Goal: Task Accomplishment & Management: Manage account settings

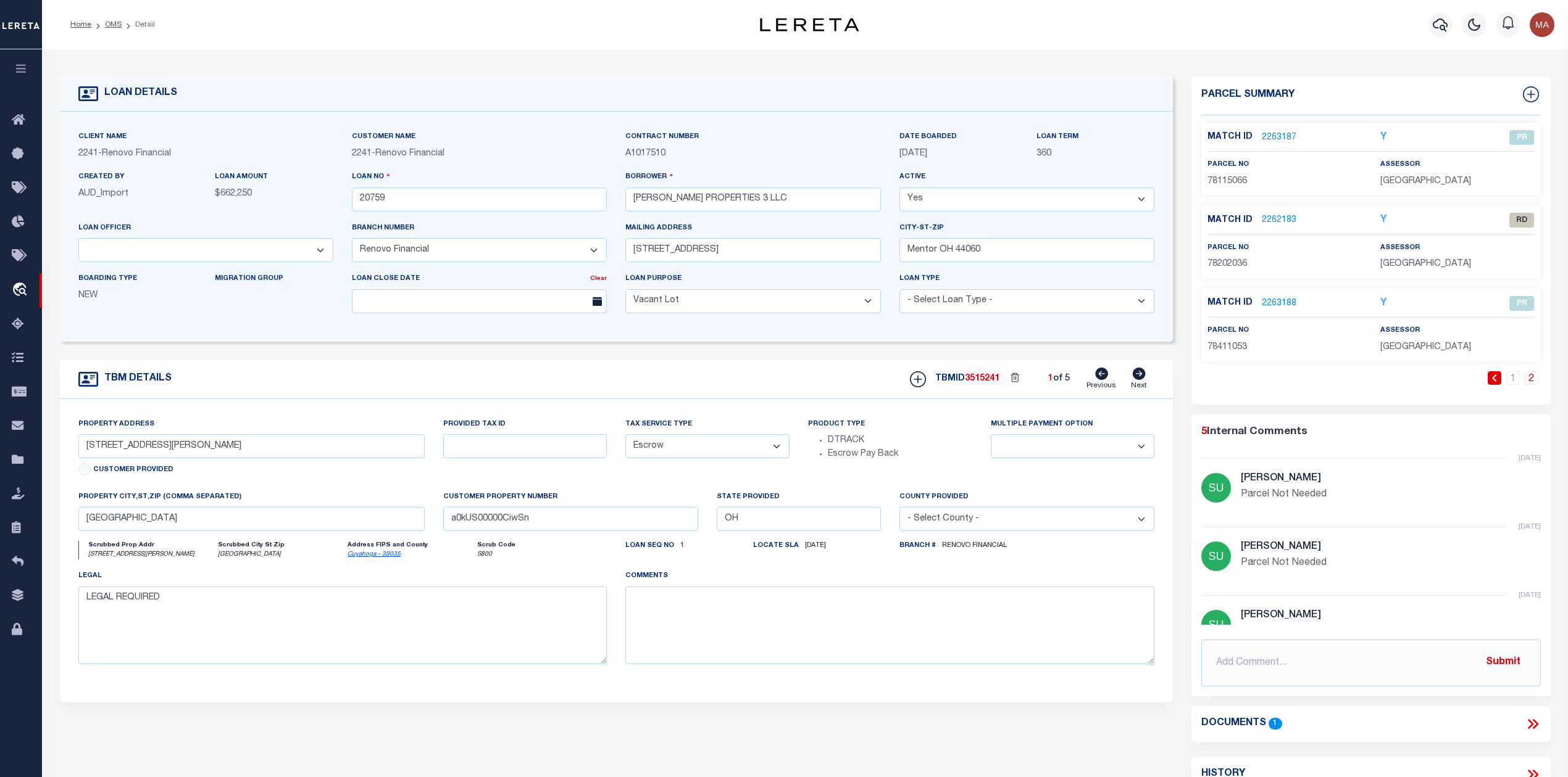
select select "164194"
select select "25066"
select select "400"
select select "Escrow"
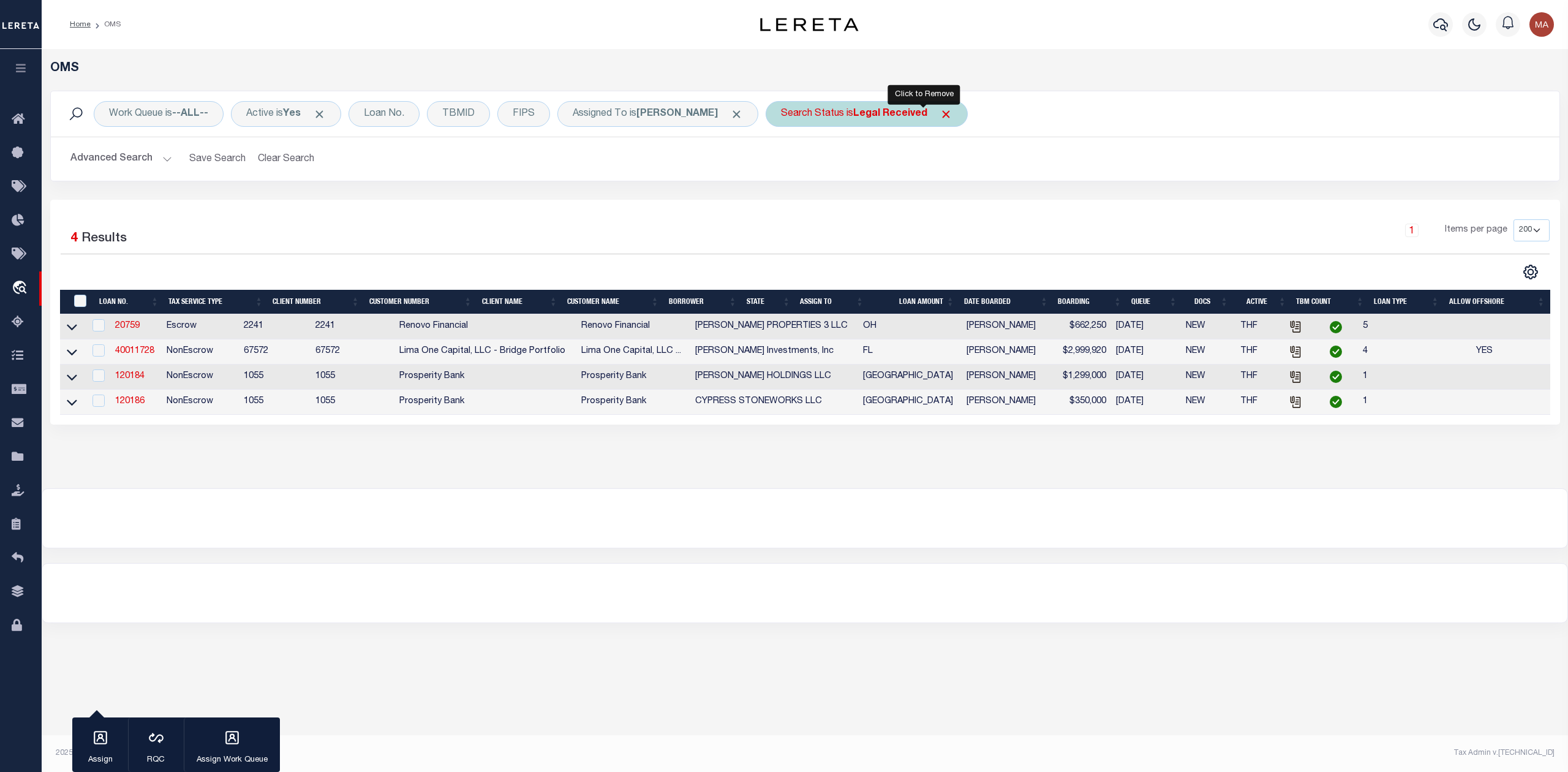
click at [940, 116] on span "Click to Remove" at bounding box center [947, 114] width 13 height 13
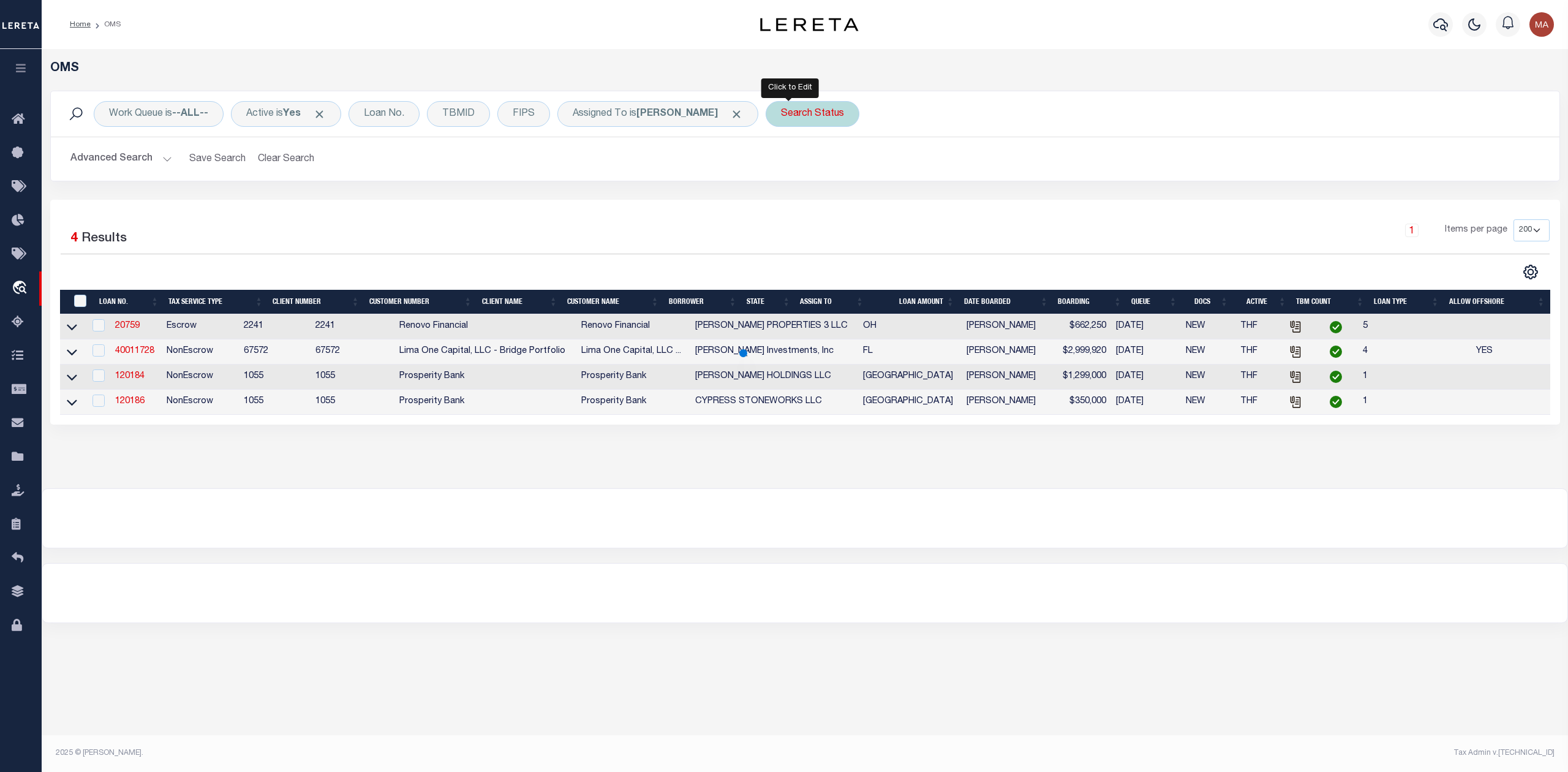
click at [767, 114] on div "Search Status" at bounding box center [813, 113] width 94 height 26
select select "IP"
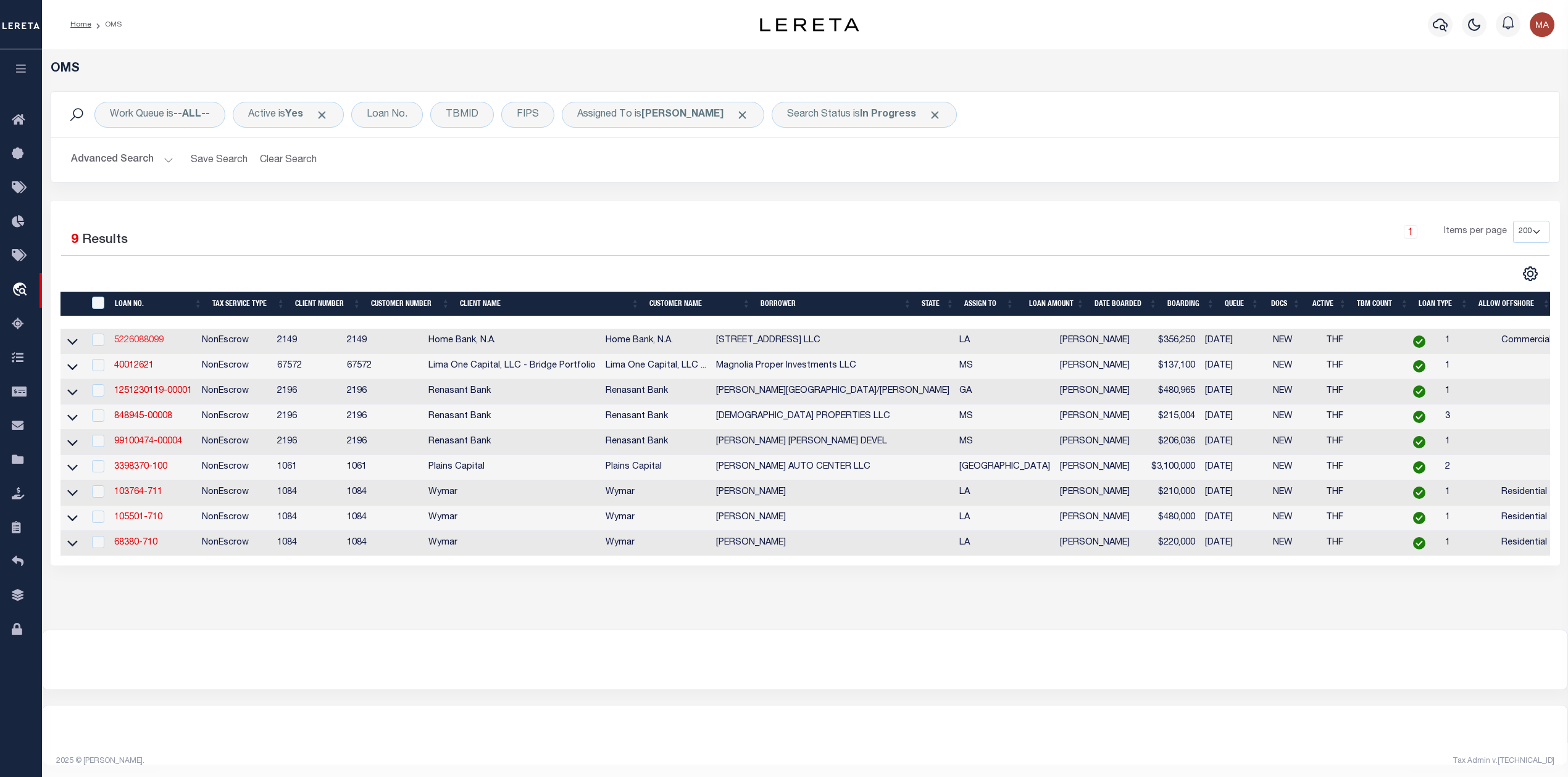
click at [142, 343] on link "5226088099" at bounding box center [139, 340] width 50 height 9
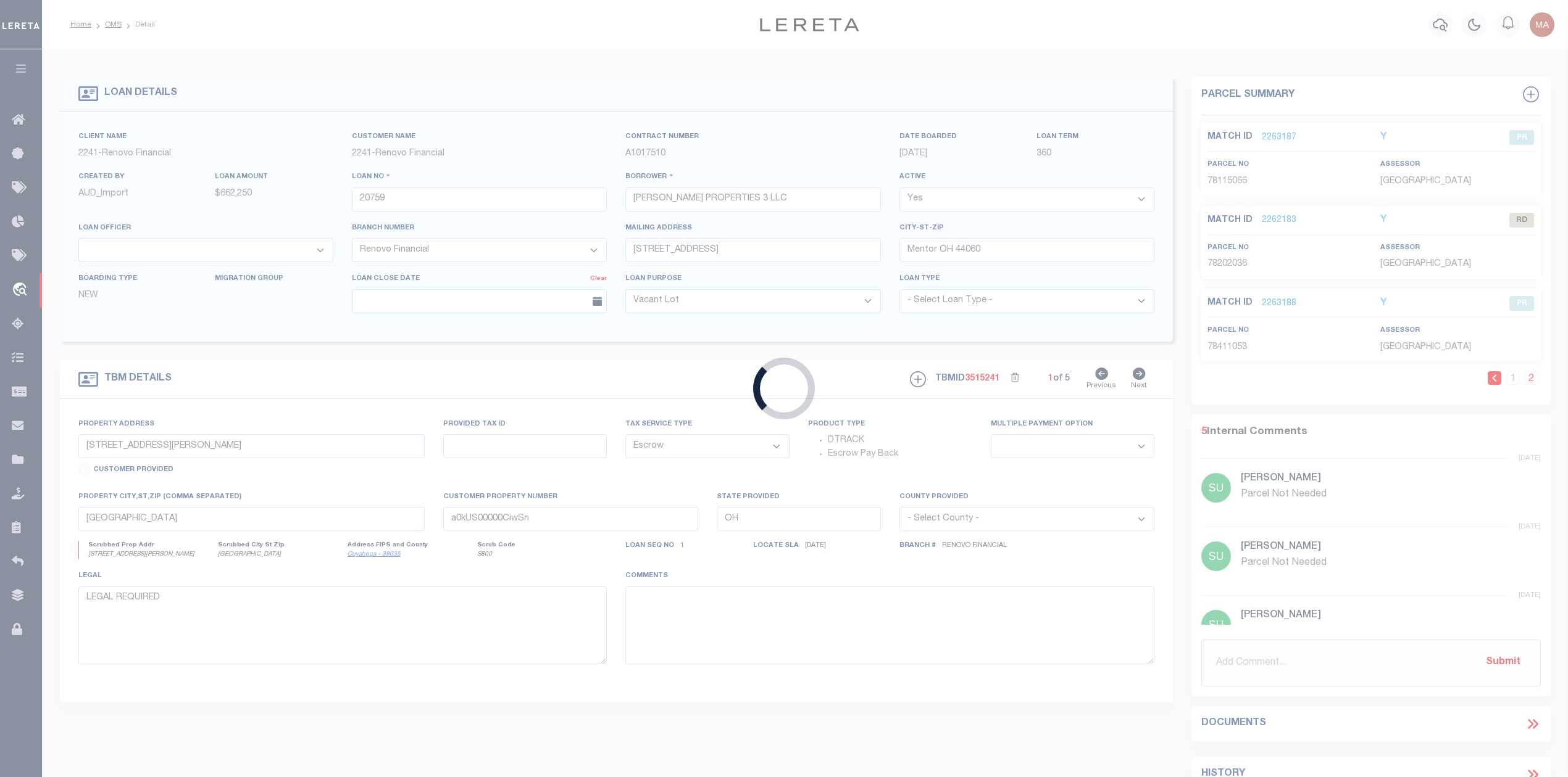
type input "5226088099"
type input "1339 Hwy 51 LLC"
select select
type input "09/23/2025"
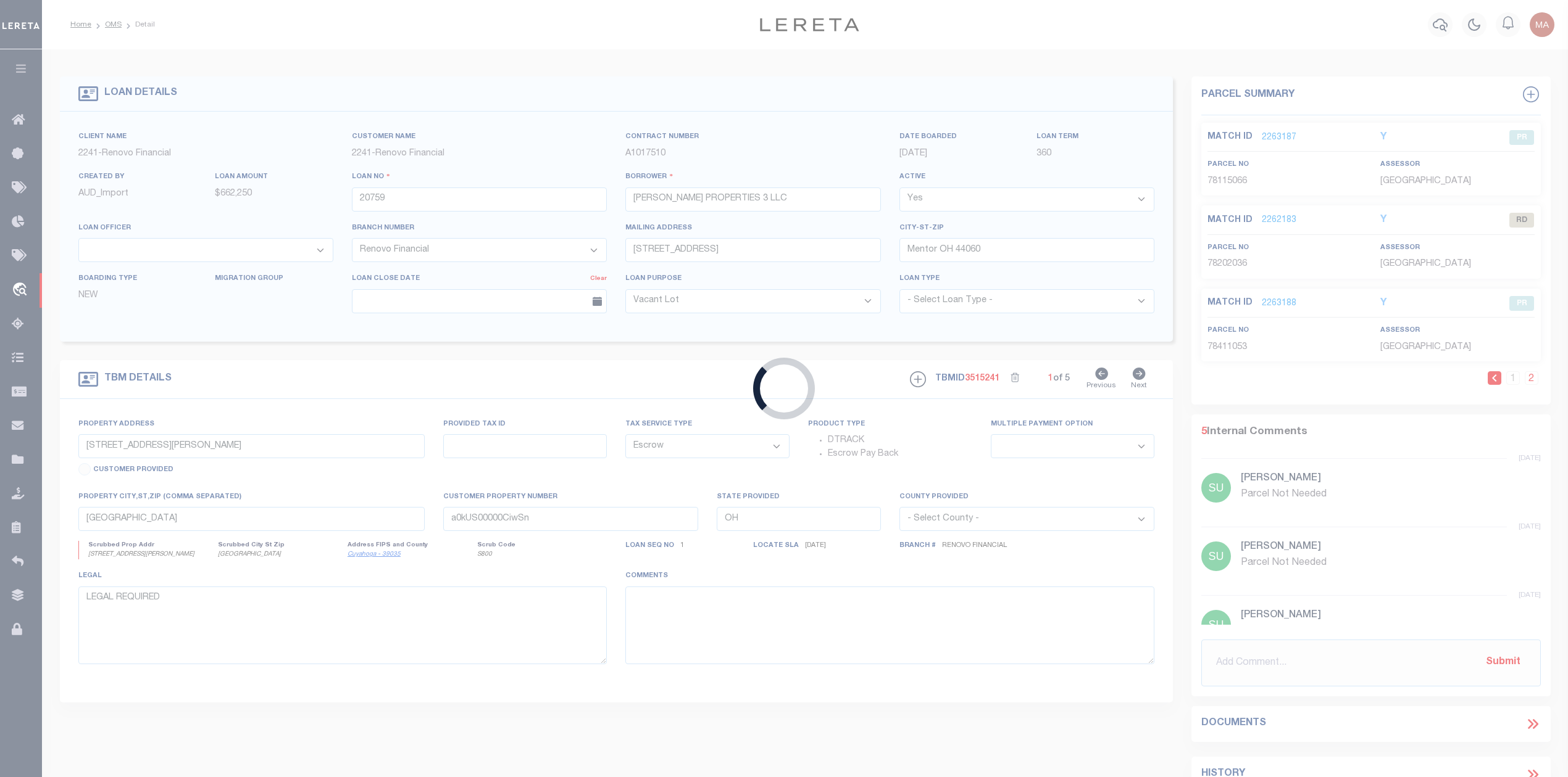
select select
select select "20"
select select "NonEscrow"
select select "9113"
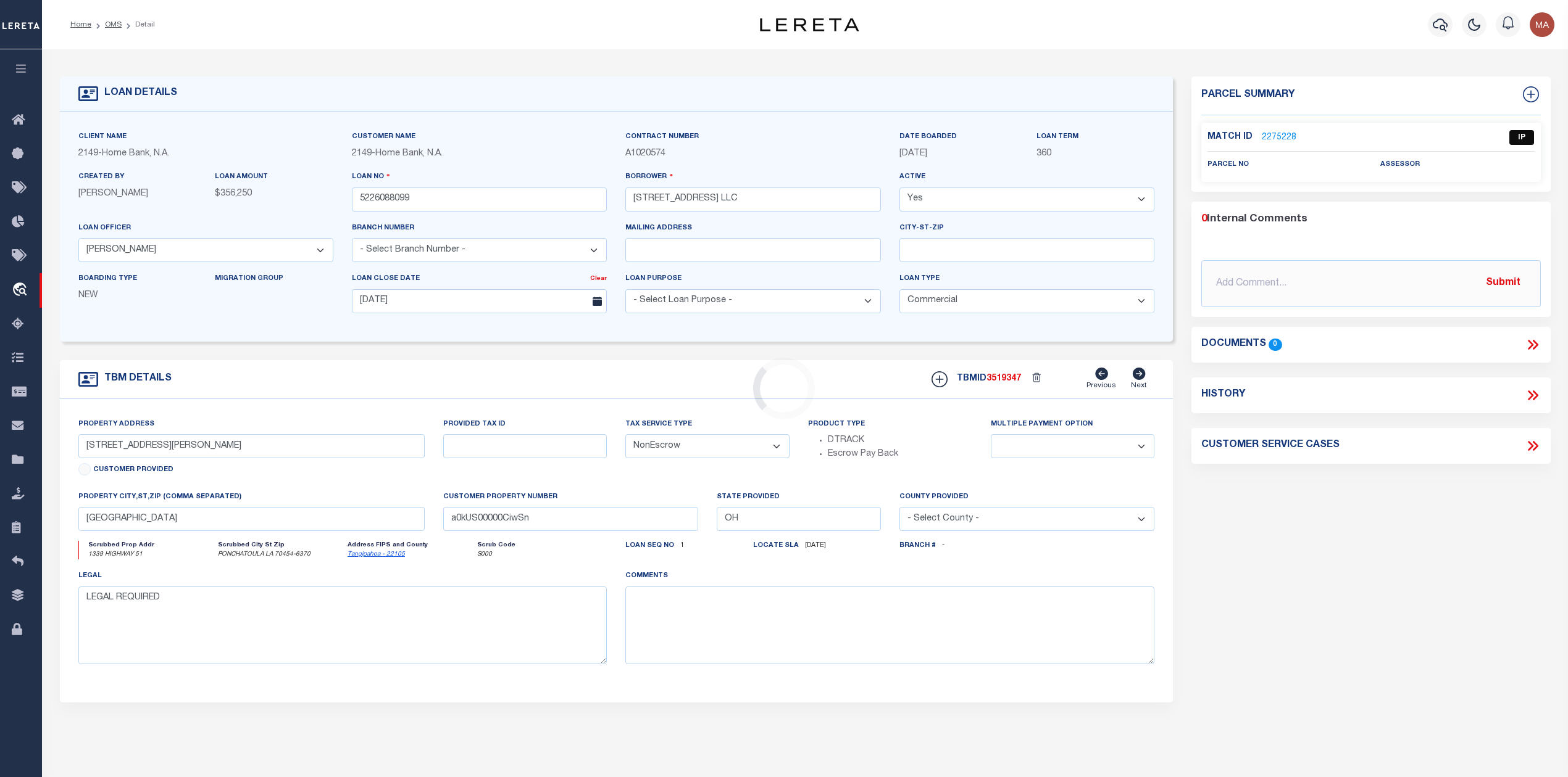
type input "1339 HIGHWAY 51"
select select
type input "PONCHATOULA LA 70454-6370"
type input "LA"
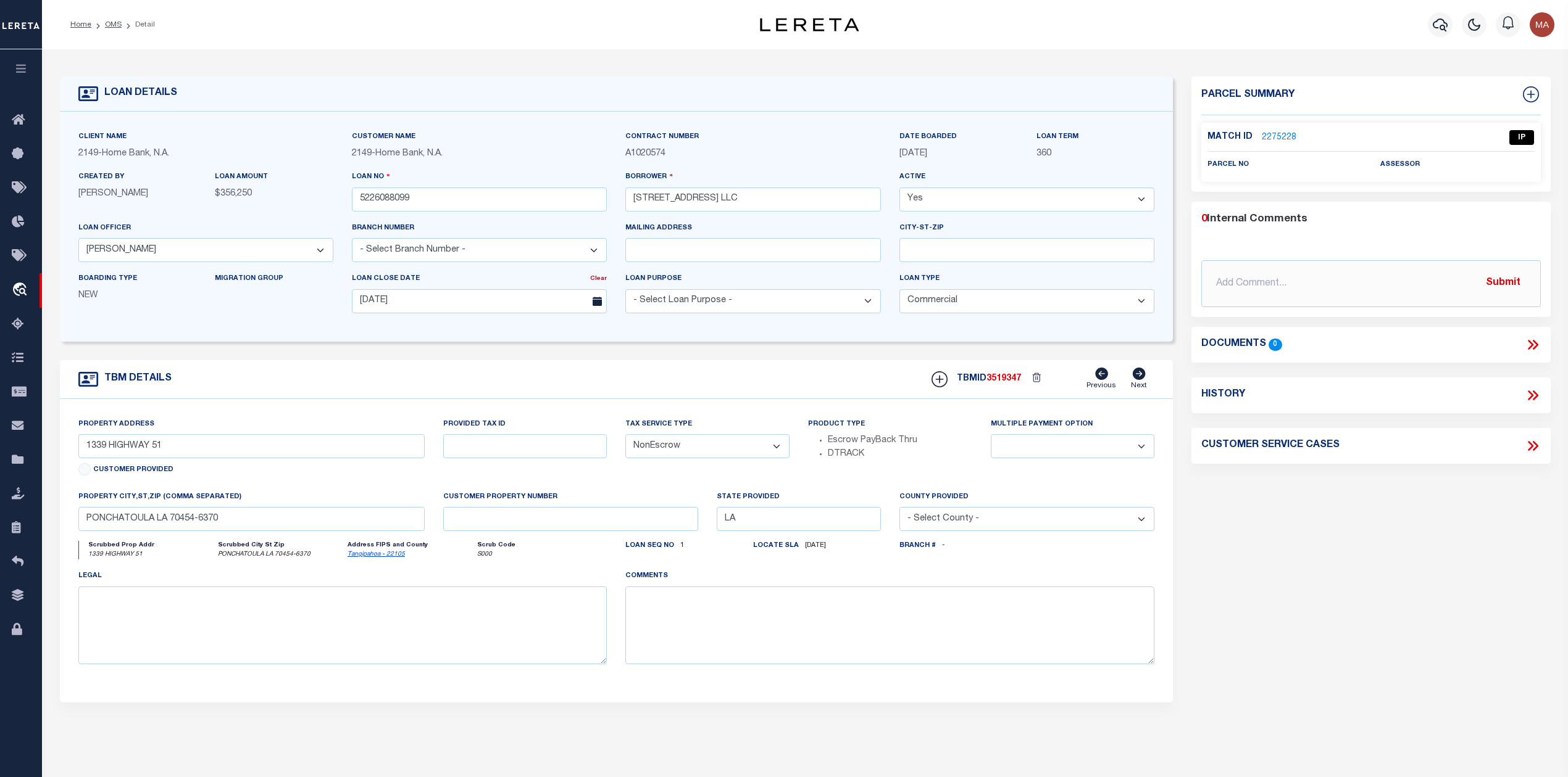
click at [1279, 133] on link "2275228" at bounding box center [1279, 138] width 34 height 13
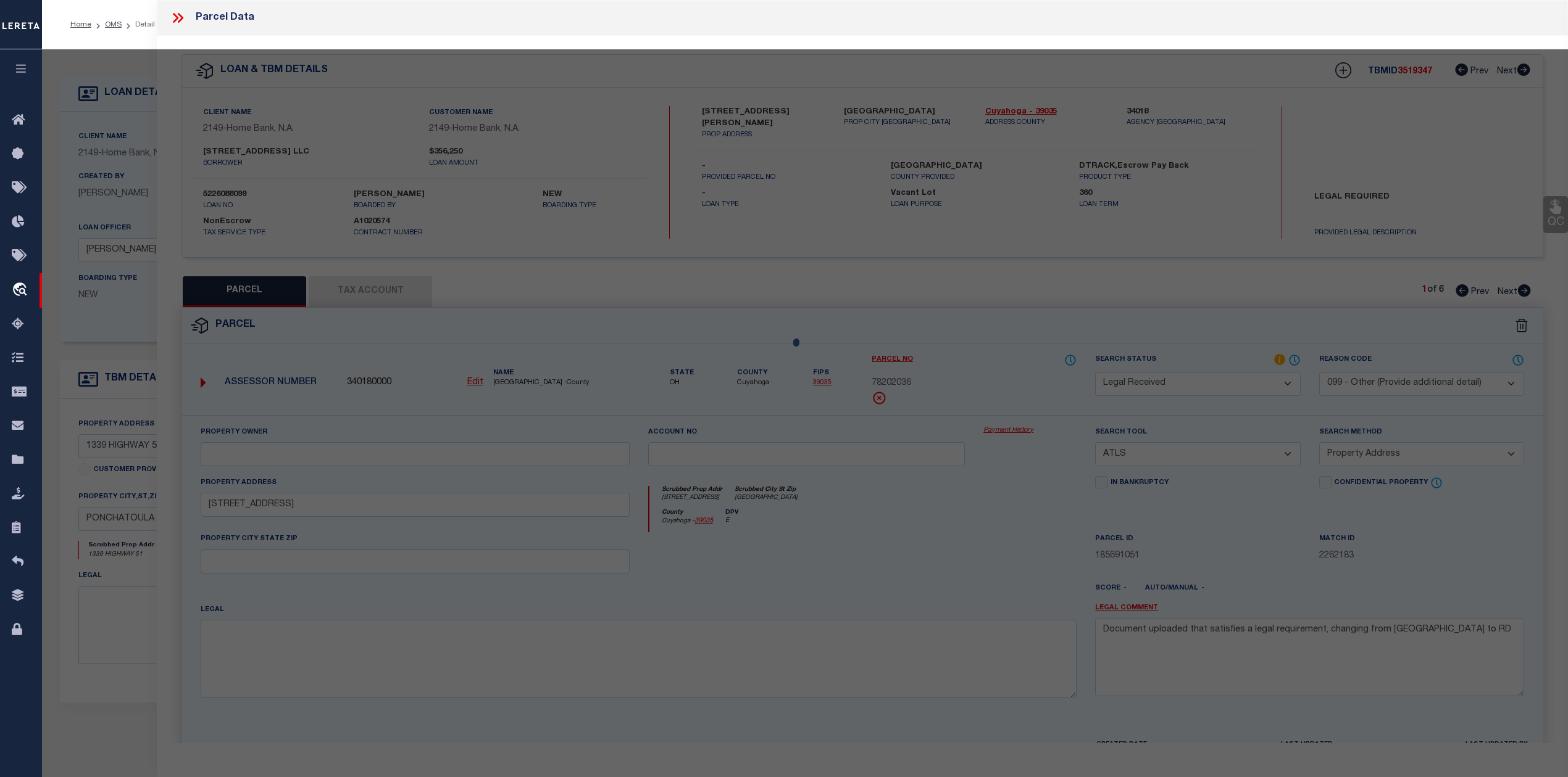
select select "AS"
select select
checkbox input "false"
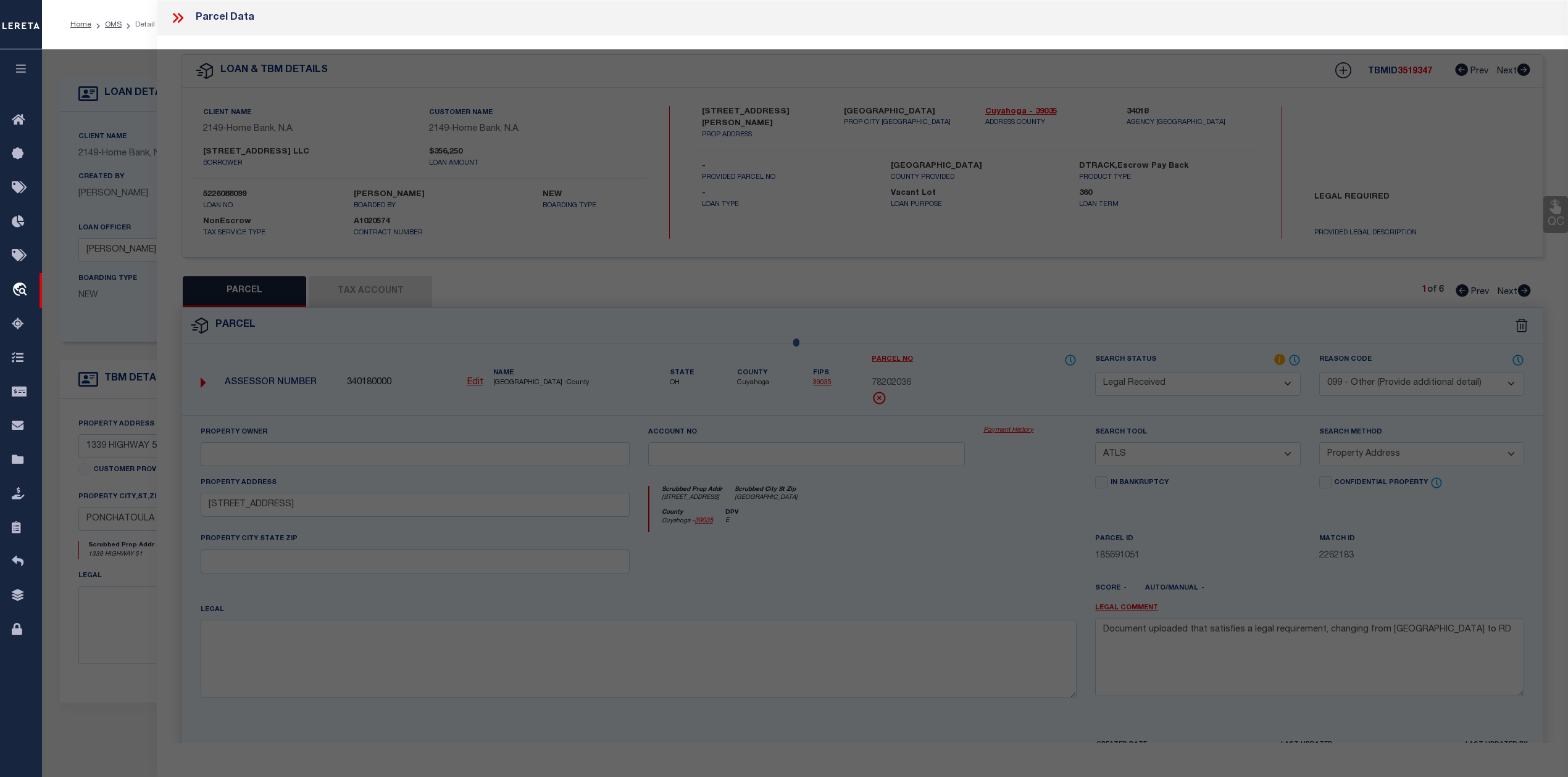
checkbox input "false"
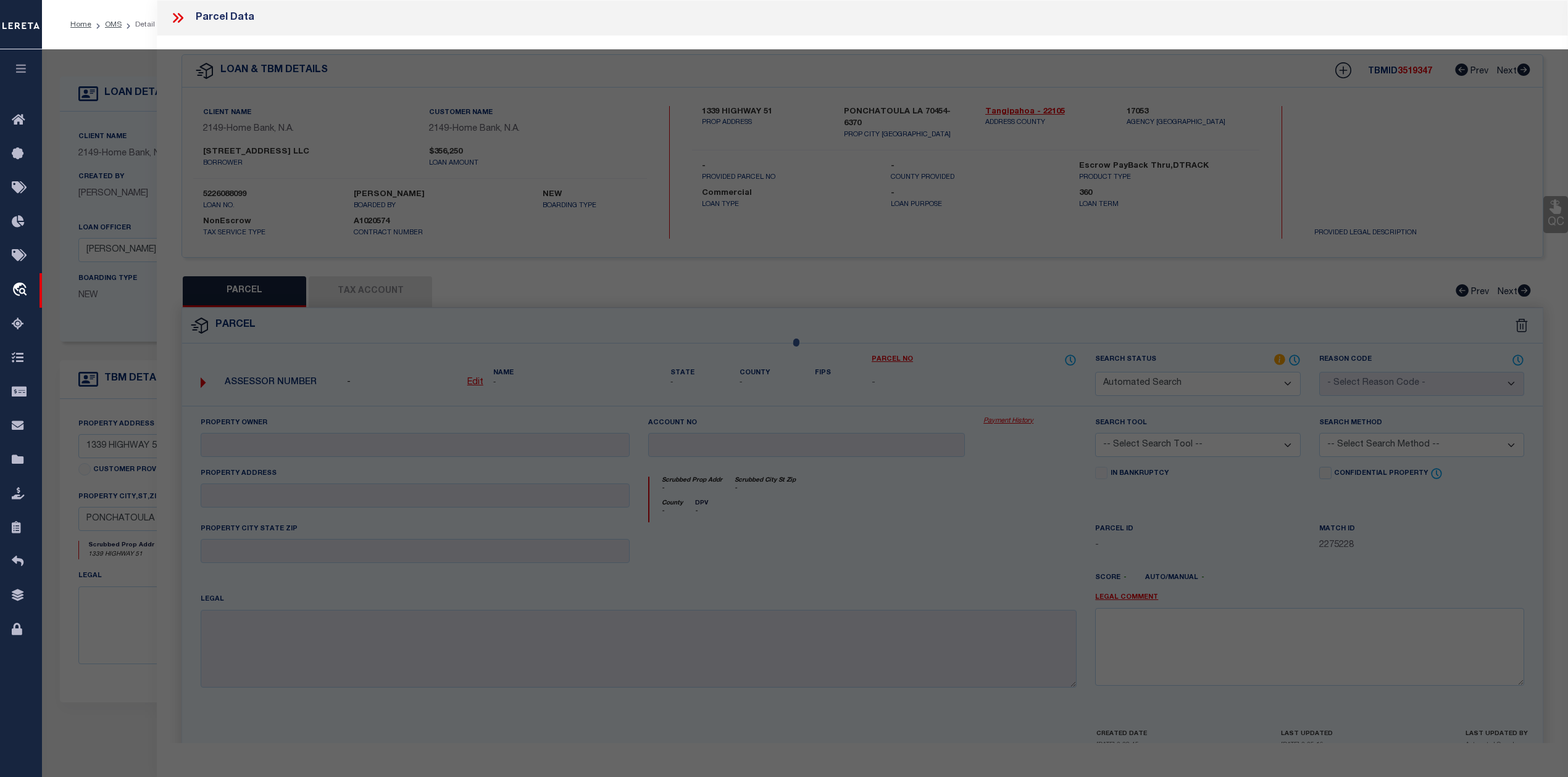
select select "IP"
checkbox input "false"
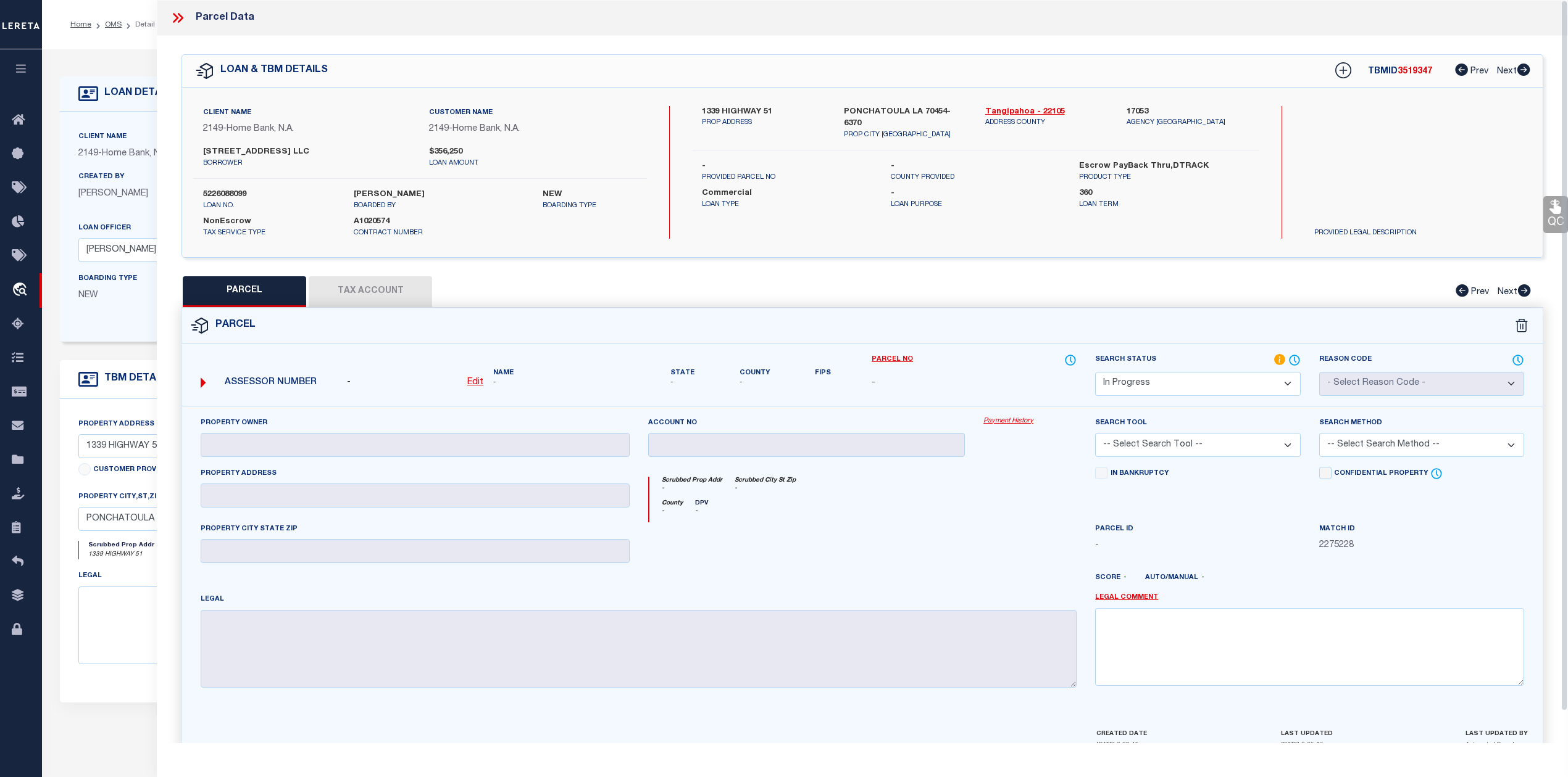
click at [1044, 203] on div "1339 HIGHWAY 51 PROP ADDRESS PONCHATOULA LA 70454-6370 PROP CITY ST ZIP Tangipa…" at bounding box center [975, 172] width 567 height 133
click at [1127, 391] on select "Automated Search Bad Parcel Complete Duplicate Parcel High Dollar Reporting In …" at bounding box center [1198, 384] width 205 height 24
select select "NP"
click at [1095, 372] on select "Automated Search Bad Parcel Complete Duplicate Parcel High Dollar Reporting In …" at bounding box center [1198, 384] width 205 height 24
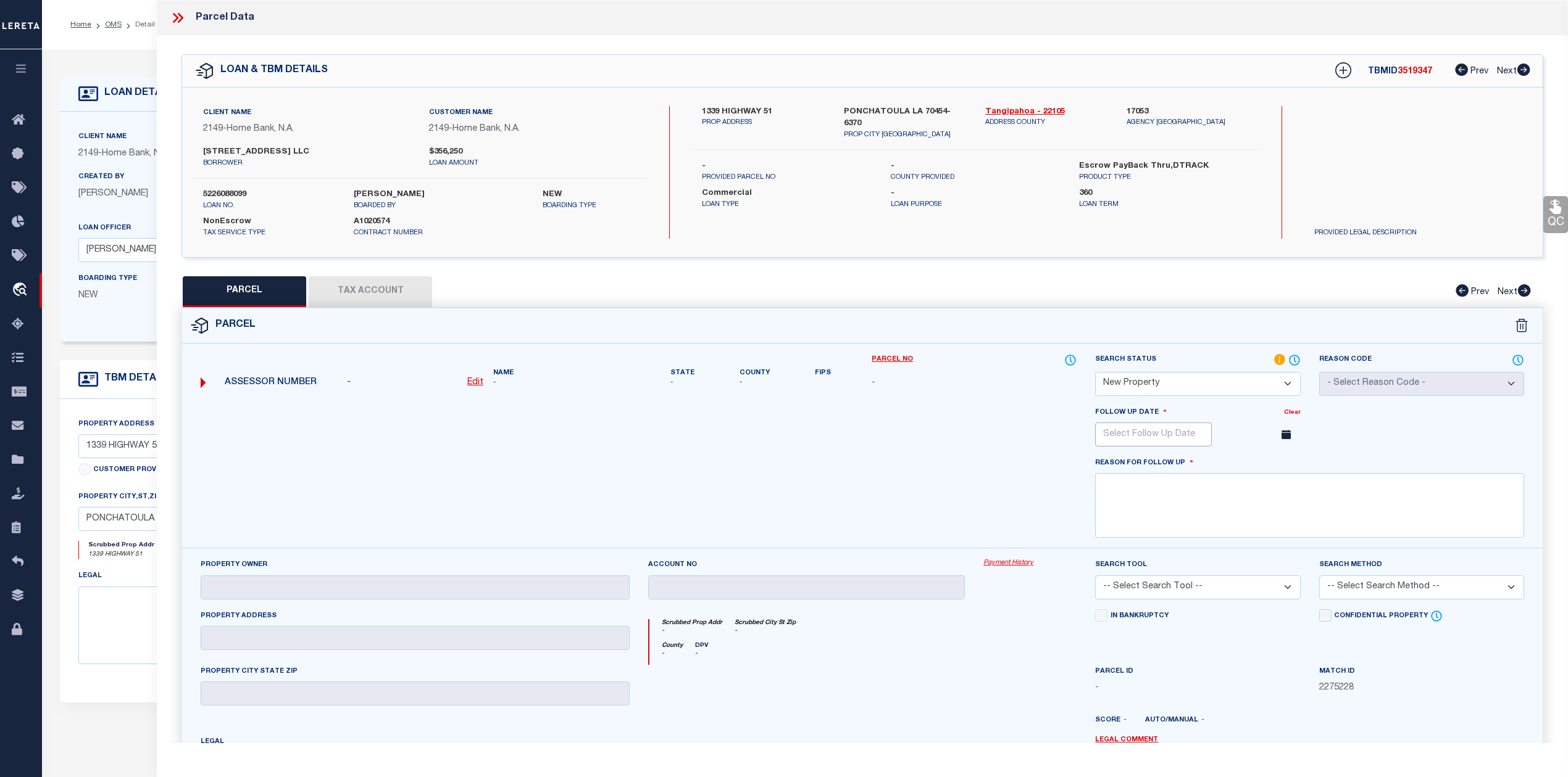
click at [1181, 435] on input "text" at bounding box center [1154, 434] width 117 height 24
click at [1277, 472] on div "Sun Mon Tue Wed Thu Fri Sat" at bounding box center [1190, 479] width 190 height 22
click at [1277, 466] on icon at bounding box center [1274, 461] width 9 height 9
click at [1272, 462] on icon at bounding box center [1274, 461] width 9 height 9
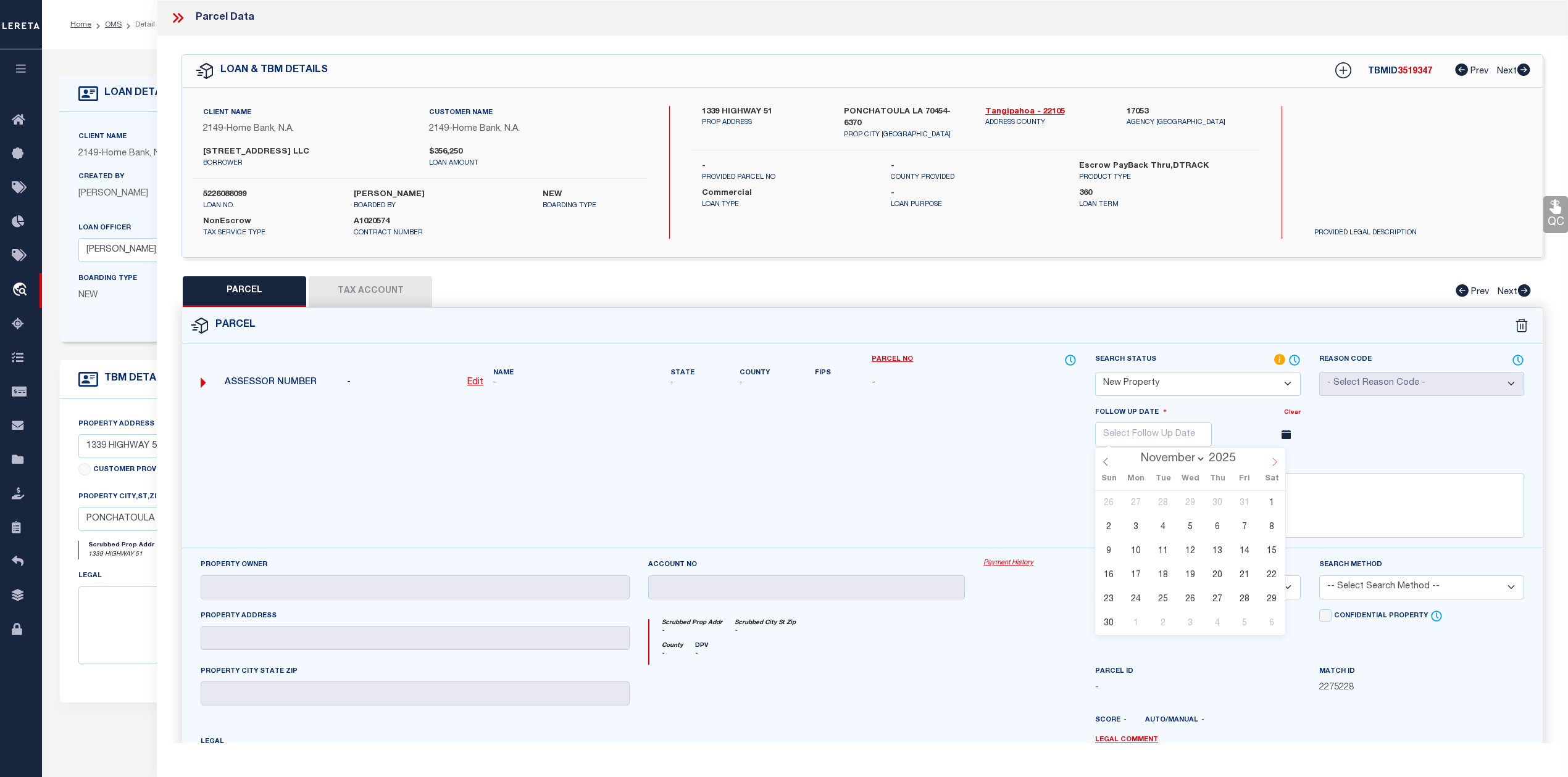
select select "11"
click at [1272, 462] on icon at bounding box center [1274, 461] width 9 height 9
type input "2026"
select select "0"
click at [1173, 534] on span "6" at bounding box center [1162, 526] width 24 height 24
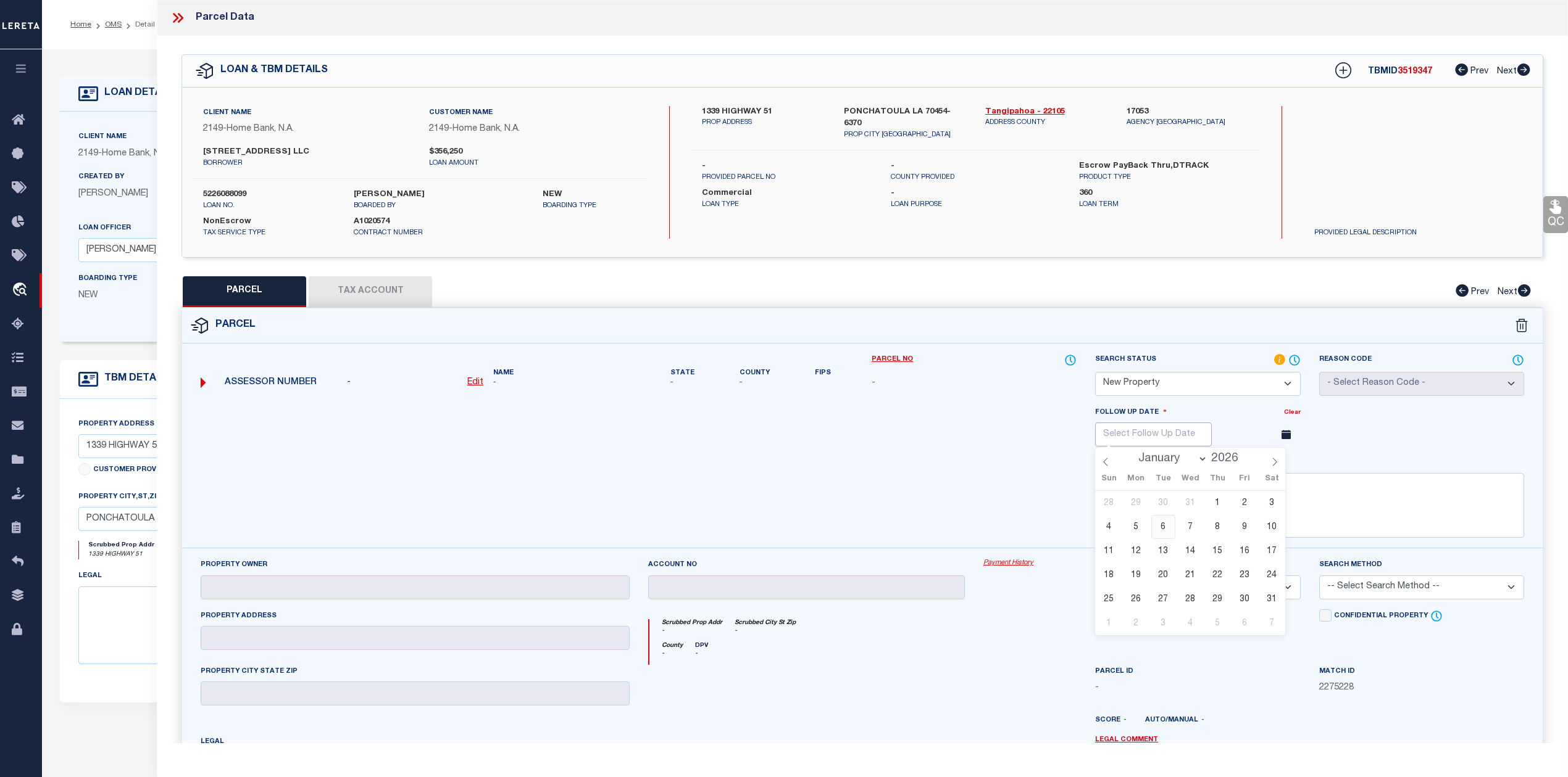
type input "01/06/2026"
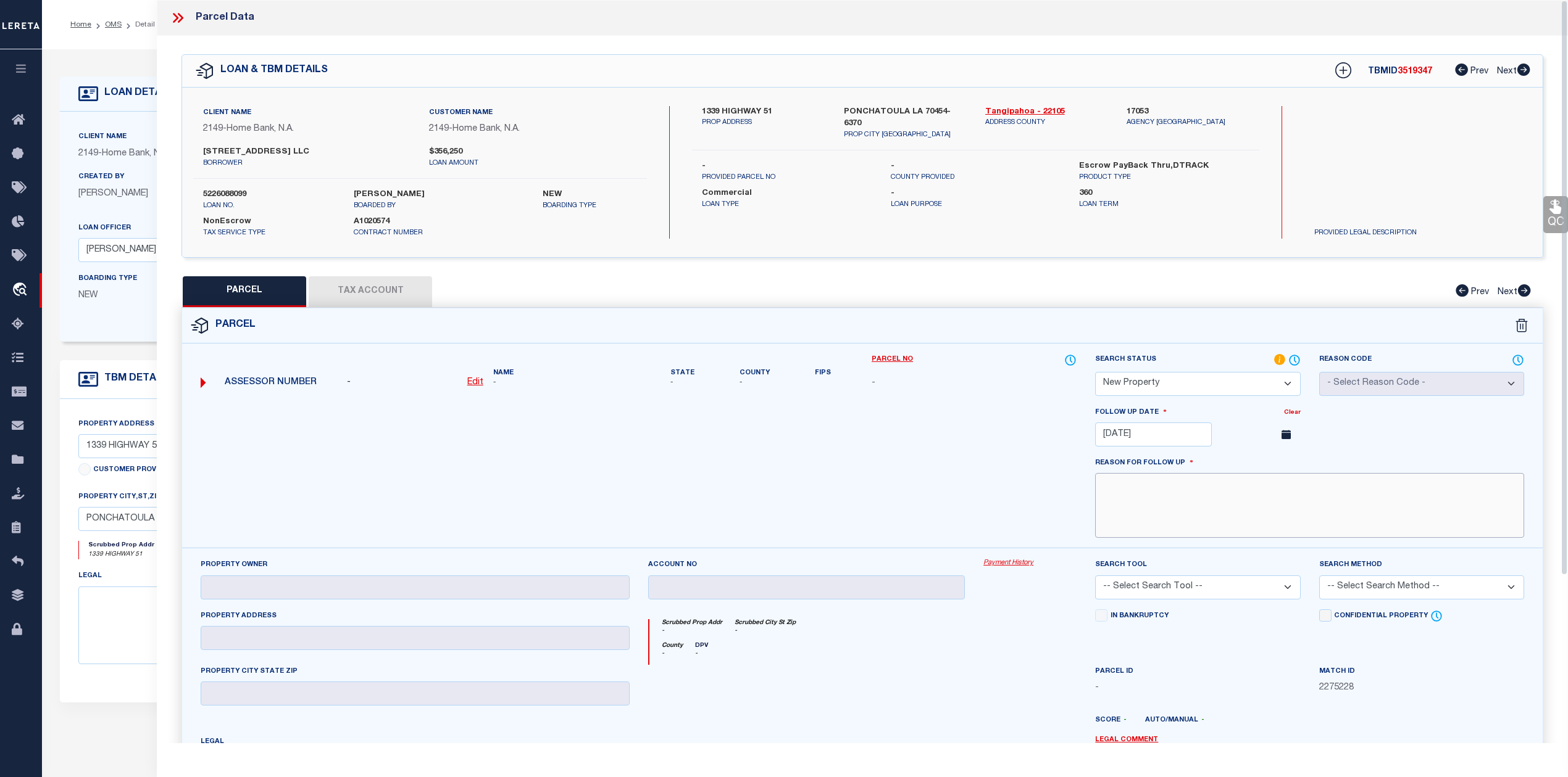
click at [1176, 501] on textarea at bounding box center [1310, 505] width 429 height 65
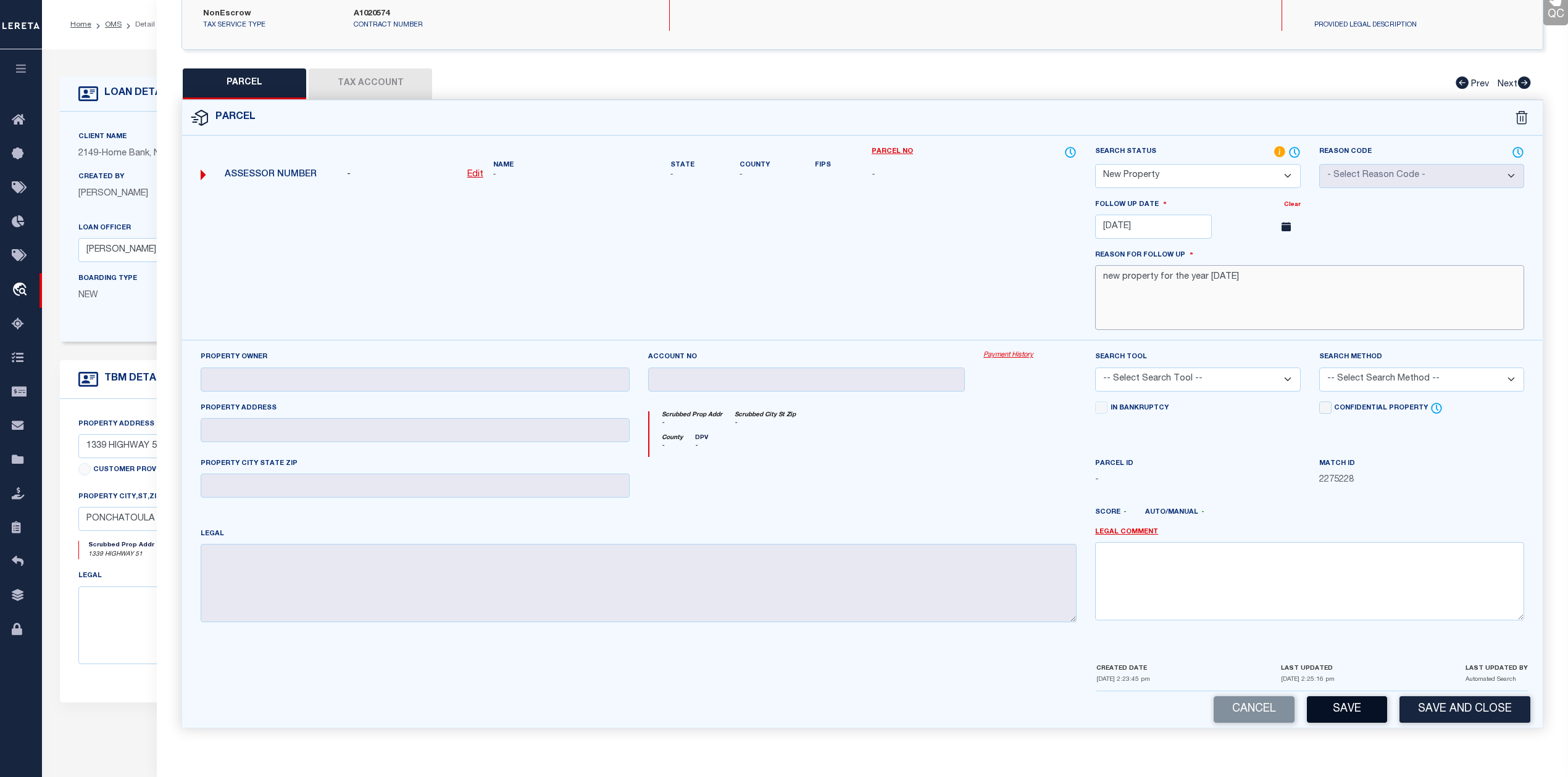
type textarea "new property for the year 2025"
click at [1355, 714] on button "Save" at bounding box center [1347, 710] width 80 height 27
select select "AS"
checkbox input "false"
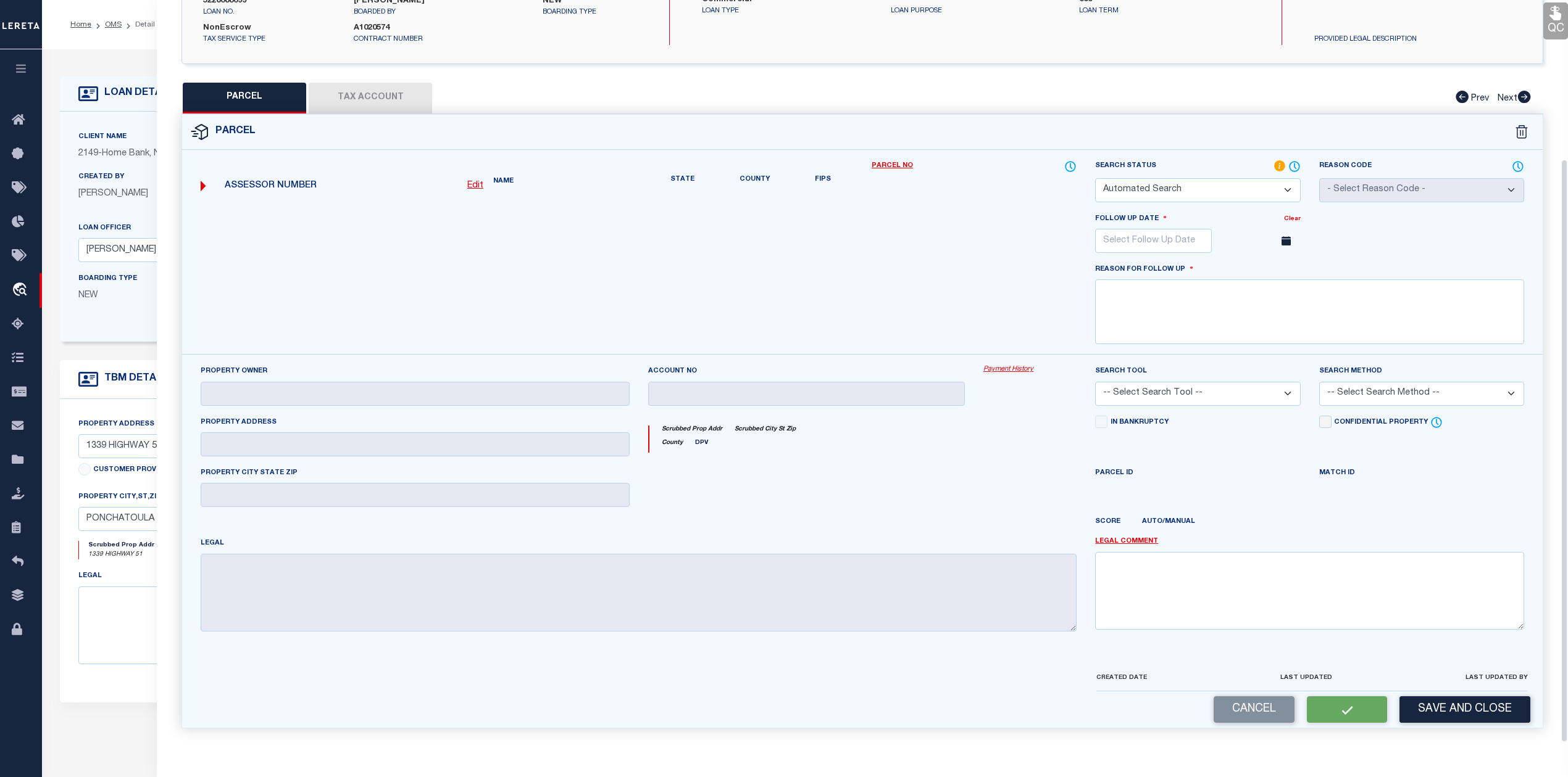
select select "NP"
type input "01/06/2026"
type textarea "new property for the year 2025"
checkbox input "false"
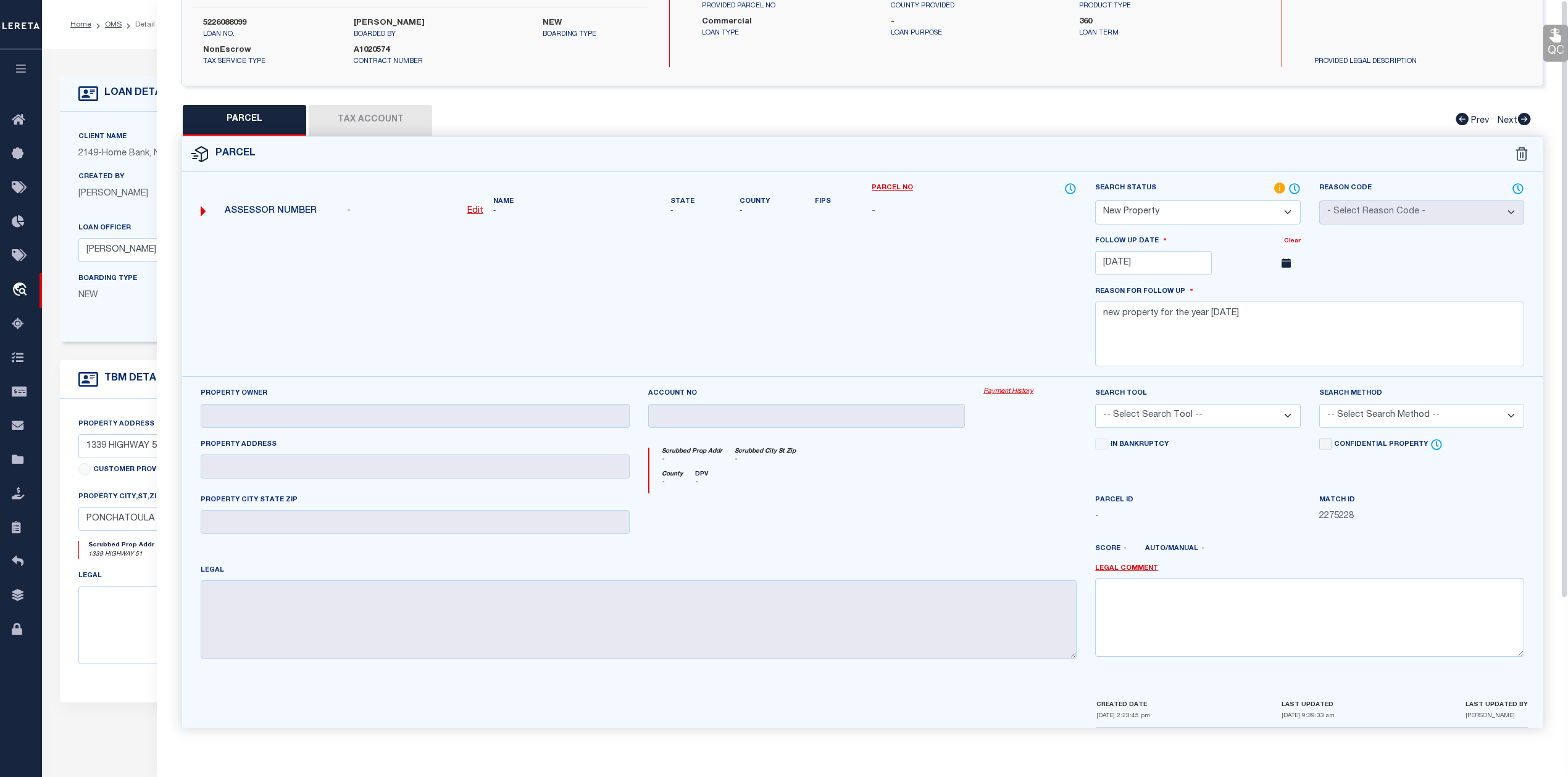
scroll to position [0, 0]
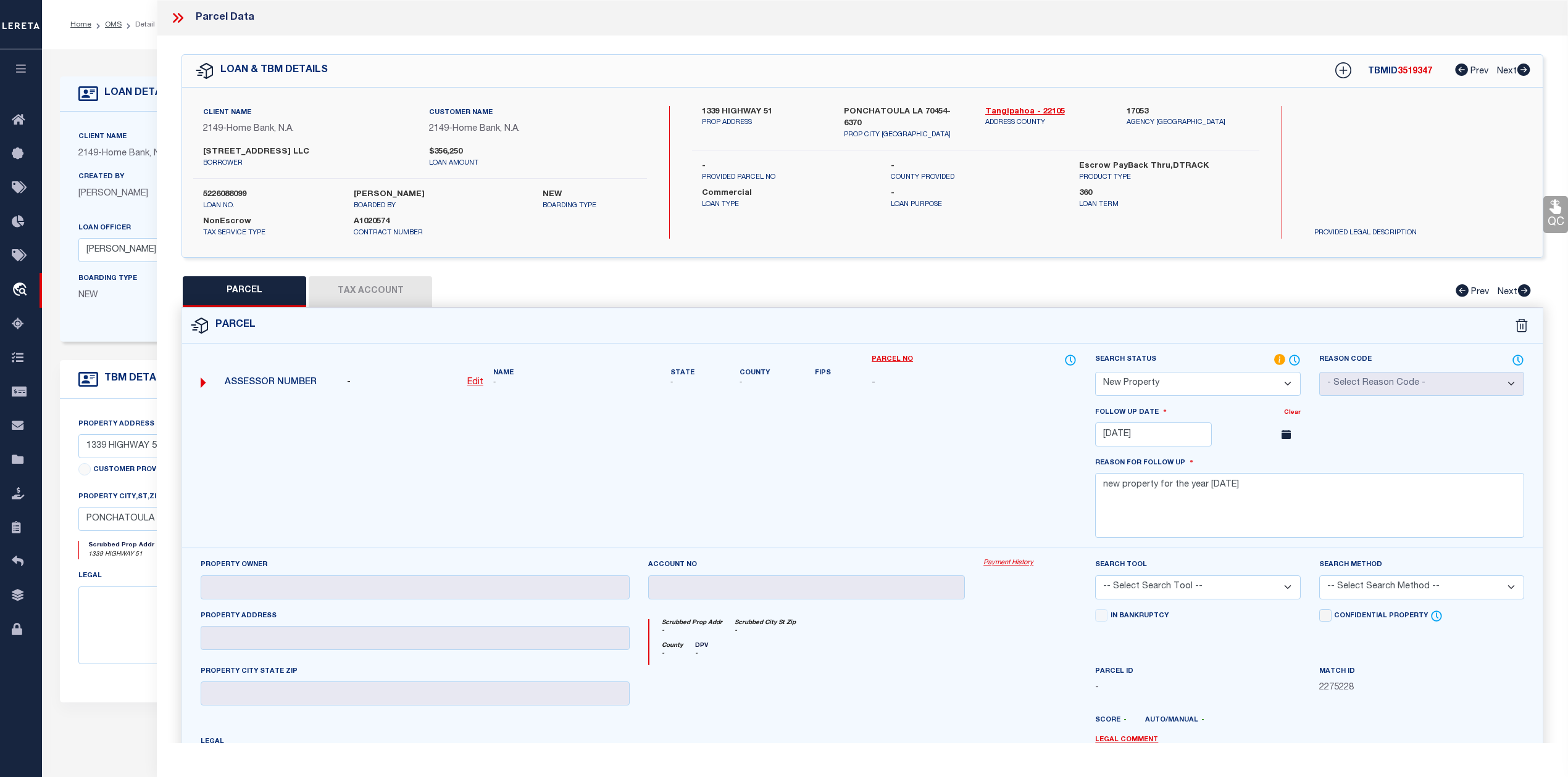
click at [174, 13] on icon at bounding box center [176, 18] width 6 height 10
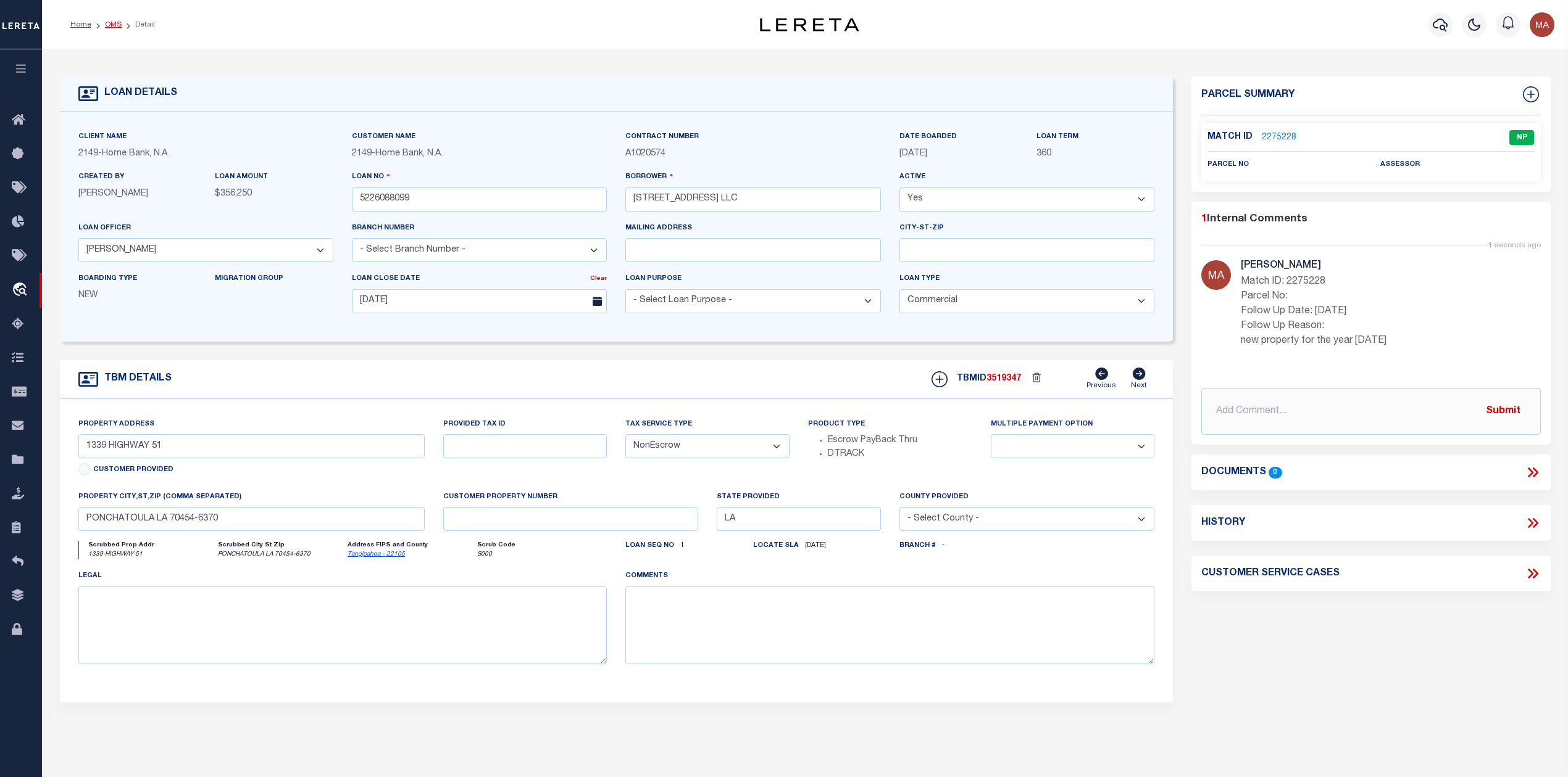
click at [109, 23] on link "OMS" at bounding box center [113, 25] width 16 height 8
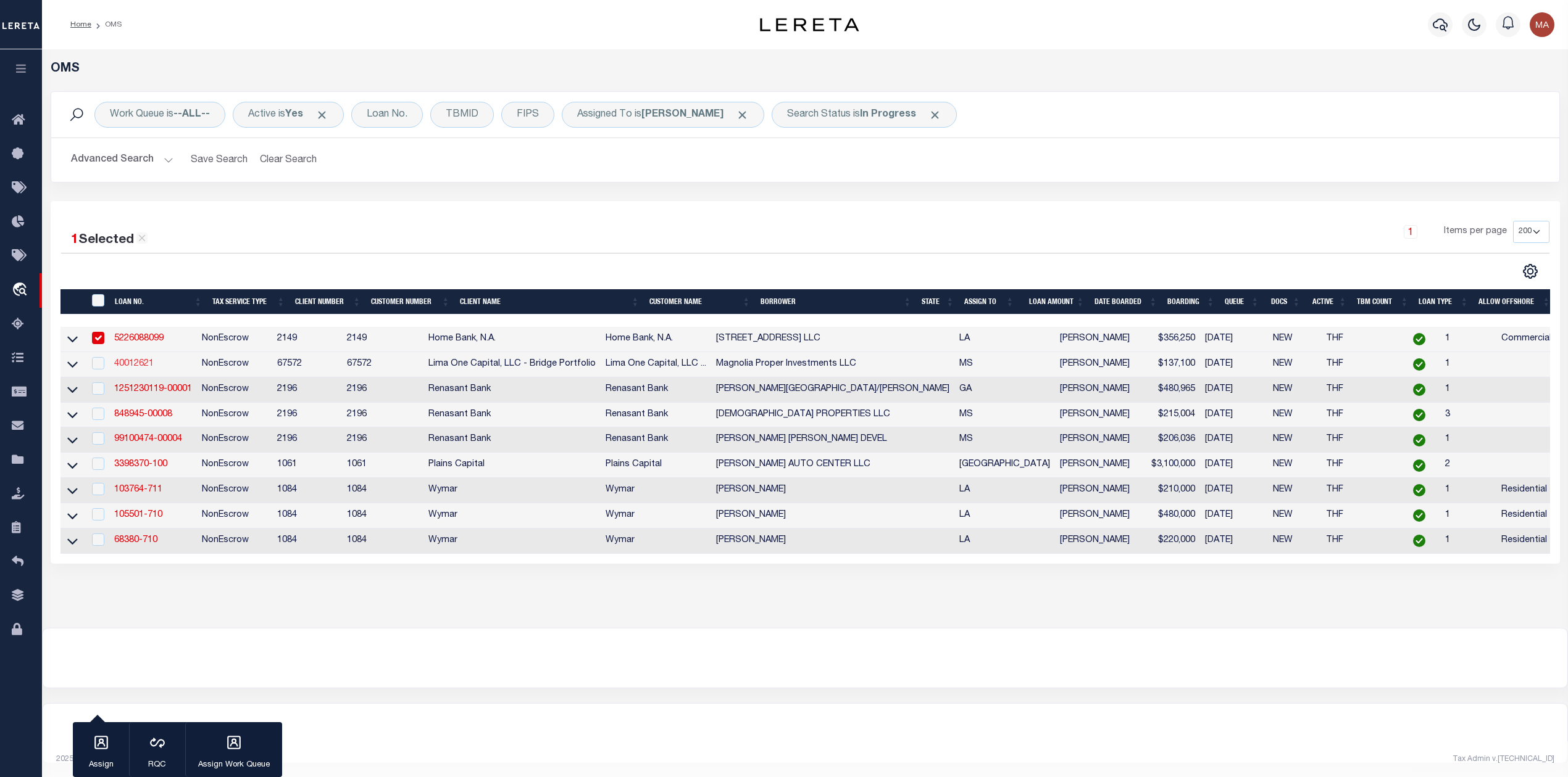
click at [136, 363] on link "40012621" at bounding box center [133, 364] width 39 height 9
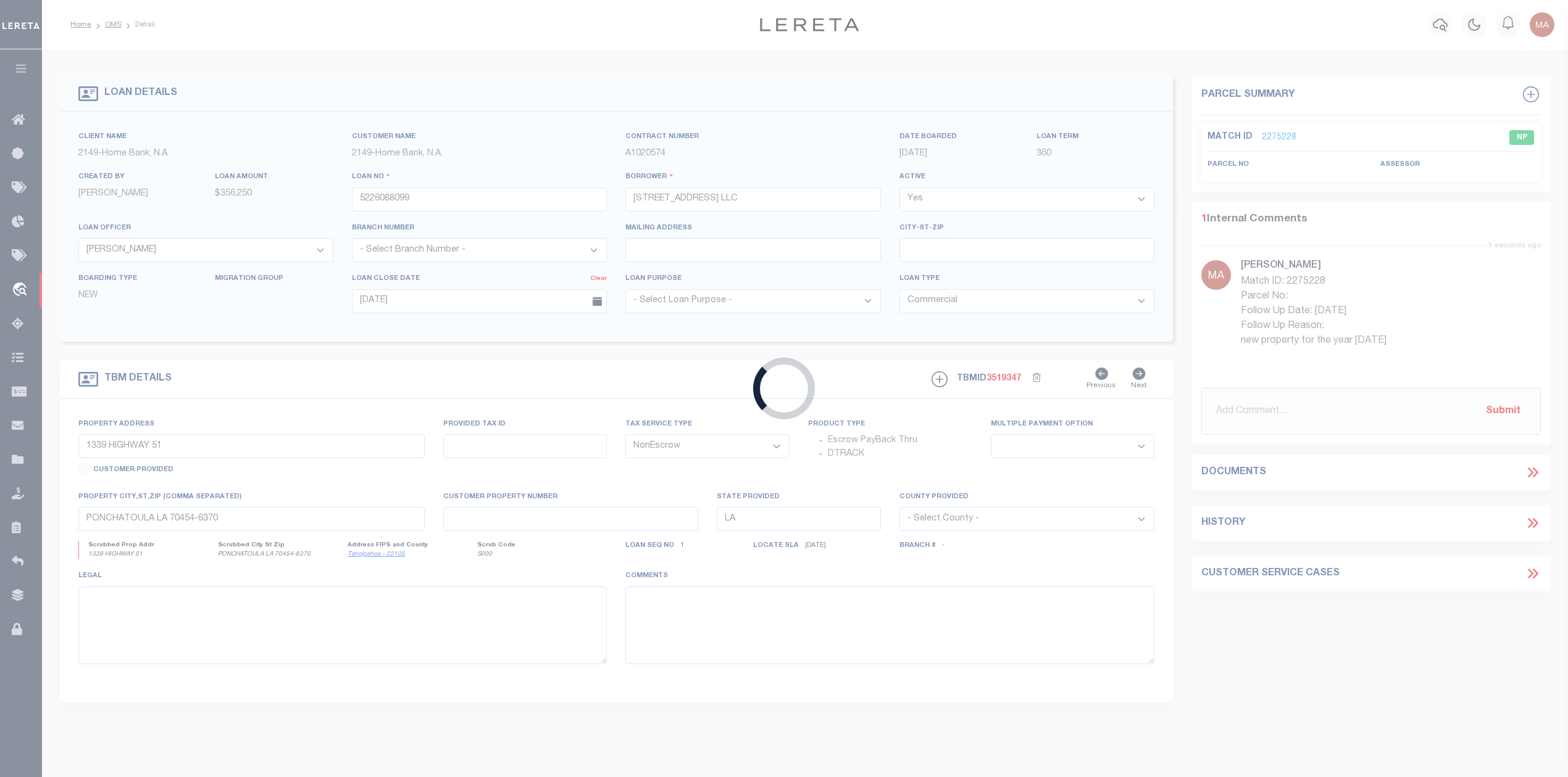
type input "40012621"
type input "Magnolia Proper Investments LLC"
select select
type input "5027 Sand Dollar Drive"
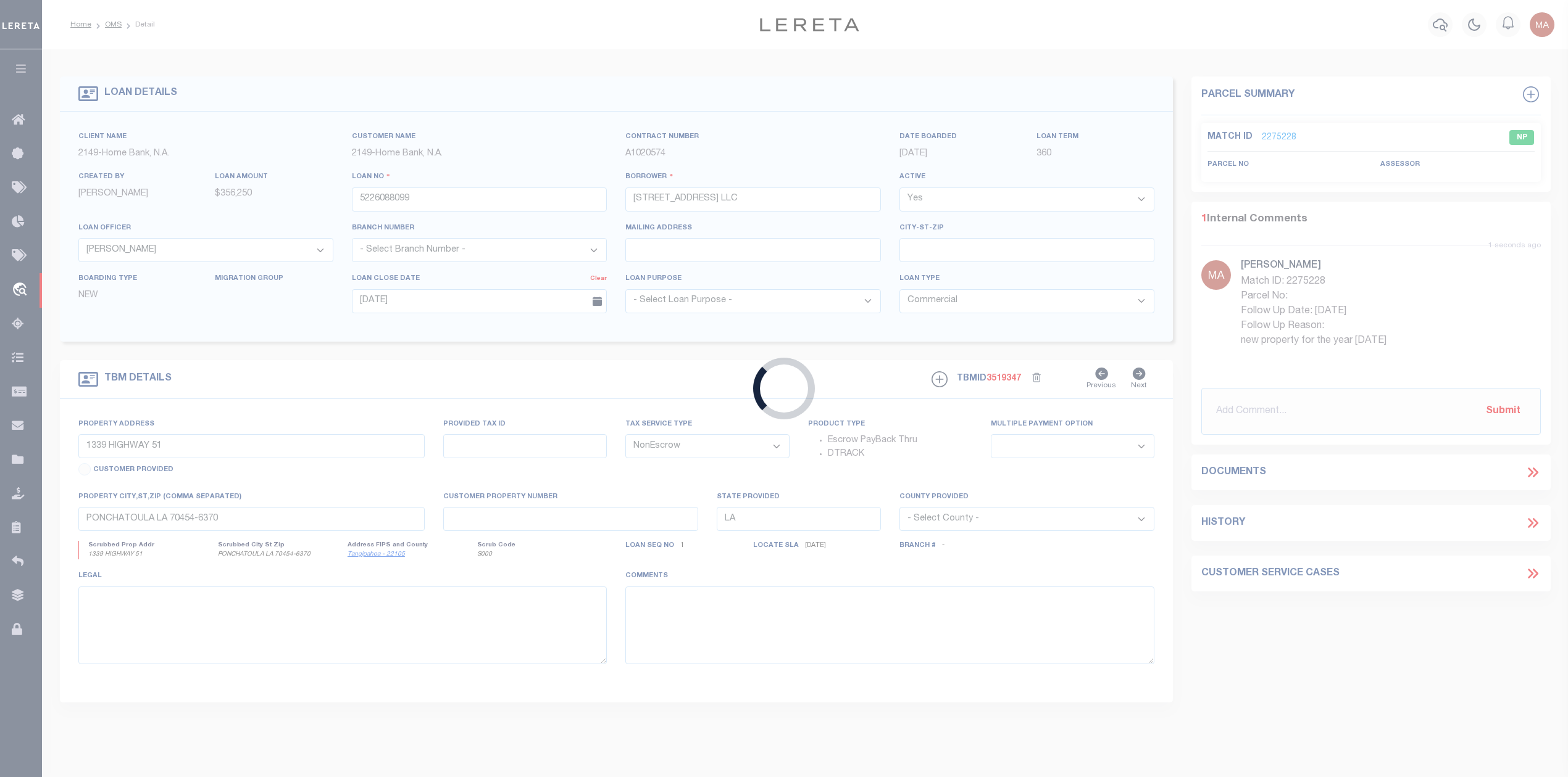
type input "Long Beach MS 39560"
select select
type input "640 Fell Grass St"
type input "161D-0-02-112.001"
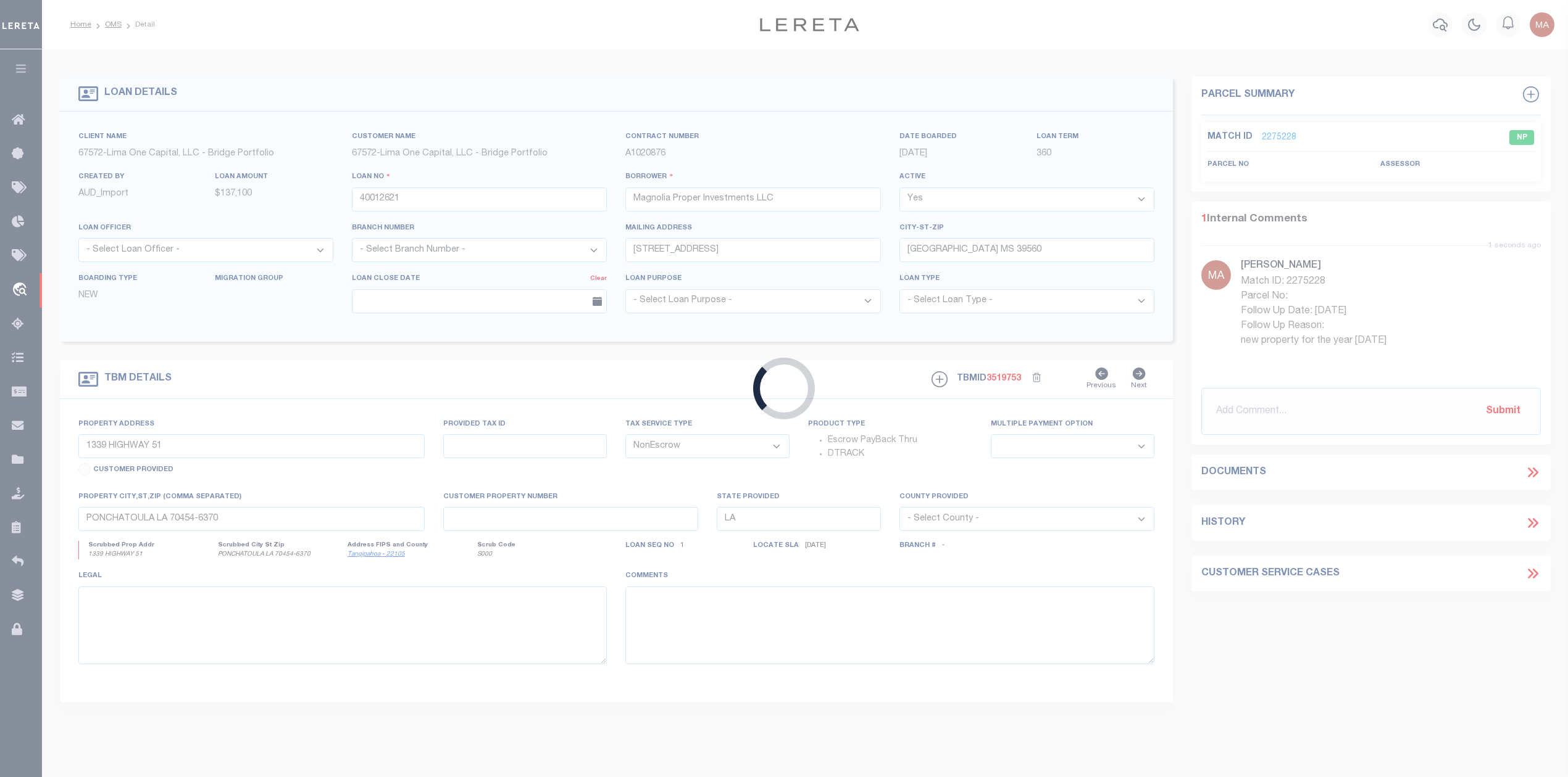
select select
type input "Waveland MS 39576"
type input "40012621-1"
type input "MS"
select select
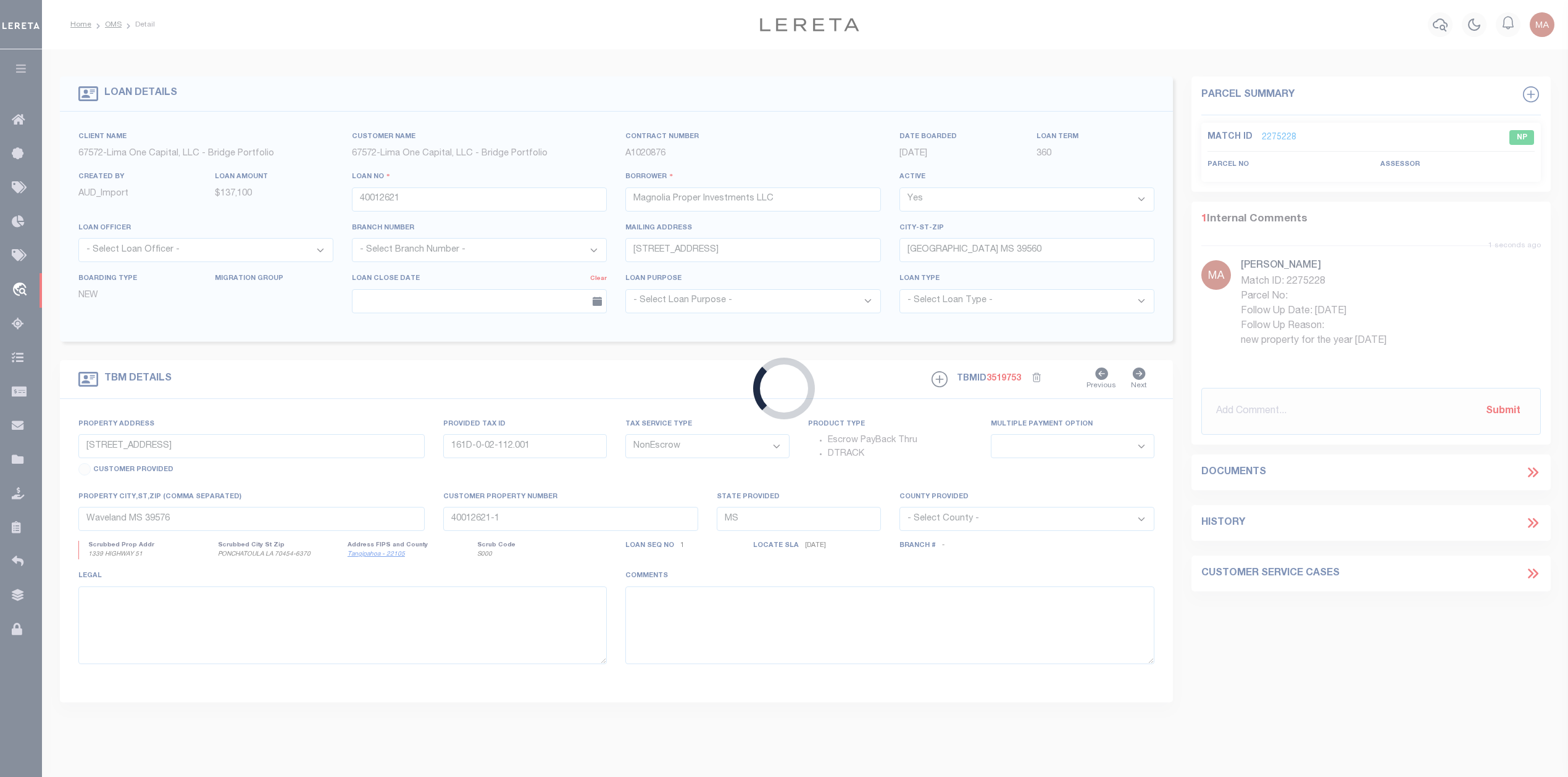
select select "164236"
select select "26298"
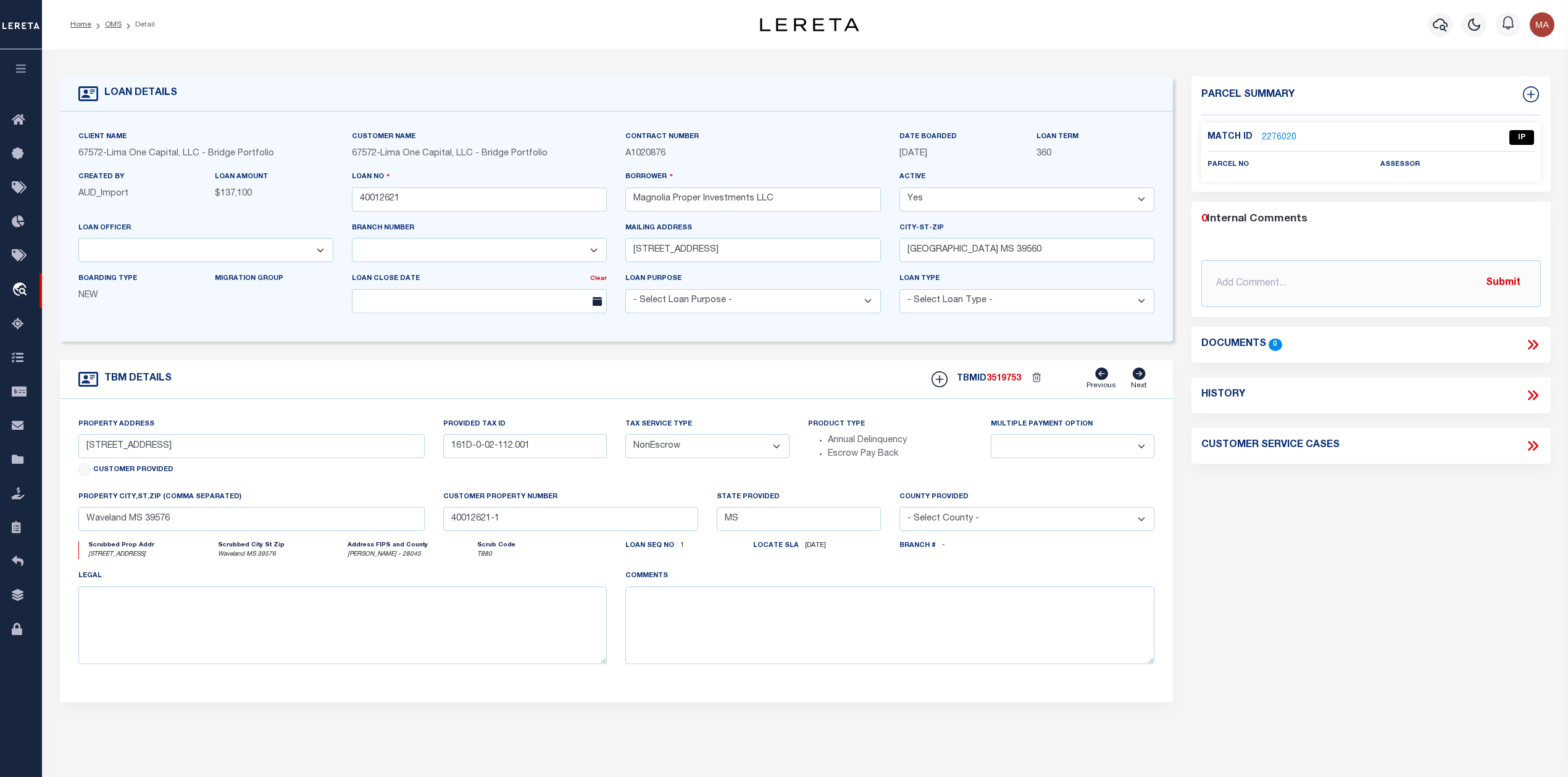
click at [1272, 134] on link "2276020" at bounding box center [1279, 138] width 34 height 13
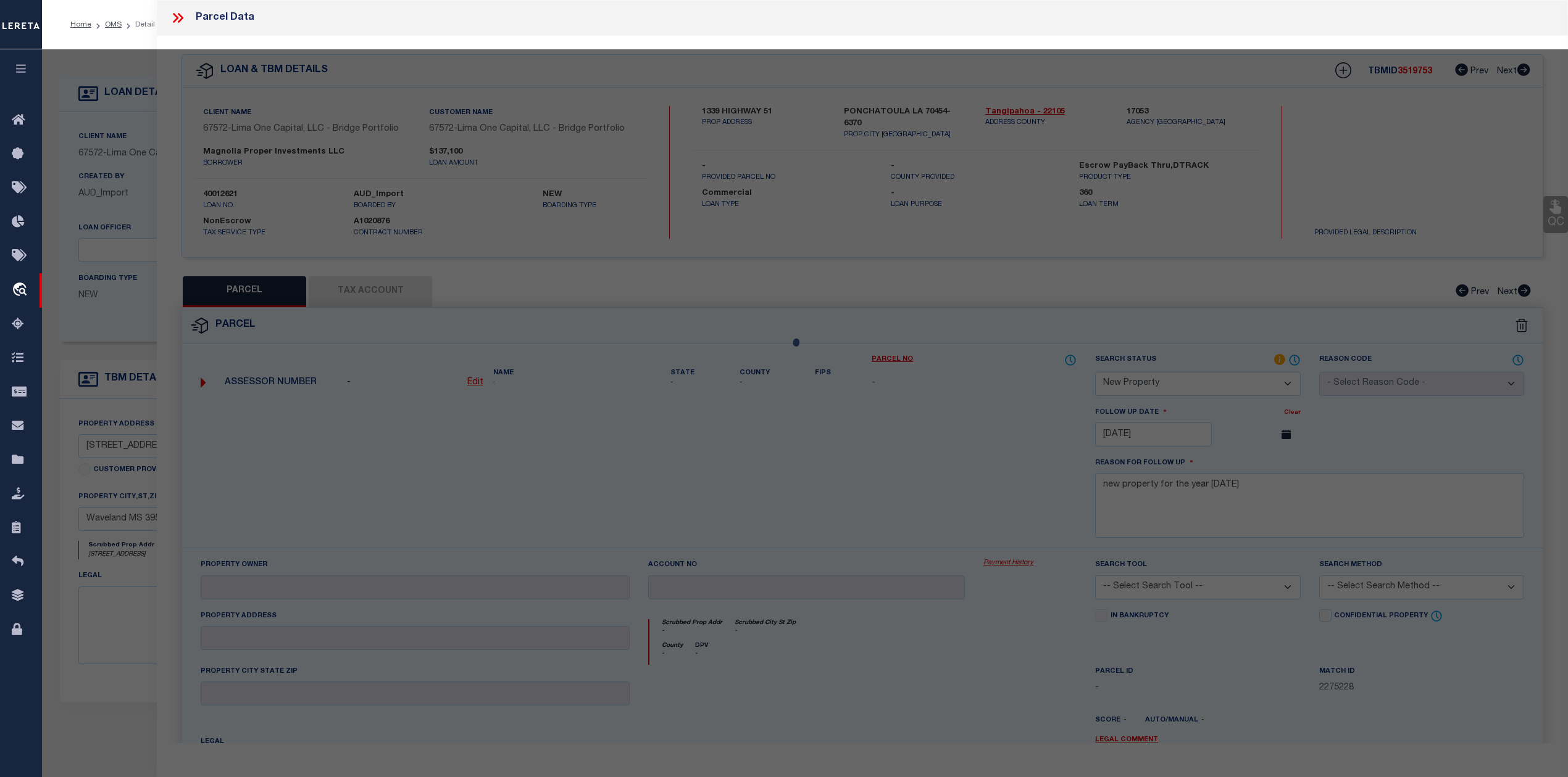
select select "AS"
checkbox input "false"
select select "IP"
checkbox input "false"
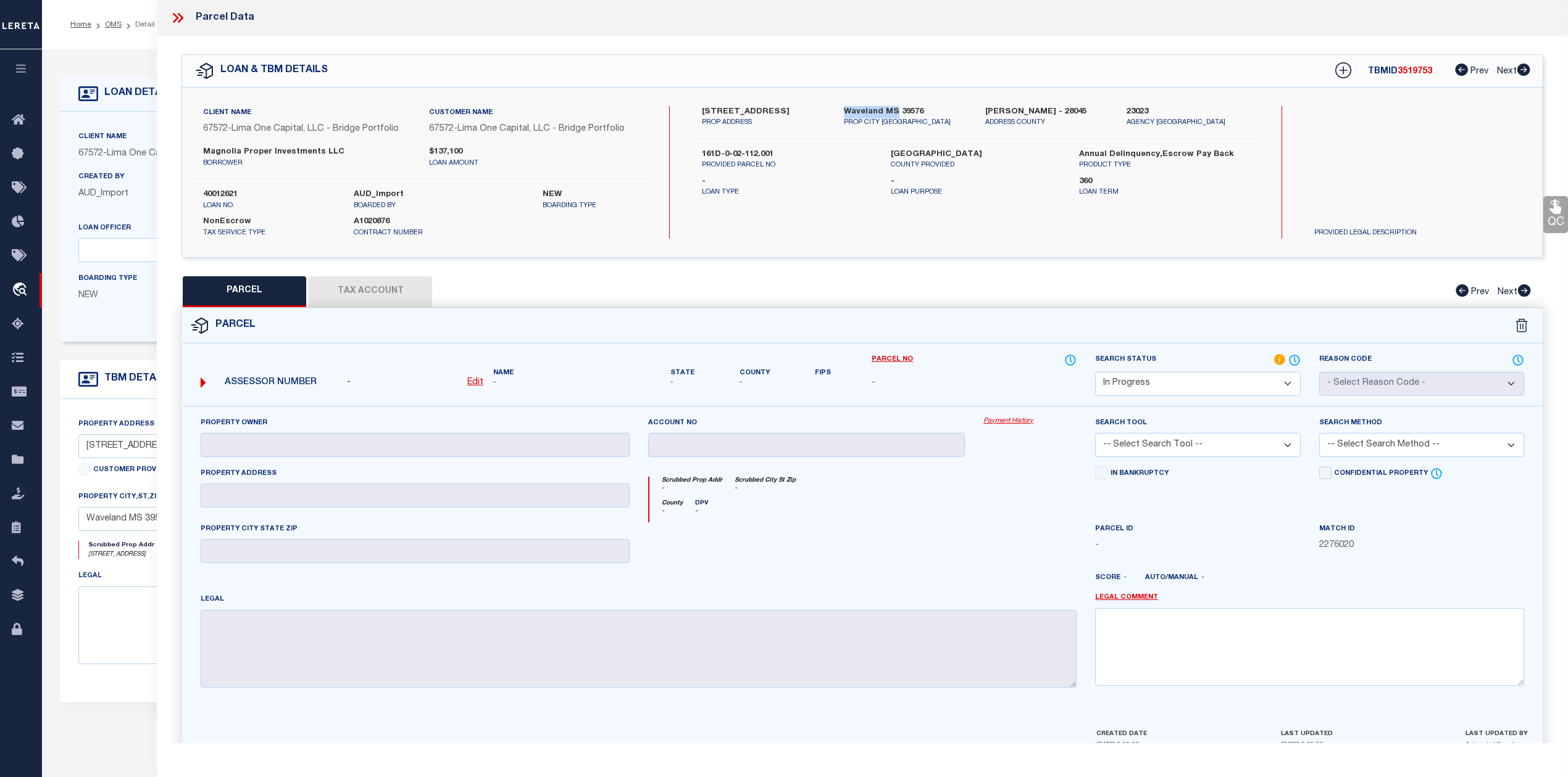
drag, startPoint x: 845, startPoint y: 111, endPoint x: 892, endPoint y: 108, distance: 47.1
click at [892, 108] on label "Waveland MS 39576" at bounding box center [905, 112] width 123 height 12
copy label "Waveland MS"
click at [739, 154] on label "161D-0-02-112.001" at bounding box center [786, 154] width 169 height 12
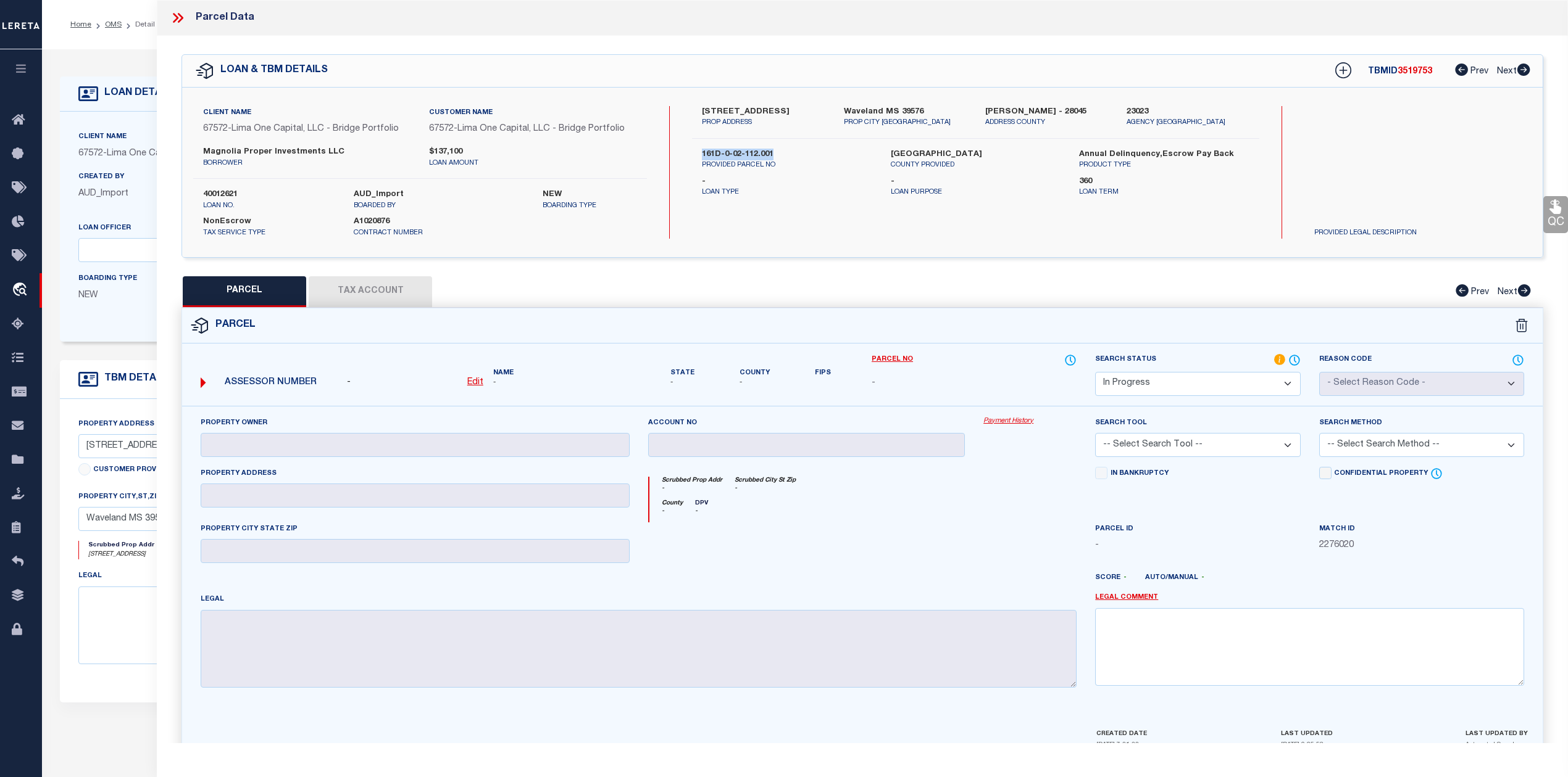
click at [739, 154] on label "161D-0-02-112.001" at bounding box center [786, 154] width 169 height 12
copy div "161D-0-02-112.001"
click at [718, 110] on label "640 Fell Grass St" at bounding box center [763, 112] width 123 height 12
click at [1135, 393] on select "Automated Search Bad Parcel Complete Duplicate Parcel High Dollar Reporting In …" at bounding box center [1198, 384] width 205 height 24
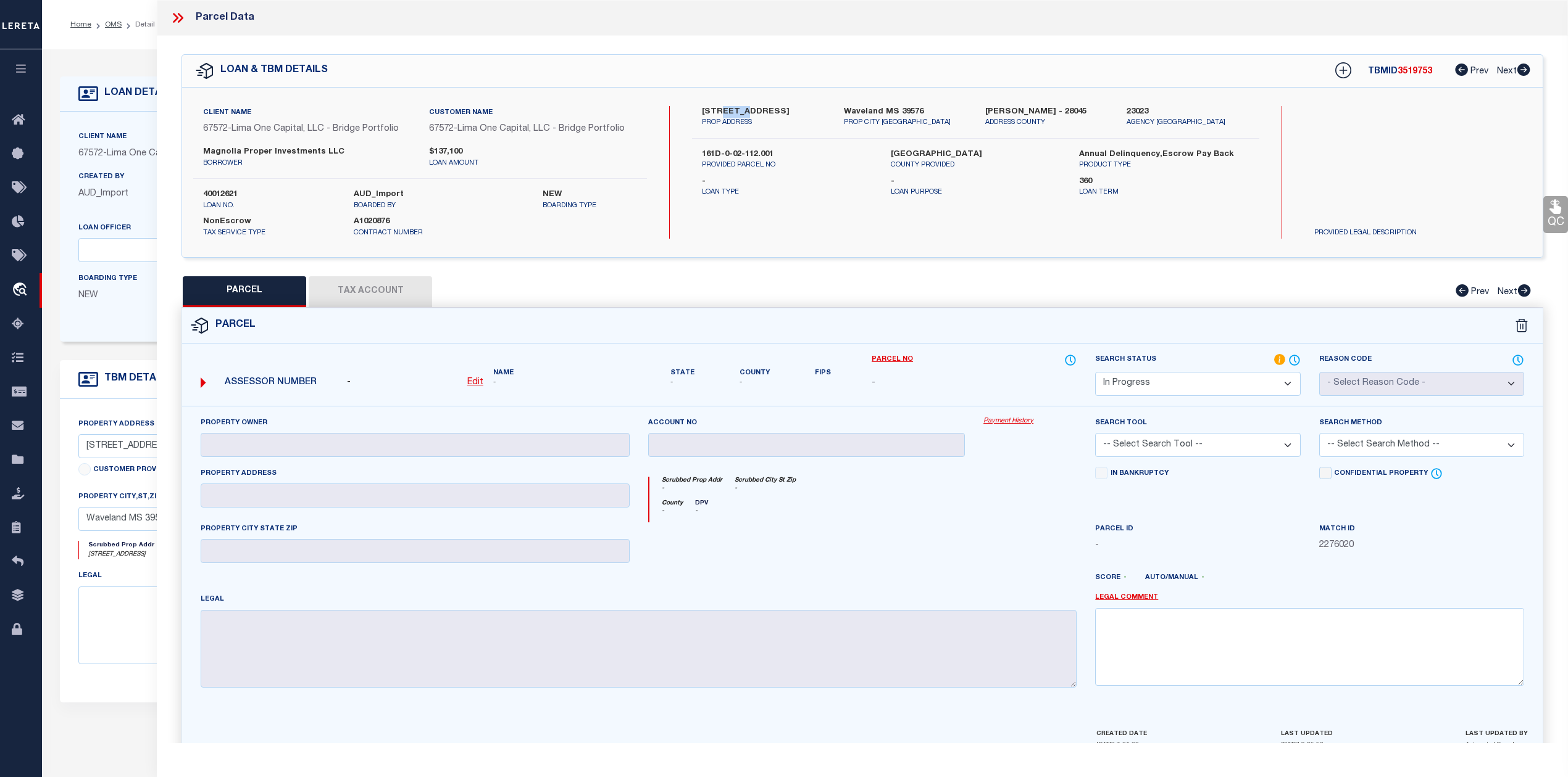
select select "NP"
click at [1095, 372] on select "Automated Search Bad Parcel Complete Duplicate Parcel High Dollar Reporting In …" at bounding box center [1198, 384] width 205 height 24
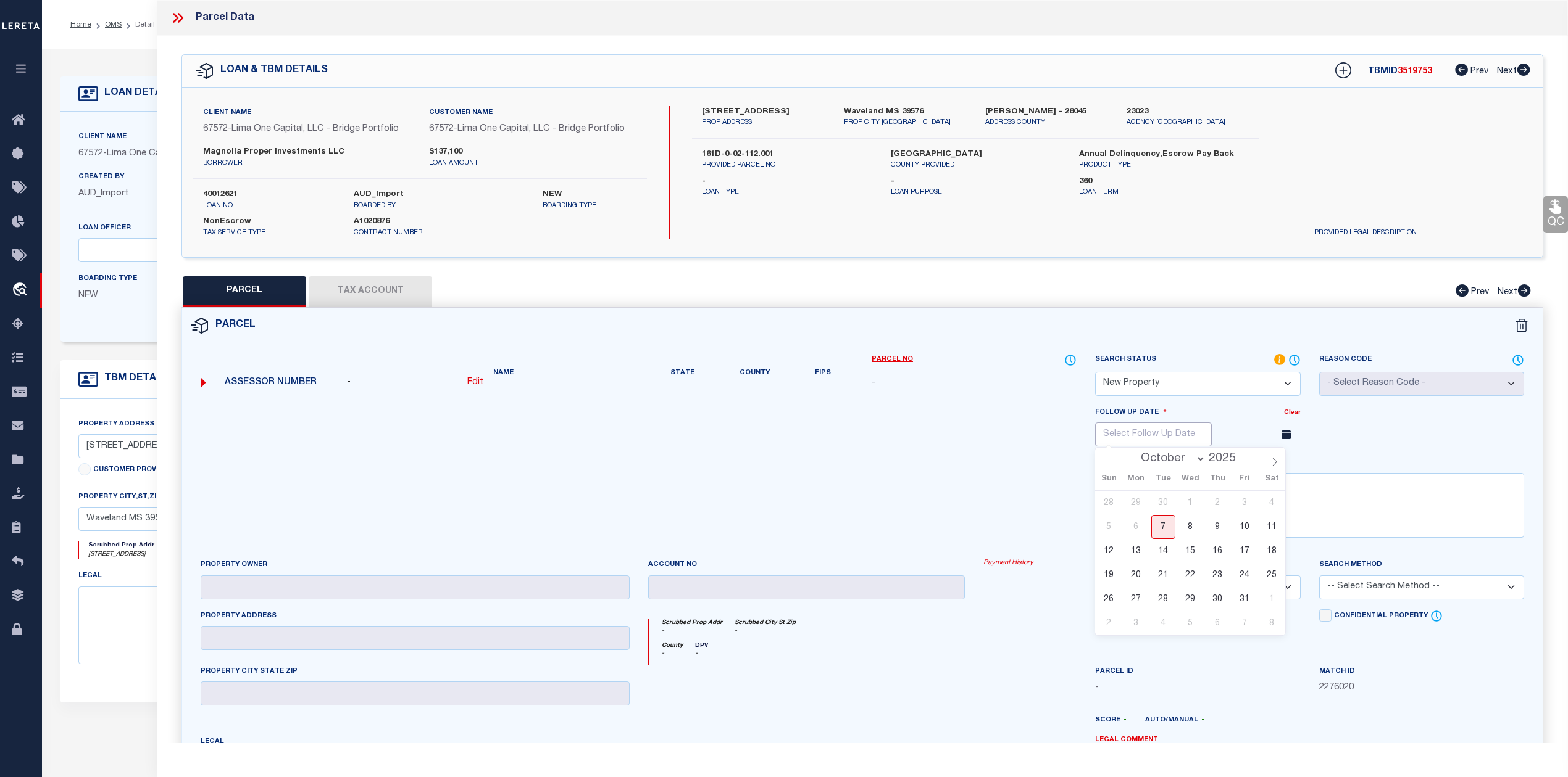
click at [1202, 432] on input "text" at bounding box center [1154, 434] width 117 height 24
click at [1278, 466] on icon at bounding box center [1274, 461] width 9 height 9
select select "11"
click at [1278, 466] on icon at bounding box center [1274, 461] width 9 height 9
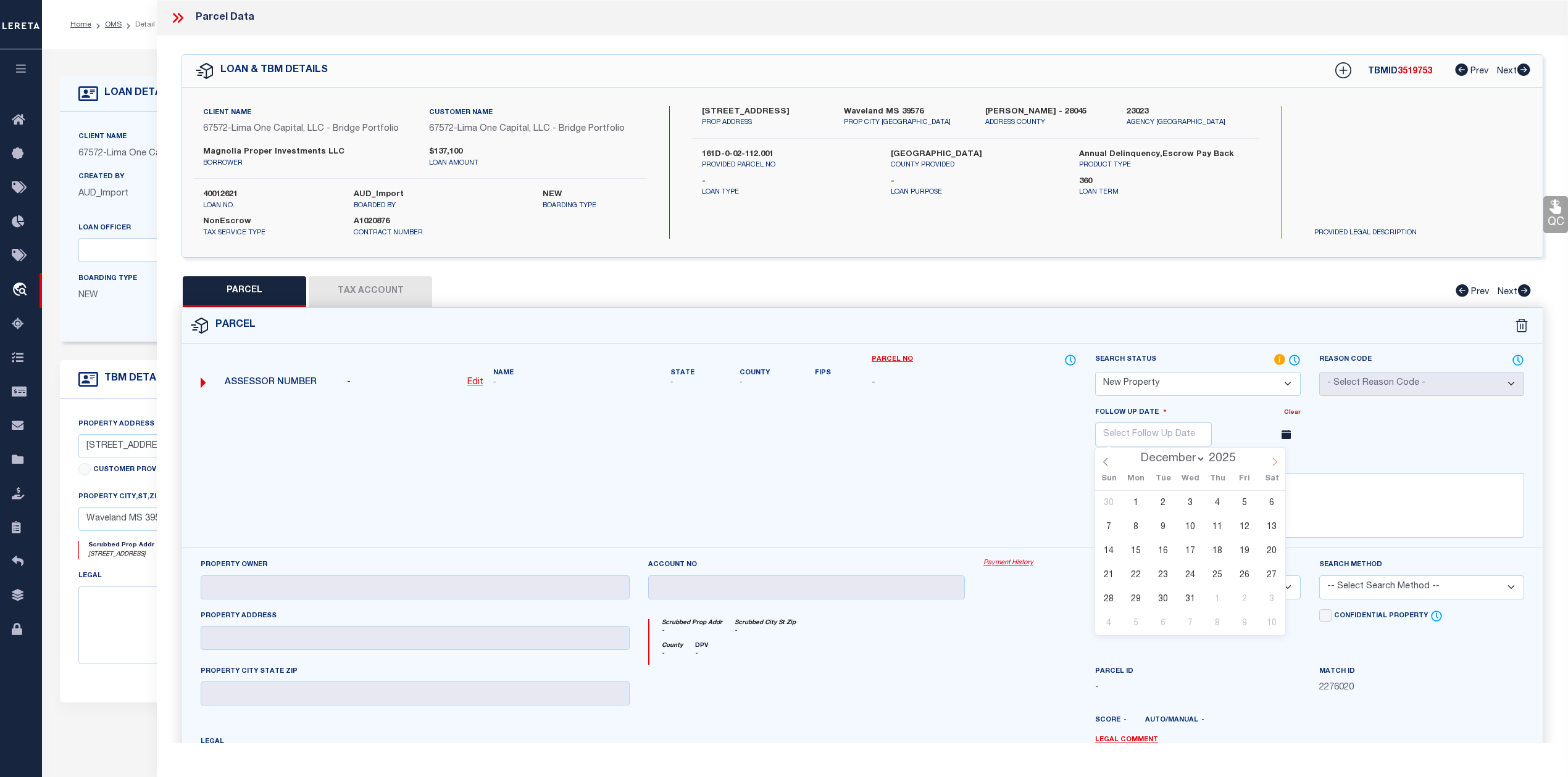
type input "2026"
select select "0"
click at [1164, 529] on span "6" at bounding box center [1162, 526] width 24 height 24
type input "01/06/2026"
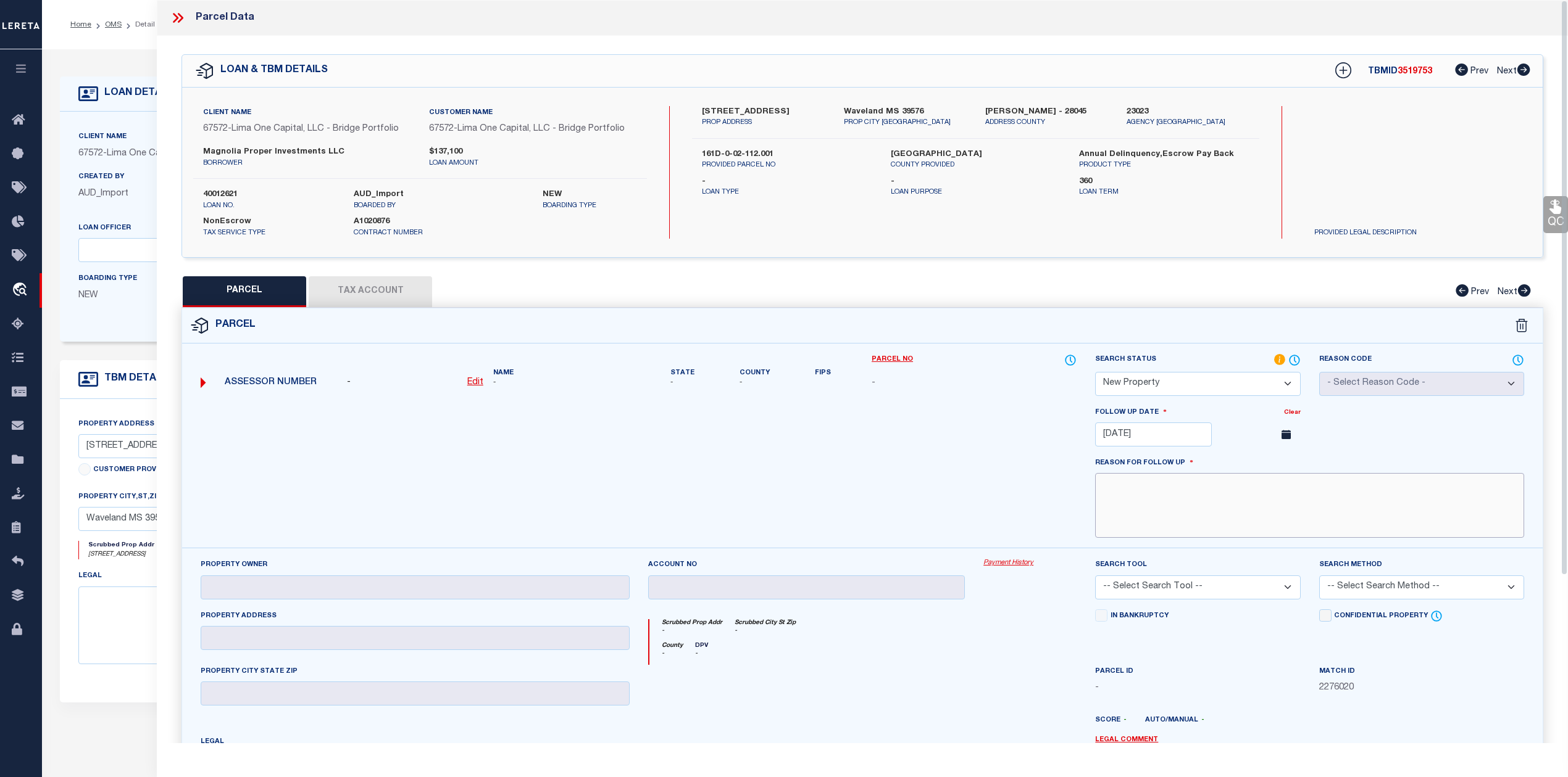
click at [1202, 517] on textarea at bounding box center [1310, 505] width 429 height 65
click at [1171, 490] on textarea "new property" at bounding box center [1310, 505] width 429 height 65
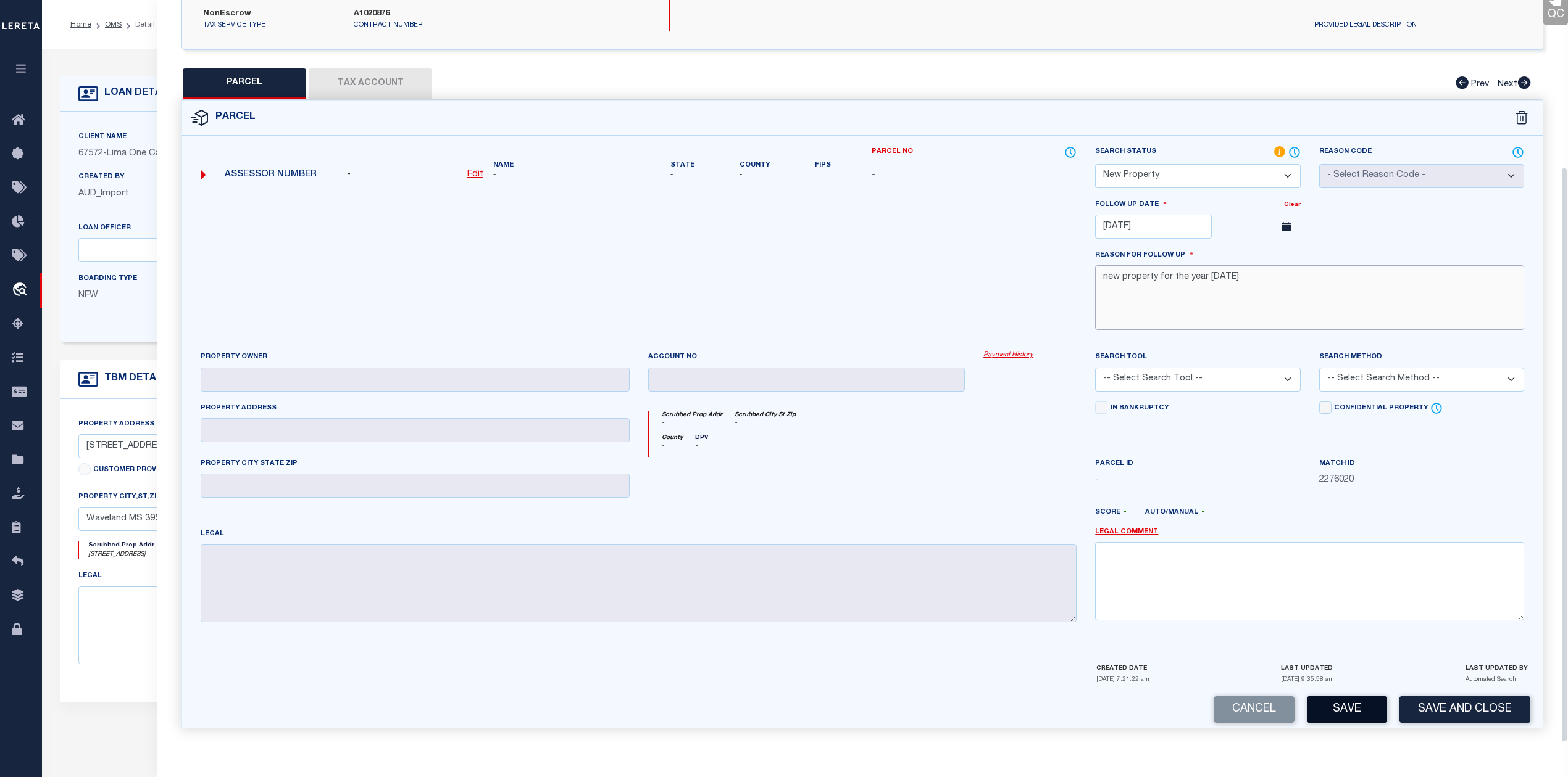
type textarea "new property for the year 2025"
click at [1351, 709] on button "Save" at bounding box center [1347, 710] width 80 height 27
select select "AS"
checkbox input "false"
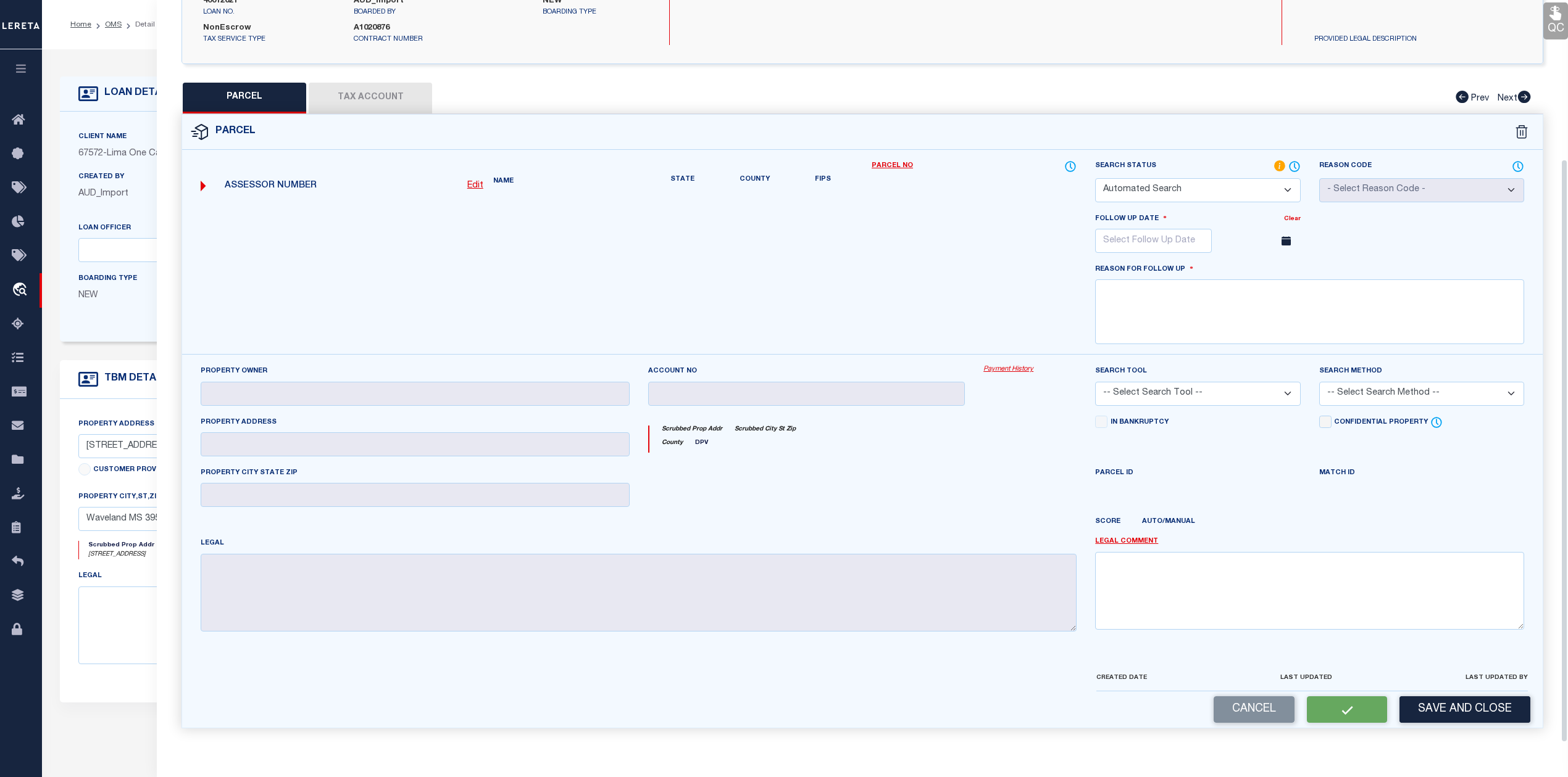
select select "NP"
type input "01/06/2026"
type textarea "new property for the year 2025"
checkbox input "false"
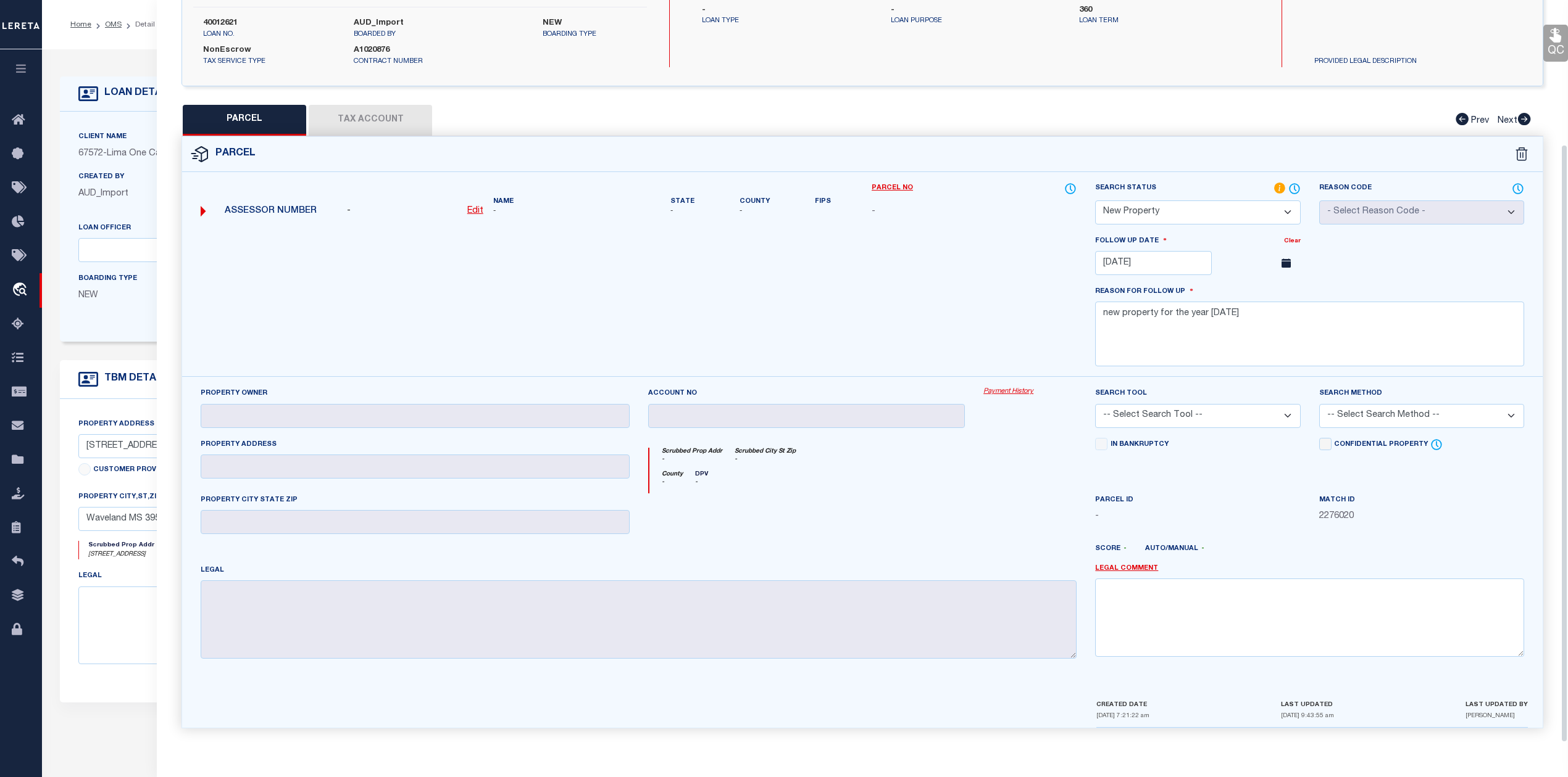
scroll to position [0, 0]
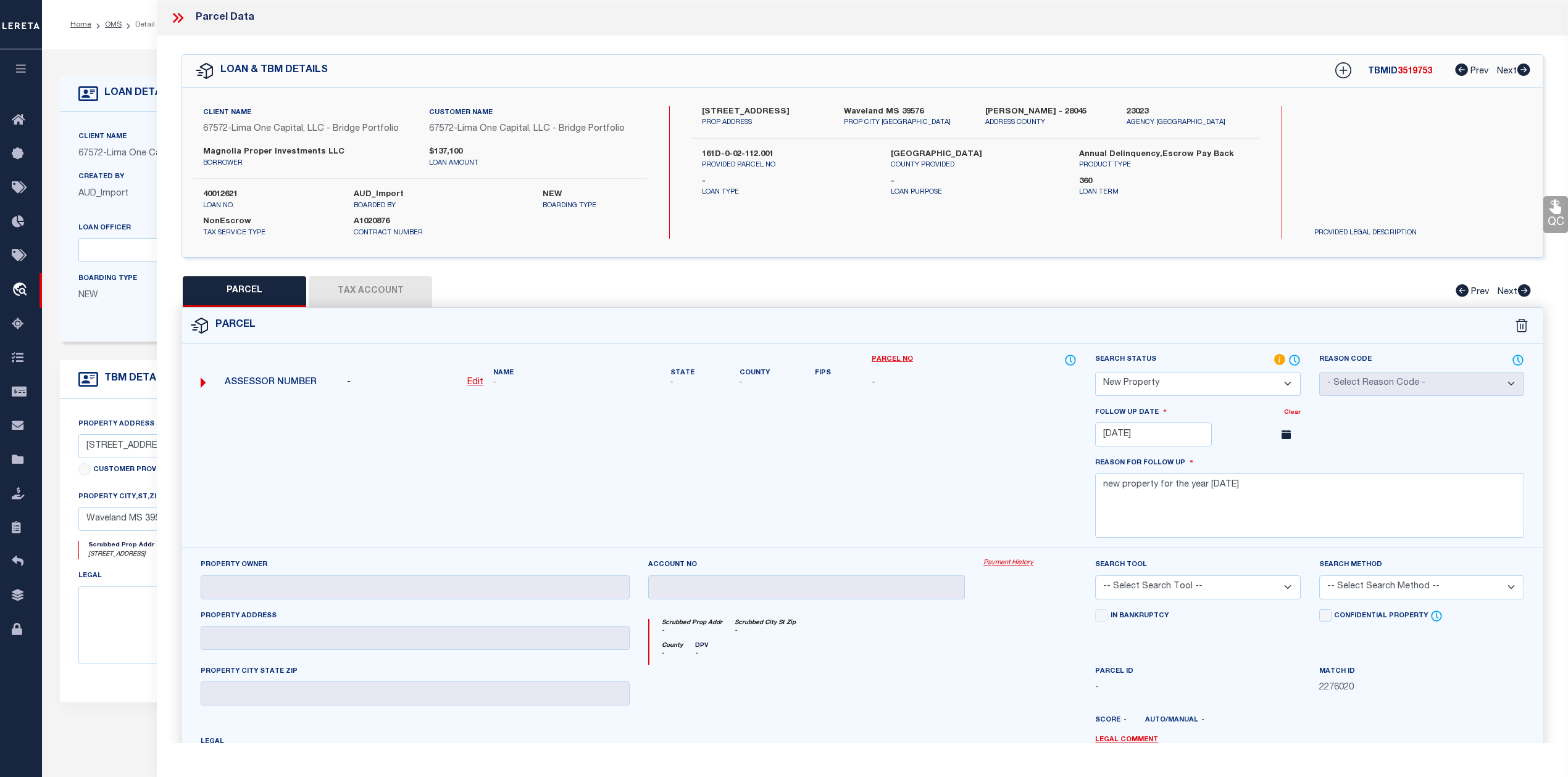
click at [178, 13] on icon at bounding box center [177, 17] width 16 height 16
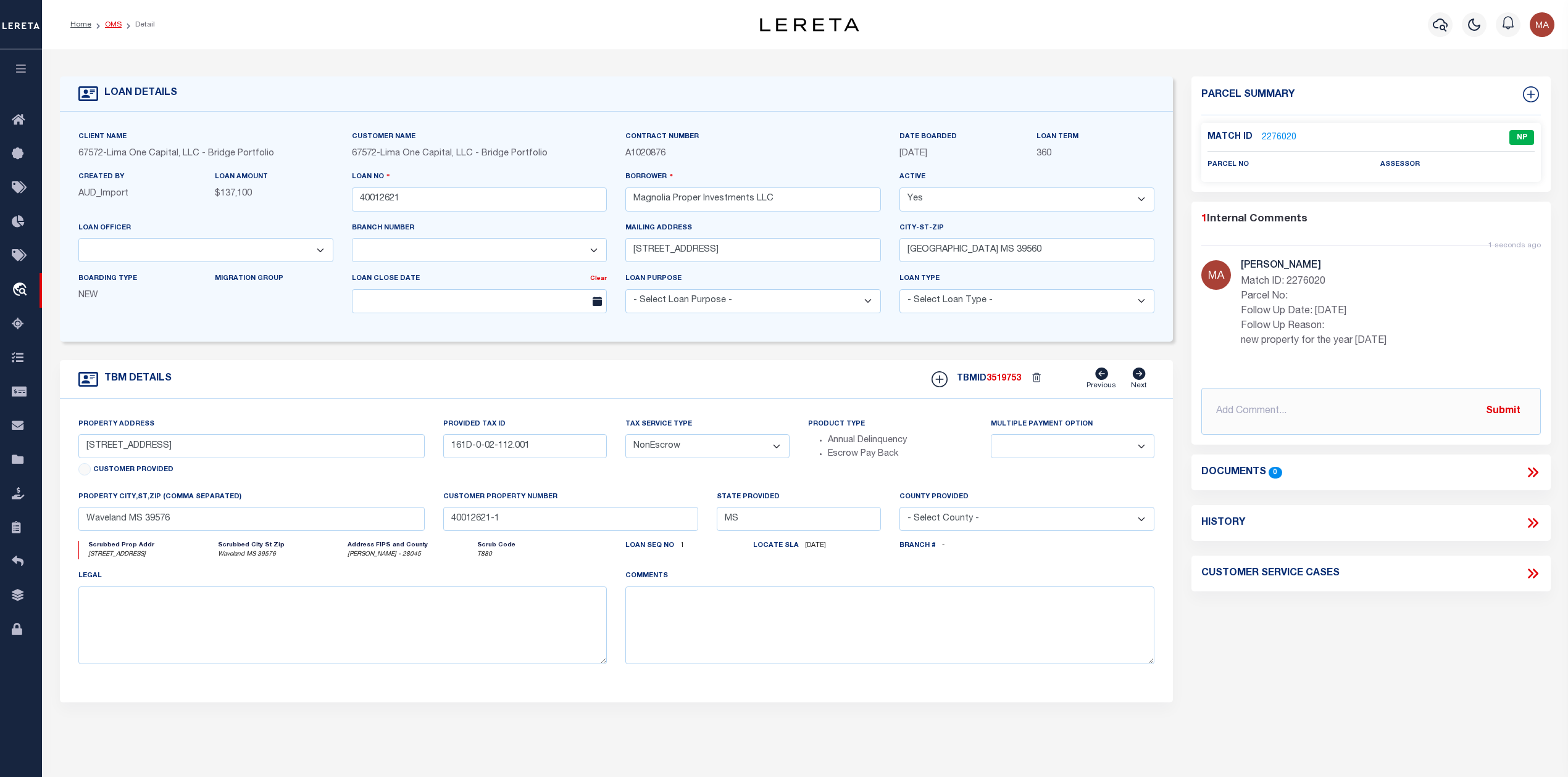
click at [115, 25] on link "OMS" at bounding box center [113, 25] width 16 height 8
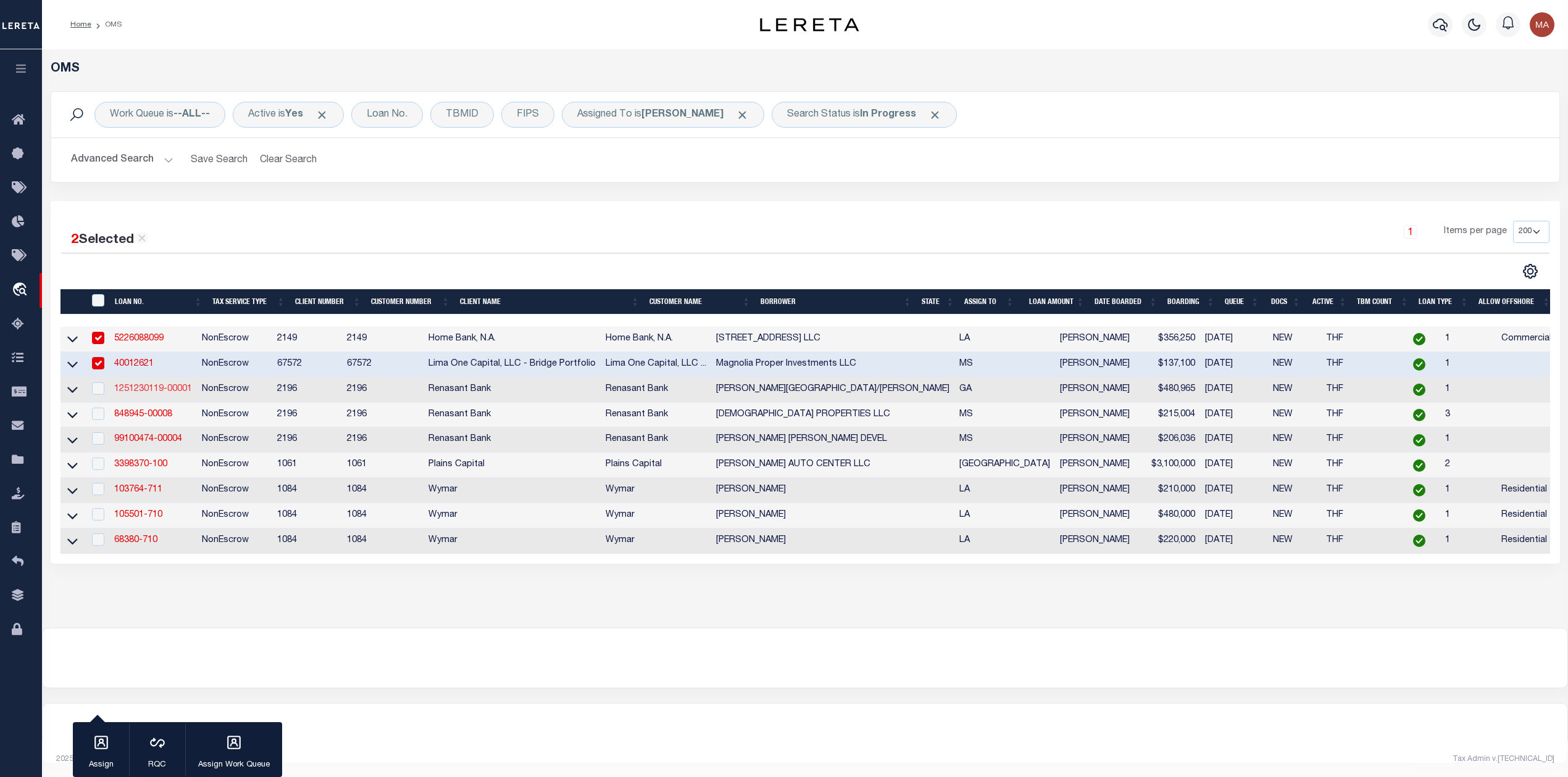
click at [159, 389] on link "1251230119-00001" at bounding box center [152, 388] width 78 height 9
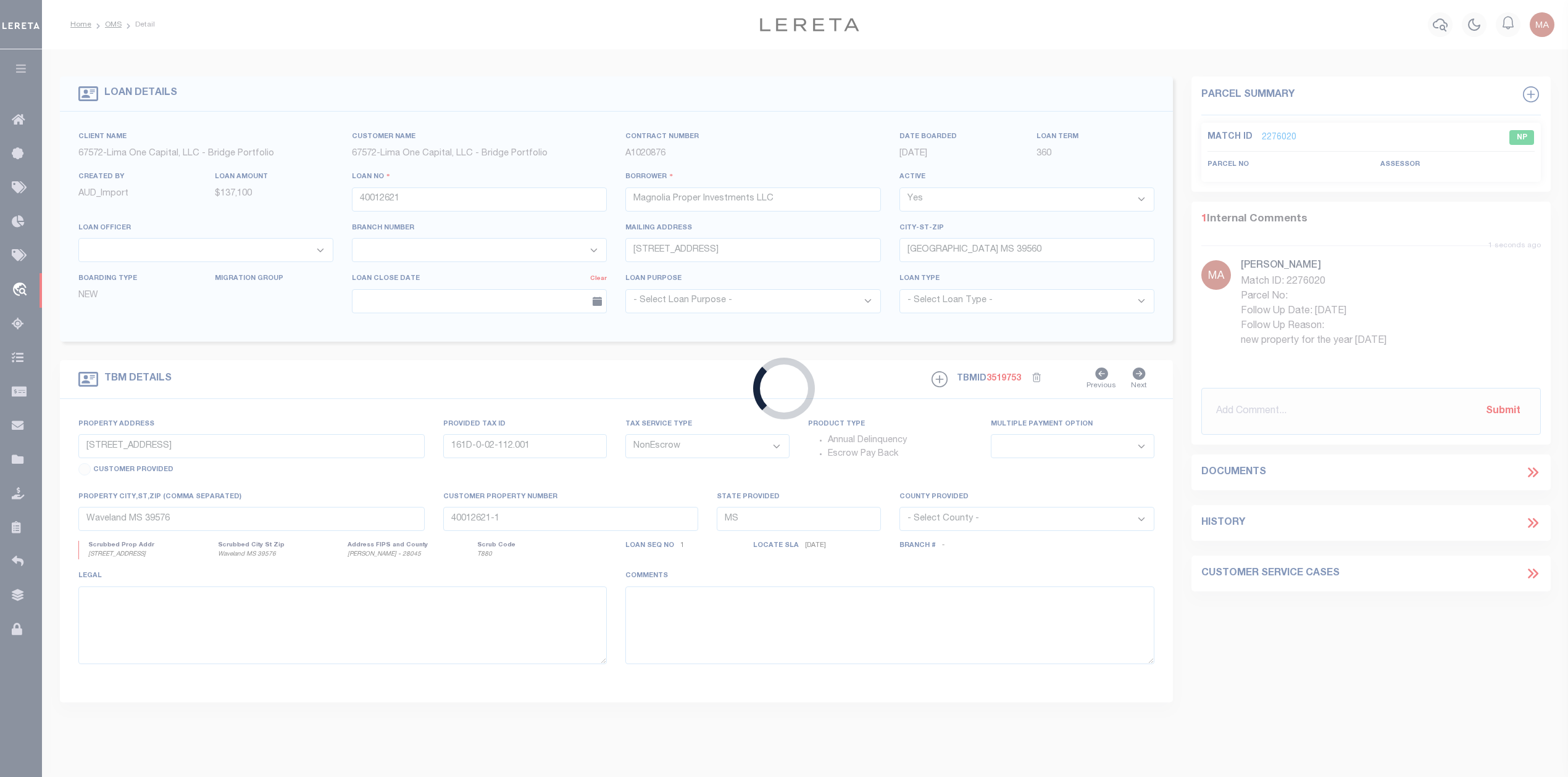
type input "1251230119-00001"
type input "SAPP, CHAD/WHITNEY"
select select
select select "100"
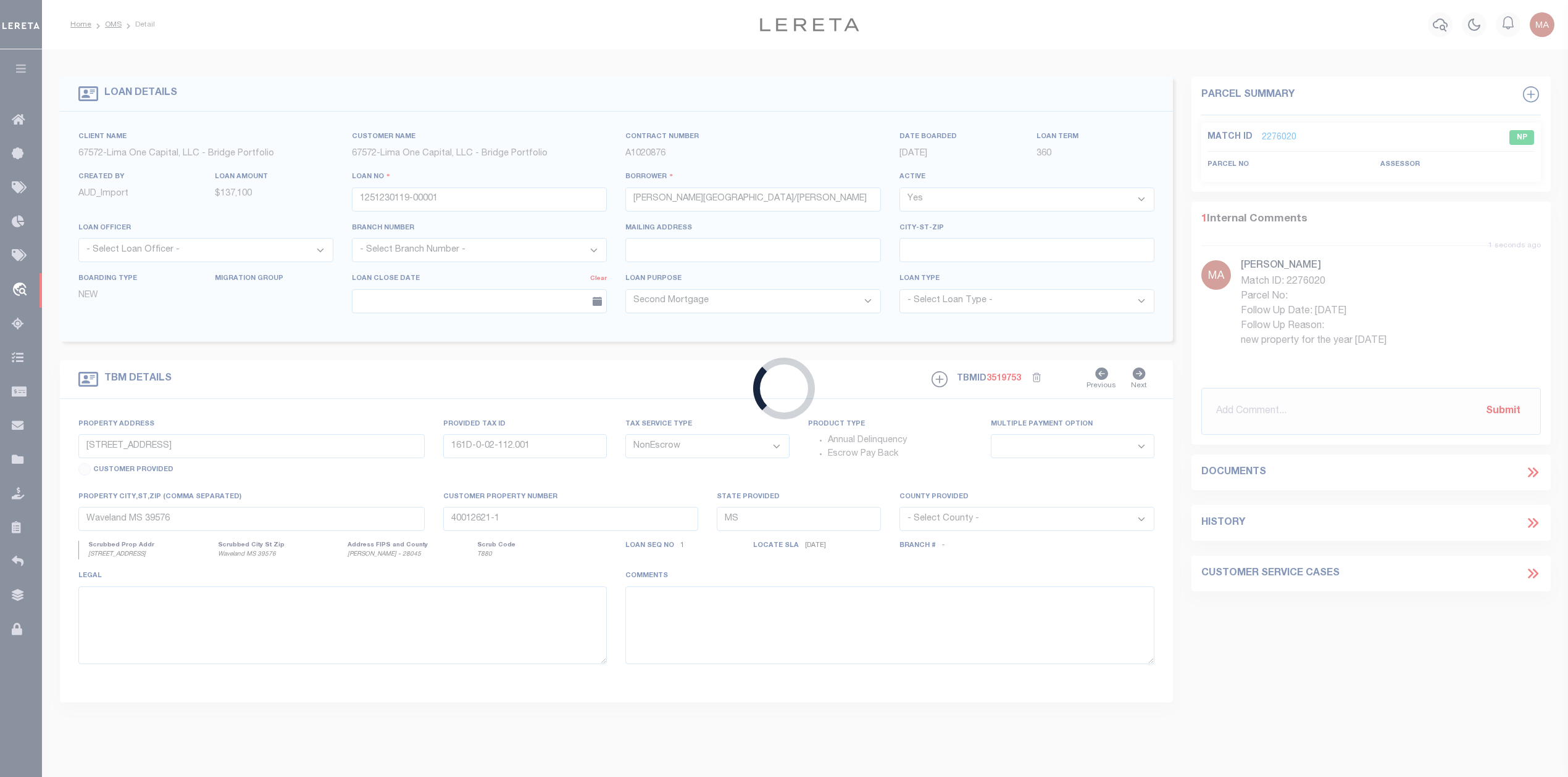
type input "2559 DENNIS OLIVER ROAD"
select select
type input "COLLINS GA 30421"
type input "GA"
select select
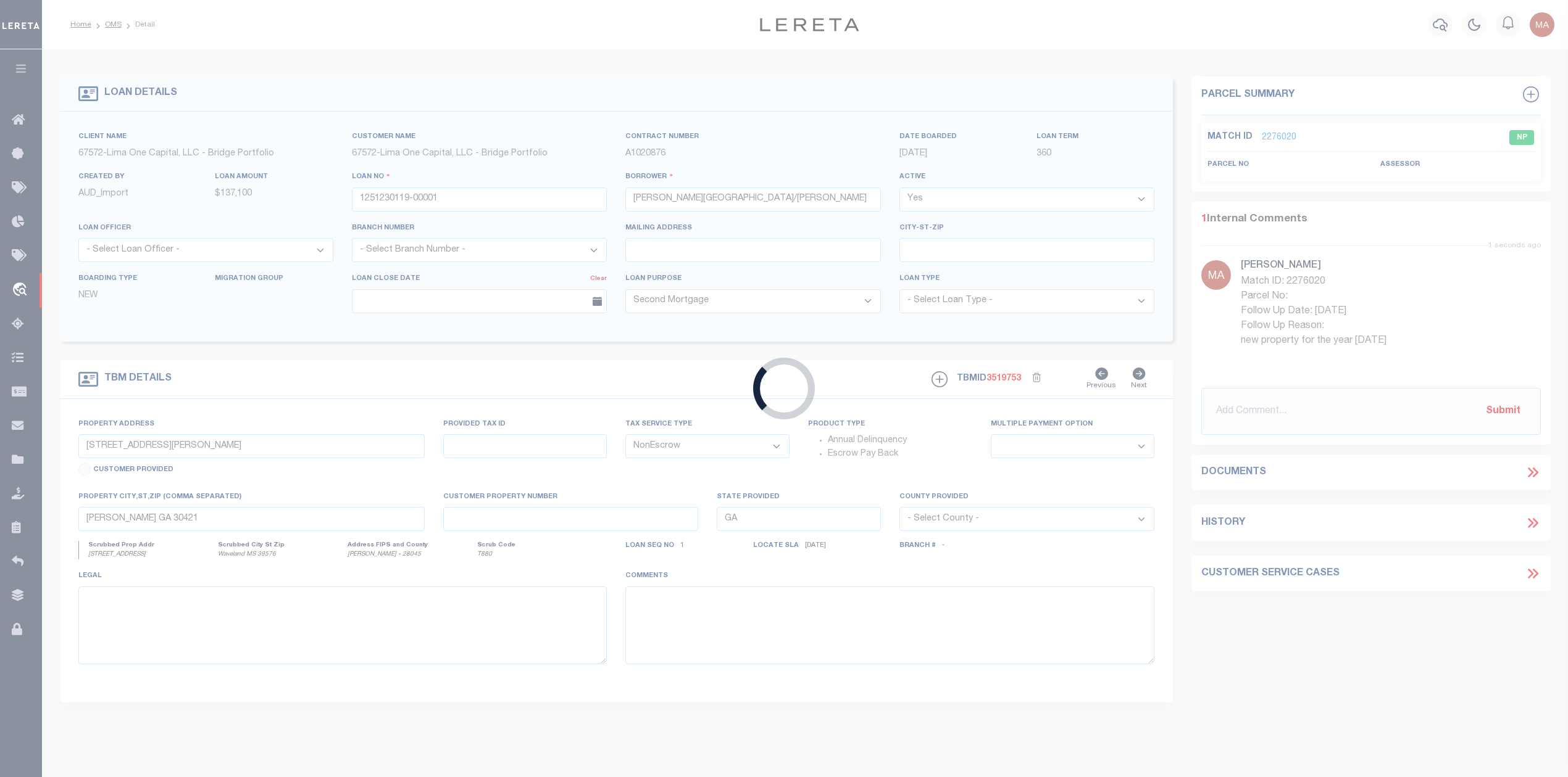
select select "164191"
select select "5186"
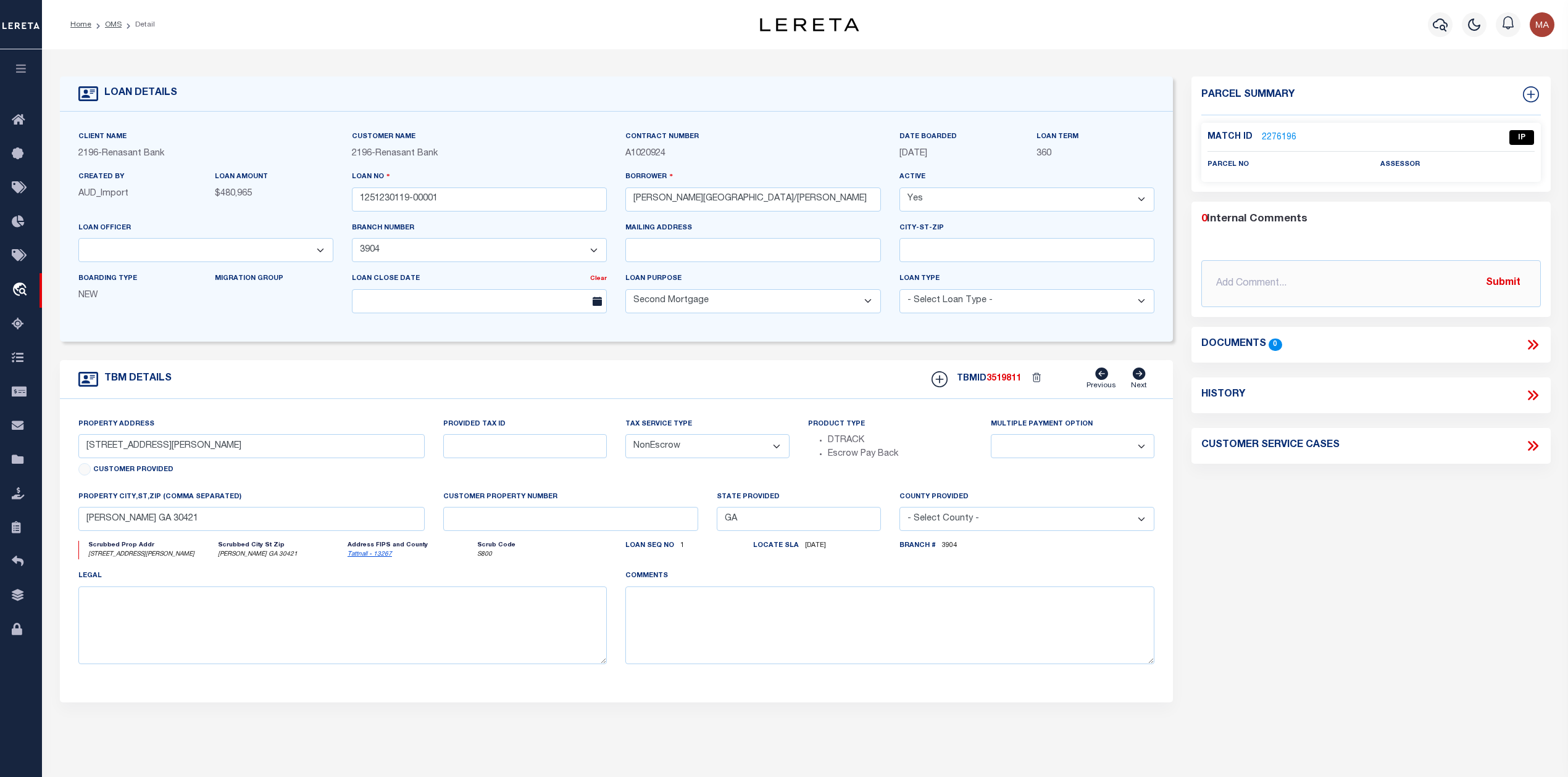
click at [1271, 136] on link "2276196" at bounding box center [1279, 138] width 34 height 13
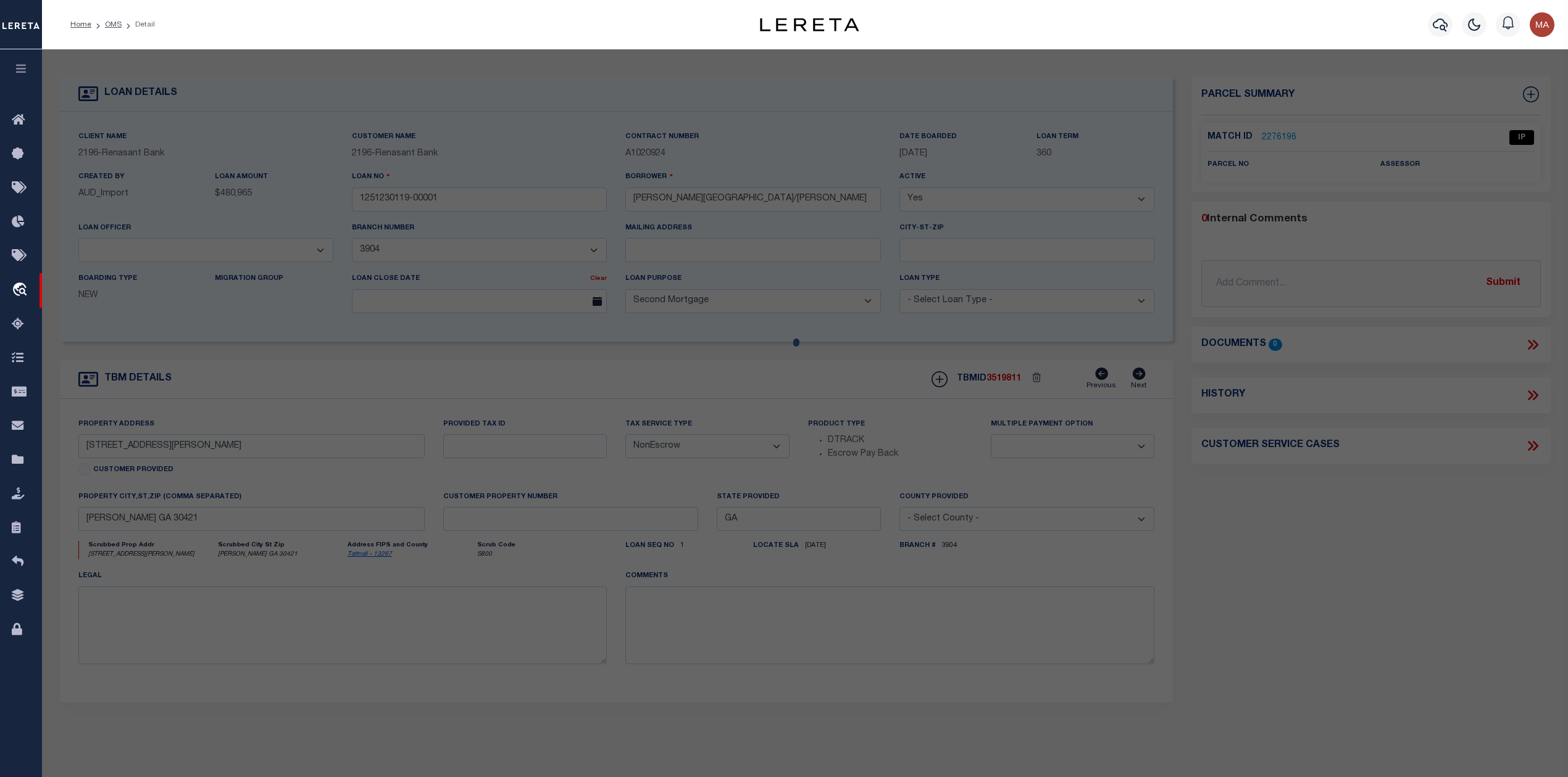
select select "AS"
checkbox input "false"
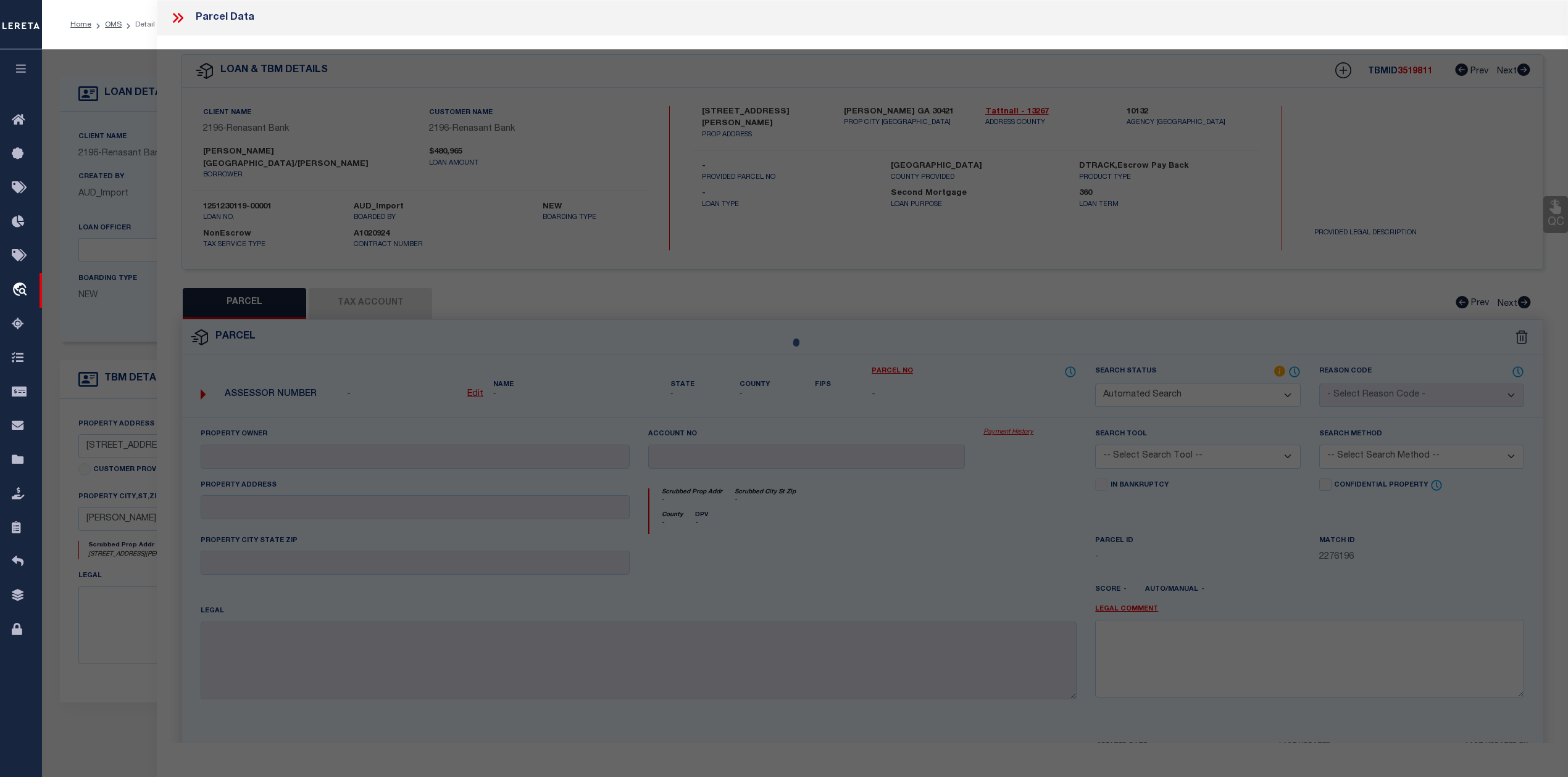
select select "IP"
checkbox input "false"
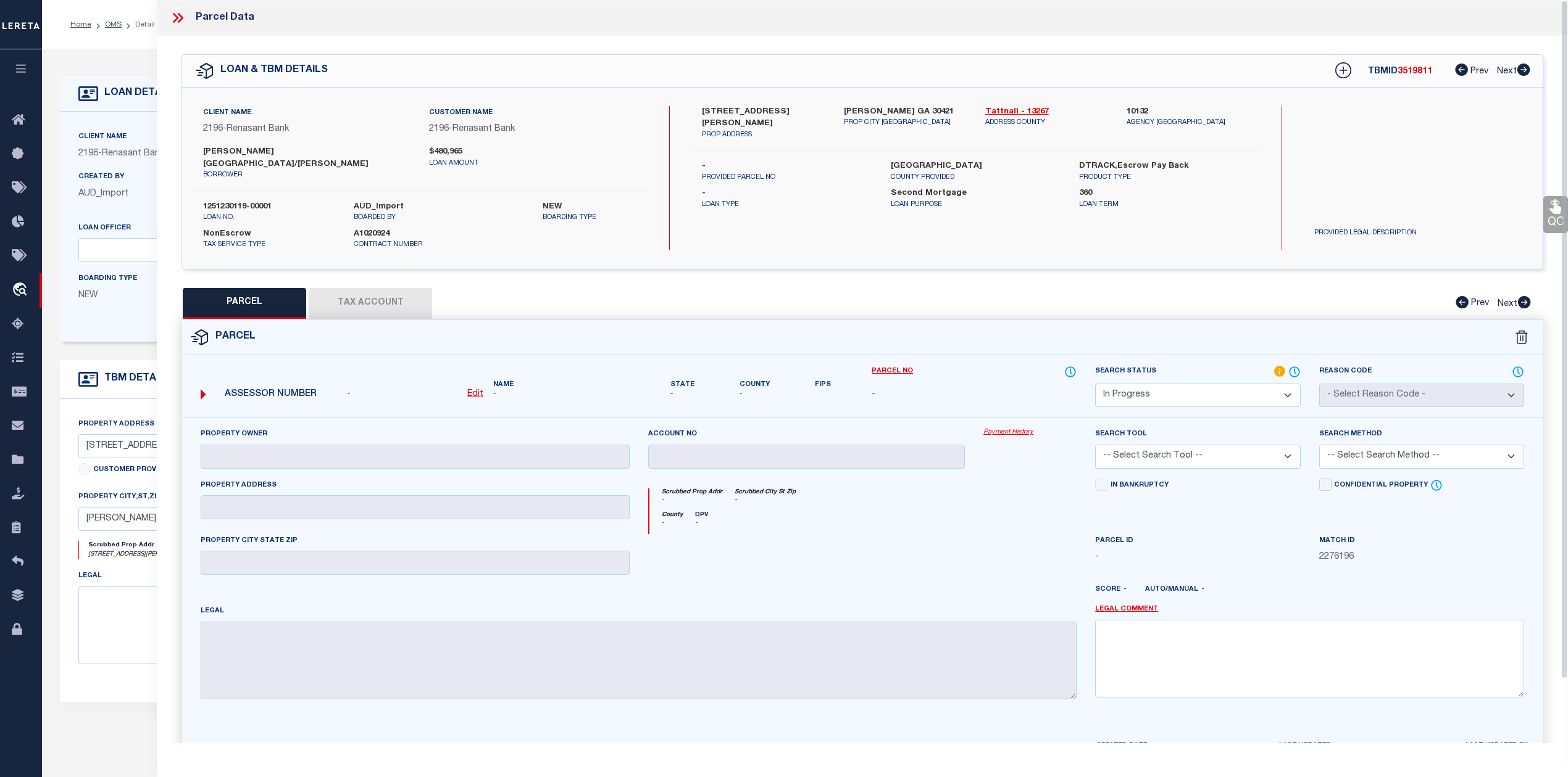
click at [925, 257] on div "QC QC QC" at bounding box center [862, 428] width 1411 height 785
drag, startPoint x: 845, startPoint y: 114, endPoint x: 892, endPoint y: 112, distance: 47.0
click at [892, 112] on label "COLLINS GA 30421" at bounding box center [905, 112] width 123 height 12
copy label "COLLINS GA"
click at [1195, 389] on select "Automated Search Bad Parcel Complete Duplicate Parcel High Dollar Reporting In …" at bounding box center [1198, 395] width 205 height 24
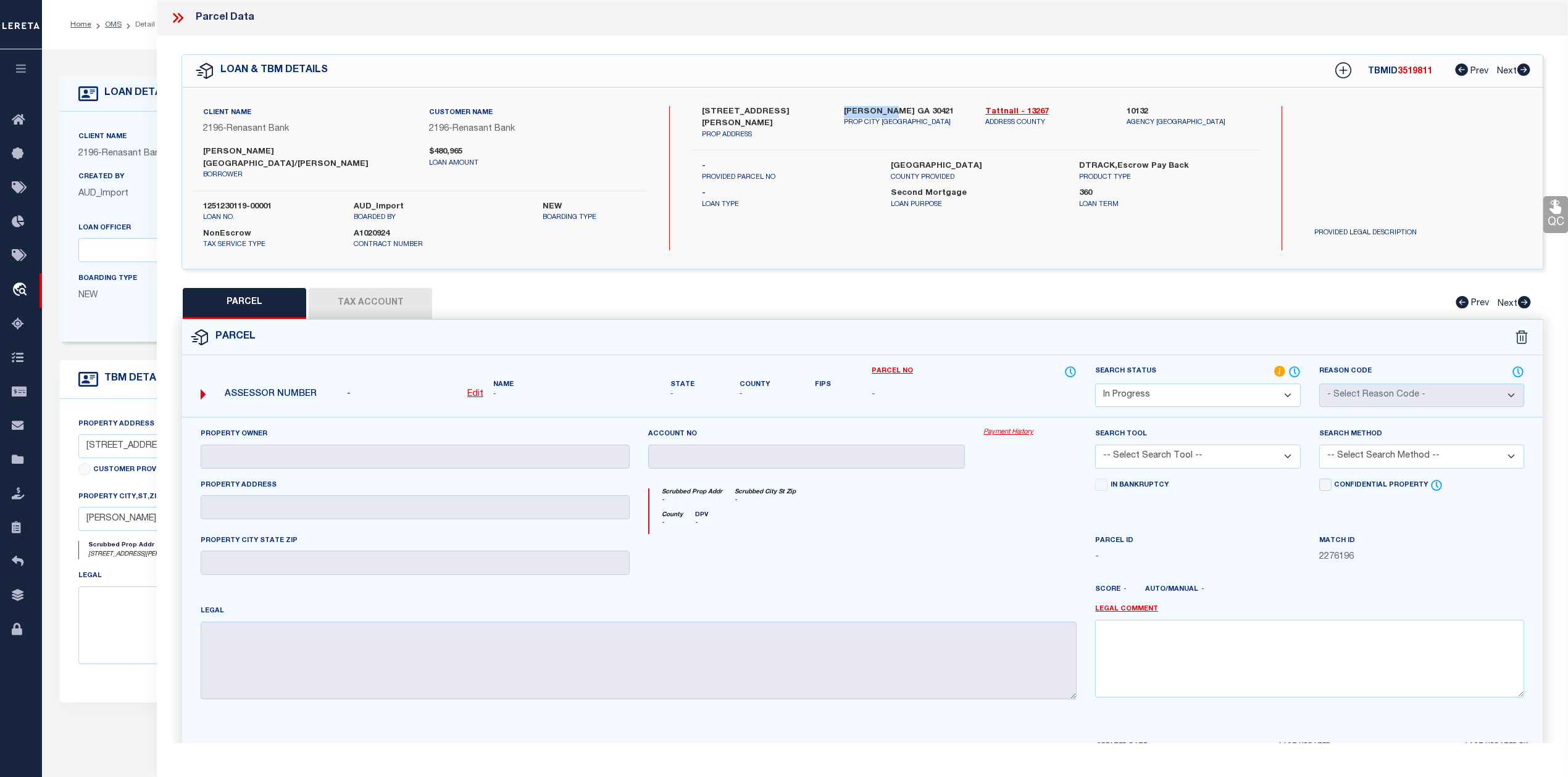
select select "NP"
click at [1095, 384] on select "Automated Search Bad Parcel Complete Duplicate Parcel High Dollar Reporting In …" at bounding box center [1198, 395] width 205 height 24
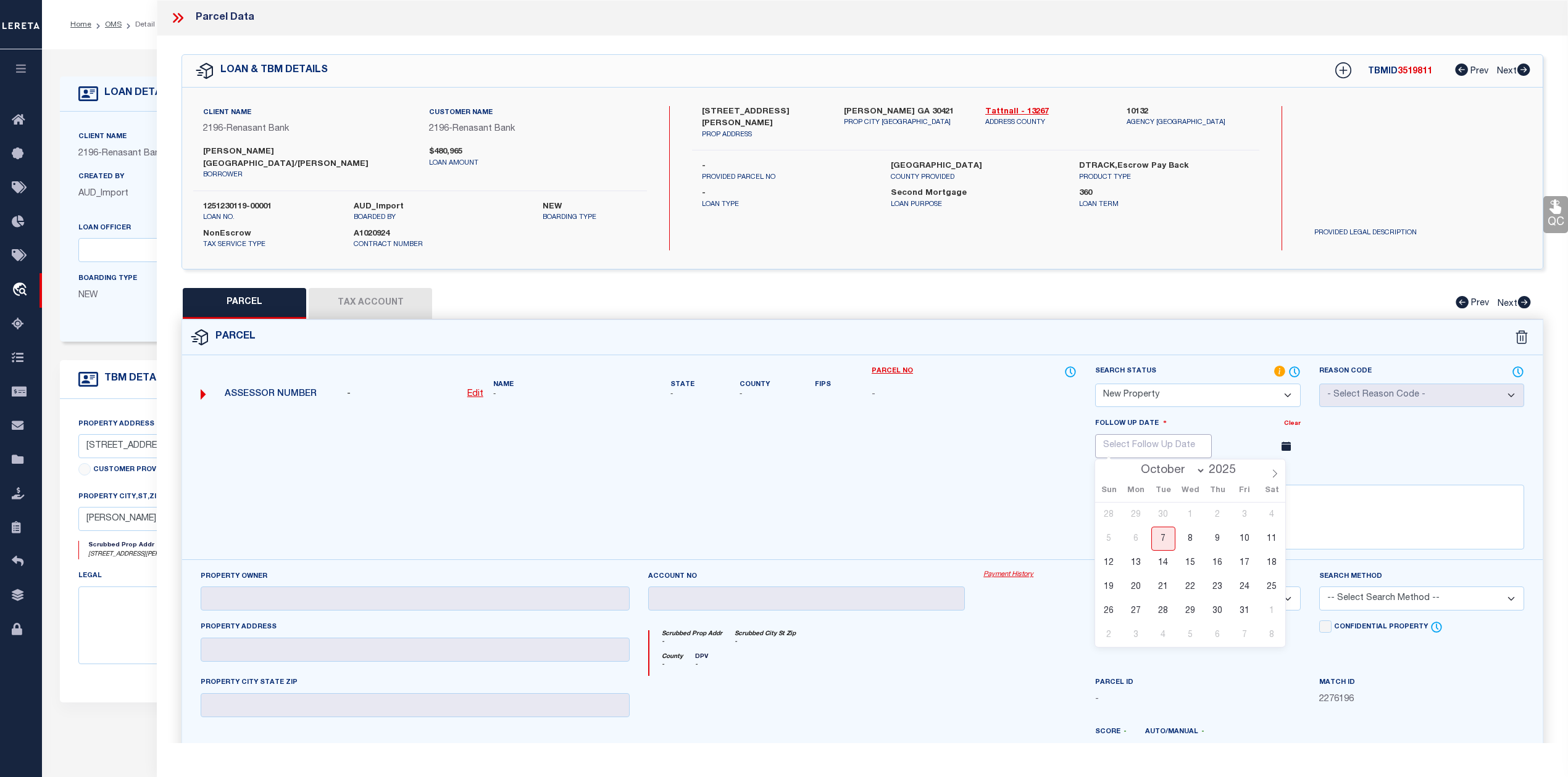
click at [1189, 445] on input "text" at bounding box center [1154, 446] width 117 height 24
click at [1277, 470] on icon at bounding box center [1274, 474] width 9 height 9
select select "11"
click at [1154, 527] on span "9" at bounding box center [1162, 539] width 24 height 24
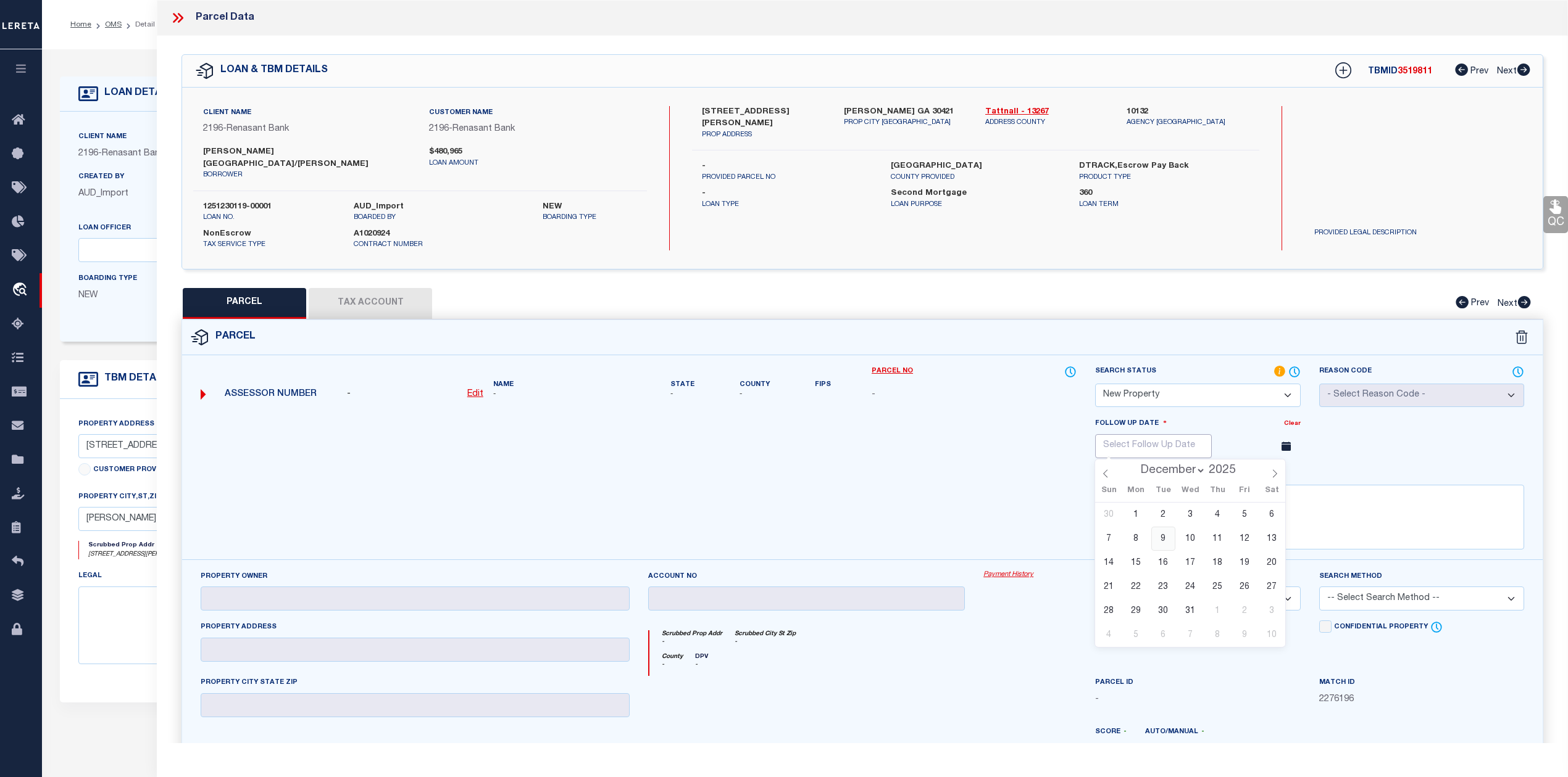
type input "12/09/2025"
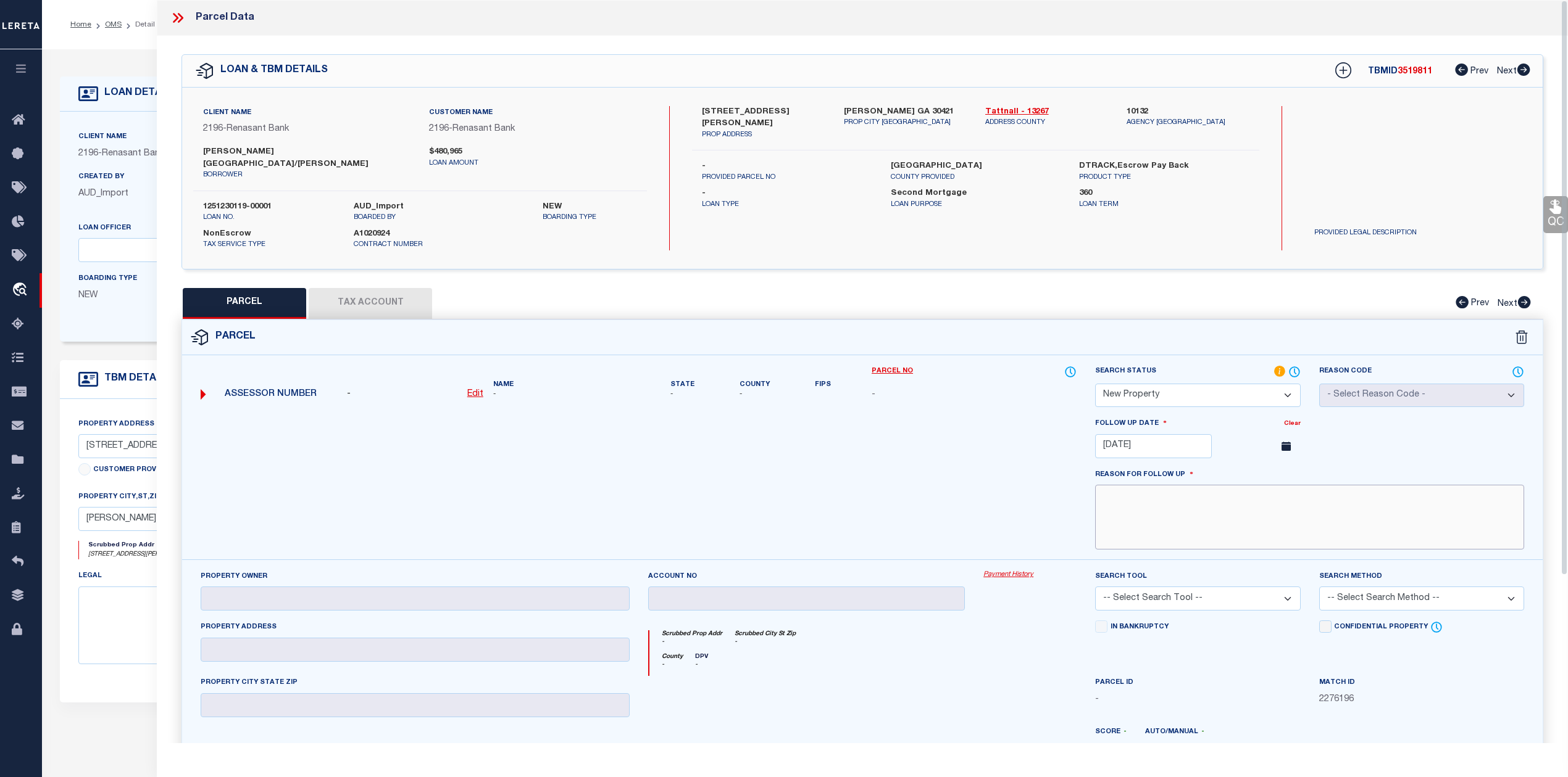
click at [1165, 519] on textarea at bounding box center [1310, 518] width 429 height 65
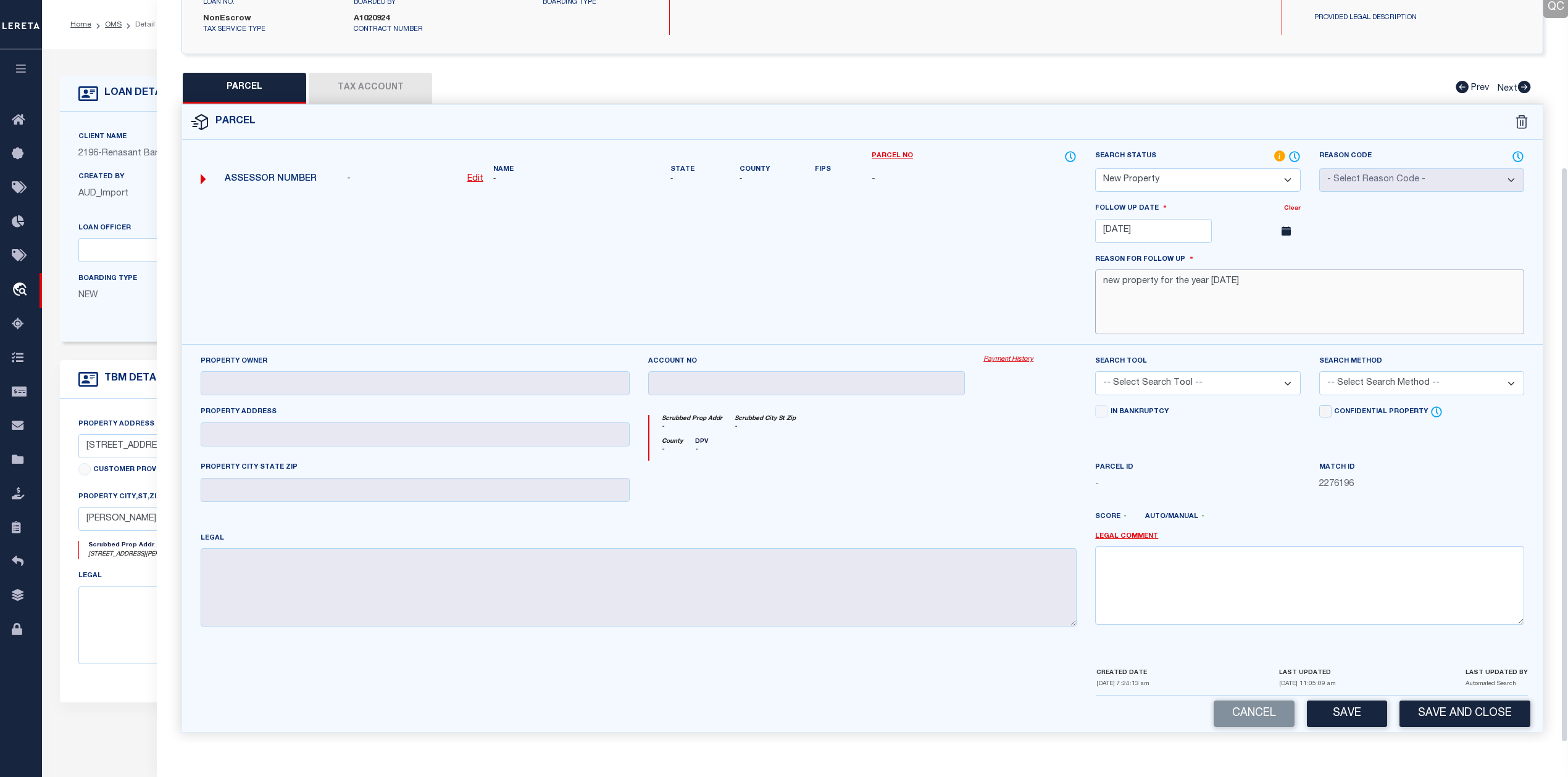
scroll to position [82, 0]
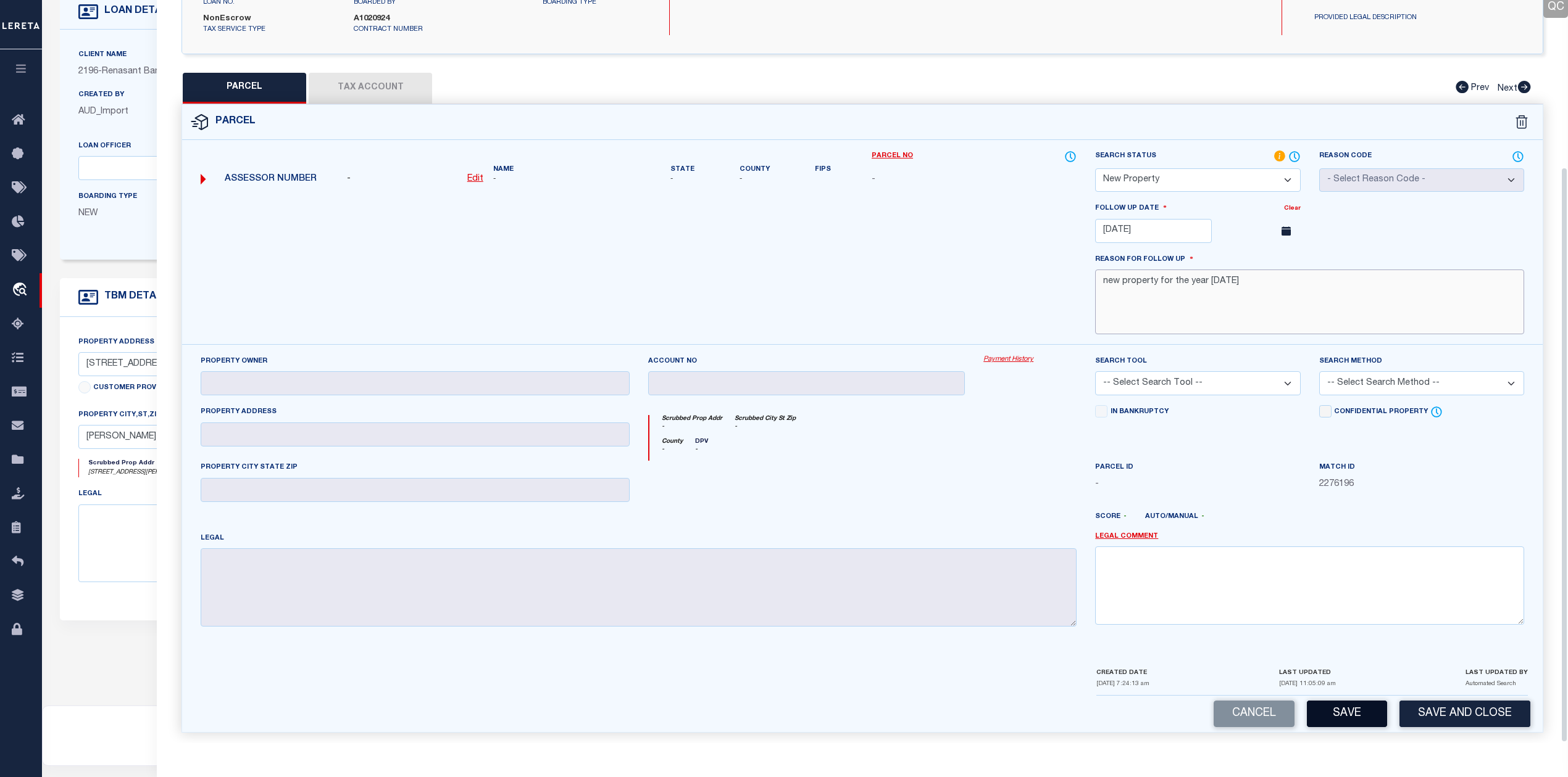
type textarea "new property for the year 2025"
click at [1361, 716] on button "Save" at bounding box center [1347, 714] width 80 height 27
select select "AS"
checkbox input "false"
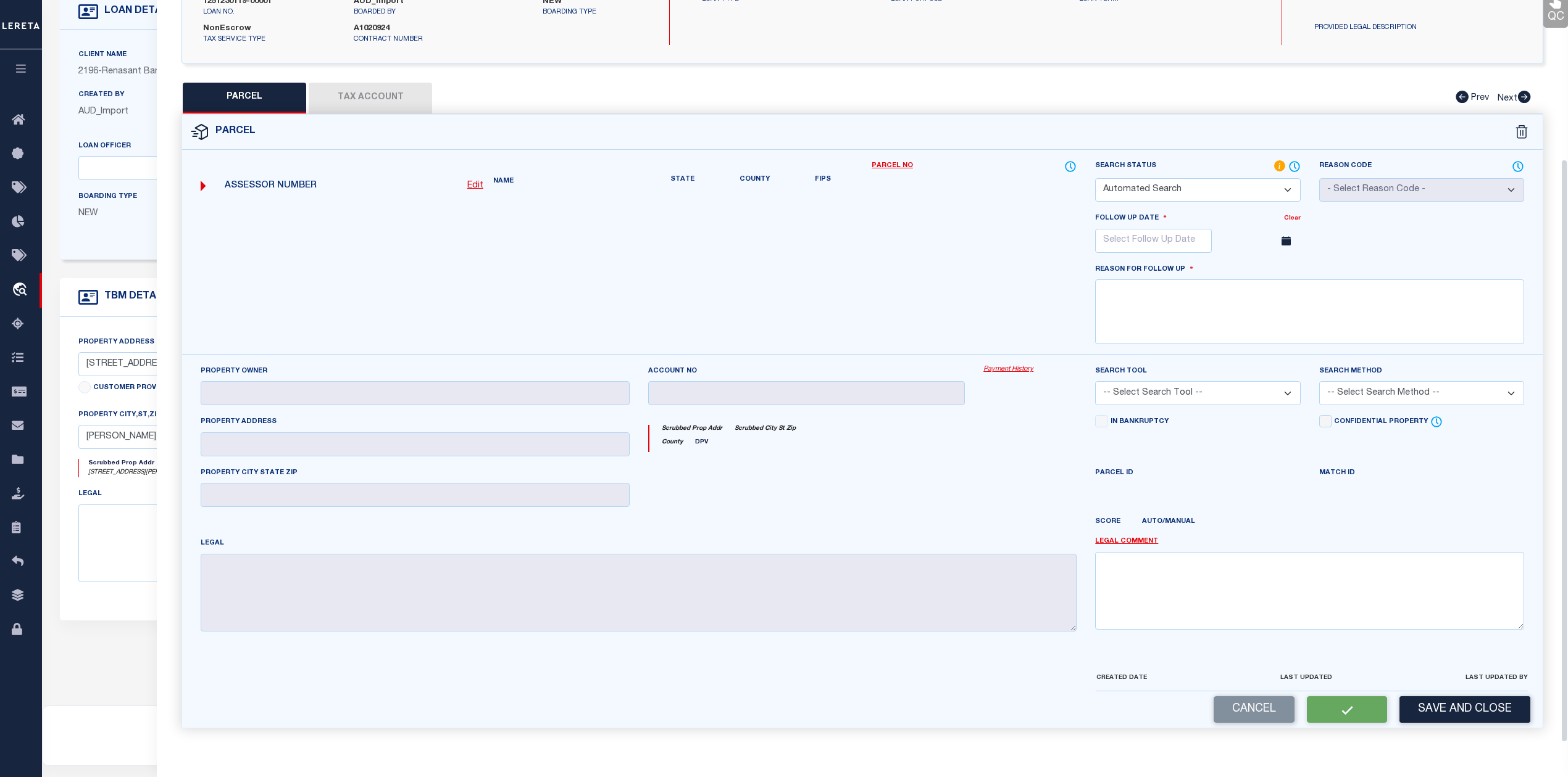
select select "NP"
type input "12/09/2025"
type textarea "new property for the year 2025"
checkbox input "false"
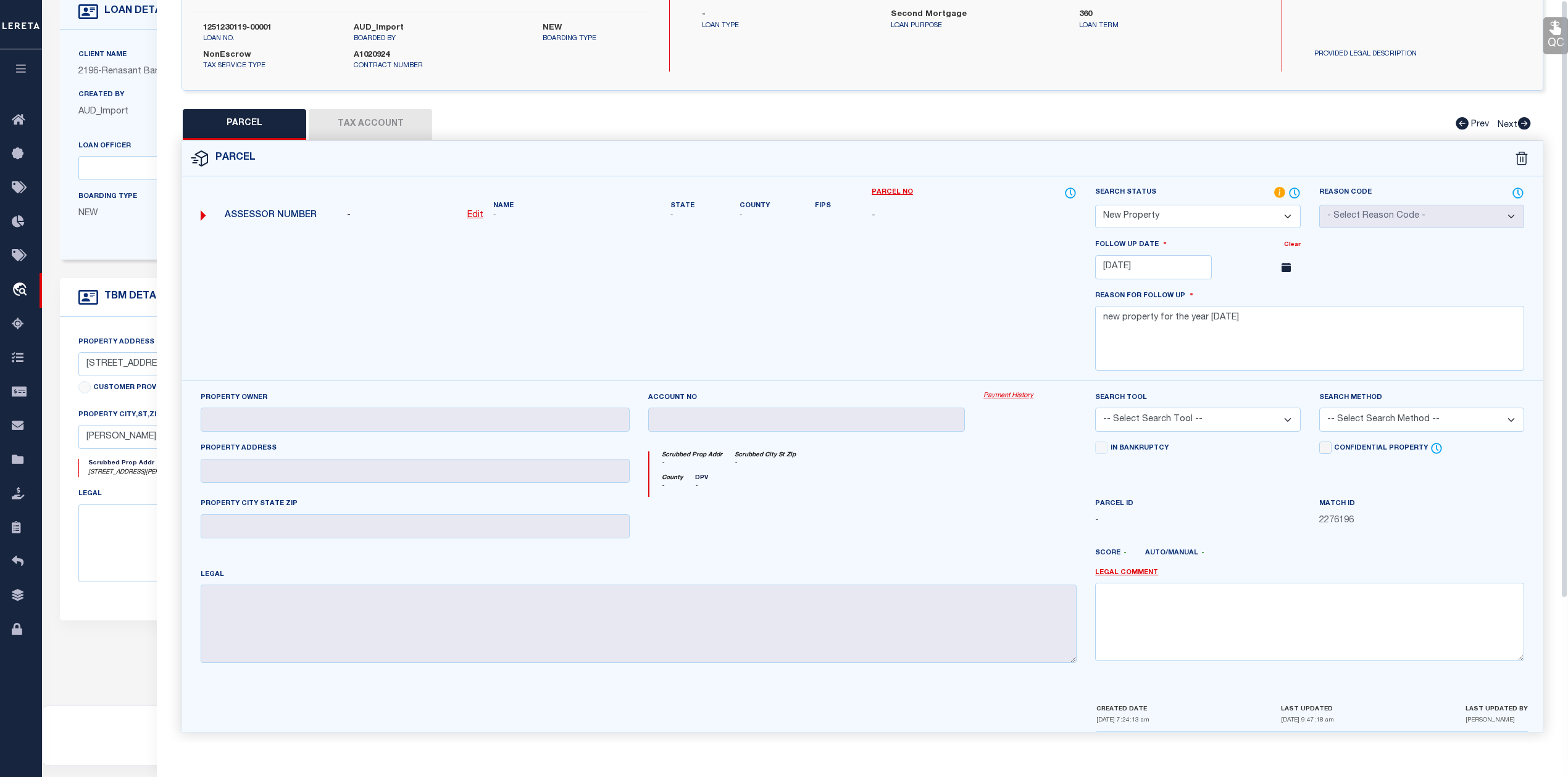
scroll to position [0, 0]
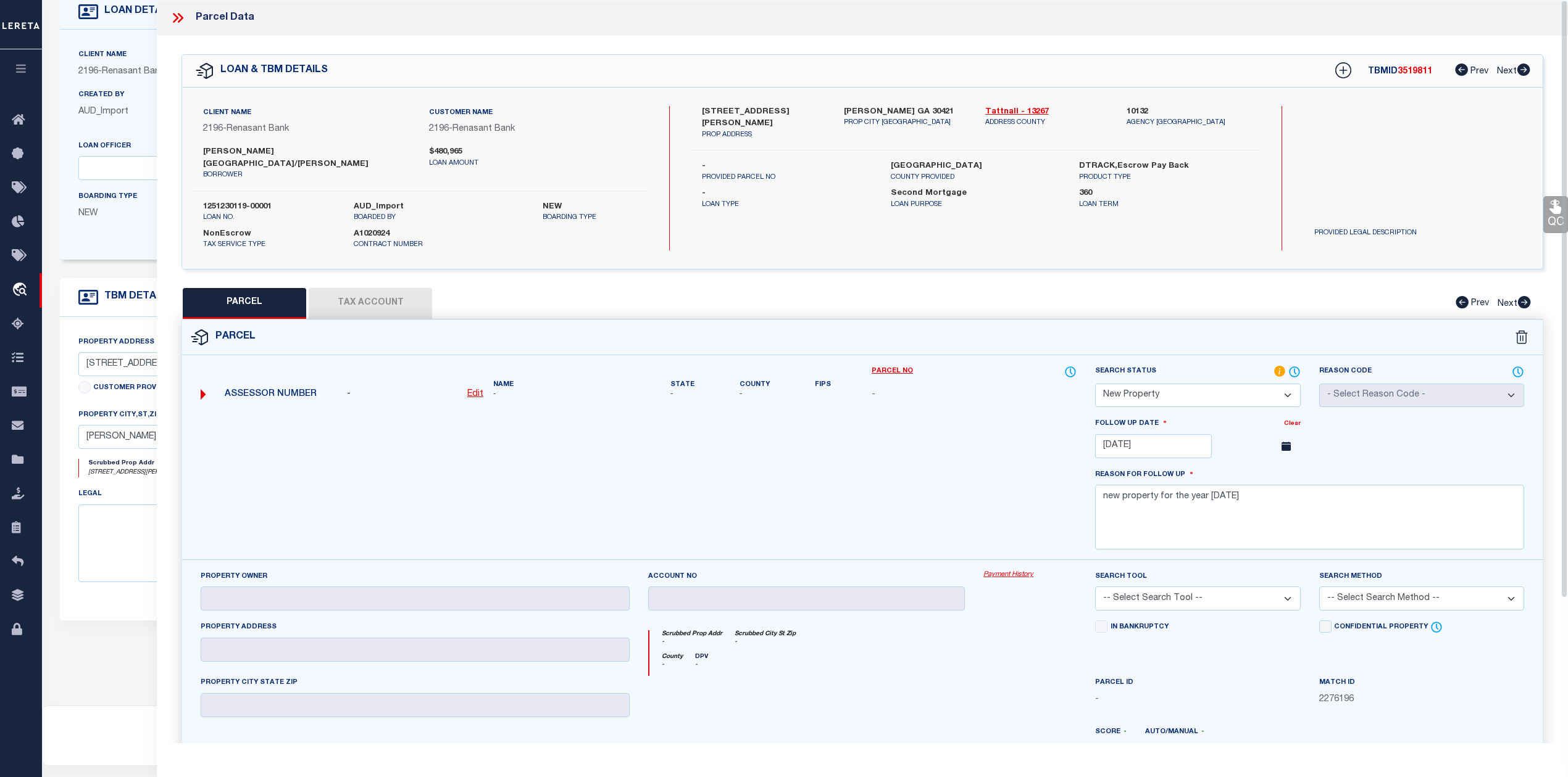
click at [184, 12] on icon at bounding box center [177, 17] width 16 height 16
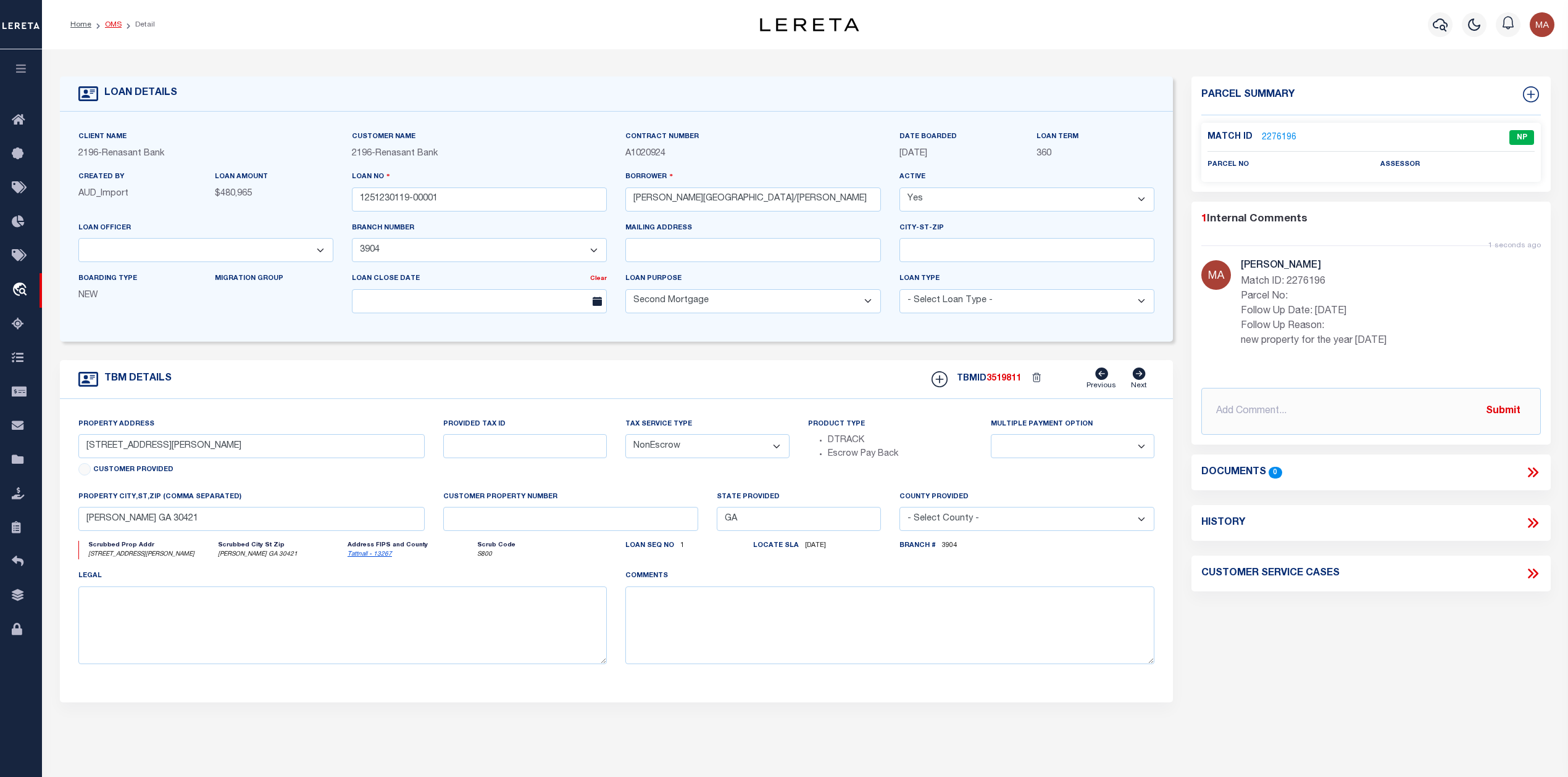
click at [119, 21] on link "OMS" at bounding box center [113, 25] width 16 height 8
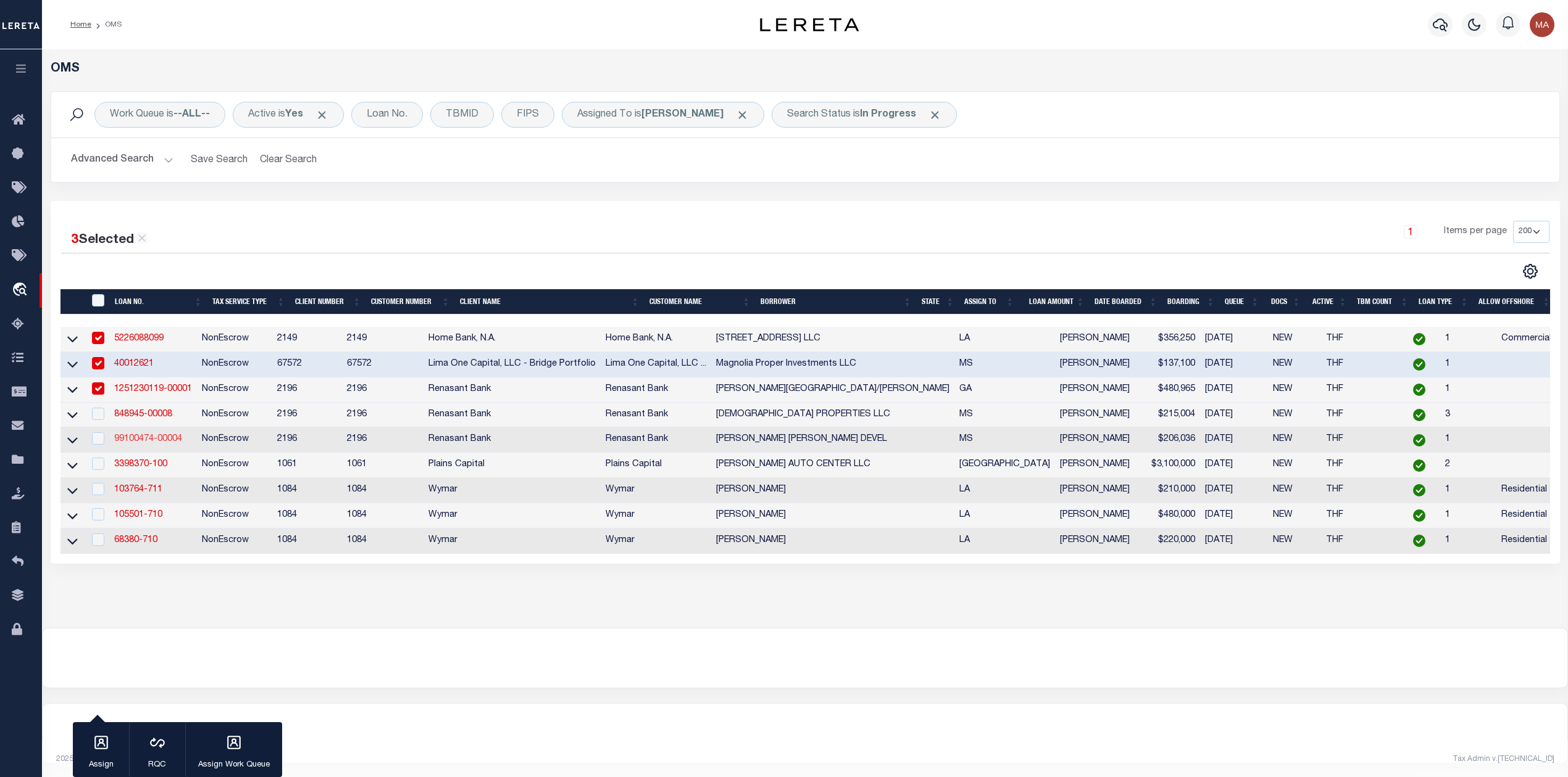
click at [136, 442] on link "99100474-00004" at bounding box center [147, 439] width 68 height 9
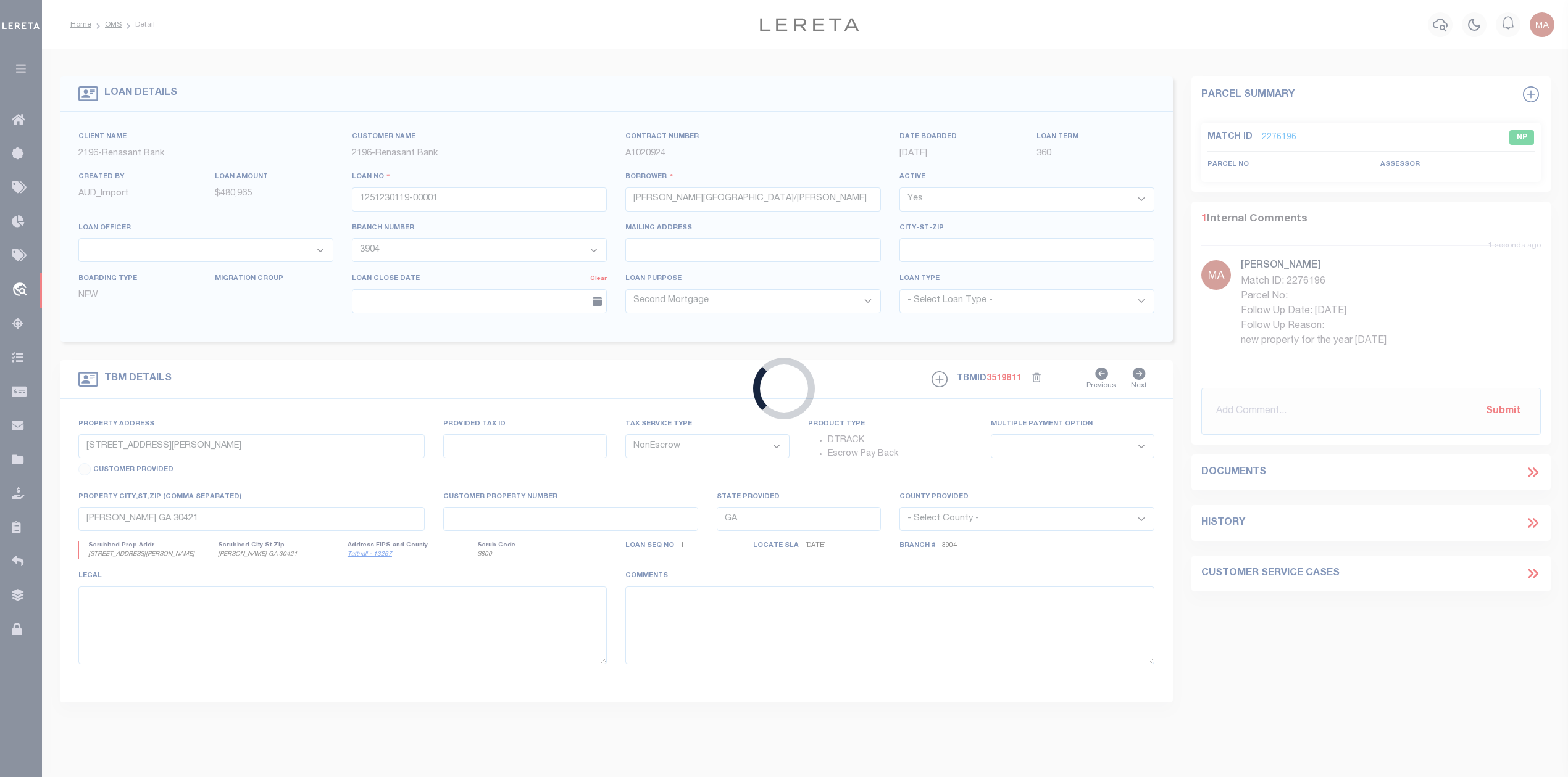
type input "99100474-00004"
type input "TUCKER BRADY CRANE DEVEL"
select select "5395"
type input "1540 EADS CREEK ROAD"
select select
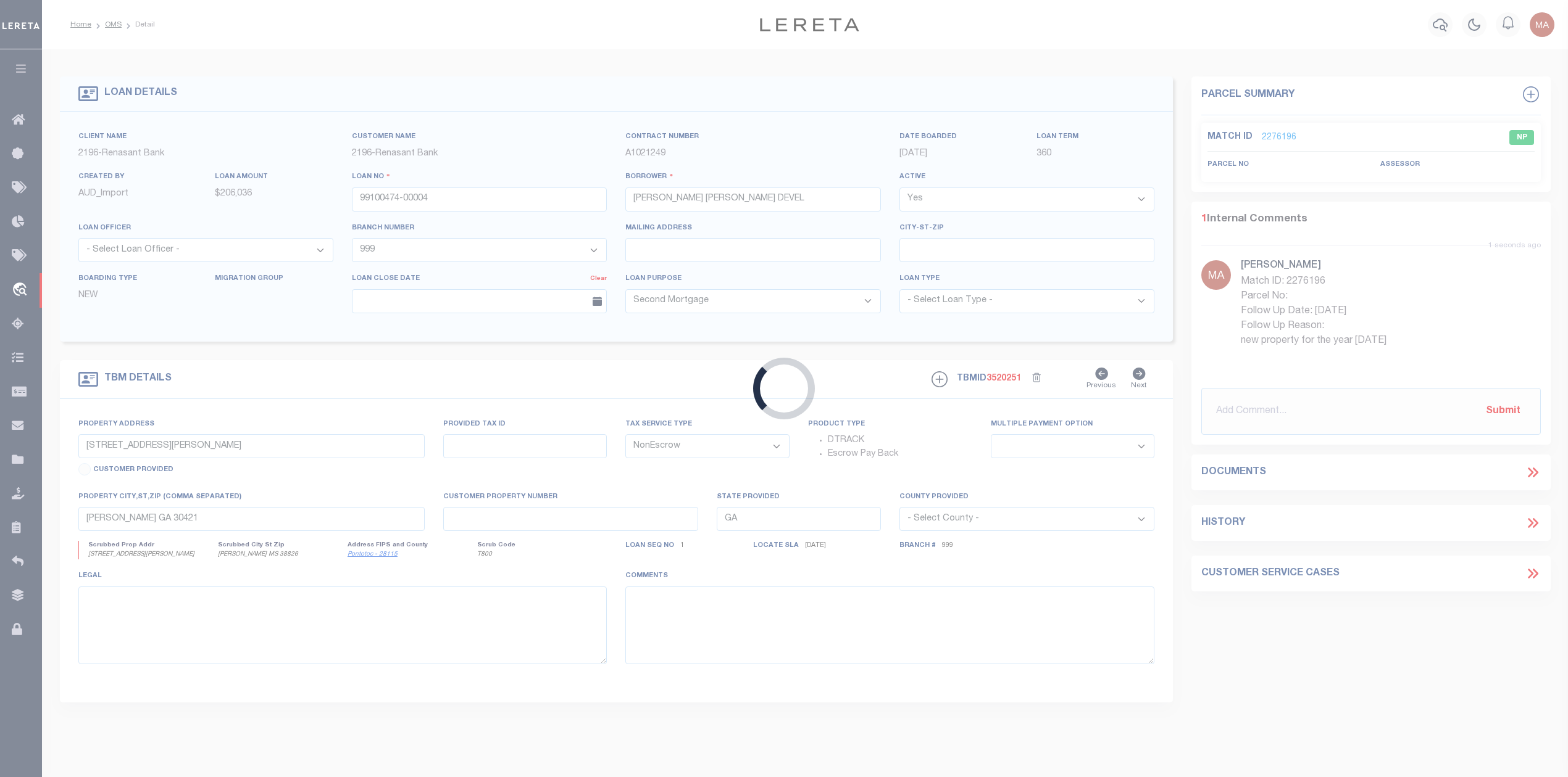
type input "BELDEN MS 38826"
type input "MS"
select select
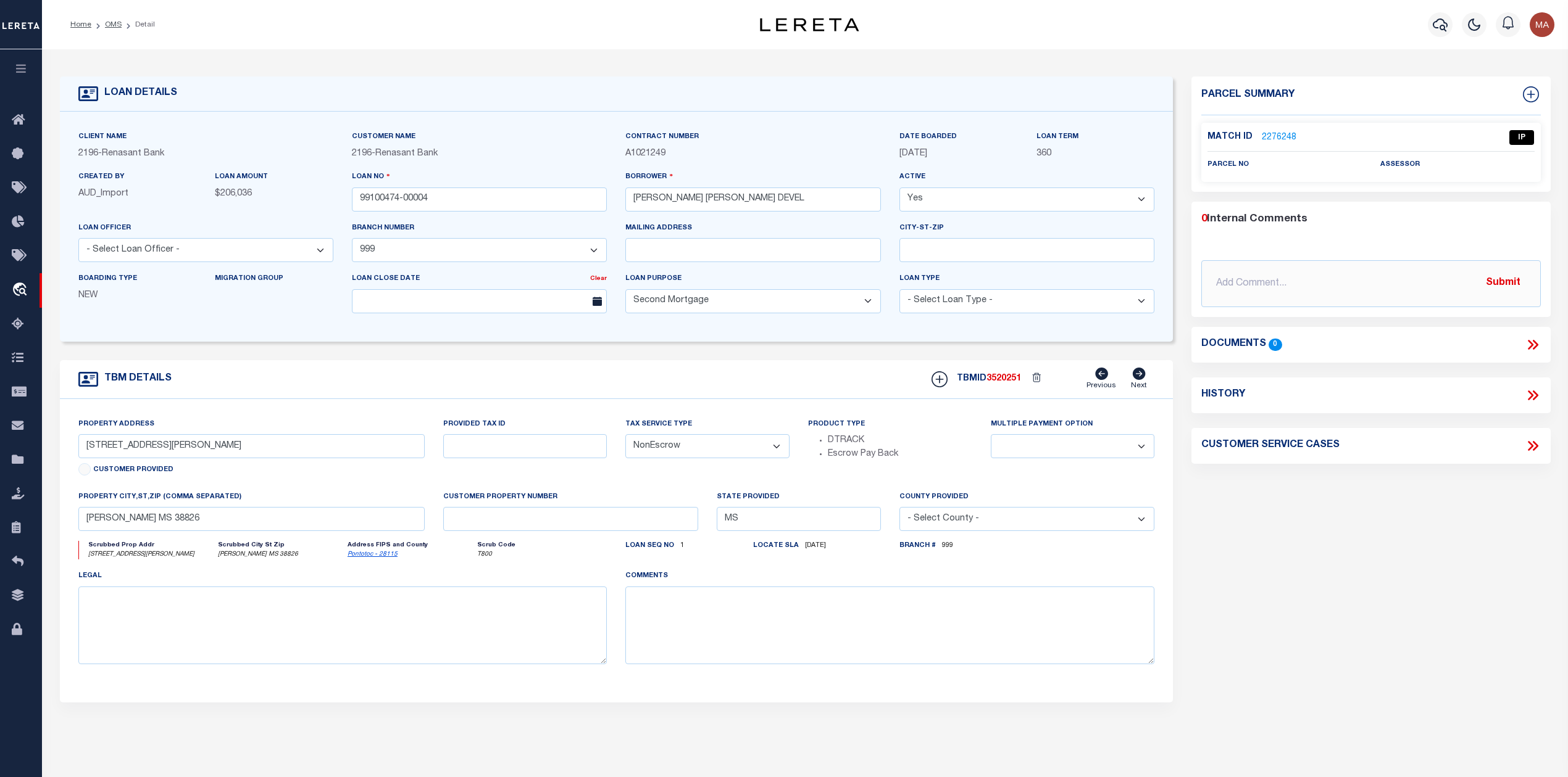
click at [1289, 137] on link "2276248" at bounding box center [1279, 138] width 34 height 13
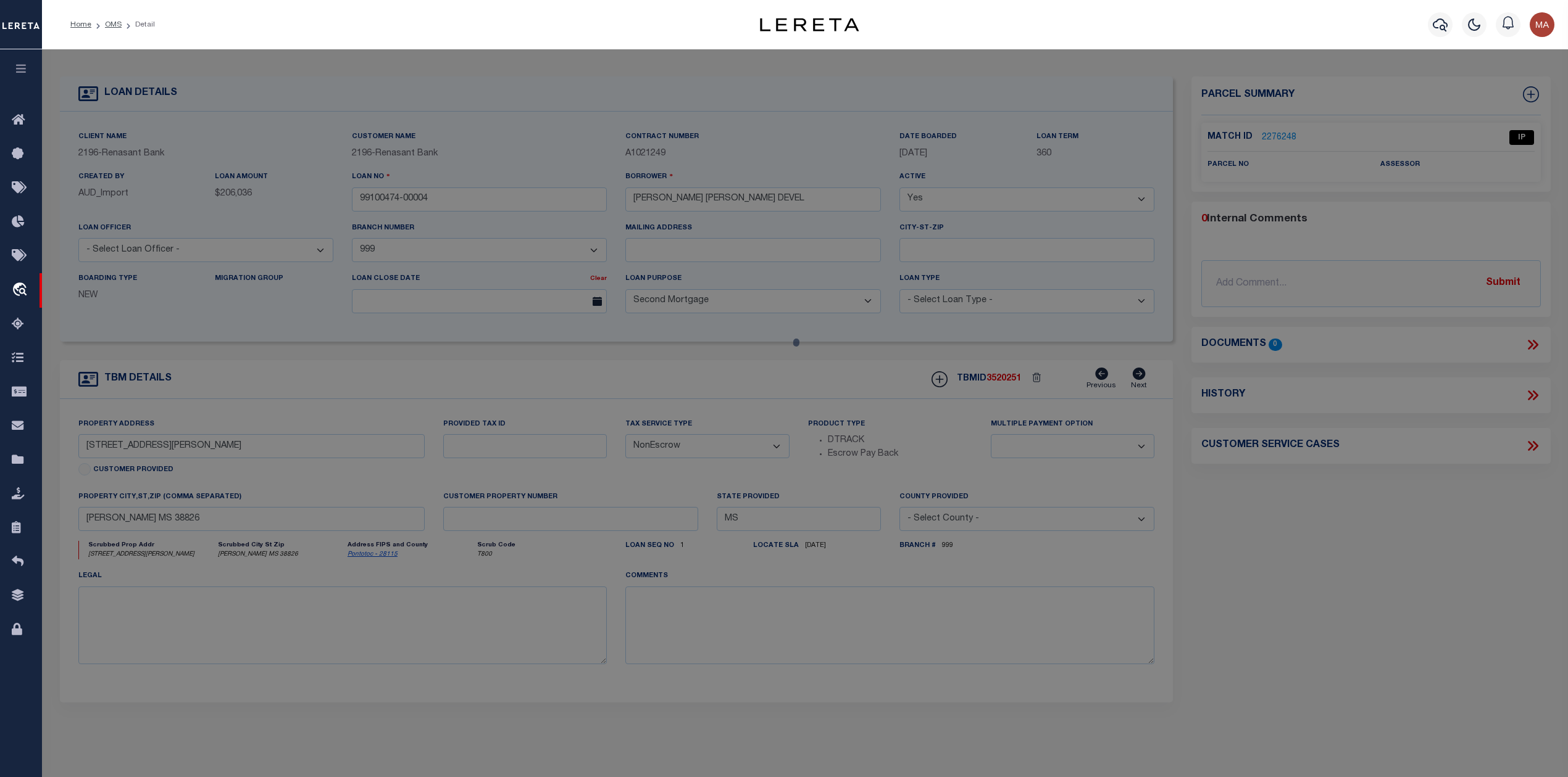
select select "AS"
checkbox input "false"
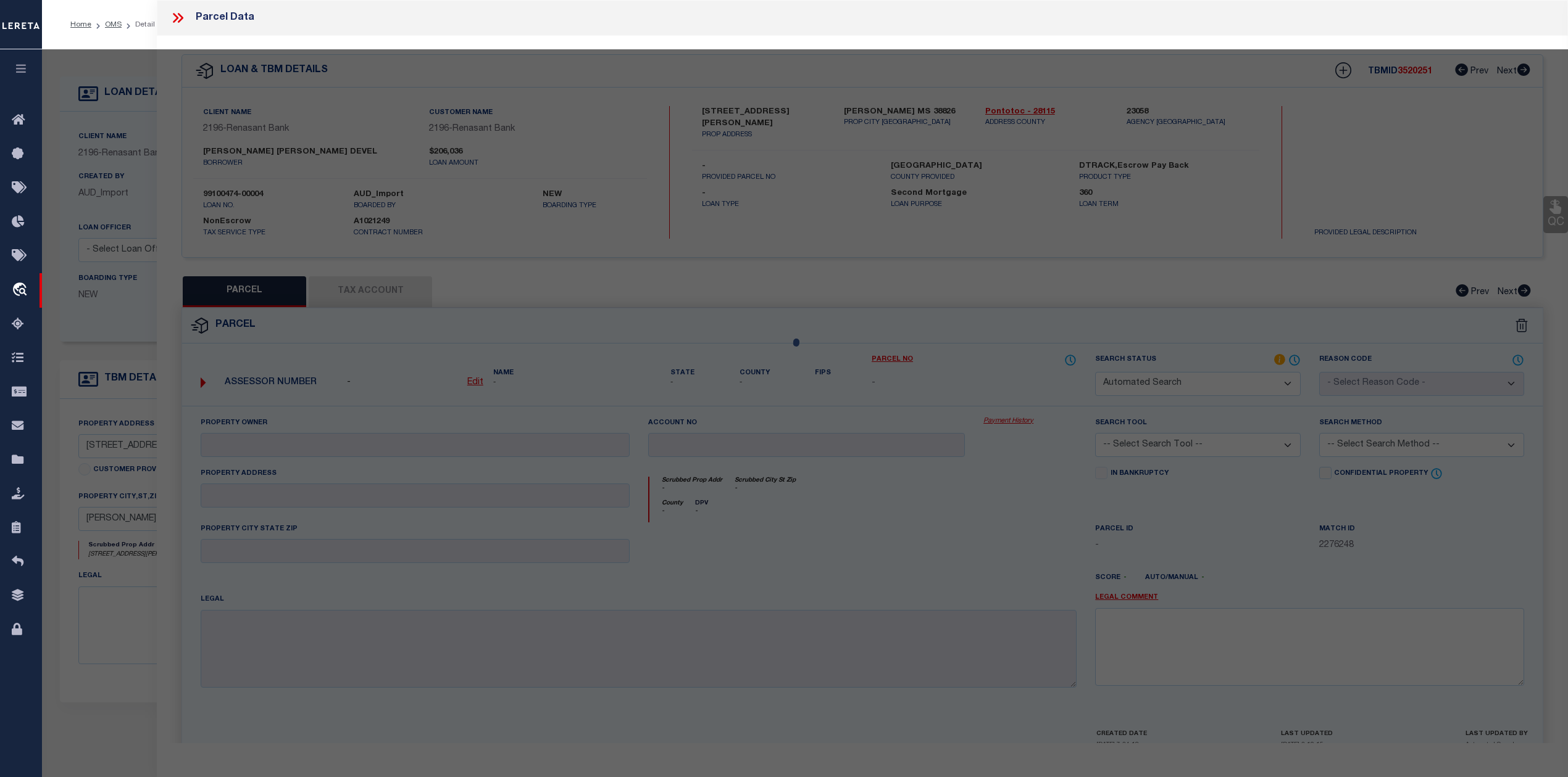
select select "IP"
checkbox input "false"
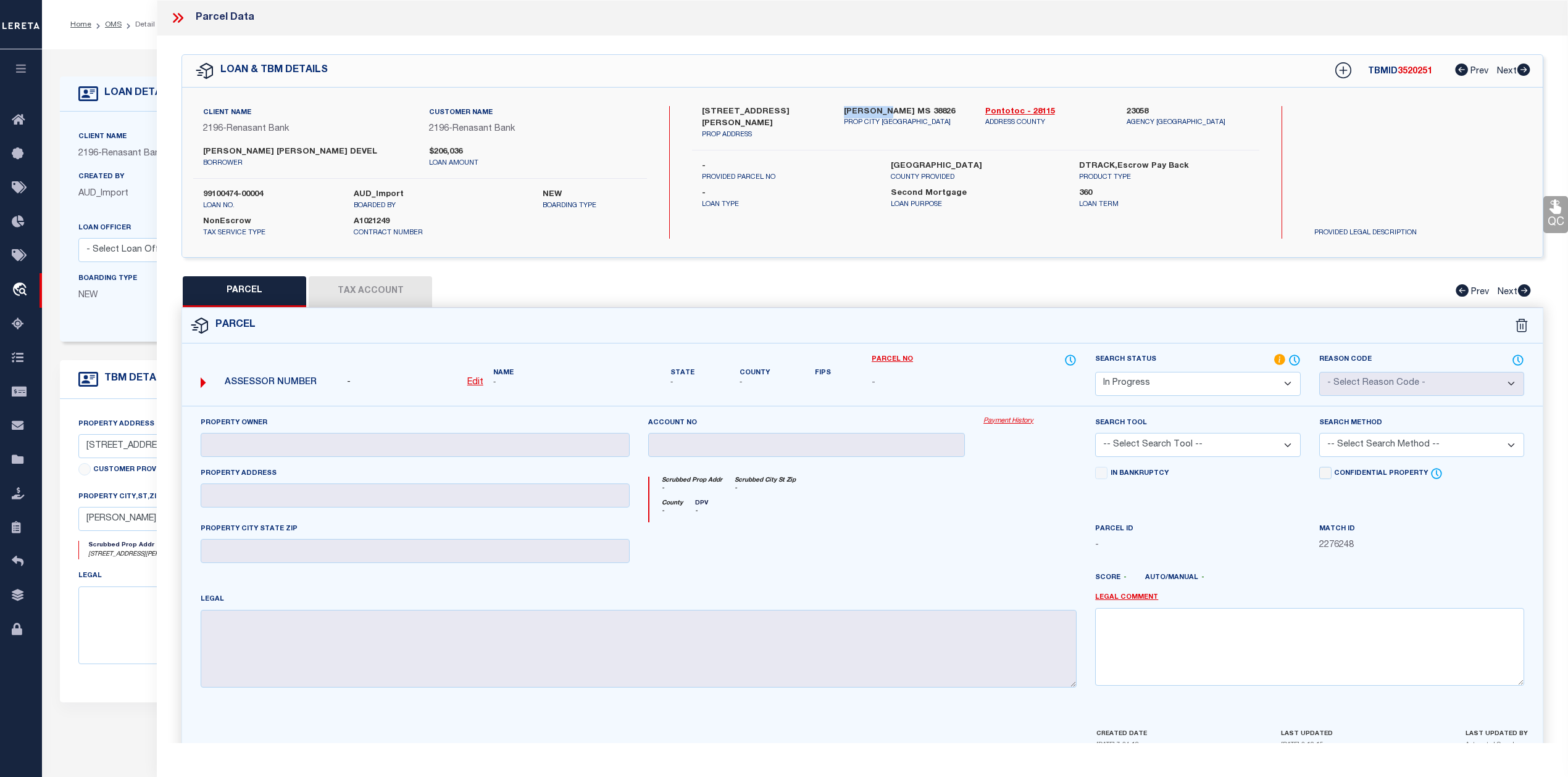
drag, startPoint x: 841, startPoint y: 109, endPoint x: 891, endPoint y: 112, distance: 50.1
click at [891, 112] on div "BELDEN MS 38826 PROP CITY ST ZIP" at bounding box center [906, 123] width 142 height 34
copy label "BELDEN MS"
drag, startPoint x: 720, startPoint y: 111, endPoint x: 775, endPoint y: 108, distance: 55.1
click at [775, 108] on label "1540 EADS CREEK ROAD" at bounding box center [763, 118] width 123 height 24
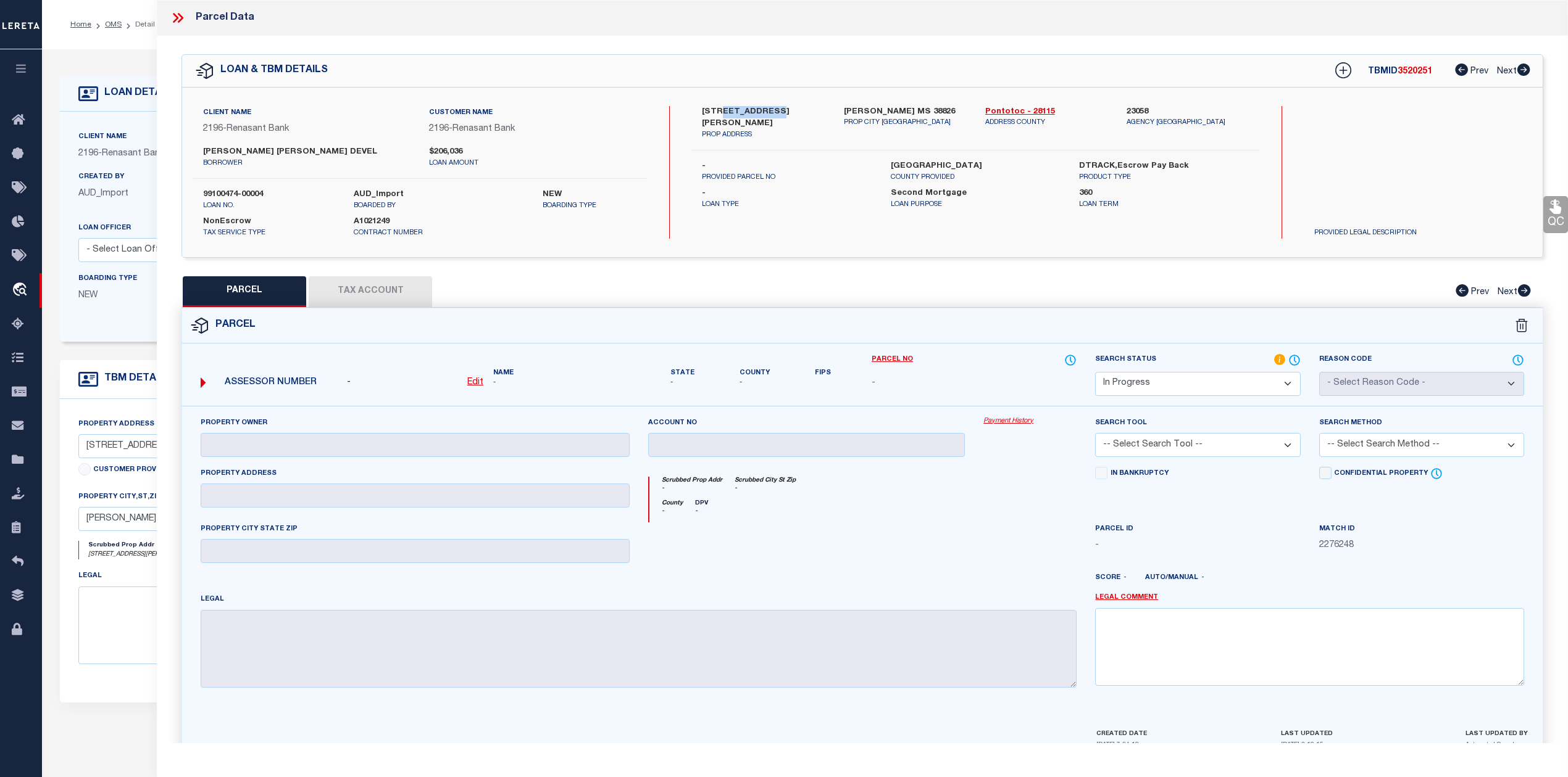
copy label "EADS CREEK"
drag, startPoint x: 699, startPoint y: 112, endPoint x: 772, endPoint y: 112, distance: 73.0
click at [772, 112] on div "1540 EADS CREEK ROAD PROP ADDRESS" at bounding box center [763, 123] width 142 height 34
click at [709, 110] on label "1540 EADS CREEK ROAD" at bounding box center [763, 118] width 123 height 24
click at [1198, 390] on select "Automated Search Bad Parcel Complete Duplicate Parcel High Dollar Reporting In …" at bounding box center [1198, 384] width 205 height 24
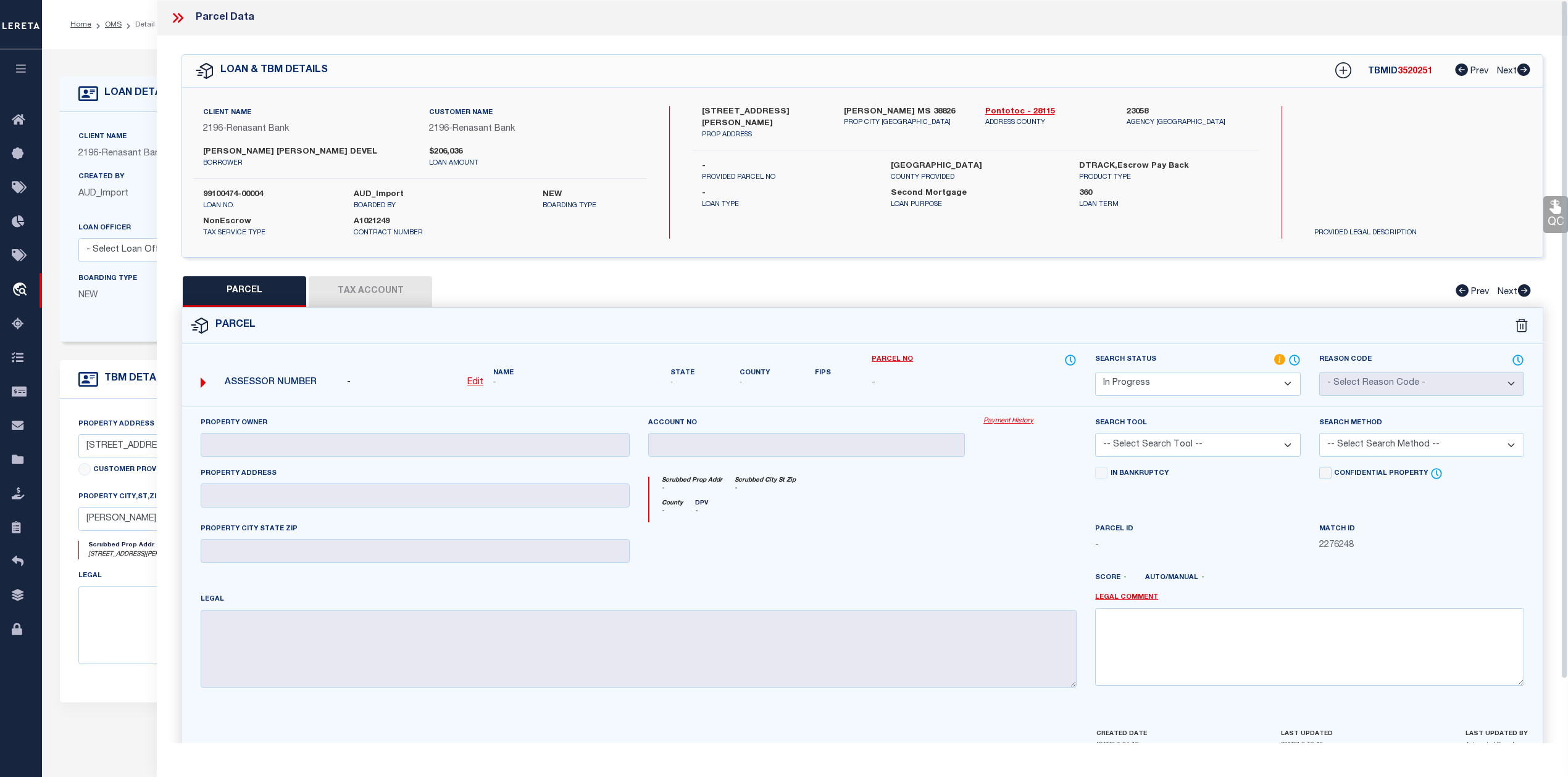
select select "NP"
click at [1095, 372] on select "Automated Search Bad Parcel Complete Duplicate Parcel High Dollar Reporting In …" at bounding box center [1198, 384] width 205 height 24
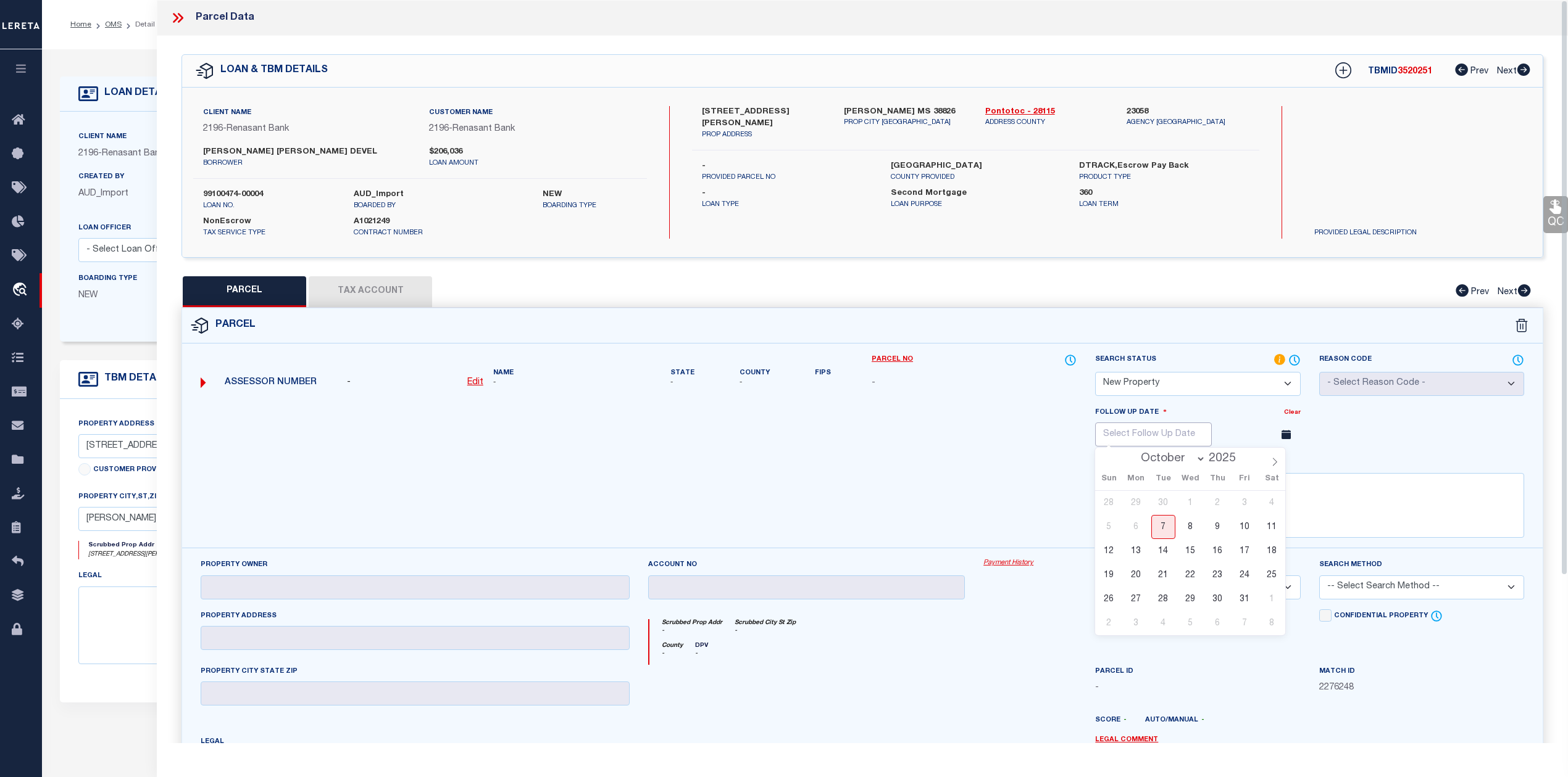
click at [1196, 432] on input "text" at bounding box center [1154, 434] width 117 height 24
click at [1275, 463] on icon at bounding box center [1274, 461] width 9 height 9
select select "11"
click at [1275, 463] on icon at bounding box center [1274, 461] width 9 height 9
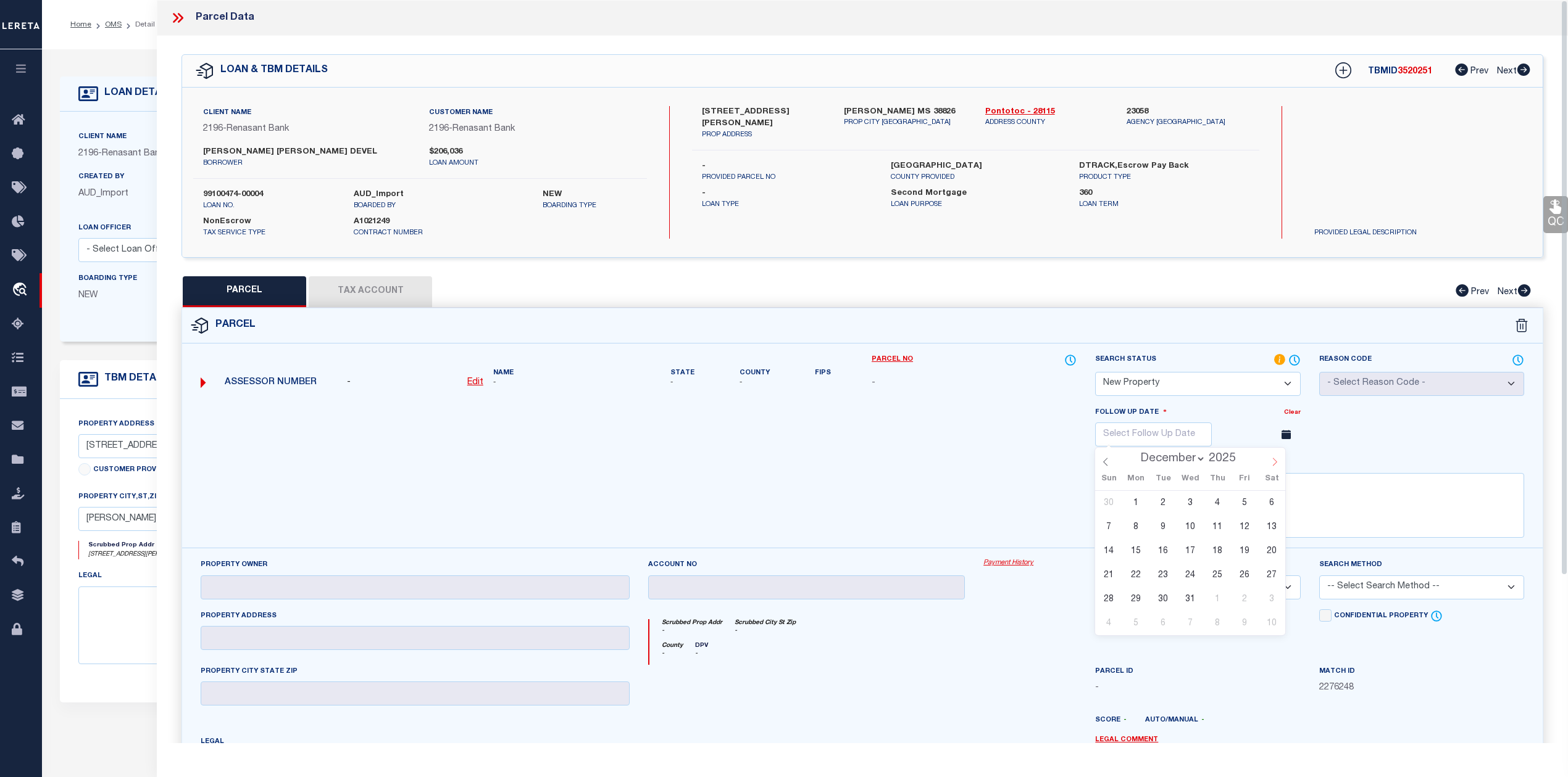
type input "2026"
select select "0"
click at [1164, 534] on span "6" at bounding box center [1162, 526] width 24 height 24
type input "01/06/2026"
click at [1174, 519] on textarea at bounding box center [1310, 505] width 429 height 65
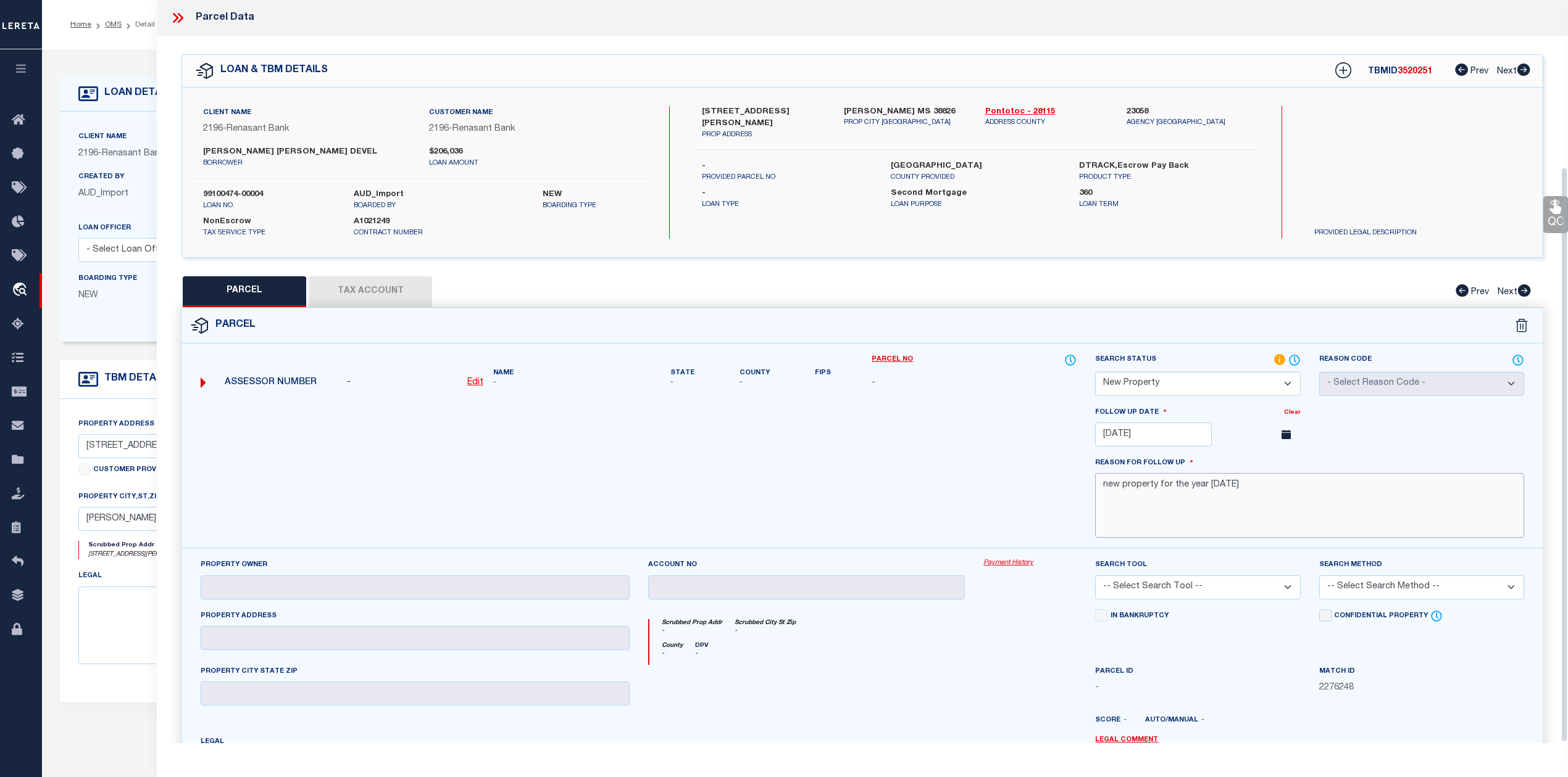
scroll to position [215, 0]
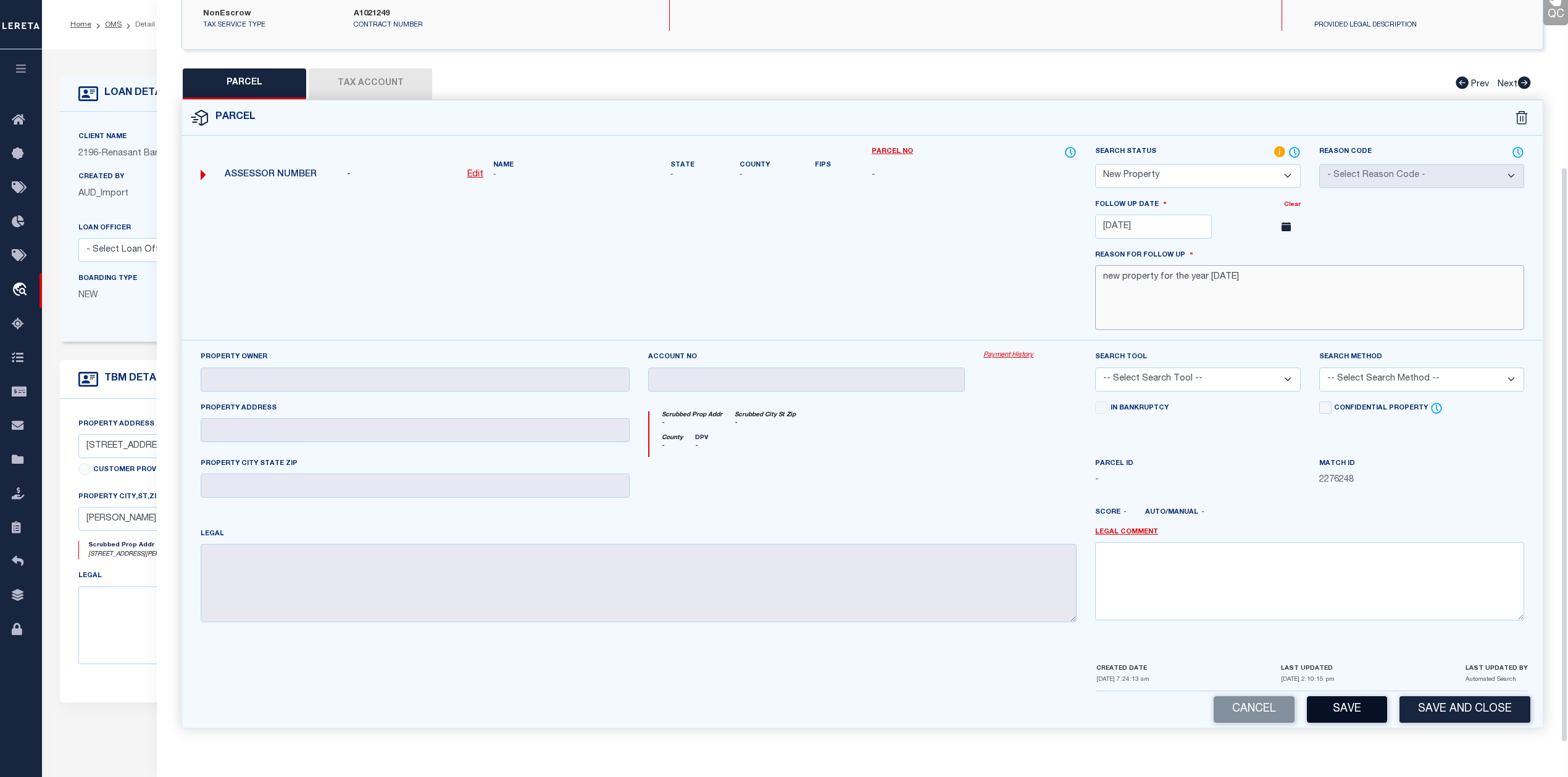
type textarea "new property for the year 2025"
click at [1362, 714] on button "Save" at bounding box center [1347, 710] width 80 height 27
select select "AS"
checkbox input "false"
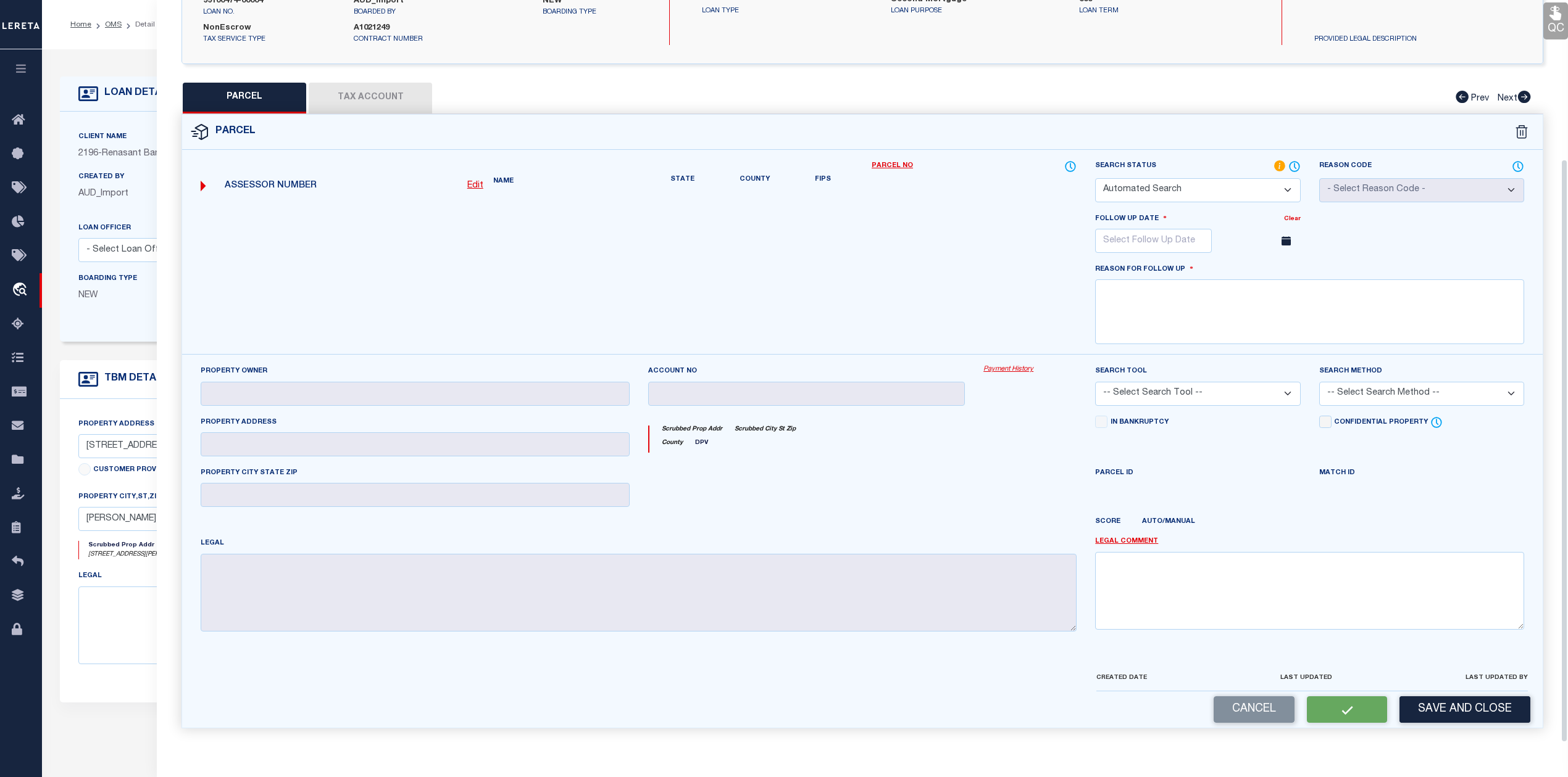
select select "NP"
type input "01/06/2026"
type textarea "new property for the year 2025"
checkbox input "false"
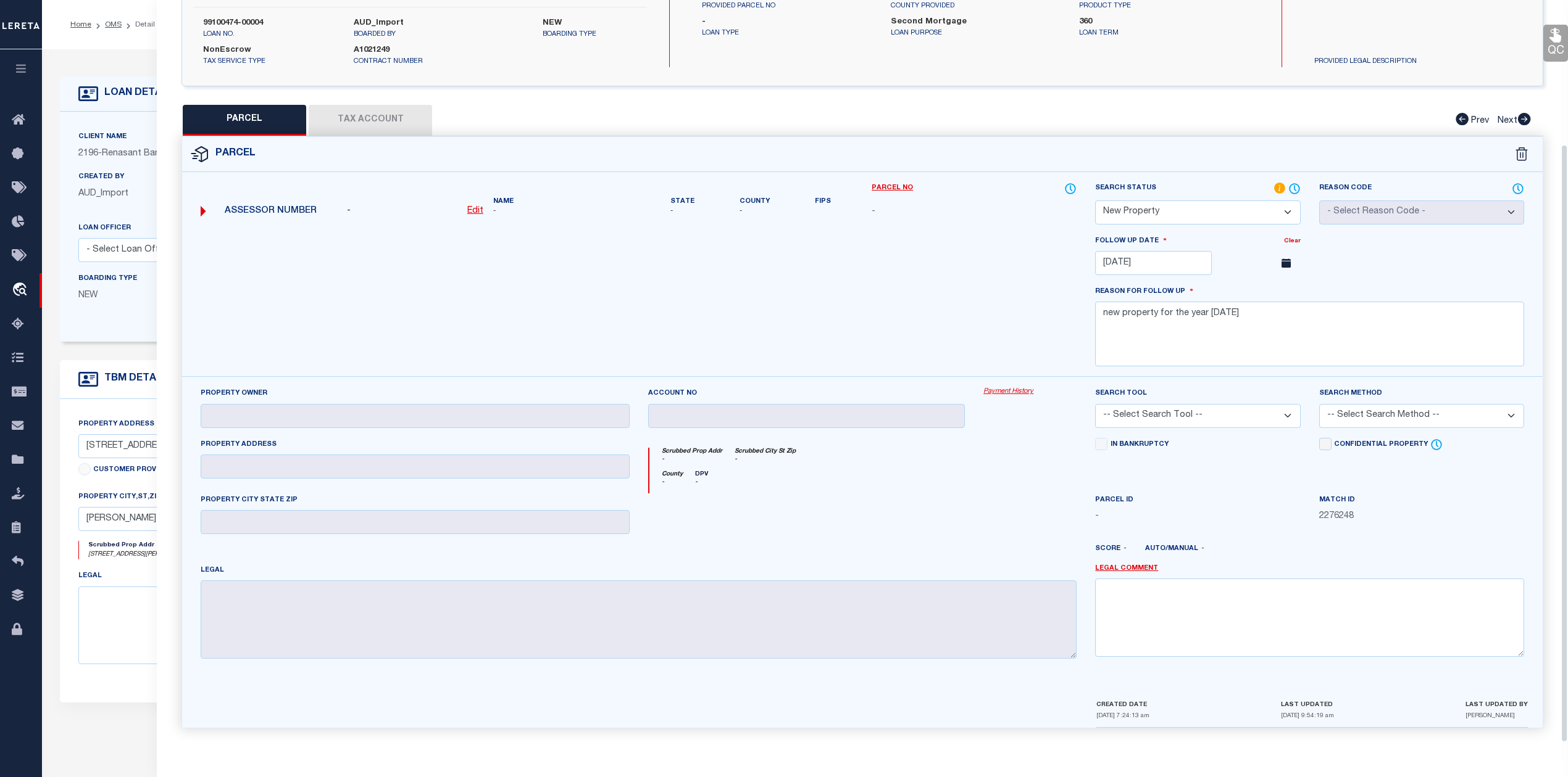
scroll to position [0, 0]
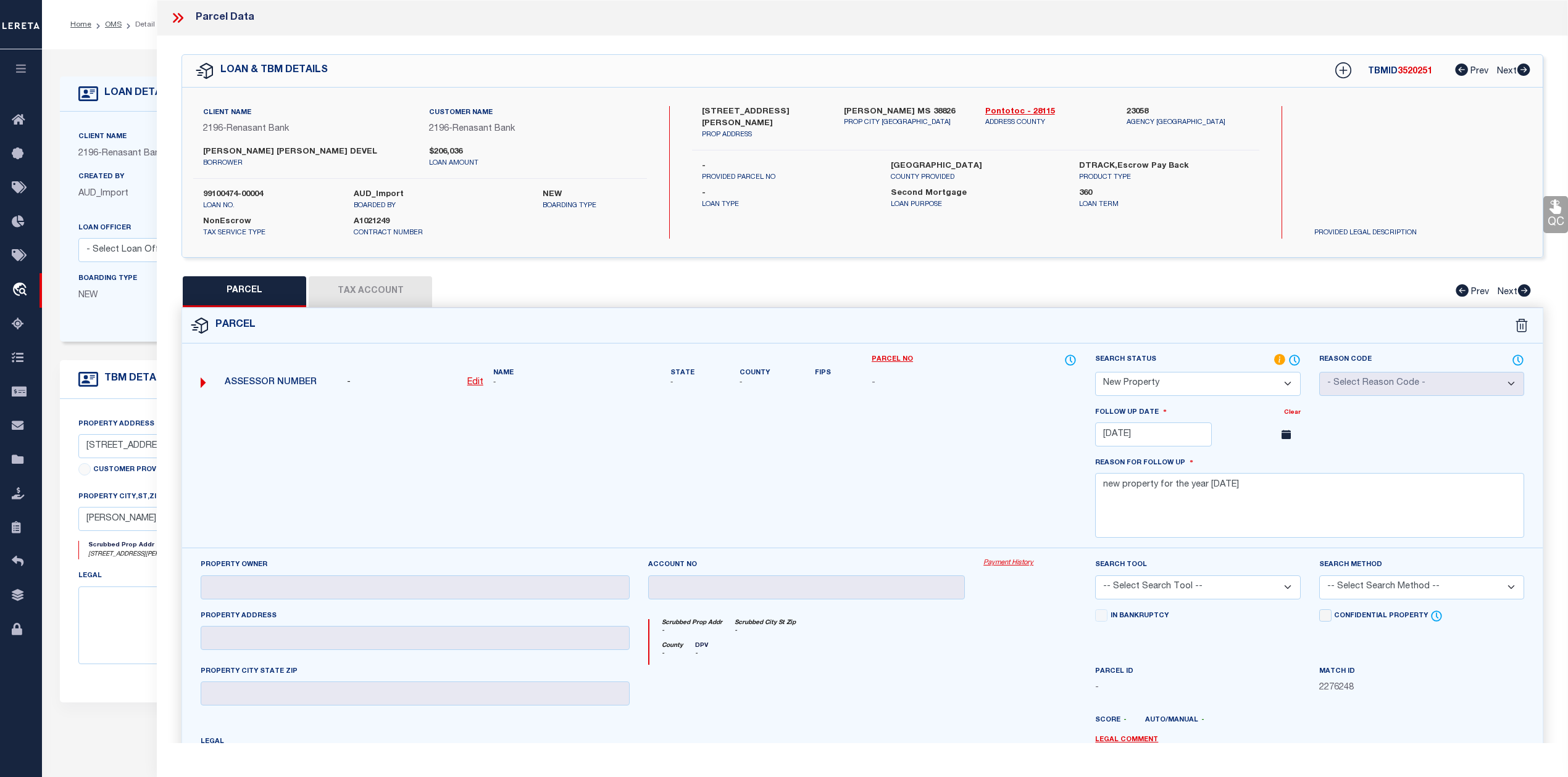
click at [170, 20] on icon at bounding box center [177, 17] width 16 height 16
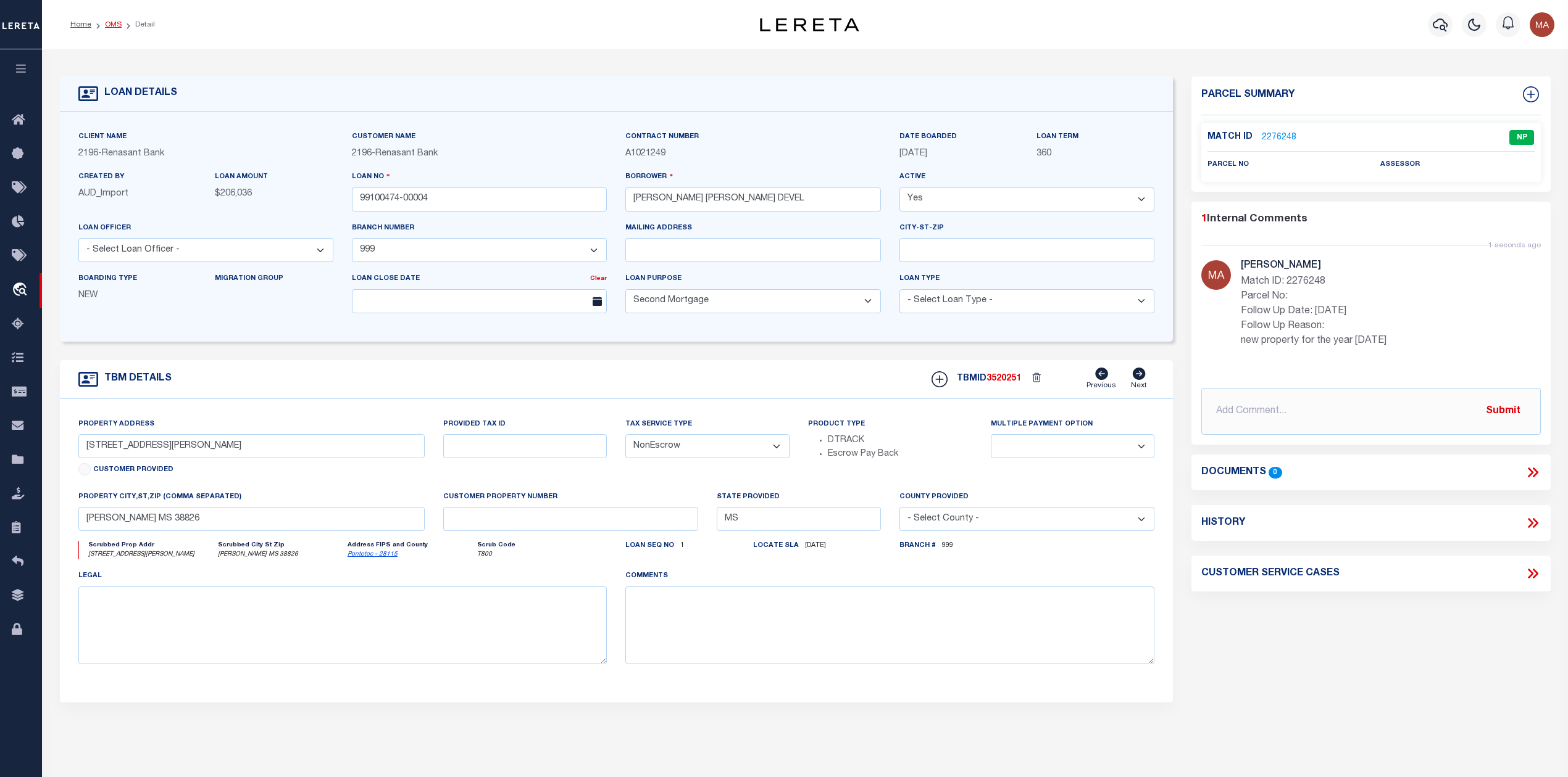
click at [109, 25] on link "OMS" at bounding box center [113, 25] width 16 height 8
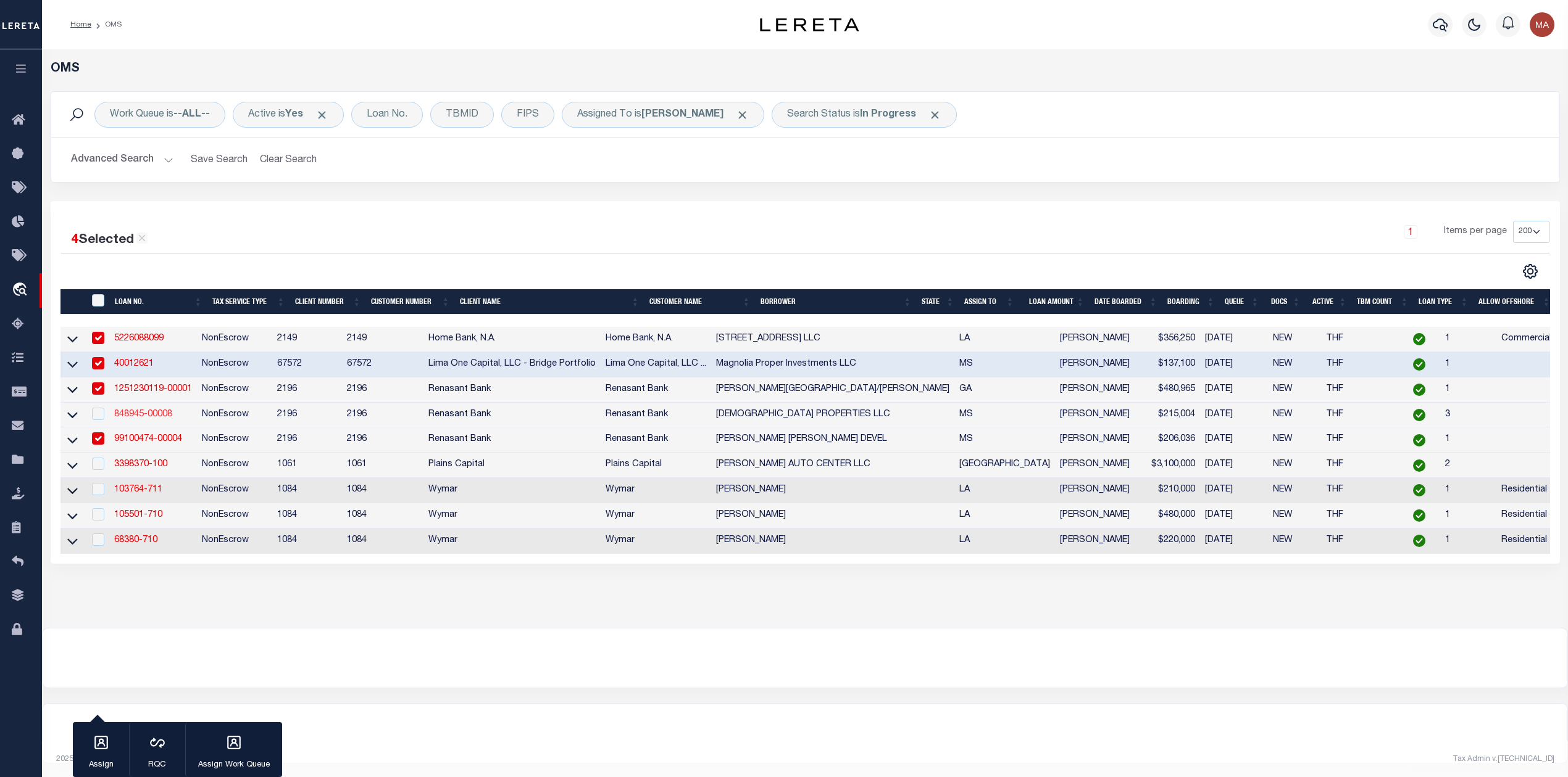
click at [149, 419] on link "848945-00008" at bounding box center [143, 414] width 58 height 9
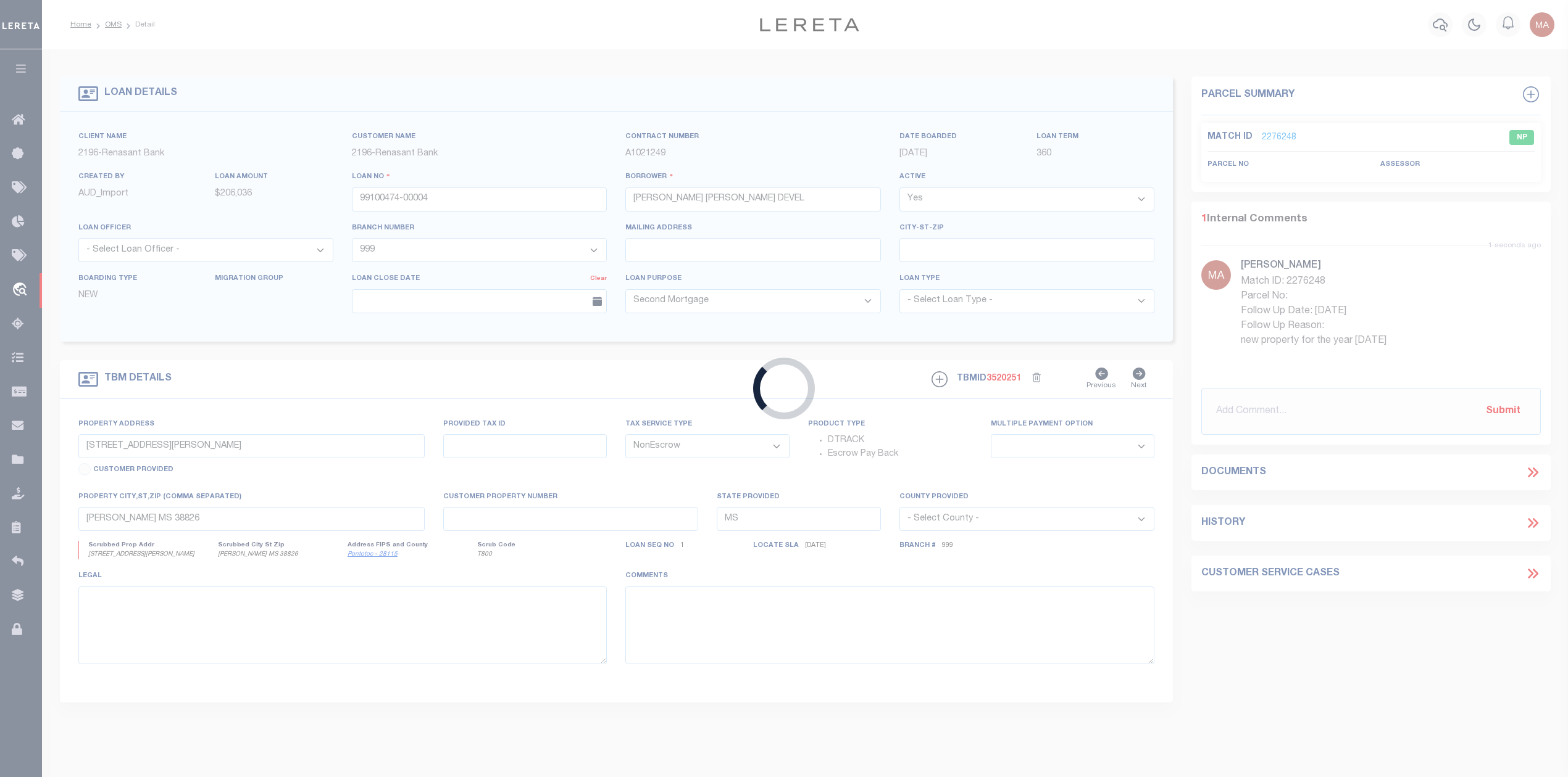
type input "848945-00008"
type input "LUTHER PROPERTIES LLC"
select select "16644"
type input "107 & 109 DORMAN AVE"
select select
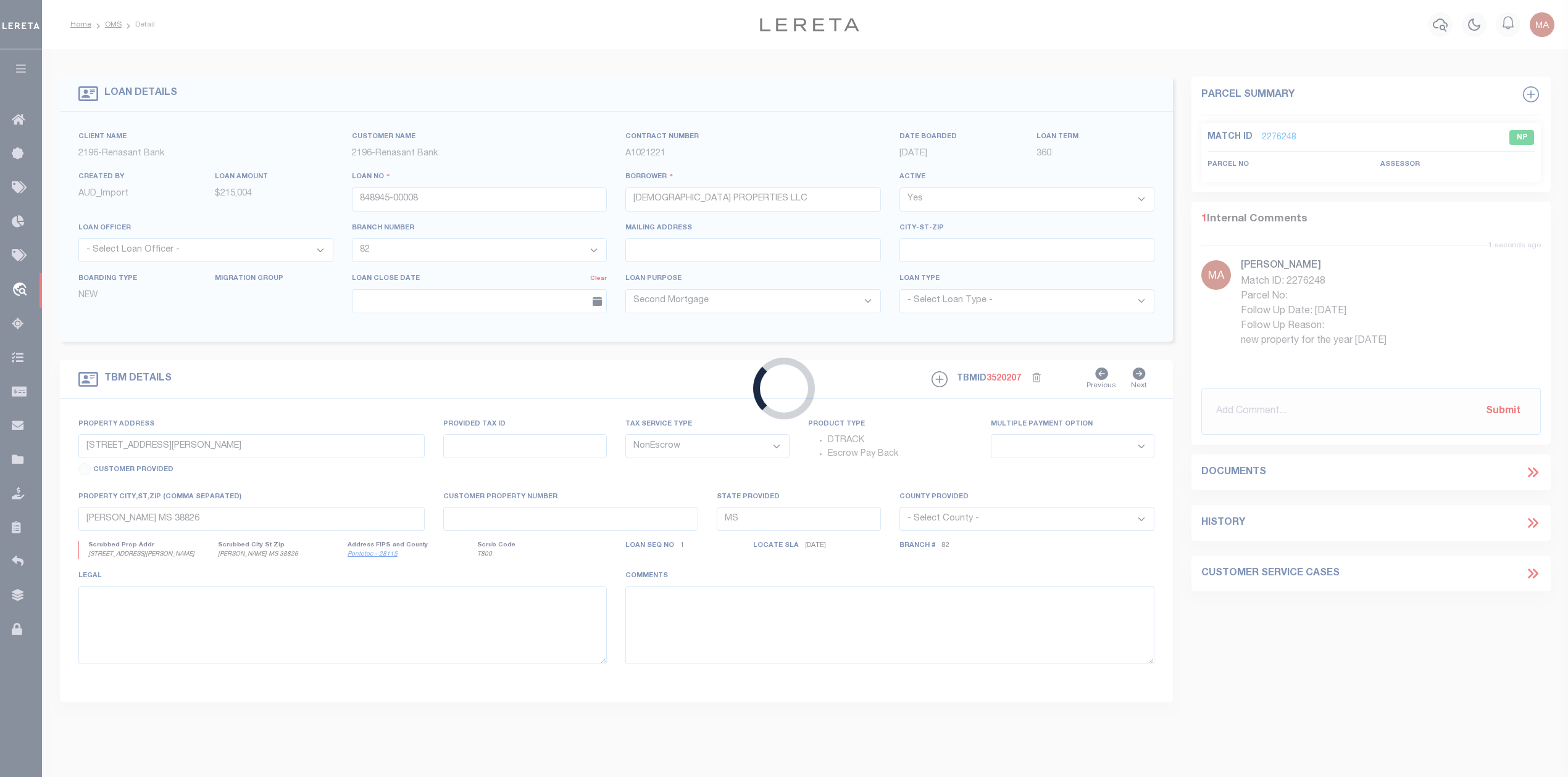
type input "HOUSTON MS 38851"
select select "16644"
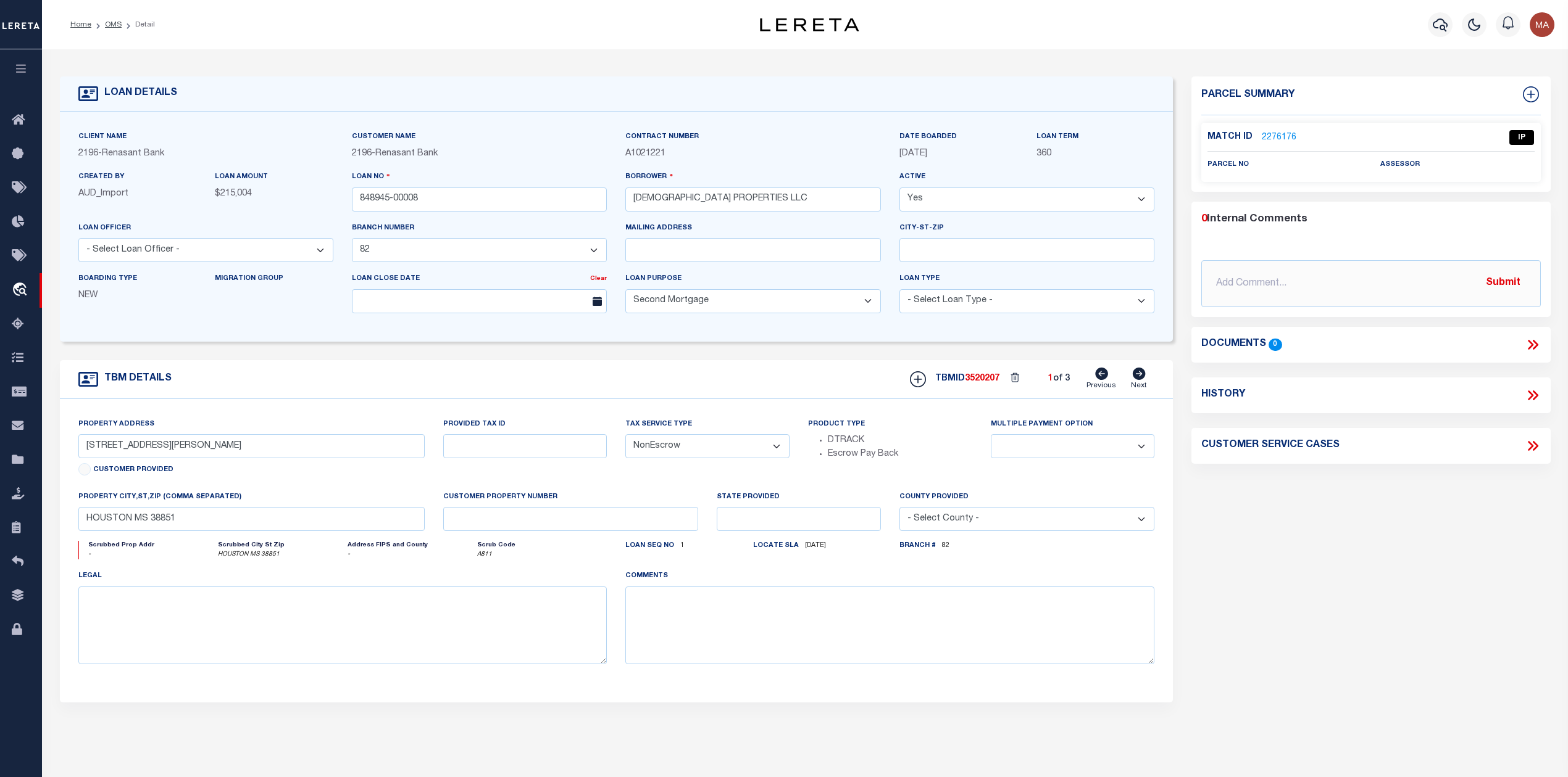
click at [1267, 134] on link "2276176" at bounding box center [1279, 138] width 34 height 13
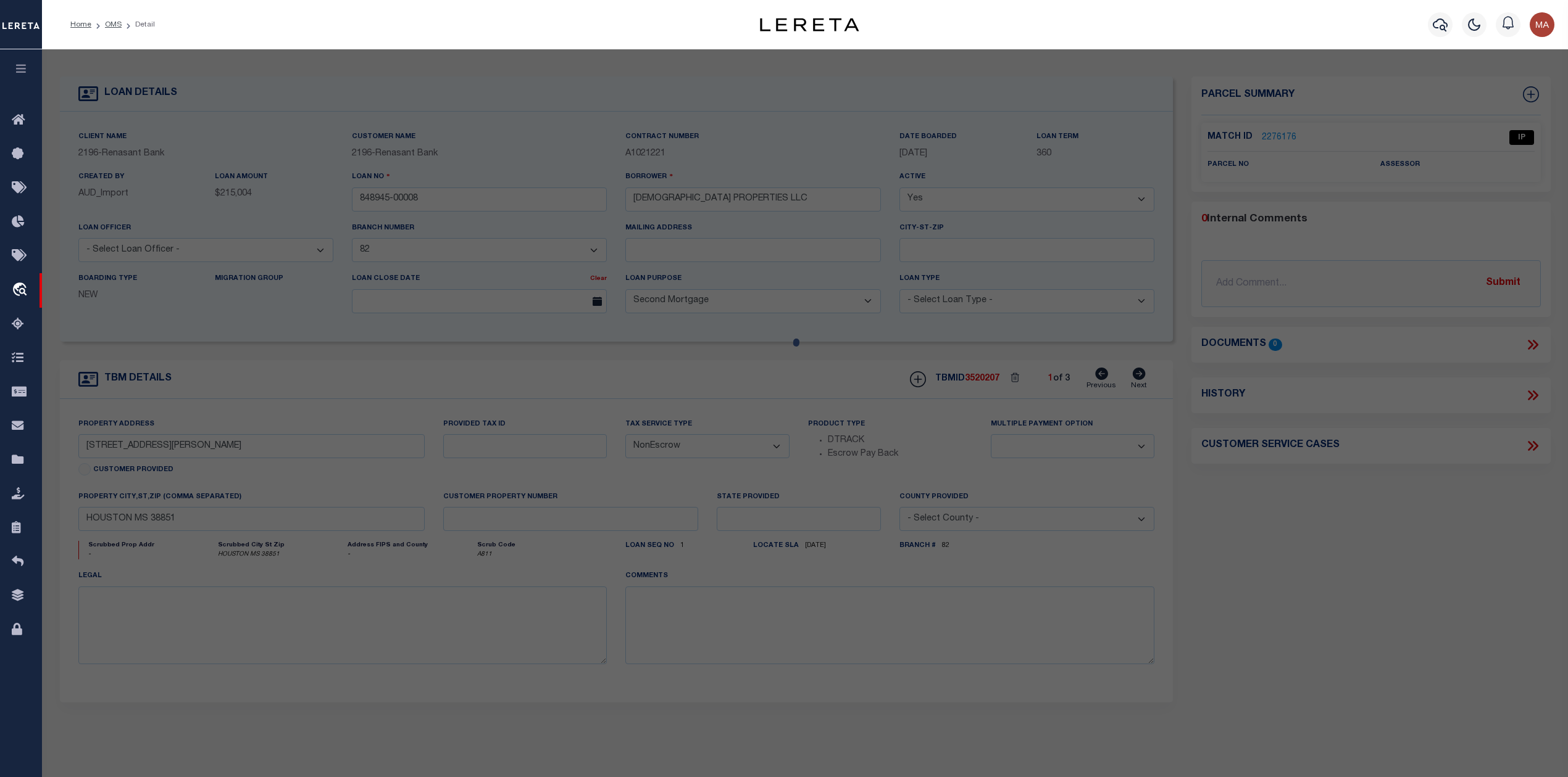
select select "AS"
checkbox input "false"
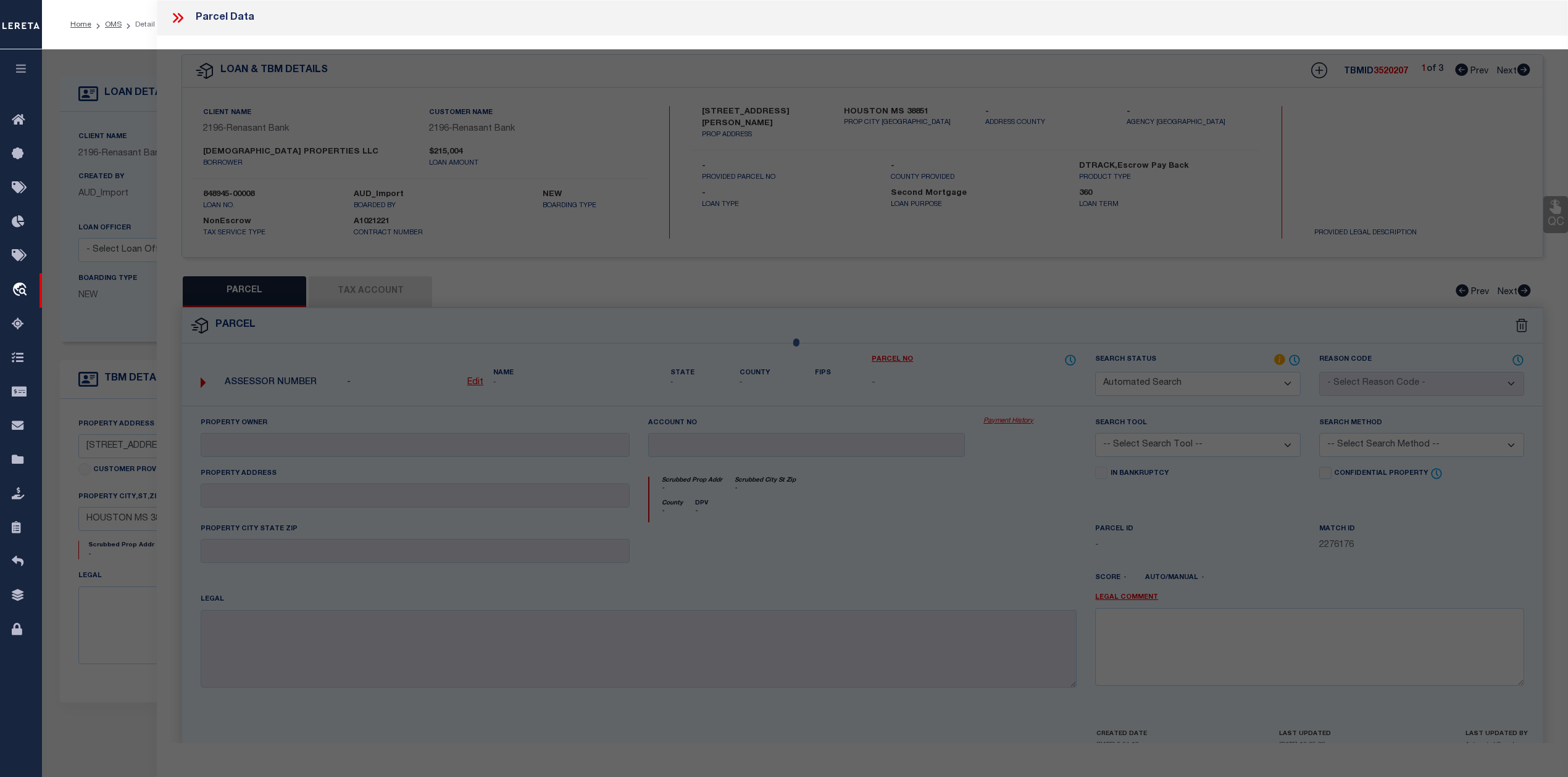
select select "IP"
checkbox input "false"
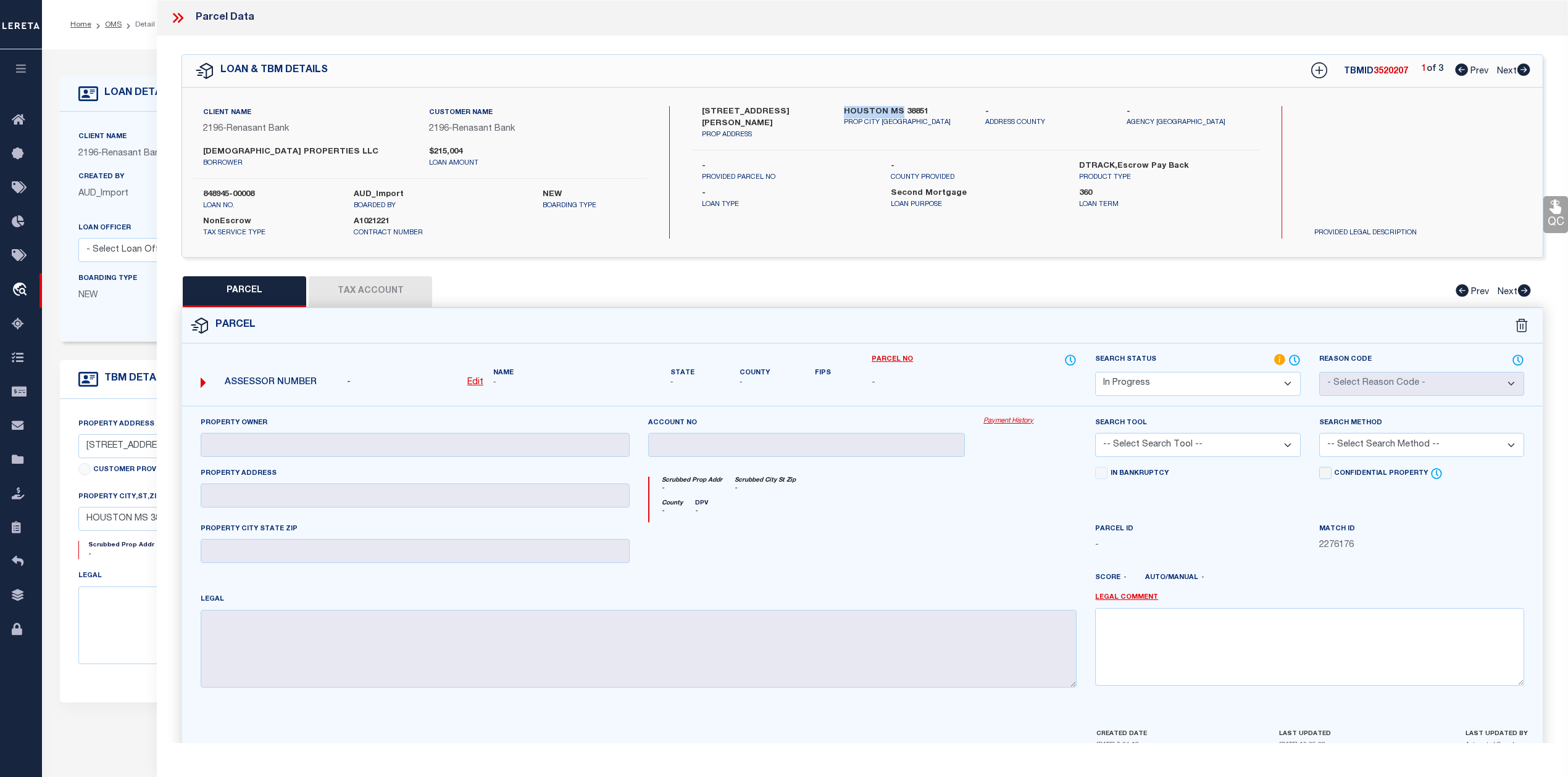
drag, startPoint x: 841, startPoint y: 110, endPoint x: 899, endPoint y: 107, distance: 58.1
click at [899, 107] on div "HOUSTON MS 38851 PROP CITY ST ZIP" at bounding box center [906, 123] width 142 height 34
copy label "HOUSTON MS"
click at [1523, 70] on icon at bounding box center [1524, 69] width 13 height 12
select select "AS"
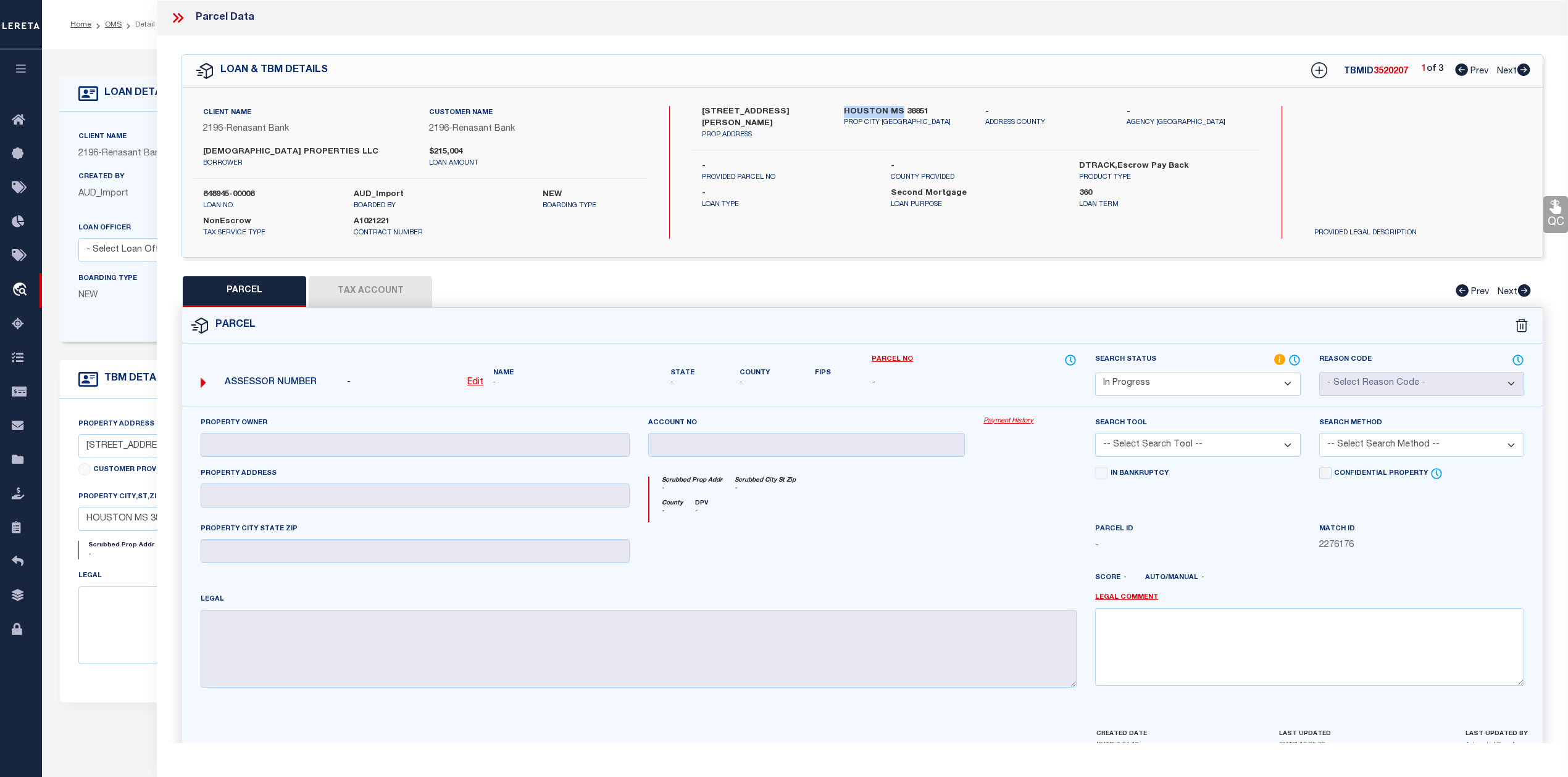
checkbox input "false"
select select "IP"
checkbox input "false"
click at [1523, 70] on icon at bounding box center [1524, 69] width 13 height 12
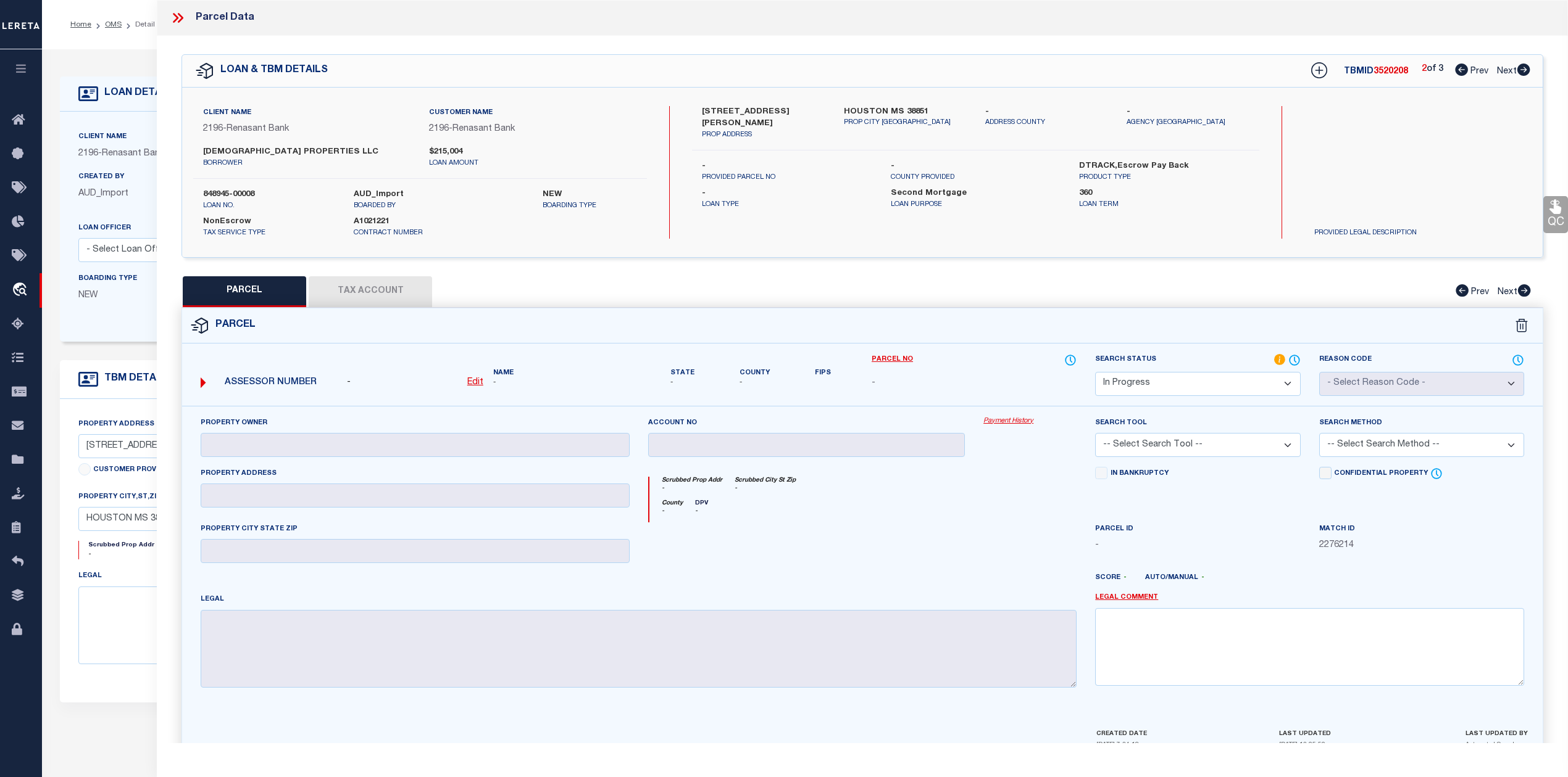
select select "AS"
checkbox input "false"
select select "IP"
checkbox input "false"
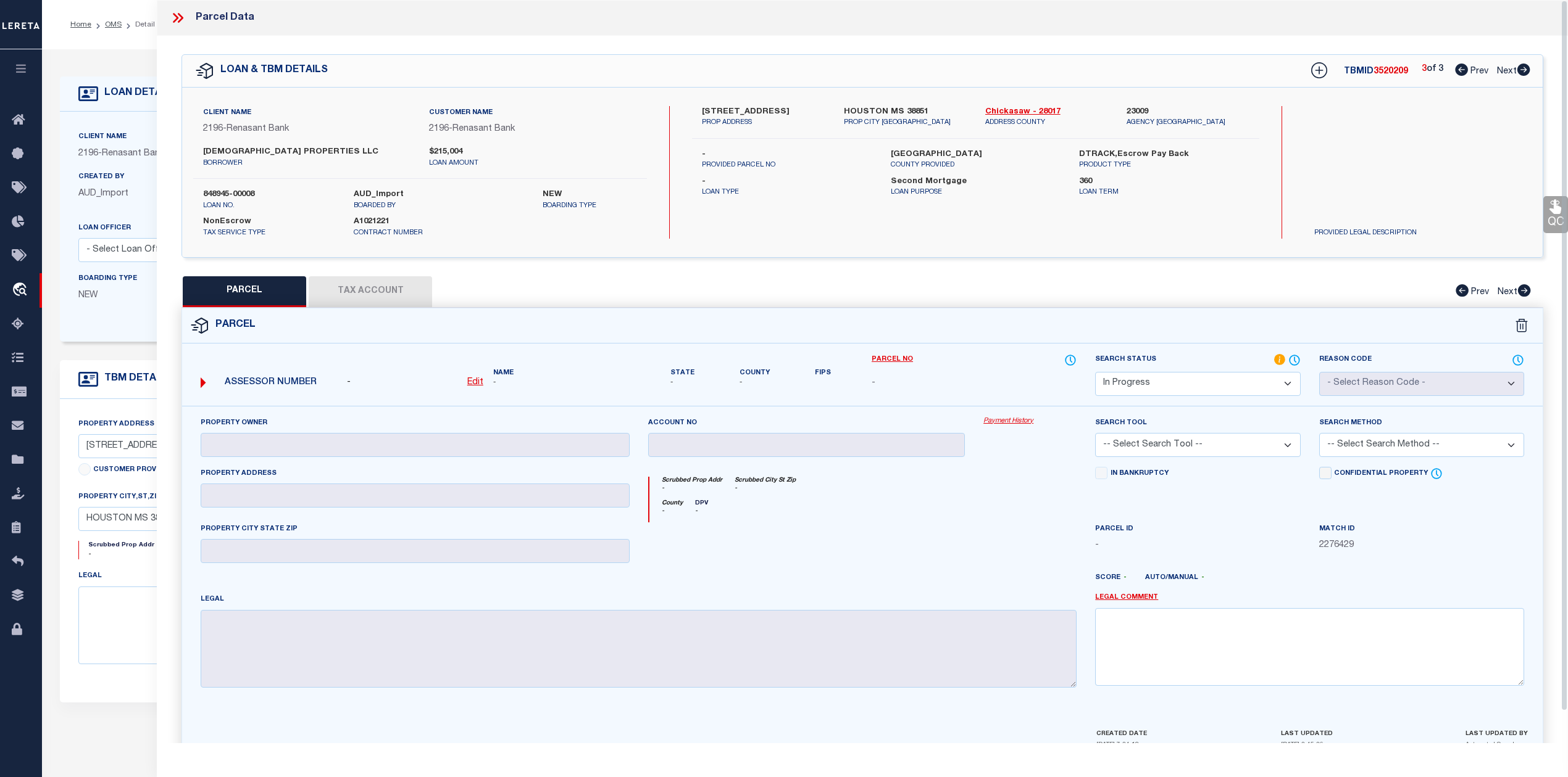
click at [1456, 68] on icon at bounding box center [1462, 69] width 13 height 12
select select "AS"
checkbox input "false"
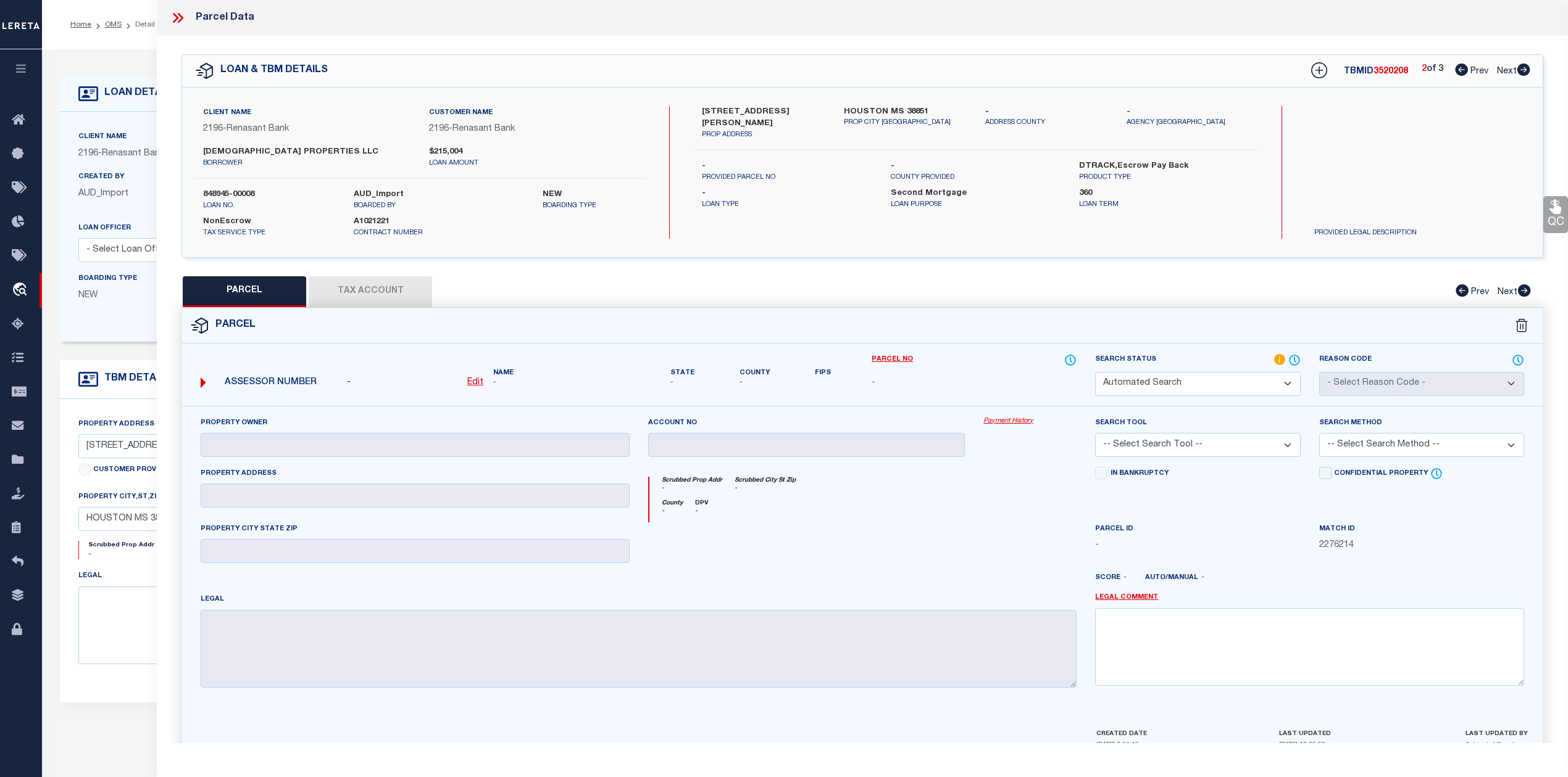
select select "IP"
checkbox input "false"
click at [1456, 68] on icon at bounding box center [1462, 69] width 13 height 12
select select "AS"
checkbox input "false"
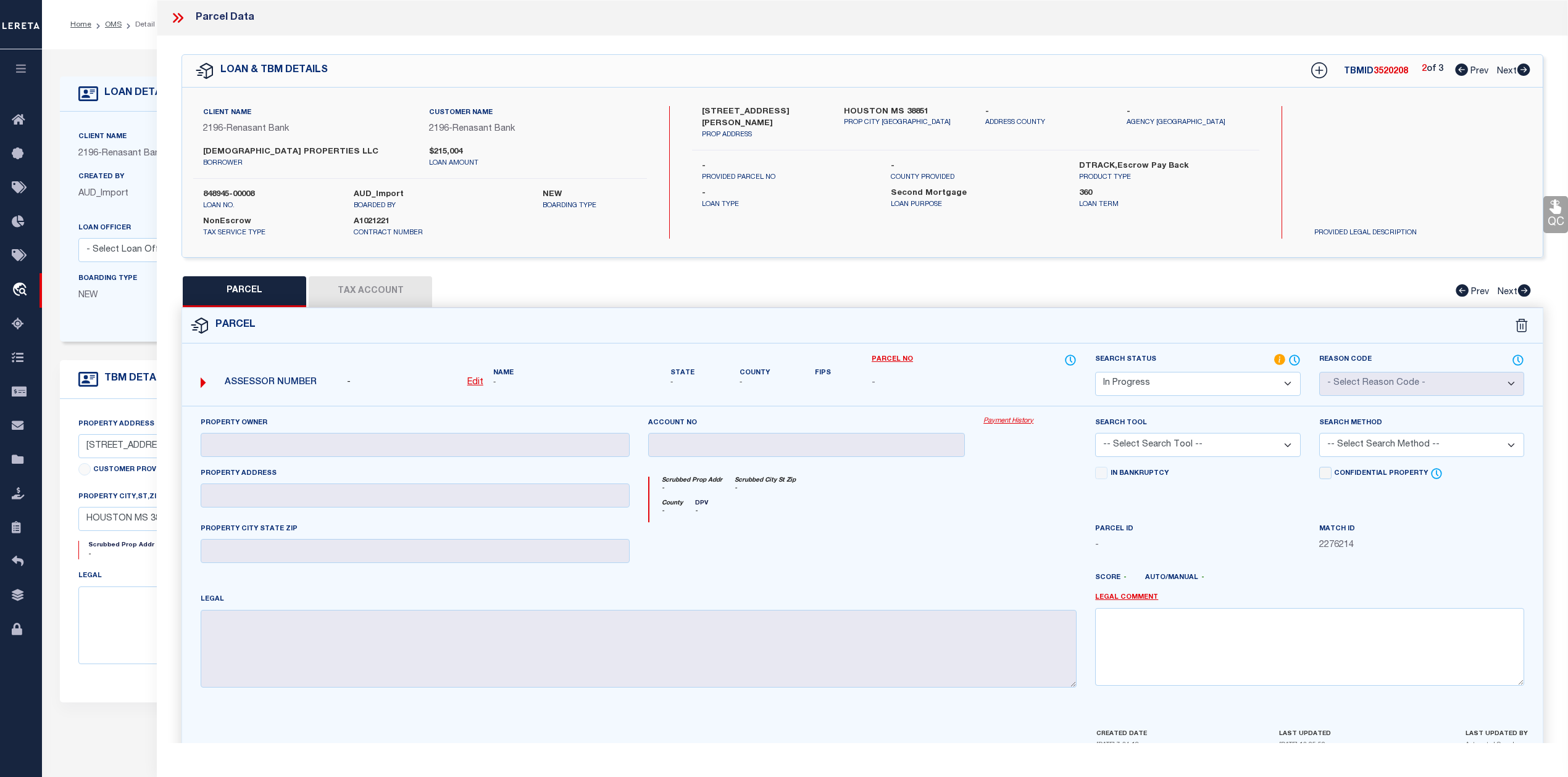
checkbox input "false"
select select "IP"
checkbox input "false"
click at [1524, 69] on icon at bounding box center [1524, 69] width 13 height 12
select select "AS"
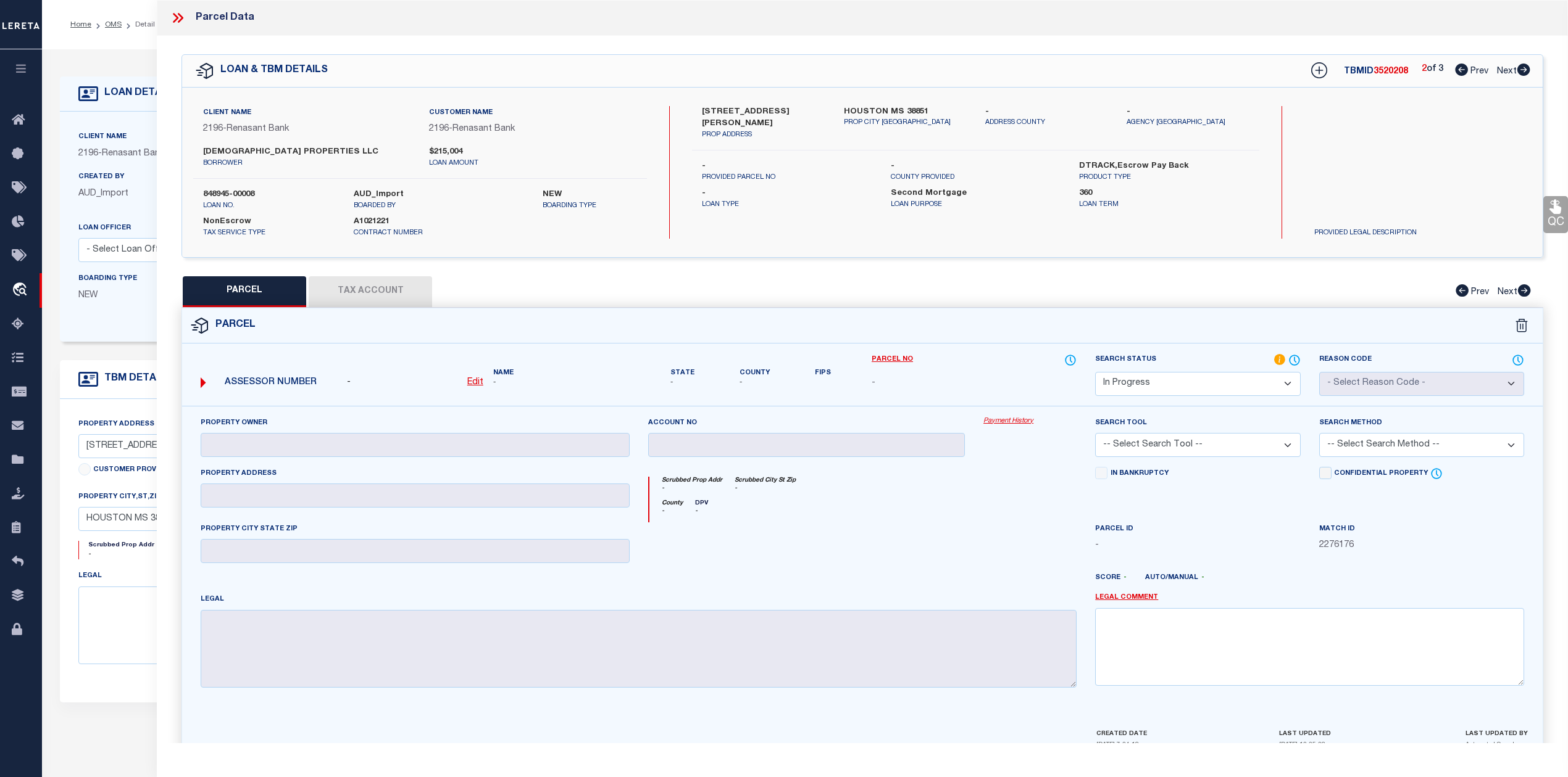
checkbox input "false"
select select "IP"
checkbox input "false"
click at [1523, 70] on icon at bounding box center [1524, 69] width 13 height 12
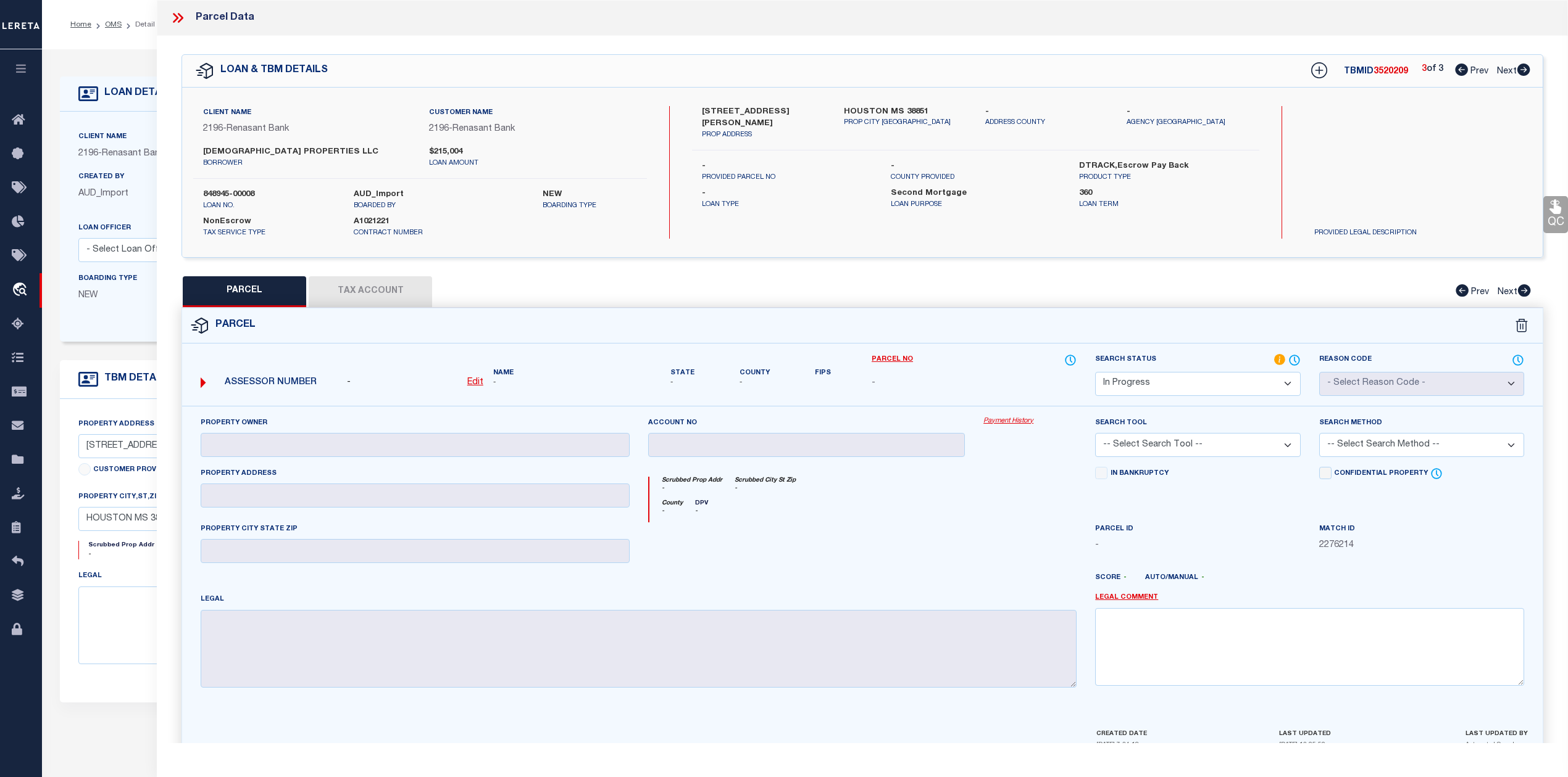
select select "AS"
checkbox input "false"
select select "IP"
checkbox input "false"
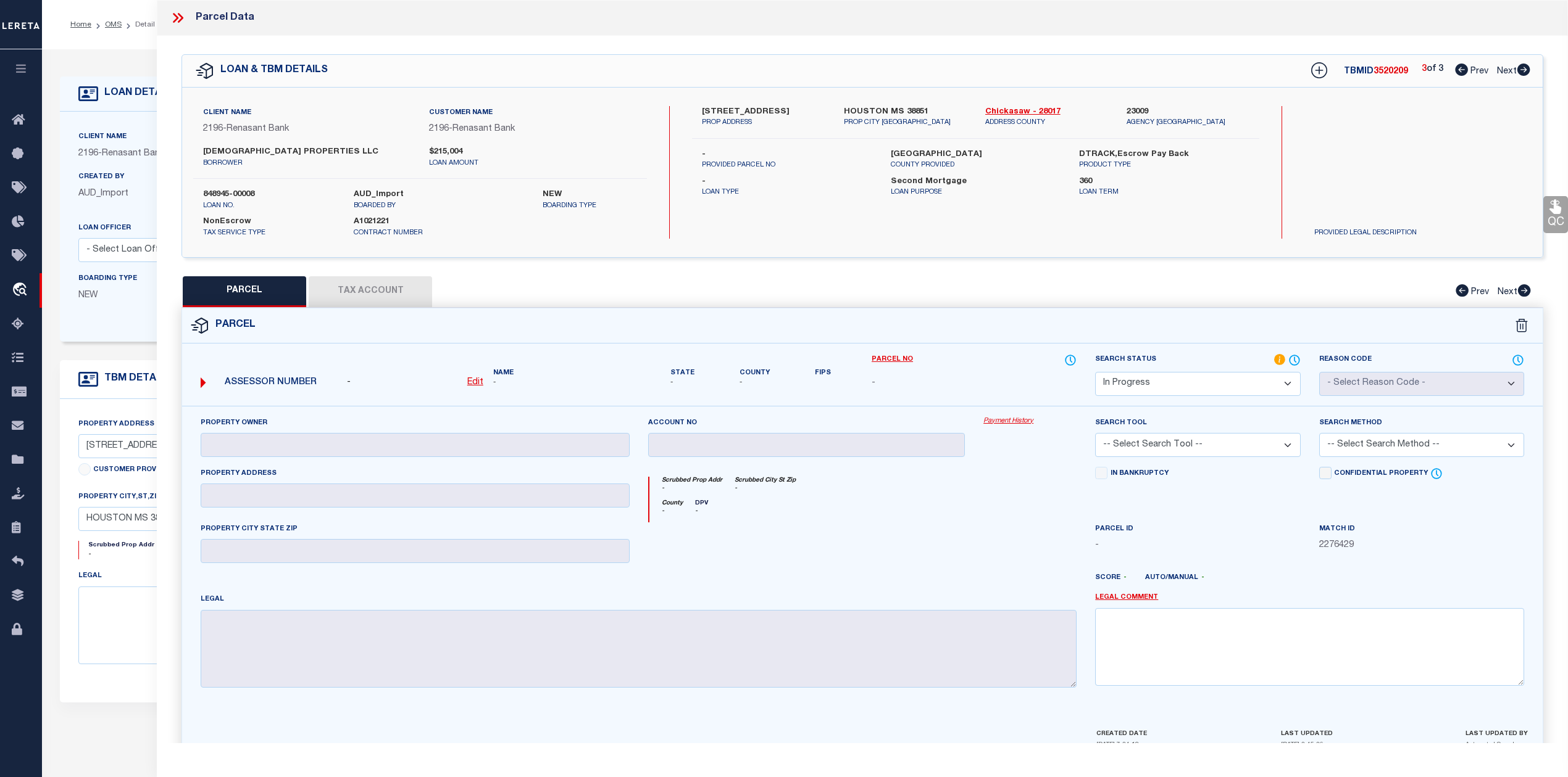
click at [1455, 73] on icon at bounding box center [1462, 69] width 13 height 12
select select "AS"
checkbox input "false"
select select "IP"
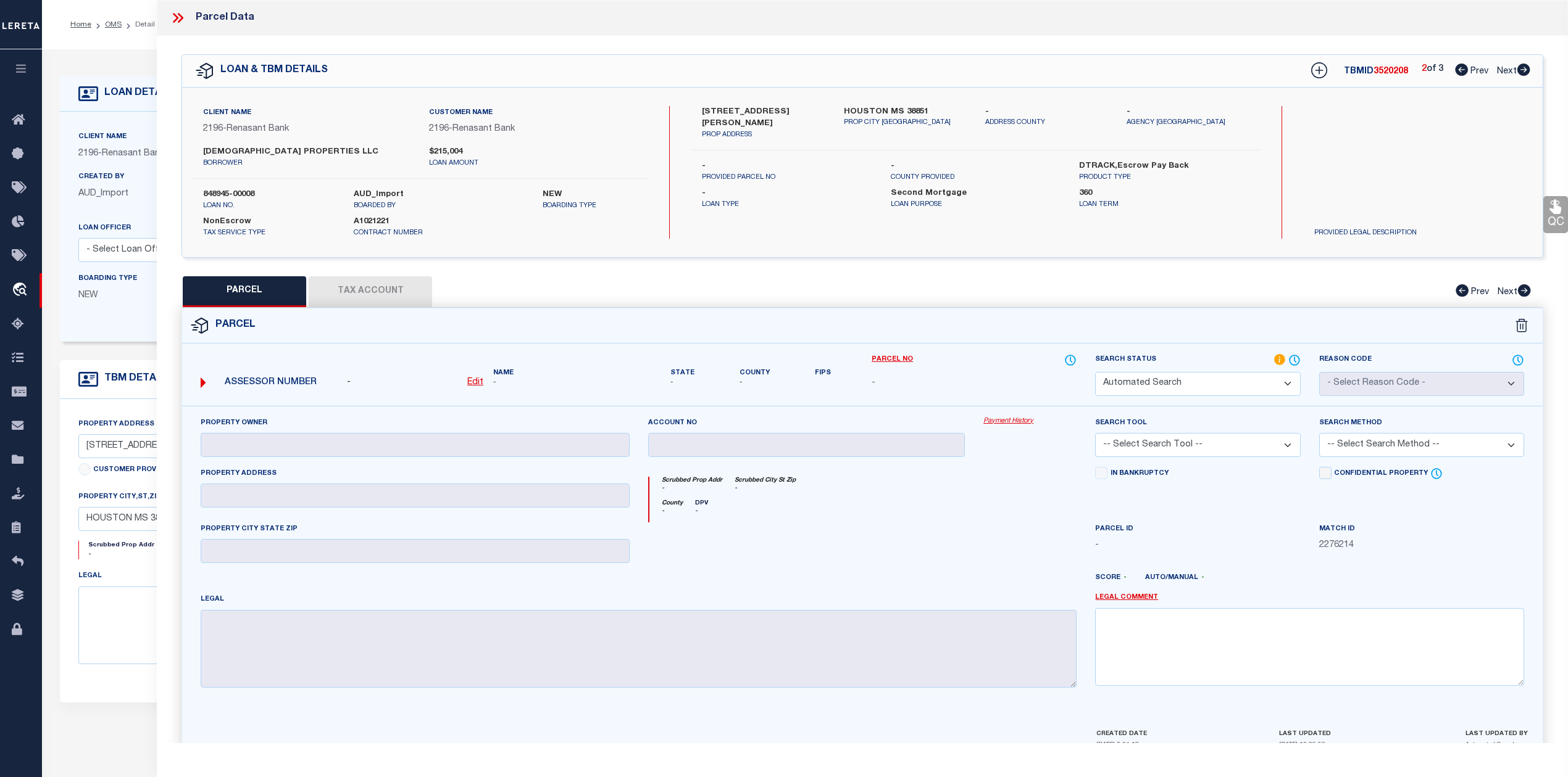
checkbox input "false"
click at [1523, 68] on icon at bounding box center [1524, 69] width 13 height 12
select select "AS"
checkbox input "false"
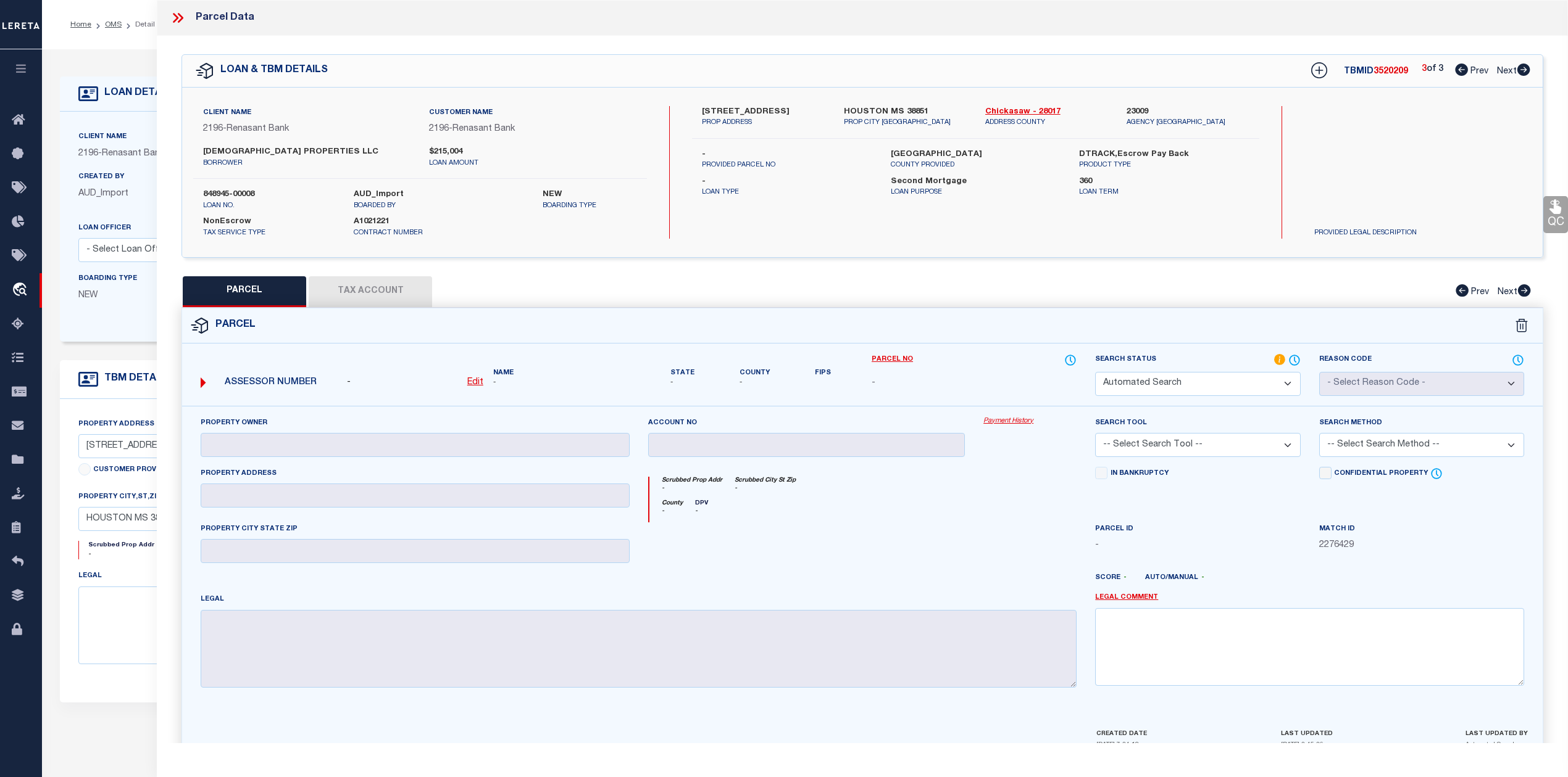
select select "IP"
checkbox input "false"
click at [1456, 67] on icon at bounding box center [1462, 69] width 13 height 12
click at [1524, 65] on icon at bounding box center [1524, 69] width 13 height 12
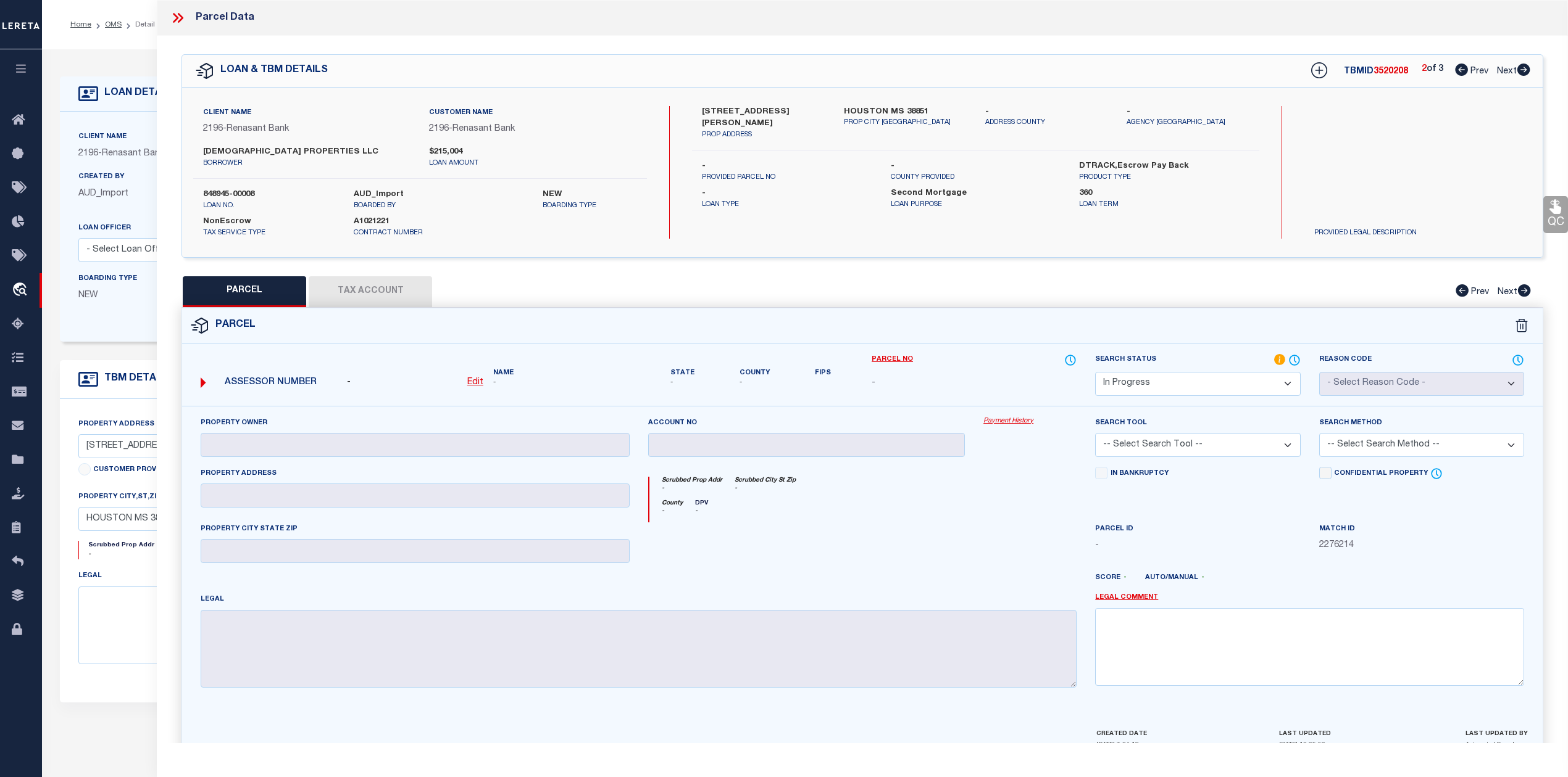
click at [1524, 65] on icon at bounding box center [1524, 69] width 13 height 12
click at [1205, 379] on select "Automated Search Bad Parcel Complete Duplicate Parcel High Dollar Reporting In …" at bounding box center [1198, 384] width 205 height 24
click at [1095, 372] on select "Automated Search Bad Parcel Complete Duplicate Parcel High Dollar Reporting In …" at bounding box center [1198, 384] width 205 height 24
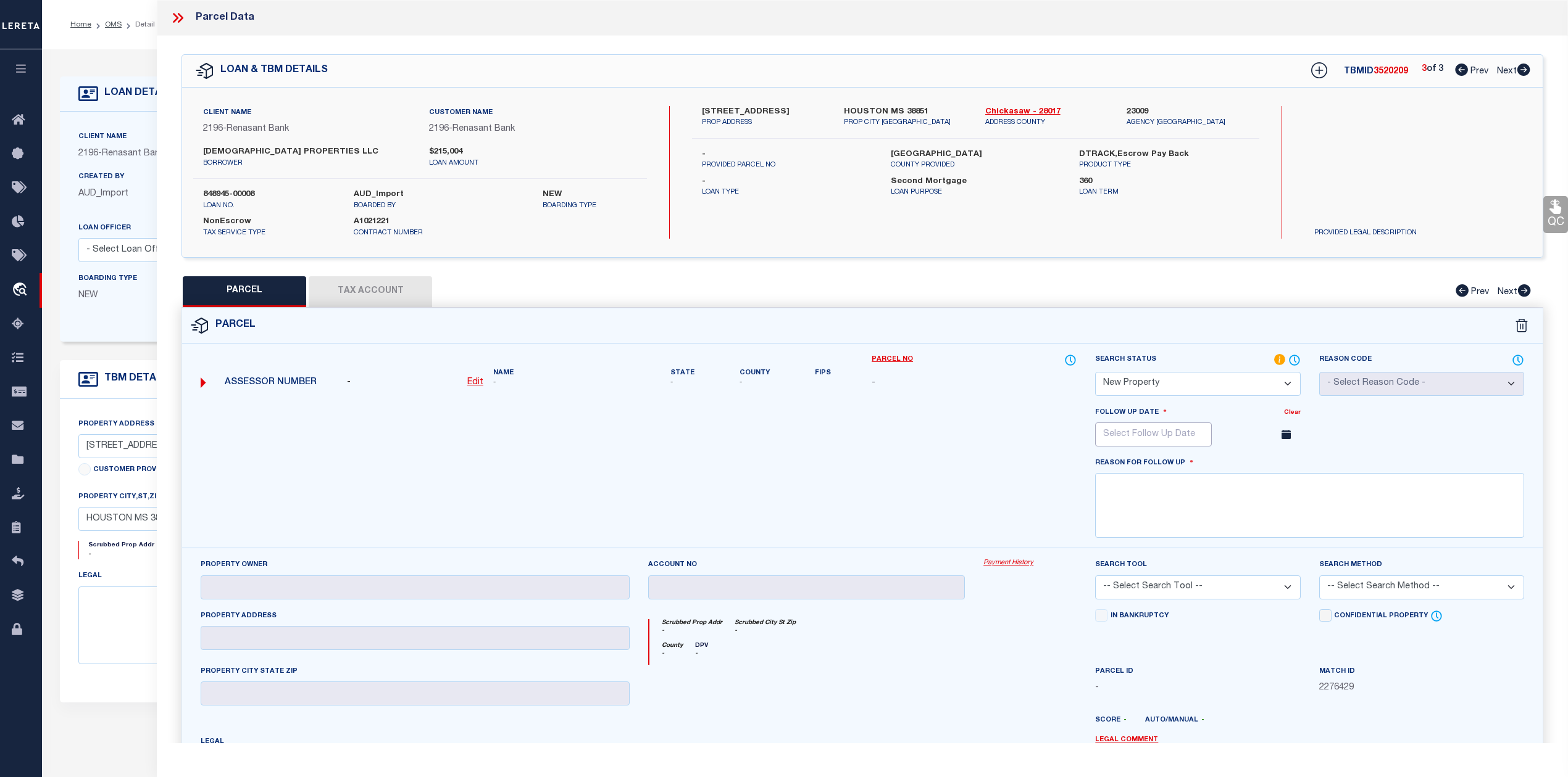
click at [1156, 433] on input "text" at bounding box center [1154, 434] width 117 height 24
click at [1274, 463] on icon at bounding box center [1274, 461] width 9 height 9
click at [1161, 536] on span "6" at bounding box center [1162, 526] width 24 height 24
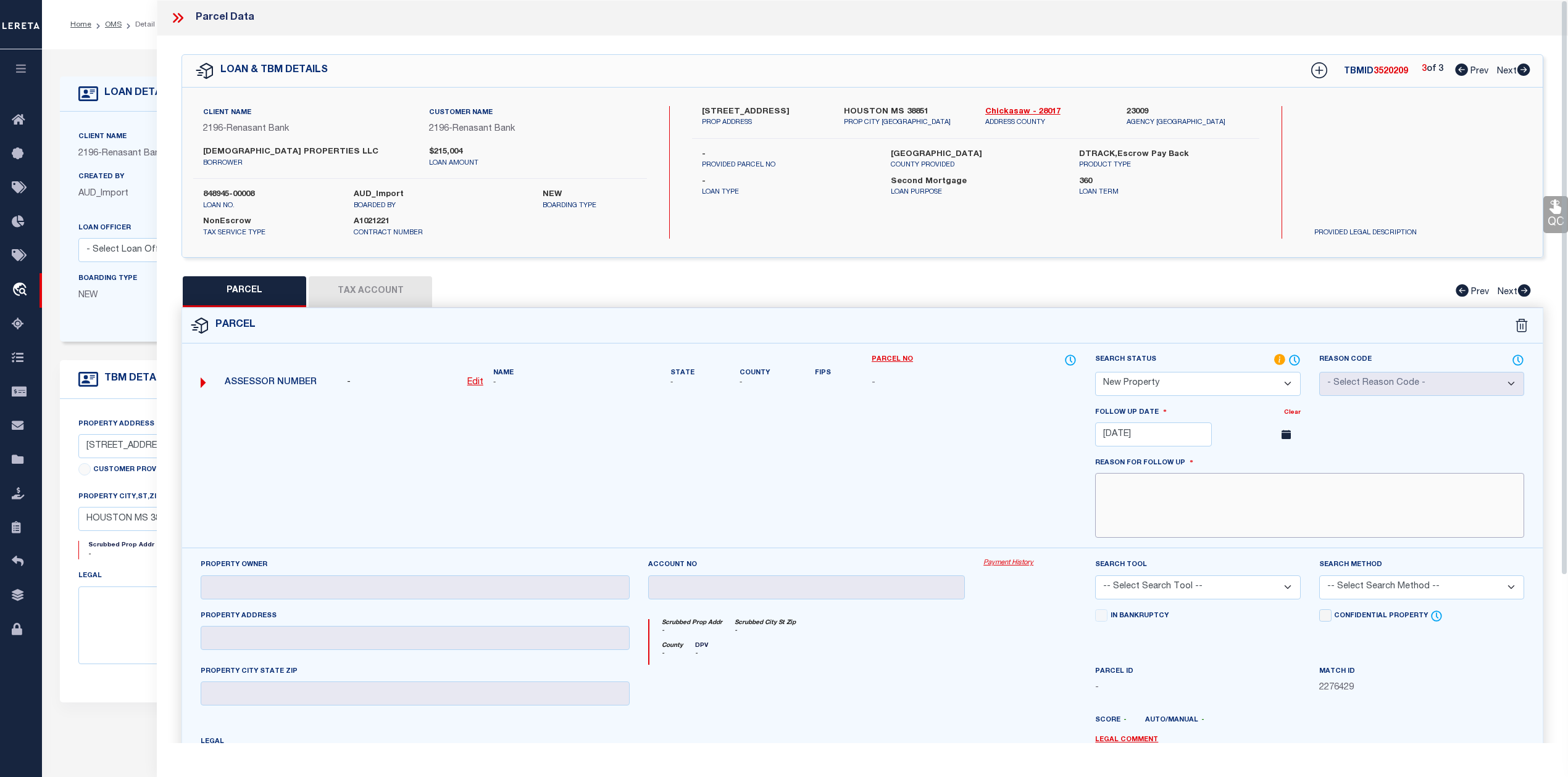
click at [1161, 523] on textarea at bounding box center [1310, 505] width 429 height 65
click at [1171, 489] on textarea "new prope" at bounding box center [1310, 505] width 429 height 65
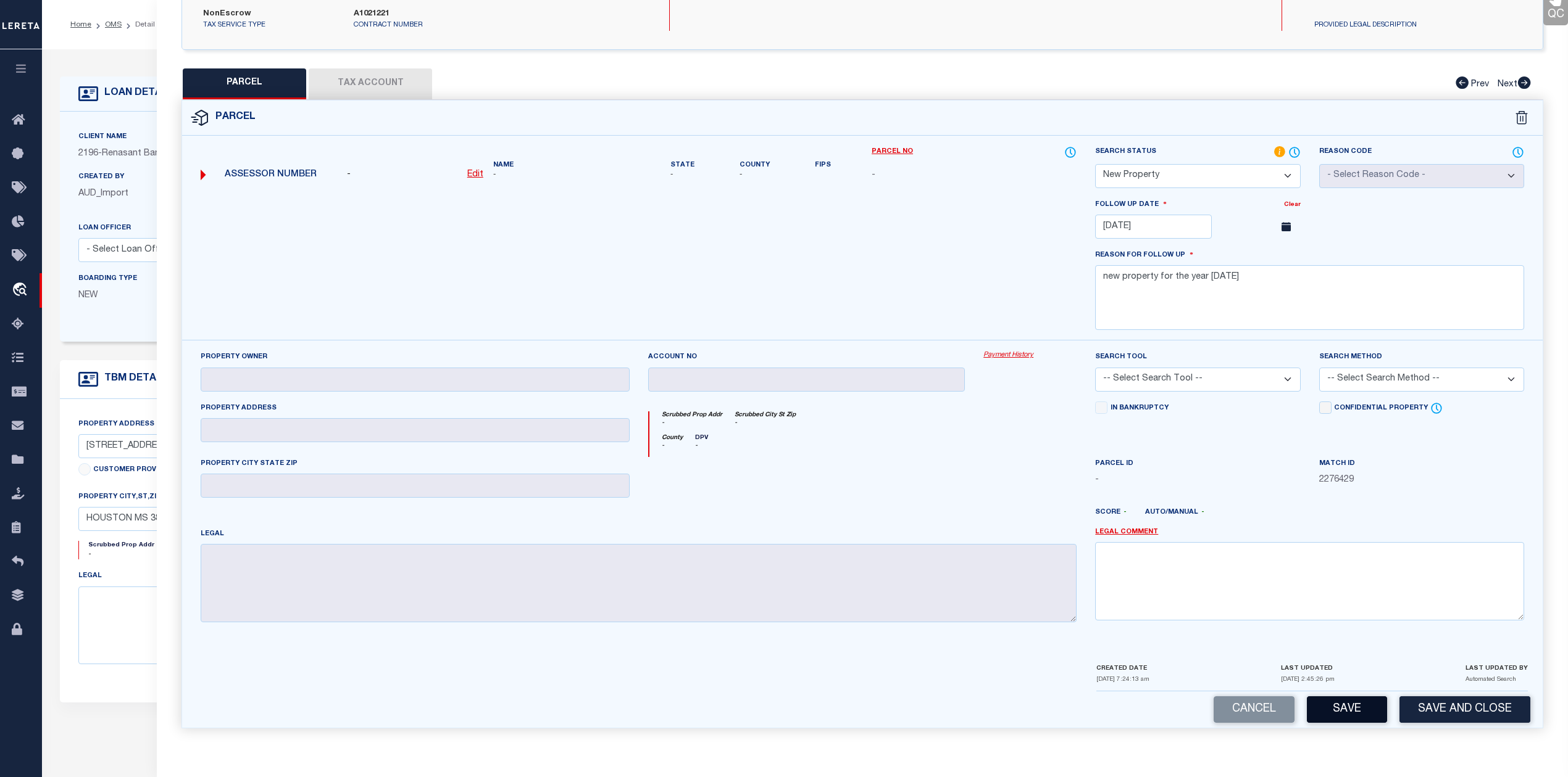
click at [1338, 709] on button "Save" at bounding box center [1347, 710] width 80 height 27
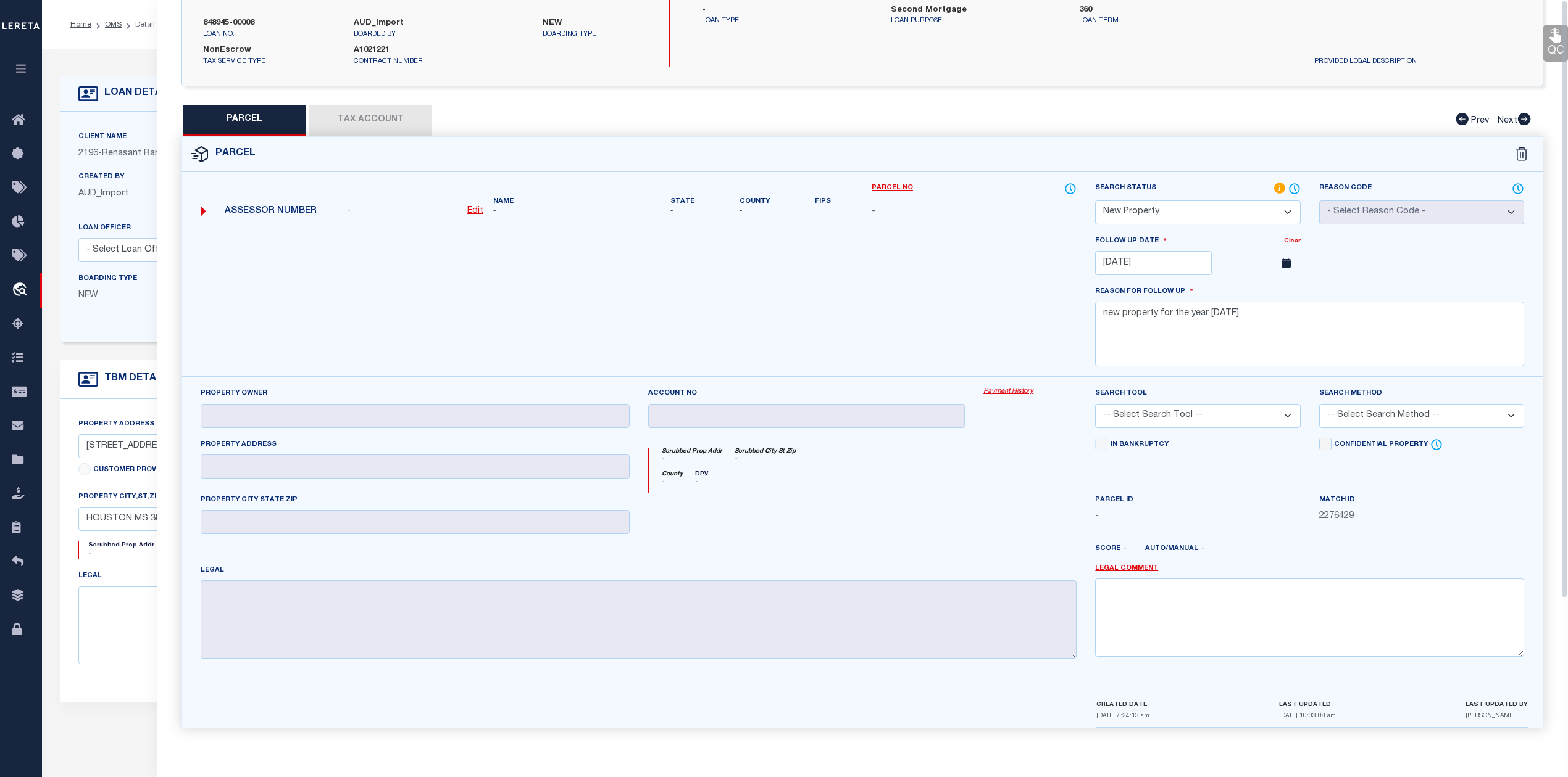
scroll to position [0, 0]
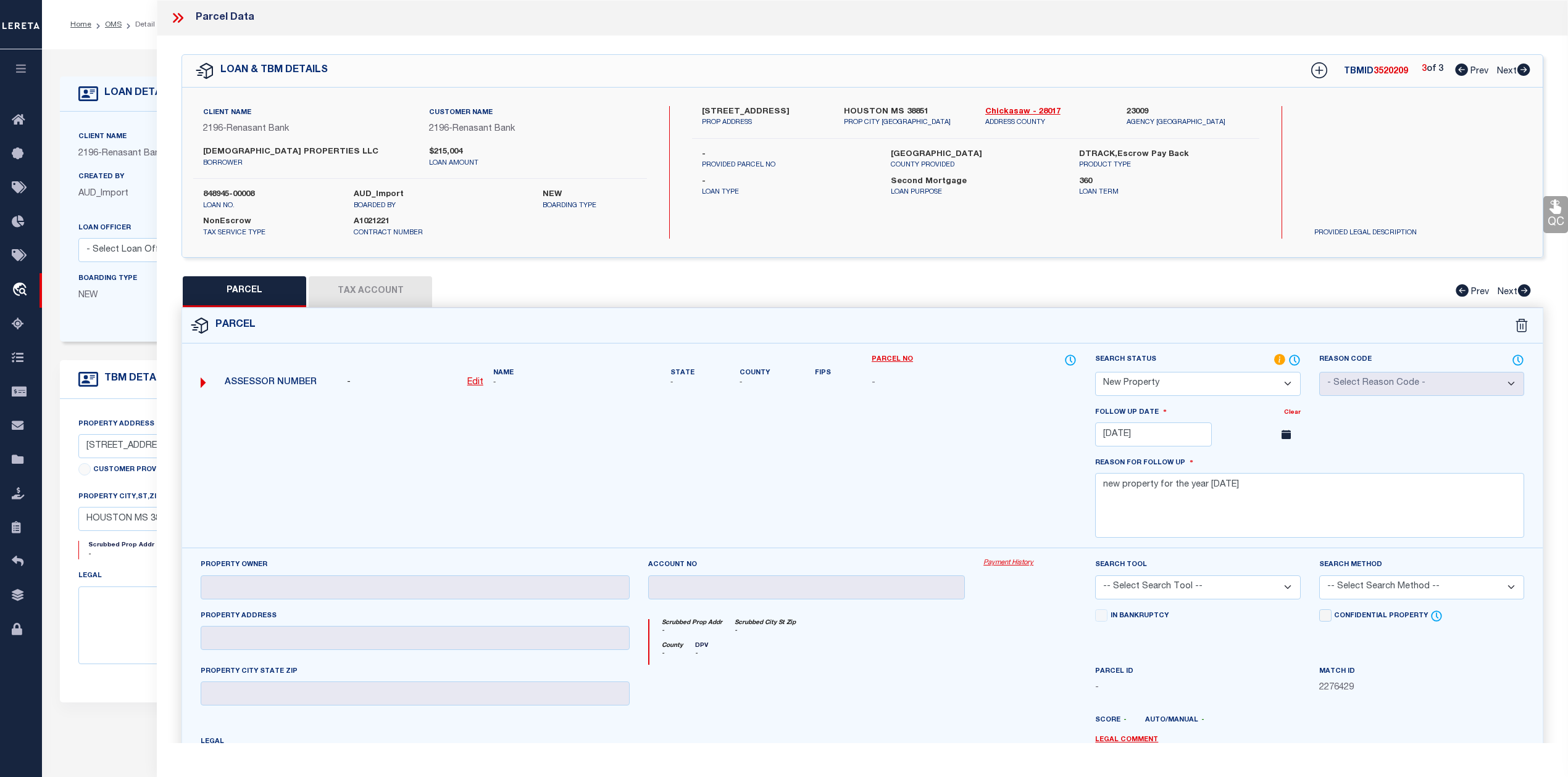
click at [1456, 70] on icon at bounding box center [1462, 69] width 13 height 12
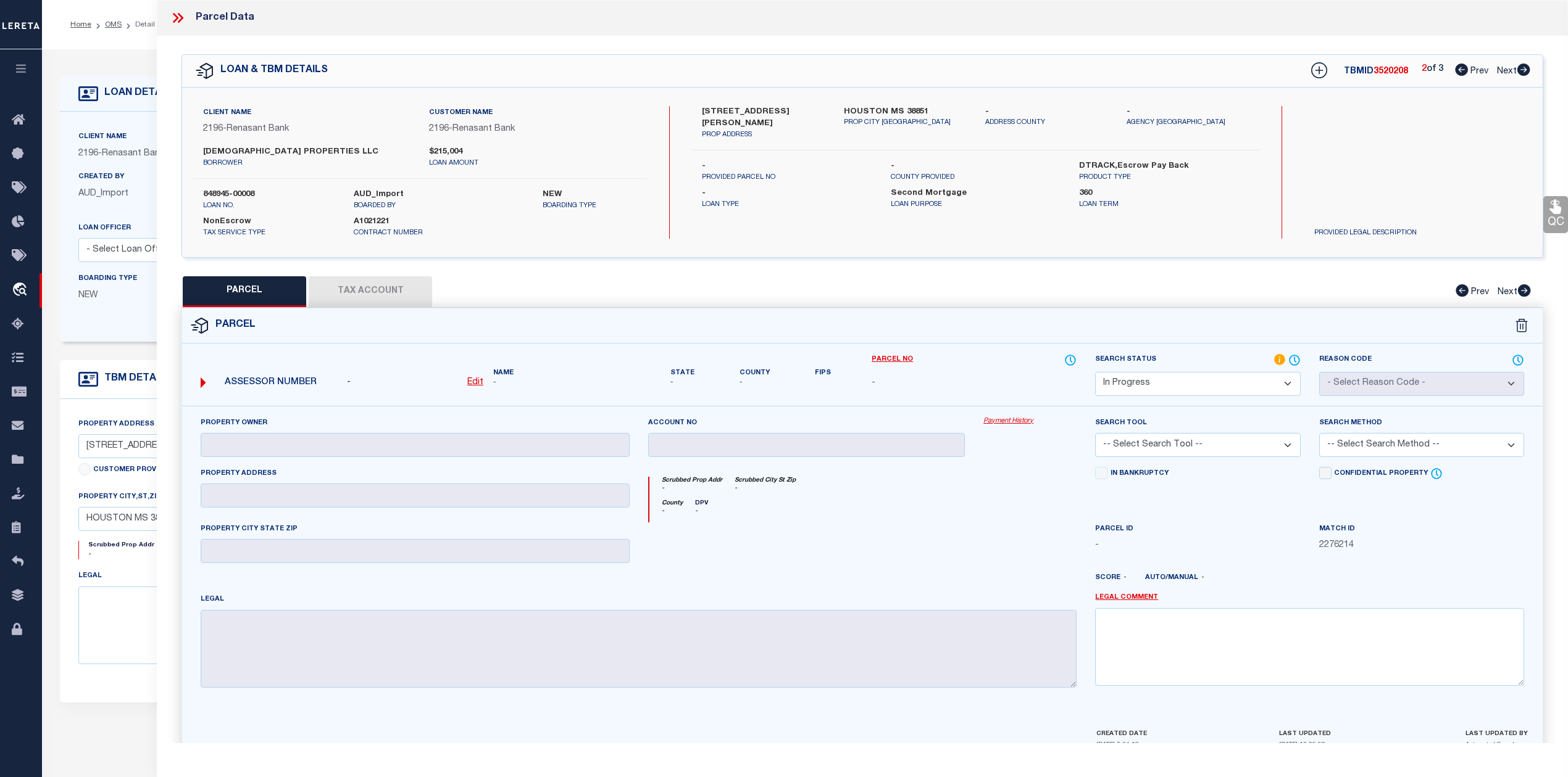
click at [1208, 381] on select "Automated Search Bad Parcel Complete Duplicate Parcel High Dollar Reporting In …" at bounding box center [1198, 384] width 205 height 24
click at [1095, 372] on select "Automated Search Bad Parcel Complete Duplicate Parcel High Dollar Reporting In …" at bounding box center [1198, 384] width 205 height 24
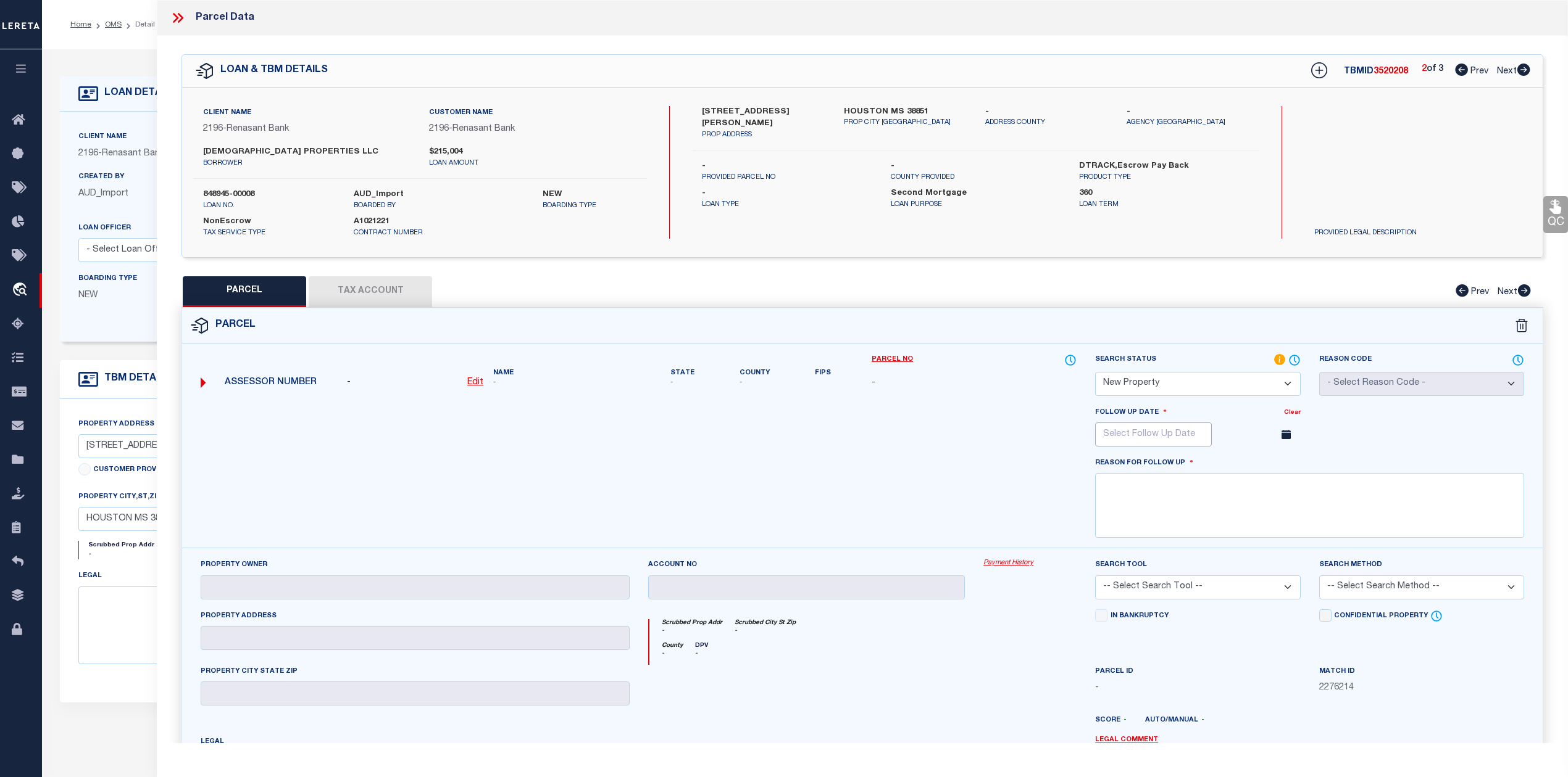
click at [1174, 447] on input "text" at bounding box center [1154, 434] width 117 height 24
click at [1279, 467] on span at bounding box center [1274, 458] width 21 height 21
click at [1276, 466] on icon at bounding box center [1274, 461] width 9 height 9
click at [1274, 466] on icon at bounding box center [1274, 461] width 9 height 9
click at [1157, 529] on span "6" at bounding box center [1162, 526] width 24 height 24
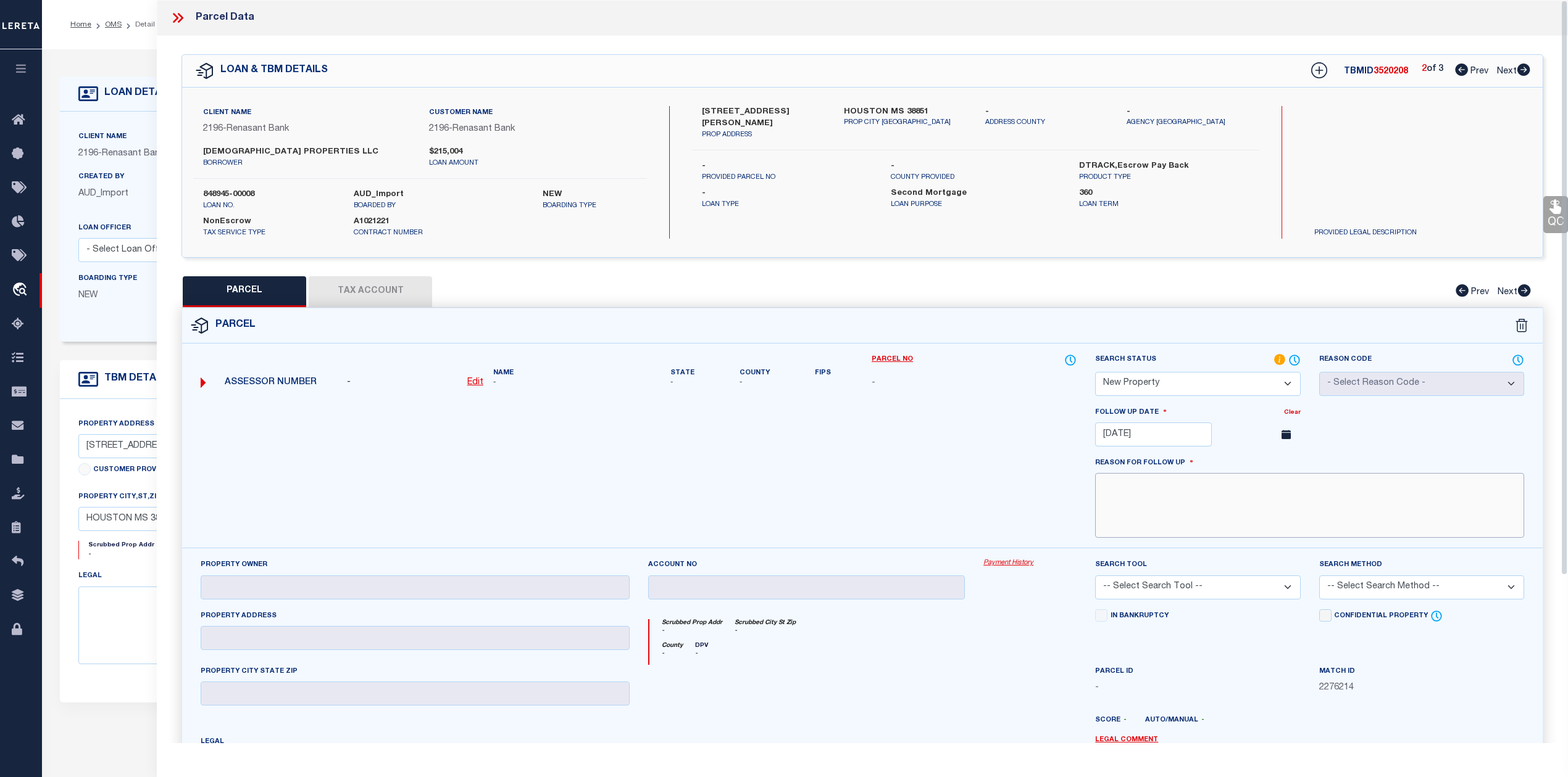
click at [1131, 520] on textarea at bounding box center [1310, 505] width 429 height 65
click at [1185, 485] on textarea "new property for the year 2025" at bounding box center [1310, 505] width 429 height 65
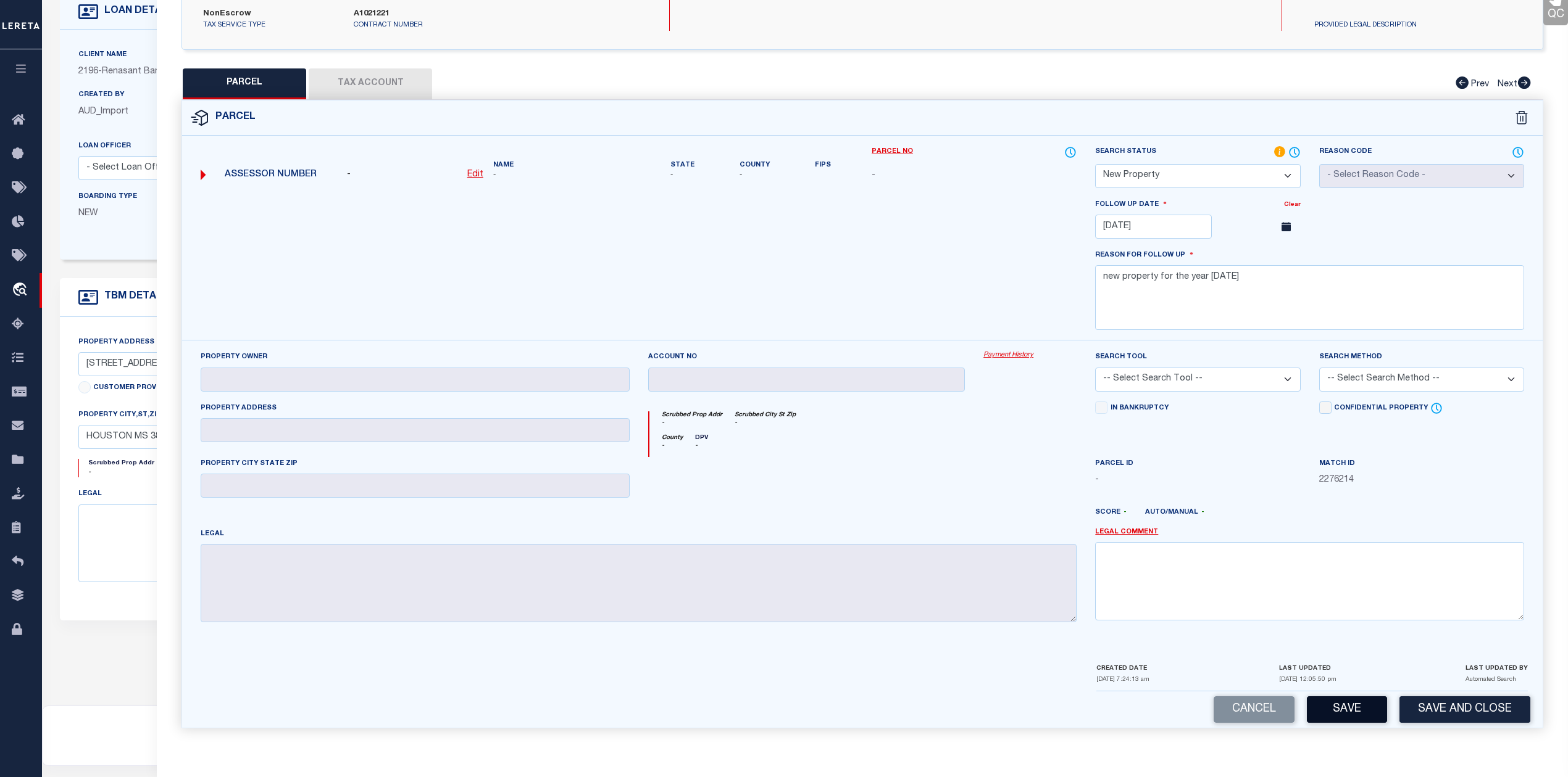
click at [1360, 716] on button "Save" at bounding box center [1347, 710] width 80 height 27
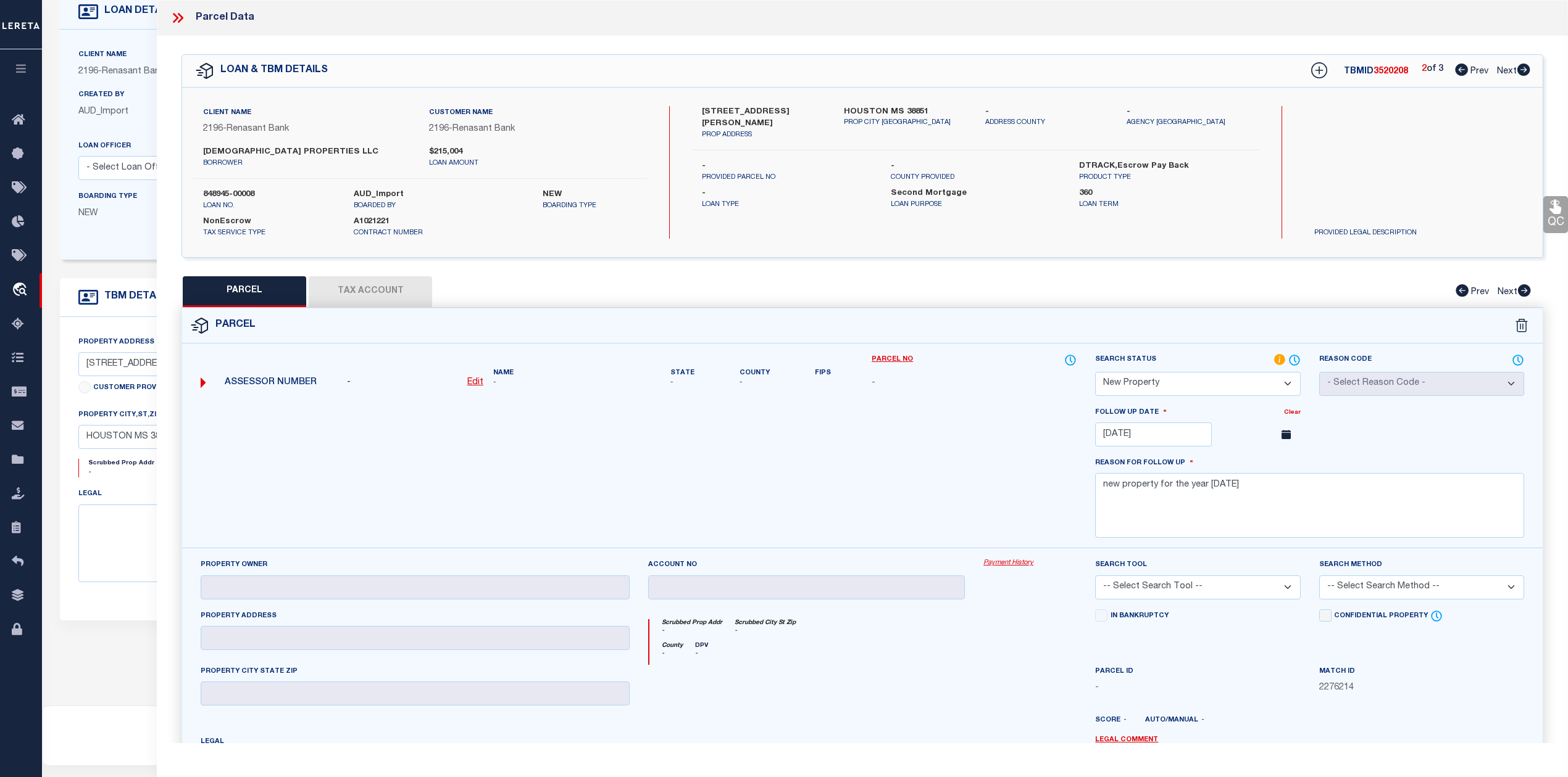
click at [1462, 69] on icon at bounding box center [1462, 69] width 13 height 12
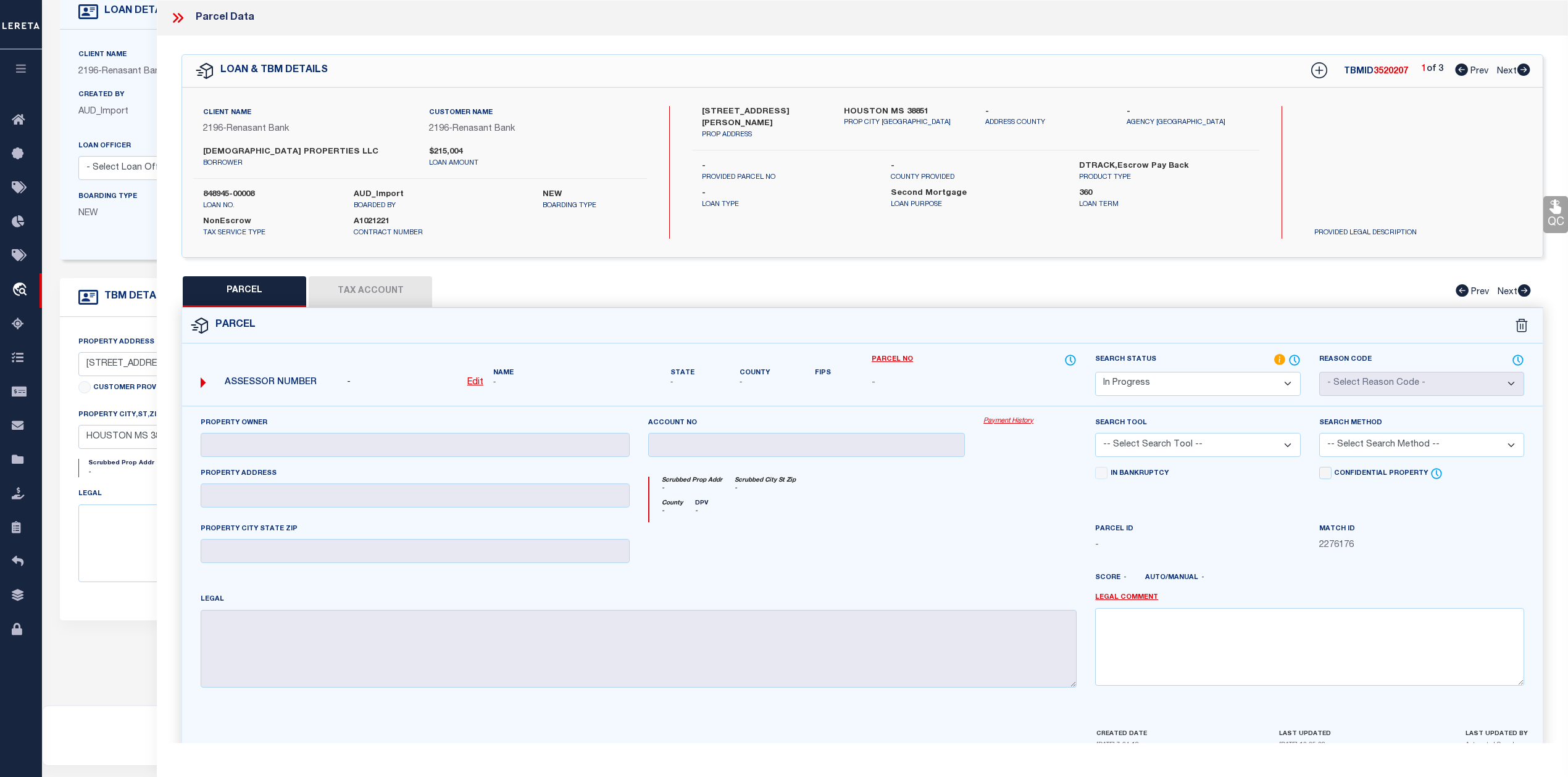
click at [1164, 386] on select "Automated Search Bad Parcel Complete Duplicate Parcel High Dollar Reporting In …" at bounding box center [1198, 384] width 205 height 24
click at [1095, 372] on select "Automated Search Bad Parcel Complete Duplicate Parcel High Dollar Reporting In …" at bounding box center [1198, 384] width 205 height 24
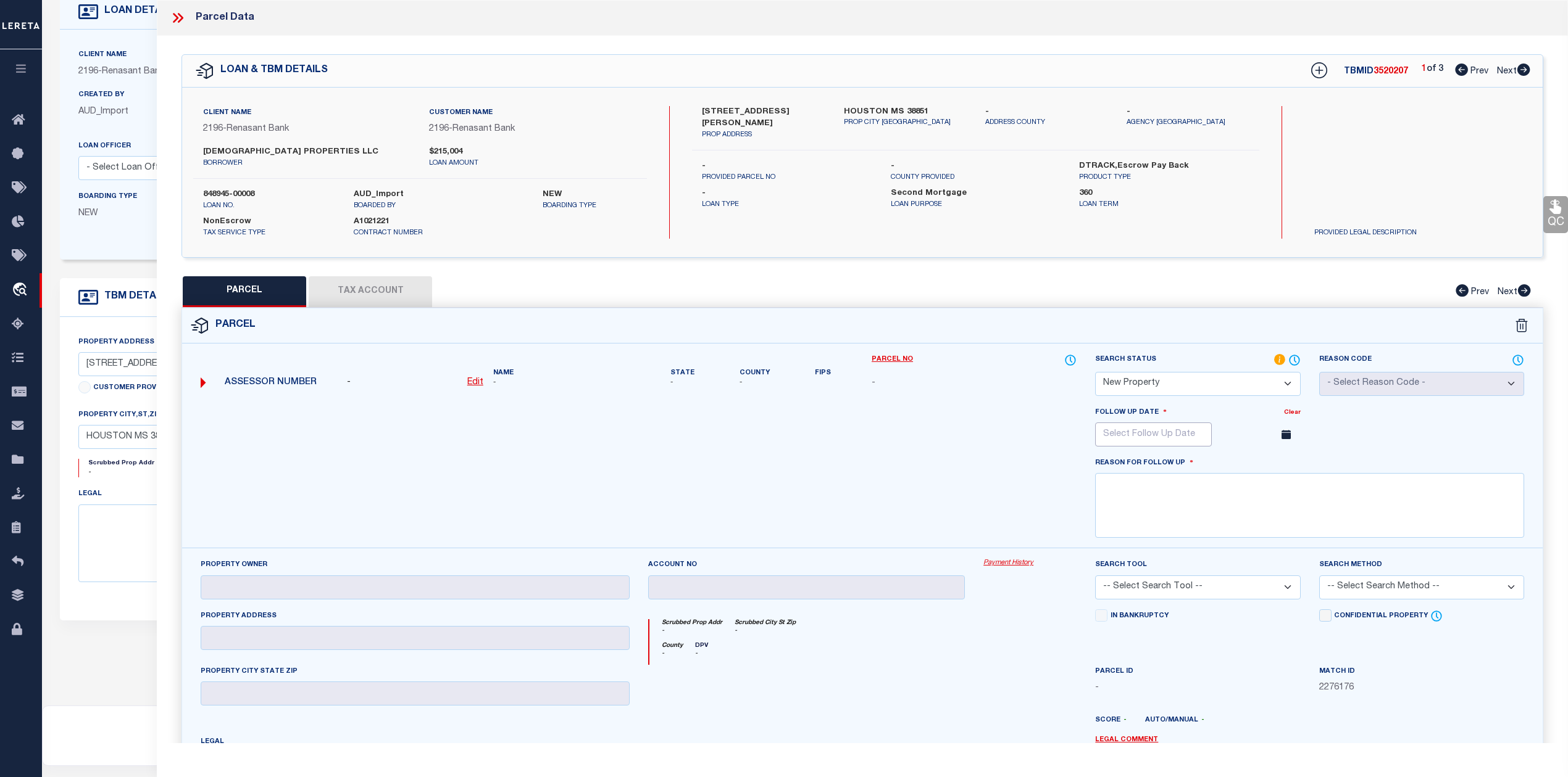
click at [1191, 440] on input "text" at bounding box center [1154, 434] width 117 height 24
click at [1274, 466] on icon at bounding box center [1274, 461] width 9 height 9
click at [1166, 528] on span "6" at bounding box center [1162, 526] width 24 height 24
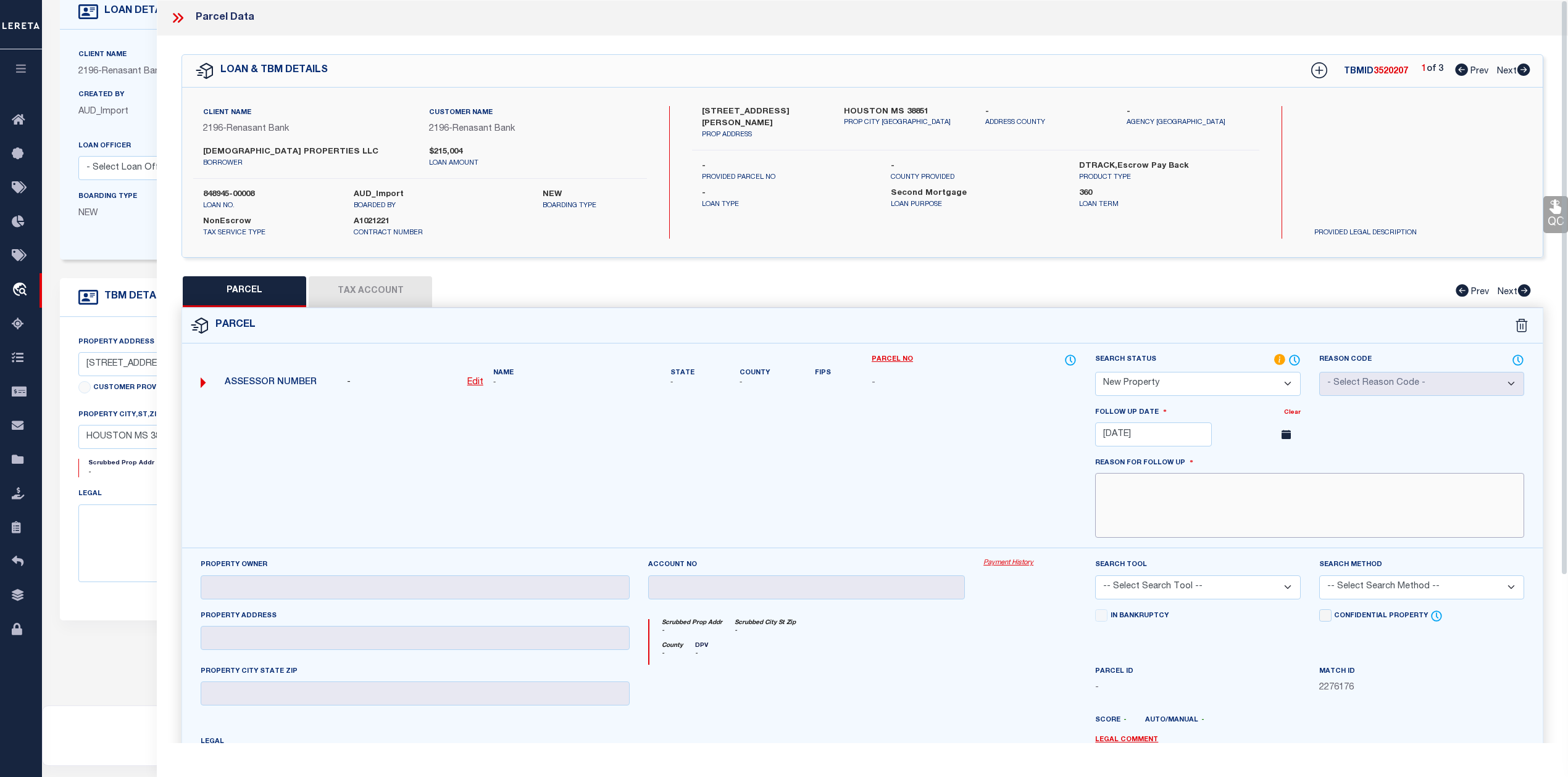
click at [1171, 519] on textarea at bounding box center [1310, 505] width 429 height 65
paste textarea "new property for the year 2025"
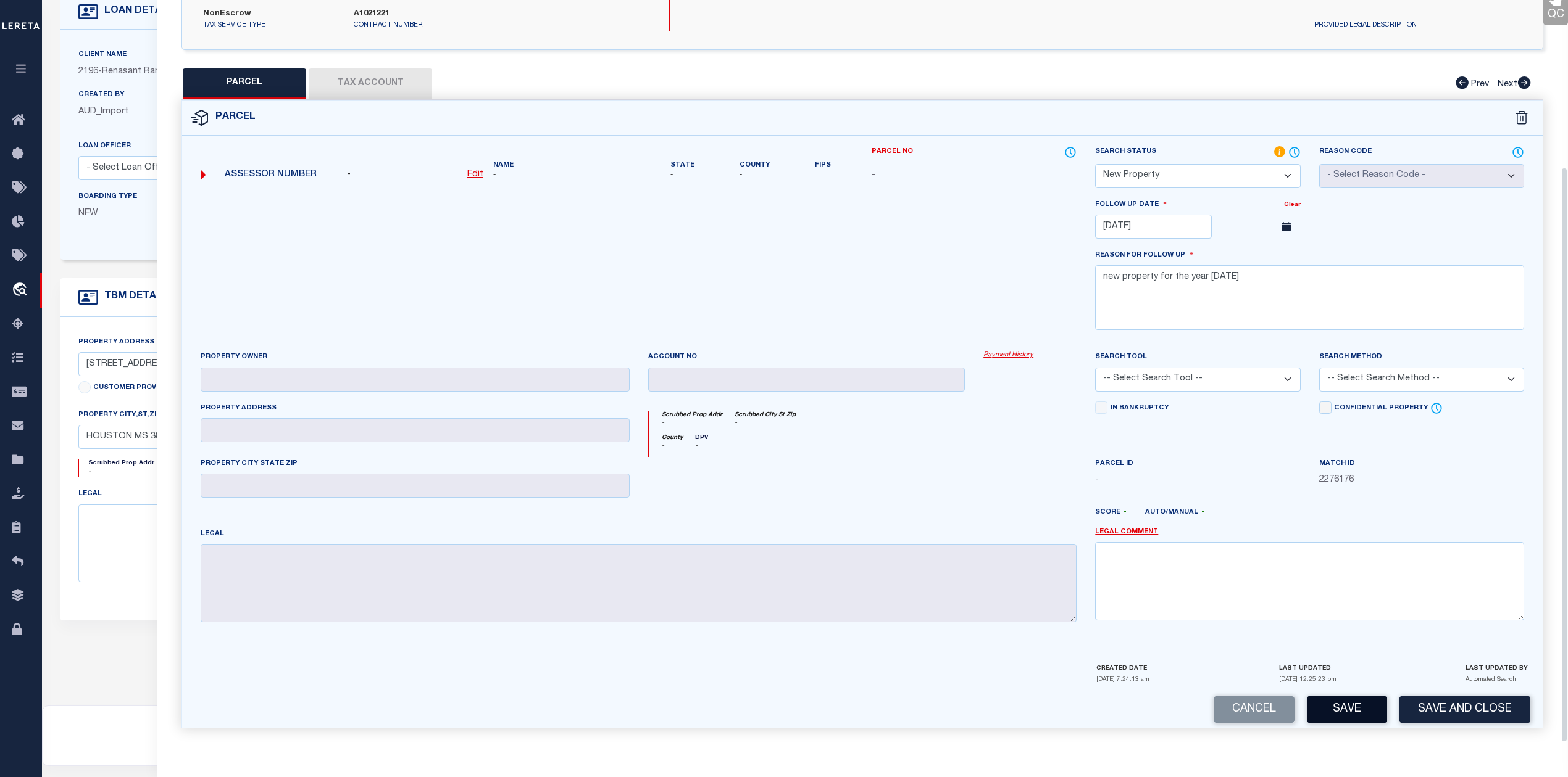
click at [1331, 704] on button "Save" at bounding box center [1347, 710] width 80 height 27
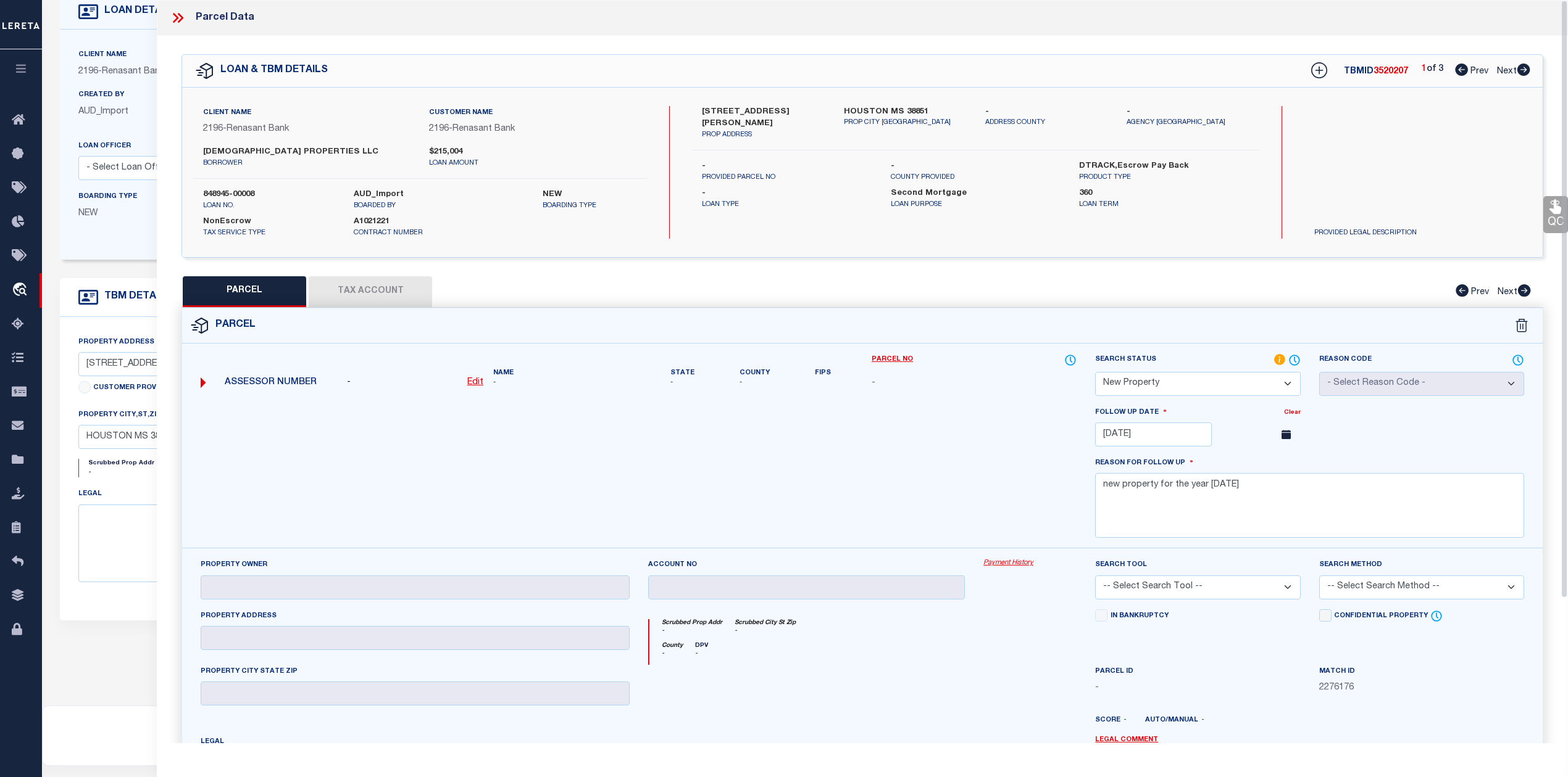
scroll to position [0, 0]
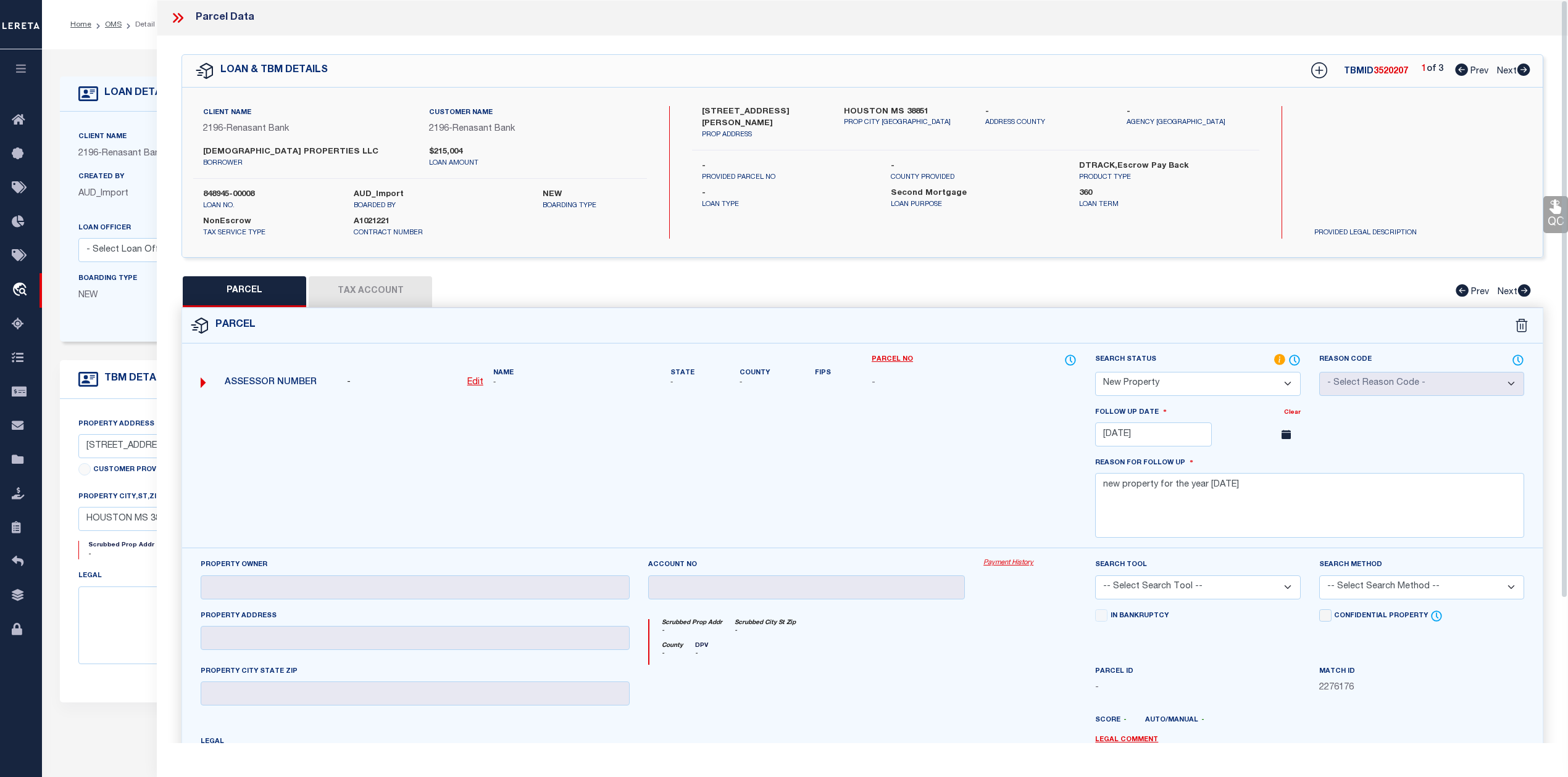
click at [175, 14] on icon at bounding box center [176, 18] width 6 height 10
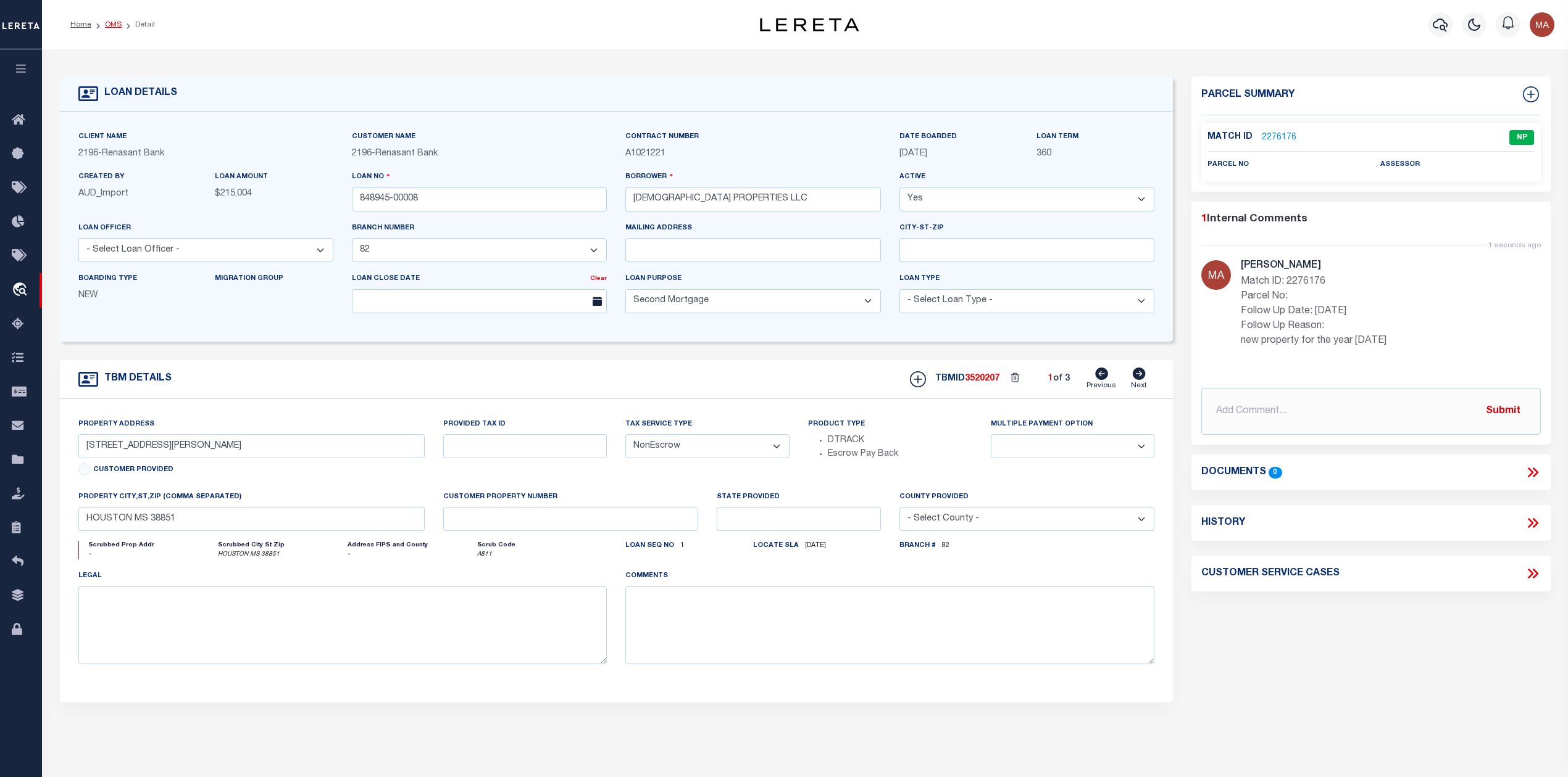
click at [112, 23] on link "OMS" at bounding box center [113, 25] width 16 height 8
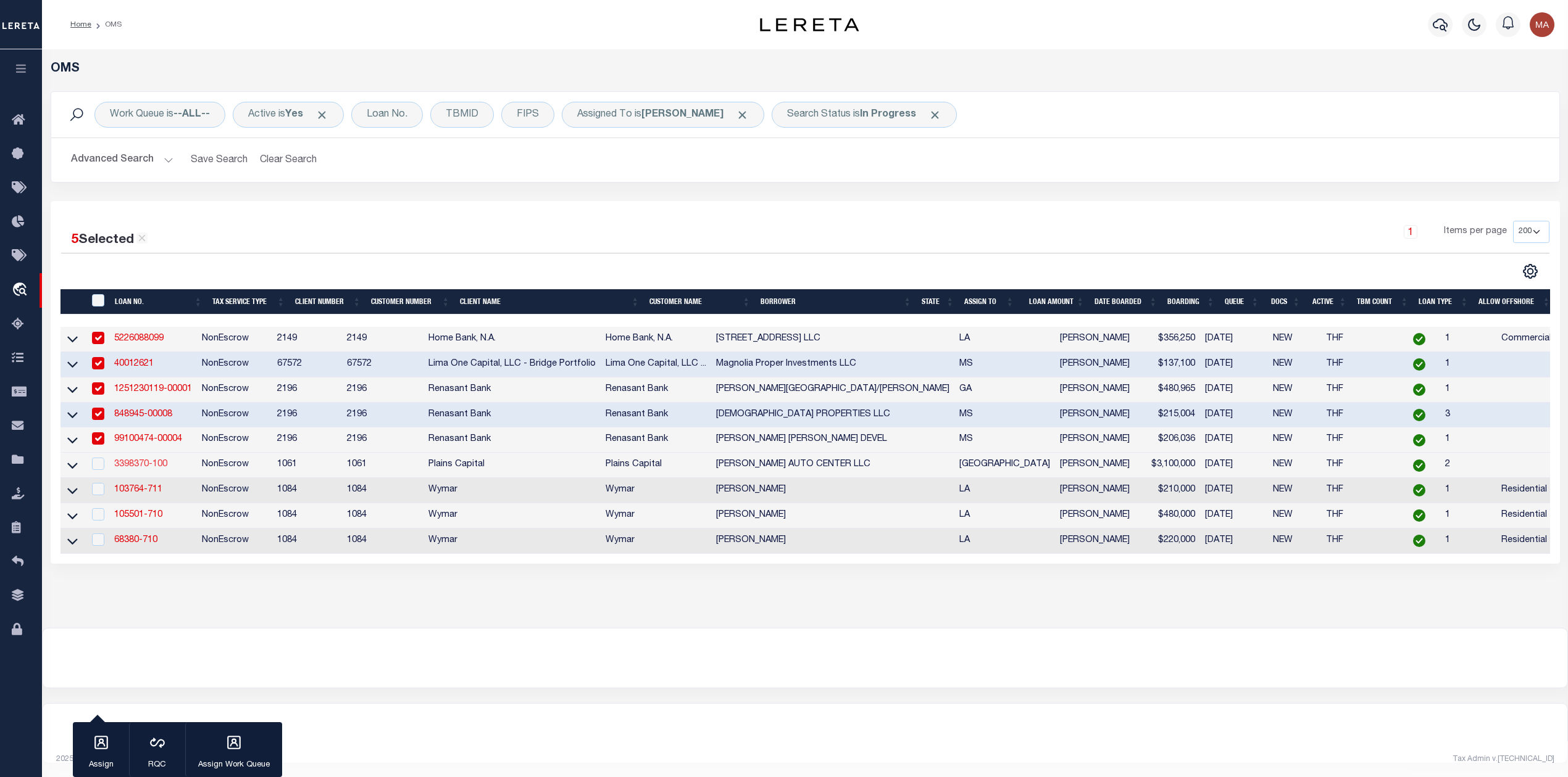
click at [122, 467] on link "3398370-100" at bounding box center [140, 464] width 53 height 9
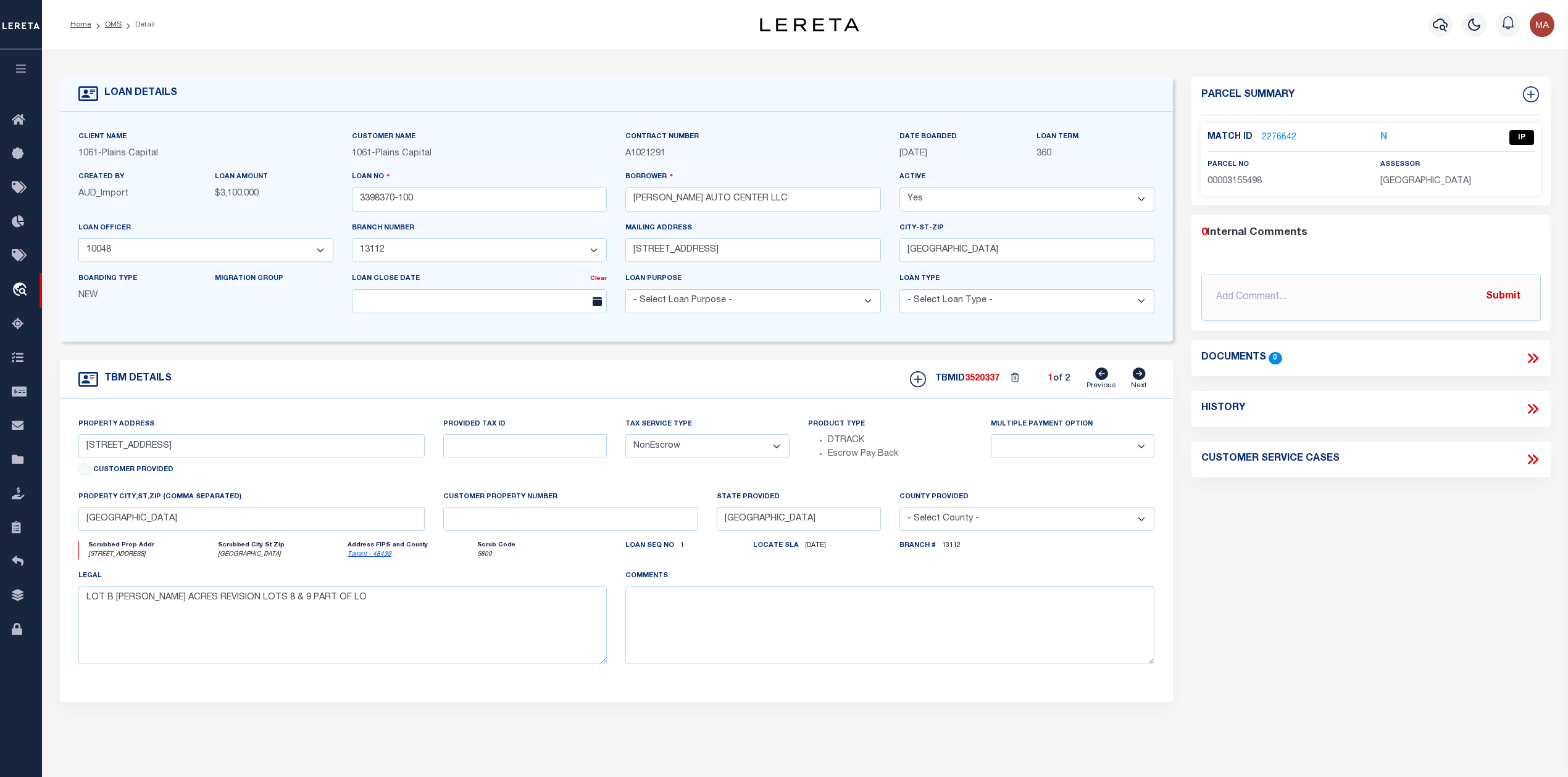
click at [1277, 135] on link "2276642" at bounding box center [1279, 138] width 34 height 13
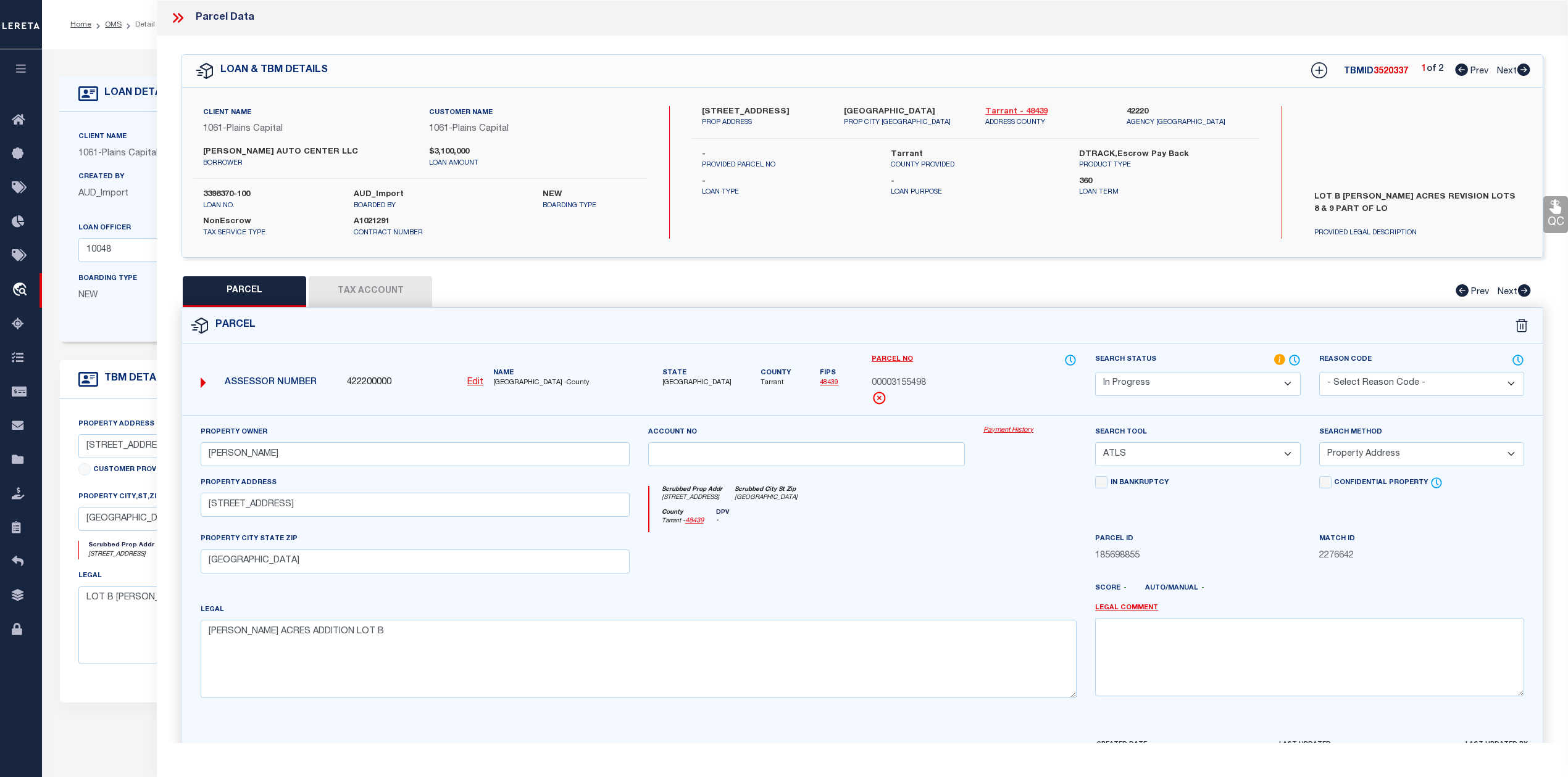
click at [1016, 112] on link "Tarrant - 48439" at bounding box center [1046, 112] width 123 height 12
click at [713, 112] on label "517 E DIVISION ST" at bounding box center [763, 112] width 123 height 12
copy div "517 E DIVISION ST"
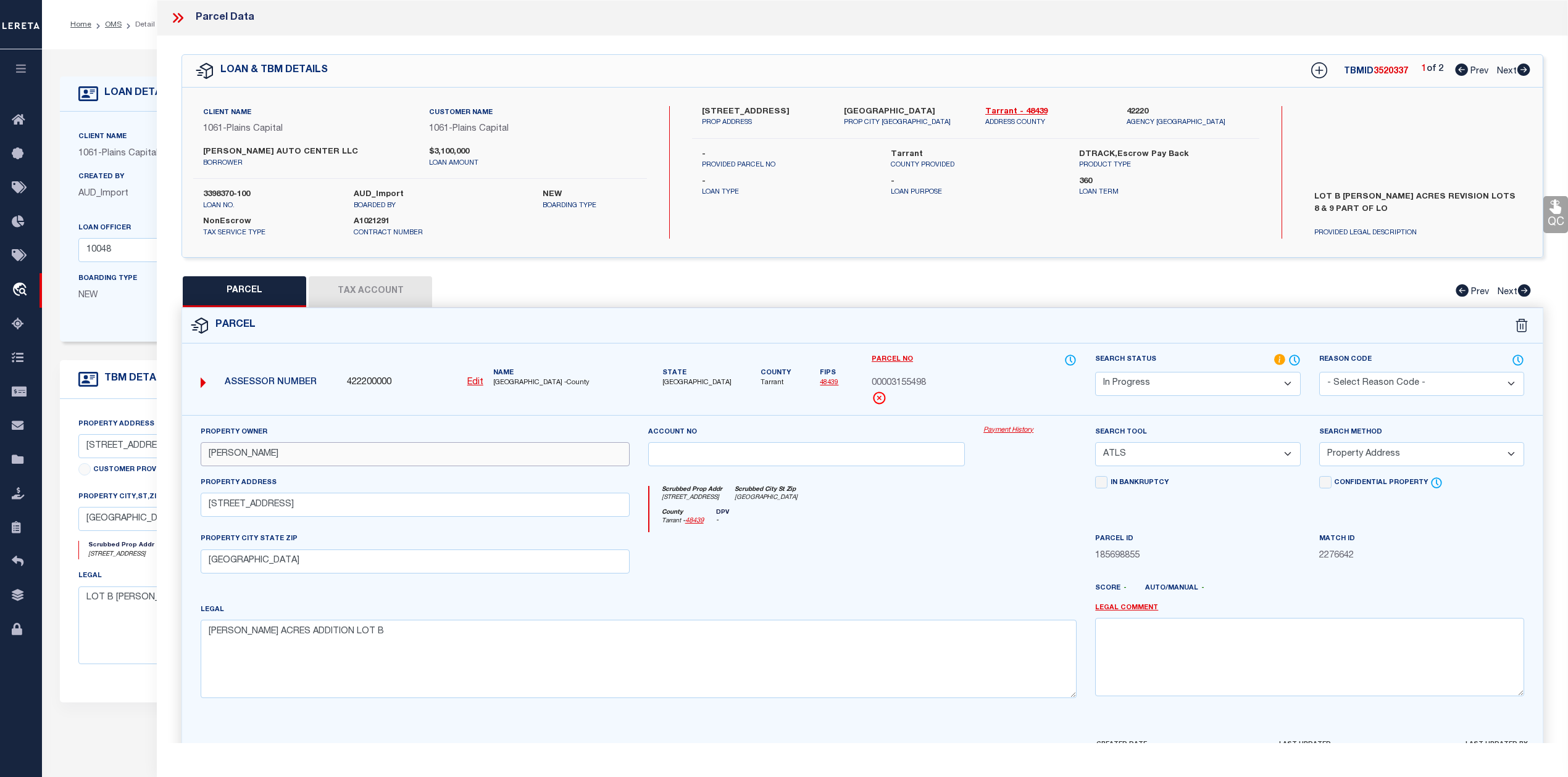
click at [265, 461] on input "NAGHAVI,MORTEZA" at bounding box center [415, 454] width 429 height 24
paste input "MORTEZA ETAL"
click at [1215, 376] on select "Automated Search Bad Parcel Complete Duplicate Parcel High Dollar Reporting In …" at bounding box center [1198, 384] width 205 height 24
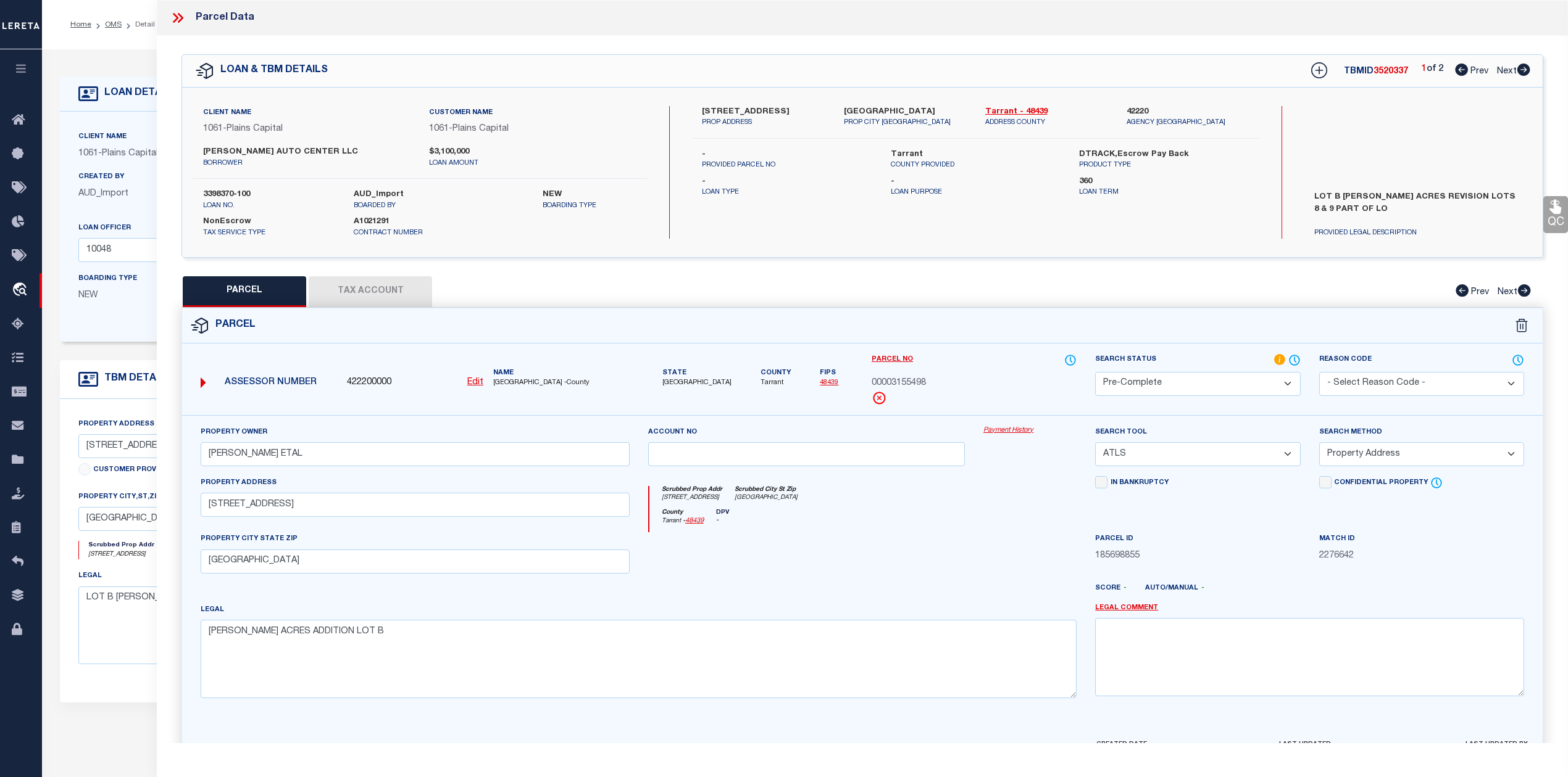
click at [1095, 372] on select "Automated Search Bad Parcel Complete Duplicate Parcel High Dollar Reporting In …" at bounding box center [1198, 384] width 205 height 24
click at [1161, 449] on select "-- Select Search Tool -- 3rd Party Website Agency File Agency Website ATLS CNV-…" at bounding box center [1198, 454] width 205 height 24
click at [1095, 444] on select "-- Select Search Tool -- 3rd Party Website Agency File Agency Website ATLS CNV-…" at bounding box center [1198, 454] width 205 height 24
click at [1399, 455] on select "-- Select Search Method -- Property Address Legal Liability Info Provided" at bounding box center [1422, 454] width 205 height 24
click at [1319, 444] on select "-- Select Search Method -- Property Address Legal Liability Info Provided" at bounding box center [1422, 454] width 205 height 24
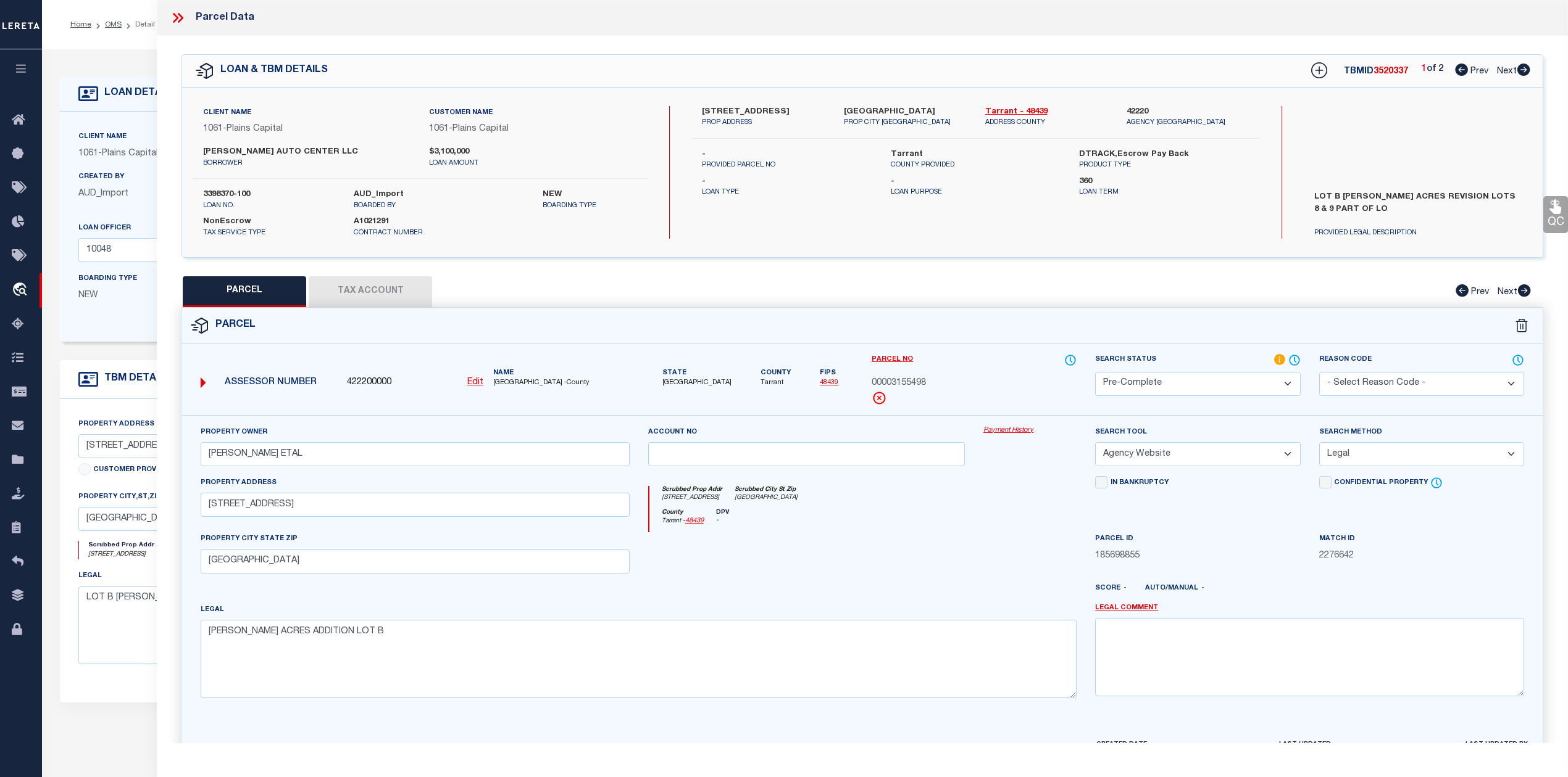
click at [359, 282] on button "Tax Account" at bounding box center [370, 292] width 123 height 31
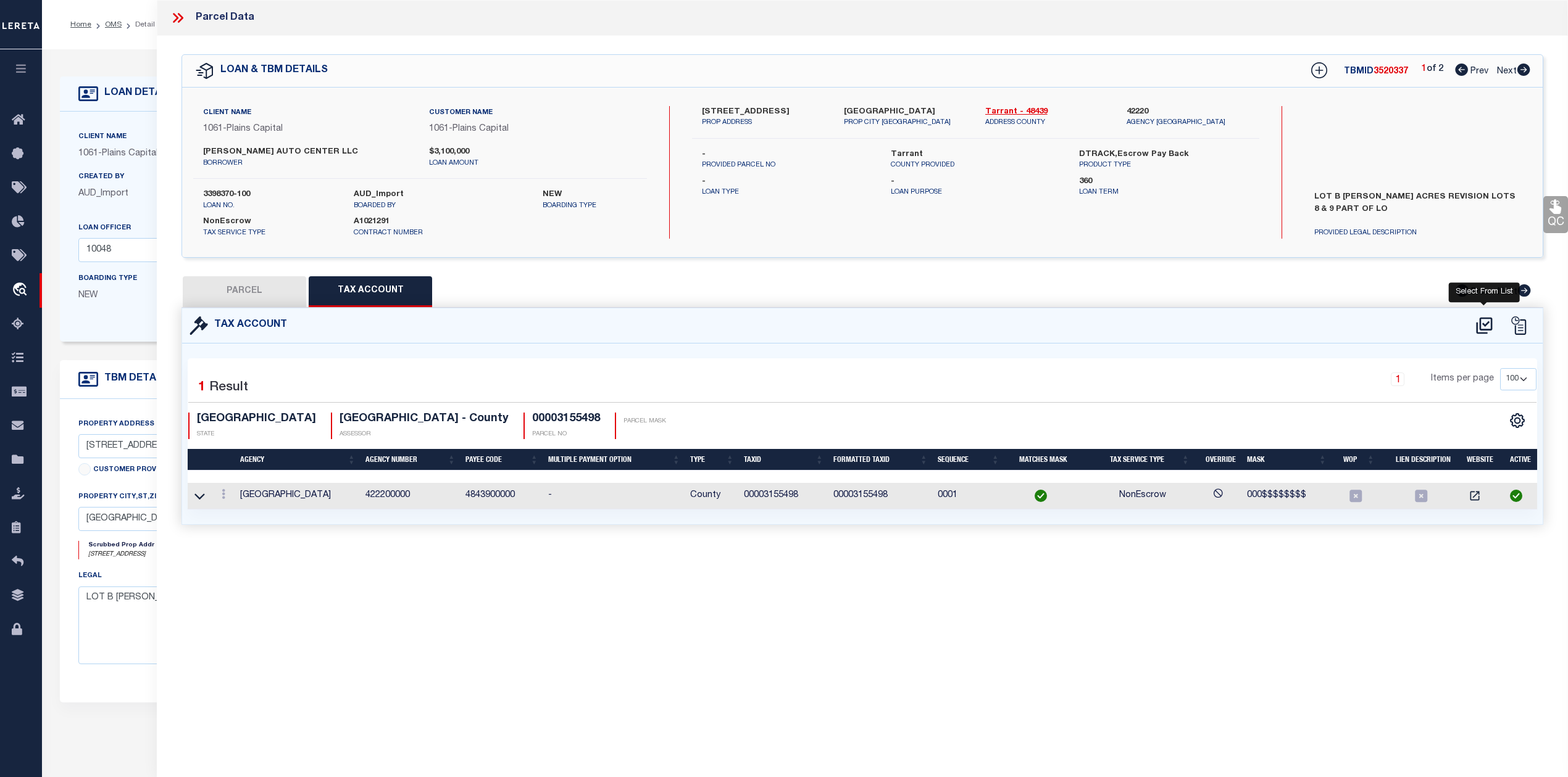
click at [1479, 323] on icon at bounding box center [1483, 324] width 16 height 16
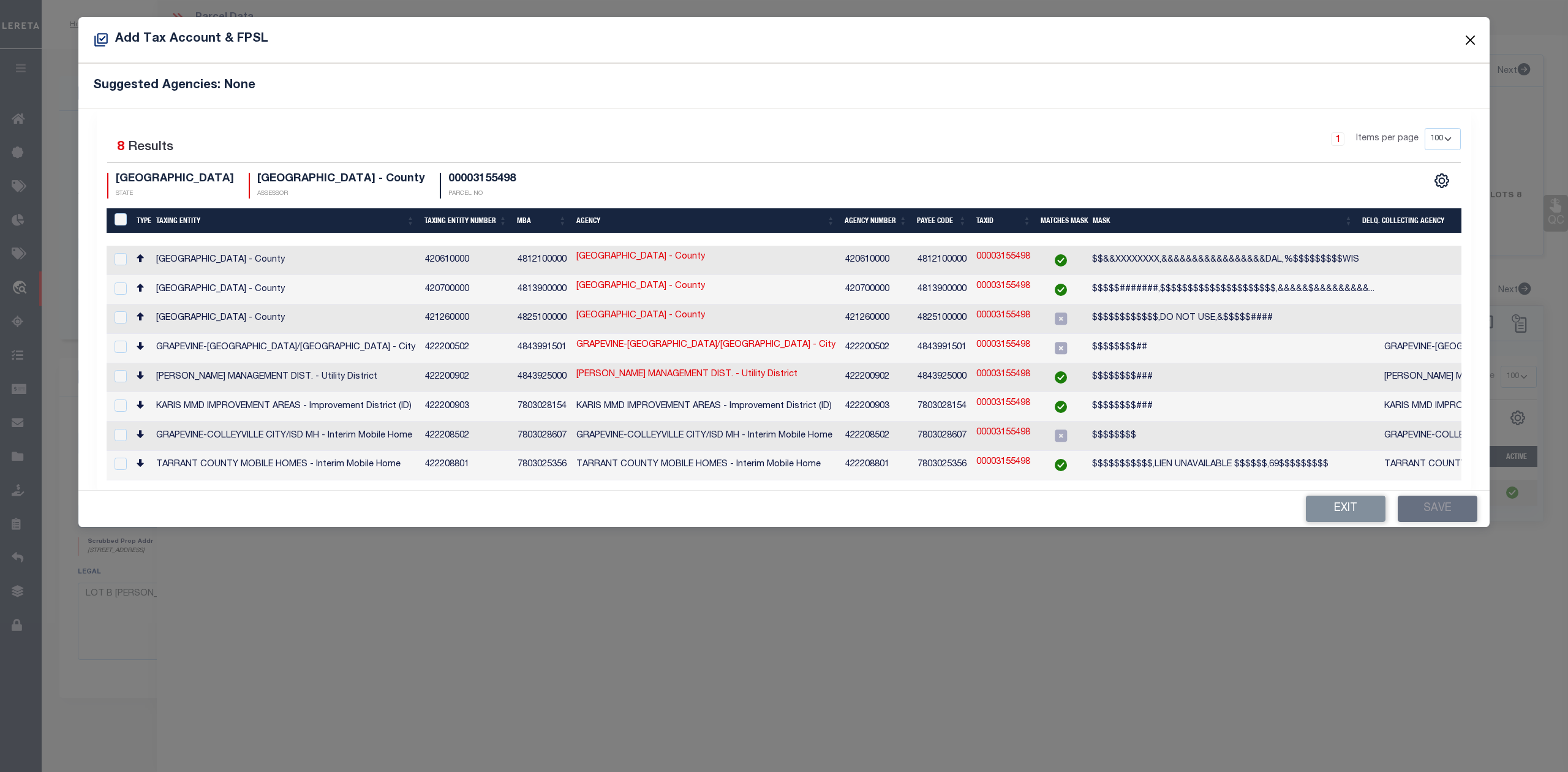
click at [1473, 34] on button "Close" at bounding box center [1471, 40] width 16 height 16
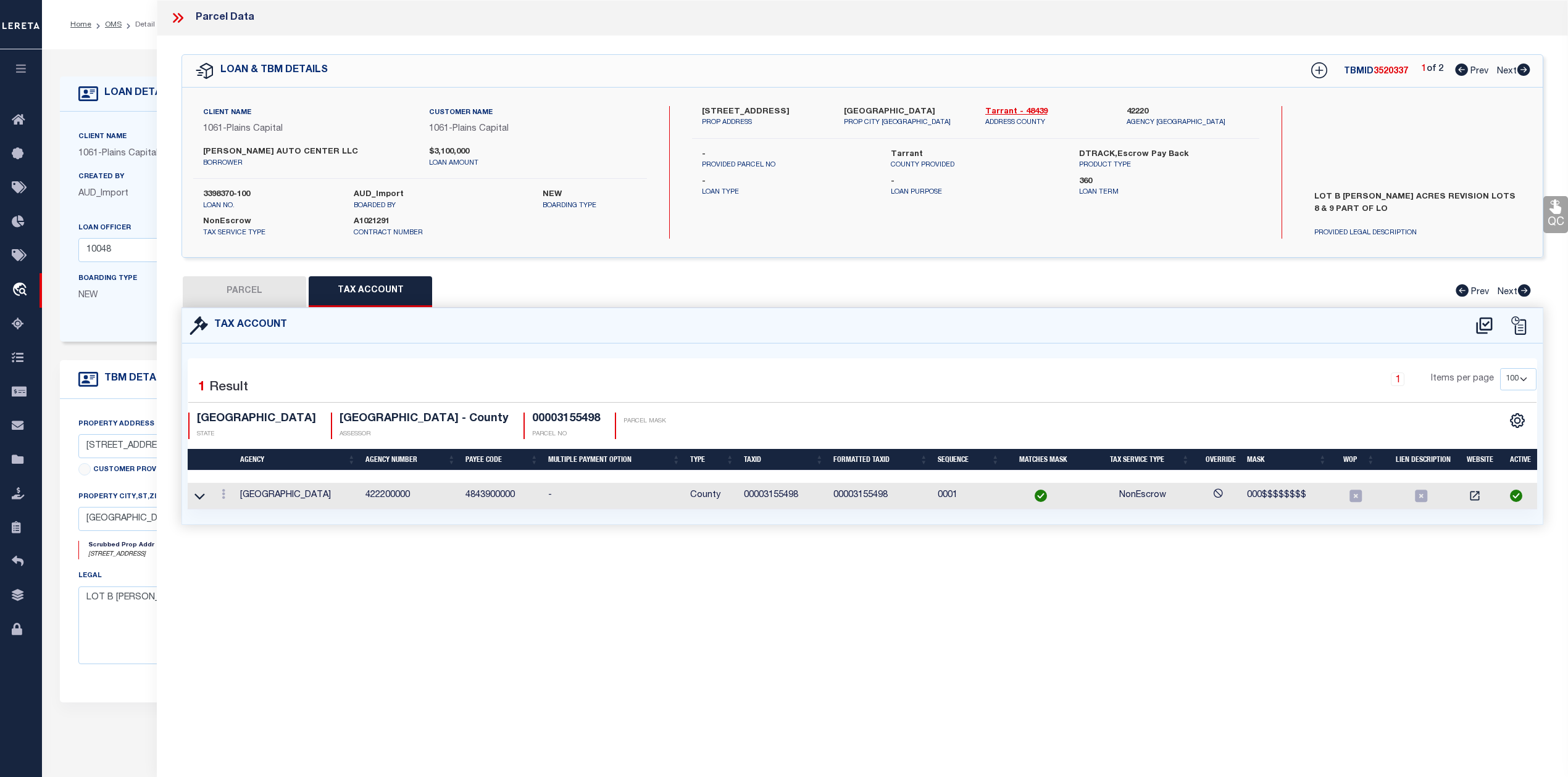
click at [264, 294] on button "PARCEL" at bounding box center [244, 292] width 123 height 31
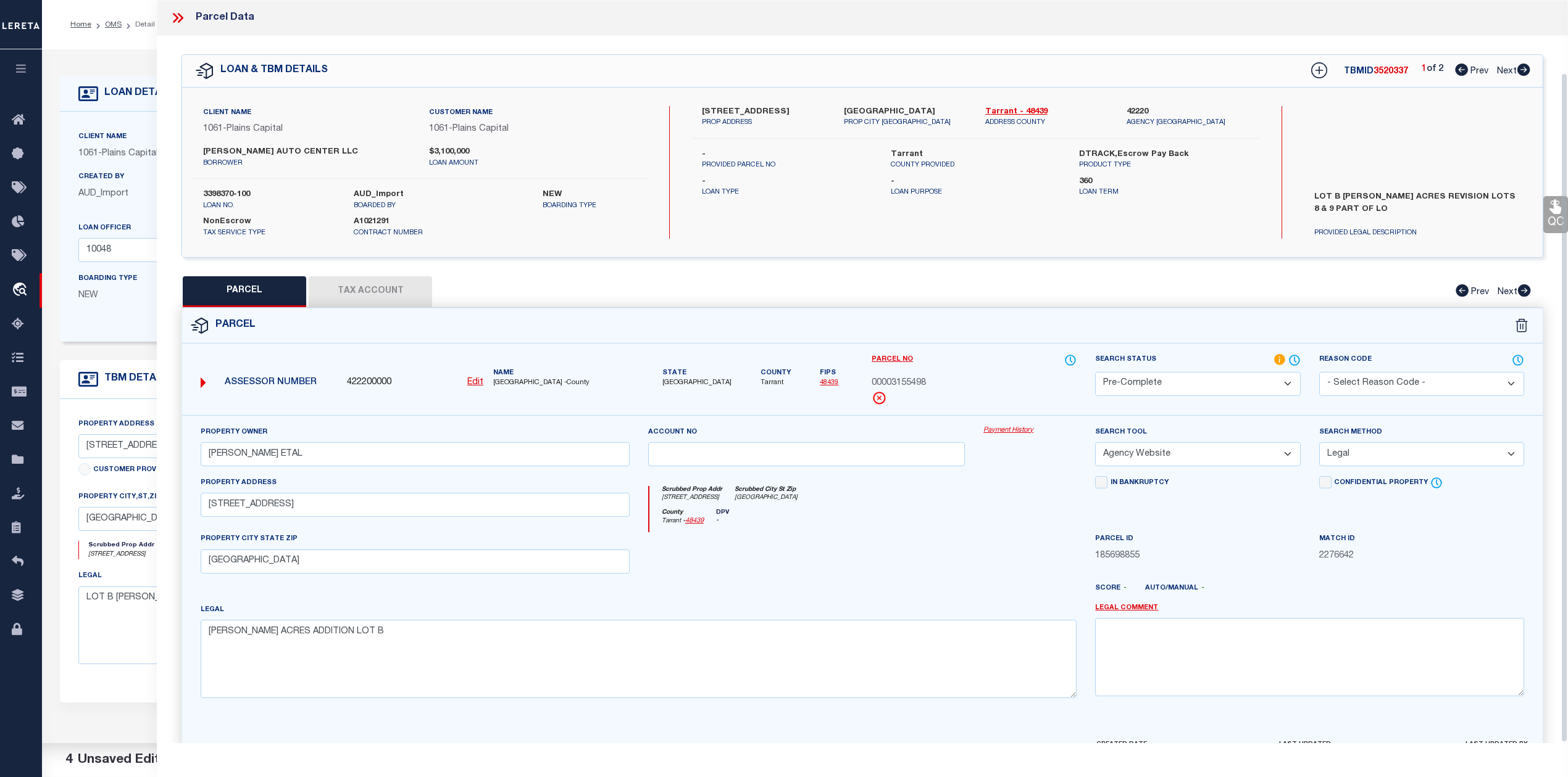
scroll to position [80, 0]
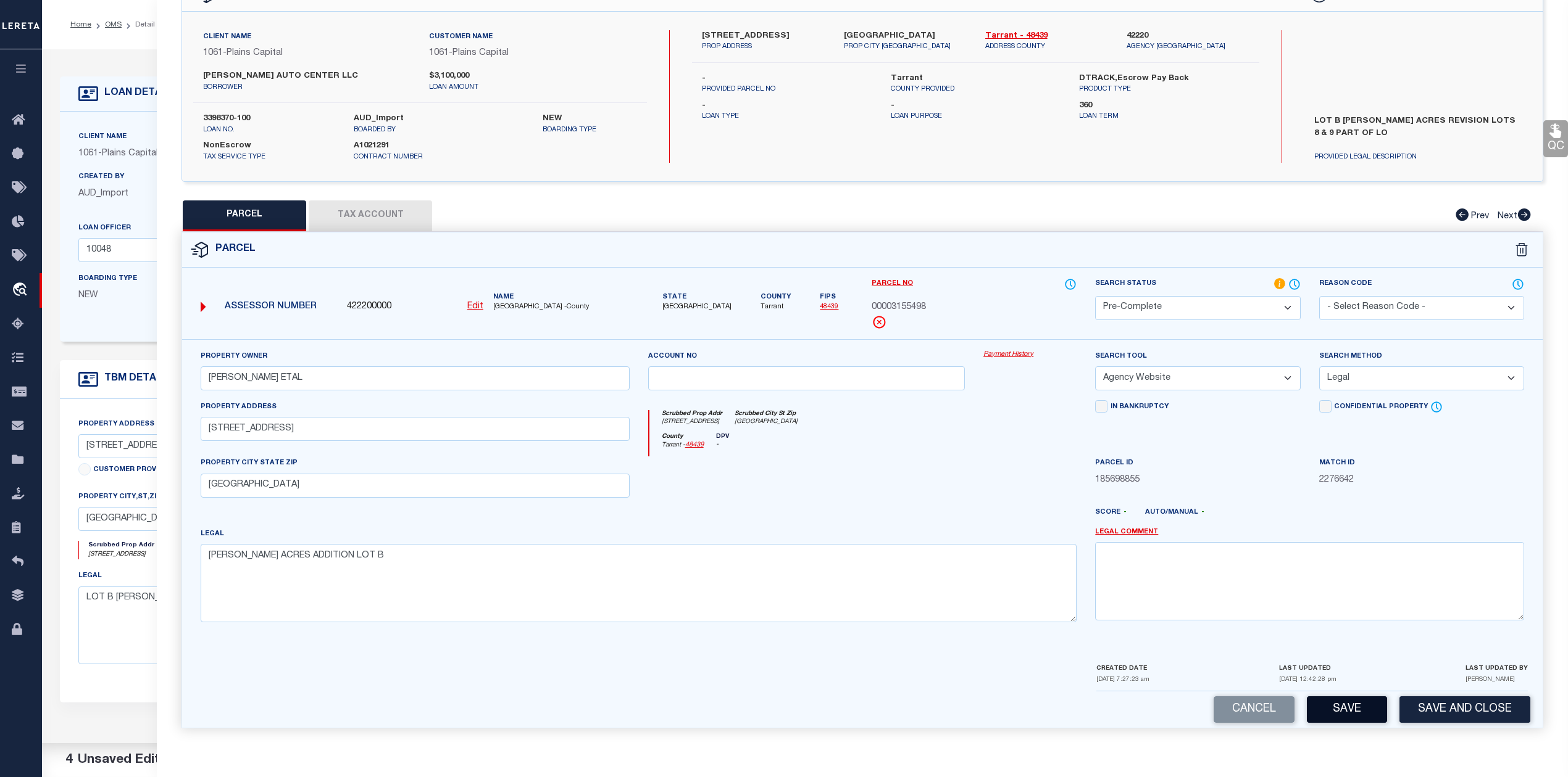
click at [1359, 709] on button "Save" at bounding box center [1347, 710] width 80 height 27
click at [1346, 709] on button "Save" at bounding box center [1347, 710] width 80 height 27
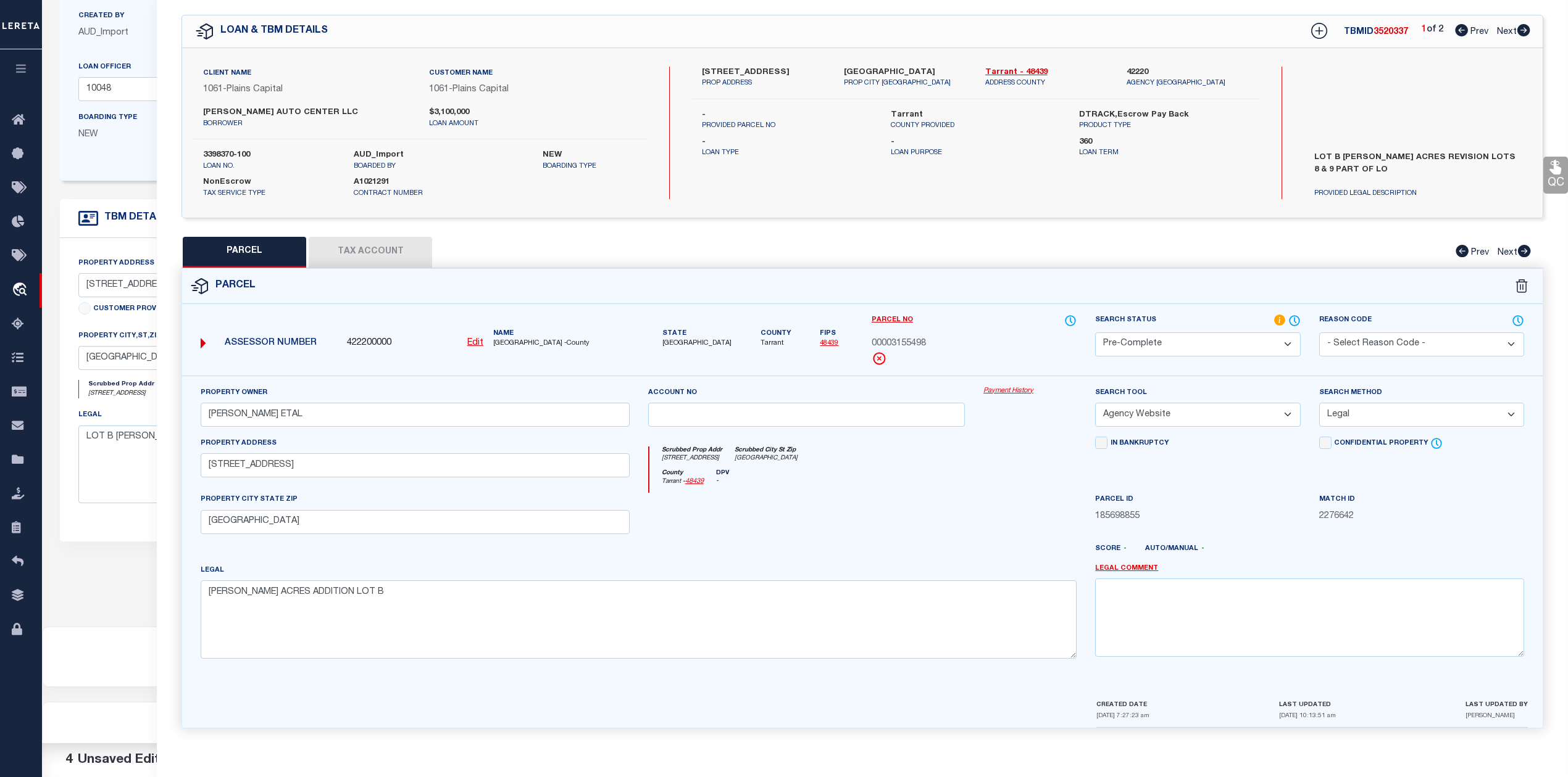
scroll to position [0, 0]
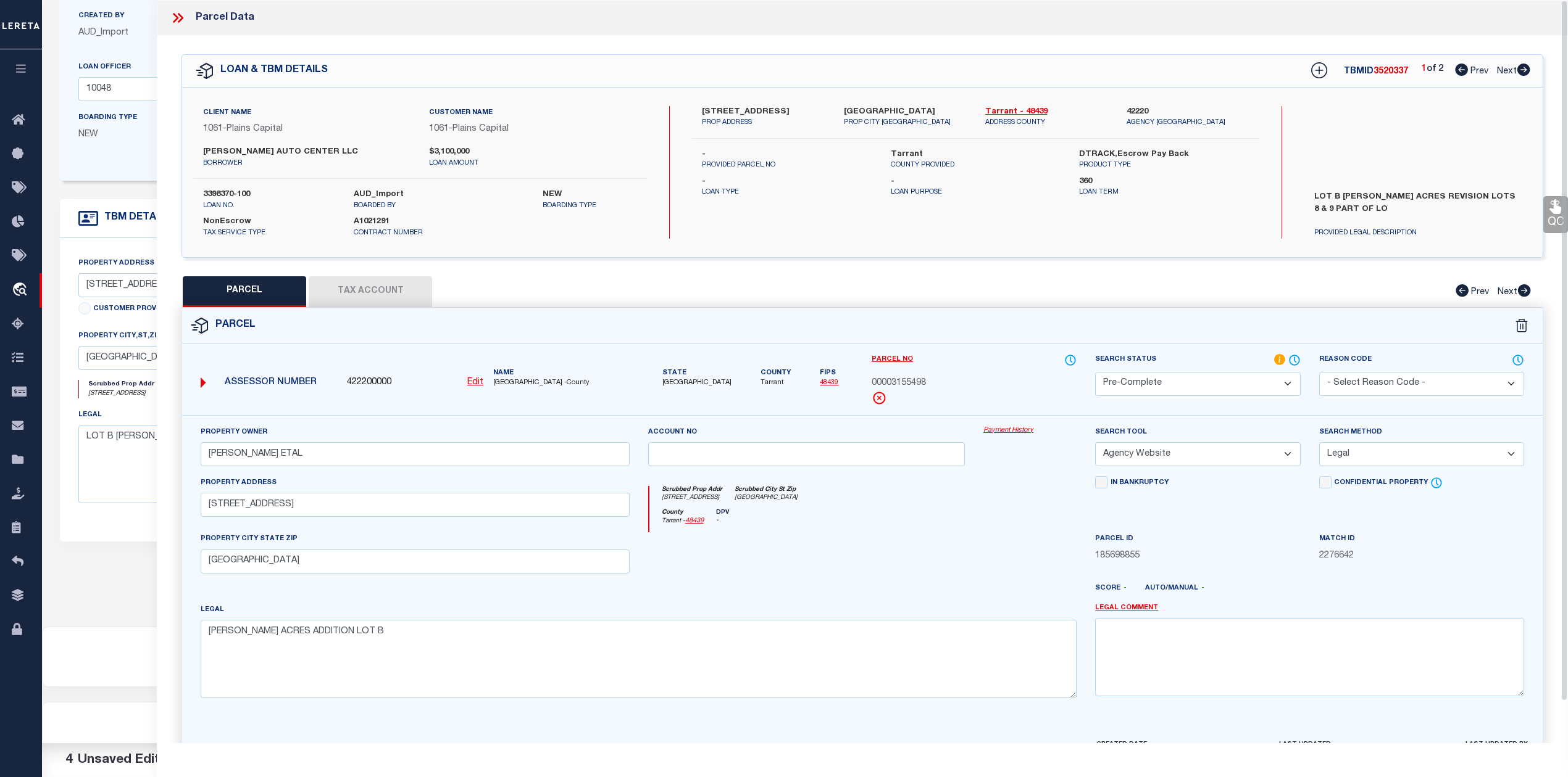
click at [1522, 70] on icon at bounding box center [1524, 69] width 13 height 12
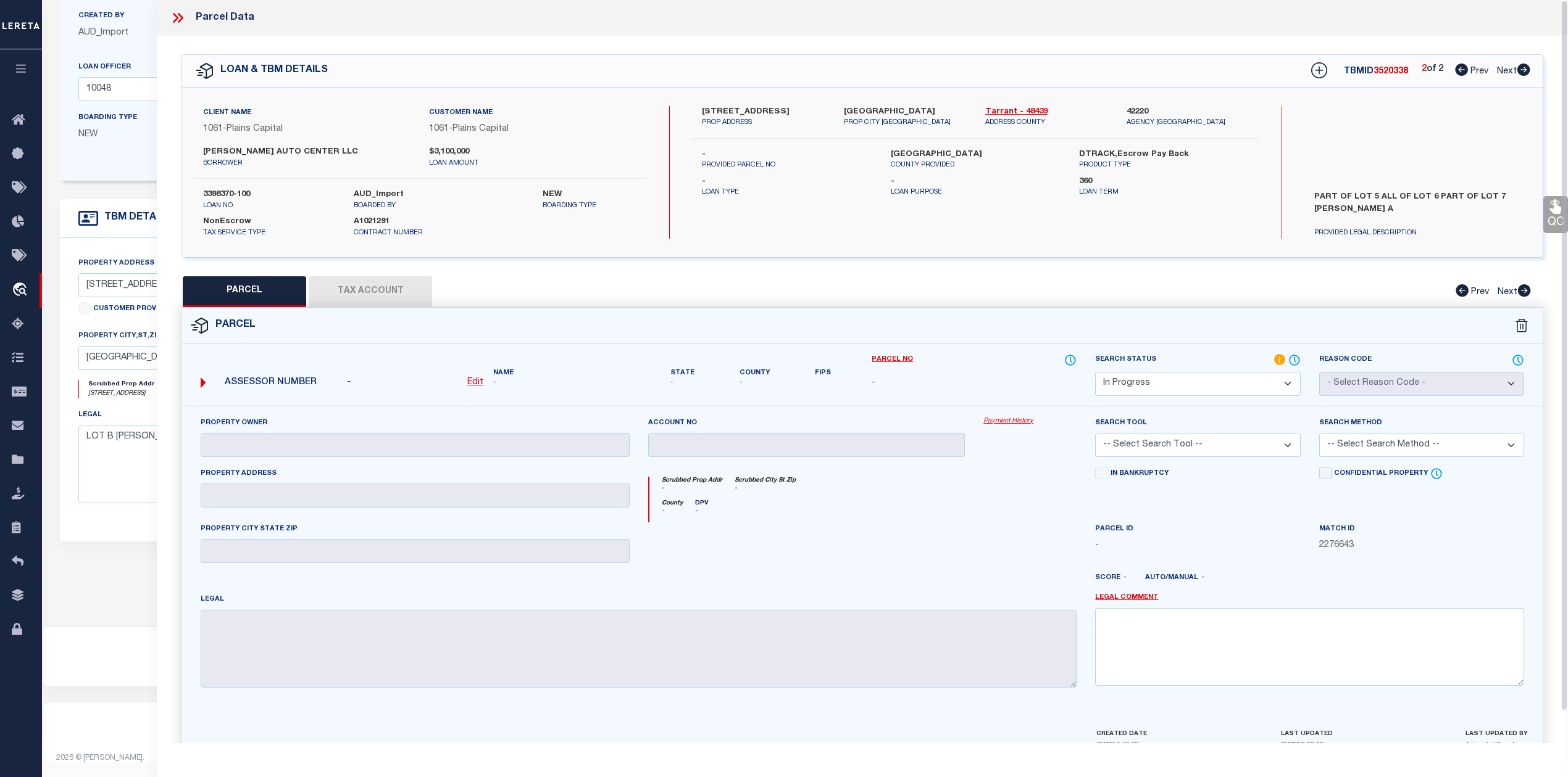
click at [712, 108] on label "519 E DIVISION ST" at bounding box center [763, 112] width 123 height 12
copy div "519 E DIVISION ST"
click at [1205, 379] on select "Automated Search Bad Parcel Complete Duplicate Parcel High Dollar Reporting In …" at bounding box center [1198, 384] width 205 height 24
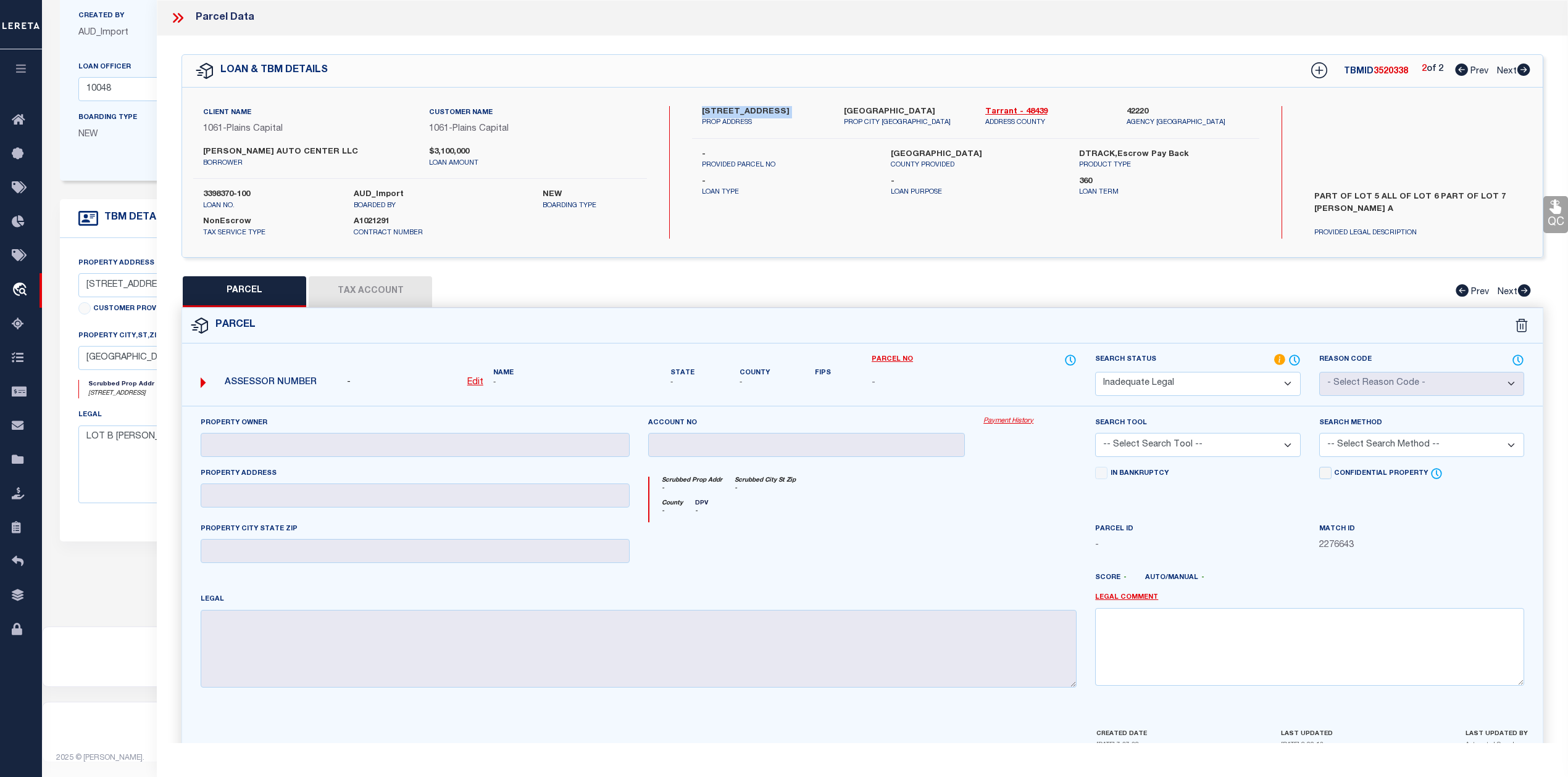
click at [1095, 372] on select "Automated Search Bad Parcel Complete Duplicate Parcel High Dollar Reporting In …" at bounding box center [1198, 384] width 205 height 24
click at [1114, 596] on link "Legal Comment" at bounding box center [1127, 598] width 63 height 11
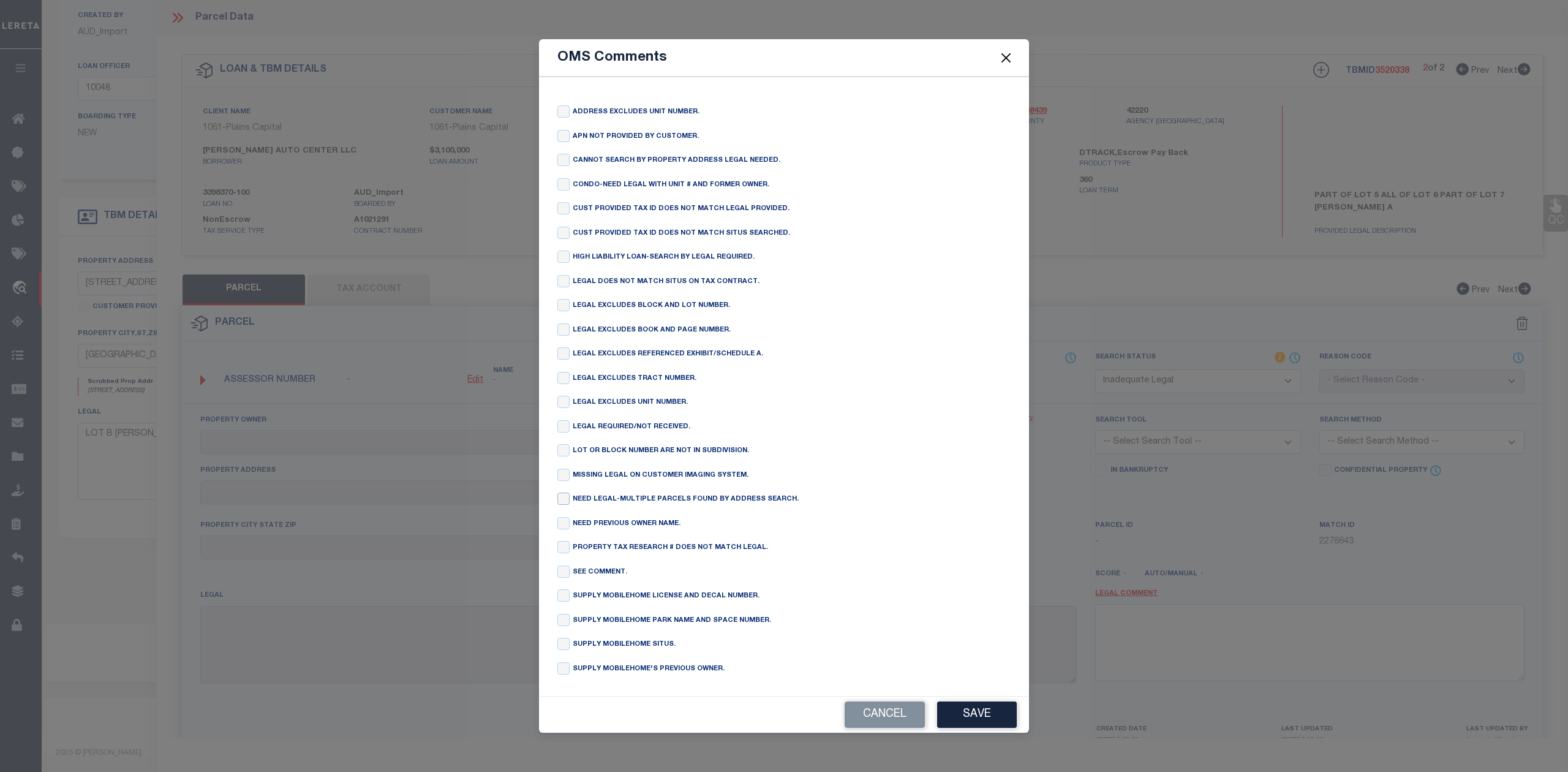
click at [559, 500] on input "checkbox" at bounding box center [564, 498] width 12 height 12
click at [990, 733] on div "Cancel Save" at bounding box center [784, 715] width 490 height 36
click at [988, 728] on button "Save" at bounding box center [977, 715] width 80 height 27
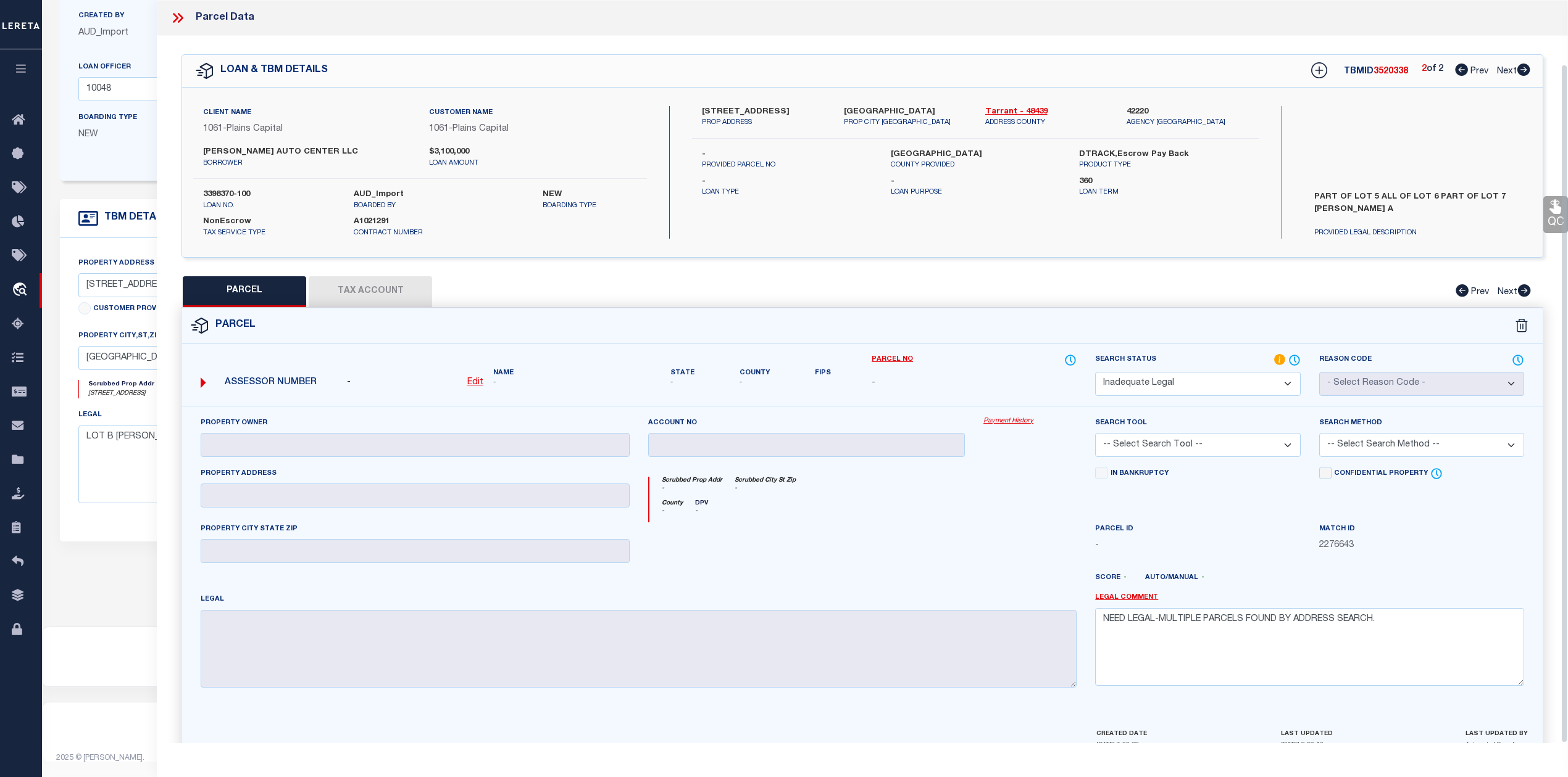
scroll to position [70, 0]
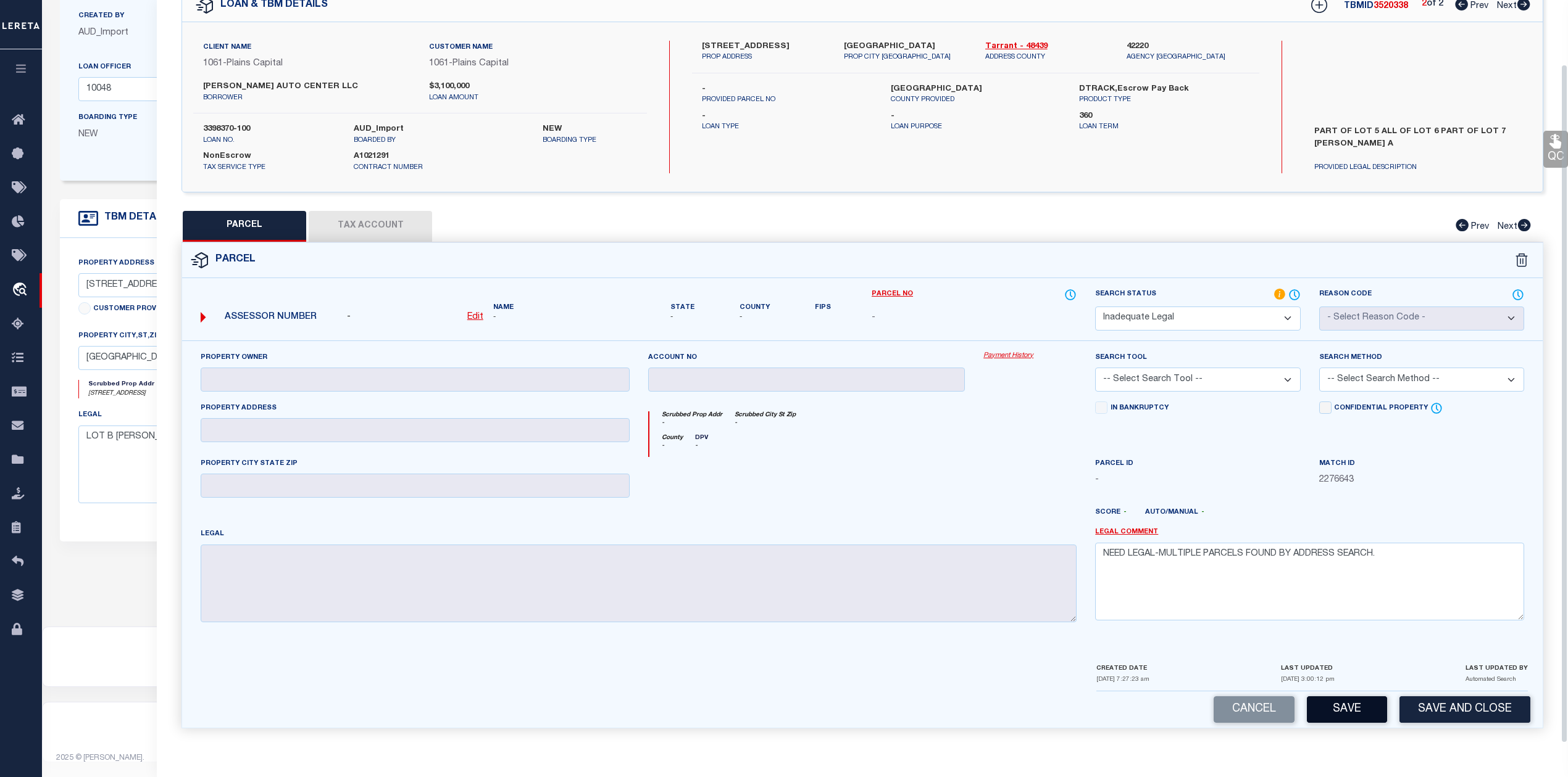
click at [1354, 706] on button "Save" at bounding box center [1347, 710] width 80 height 27
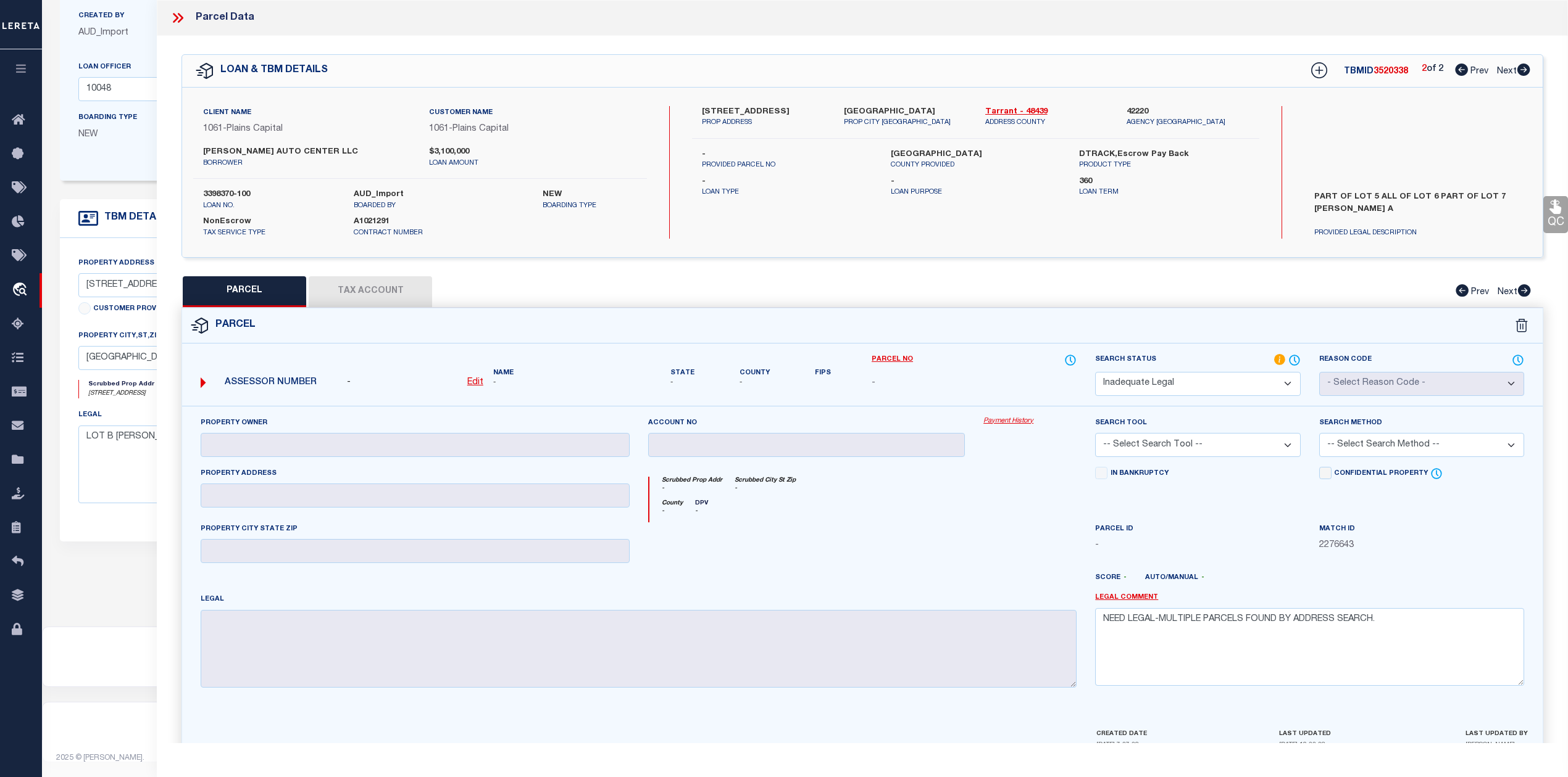
scroll to position [0, 0]
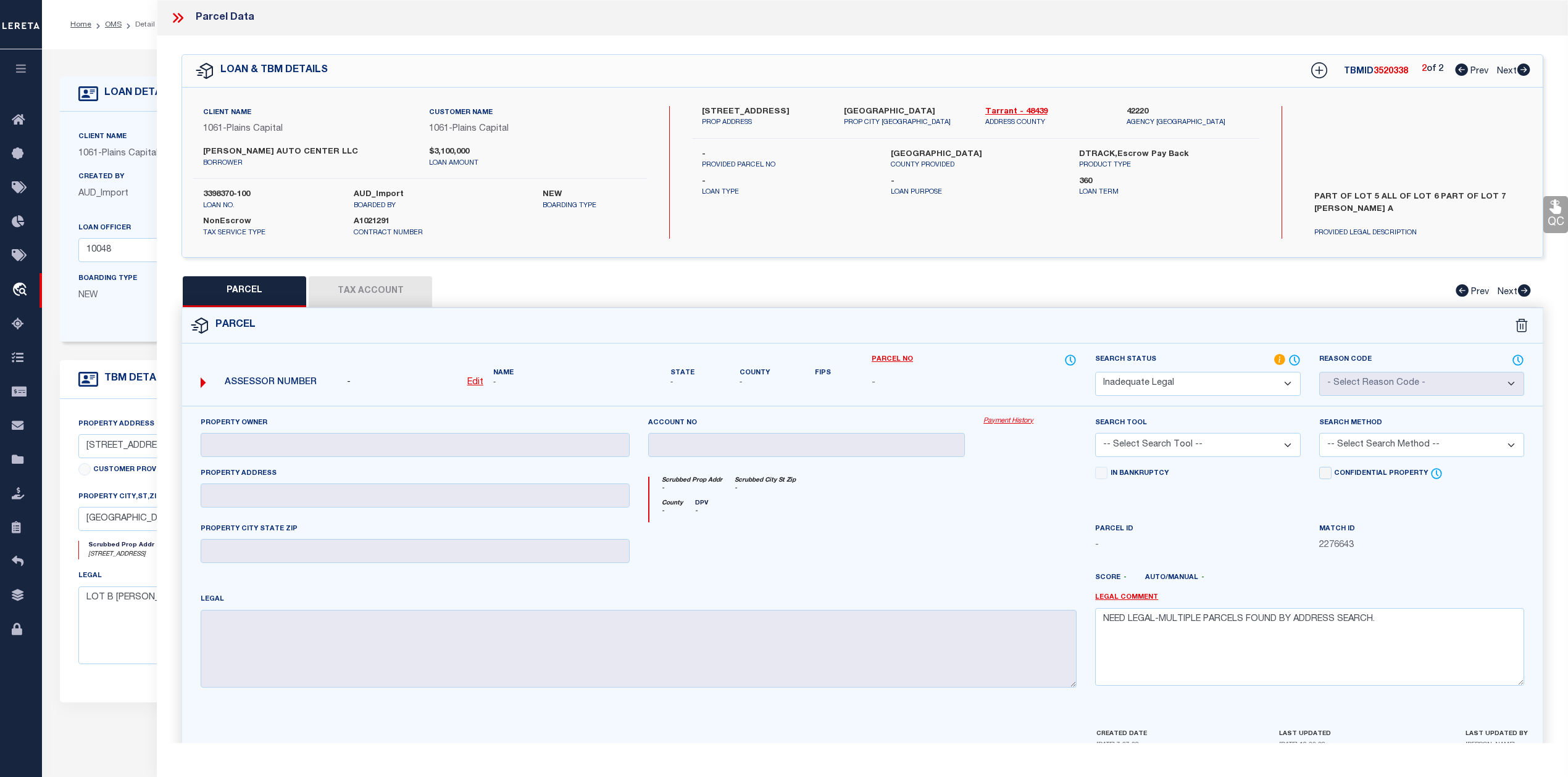
click at [1462, 72] on icon at bounding box center [1462, 69] width 13 height 12
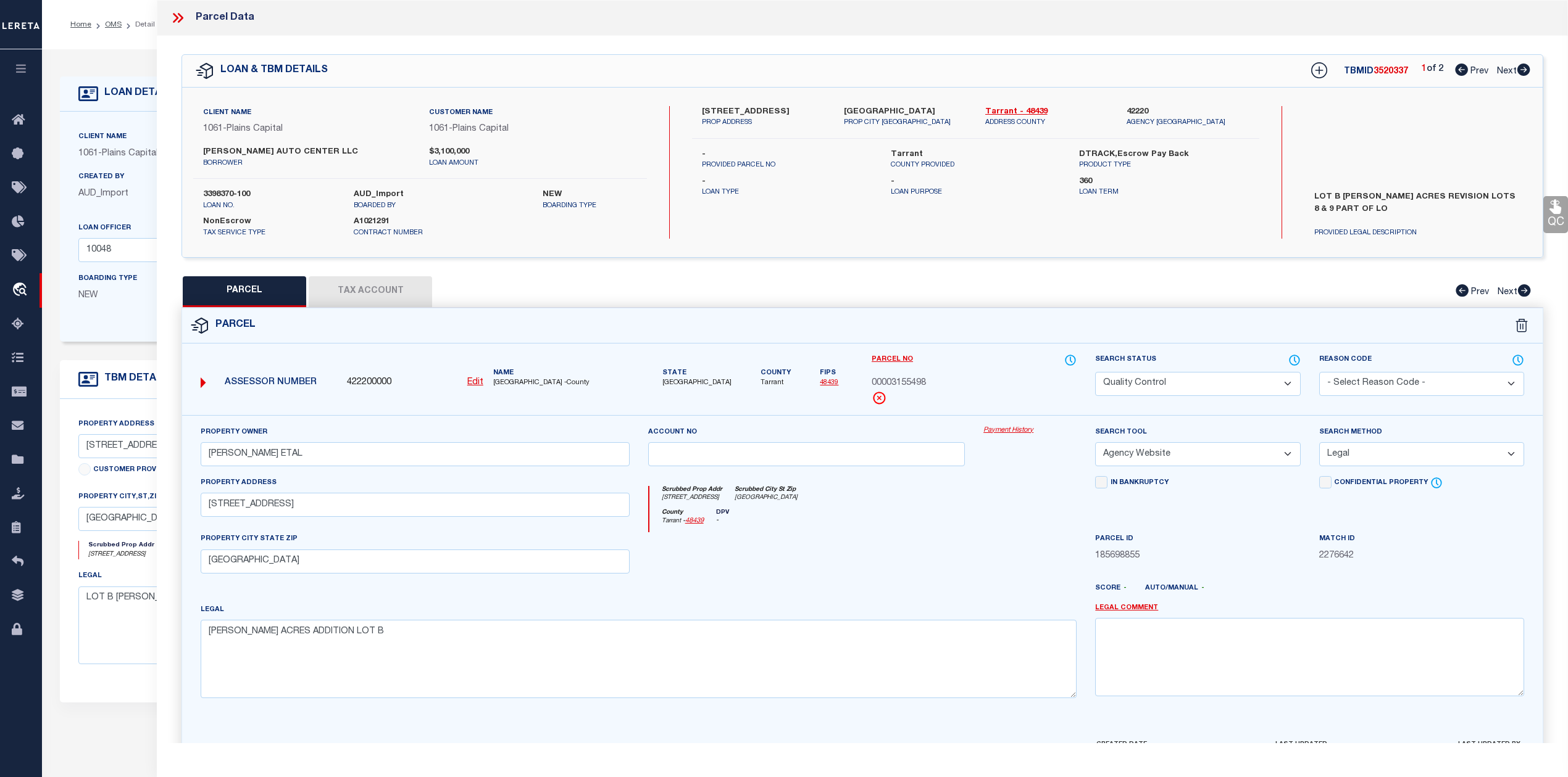
click at [1526, 76] on icon at bounding box center [1524, 69] width 13 height 12
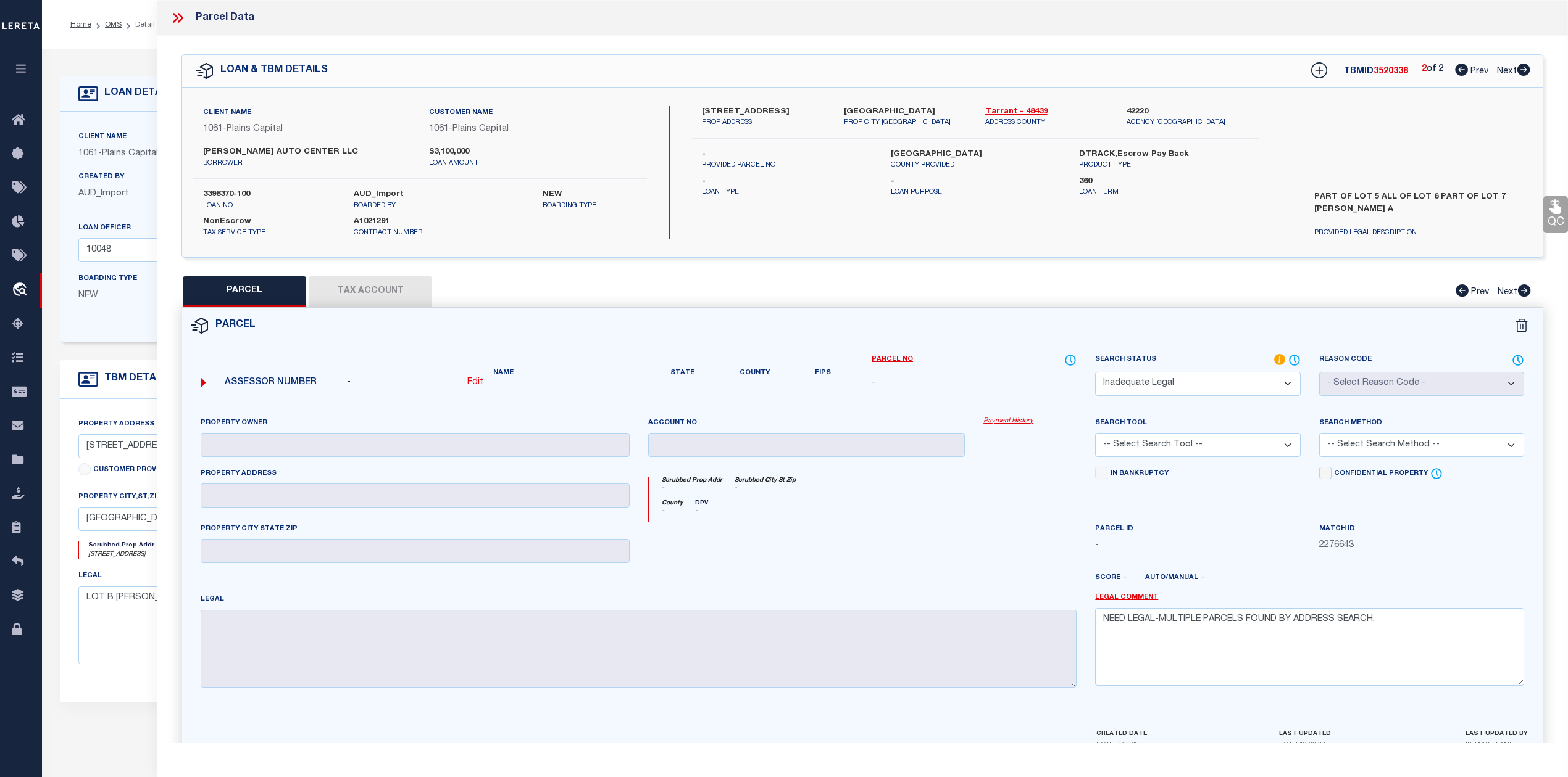
click at [1462, 72] on icon at bounding box center [1462, 69] width 13 height 12
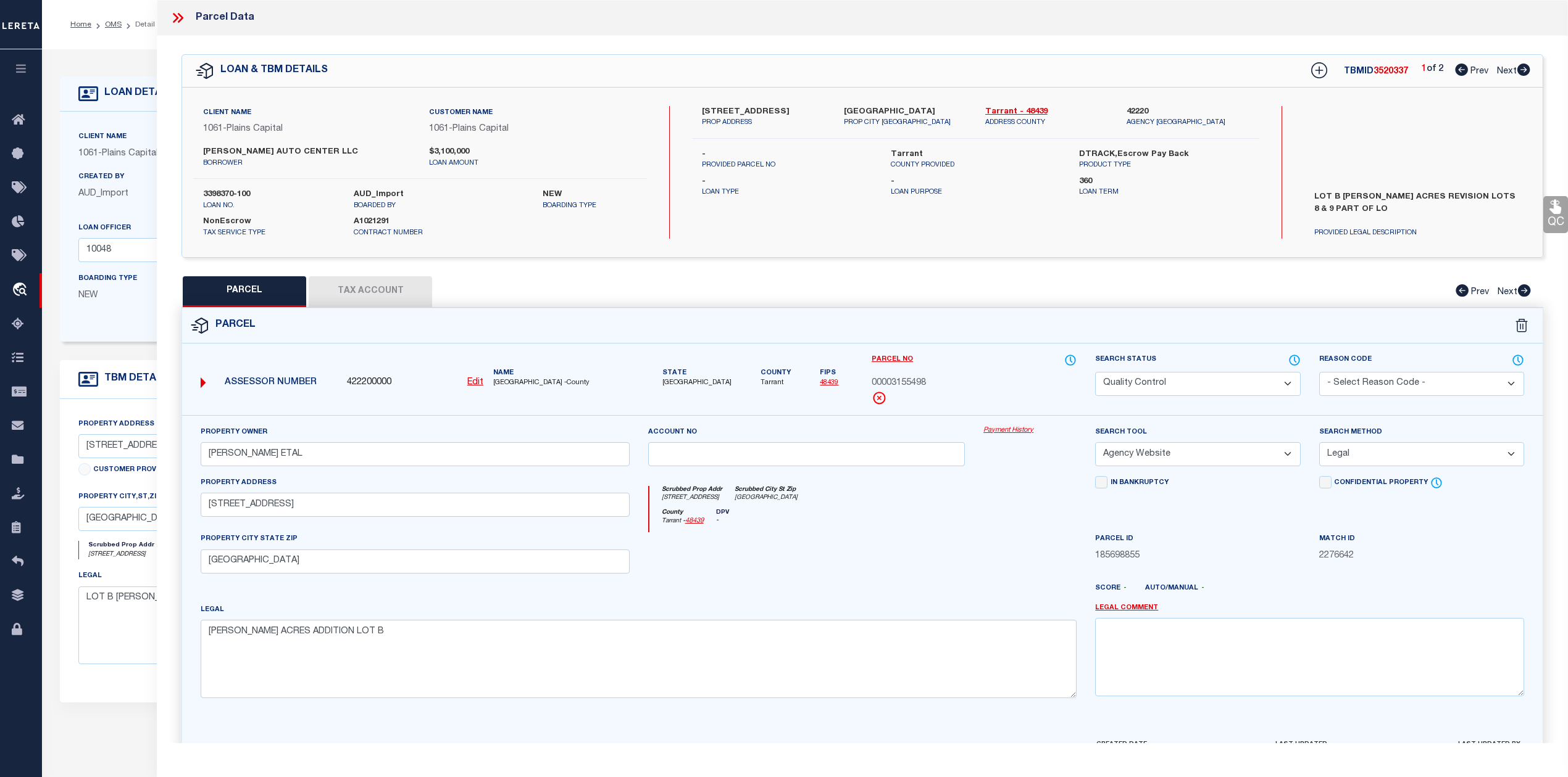
click at [1390, 72] on span "3520337" at bounding box center [1390, 71] width 34 height 9
copy span "3520337"
click at [909, 383] on span "00003155498" at bounding box center [898, 384] width 55 height 13
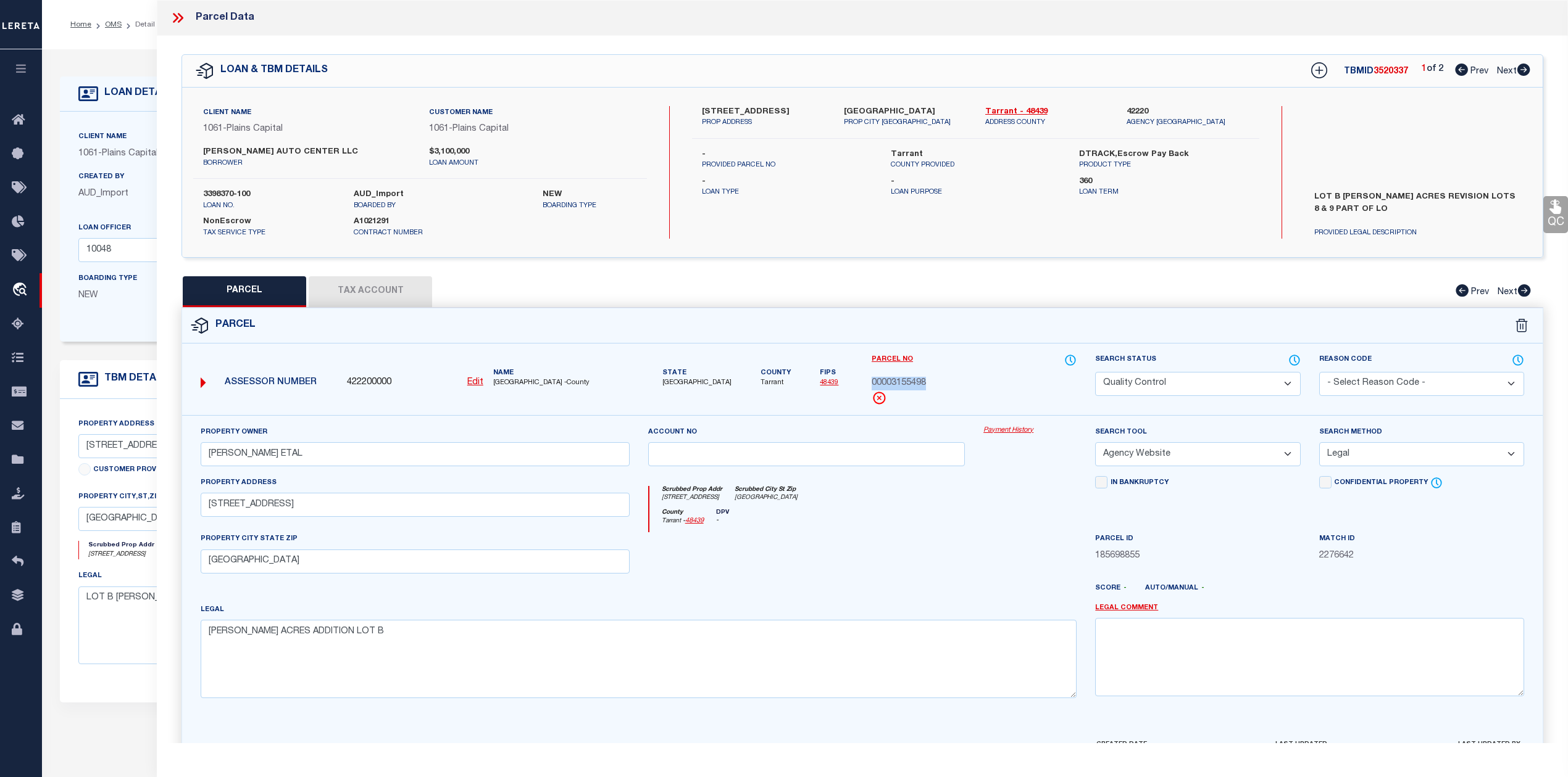
click at [909, 383] on span "00003155498" at bounding box center [898, 384] width 55 height 13
copy div "00003155498"
click at [1231, 649] on textarea at bounding box center [1310, 656] width 429 height 78
click at [1519, 72] on icon at bounding box center [1524, 69] width 13 height 12
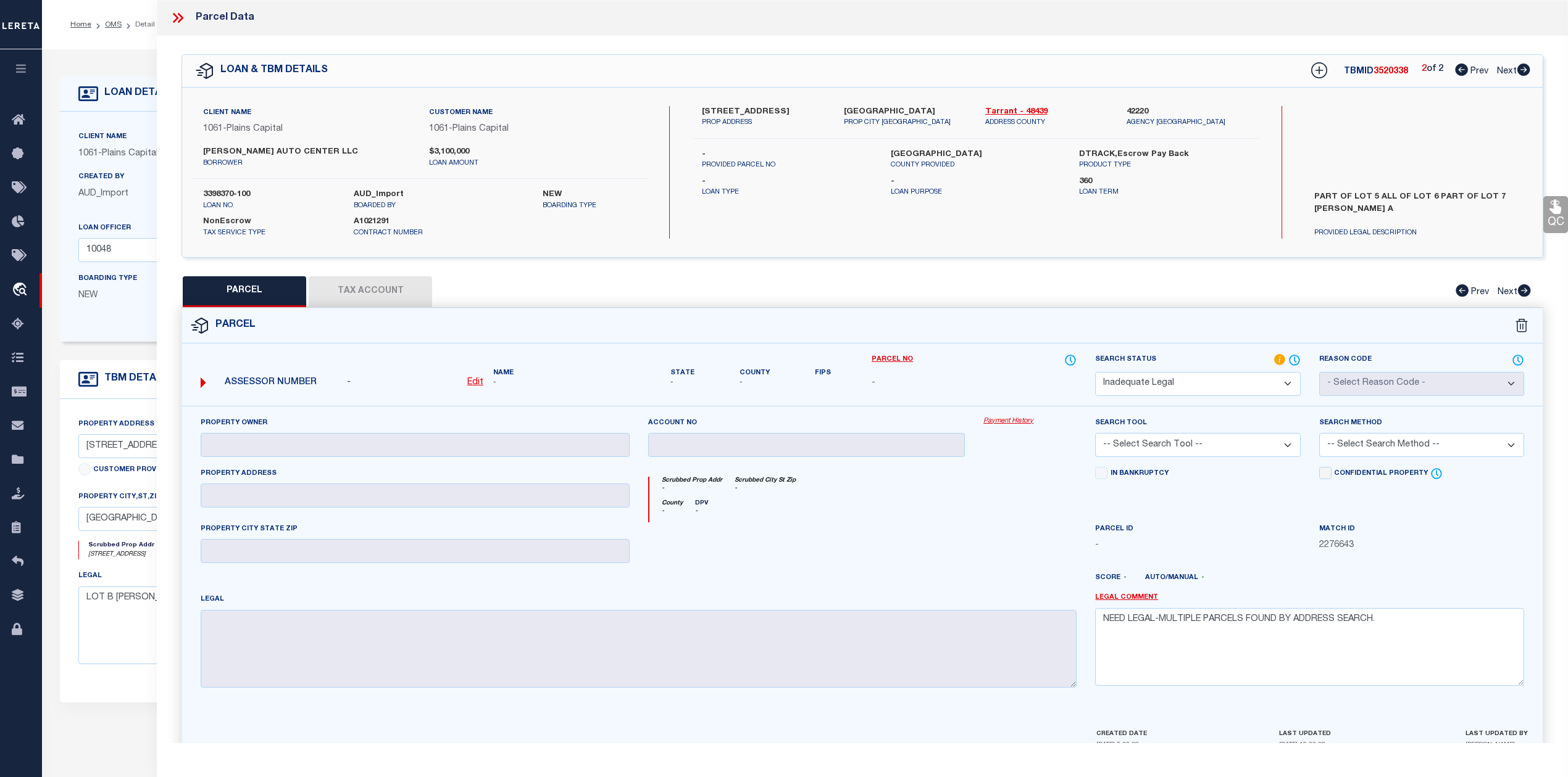
click at [1456, 72] on icon at bounding box center [1462, 69] width 13 height 12
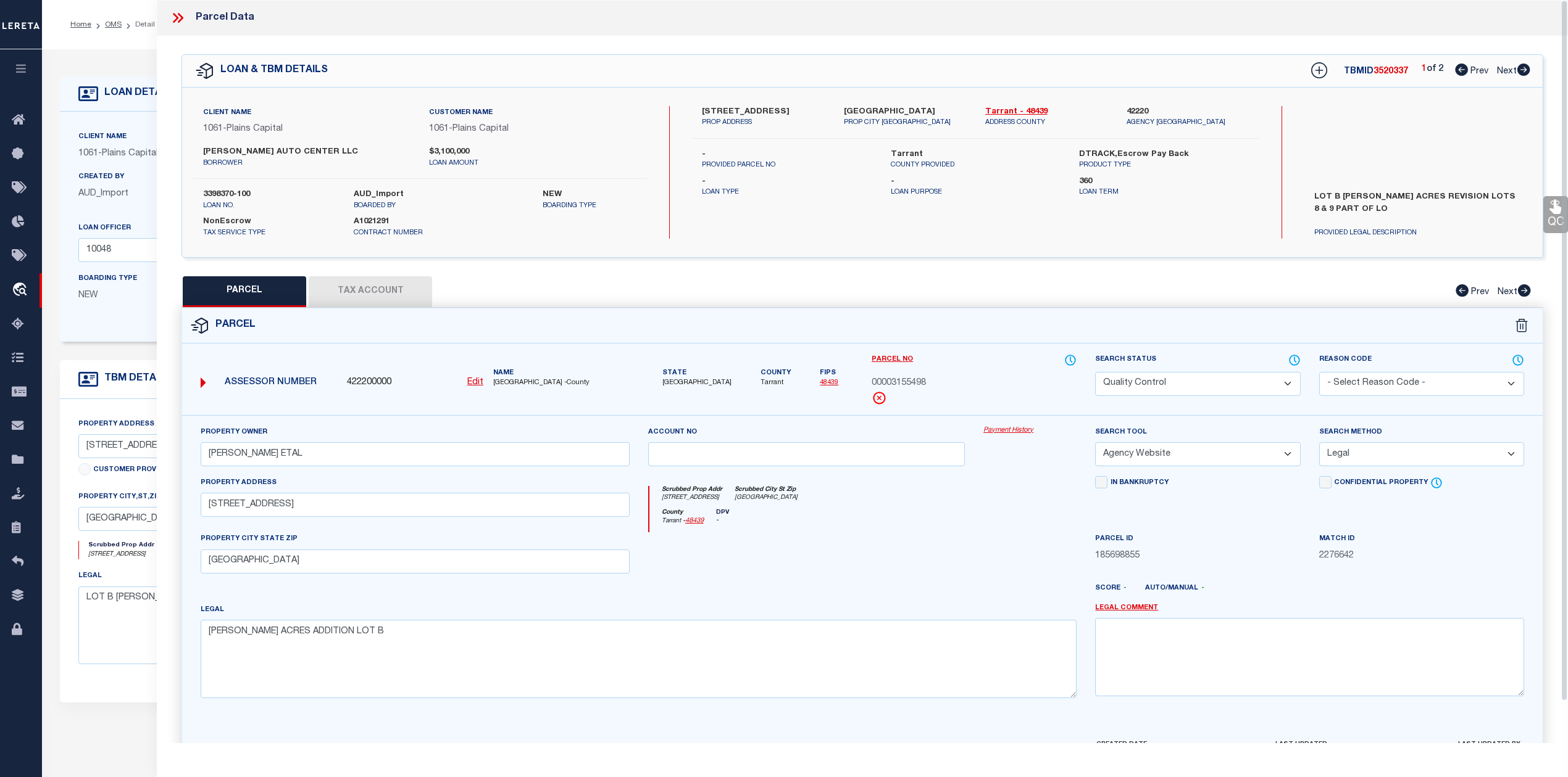
click at [904, 386] on span "00003155498" at bounding box center [898, 384] width 55 height 13
click at [175, 20] on icon at bounding box center [176, 18] width 6 height 10
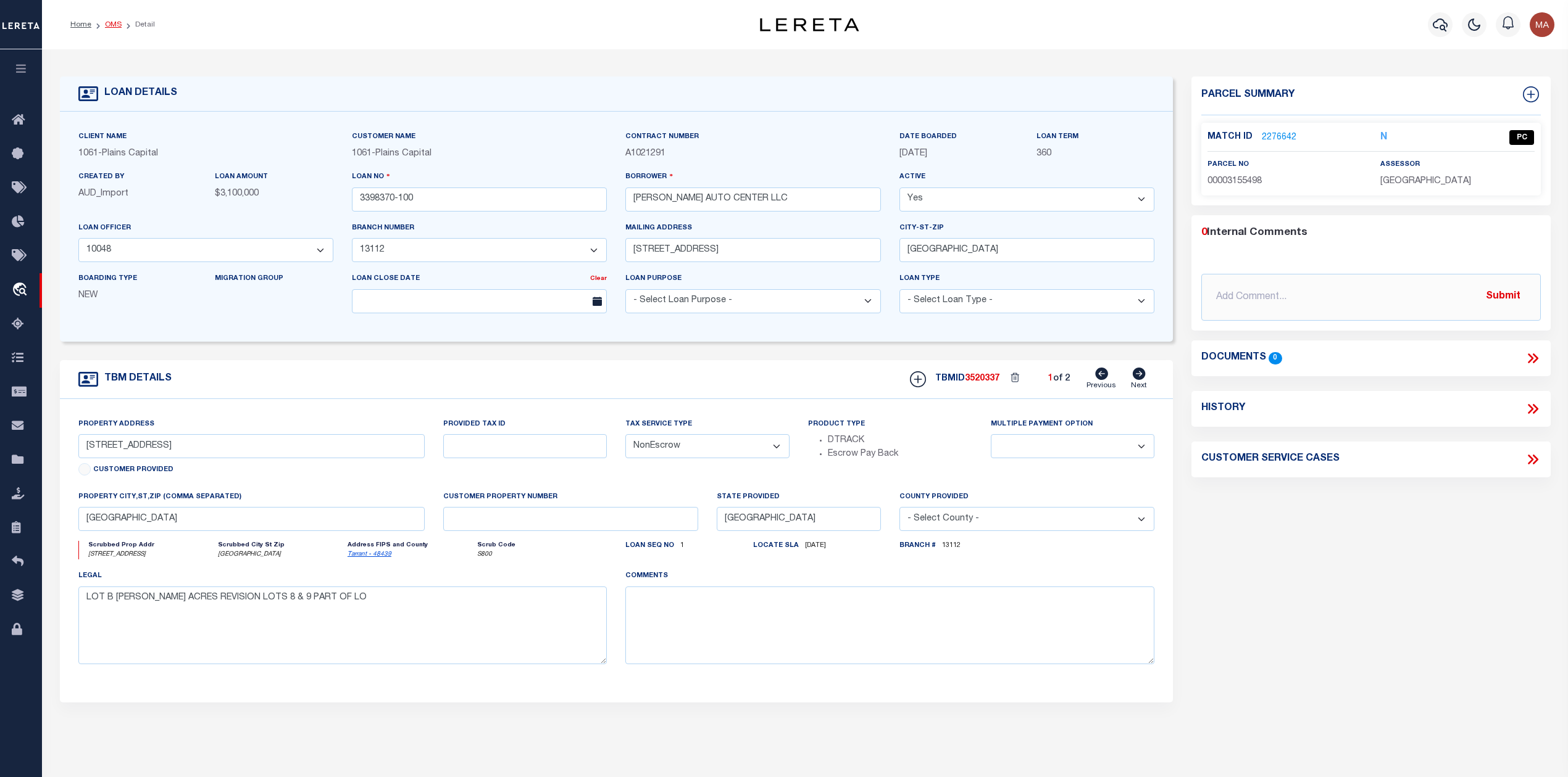
click at [105, 21] on link "OMS" at bounding box center [113, 25] width 16 height 8
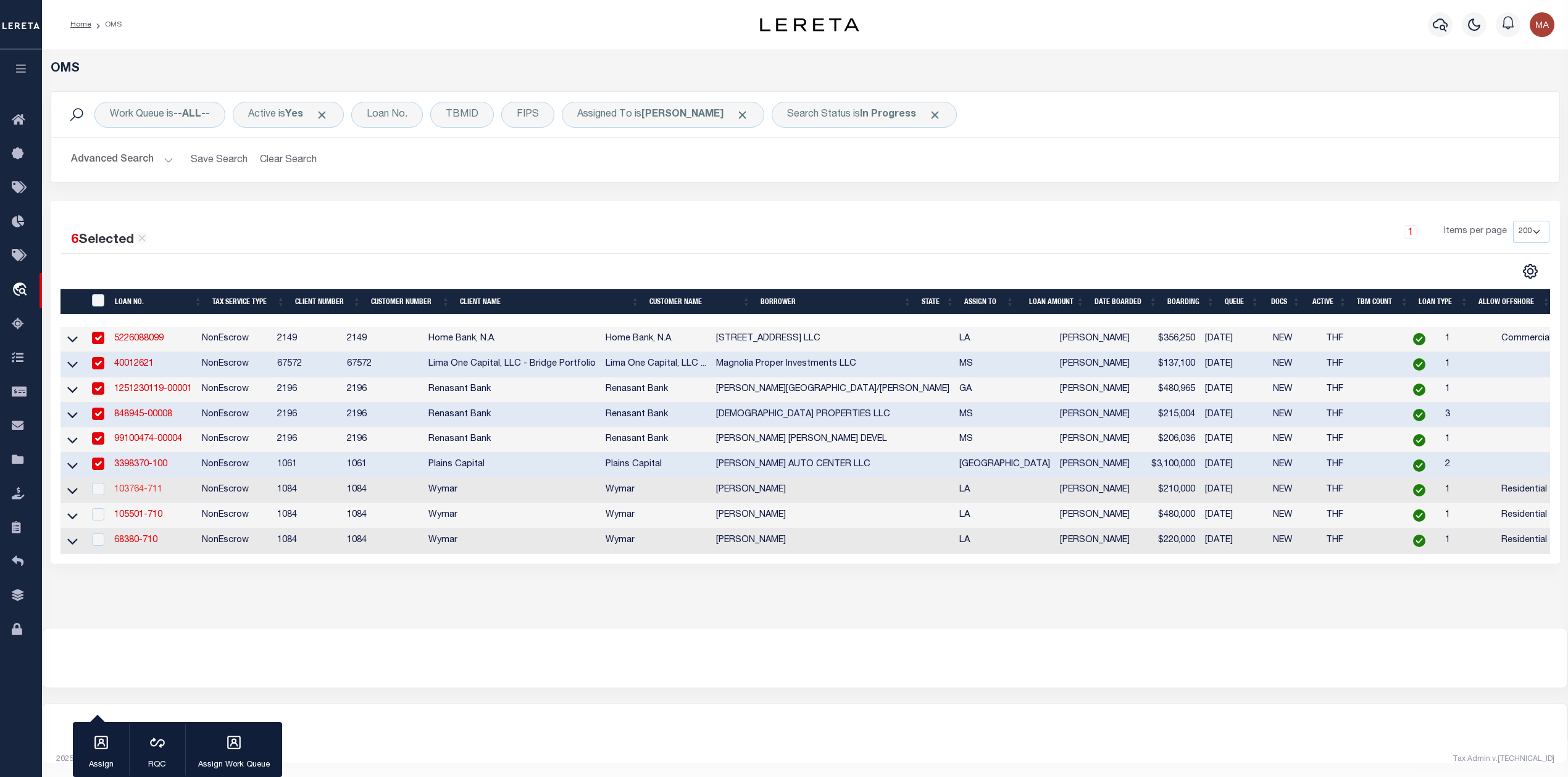
click at [148, 492] on link "103764-711" at bounding box center [138, 489] width 48 height 9
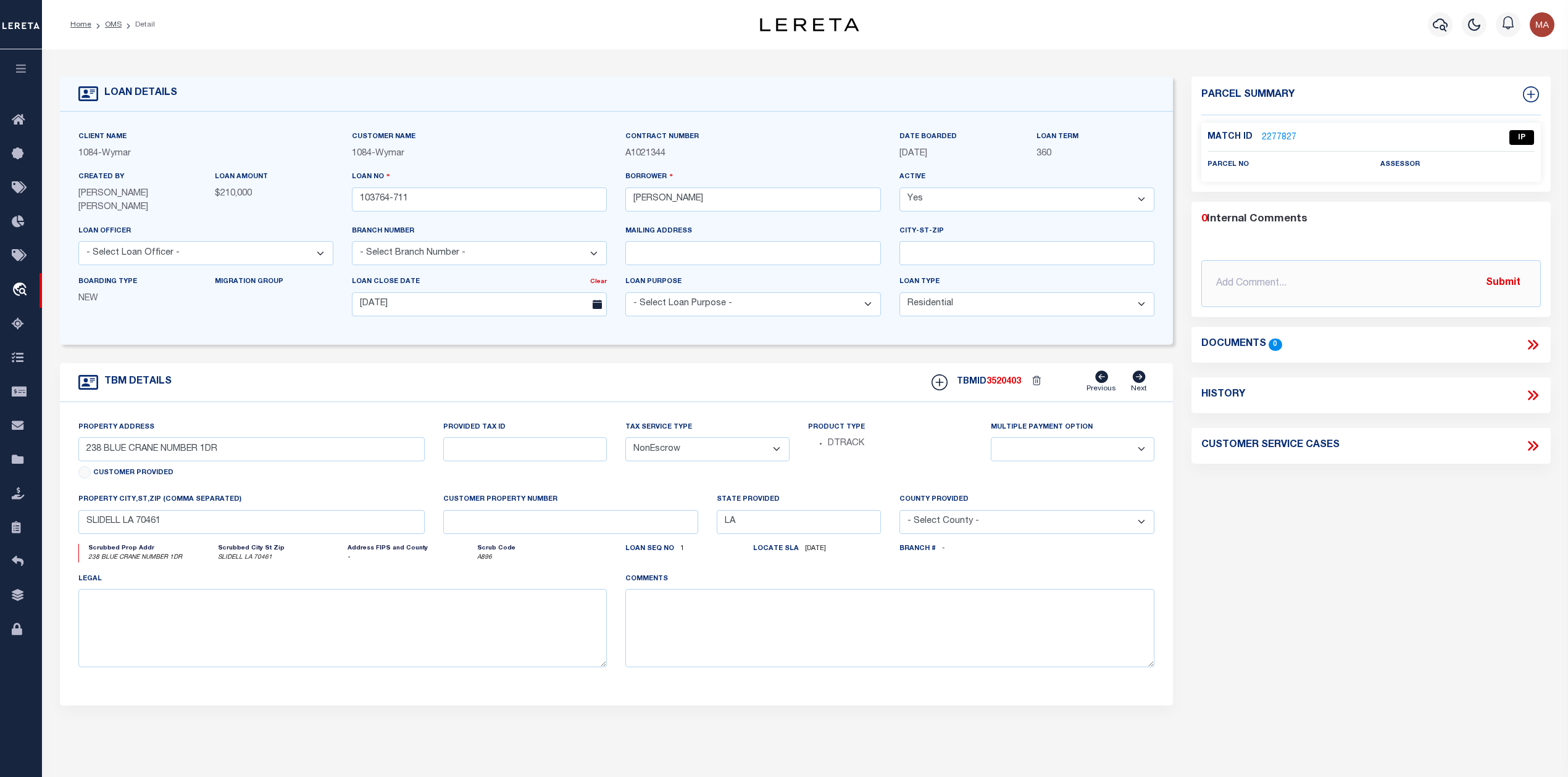
click at [1289, 131] on link "2277827" at bounding box center [1279, 138] width 34 height 13
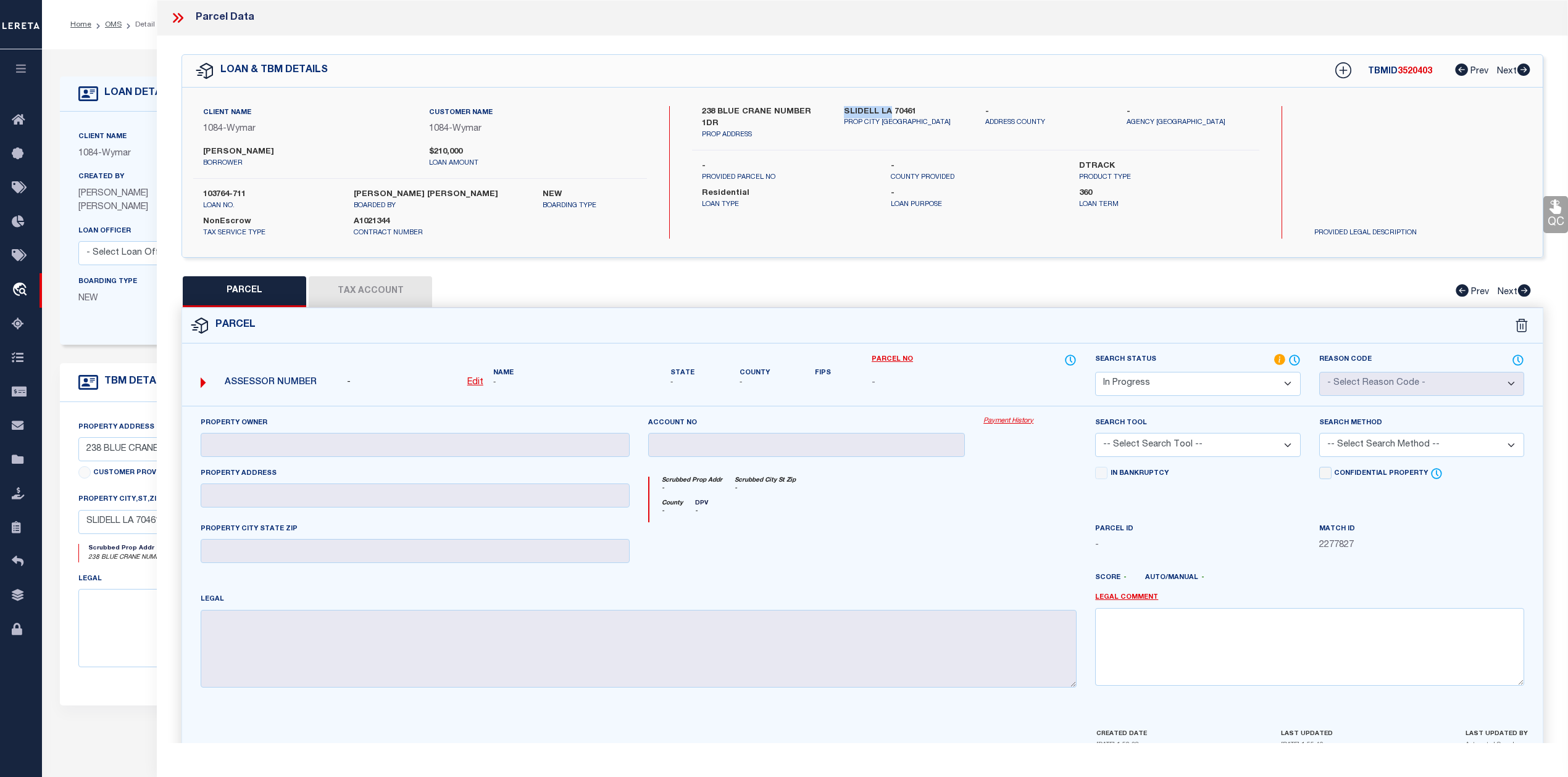
drag, startPoint x: 842, startPoint y: 109, endPoint x: 887, endPoint y: 110, distance: 45.0
click at [887, 110] on label "SLIDELL LA 70461" at bounding box center [905, 112] width 123 height 12
drag, startPoint x: 716, startPoint y: 112, endPoint x: 771, endPoint y: 112, distance: 55.0
click at [771, 112] on label "238 BLUE CRANE NUMBER 1DR" at bounding box center [763, 118] width 123 height 24
click at [477, 379] on u "Edit" at bounding box center [475, 382] width 16 height 9
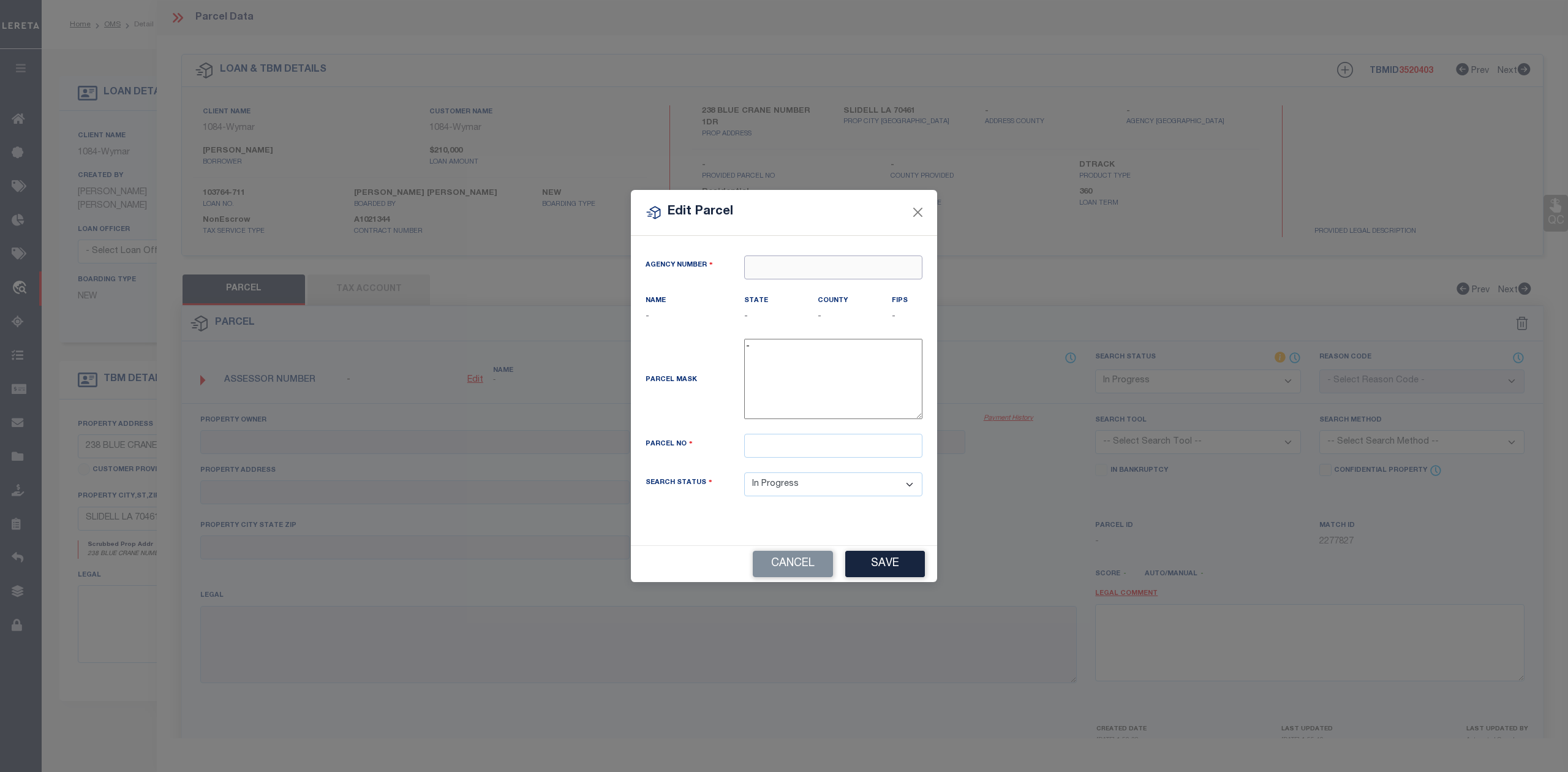
click at [775, 261] on input "text" at bounding box center [833, 267] width 179 height 24
click at [765, 265] on input "text" at bounding box center [833, 267] width 179 height 24
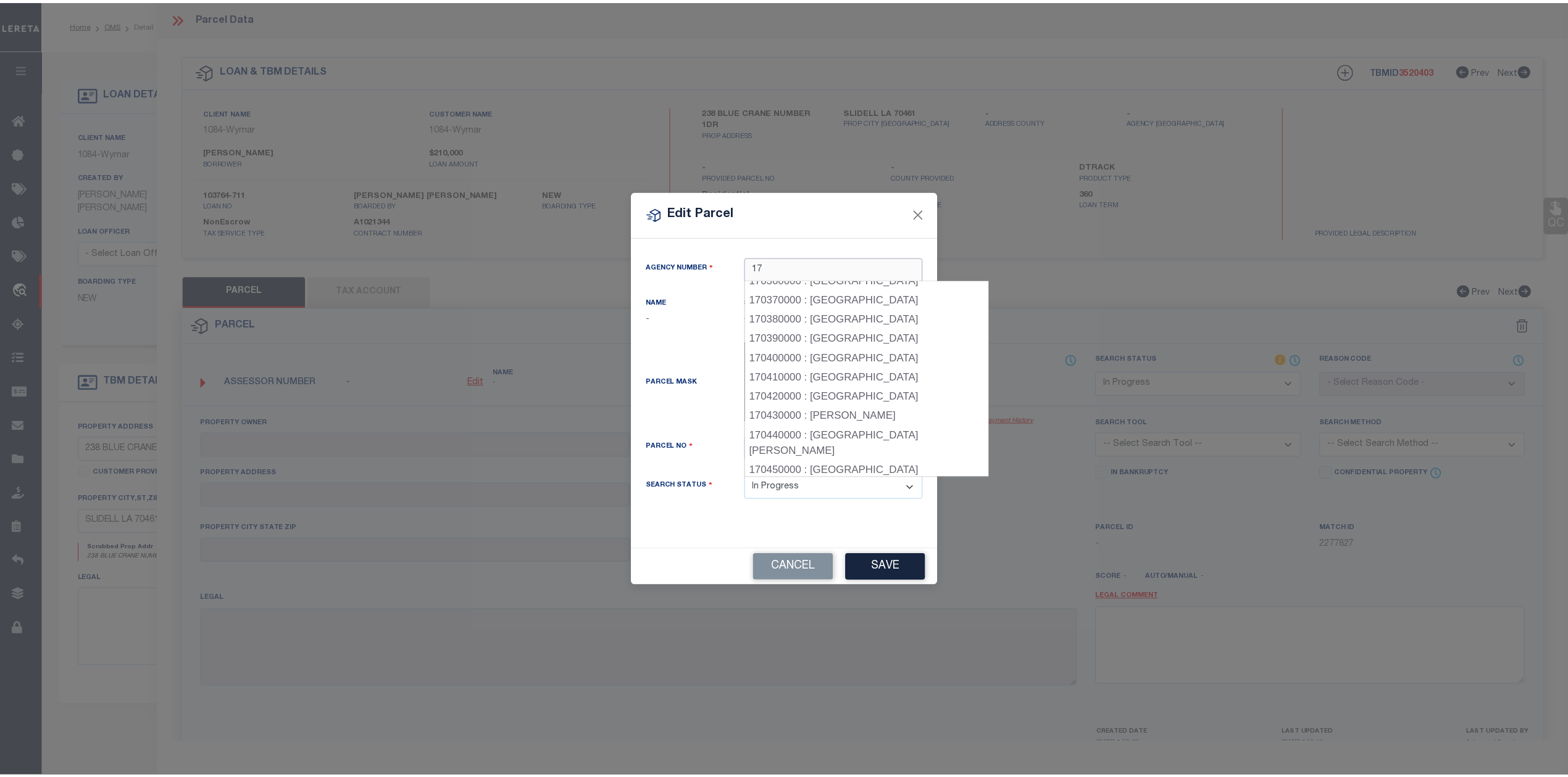
scroll to position [883, 0]
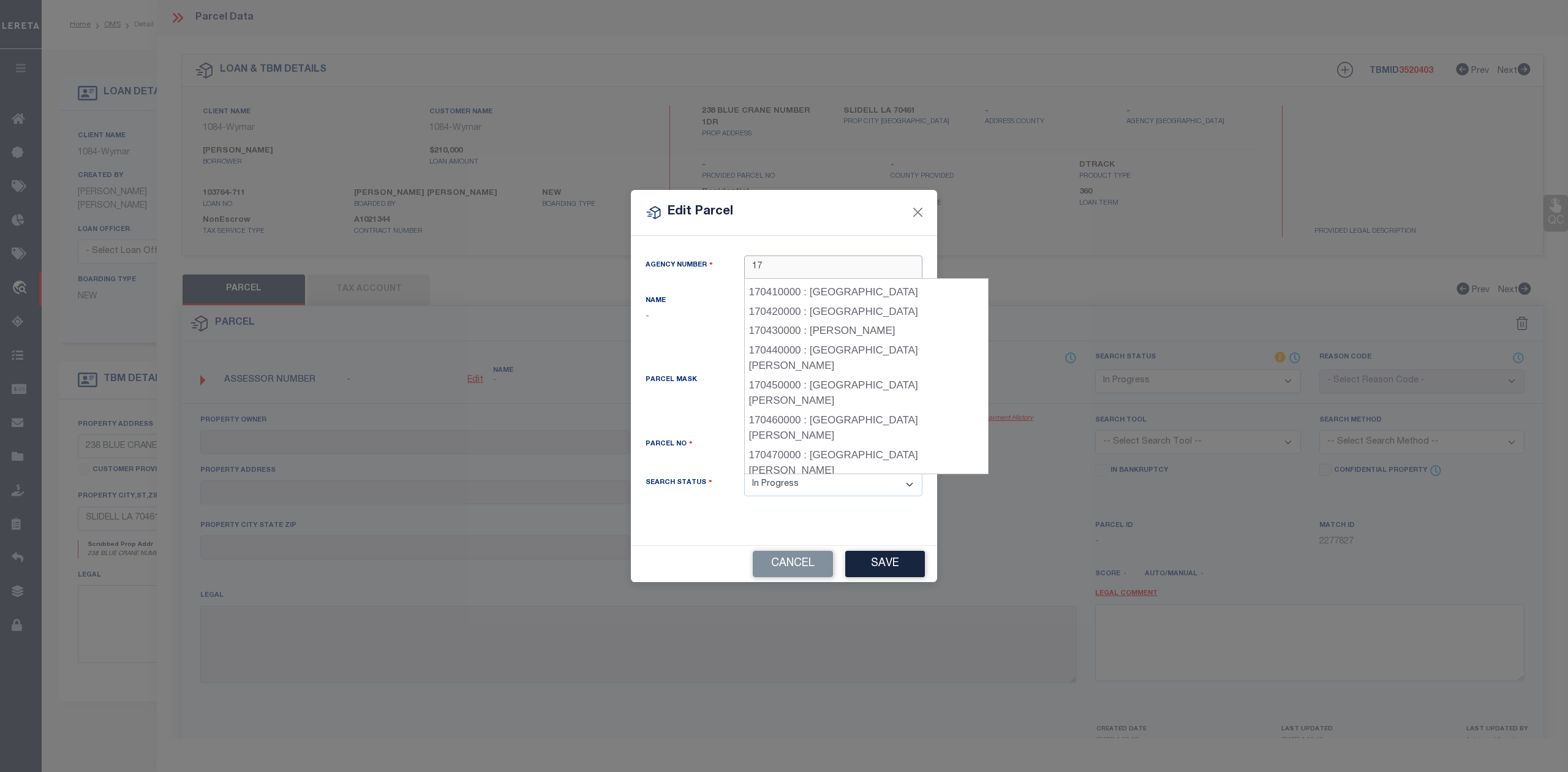
click at [863, 605] on div "170520000 : ST TAMMANY PARISH" at bounding box center [867, 614] width 244 height 20
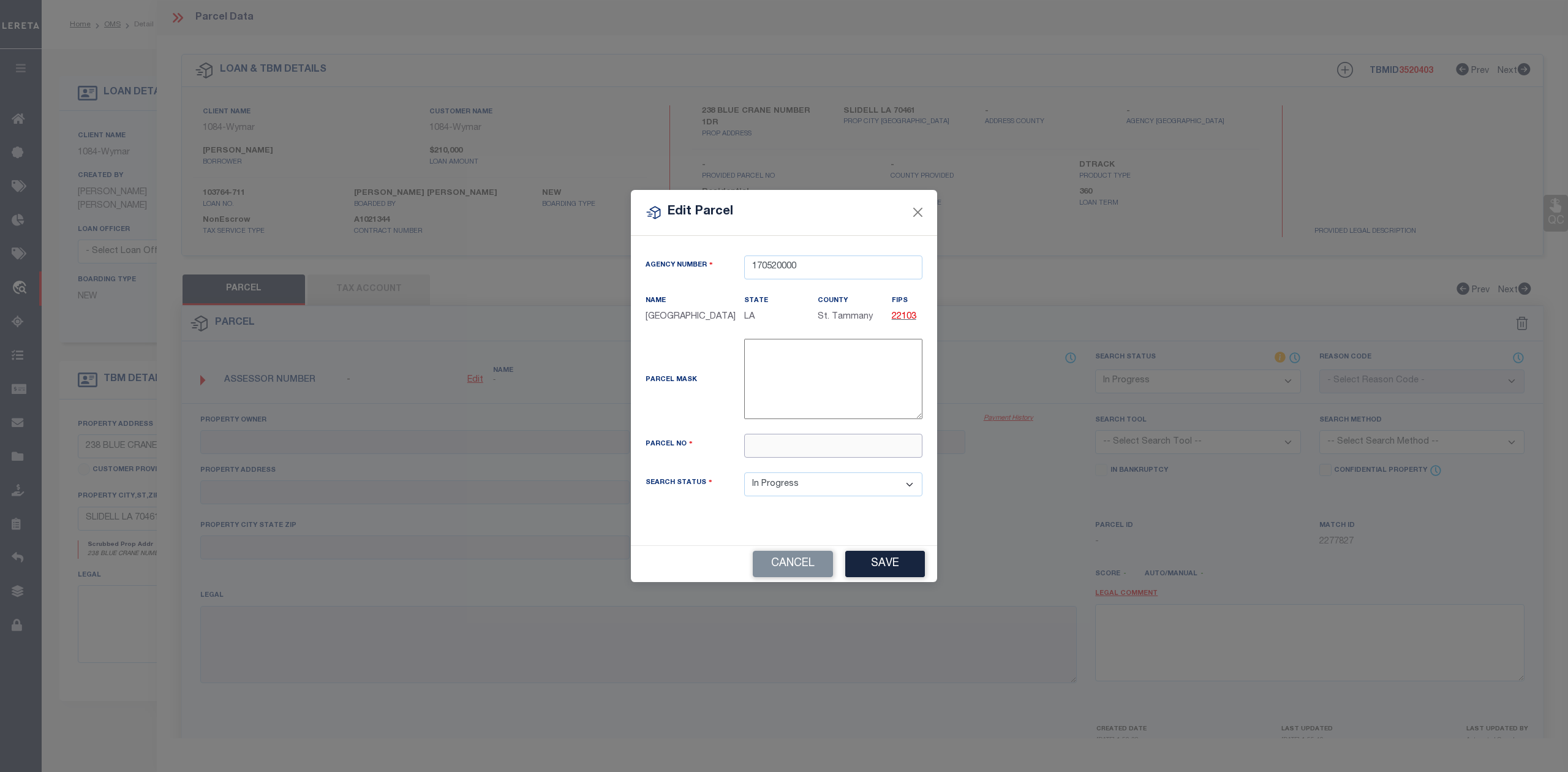
click at [782, 454] on input "text" at bounding box center [833, 445] width 179 height 24
click at [842, 448] on input "text" at bounding box center [833, 445] width 179 height 24
paste input "114557"
click at [889, 577] on button "Save" at bounding box center [886, 565] width 80 height 27
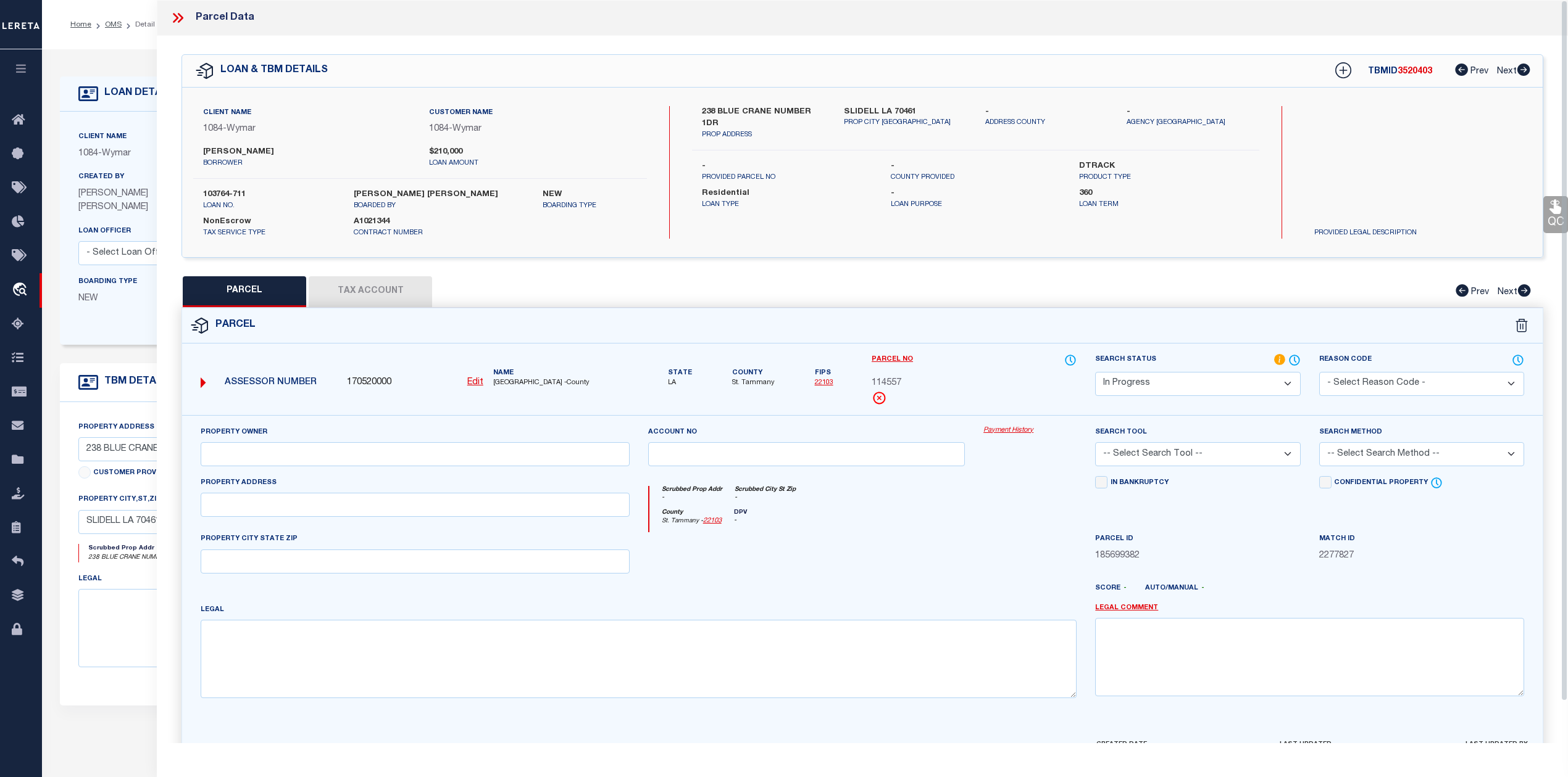
click at [366, 289] on button "Tax Account" at bounding box center [370, 292] width 123 height 31
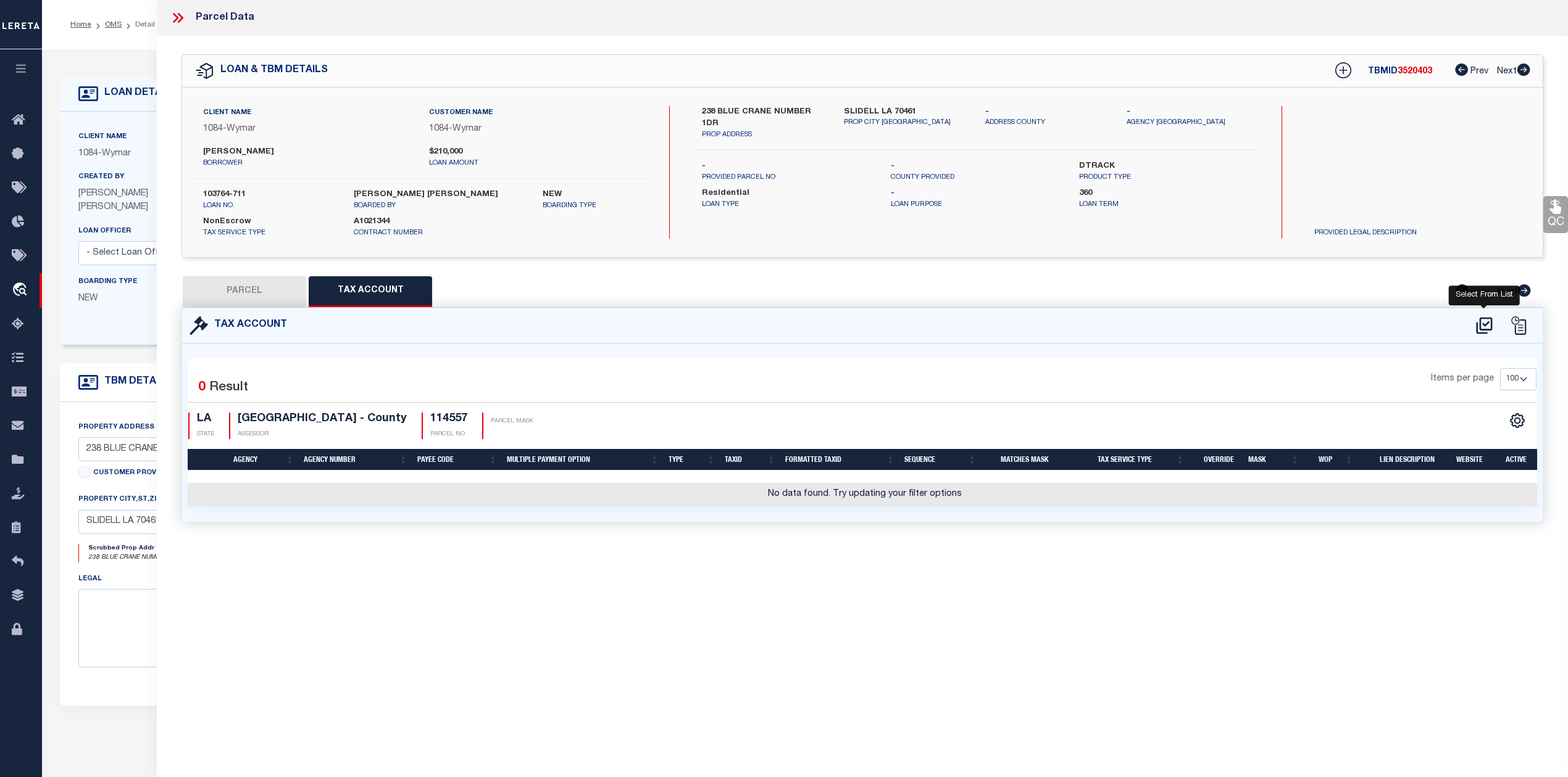
click at [1489, 332] on icon at bounding box center [1484, 325] width 20 height 20
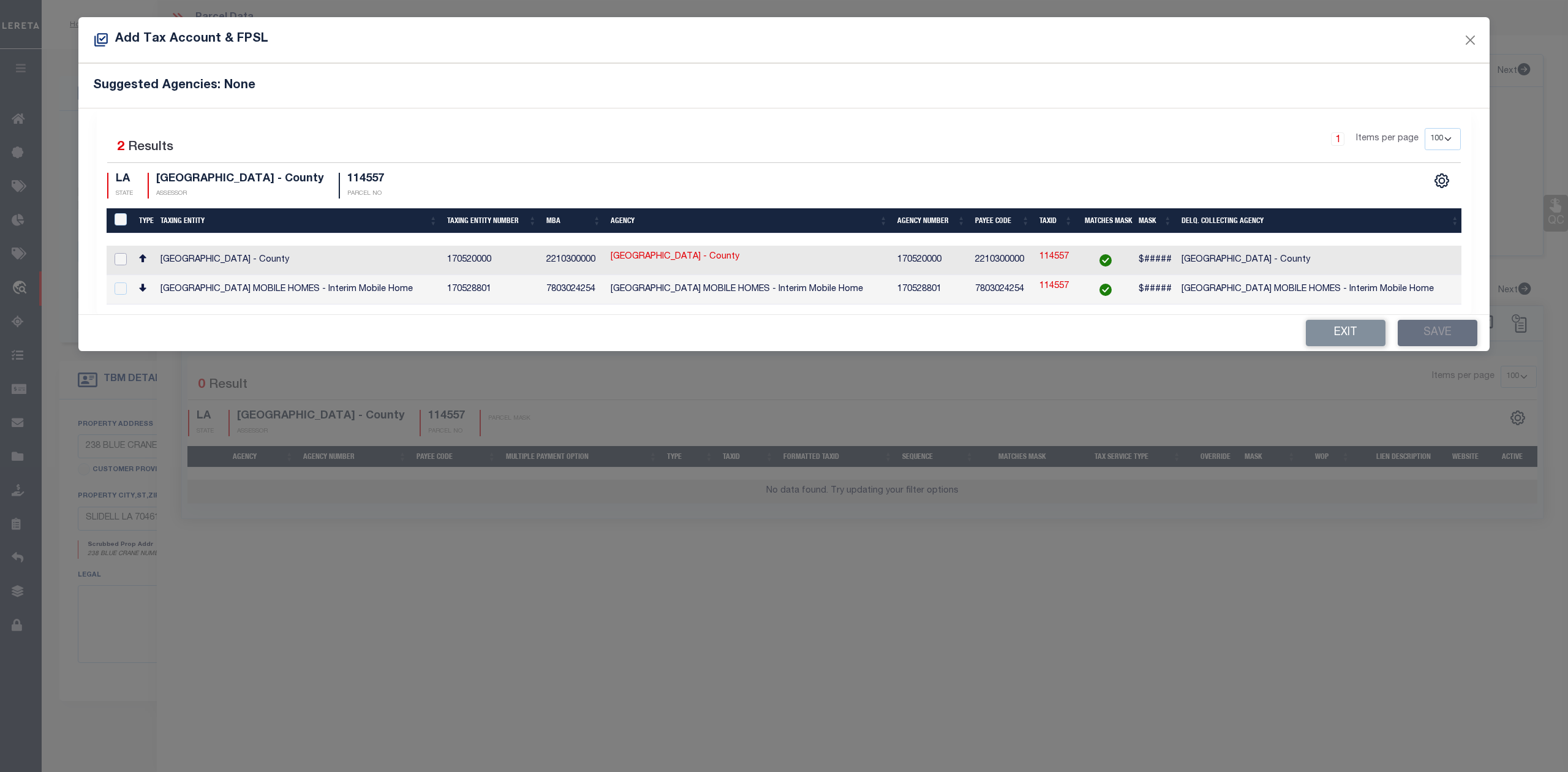
click at [118, 260] on input "checkbox" at bounding box center [121, 259] width 12 height 12
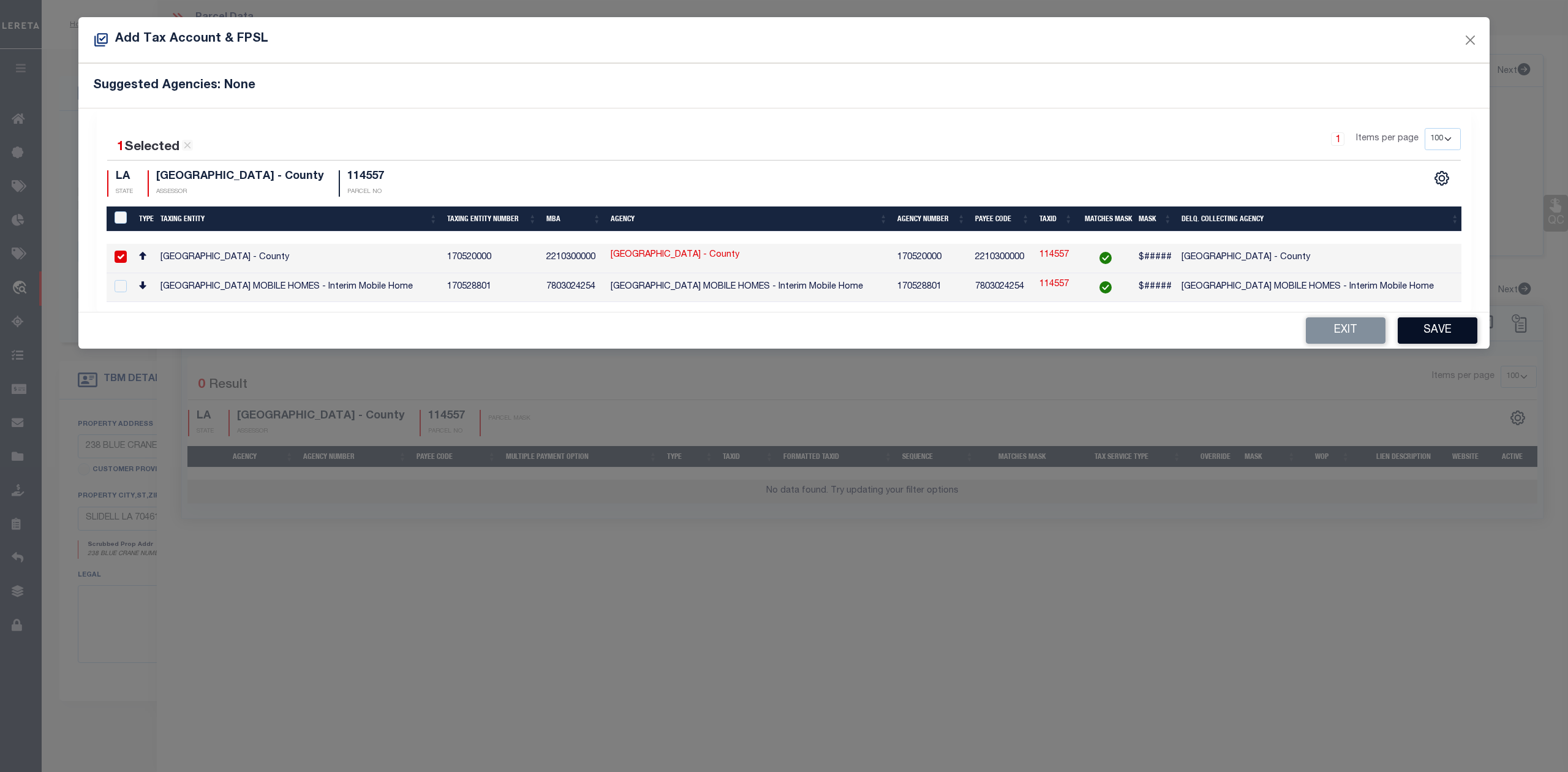
click at [1432, 335] on button "Save" at bounding box center [1438, 331] width 80 height 27
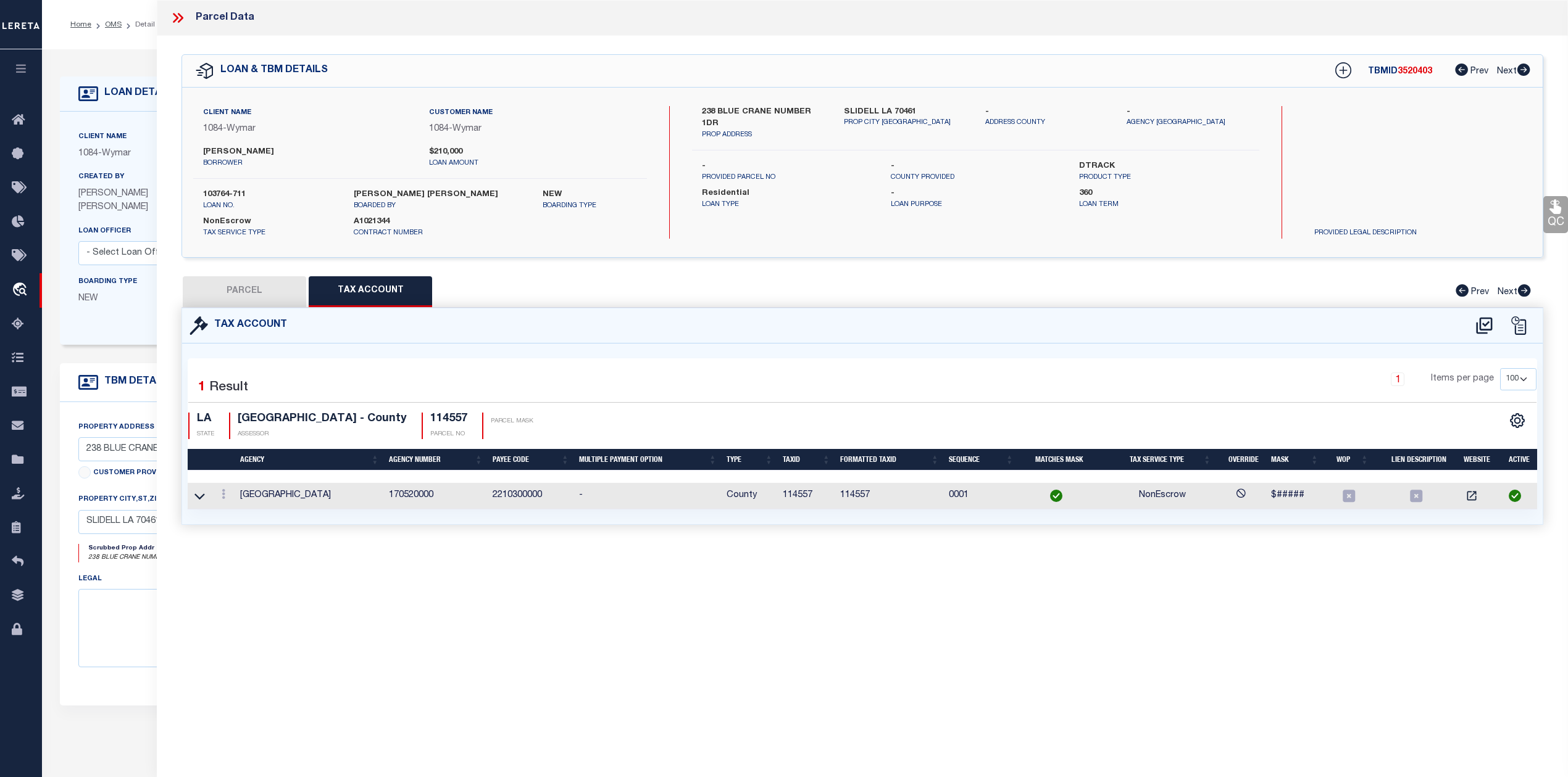
click at [240, 280] on button "PARCEL" at bounding box center [244, 292] width 123 height 31
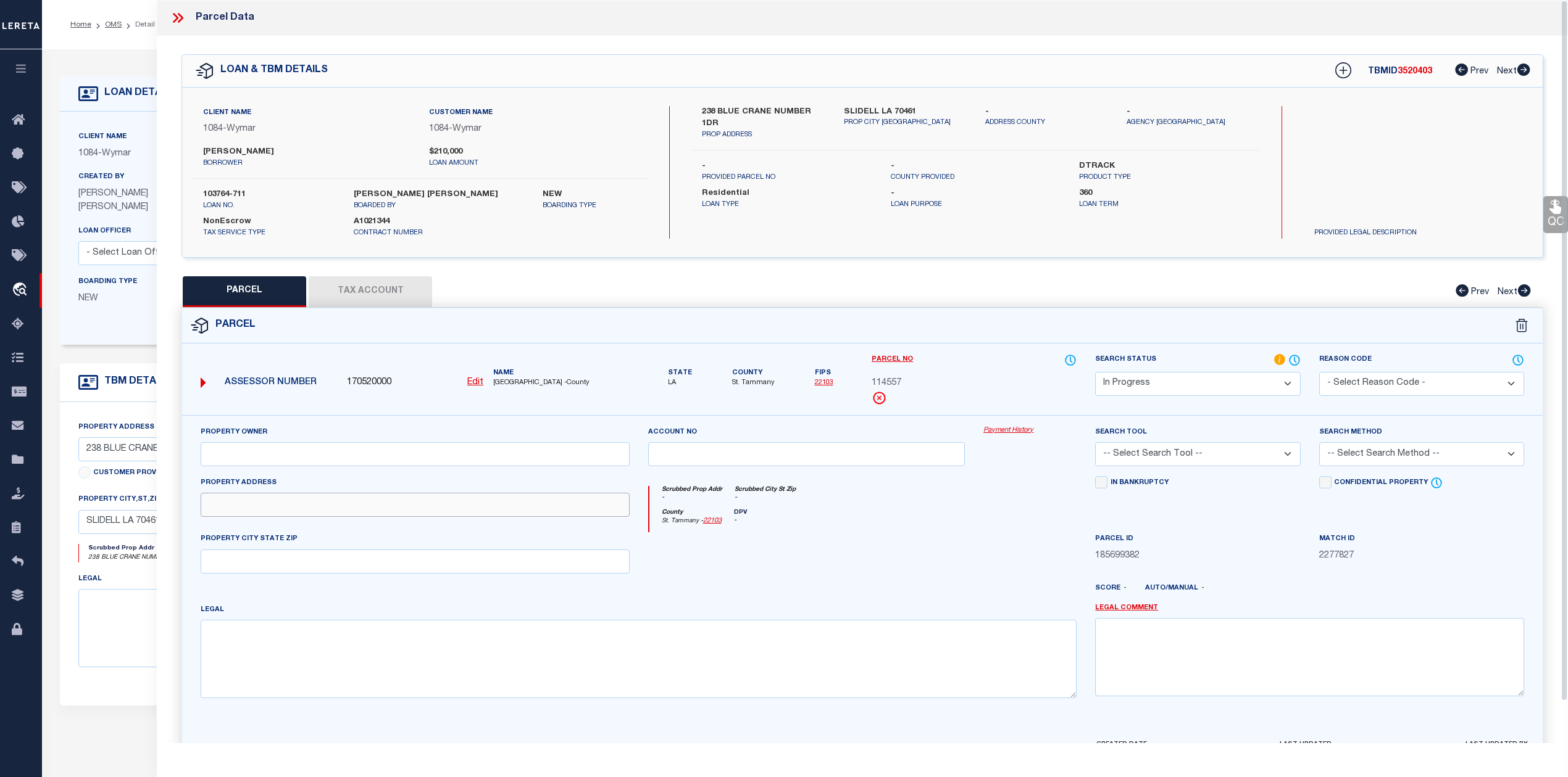
click at [472, 500] on input "text" at bounding box center [415, 504] width 429 height 24
paste input "238 BLUE CRANE NO 1 DR SLIDELL, LA 70461"
drag, startPoint x: 324, startPoint y: 509, endPoint x: 445, endPoint y: 509, distance: 121.0
click at [445, 509] on input "238 BLUE CRANE NO 1 DR SLIDELL, LA 70461" at bounding box center [415, 504] width 429 height 24
click at [340, 566] on input "text" at bounding box center [415, 561] width 429 height 24
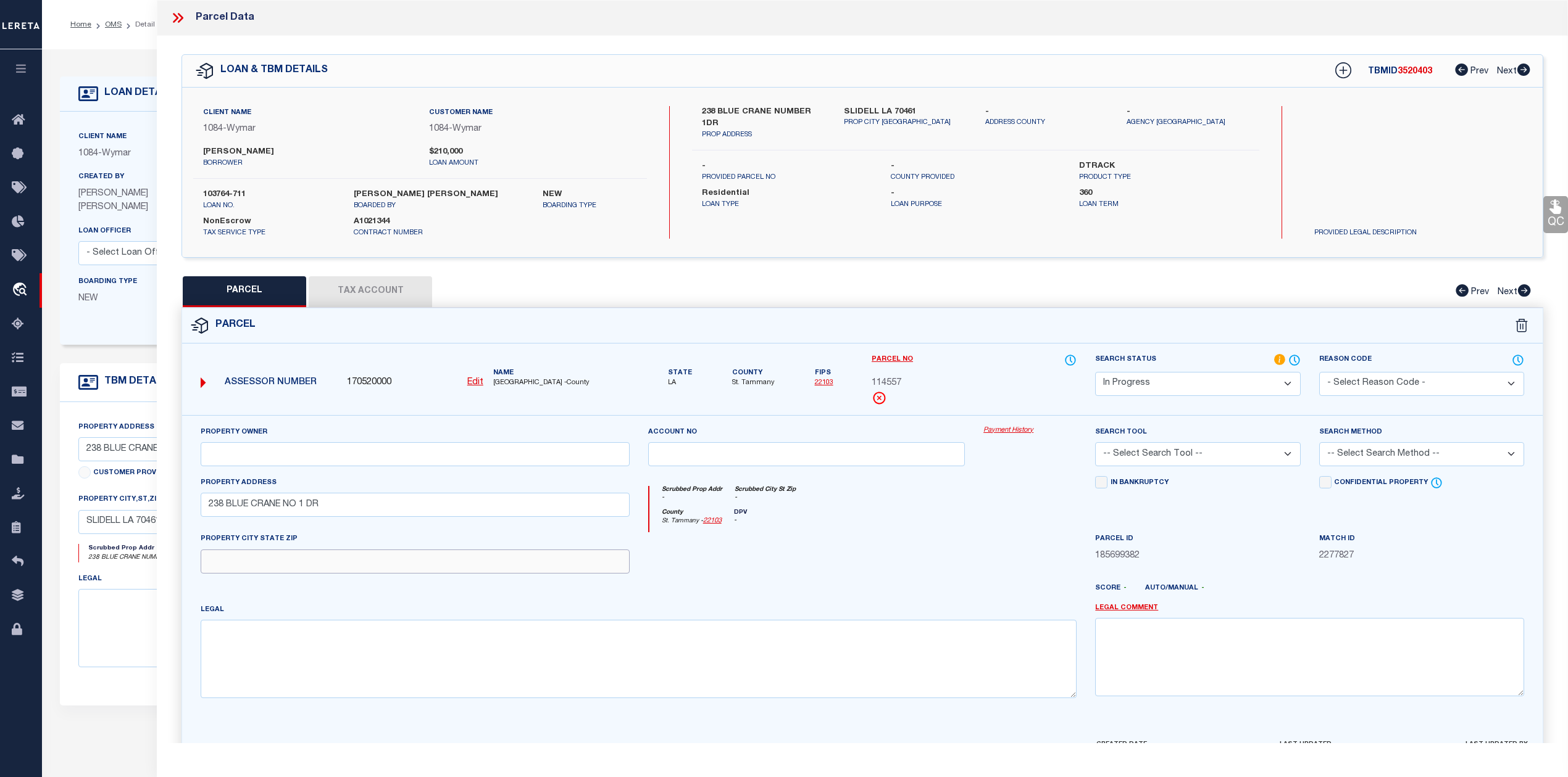
paste input "SLIDELL, LA 70461"
click at [298, 643] on textarea at bounding box center [638, 658] width 876 height 78
click at [1045, 687] on textarea at bounding box center [638, 658] width 876 height 78
paste textarea "LOT 157 QUAIL RIDGE SUB PH 7A CB 1086 213 CB 1164..."
click at [506, 454] on input "text" at bounding box center [415, 454] width 429 height 24
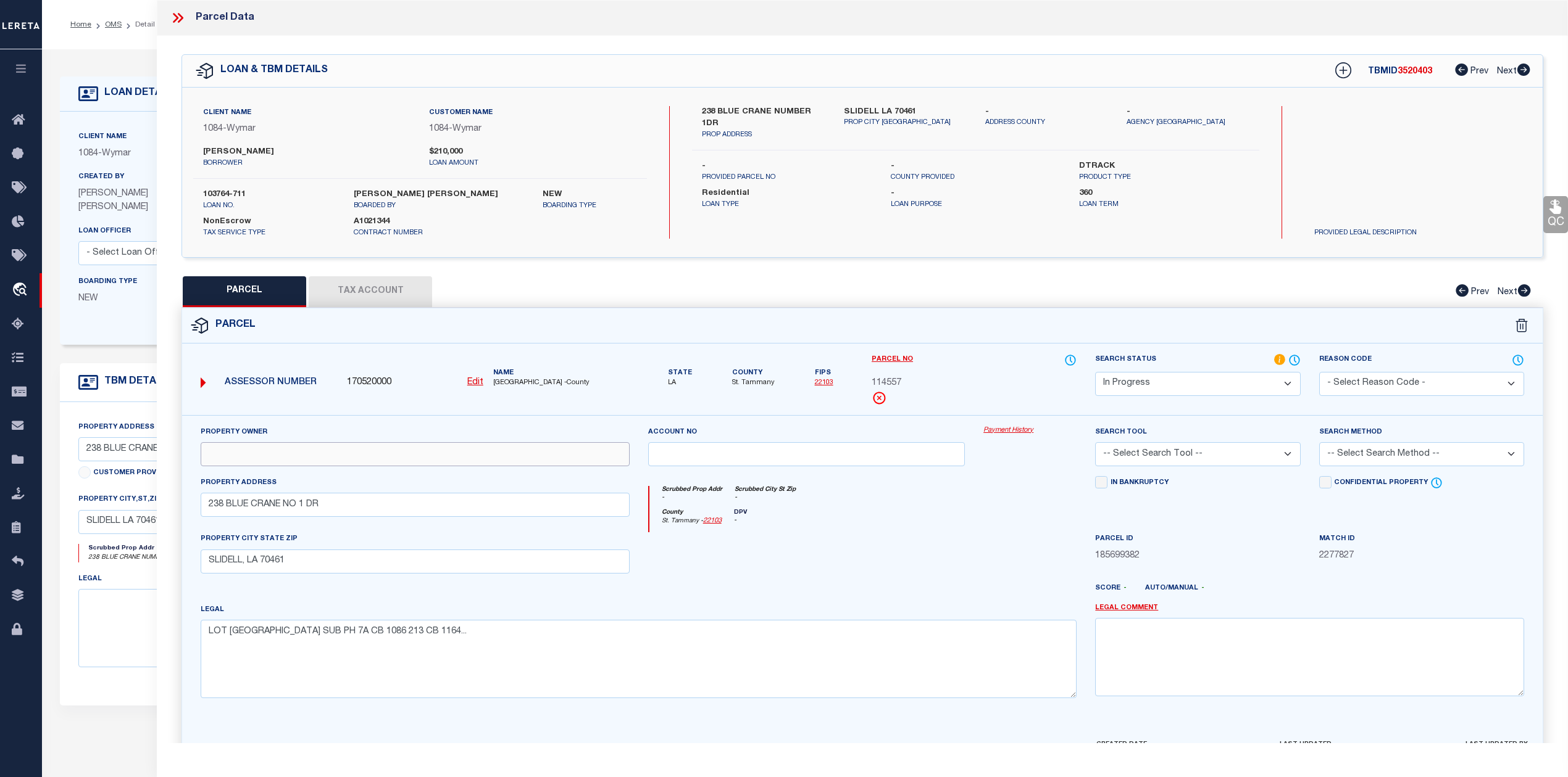
paste input "HPA III ACQUISITIONS 1 LLC"
click at [1155, 390] on select "Automated Search Bad Parcel Complete Duplicate Parcel High Dollar Reporting In …" at bounding box center [1198, 384] width 205 height 24
click at [1095, 372] on select "Automated Search Bad Parcel Complete Duplicate Parcel High Dollar Reporting In …" at bounding box center [1198, 384] width 205 height 24
click at [1160, 457] on select "-- Select Search Tool -- 3rd Party Website Agency File Agency Website ATLS CNV-…" at bounding box center [1198, 454] width 205 height 24
click at [1095, 444] on select "-- Select Search Tool -- 3rd Party Website Agency File Agency Website ATLS CNV-…" at bounding box center [1198, 454] width 205 height 24
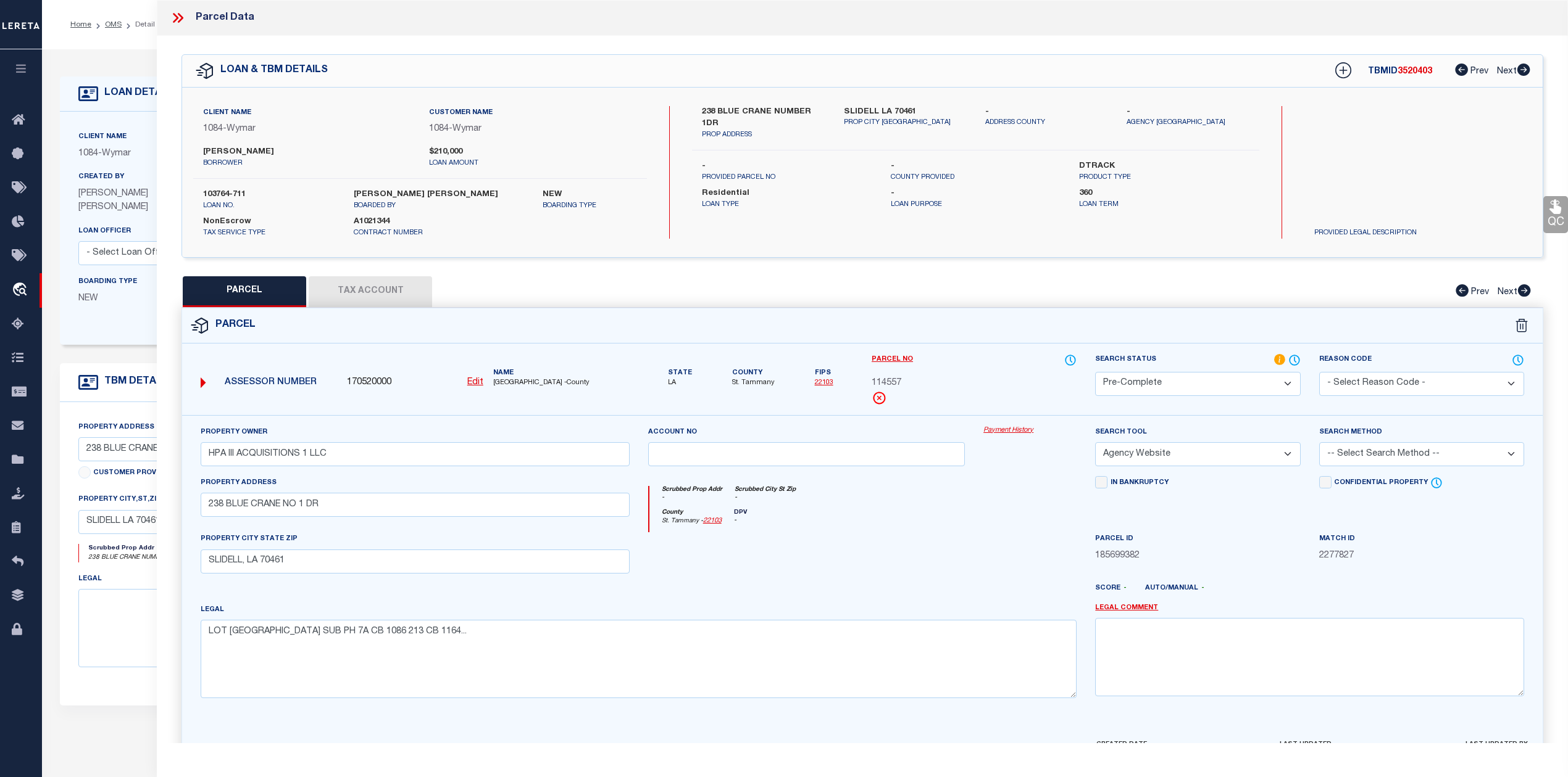
click at [1331, 455] on select "-- Select Search Method -- Property Address Legal Liability Info Provided" at bounding box center [1422, 454] width 205 height 24
click at [1319, 444] on select "-- Select Search Method -- Property Address Legal Liability Info Provided" at bounding box center [1422, 454] width 205 height 24
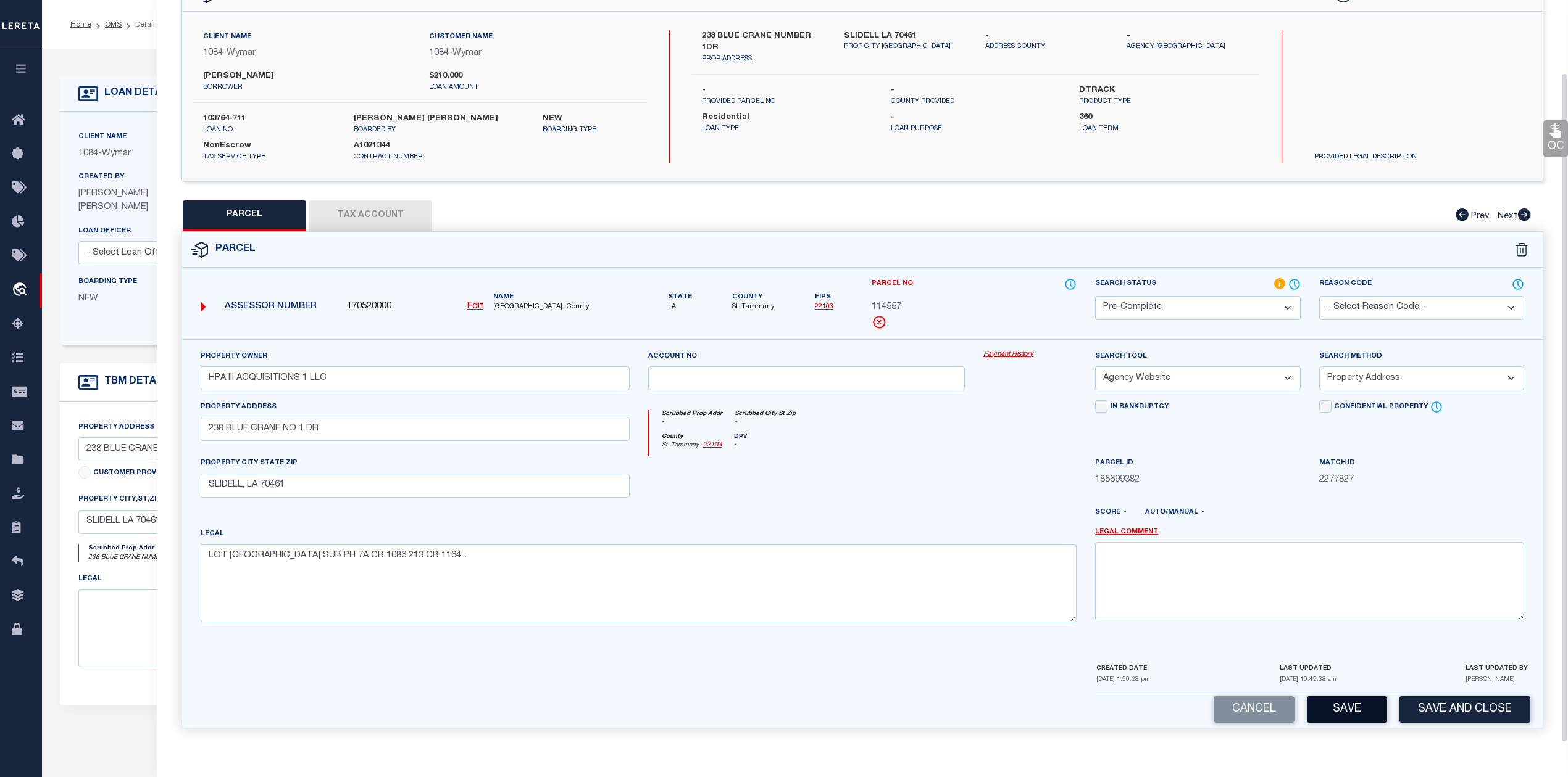
click at [1336, 711] on button "Save" at bounding box center [1347, 710] width 80 height 27
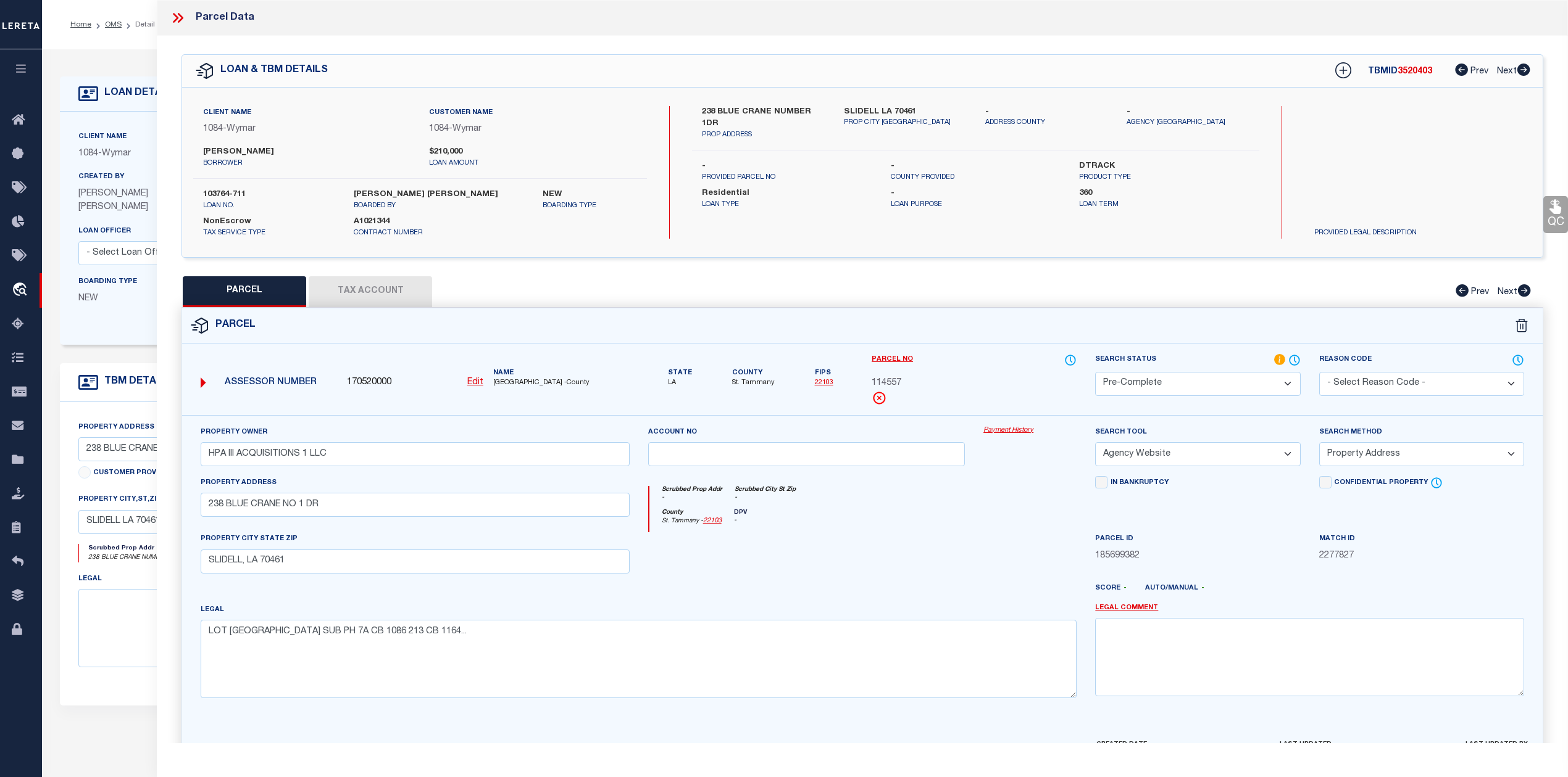
click at [1420, 69] on span "3520403" at bounding box center [1415, 71] width 34 height 9
click at [521, 383] on span "ST TAMMANY PARISH -County" at bounding box center [561, 383] width 136 height 11
click at [888, 380] on span "114557" at bounding box center [885, 384] width 30 height 13
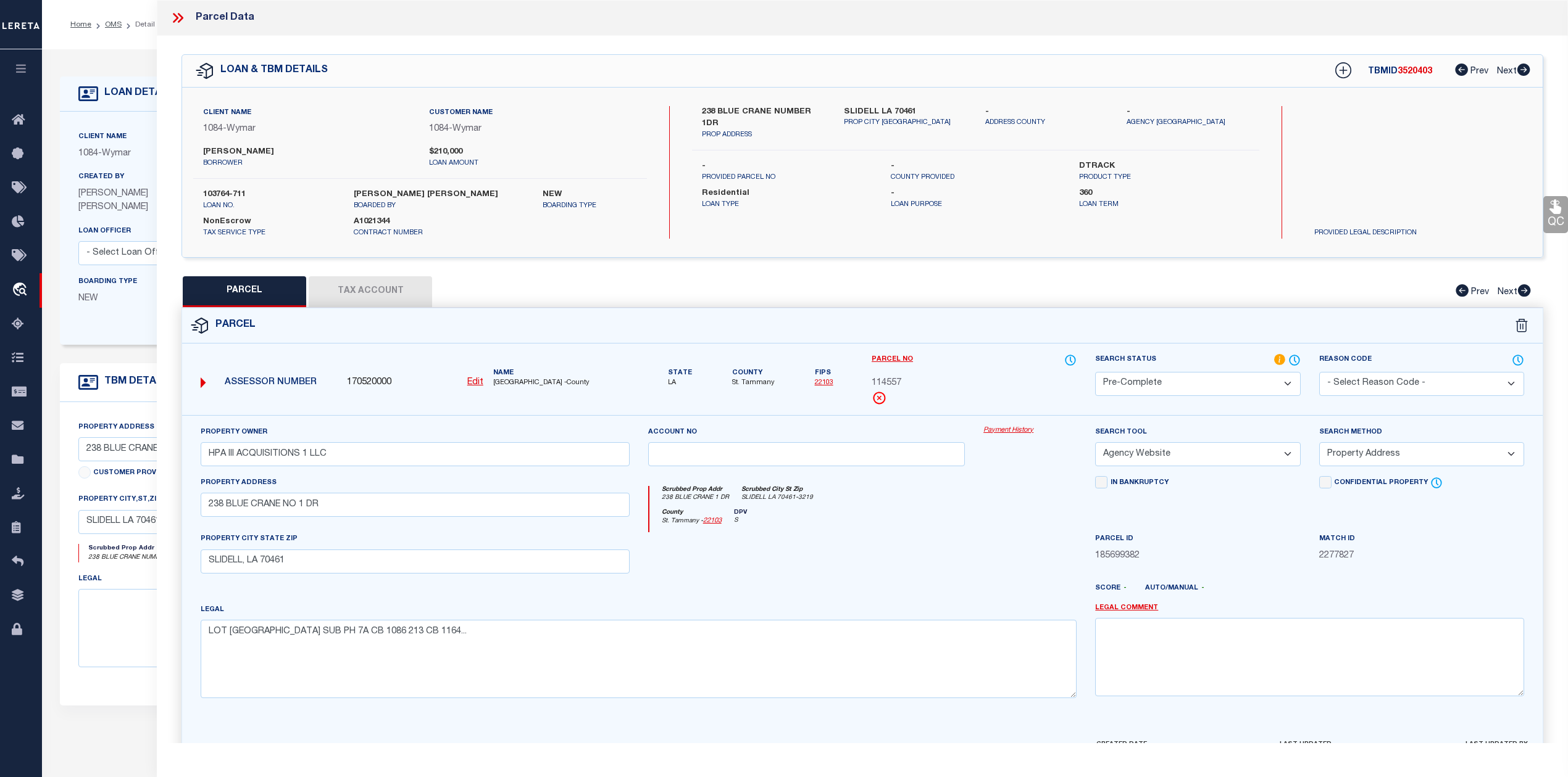
click at [888, 380] on span "114557" at bounding box center [885, 384] width 30 height 13
click at [179, 18] on icon at bounding box center [177, 17] width 16 height 16
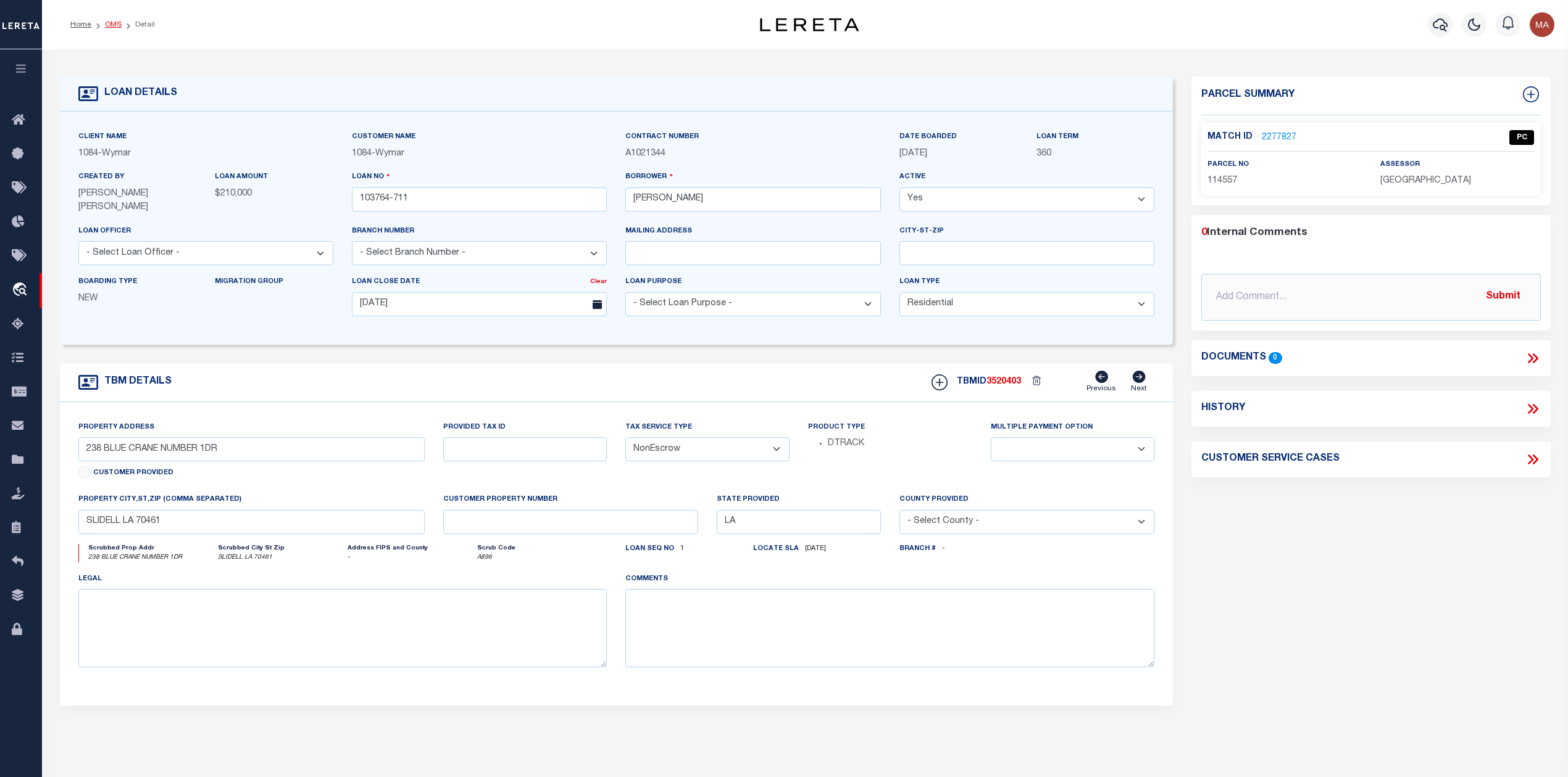
click at [112, 21] on link "OMS" at bounding box center [113, 25] width 16 height 8
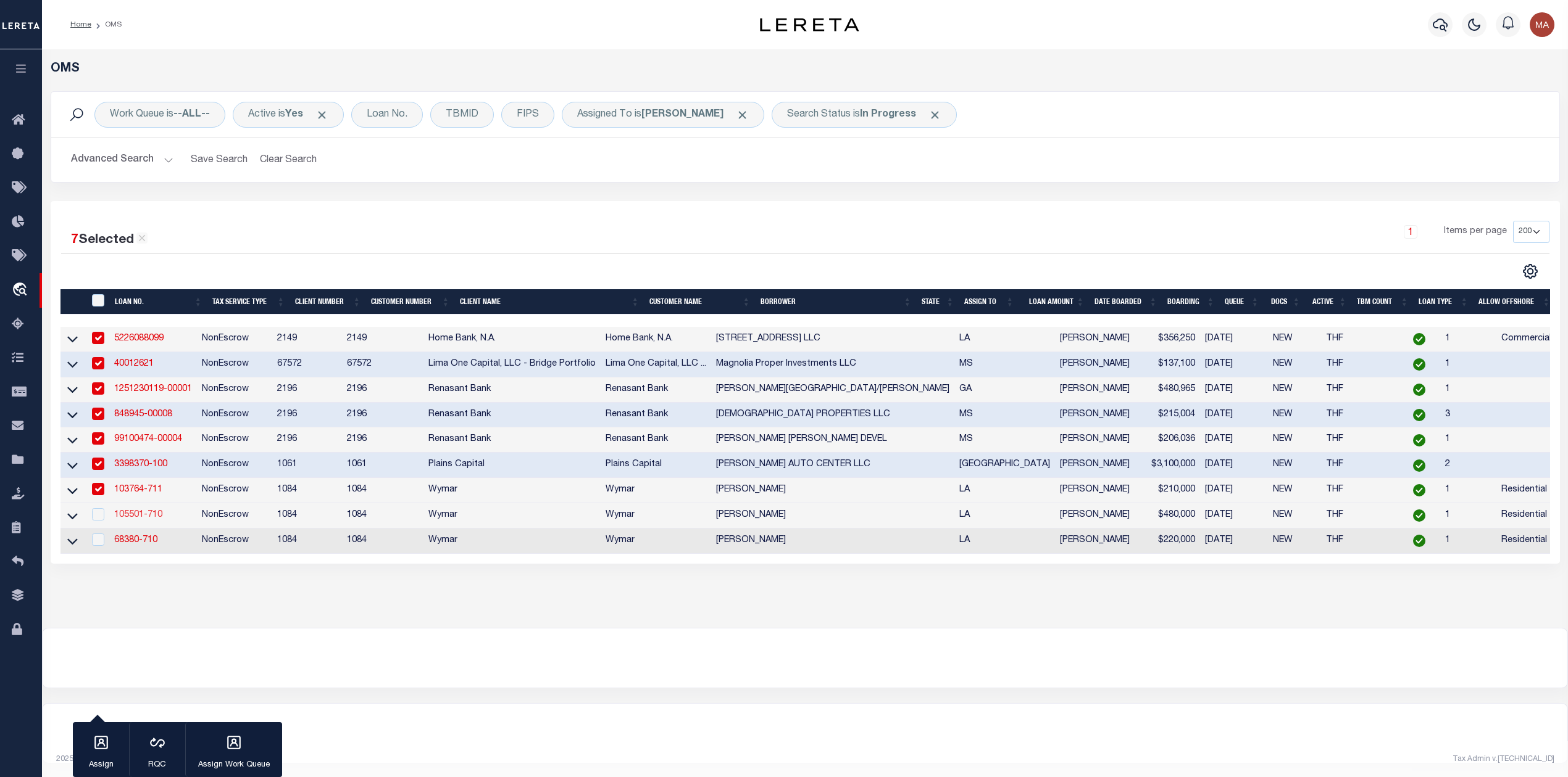
click at [142, 520] on link "105501-710" at bounding box center [138, 515] width 48 height 9
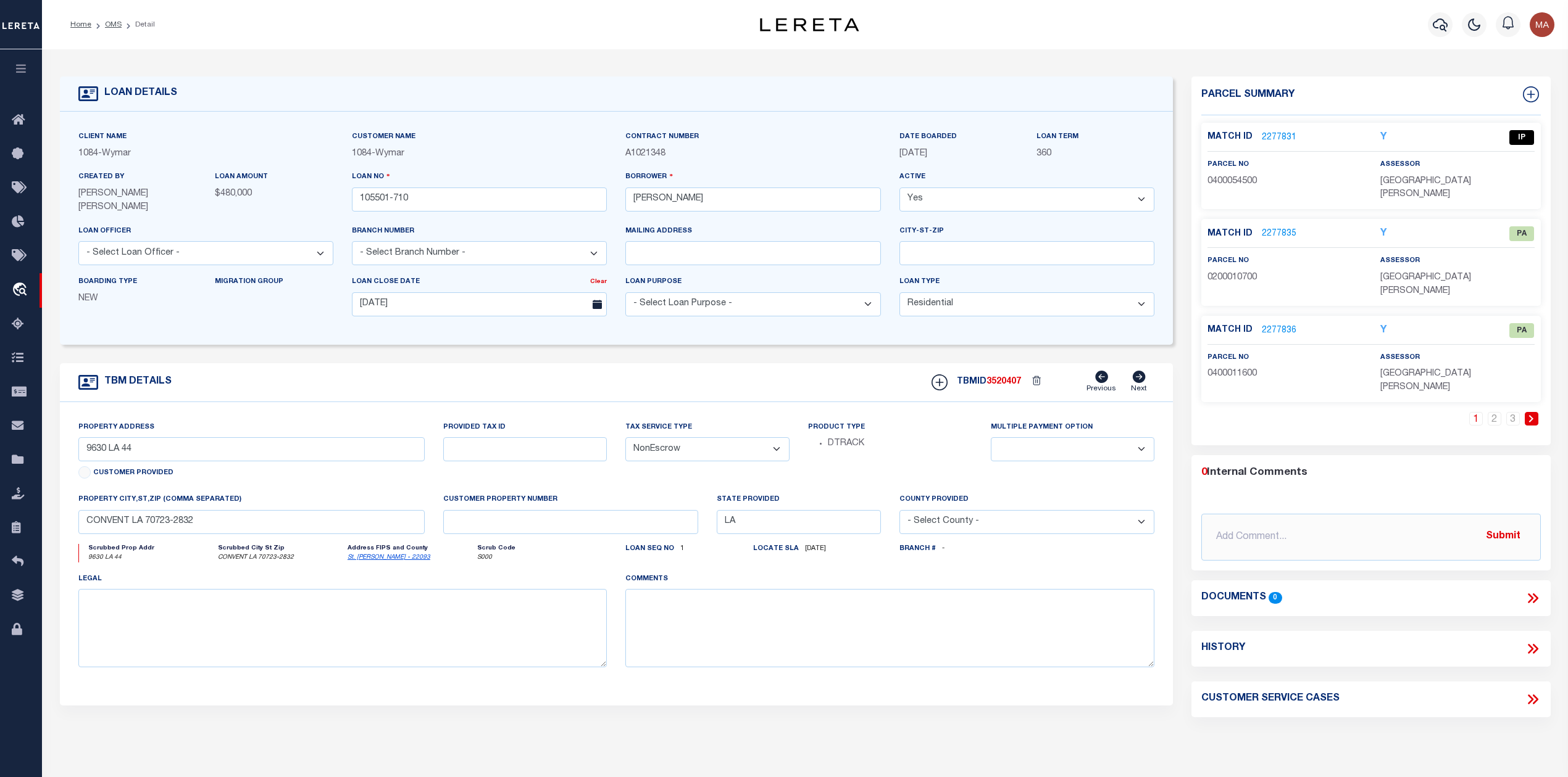
click at [1267, 136] on link "2277831" at bounding box center [1279, 138] width 34 height 13
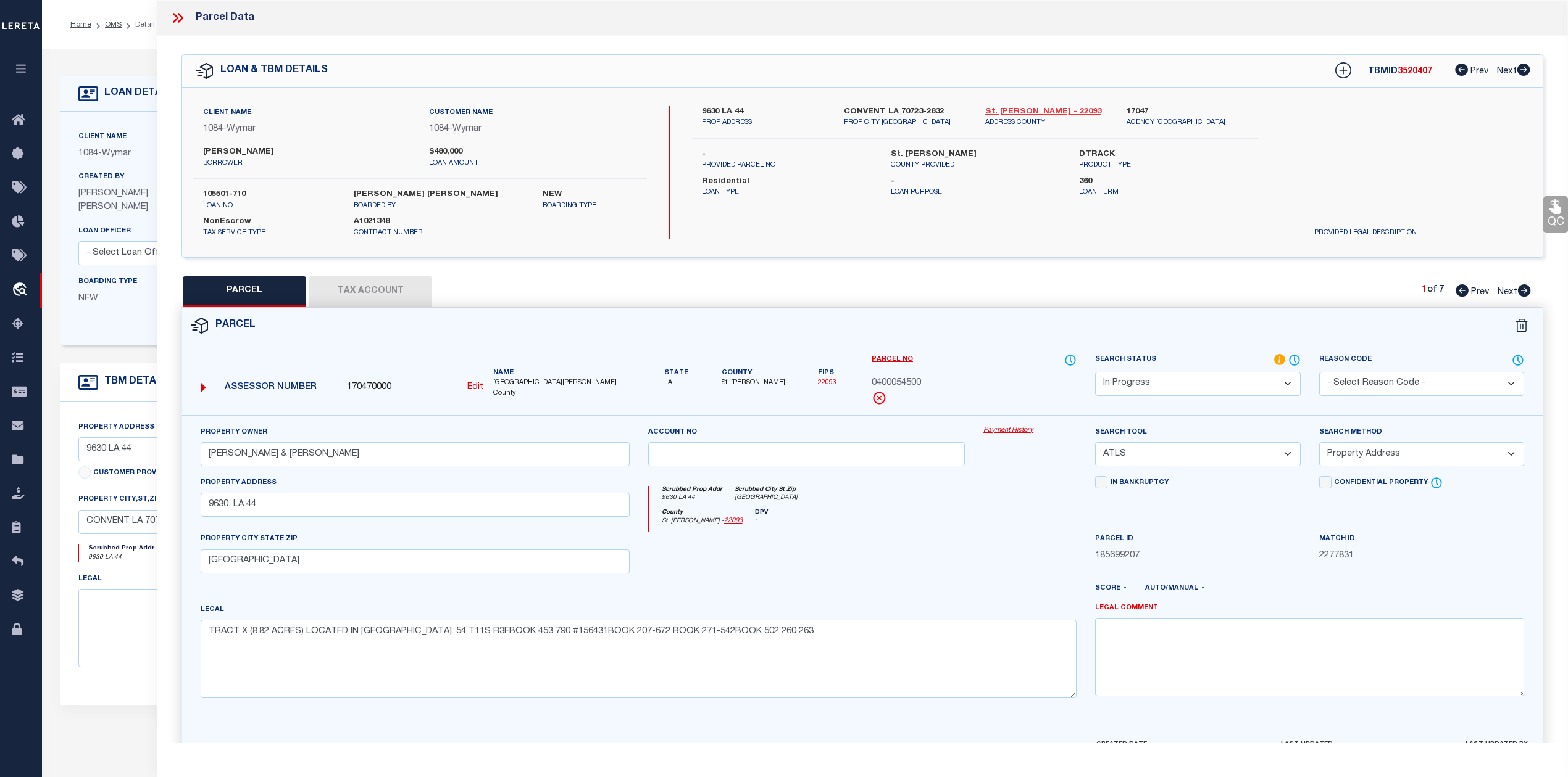
click at [1024, 112] on link "St. James - 22093" at bounding box center [1046, 112] width 123 height 12
drag, startPoint x: 699, startPoint y: 107, endPoint x: 760, endPoint y: 105, distance: 61.0
click at [760, 106] on div "9630 LA 44 PROP ADDRESS" at bounding box center [763, 117] width 142 height 22
click at [1155, 378] on select "Automated Search Bad Parcel Complete Duplicate Parcel High Dollar Reporting In …" at bounding box center [1198, 384] width 205 height 24
click at [1095, 372] on select "Automated Search Bad Parcel Complete Duplicate Parcel High Dollar Reporting In …" at bounding box center [1198, 384] width 205 height 24
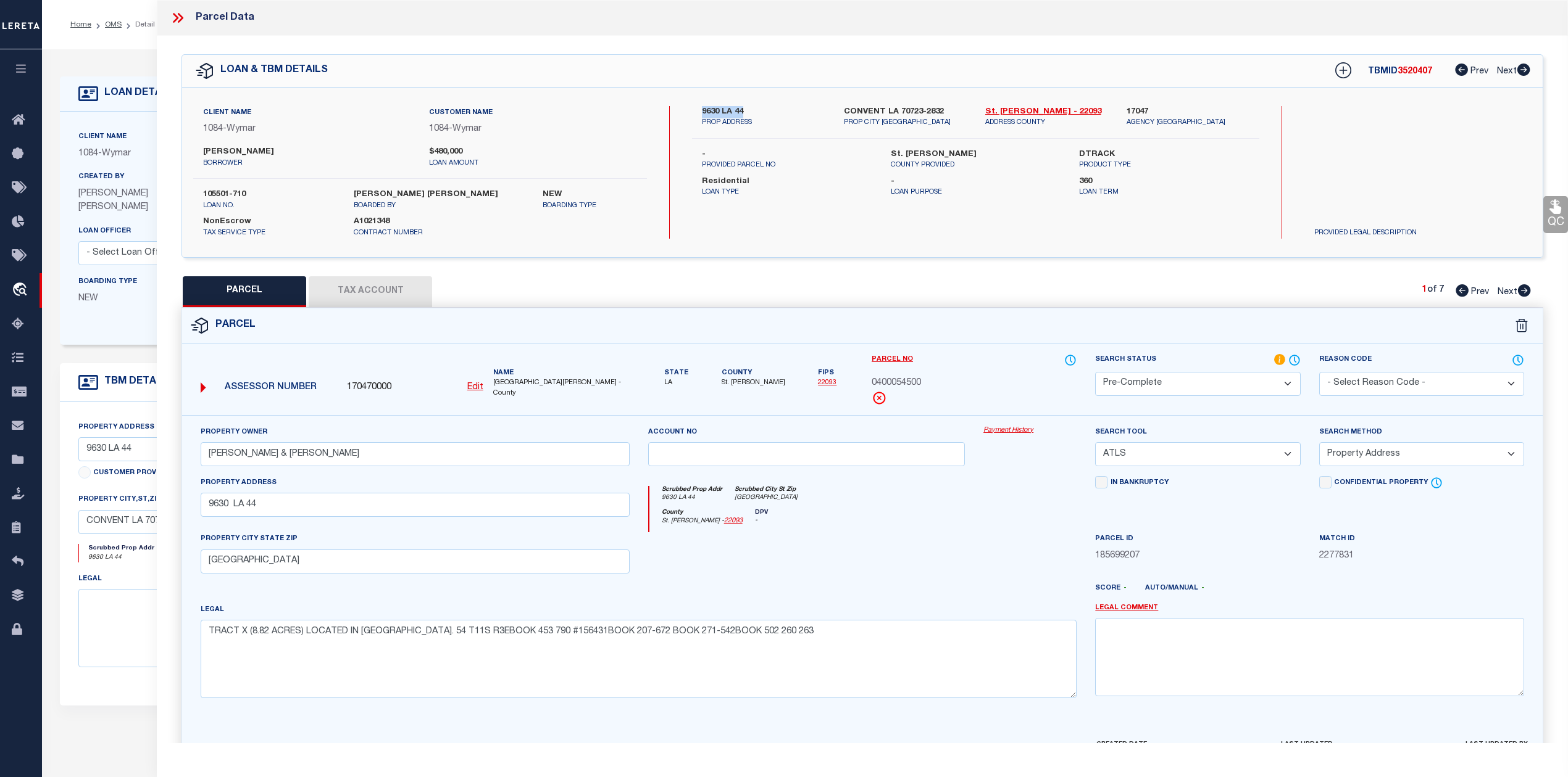
click at [1333, 383] on select "- Select Reason Code - 099 - Other (Provide additional detail) ACT - Agency Cha…" at bounding box center [1422, 384] width 205 height 24
click at [1355, 376] on select "- Select Reason Code - 099 - Other (Provide additional detail) ACT - Agency Cha…" at bounding box center [1422, 384] width 205 height 24
click at [1156, 454] on select "-- Select Search Tool -- 3rd Party Website Agency File Agency Website ATLS CNV-…" at bounding box center [1198, 454] width 205 height 24
click at [1095, 444] on select "-- Select Search Tool -- 3rd Party Website Agency File Agency Website ATLS CNV-…" at bounding box center [1198, 454] width 205 height 24
click at [376, 286] on button "Tax Account" at bounding box center [370, 292] width 123 height 31
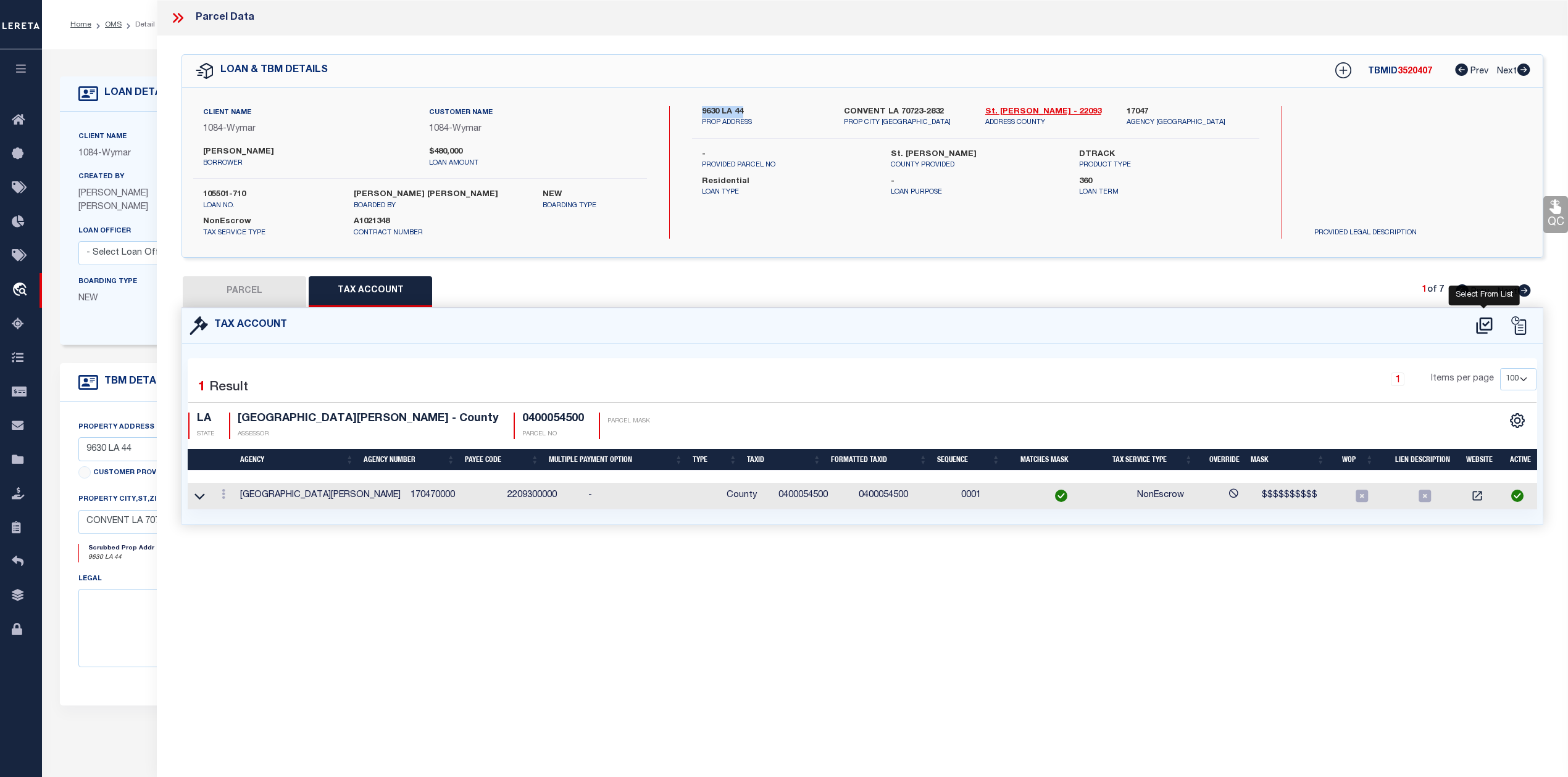
click at [1482, 325] on icon at bounding box center [1484, 325] width 20 height 20
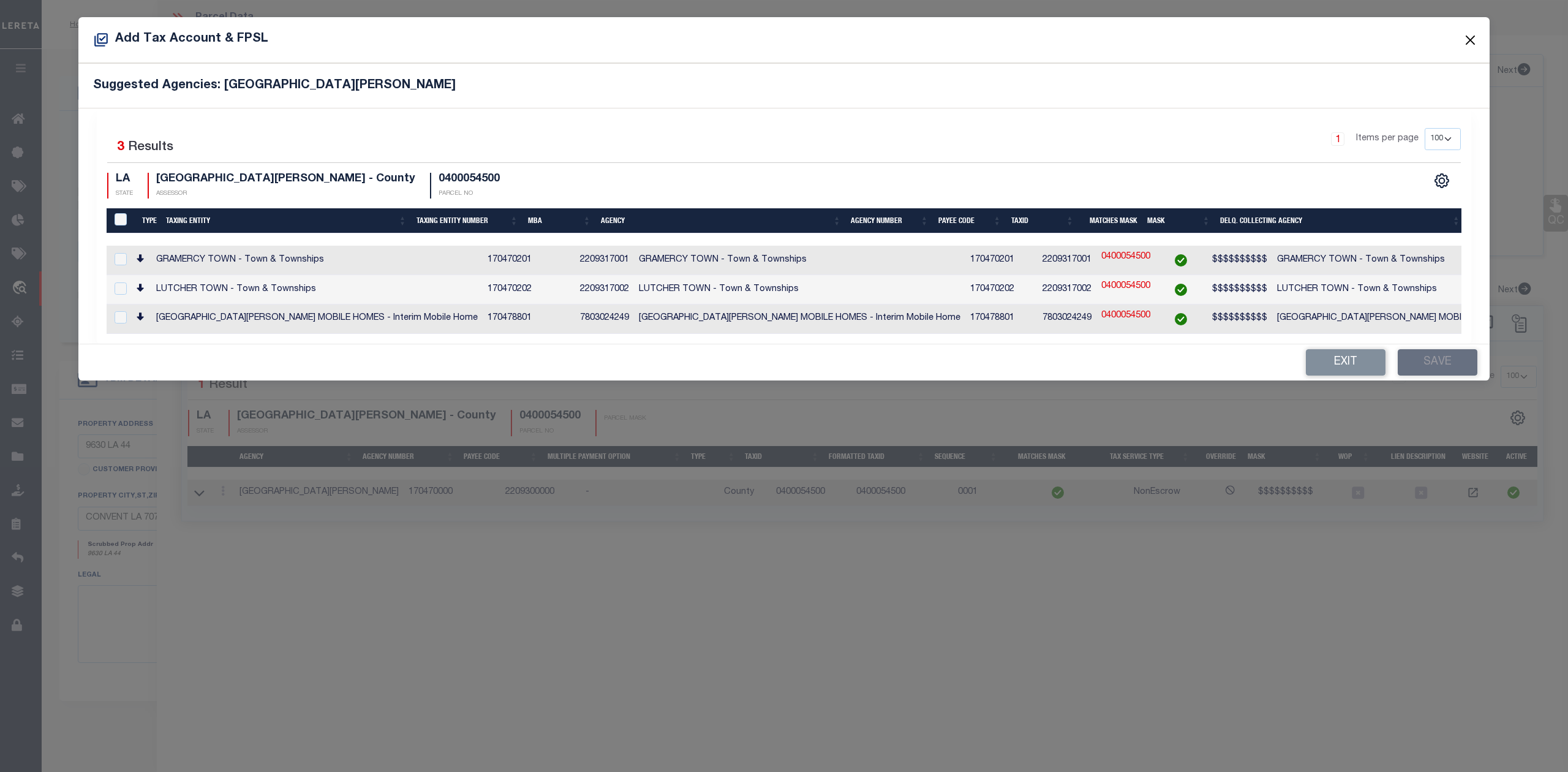
click at [1469, 42] on button "Close" at bounding box center [1471, 40] width 16 height 16
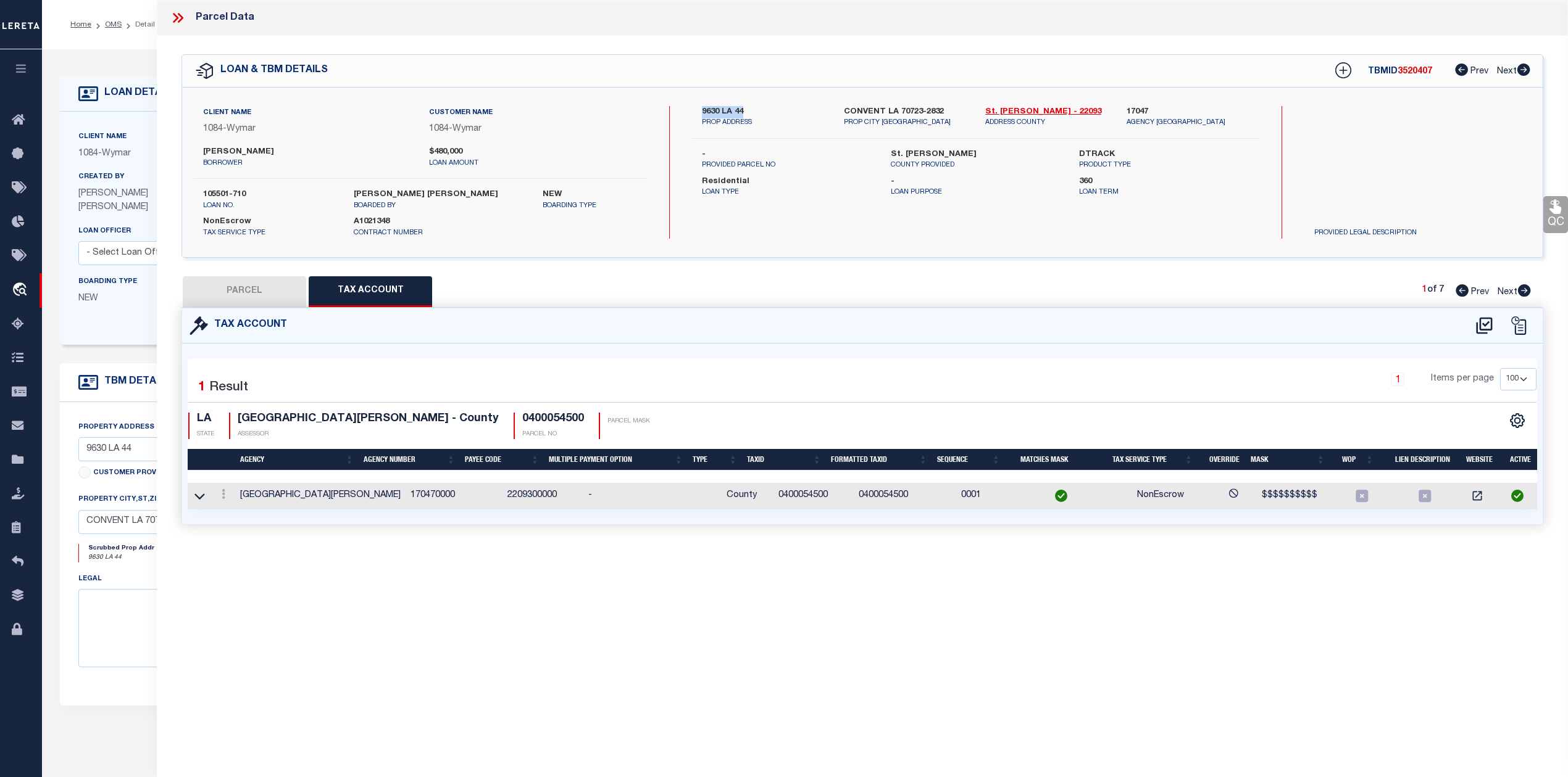
click at [263, 295] on button "PARCEL" at bounding box center [244, 292] width 123 height 31
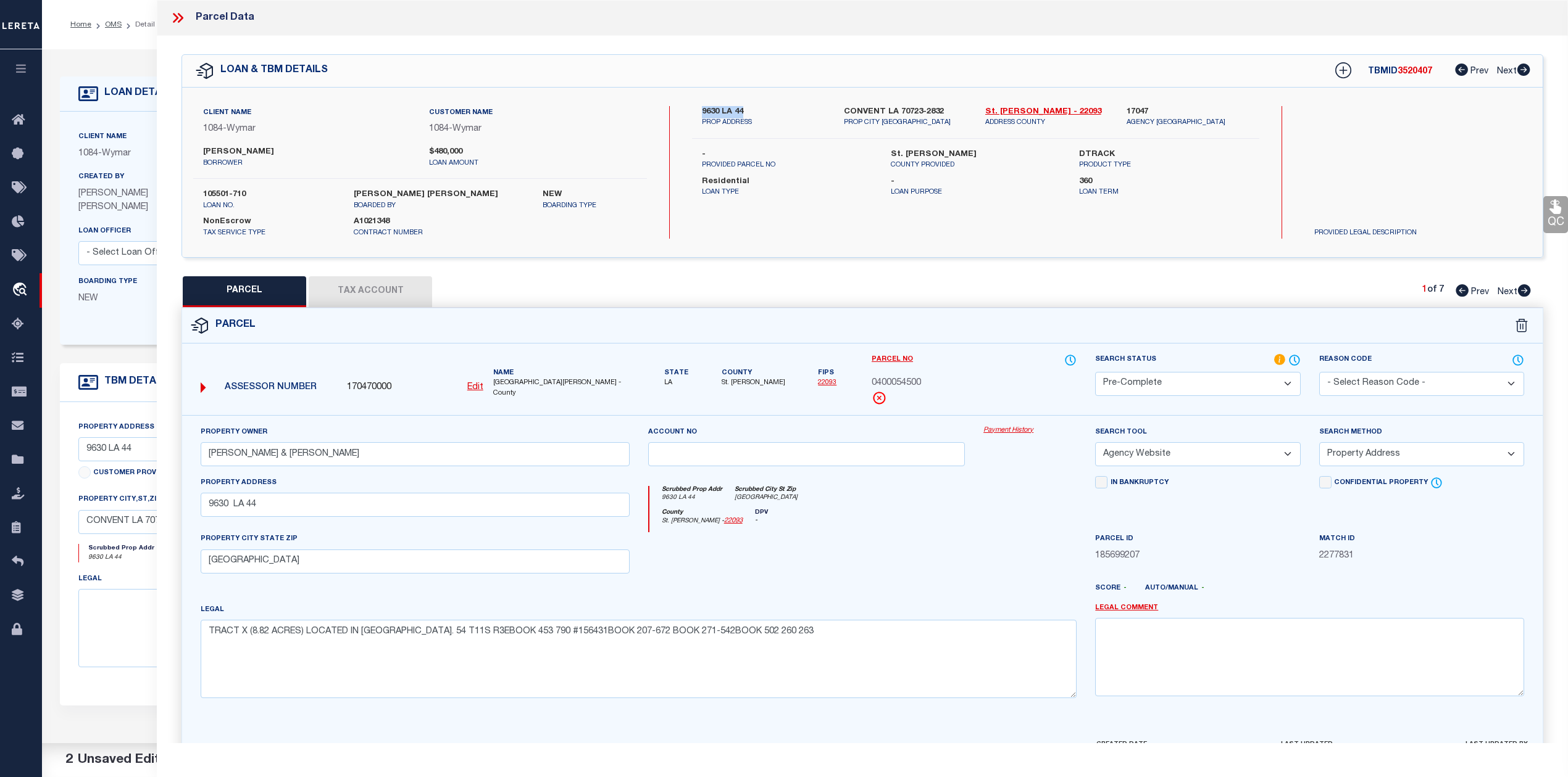
click at [359, 289] on button "Tax Account" at bounding box center [370, 292] width 123 height 31
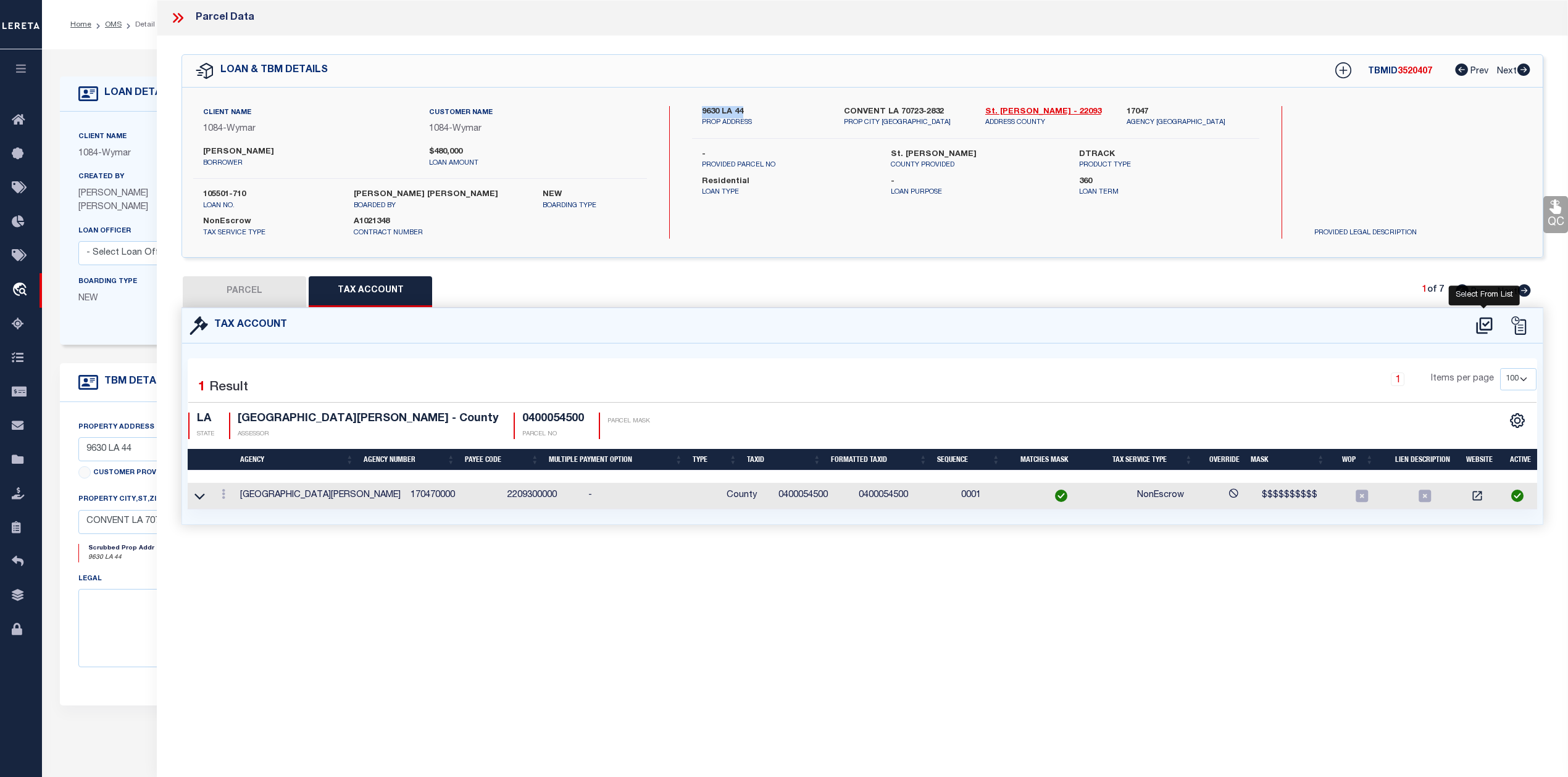
click at [1480, 324] on icon at bounding box center [1483, 324] width 16 height 16
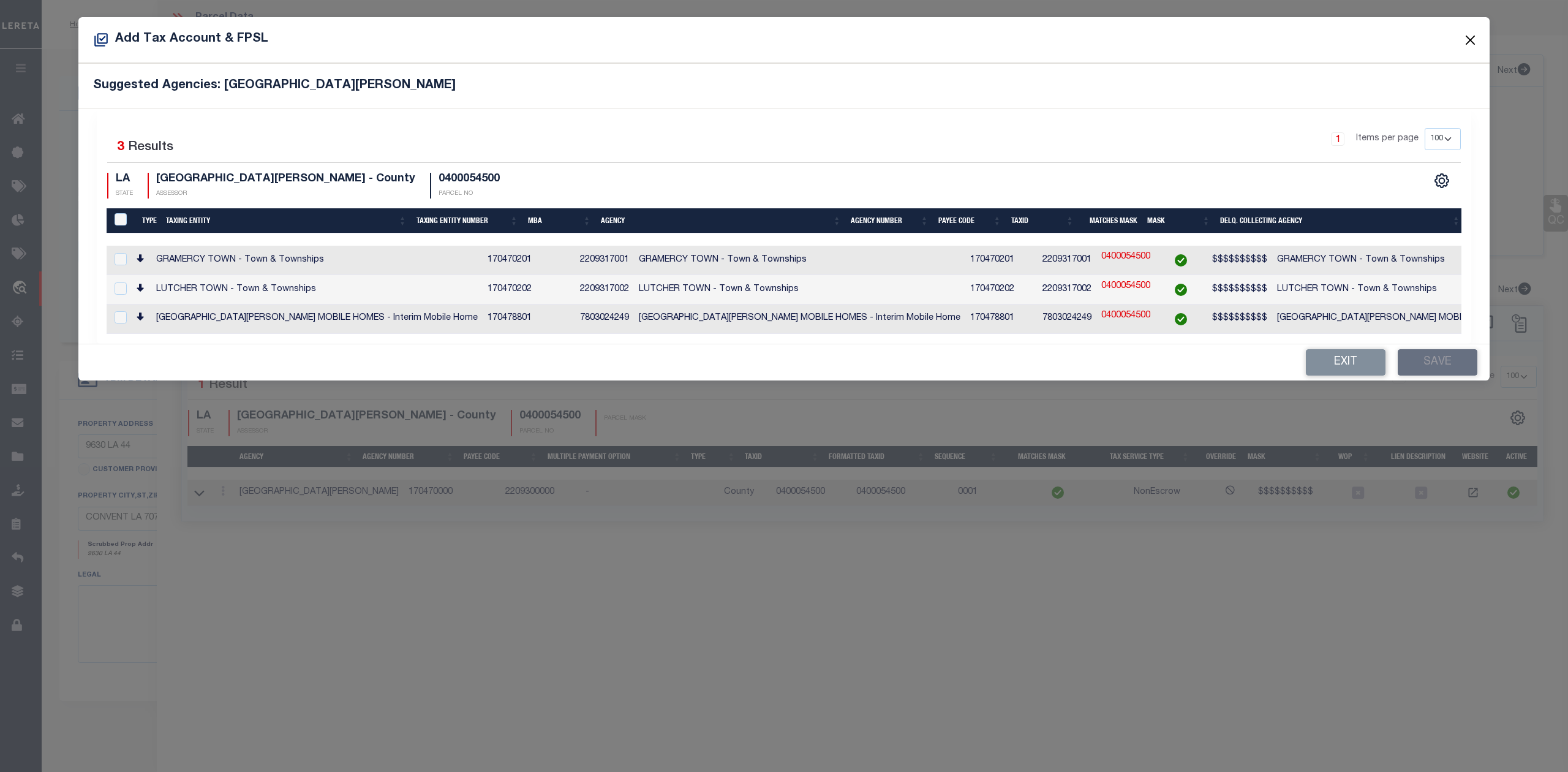
click at [1466, 35] on button "Close" at bounding box center [1471, 40] width 16 height 16
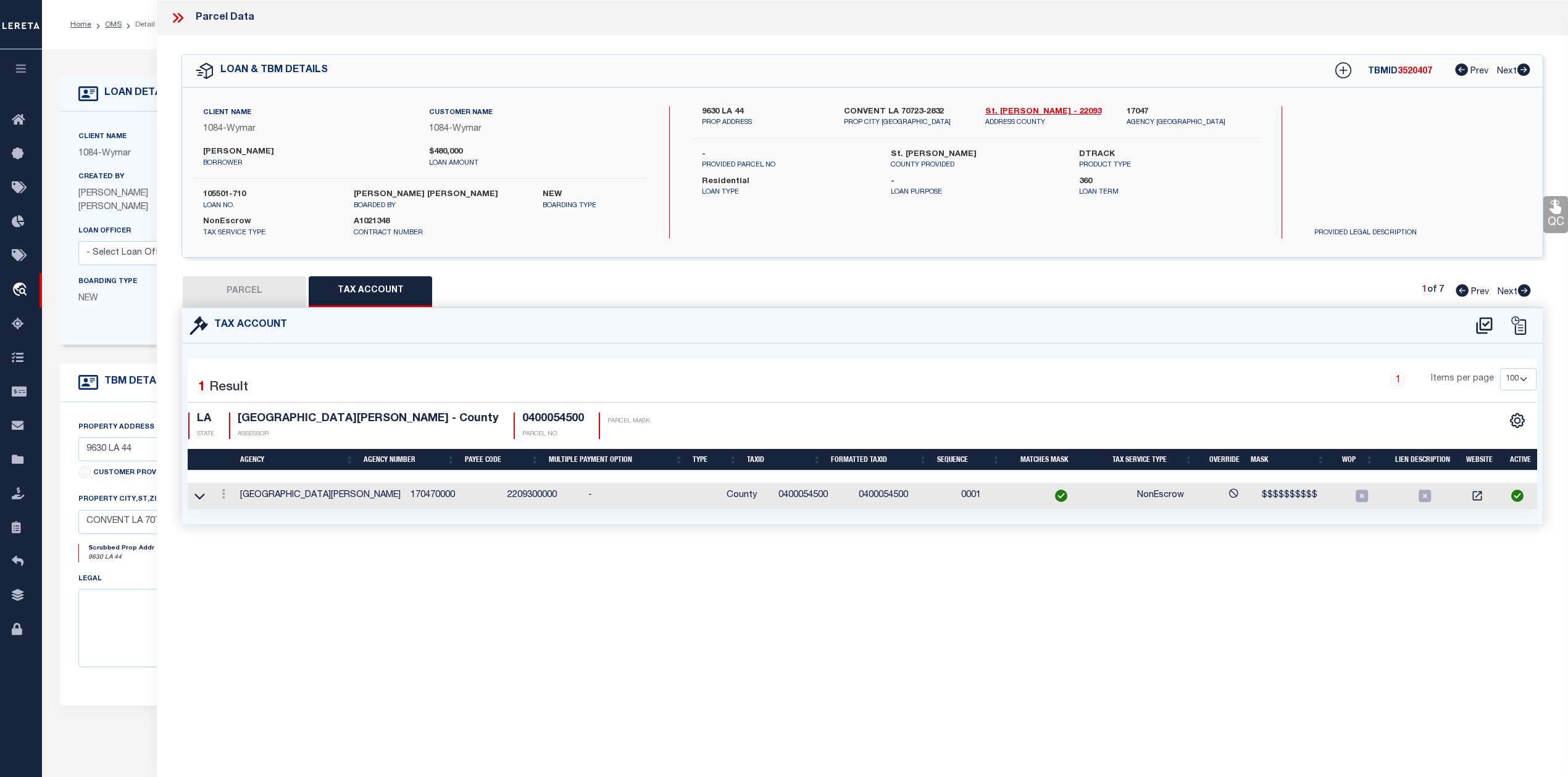
click at [265, 275] on div "QC QC QC" at bounding box center [862, 295] width 1411 height 519
click at [267, 281] on button "PARCEL" at bounding box center [244, 292] width 123 height 31
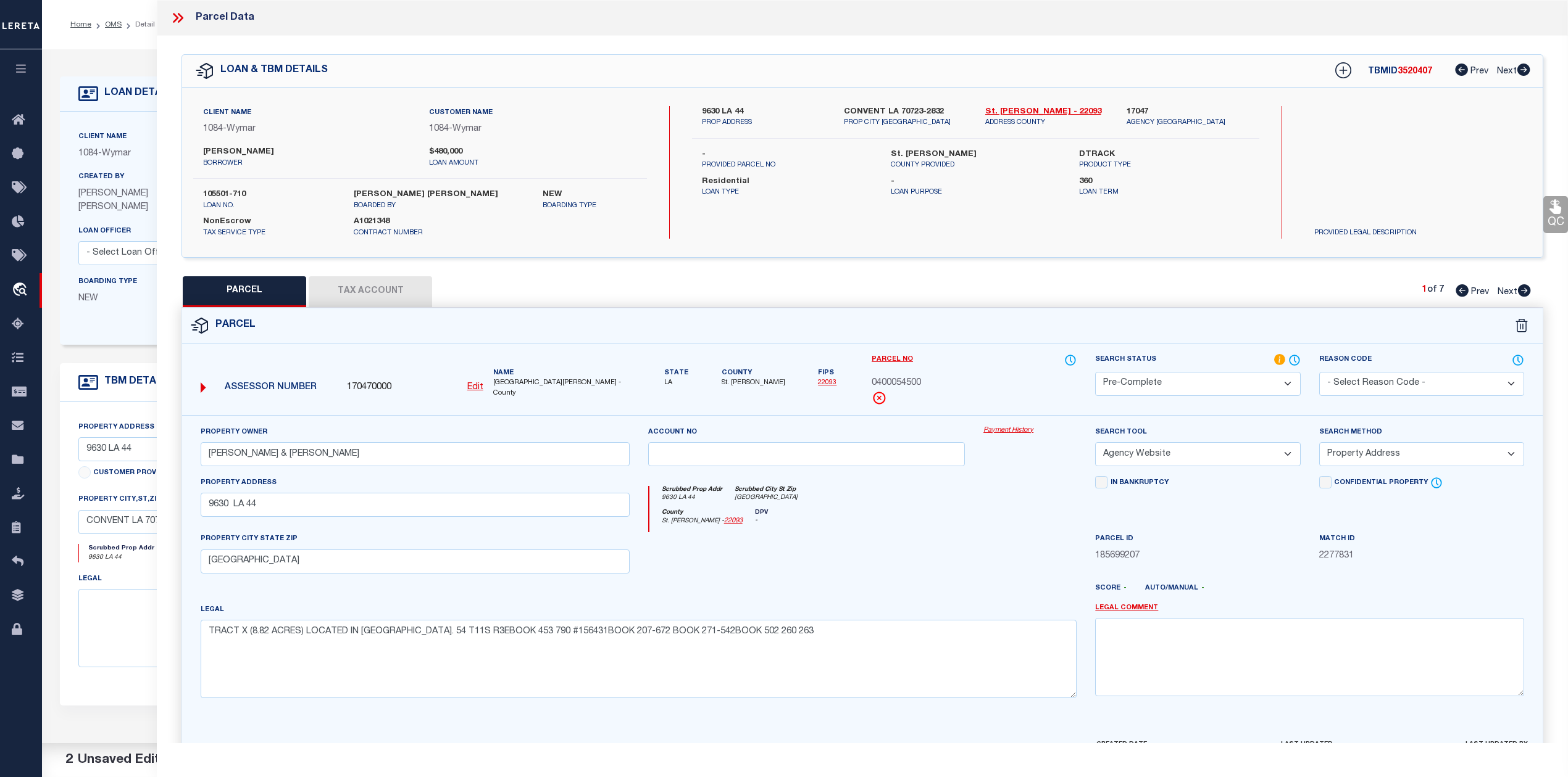
scroll to position [80, 0]
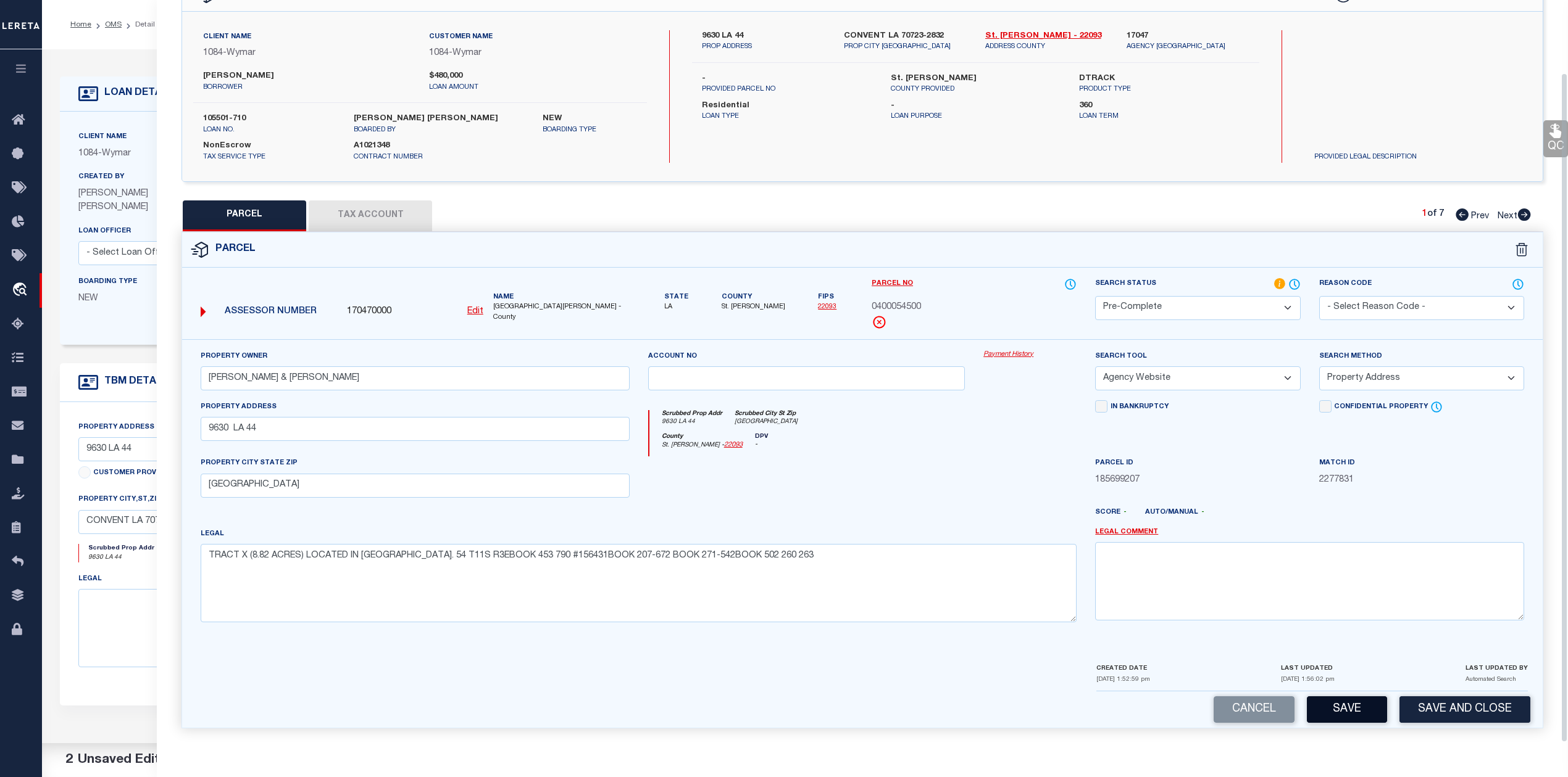
click at [1362, 709] on button "Save" at bounding box center [1347, 710] width 80 height 27
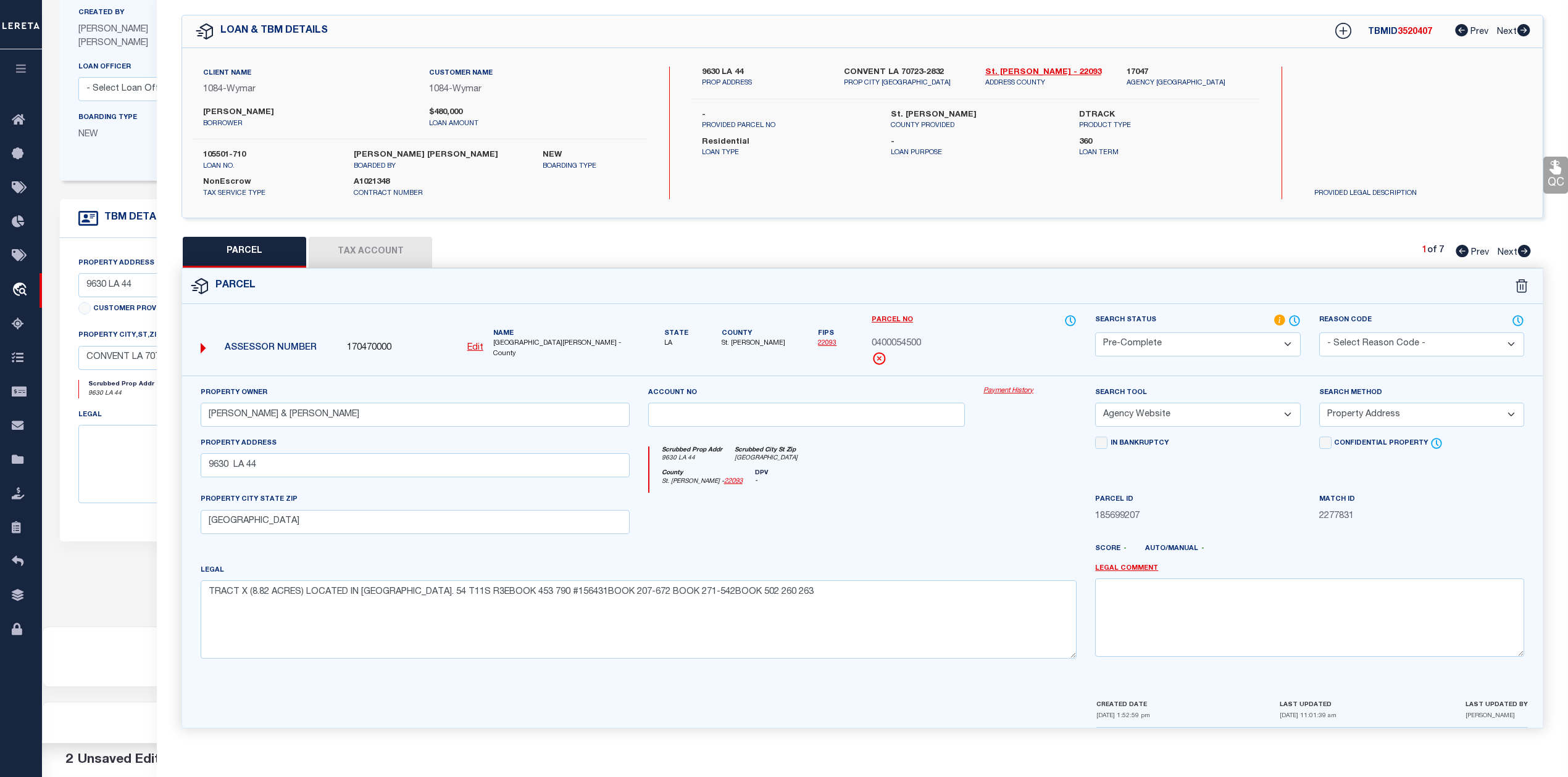
scroll to position [0, 0]
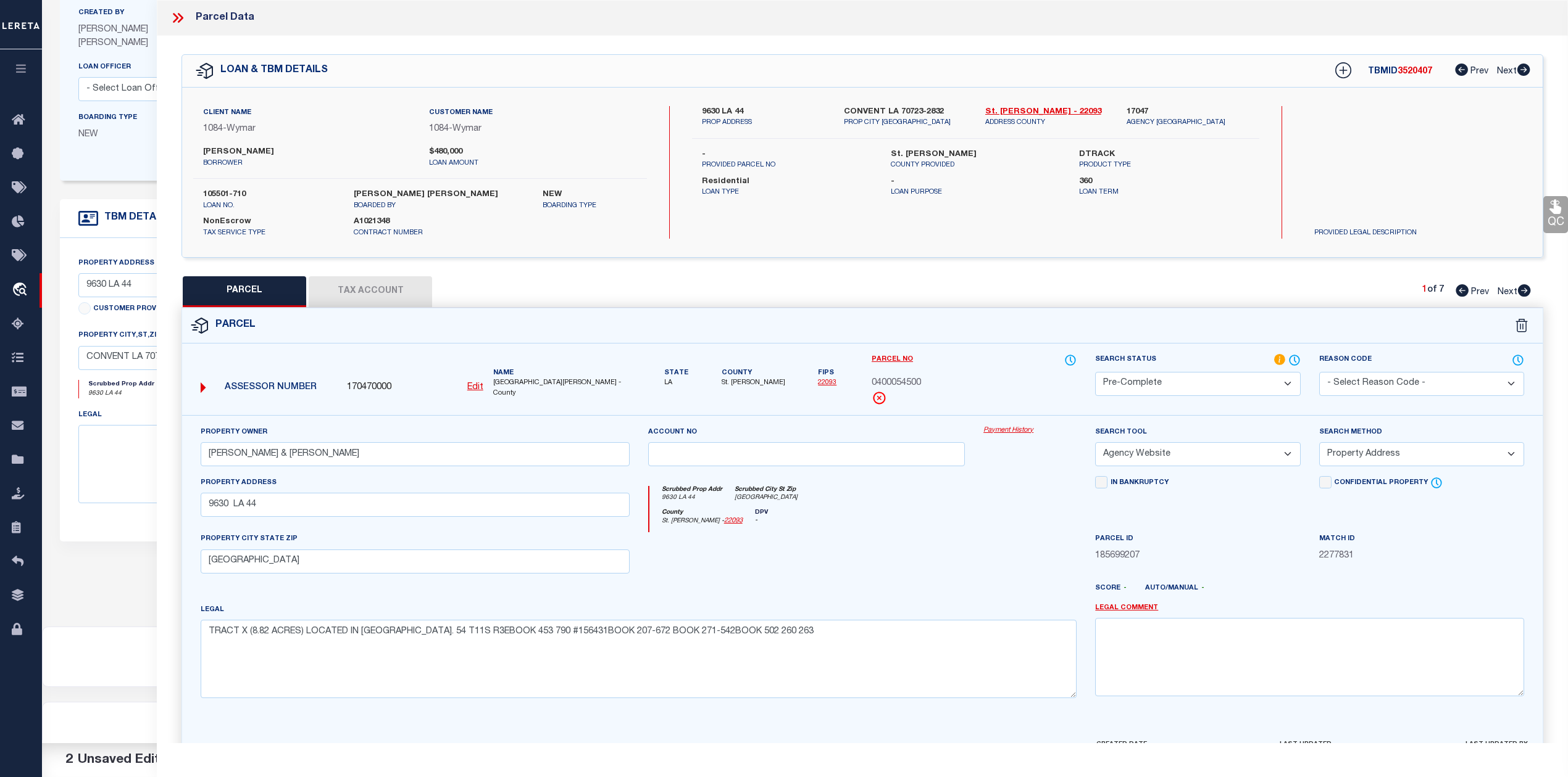
click at [373, 296] on button "Tax Account" at bounding box center [370, 292] width 123 height 31
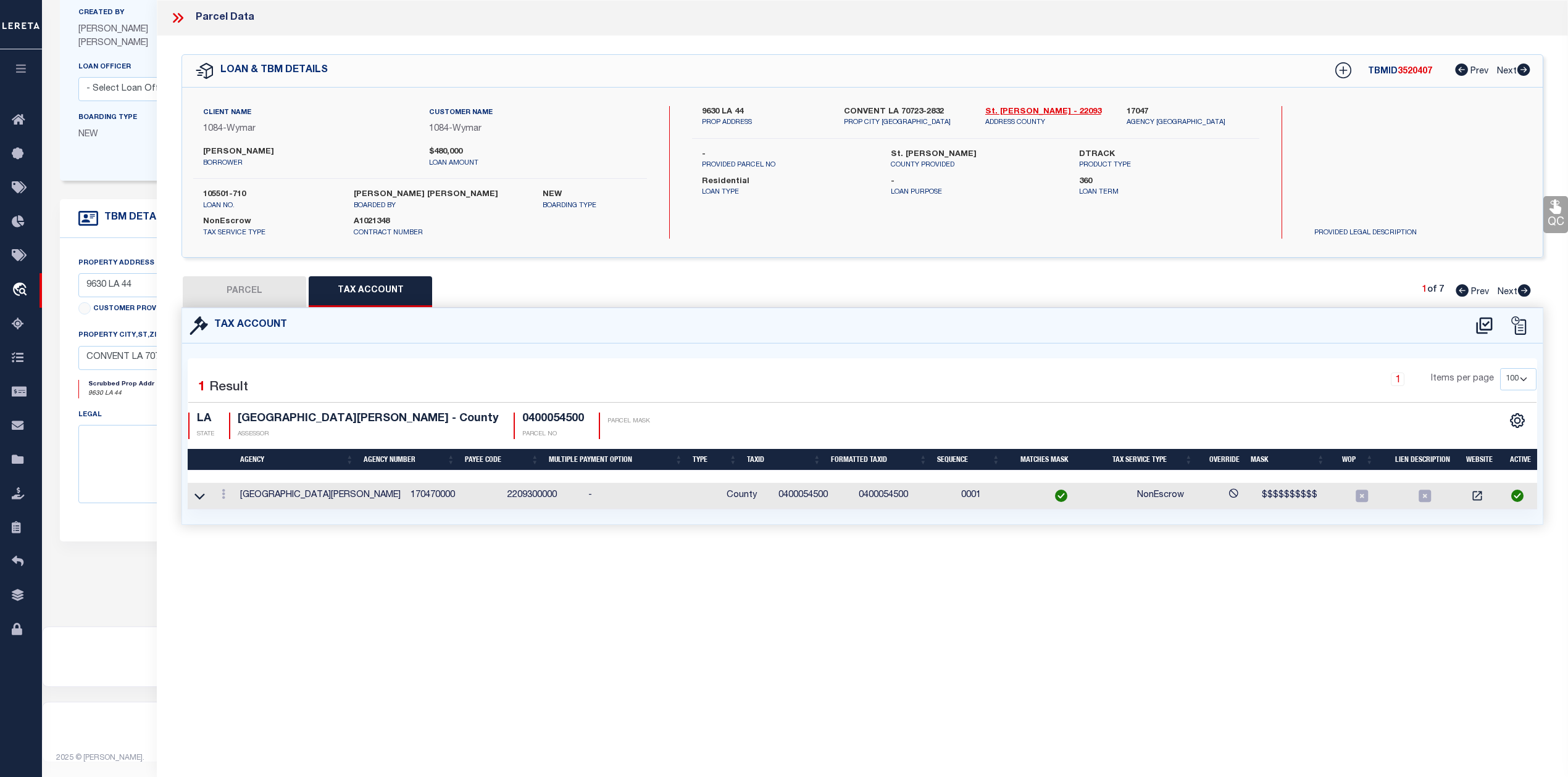
click at [249, 298] on button "PARCEL" at bounding box center [244, 292] width 123 height 31
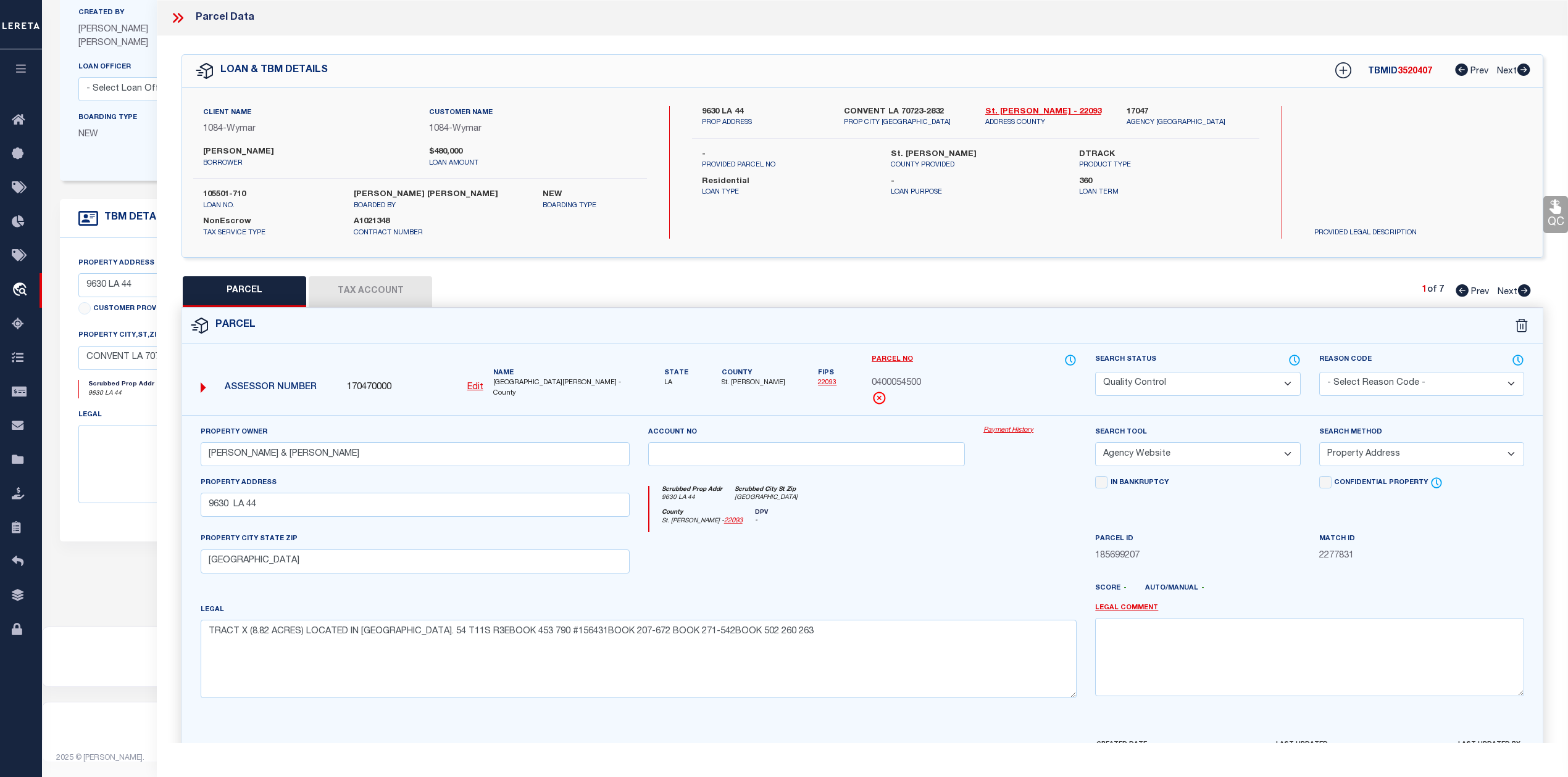
click at [1420, 72] on span "3520407" at bounding box center [1415, 71] width 34 height 9
click at [897, 378] on span "0400054500" at bounding box center [896, 384] width 50 height 13
click at [902, 150] on label "St. [PERSON_NAME]" at bounding box center [974, 154] width 169 height 12
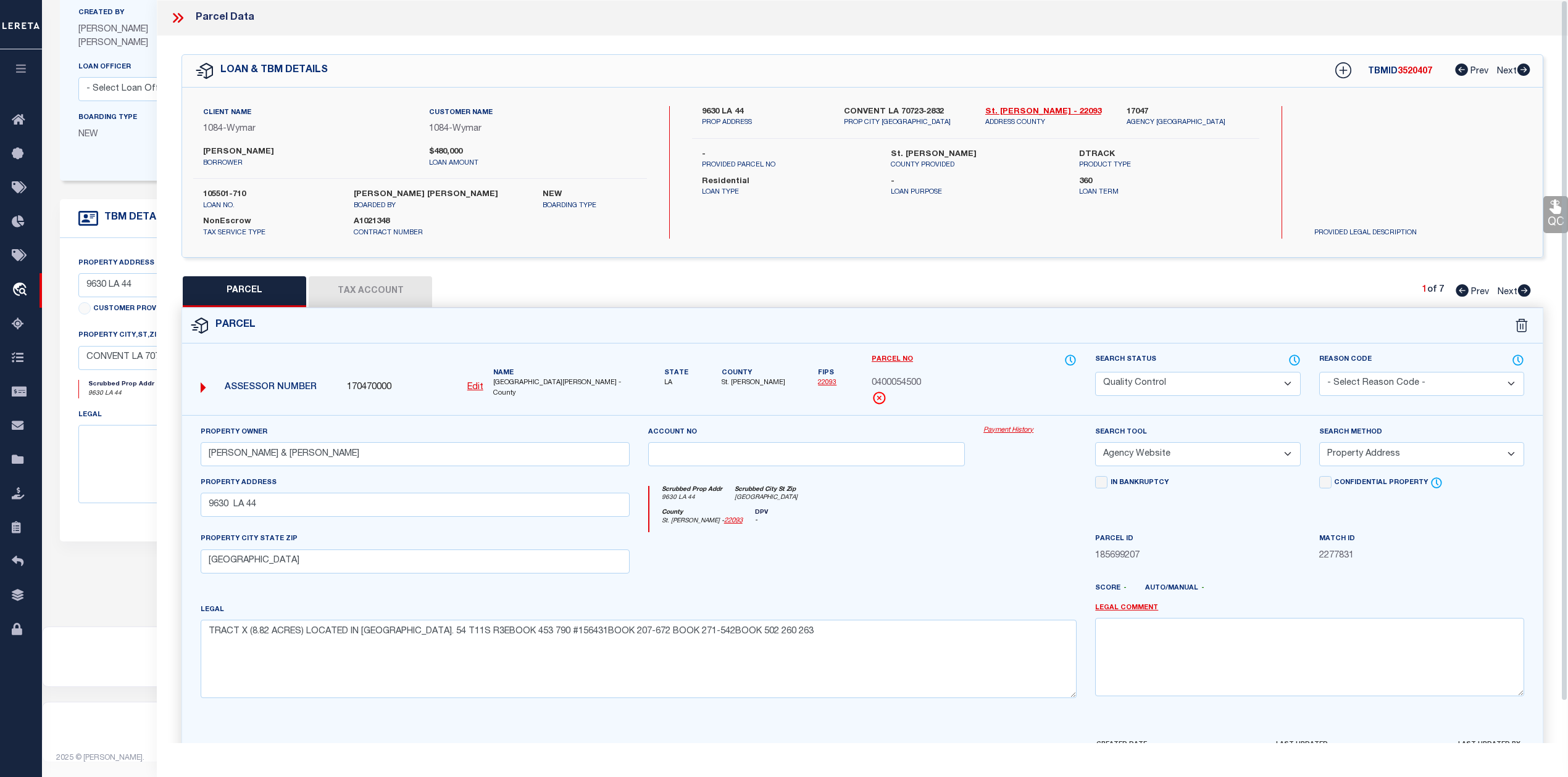
click at [902, 150] on label "St. [PERSON_NAME]" at bounding box center [974, 154] width 169 height 12
click at [1527, 287] on icon at bounding box center [1524, 290] width 13 height 12
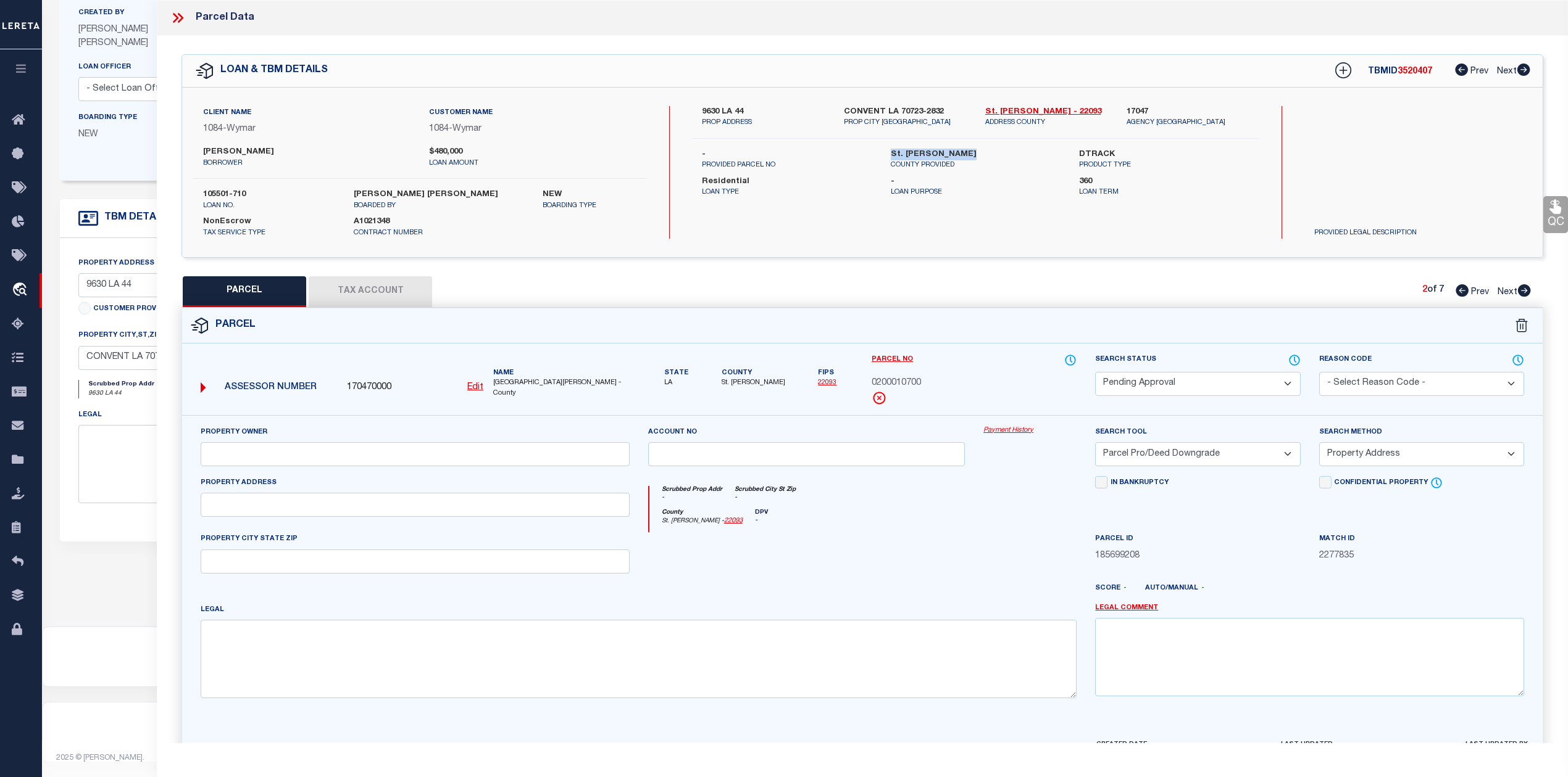
click at [1172, 384] on select "Automated Search Bad Parcel Complete Duplicate Parcel High Dollar Reporting In …" at bounding box center [1198, 384] width 205 height 24
click at [1095, 372] on select "Automated Search Bad Parcel Complete Duplicate Parcel High Dollar Reporting In …" at bounding box center [1198, 384] width 205 height 24
click at [1386, 370] on div "Reason Code - Select Reason Code - 099 - Other (Provide additional detail) ACT …" at bounding box center [1422, 374] width 205 height 42
click at [1387, 381] on select "- Select Reason Code - 099 - Other (Provide additional detail) ACT - Agency Cha…" at bounding box center [1422, 384] width 205 height 24
click at [1319, 372] on select "- Select Reason Code - 099 - Other (Provide additional detail) ACT - Agency Cha…" at bounding box center [1422, 384] width 205 height 24
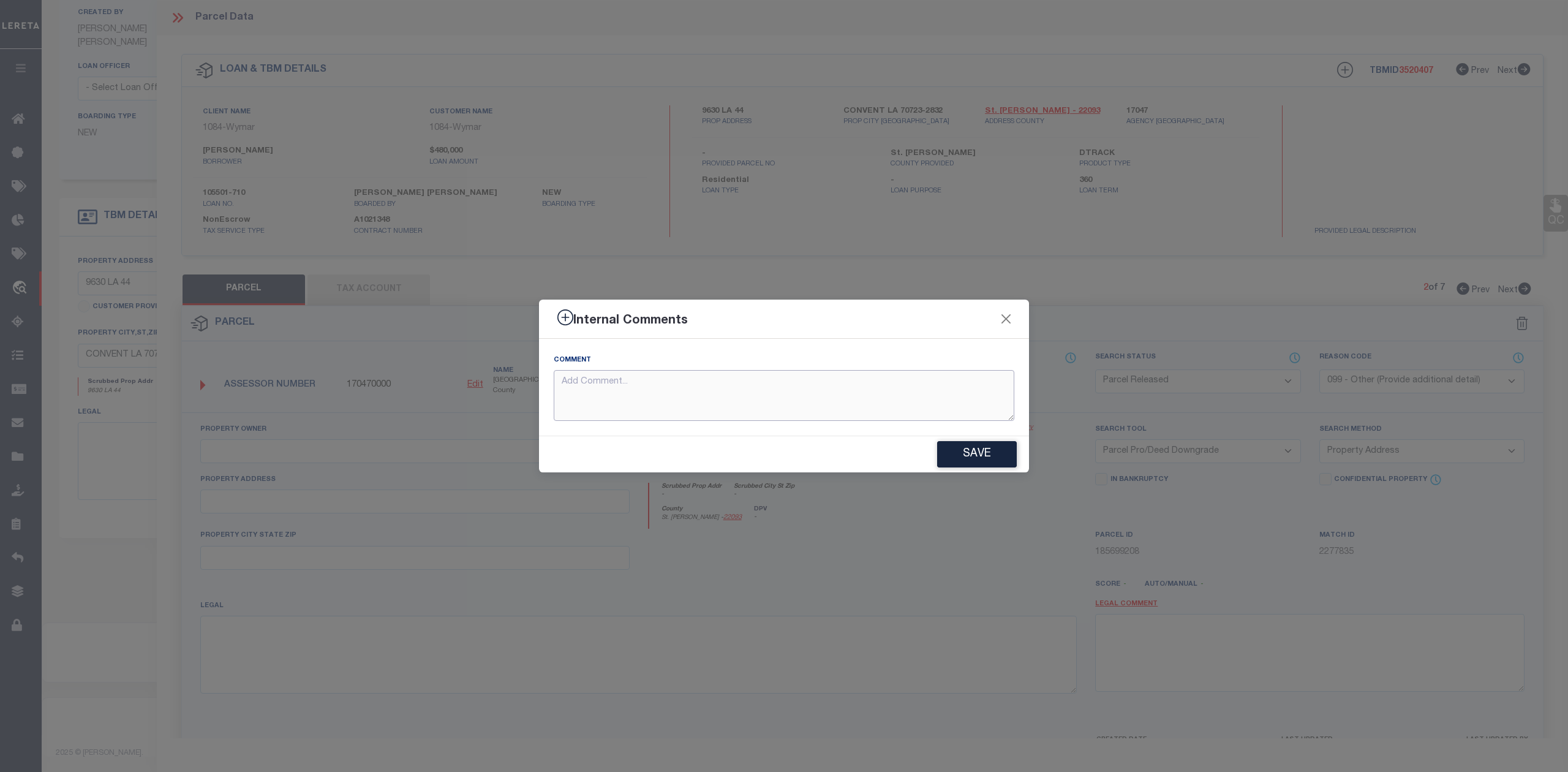
click at [956, 385] on textarea at bounding box center [784, 396] width 461 height 51
click at [909, 381] on textarea at bounding box center [784, 396] width 461 height 51
click at [615, 378] on textarea "parcel not needed" at bounding box center [784, 396] width 461 height 51
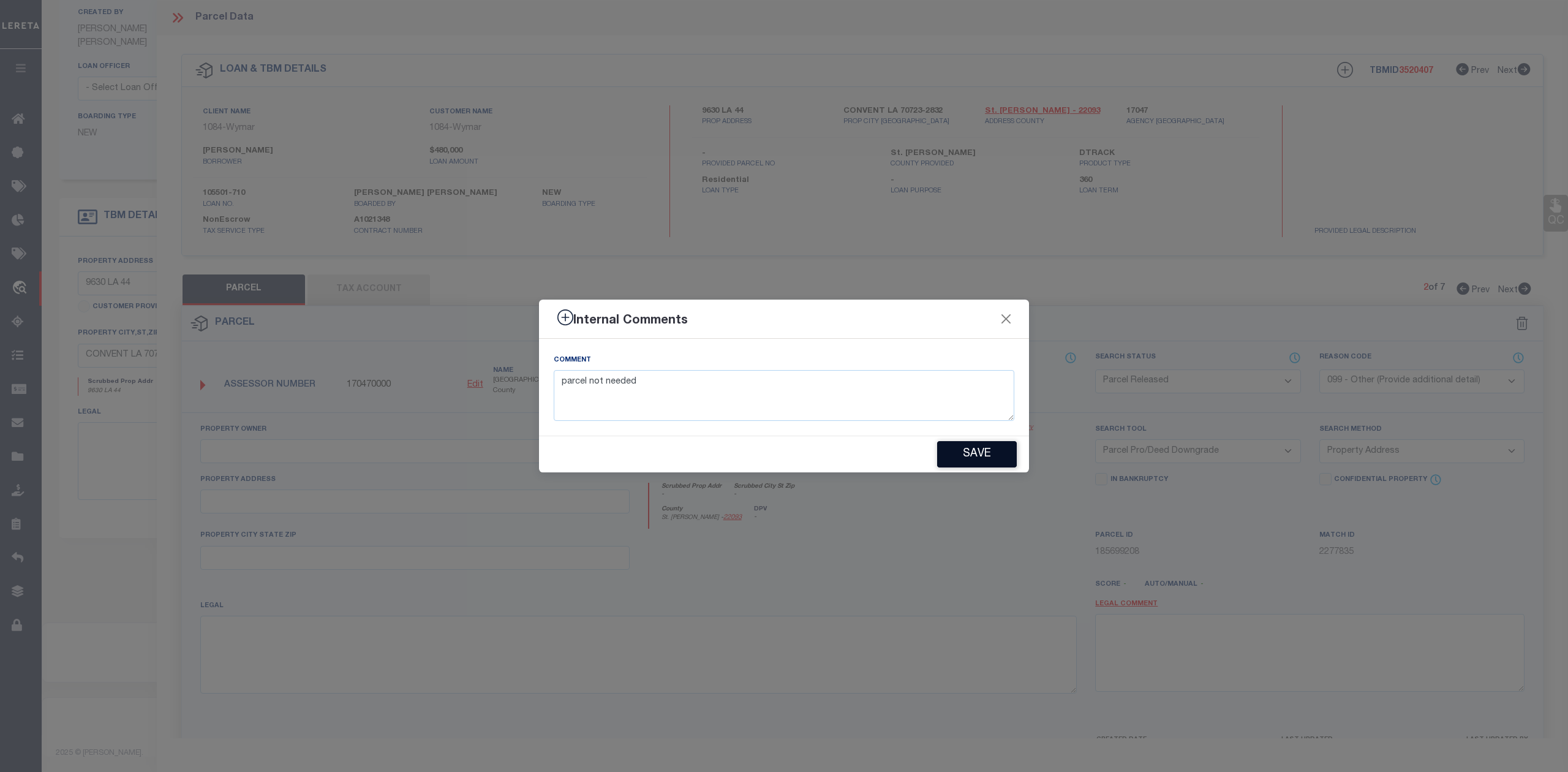
click at [981, 461] on button "Save" at bounding box center [977, 454] width 80 height 27
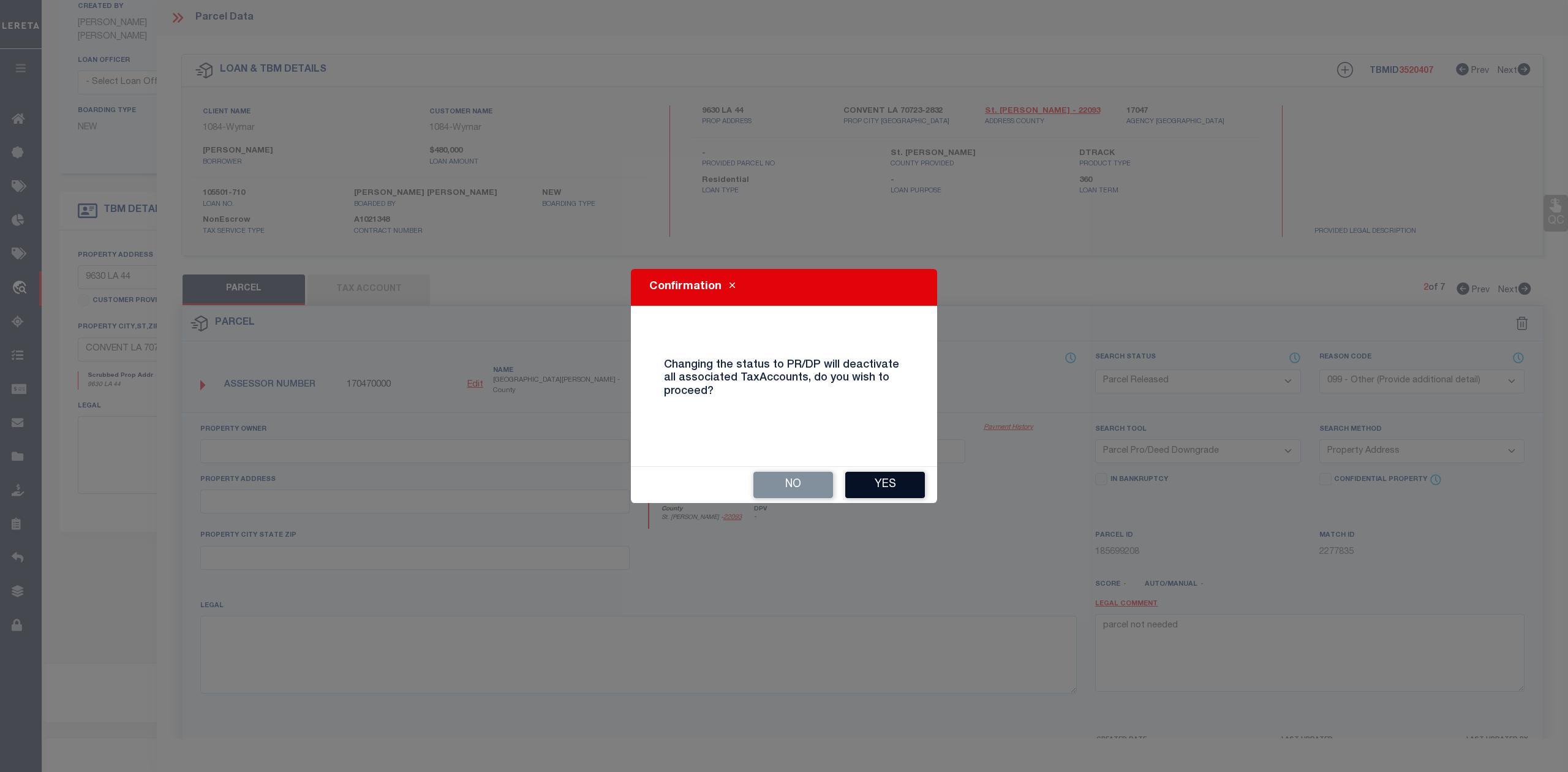
click at [894, 482] on button "Yes" at bounding box center [886, 485] width 80 height 27
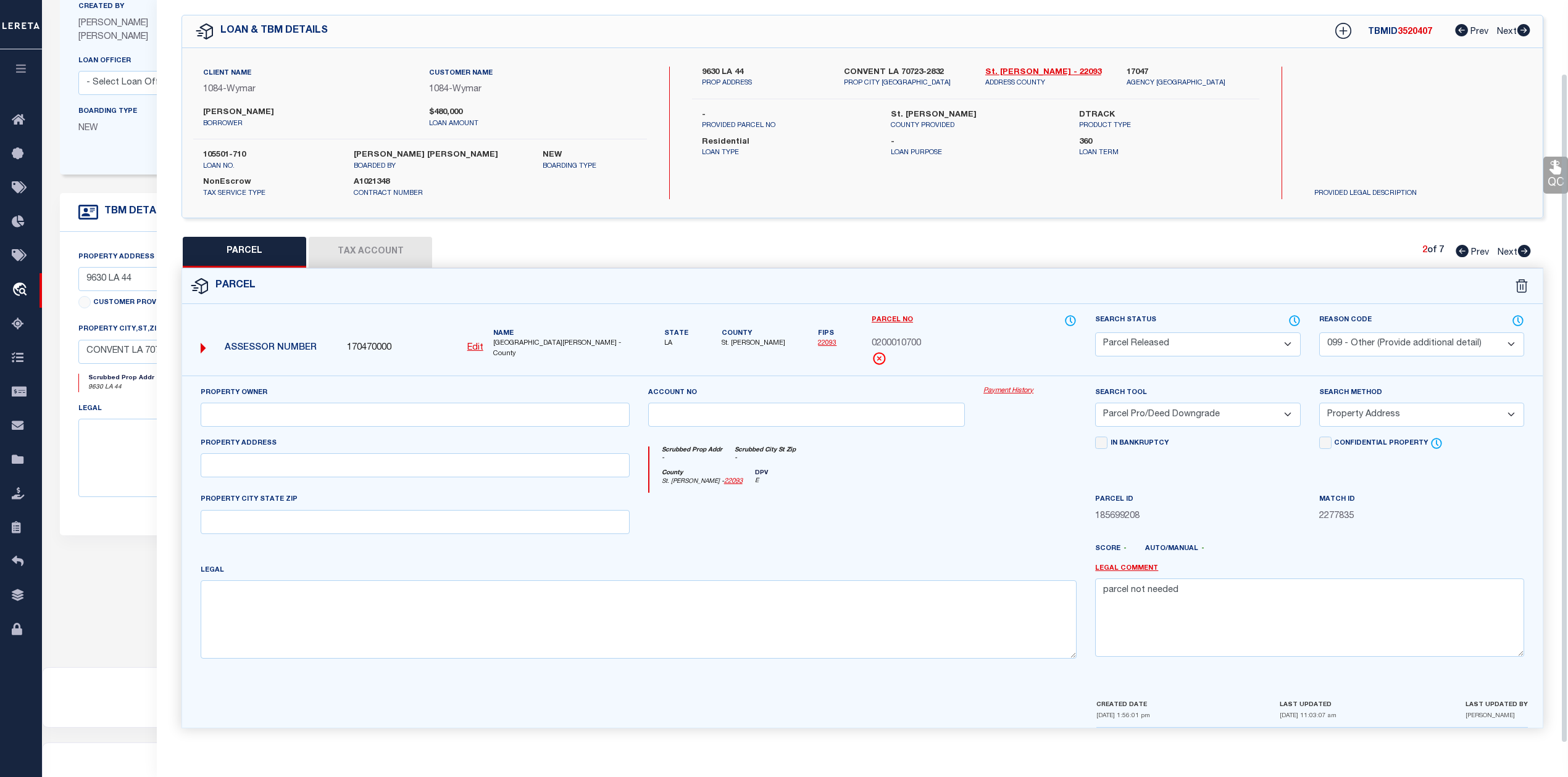
scroll to position [44, 0]
click at [1521, 248] on icon at bounding box center [1524, 251] width 13 height 12
click at [1151, 341] on select "Automated Search Bad Parcel Complete Duplicate Parcel High Dollar Reporting In …" at bounding box center [1198, 344] width 205 height 24
click at [1095, 332] on select "Automated Search Bad Parcel Complete Duplicate Parcel High Dollar Reporting In …" at bounding box center [1198, 344] width 205 height 24
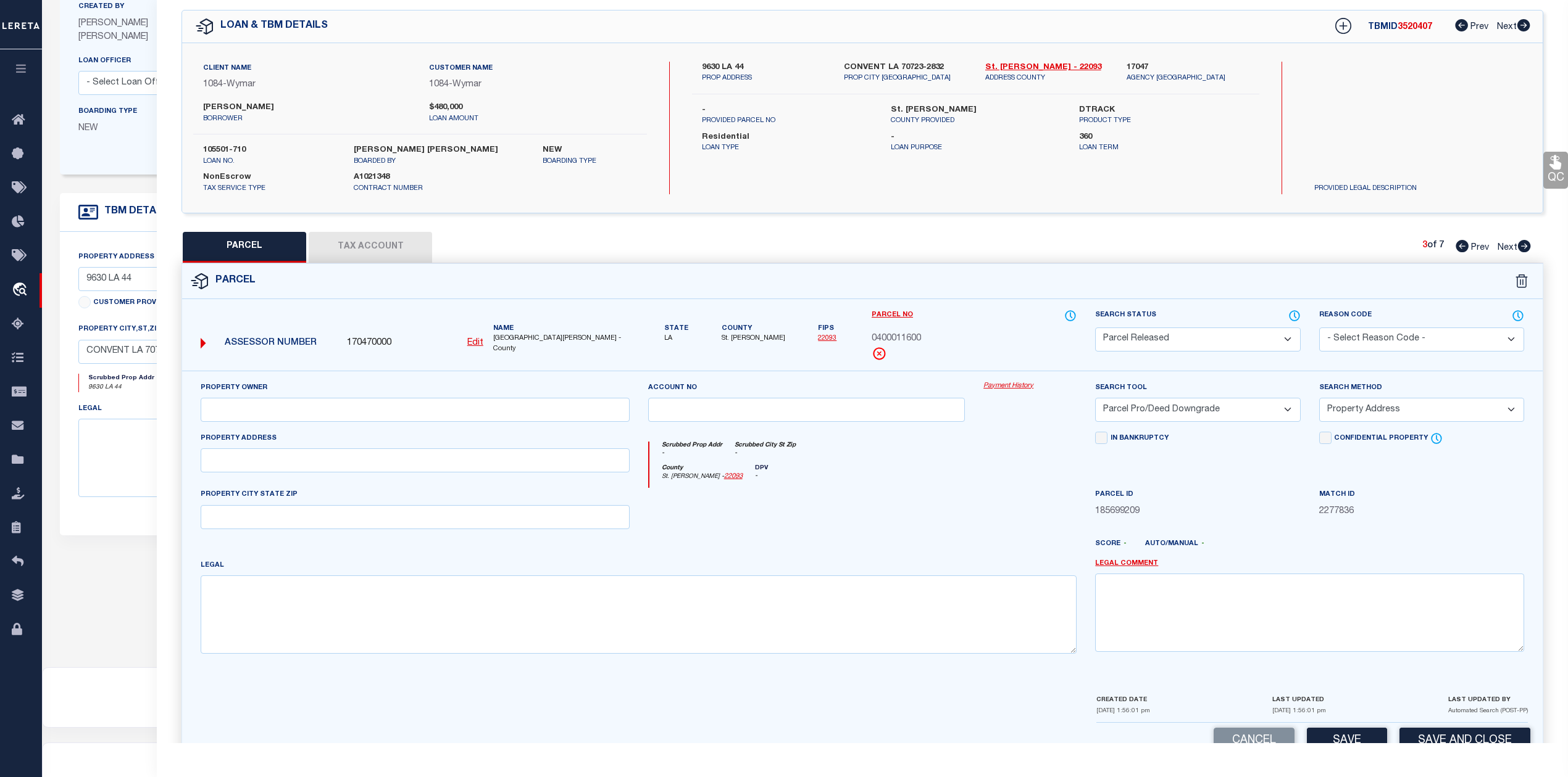
click at [1380, 331] on select "- Select Reason Code - 099 - Other (Provide additional detail) ACT - Agency Cha…" at bounding box center [1422, 339] width 205 height 24
click at [1319, 327] on select "- Select Reason Code - 099 - Other (Provide additional detail) ACT - Agency Cha…" at bounding box center [1422, 339] width 205 height 24
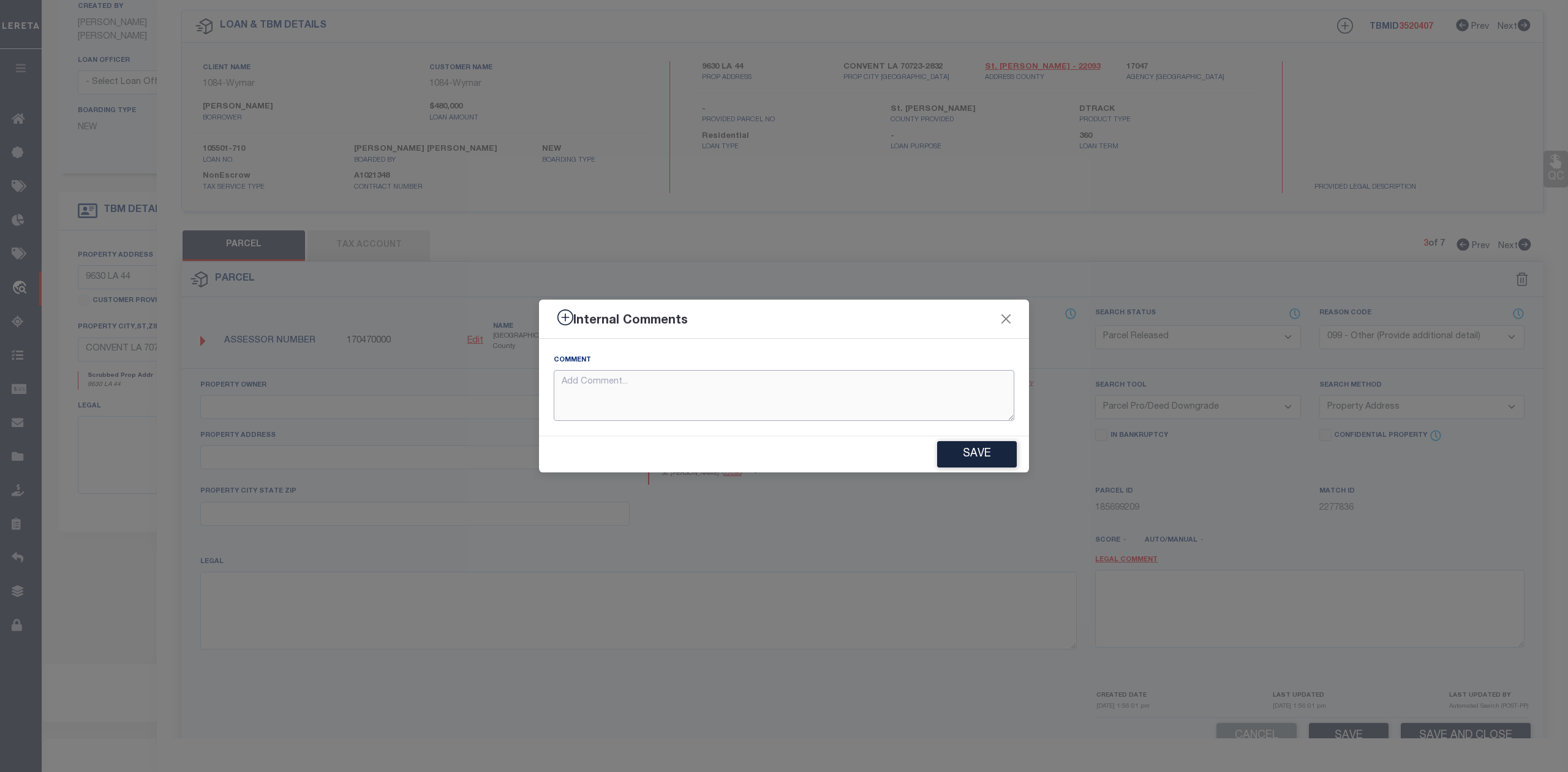
click at [816, 410] on textarea at bounding box center [784, 396] width 461 height 51
paste textarea "parcel not needed"
click at [981, 471] on div "Save" at bounding box center [784, 454] width 490 height 36
click at [985, 454] on button "Save" at bounding box center [977, 454] width 80 height 27
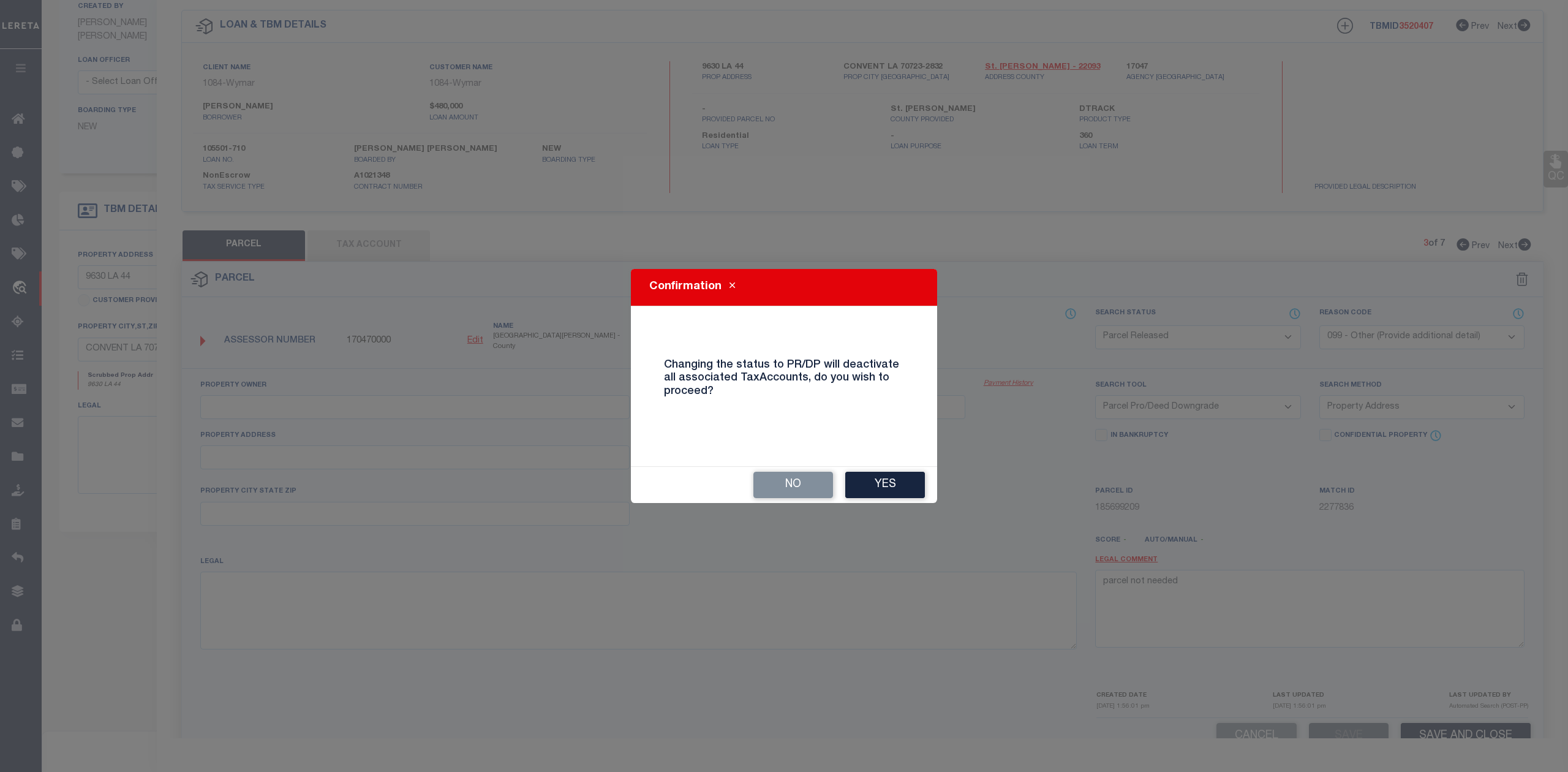
click at [886, 471] on div "No Yes" at bounding box center [784, 485] width 306 height 36
click at [888, 479] on button "Yes" at bounding box center [886, 485] width 80 height 27
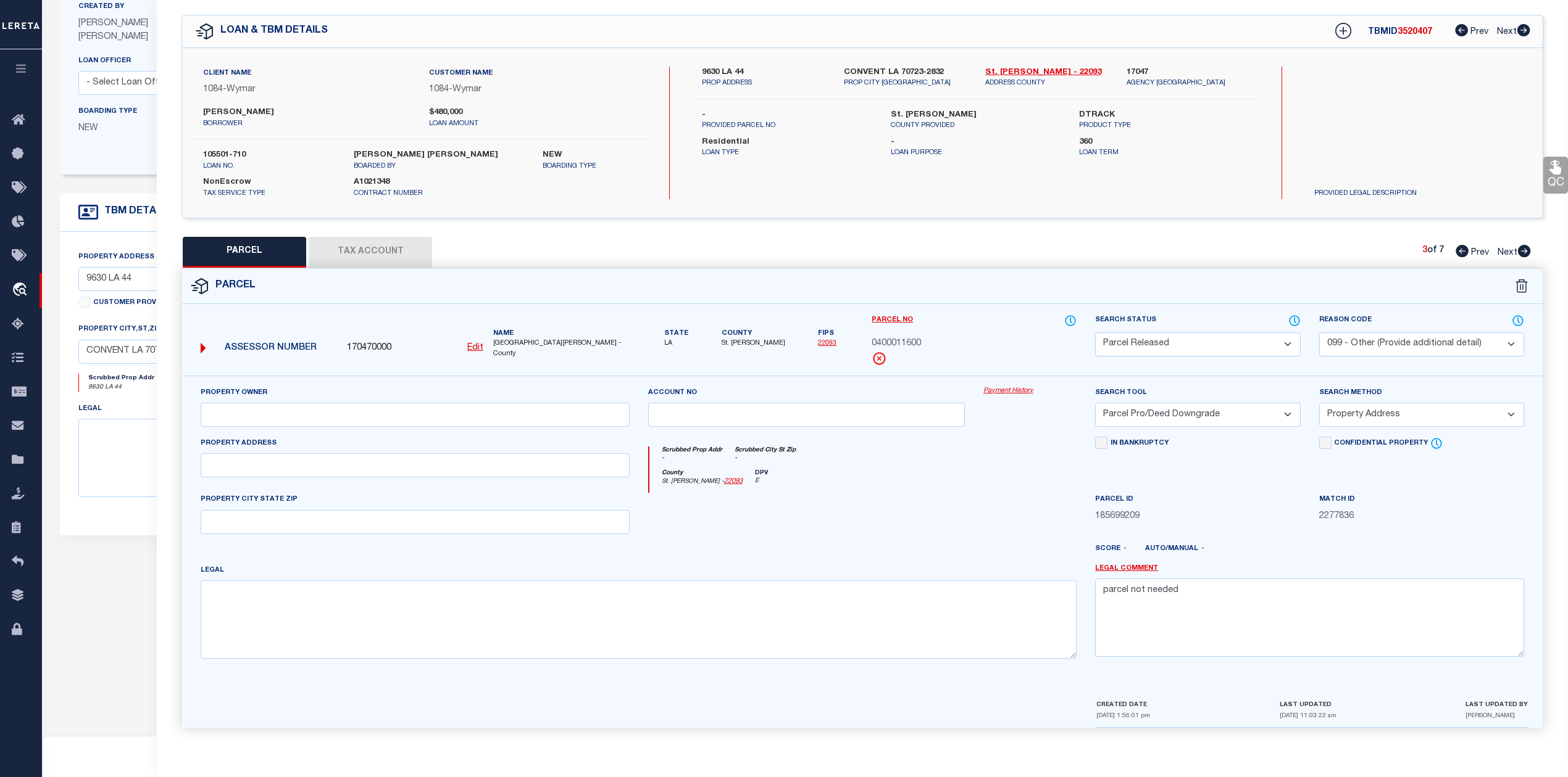
scroll to position [243, 0]
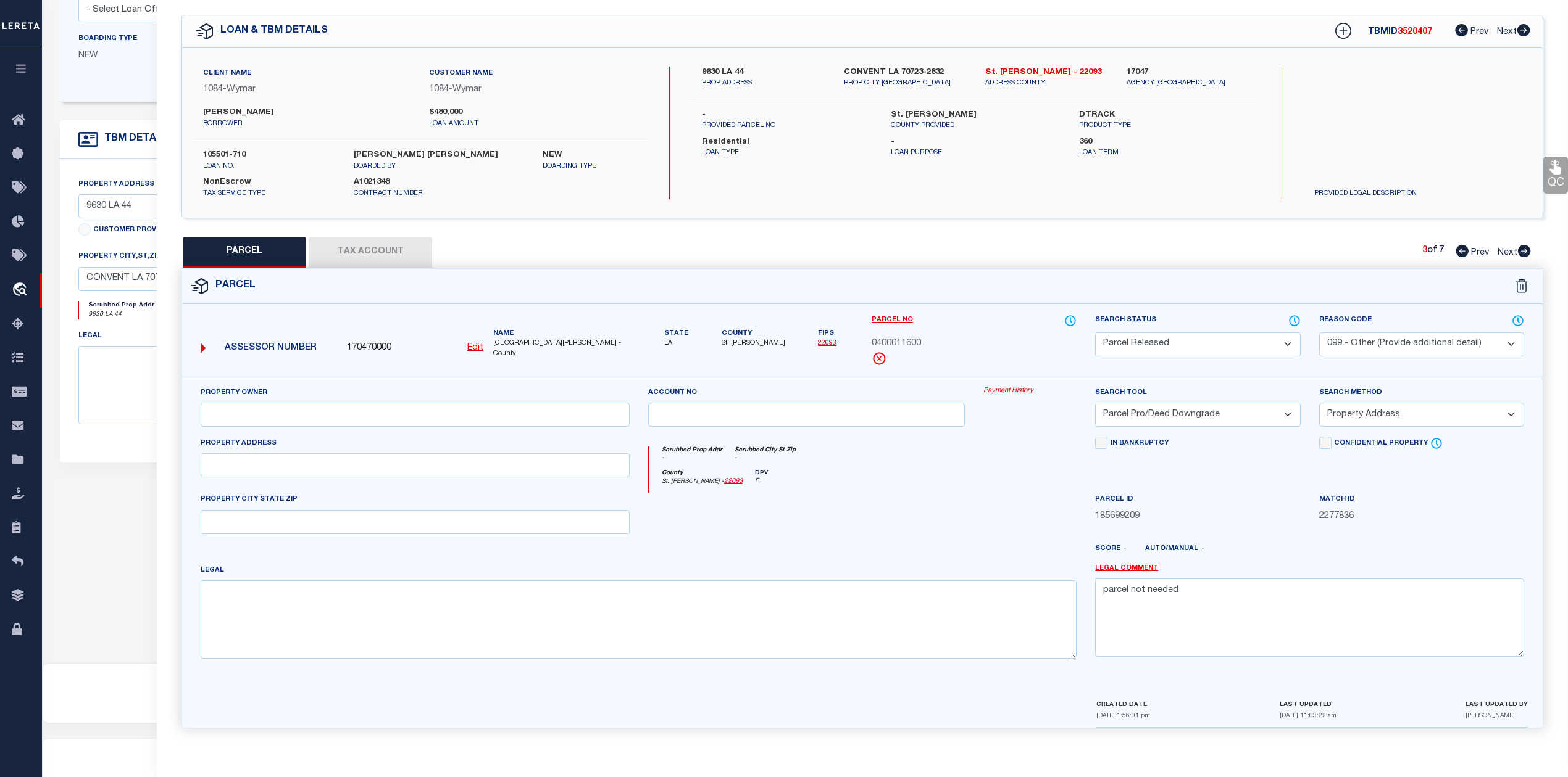
click at [1521, 248] on icon at bounding box center [1524, 251] width 13 height 12
click at [1156, 344] on select "Automated Search Bad Parcel Complete Duplicate Parcel High Dollar Reporting In …" at bounding box center [1198, 344] width 205 height 24
click at [1095, 332] on select "Automated Search Bad Parcel Complete Duplicate Parcel High Dollar Reporting In …" at bounding box center [1198, 344] width 205 height 24
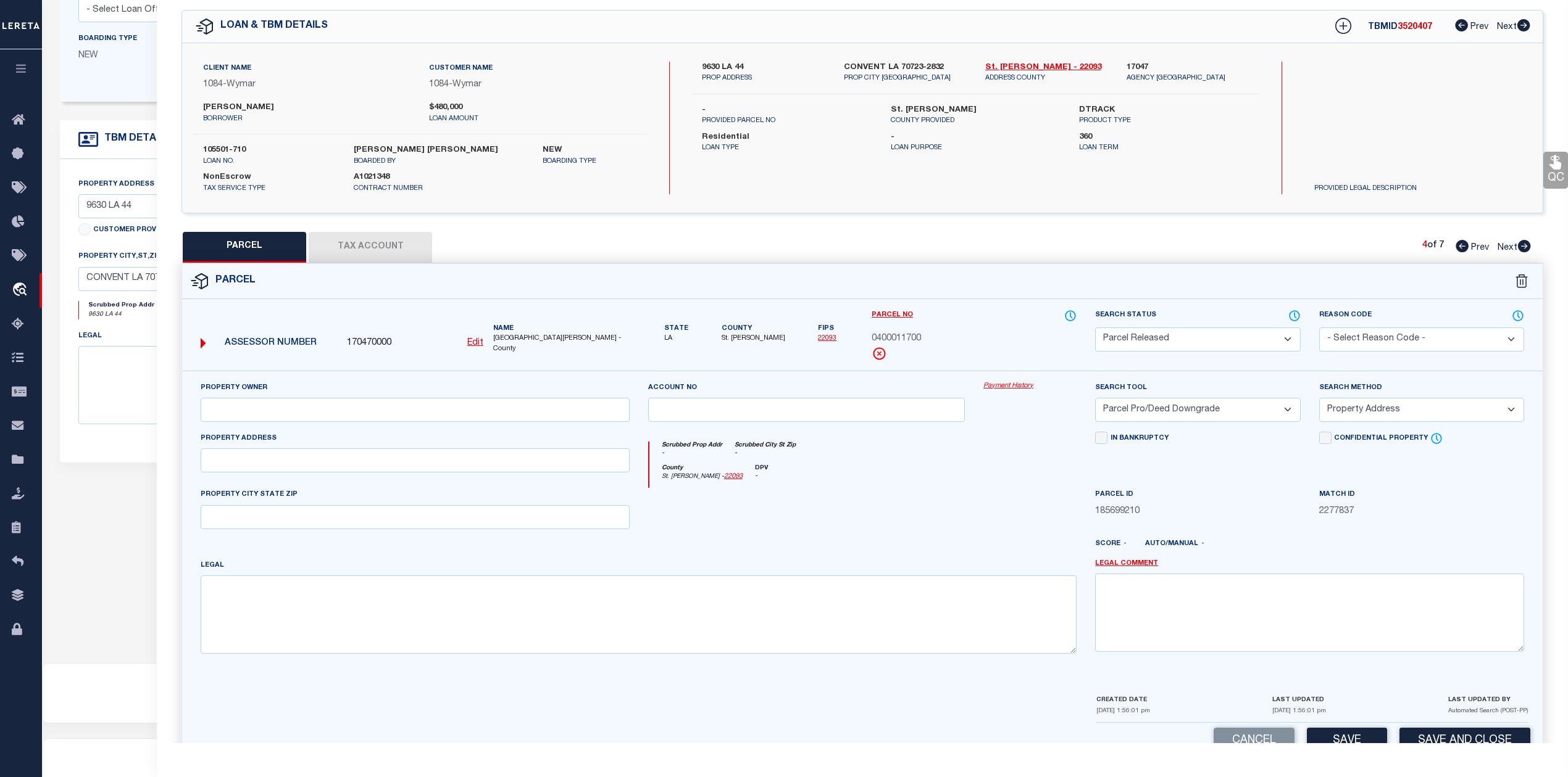
click at [1364, 342] on select "- Select Reason Code - 099 - Other (Provide additional detail) ACT - Agency Cha…" at bounding box center [1422, 339] width 205 height 24
click at [1319, 327] on select "- Select Reason Code - 099 - Other (Provide additional detail) ACT - Agency Cha…" at bounding box center [1422, 339] width 205 height 24
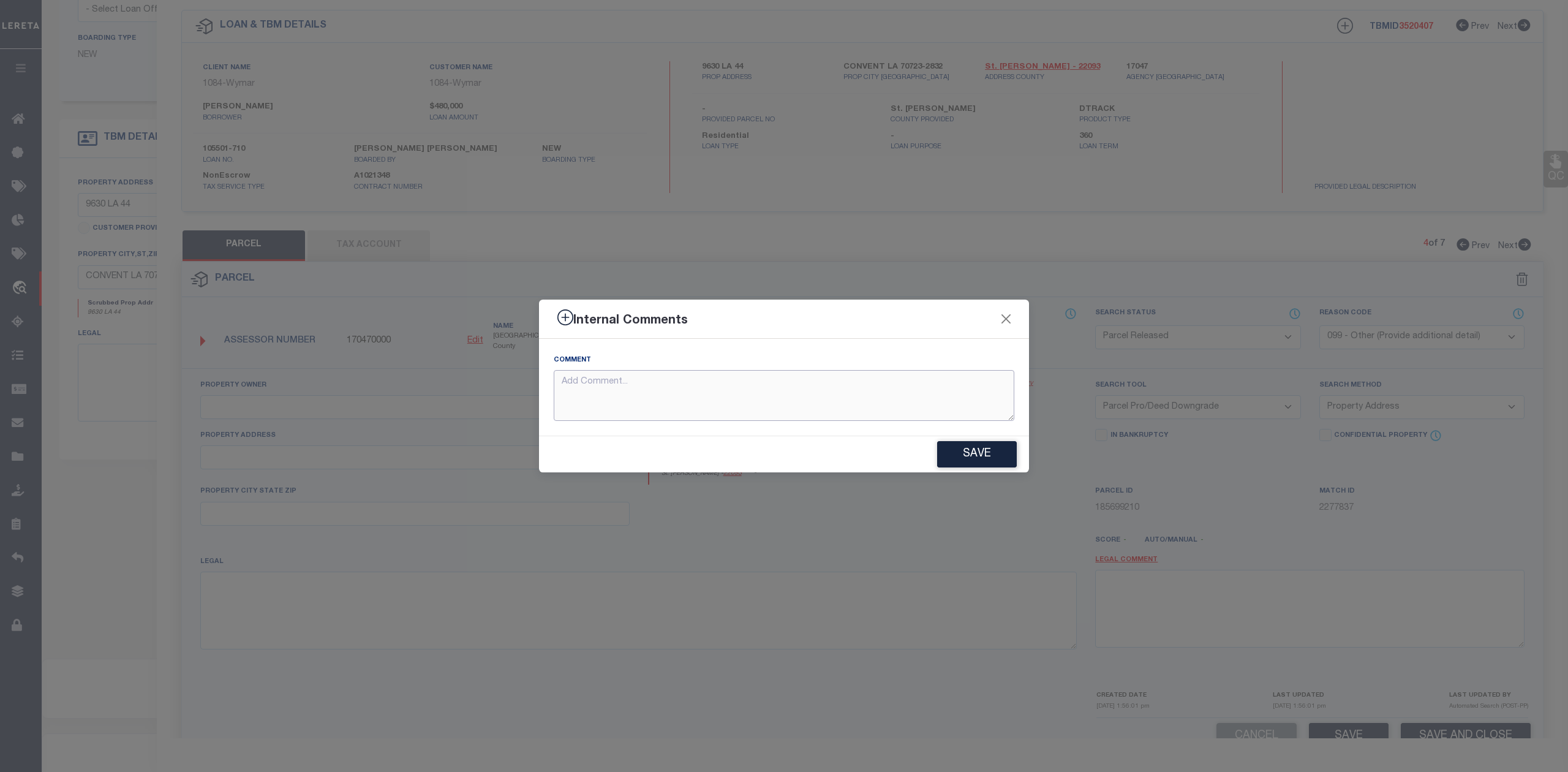
click at [822, 394] on textarea at bounding box center [784, 396] width 461 height 51
paste textarea "parcel not needed"
click at [963, 449] on button "Save" at bounding box center [977, 454] width 80 height 27
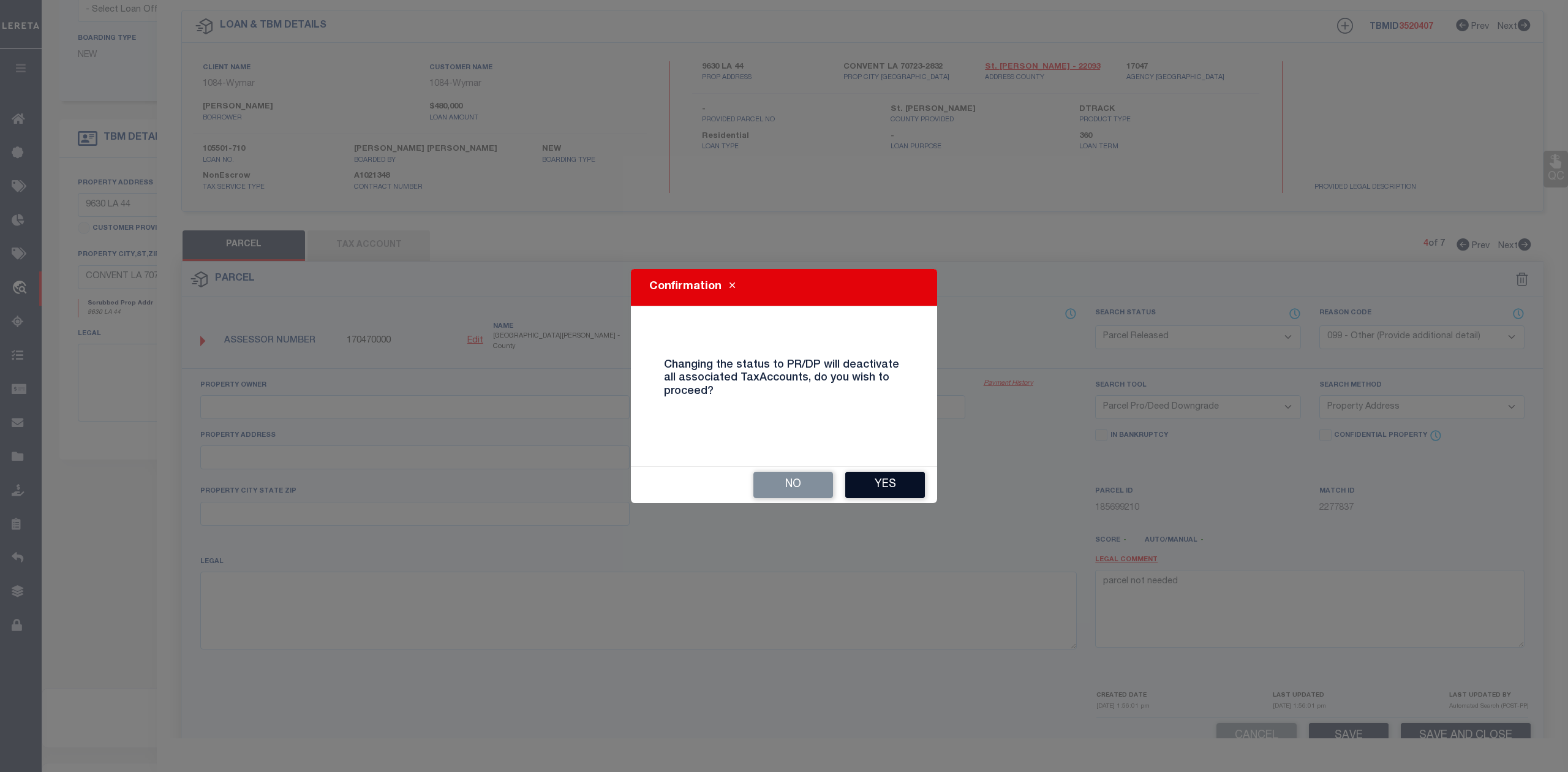
click at [909, 474] on button "Yes" at bounding box center [886, 485] width 80 height 27
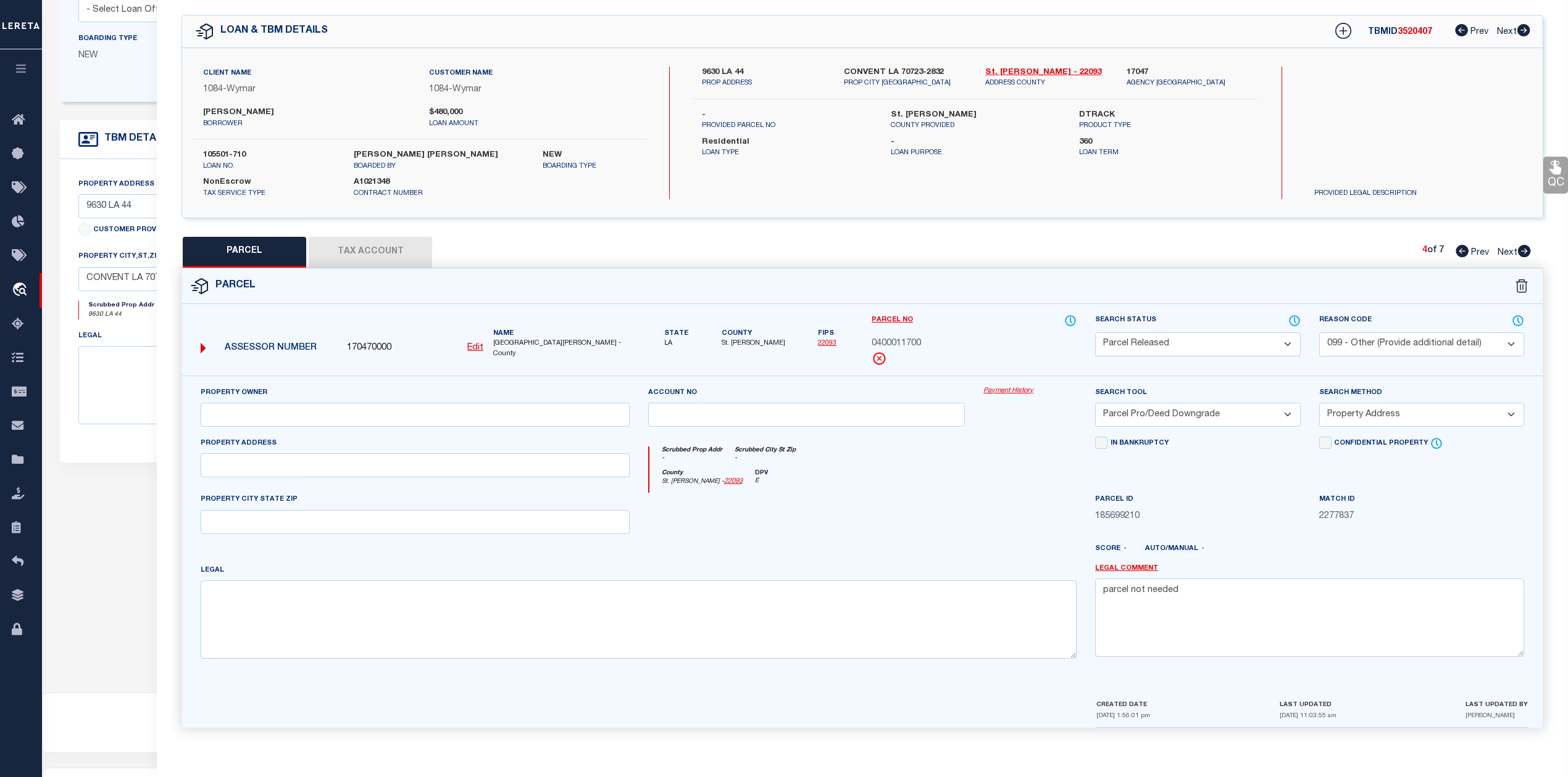
scroll to position [273, 0]
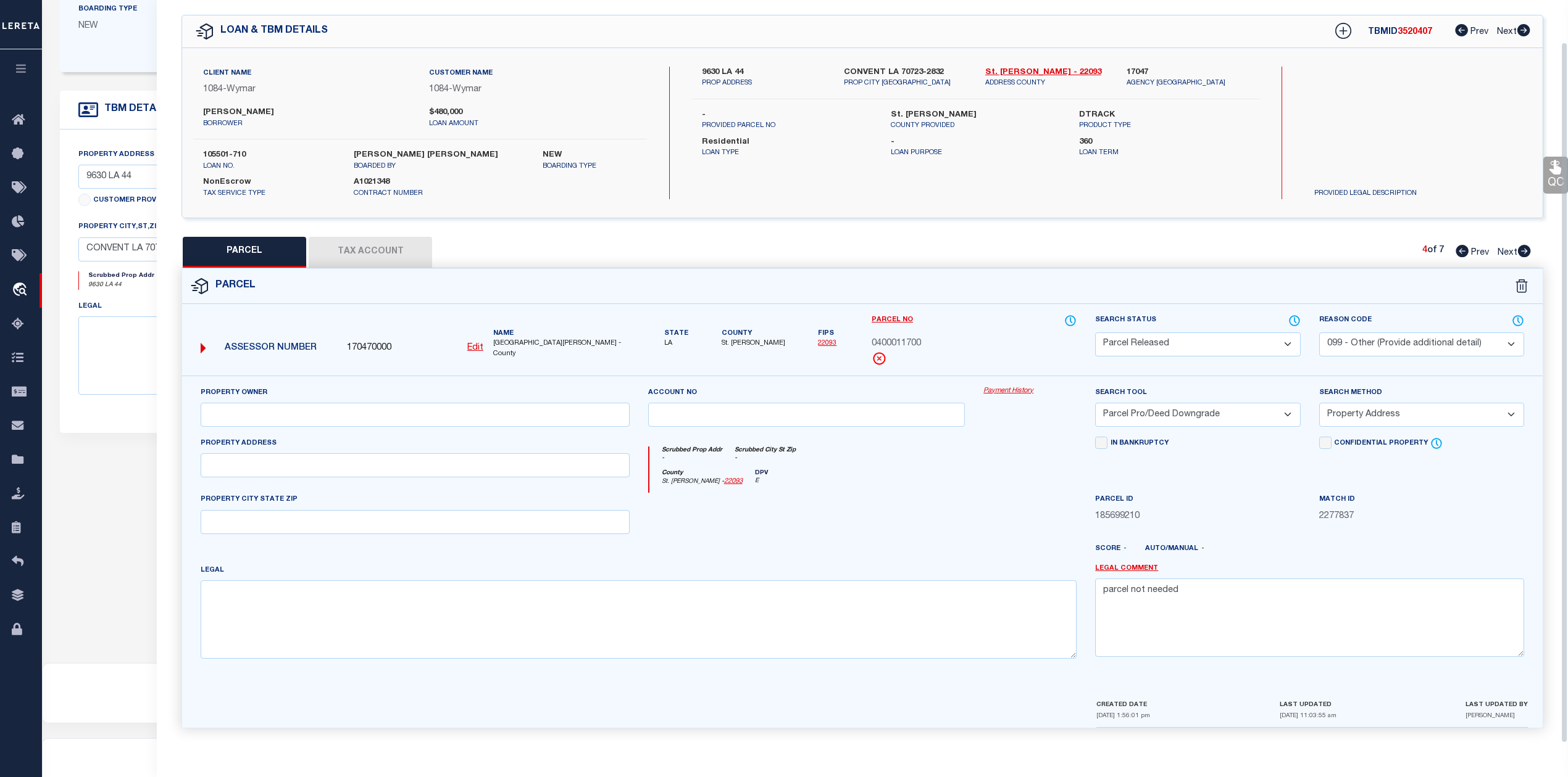
click at [1522, 245] on icon at bounding box center [1524, 251] width 13 height 12
click at [1159, 344] on select "Automated Search Bad Parcel Complete Duplicate Parcel High Dollar Reporting In …" at bounding box center [1198, 344] width 205 height 24
click at [1095, 332] on select "Automated Search Bad Parcel Complete Duplicate Parcel High Dollar Reporting In …" at bounding box center [1198, 344] width 205 height 24
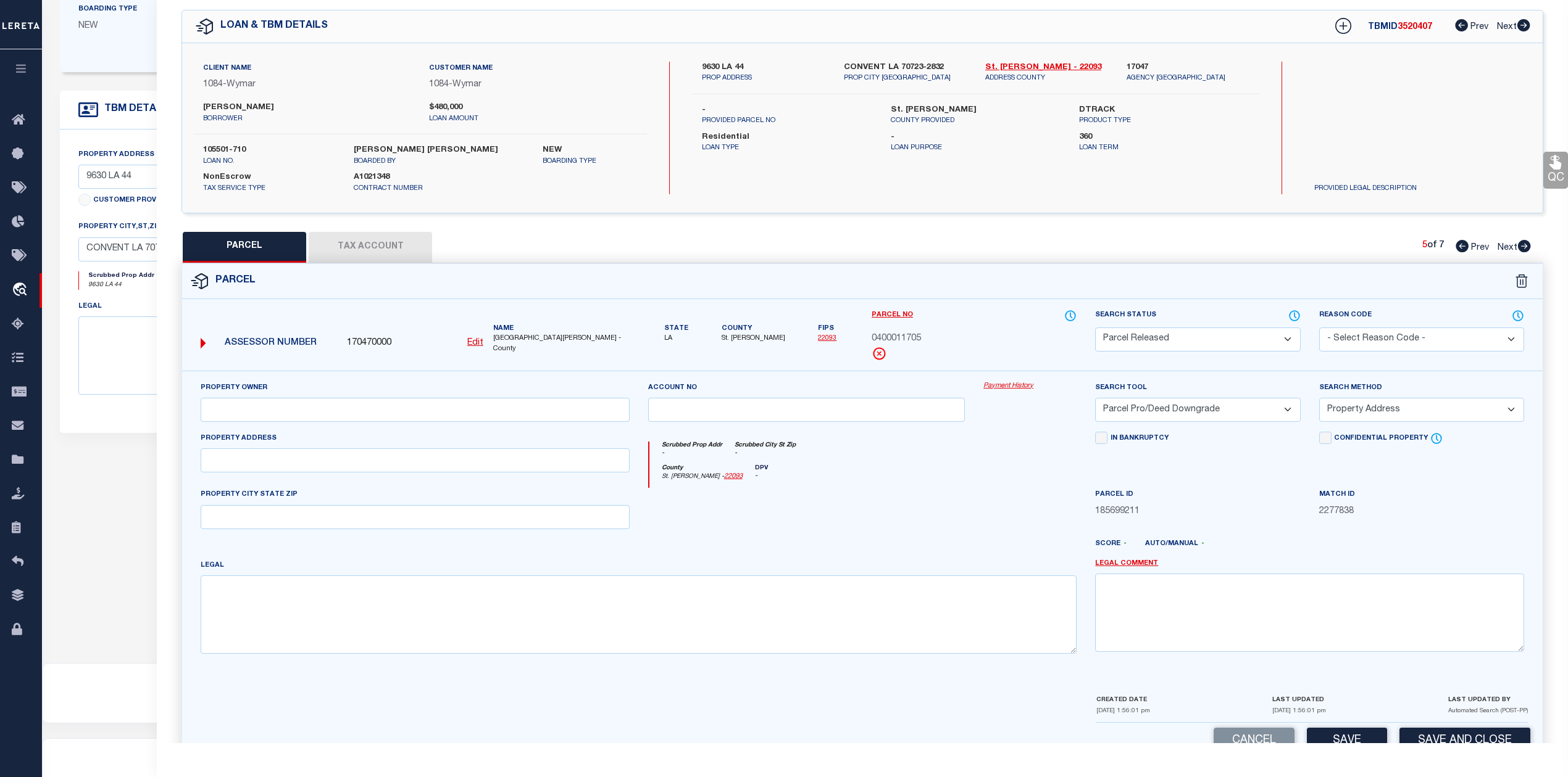
click at [1366, 342] on select "- Select Reason Code - 099 - Other (Provide additional detail) ACT - Agency Cha…" at bounding box center [1422, 339] width 205 height 24
click at [1319, 327] on select "- Select Reason Code - 099 - Other (Provide additional detail) ACT - Agency Cha…" at bounding box center [1422, 339] width 205 height 24
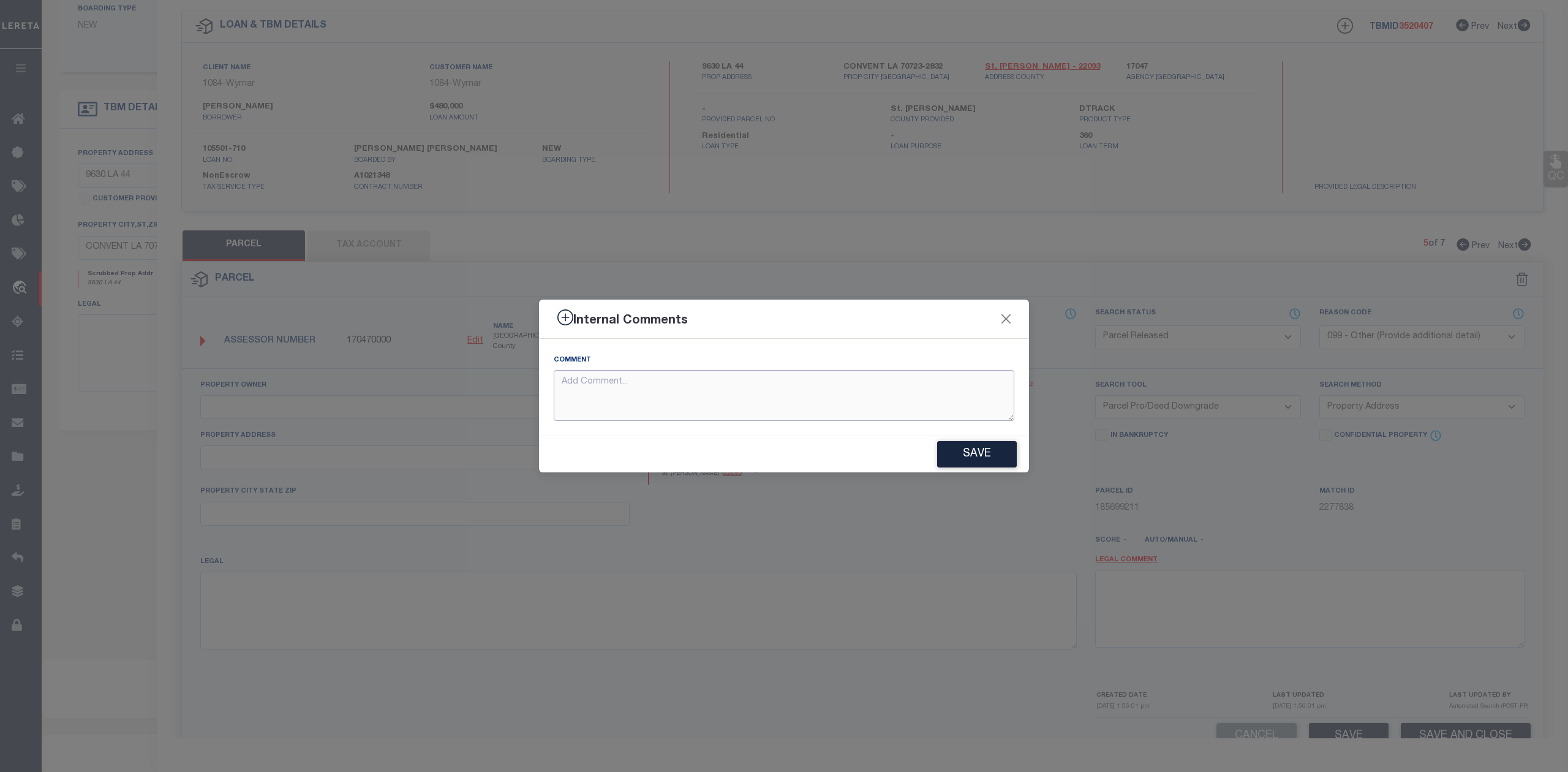
click at [711, 393] on textarea at bounding box center [784, 396] width 461 height 51
paste textarea "parcel not needed"
click at [969, 449] on button "Save" at bounding box center [977, 454] width 80 height 27
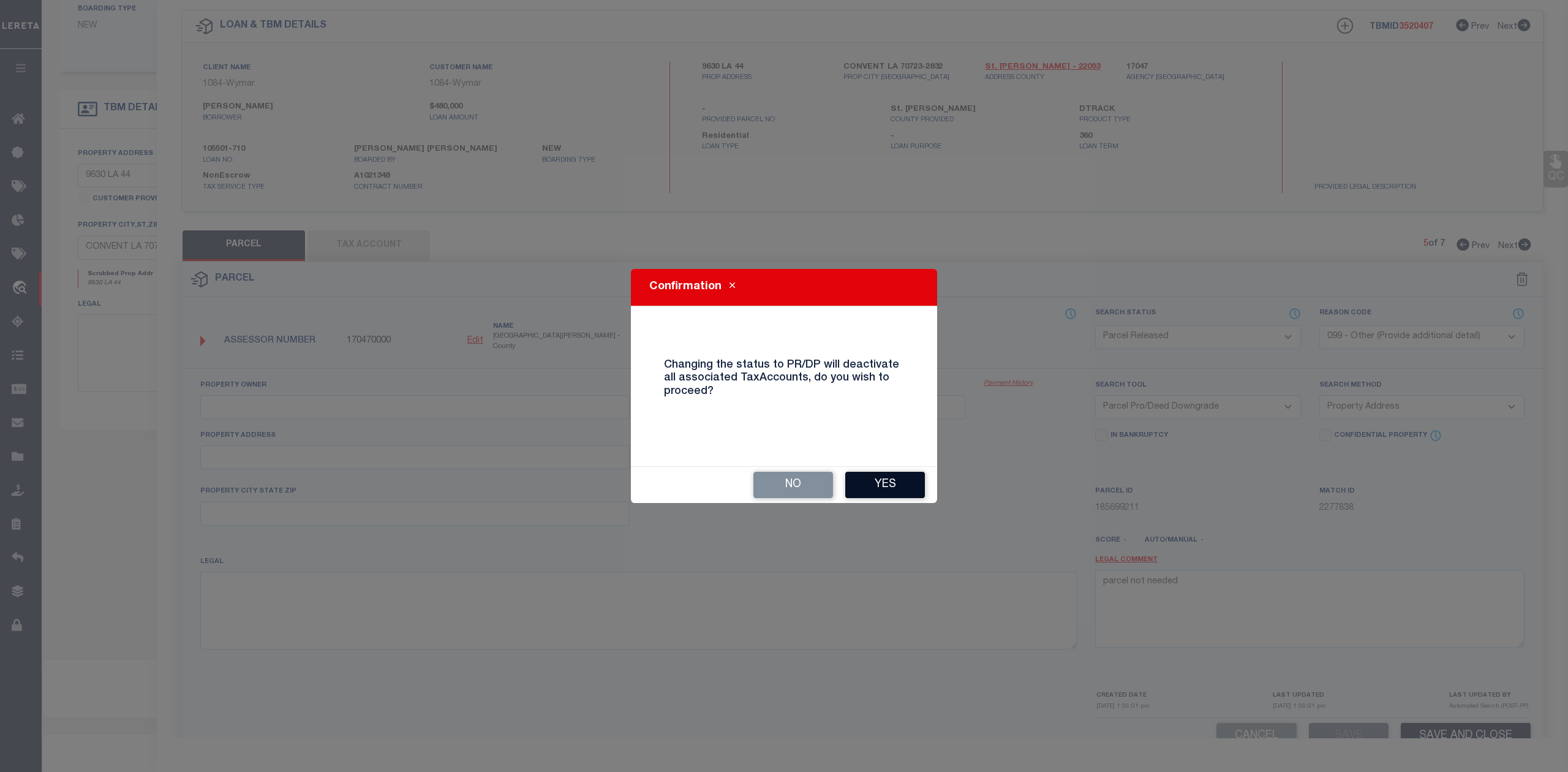
click at [876, 493] on button "Yes" at bounding box center [886, 485] width 80 height 27
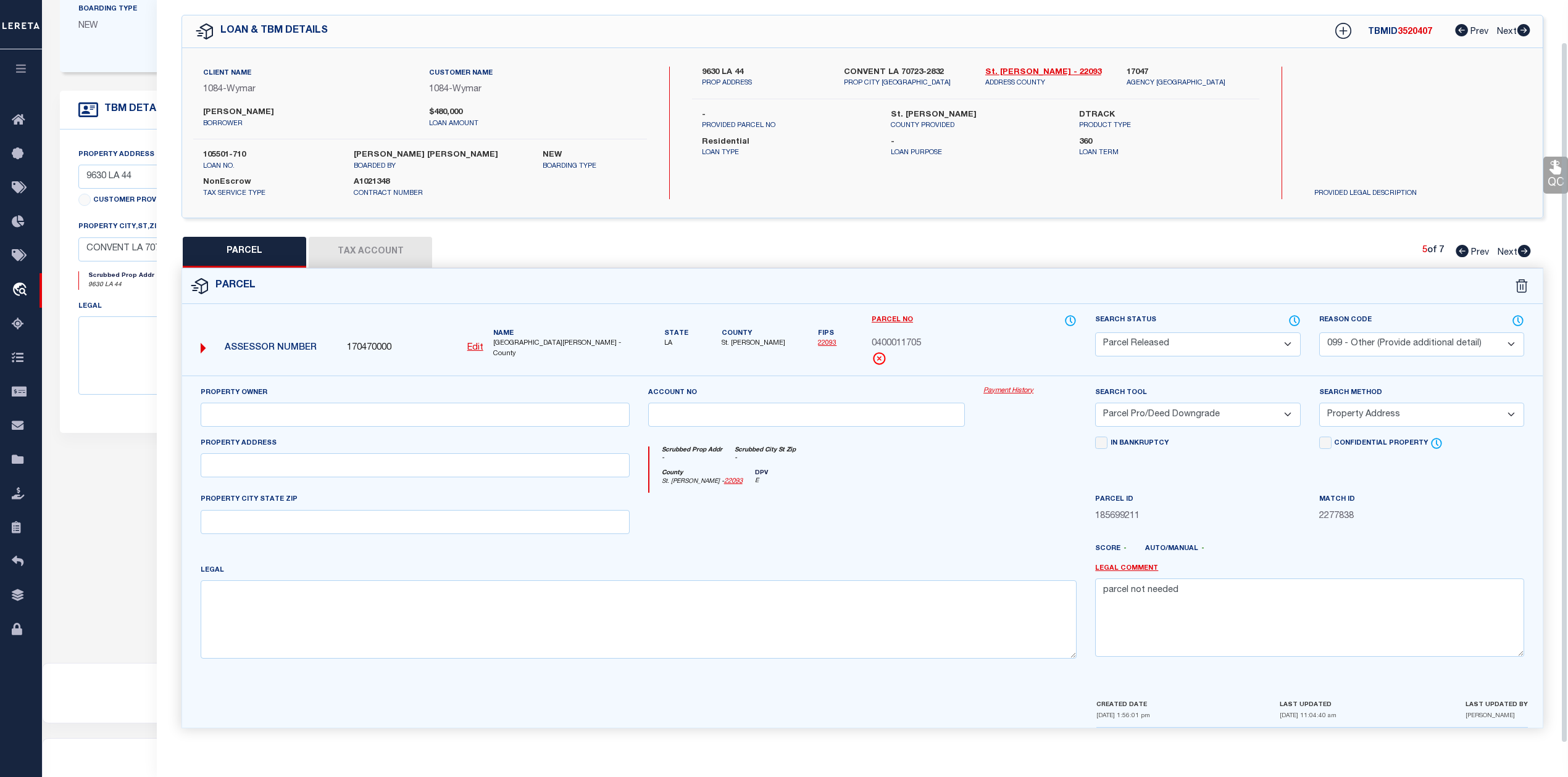
click at [1522, 245] on icon at bounding box center [1524, 251] width 13 height 12
click at [1142, 344] on select "Automated Search Bad Parcel Complete Duplicate Parcel High Dollar Reporting In …" at bounding box center [1198, 344] width 205 height 24
click at [1095, 332] on select "Automated Search Bad Parcel Complete Duplicate Parcel High Dollar Reporting In …" at bounding box center [1198, 344] width 205 height 24
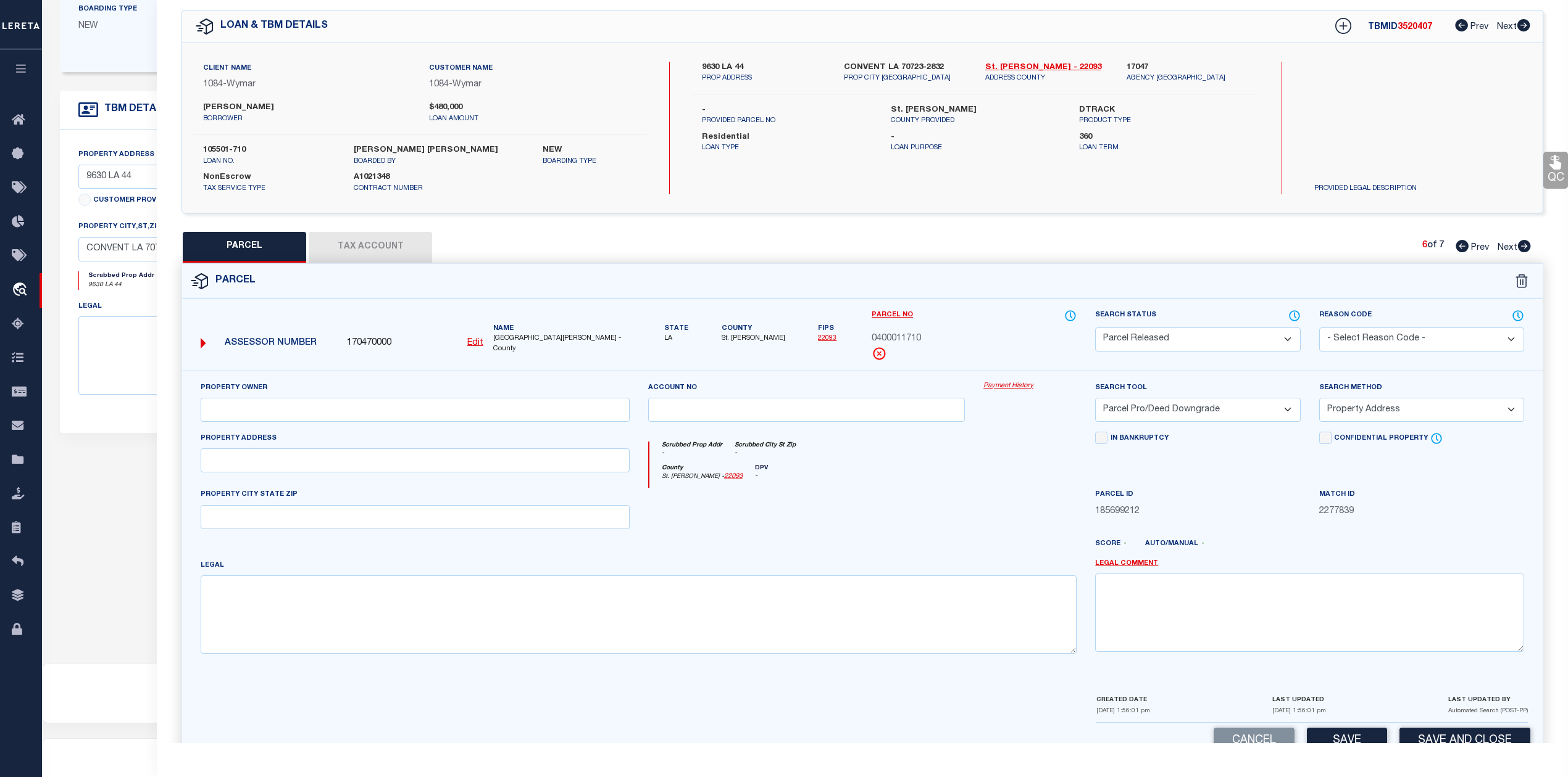
click at [1338, 342] on select "- Select Reason Code - 099 - Other (Provide additional detail) ACT - Agency Cha…" at bounding box center [1422, 339] width 205 height 24
click at [1319, 327] on select "- Select Reason Code - 099 - Other (Provide additional detail) ACT - Agency Cha…" at bounding box center [1422, 339] width 205 height 24
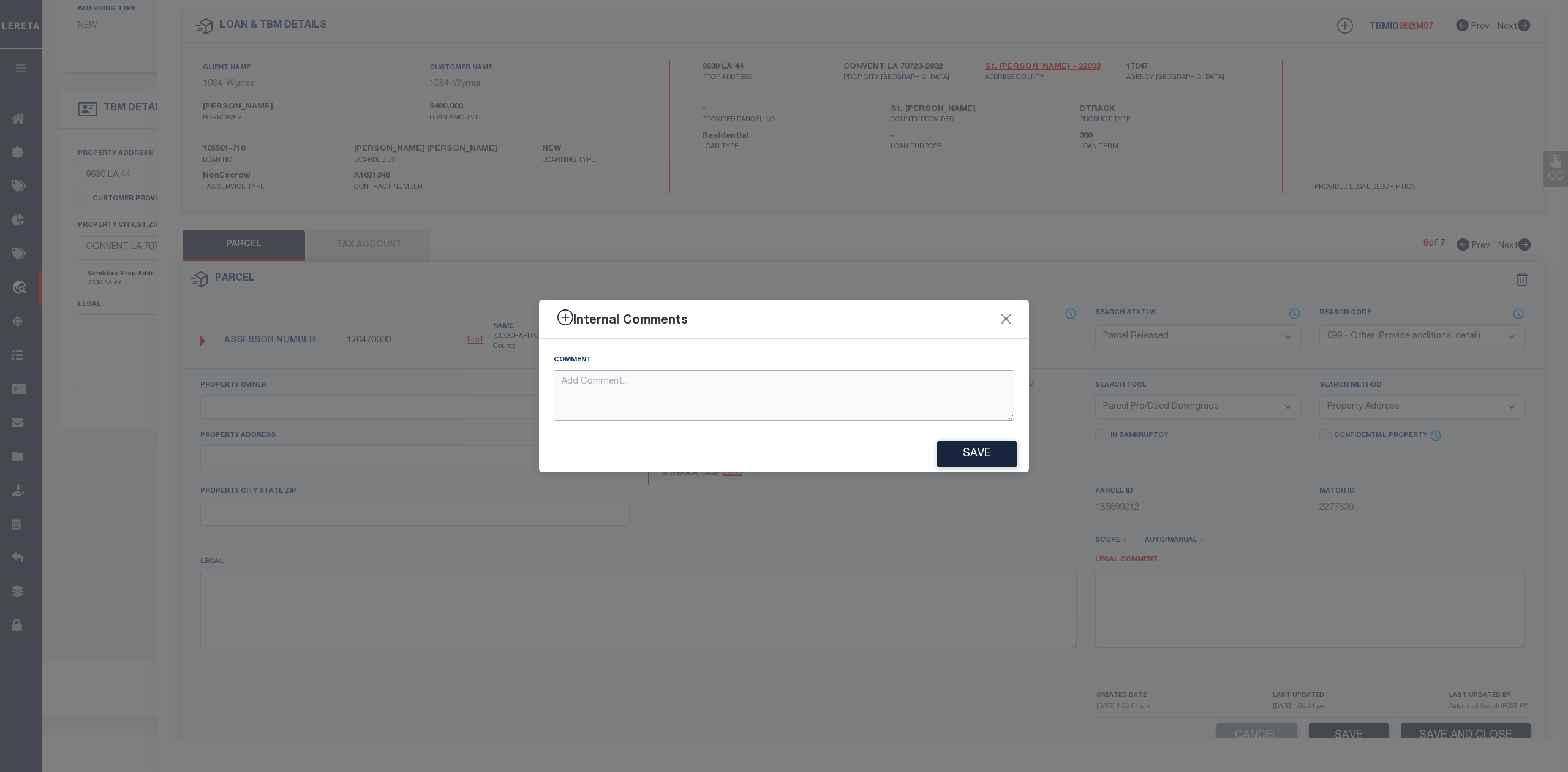
click at [748, 417] on textarea at bounding box center [784, 396] width 461 height 51
paste textarea "parcel not needed"
click at [987, 454] on button "Save" at bounding box center [977, 454] width 80 height 27
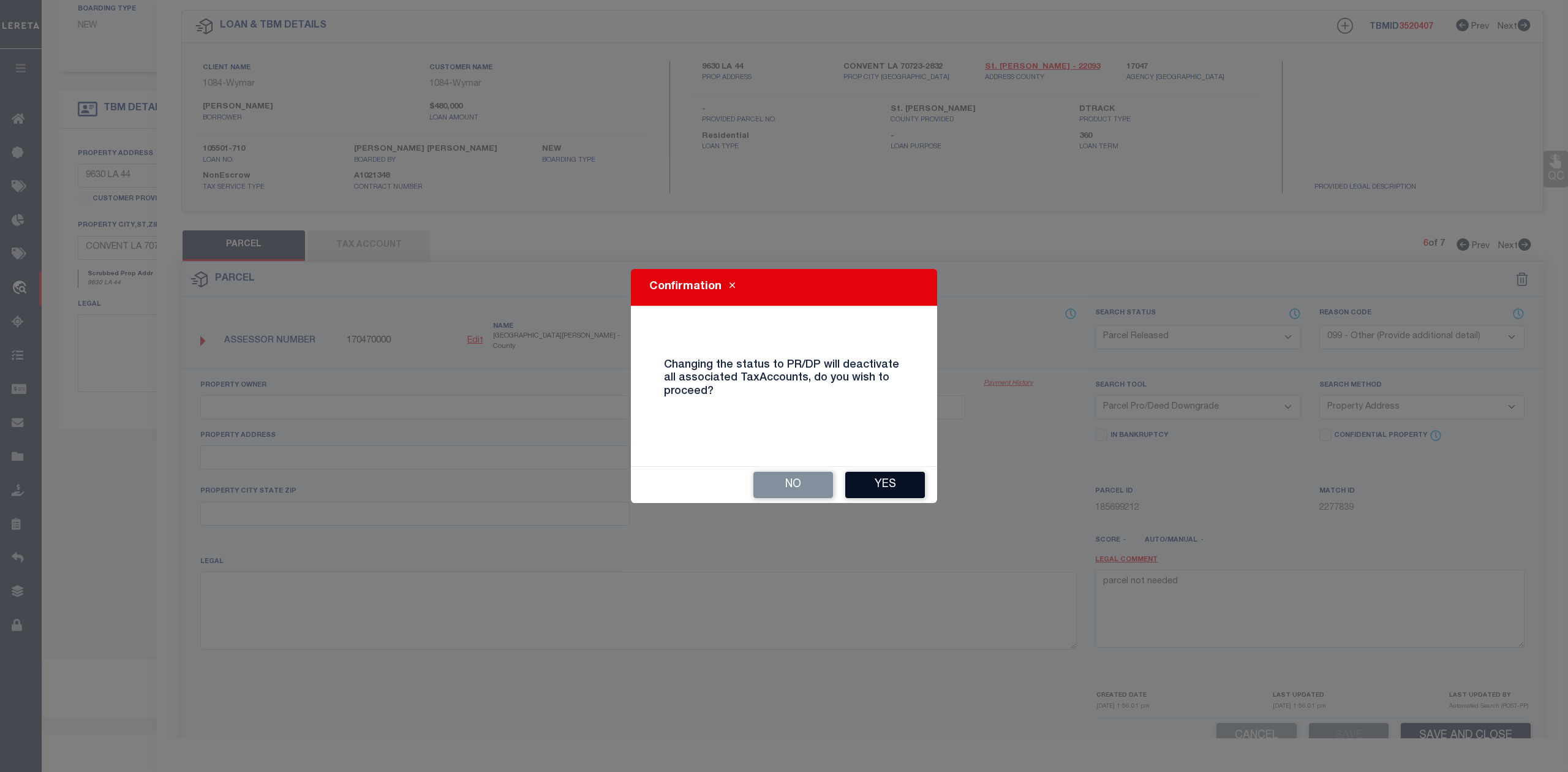
click at [896, 482] on button "Yes" at bounding box center [886, 485] width 80 height 27
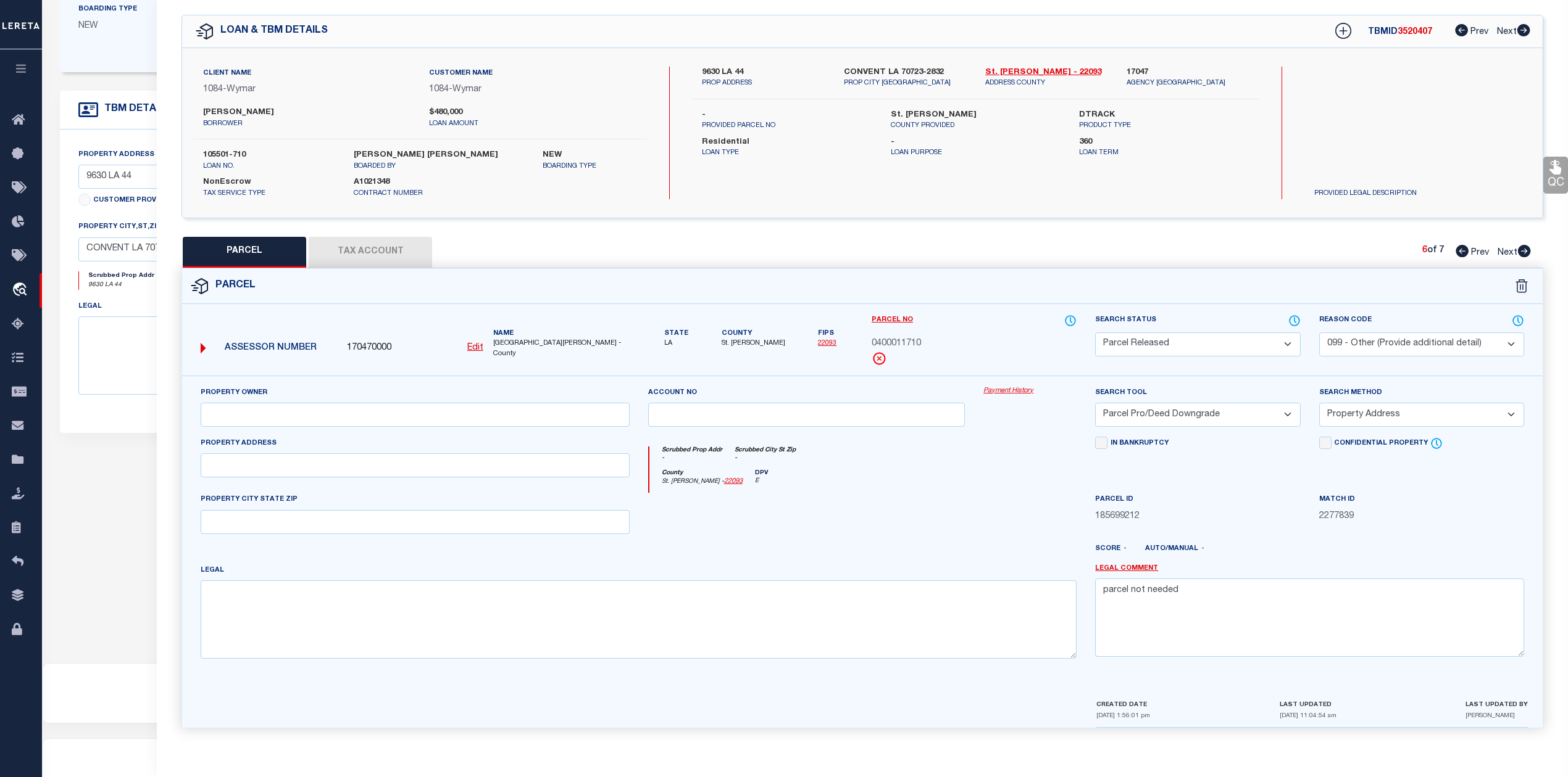
click at [1524, 249] on icon at bounding box center [1524, 251] width 13 height 12
click at [1156, 334] on select "Automated Search Bad Parcel Complete Duplicate Parcel High Dollar Reporting In …" at bounding box center [1198, 344] width 205 height 24
click at [1095, 332] on select "Automated Search Bad Parcel Complete Duplicate Parcel High Dollar Reporting In …" at bounding box center [1198, 344] width 205 height 24
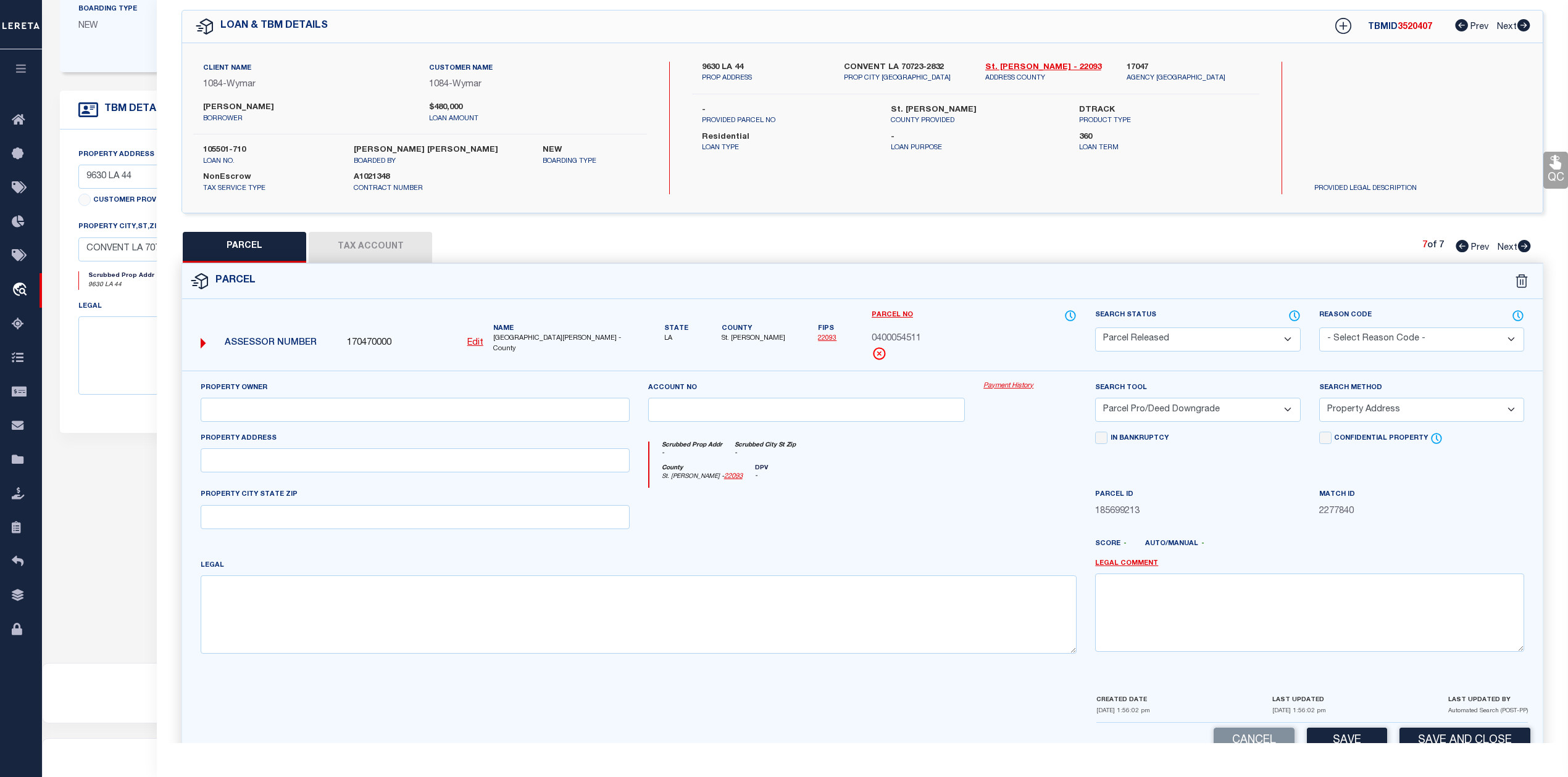
click at [1380, 331] on select "- Select Reason Code - 099 - Other (Provide additional detail) ACT - Agency Cha…" at bounding box center [1422, 339] width 205 height 24
click at [1319, 327] on select "- Select Reason Code - 099 - Other (Provide additional detail) ACT - Agency Cha…" at bounding box center [1422, 339] width 205 height 24
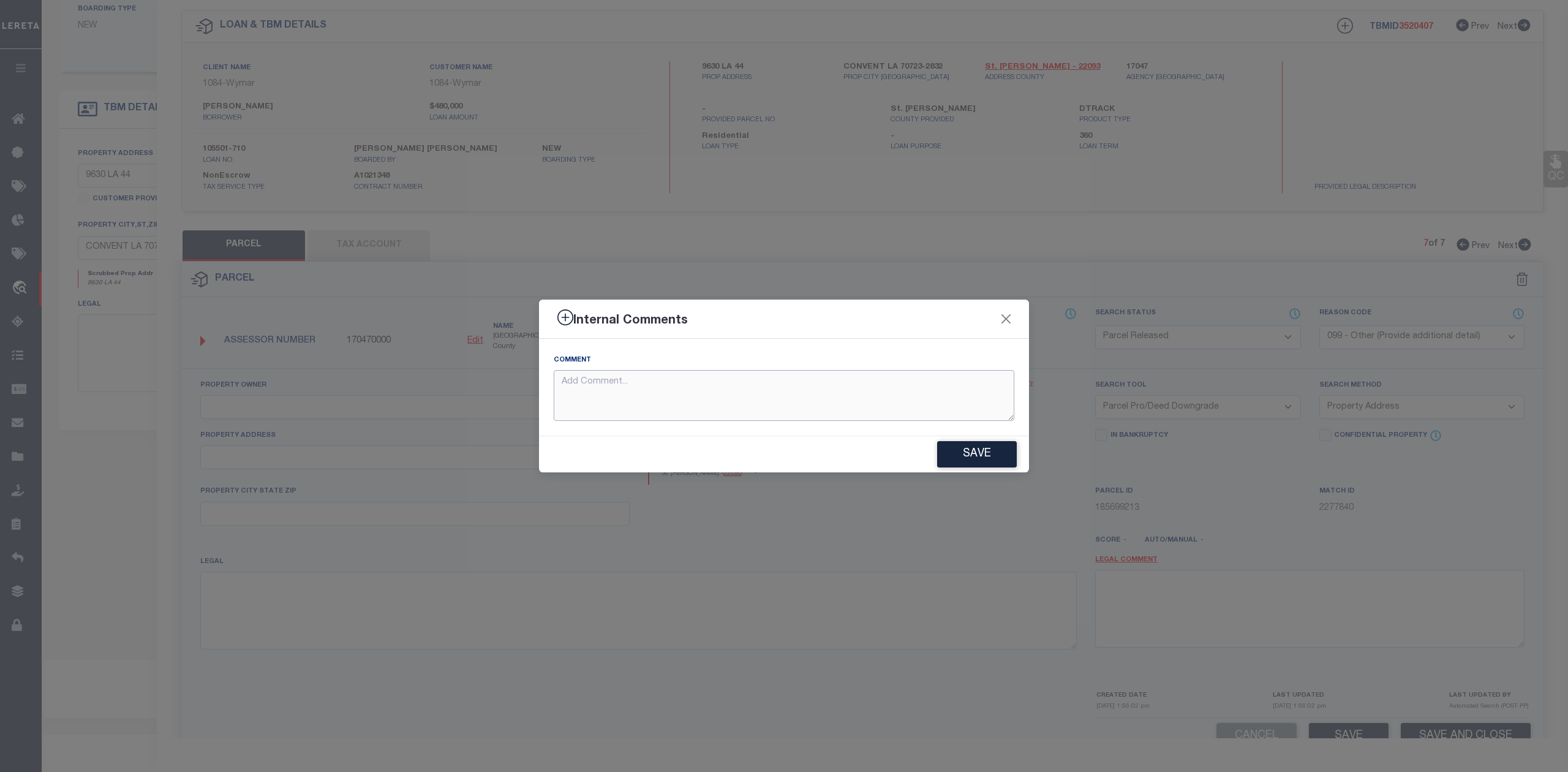
click at [843, 396] on textarea at bounding box center [784, 396] width 461 height 51
paste textarea "parcel not needed"
click at [981, 449] on button "Save" at bounding box center [977, 454] width 80 height 27
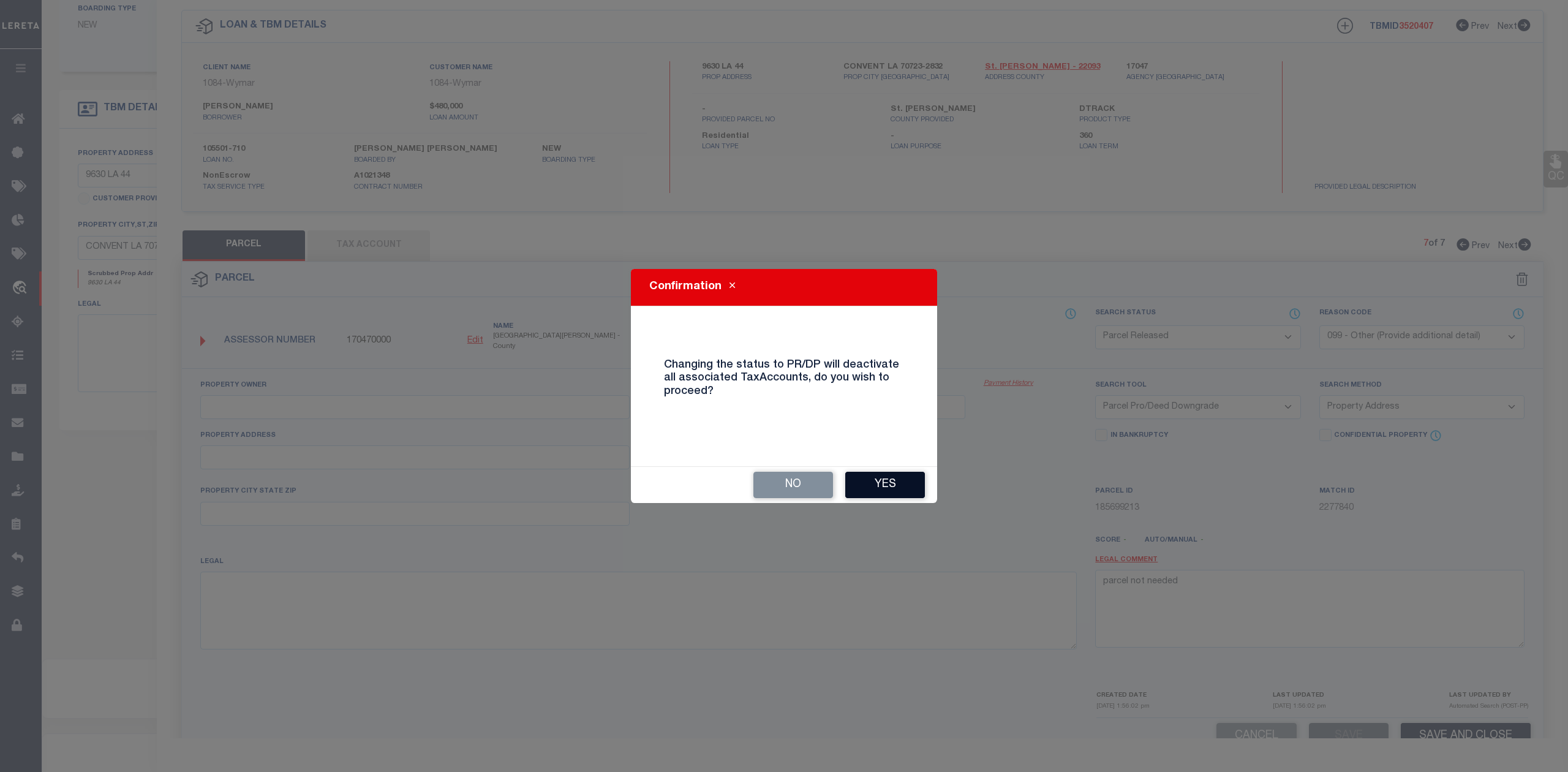
click at [861, 475] on button "Yes" at bounding box center [886, 485] width 80 height 27
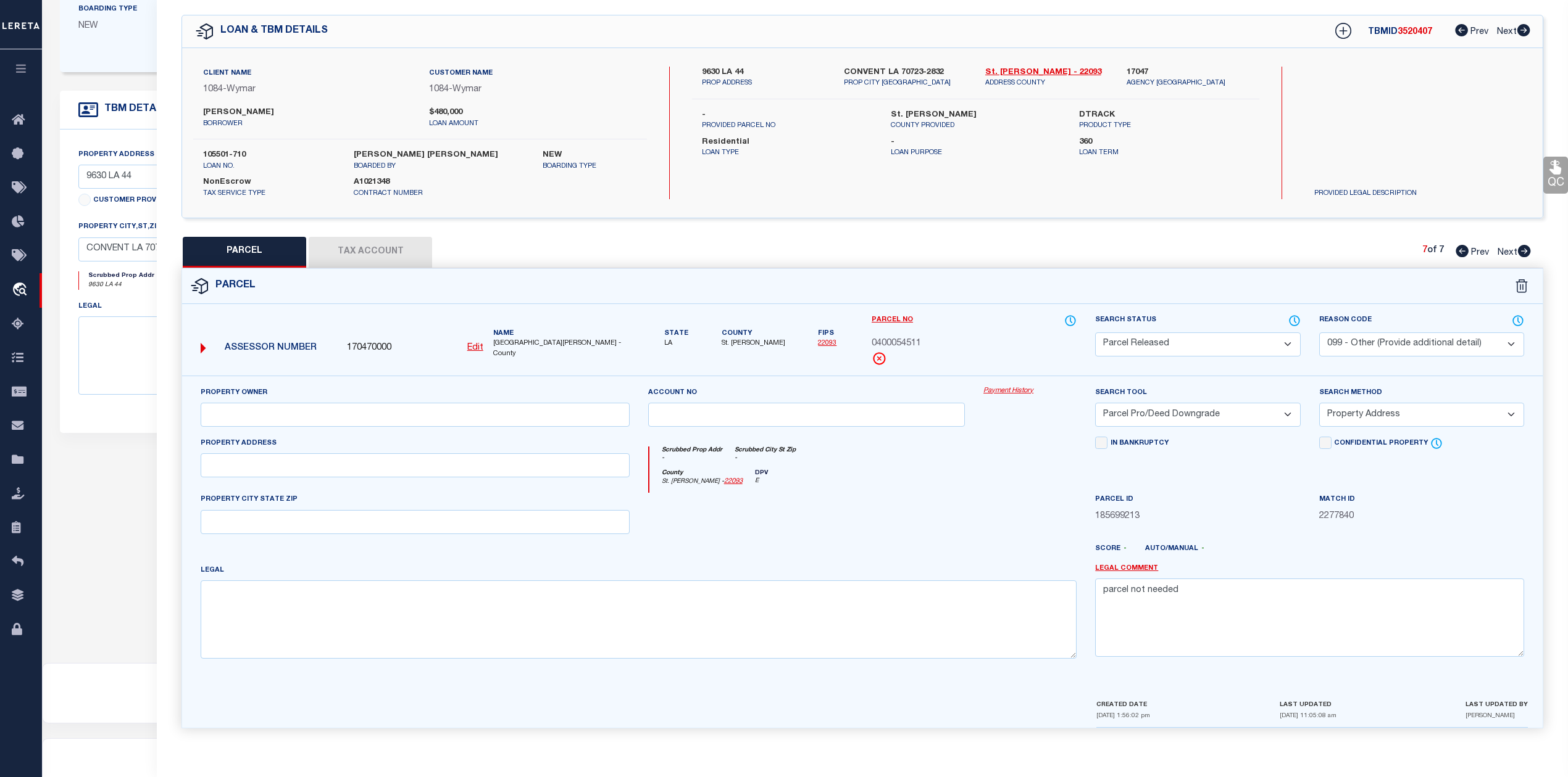
click at [1524, 247] on icon at bounding box center [1524, 251] width 13 height 12
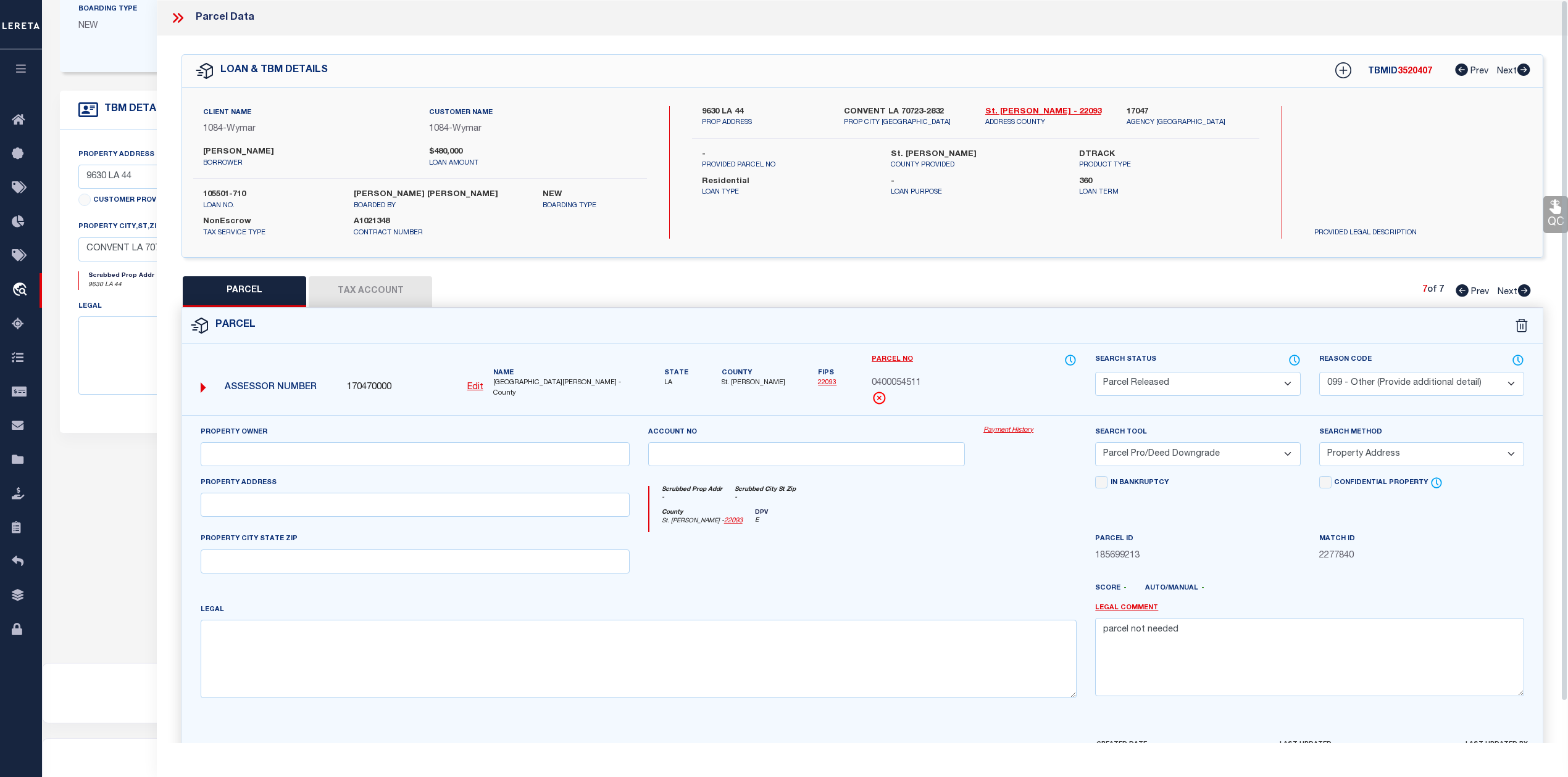
click at [174, 23] on icon at bounding box center [177, 17] width 16 height 16
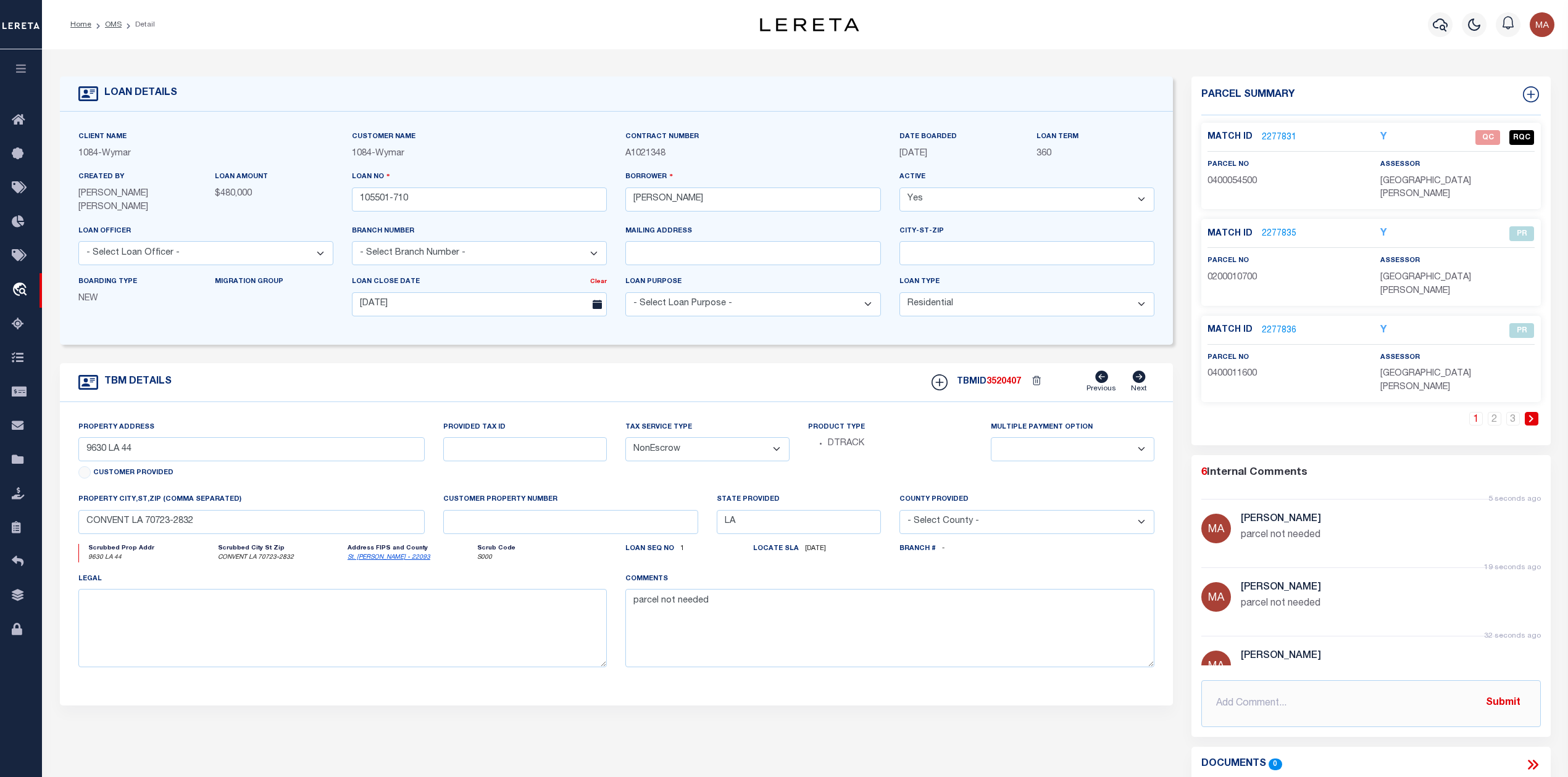
click at [1272, 131] on link "2277831" at bounding box center [1279, 138] width 34 height 13
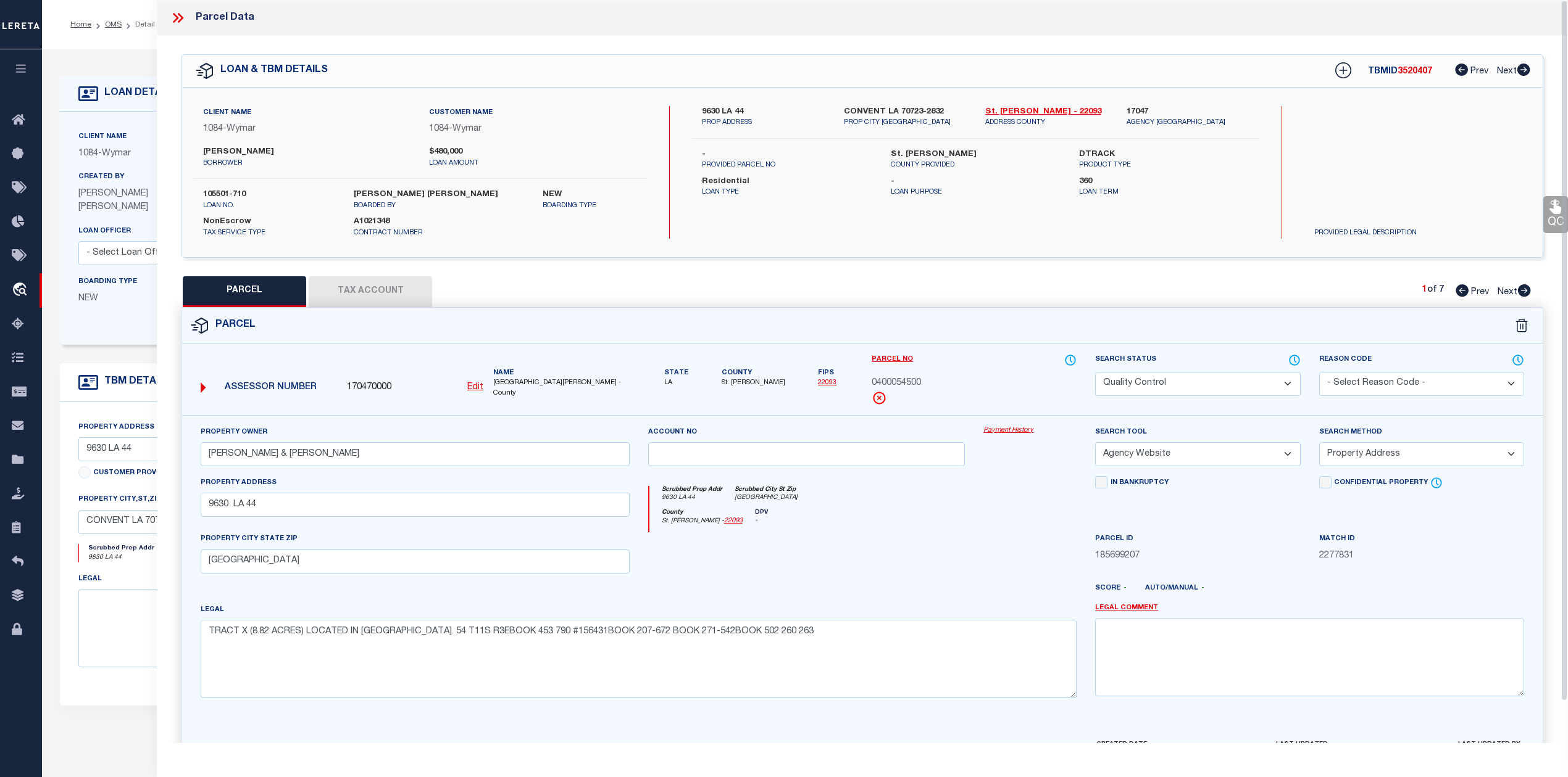
click at [173, 20] on icon at bounding box center [177, 17] width 16 height 16
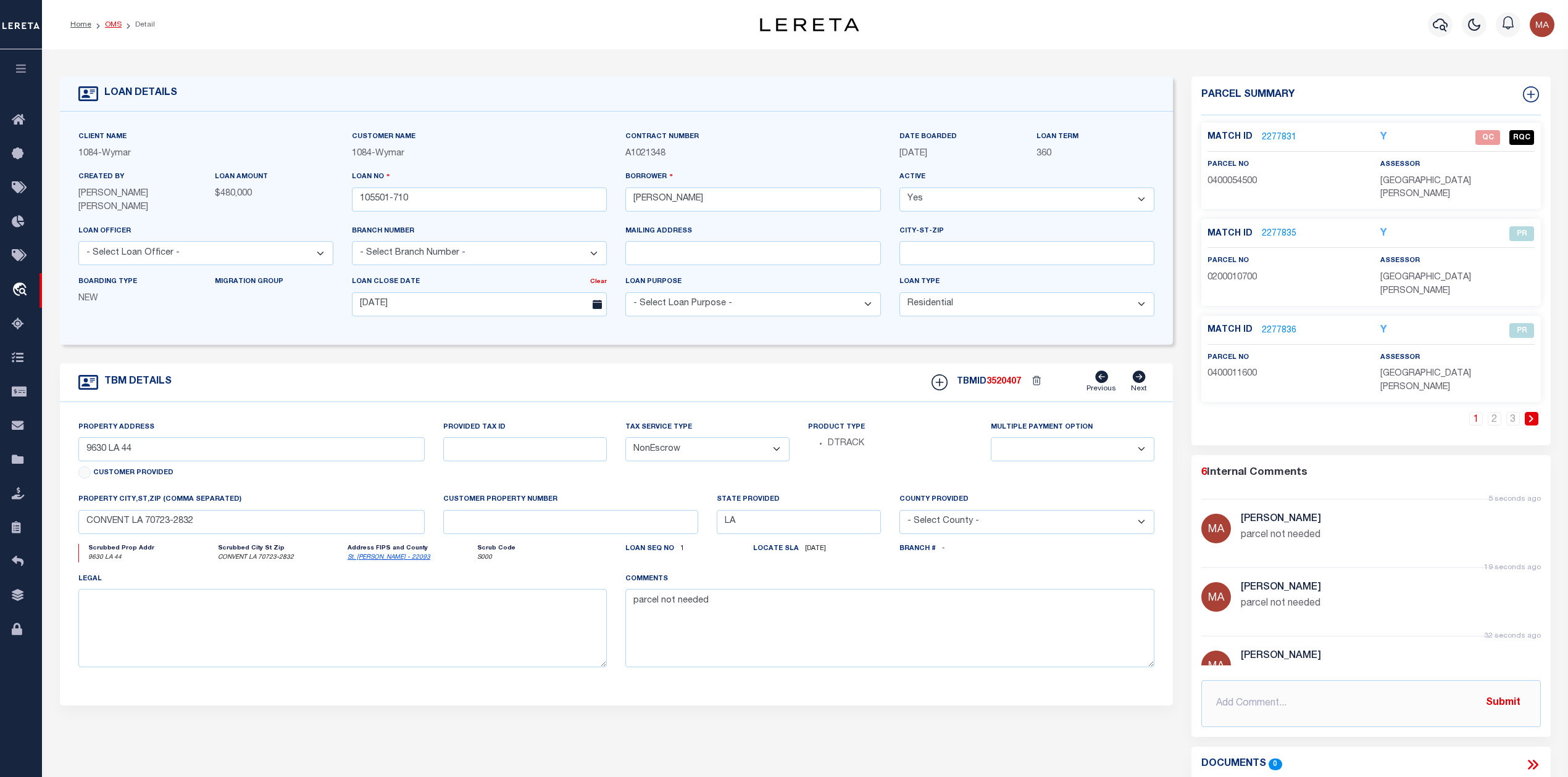
click at [112, 29] on link "OMS" at bounding box center [113, 25] width 16 height 8
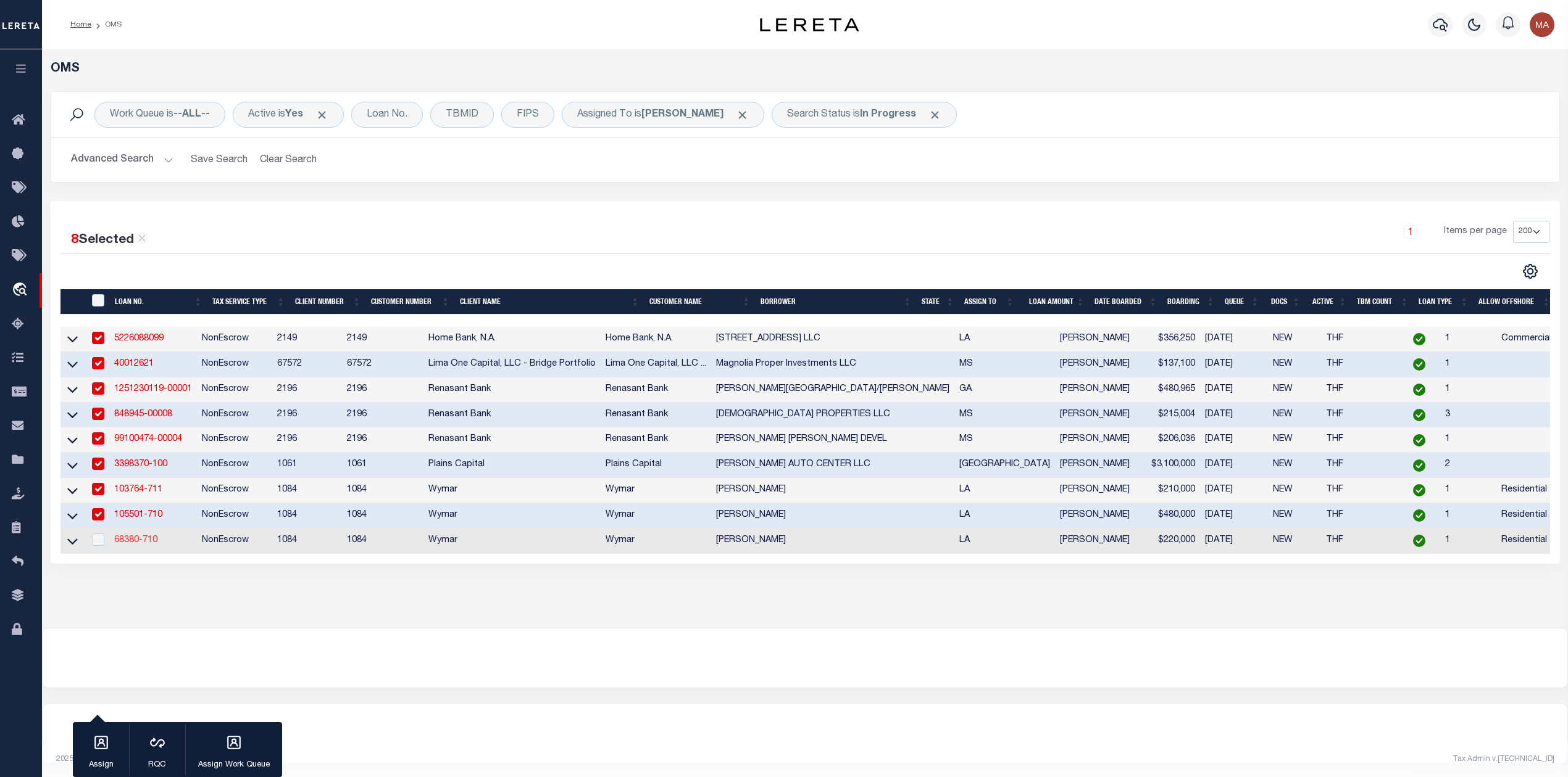
click at [135, 544] on link "68380-710" at bounding box center [135, 540] width 43 height 9
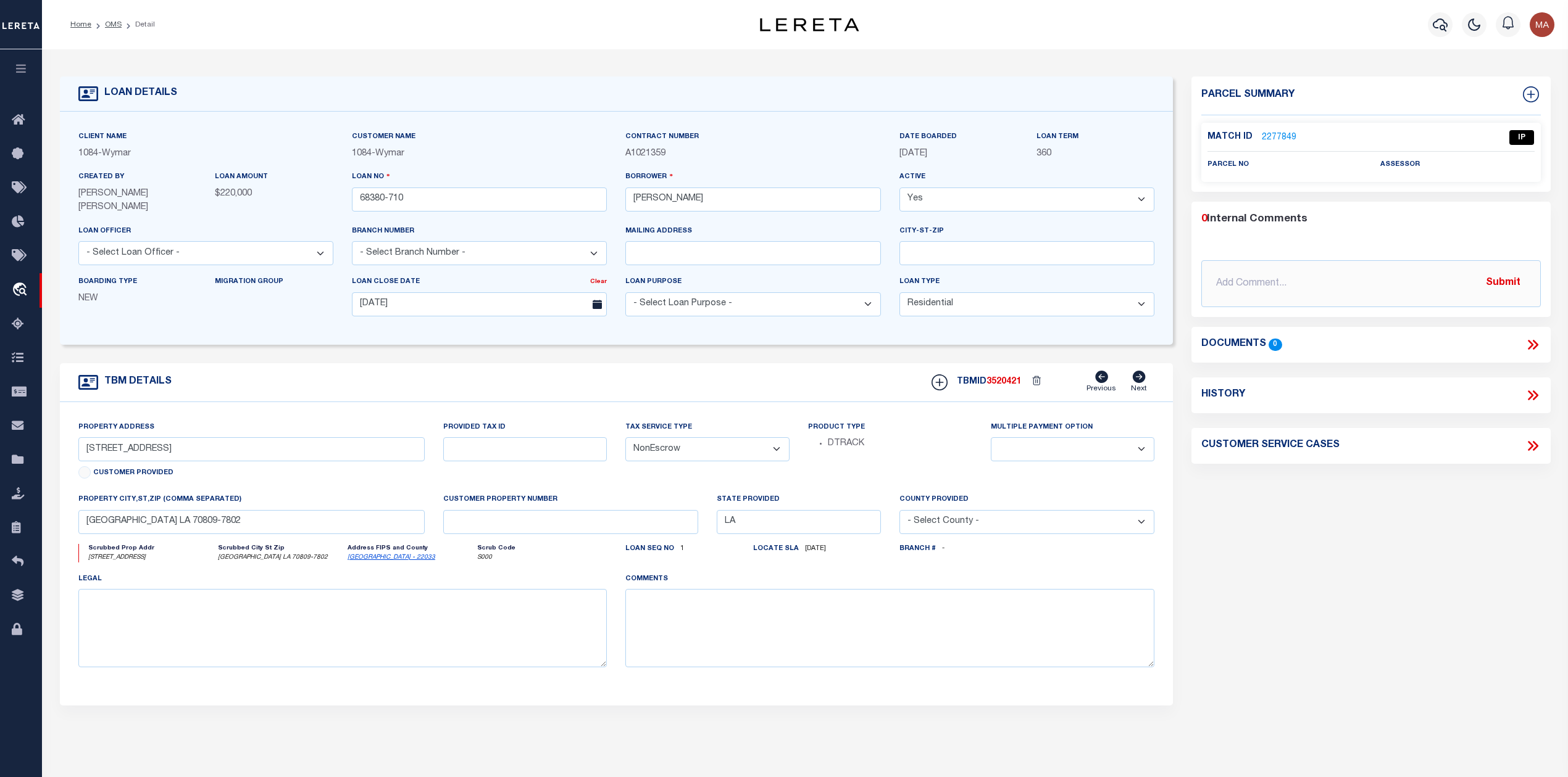
click at [1266, 135] on link "2277849" at bounding box center [1279, 138] width 34 height 13
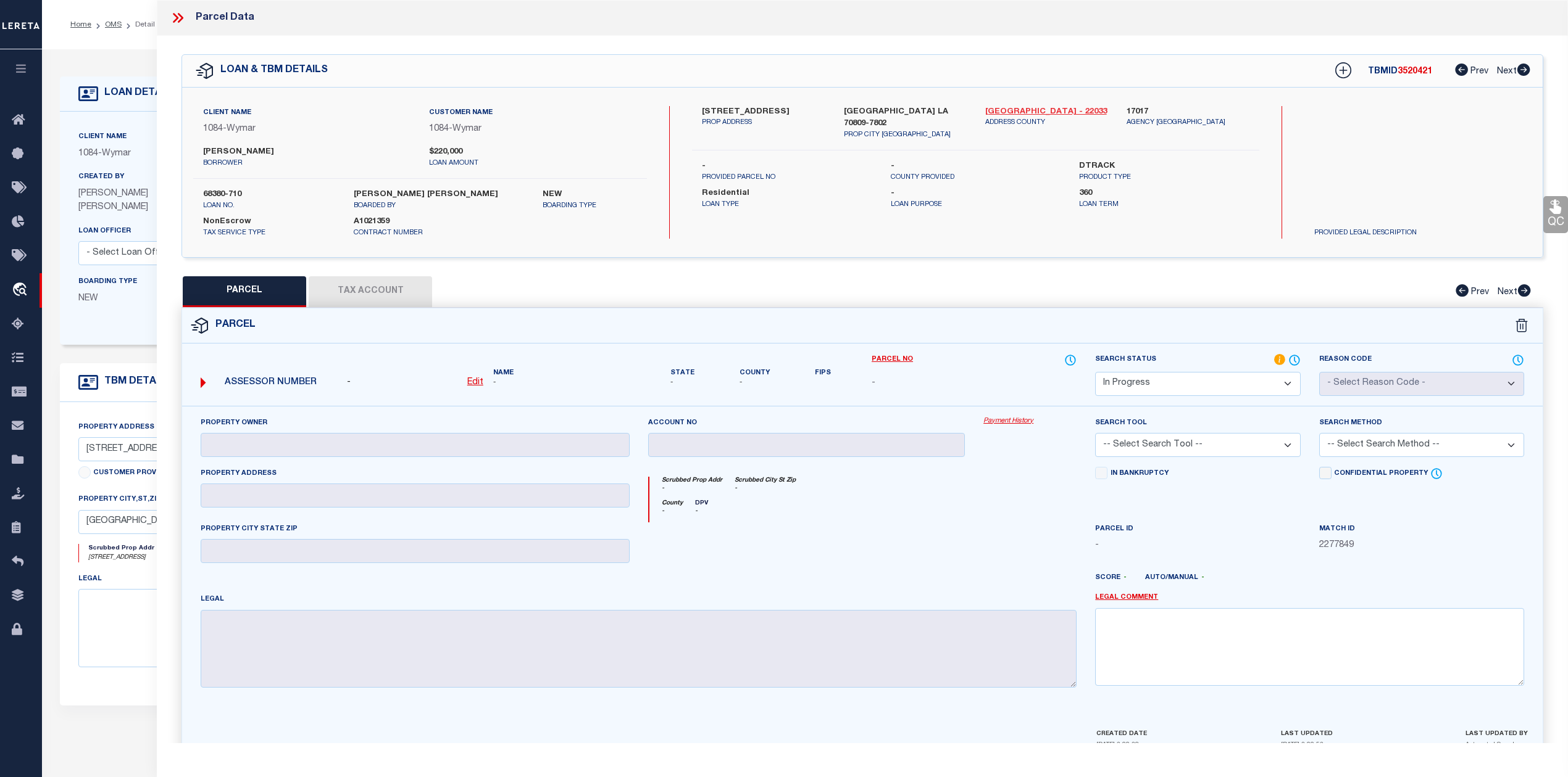
click at [1053, 112] on link "East Baton Rouge - 22033" at bounding box center [1046, 112] width 123 height 12
drag, startPoint x: 722, startPoint y: 111, endPoint x: 803, endPoint y: 111, distance: 81.0
click at [803, 111] on label "7111 VILLAGE CHARMANT DR" at bounding box center [763, 112] width 123 height 12
click at [220, 156] on label "DIANE C HUGHES" at bounding box center [306, 152] width 208 height 12
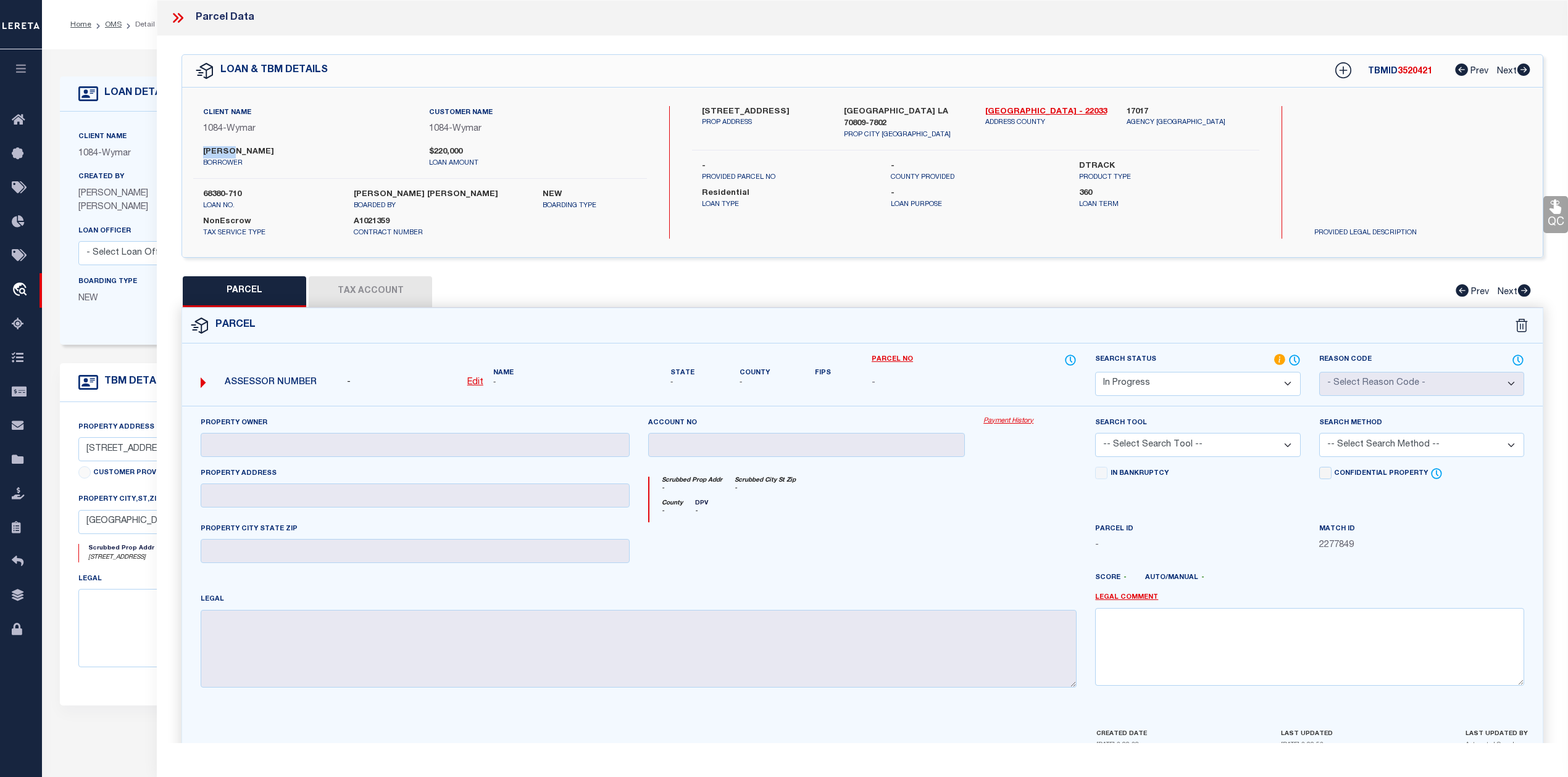
click at [1149, 391] on select "Automated Search Bad Parcel Complete Duplicate Parcel High Dollar Reporting In …" at bounding box center [1198, 384] width 205 height 24
click at [1095, 372] on select "Automated Search Bad Parcel Complete Duplicate Parcel High Dollar Reporting In …" at bounding box center [1198, 384] width 205 height 24
click at [1114, 610] on textarea at bounding box center [1310, 647] width 429 height 78
click at [1114, 604] on link "Legal Comment" at bounding box center [1127, 598] width 63 height 11
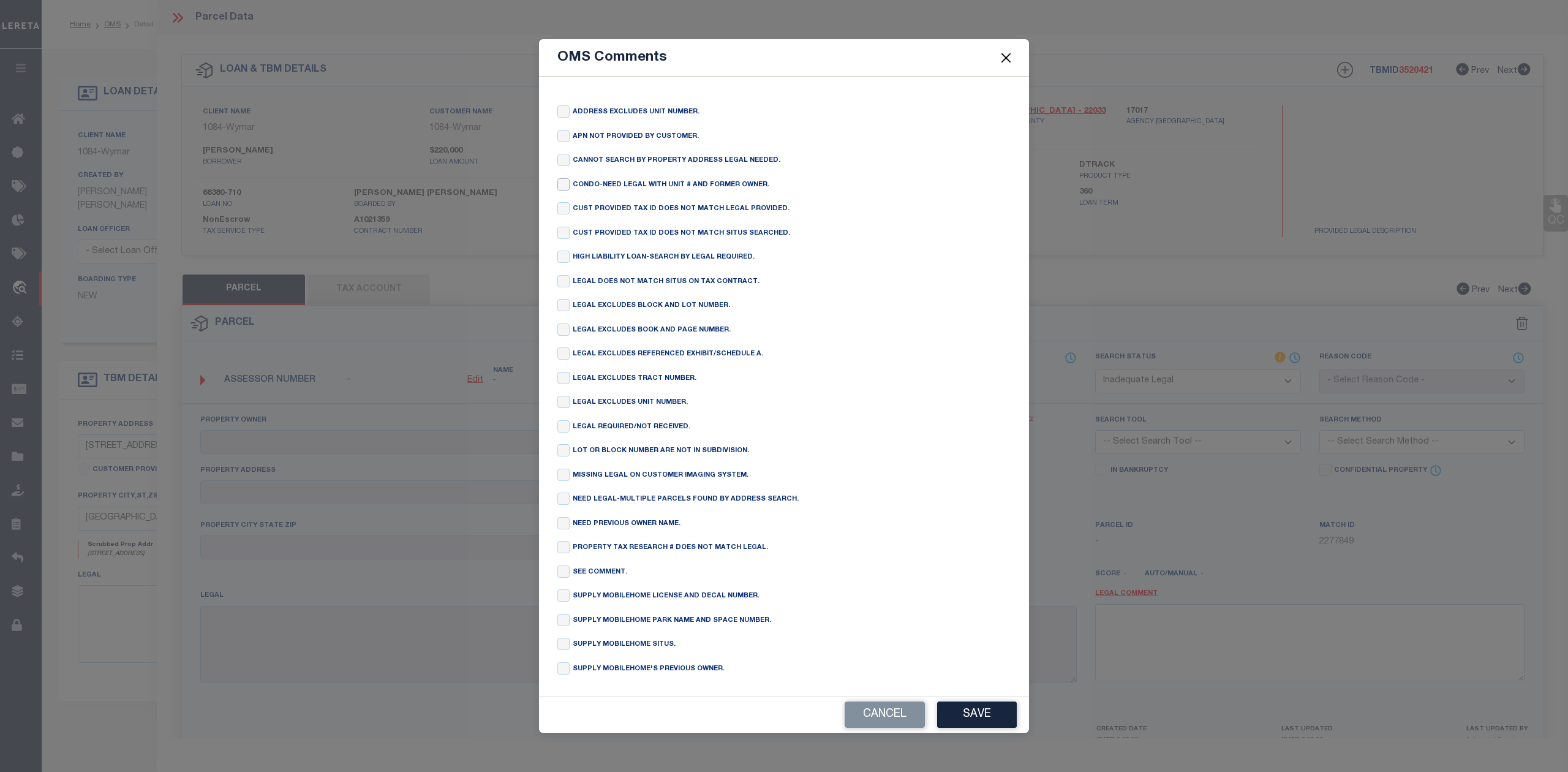
click at [562, 179] on input "checkbox" at bounding box center [564, 184] width 12 height 12
click at [964, 726] on button "Save" at bounding box center [977, 715] width 80 height 27
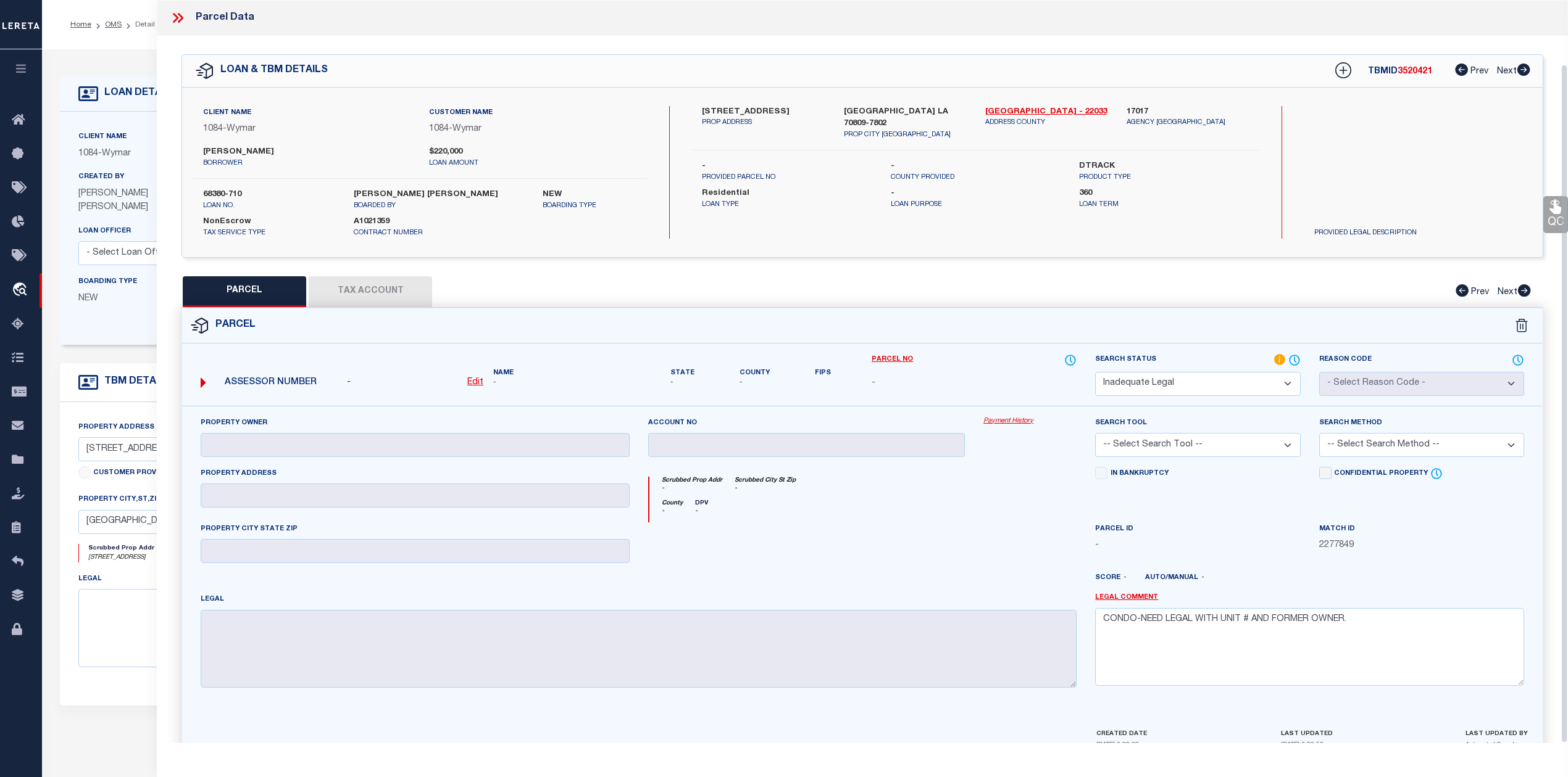
scroll to position [70, 0]
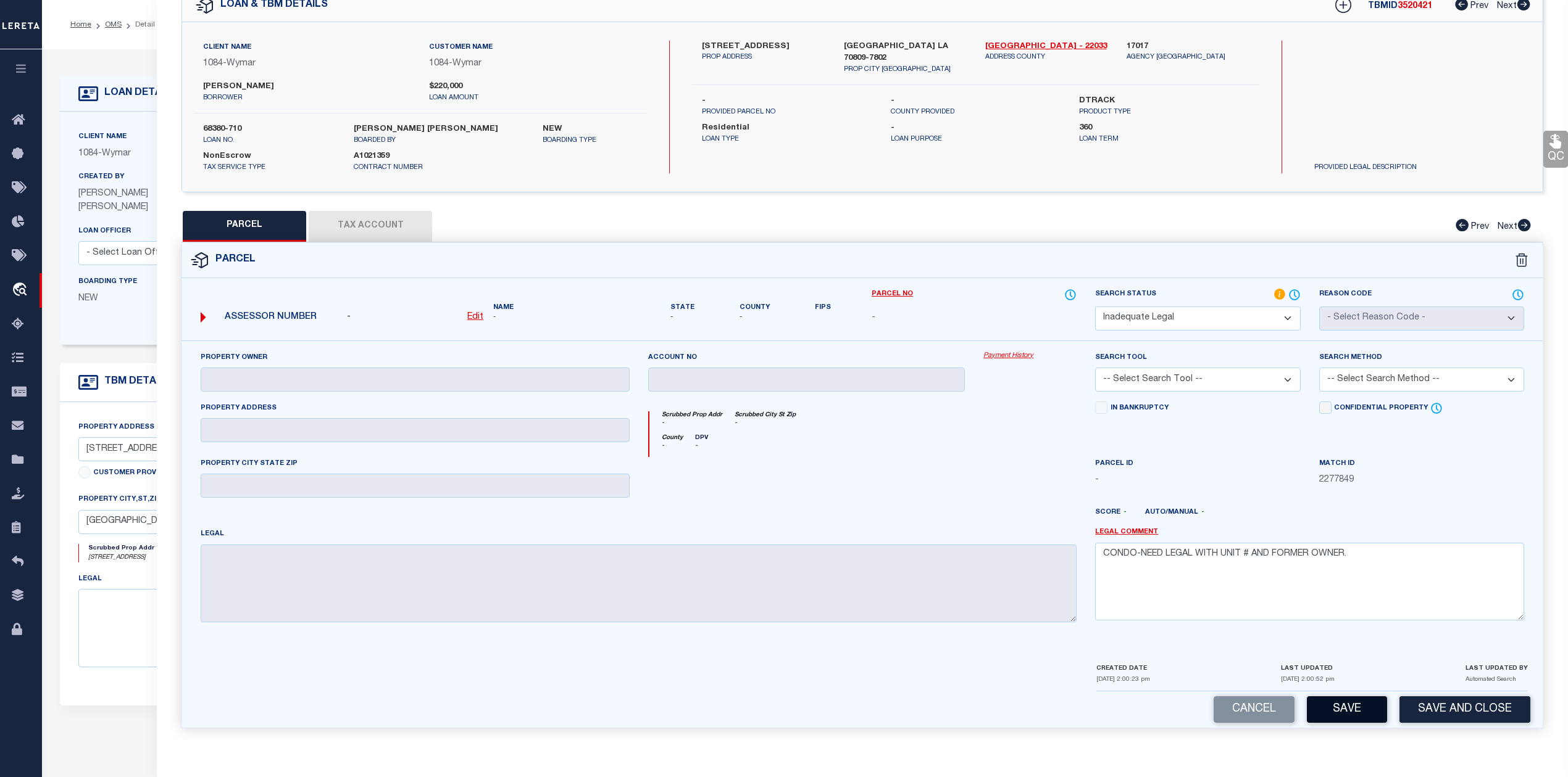
click at [1355, 701] on button "Save" at bounding box center [1347, 710] width 80 height 27
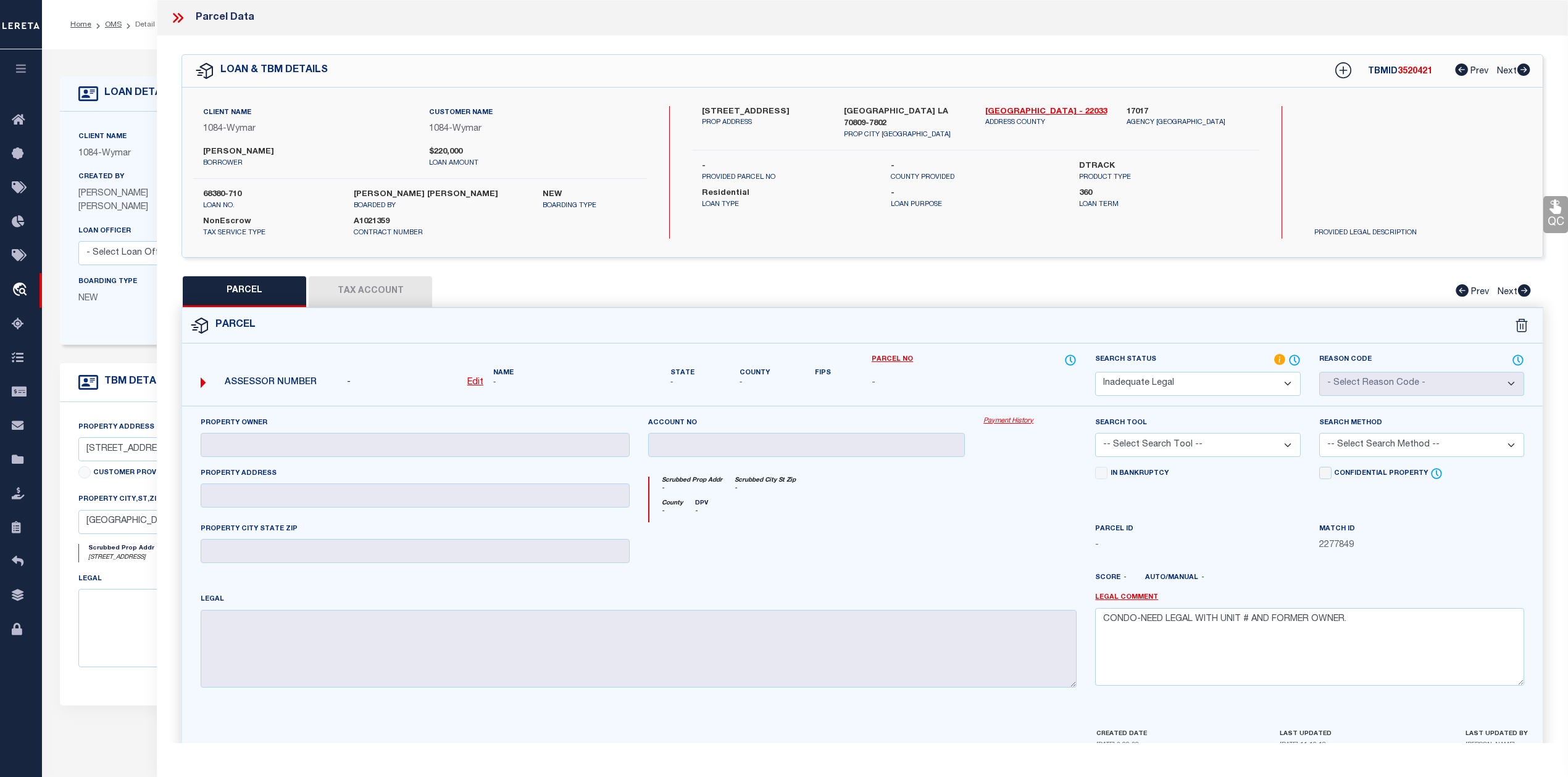
click at [1415, 79] on div "TBMID 3520421 Prev Next" at bounding box center [1423, 71] width 212 height 22
click at [973, 481] on div "Scrubbed Prop Addr - Scrubbed City St Zip -" at bounding box center [862, 488] width 428 height 23
click at [183, 20] on icon at bounding box center [177, 17] width 16 height 16
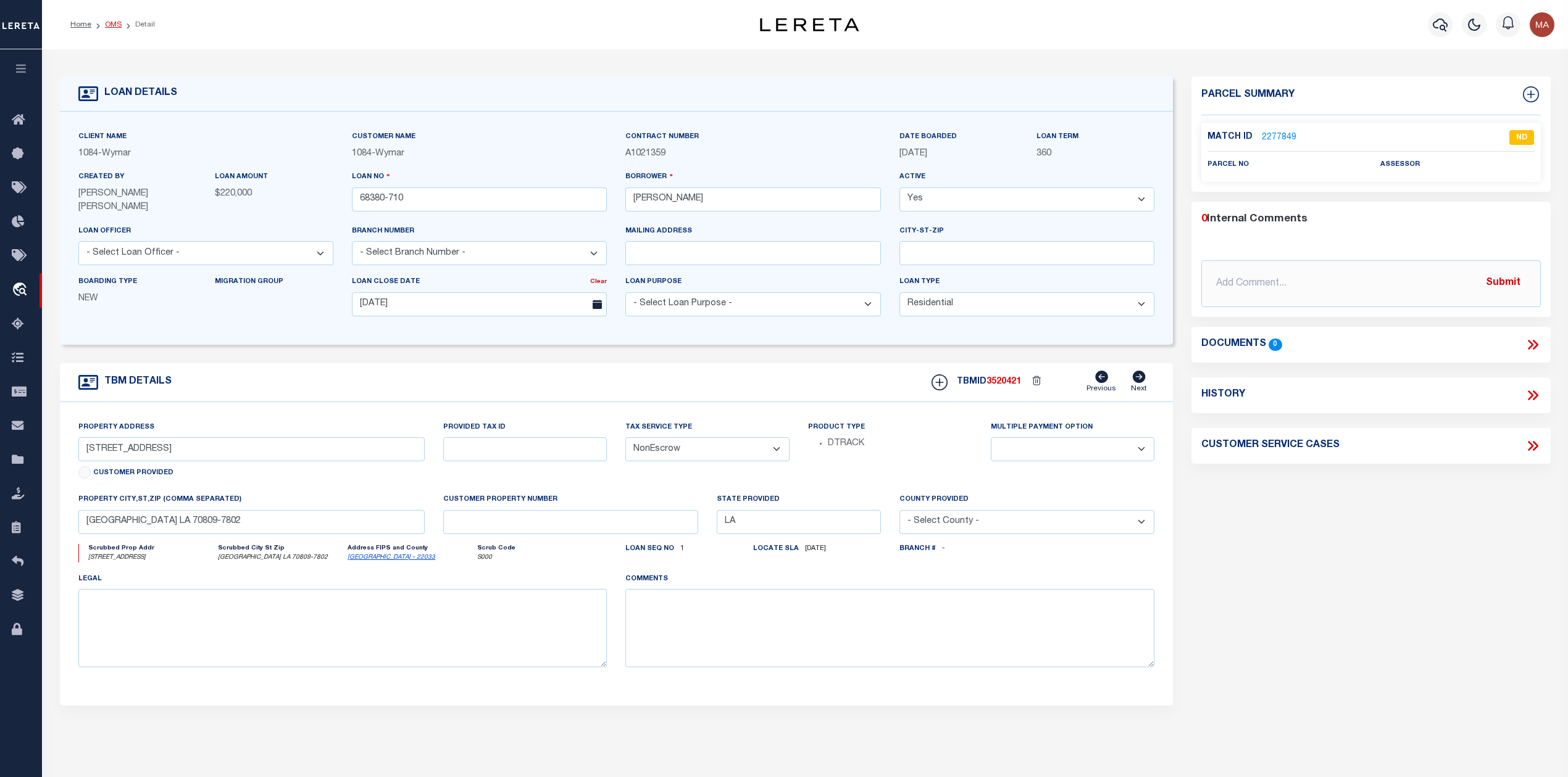
click at [108, 23] on link "OMS" at bounding box center [113, 25] width 16 height 8
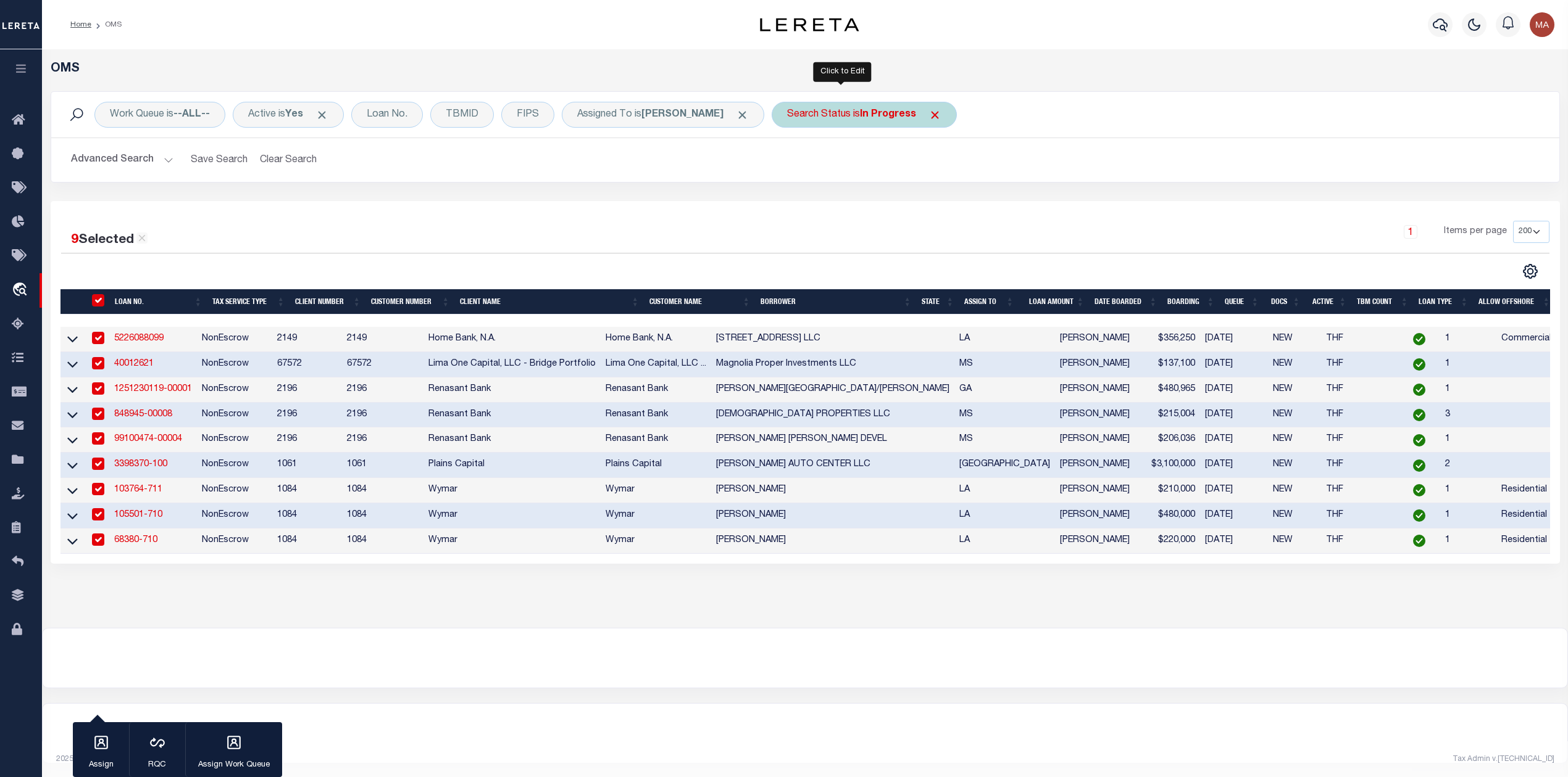
click at [873, 114] on b "In Progress" at bounding box center [887, 115] width 56 height 10
click at [932, 205] on input "Apply" at bounding box center [951, 201] width 36 height 20
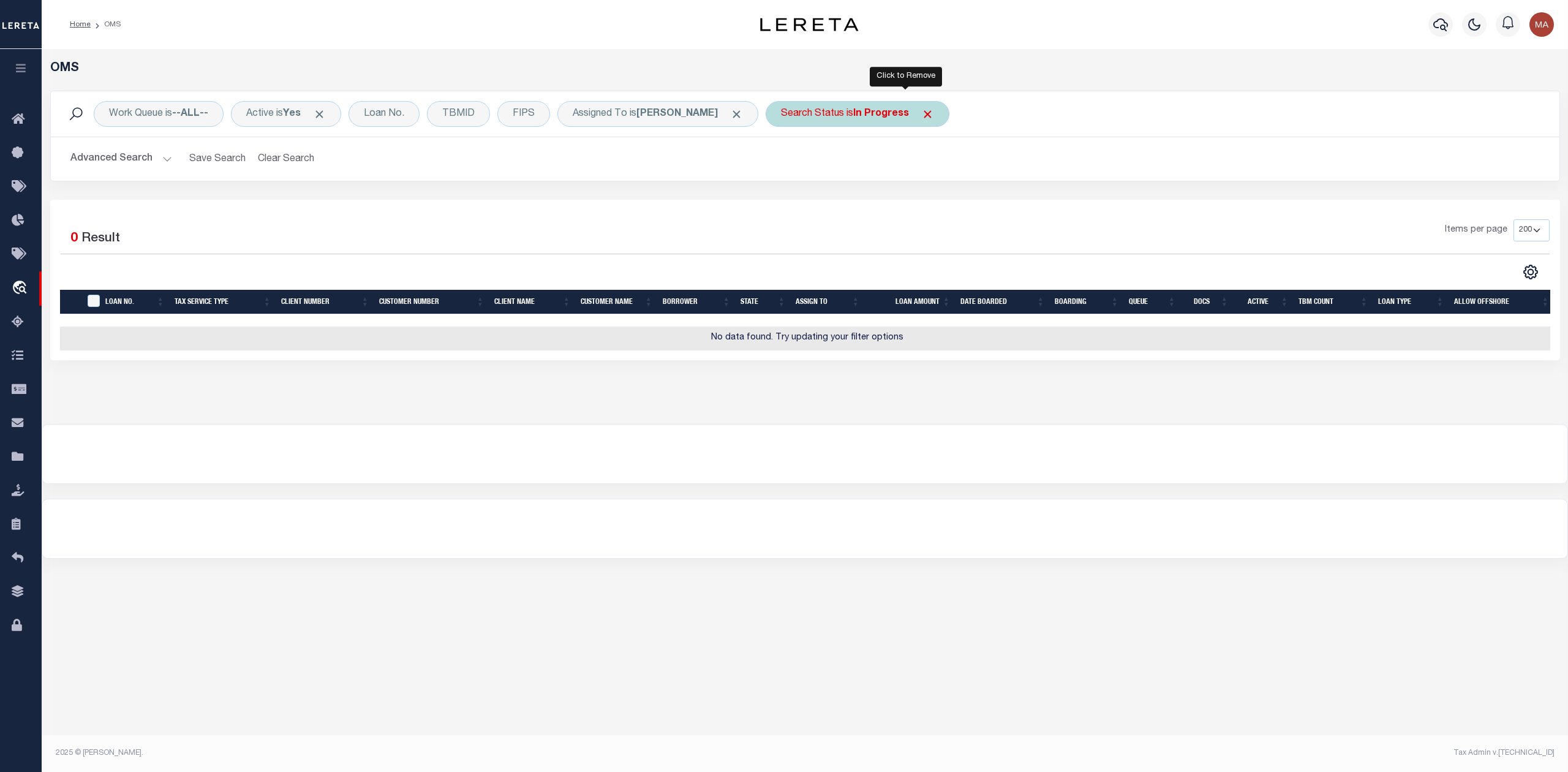
click at [922, 111] on span "Click to Remove" at bounding box center [928, 114] width 13 height 13
click at [831, 111] on div "Search Status" at bounding box center [813, 113] width 94 height 26
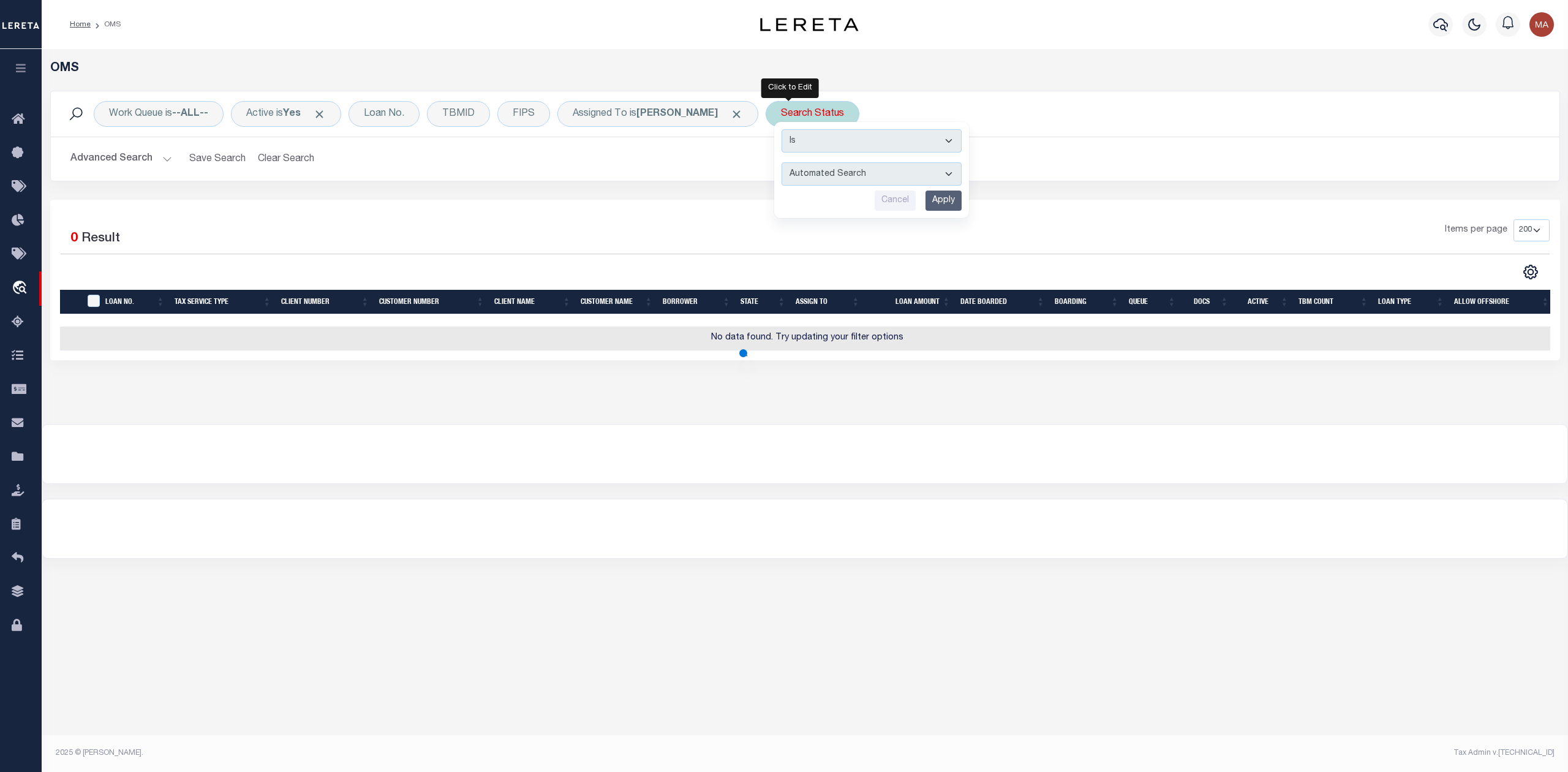
click at [789, 181] on select "Automated Search Bad Parcel Complete Duplicate Parcel High Dollar Reporting In …" at bounding box center [872, 174] width 181 height 23
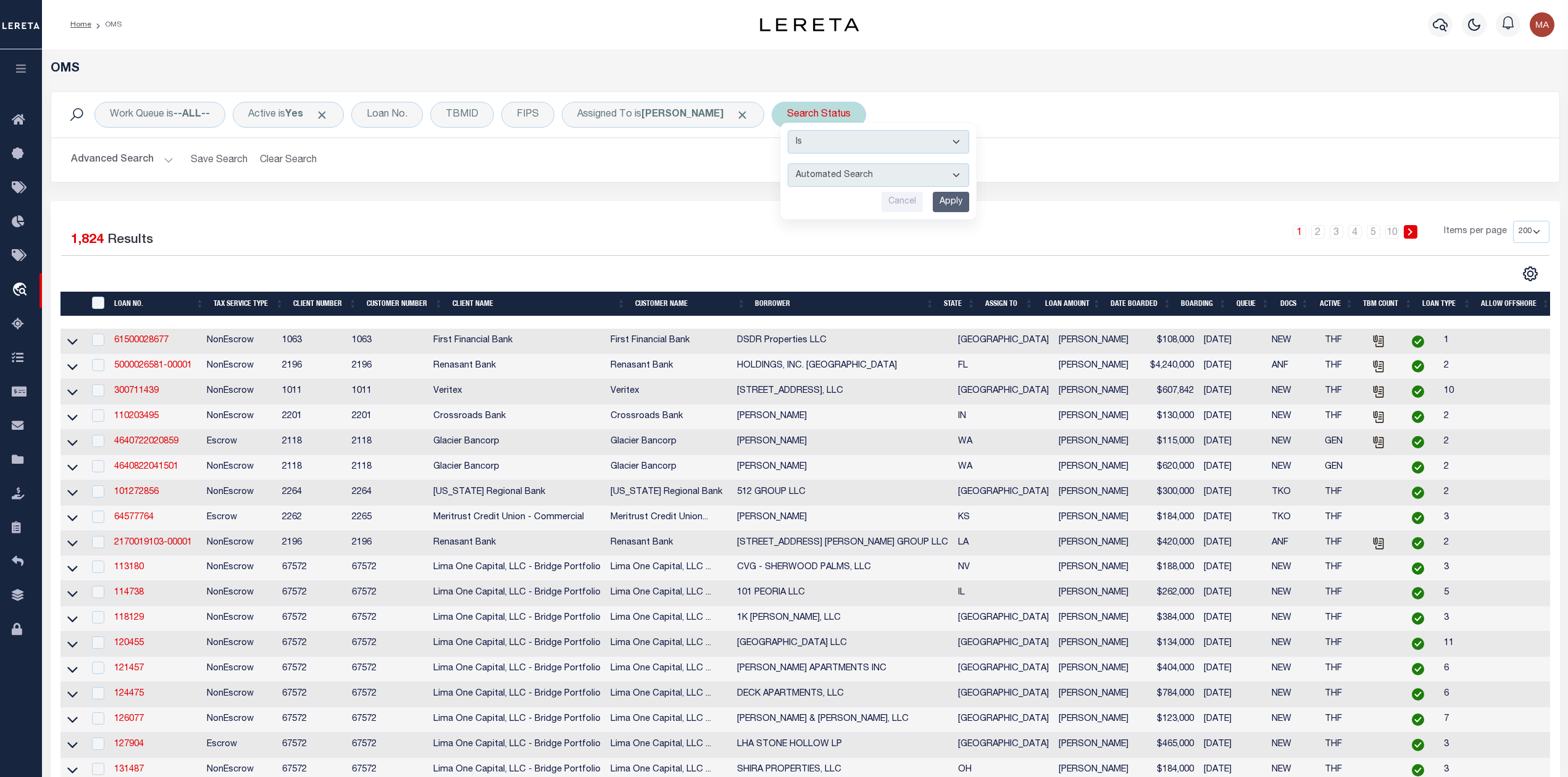
click at [788, 164] on select "Automated Search Bad Parcel Complete Duplicate Parcel High Dollar Reporting In …" at bounding box center [879, 175] width 182 height 23
click at [939, 200] on input "Apply" at bounding box center [951, 201] width 36 height 20
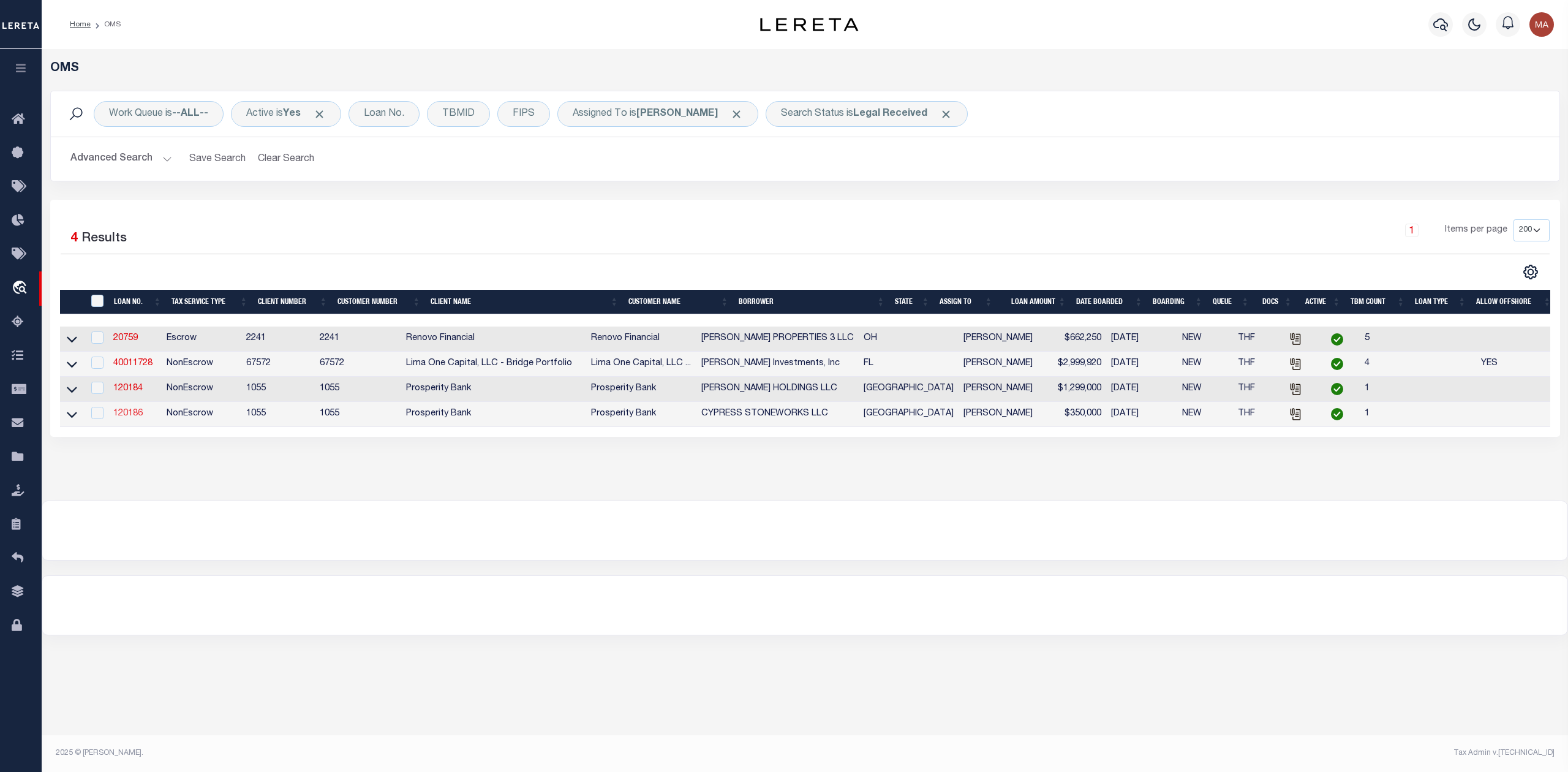
click at [134, 415] on link "120186" at bounding box center [127, 414] width 29 height 9
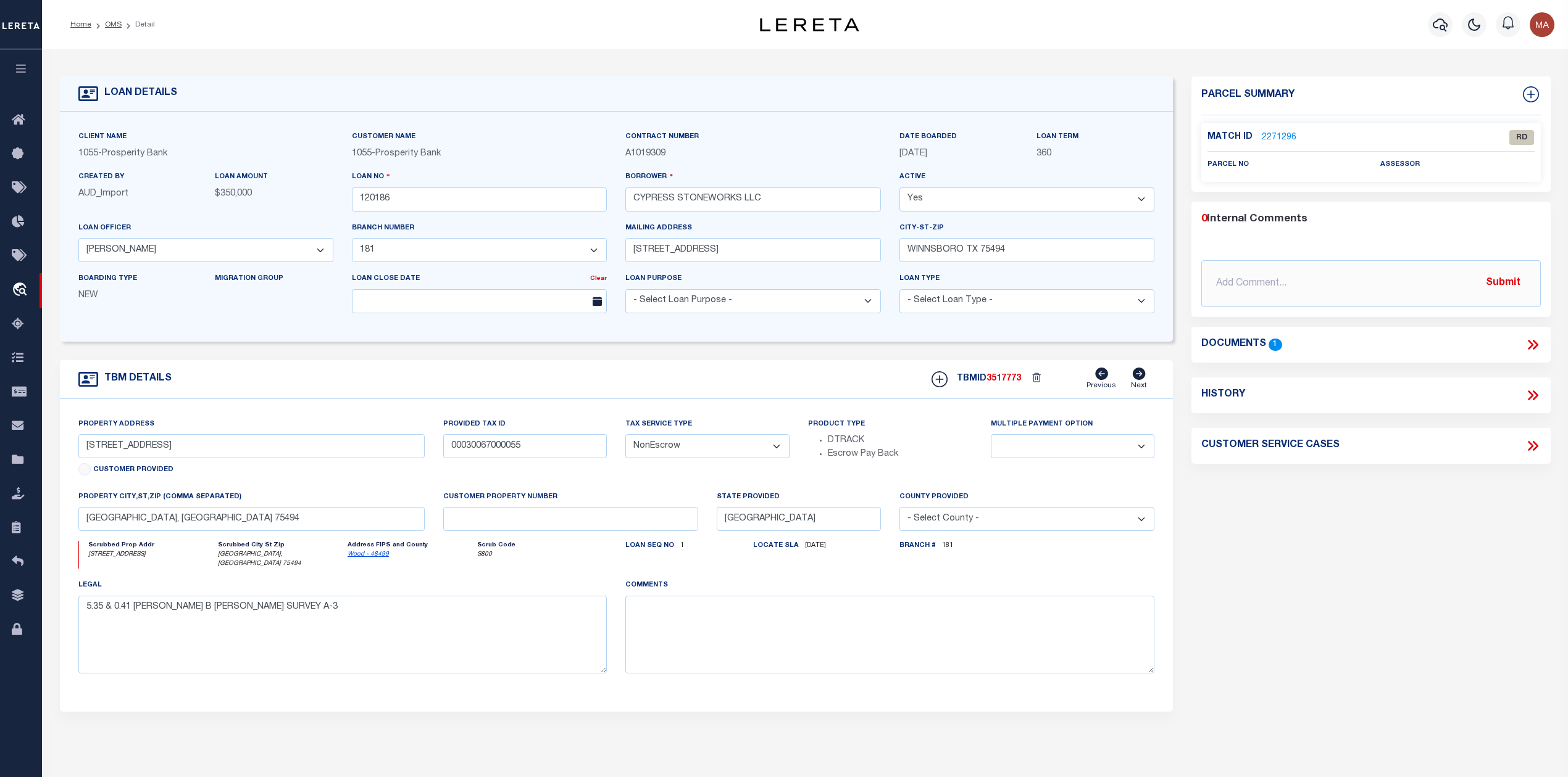
click at [1536, 346] on icon at bounding box center [1532, 344] width 16 height 16
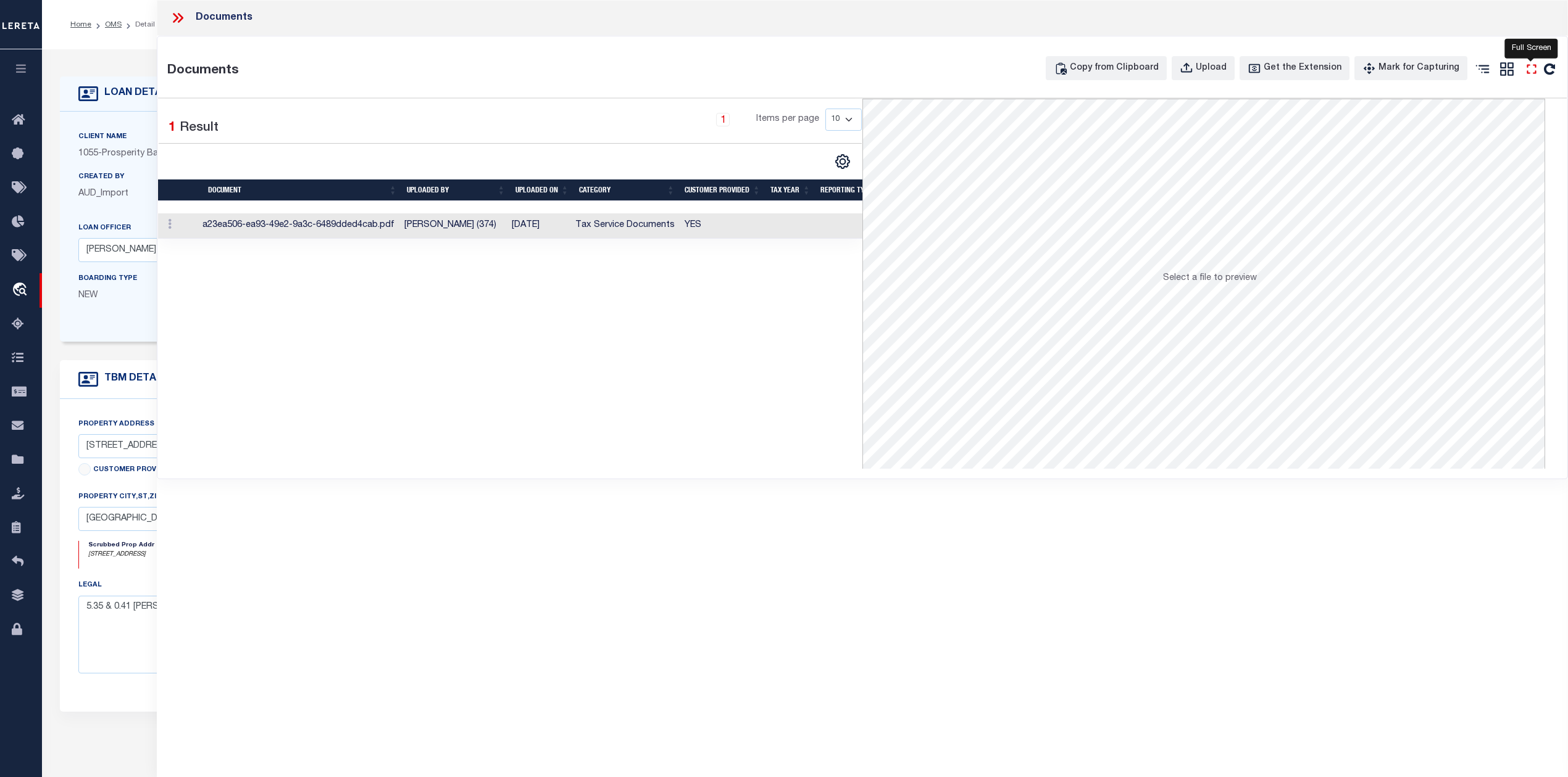
click at [1531, 65] on icon "" at bounding box center [1531, 69] width 16 height 16
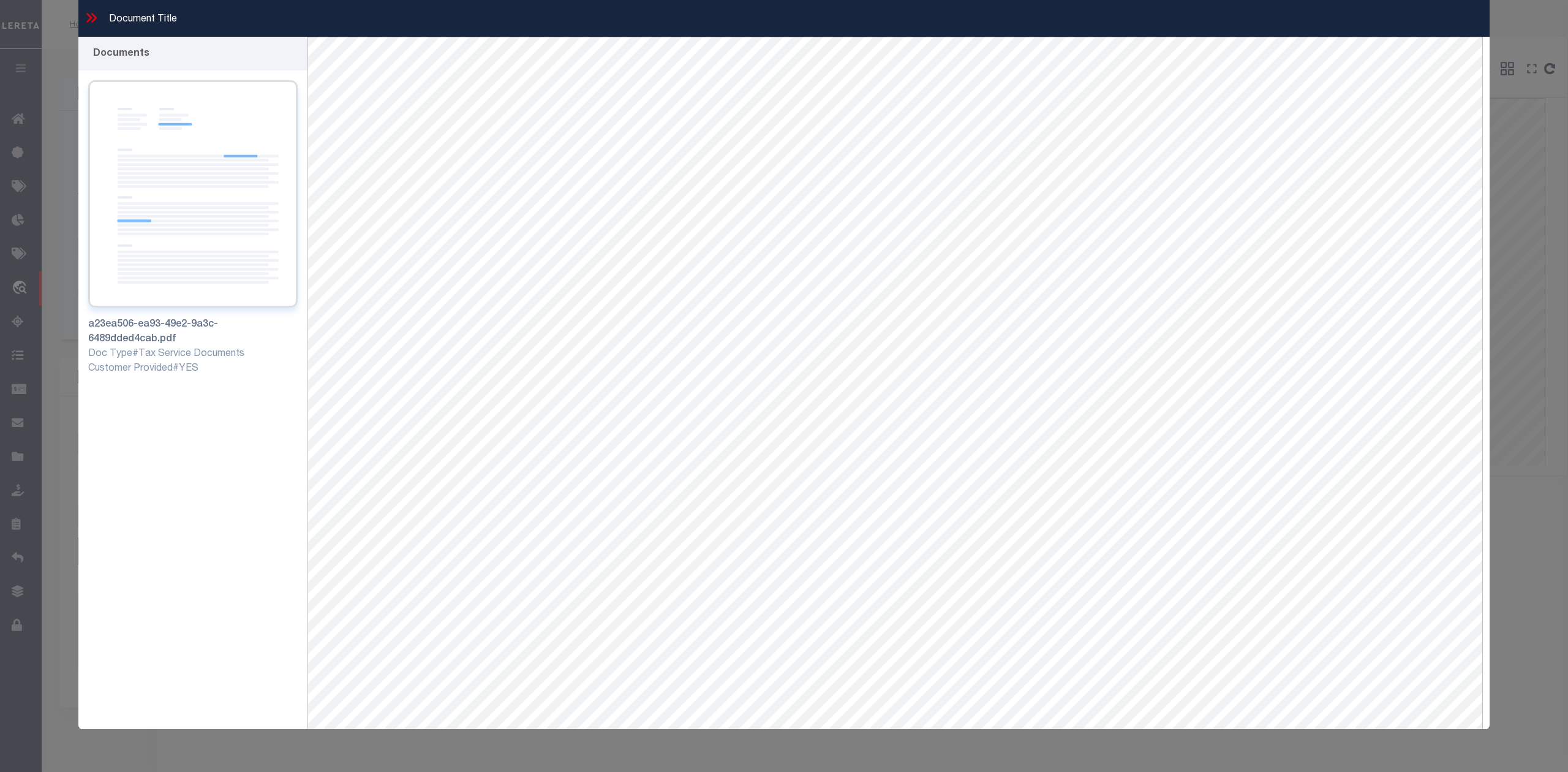
click at [221, 169] on img at bounding box center [193, 193] width 209 height 227
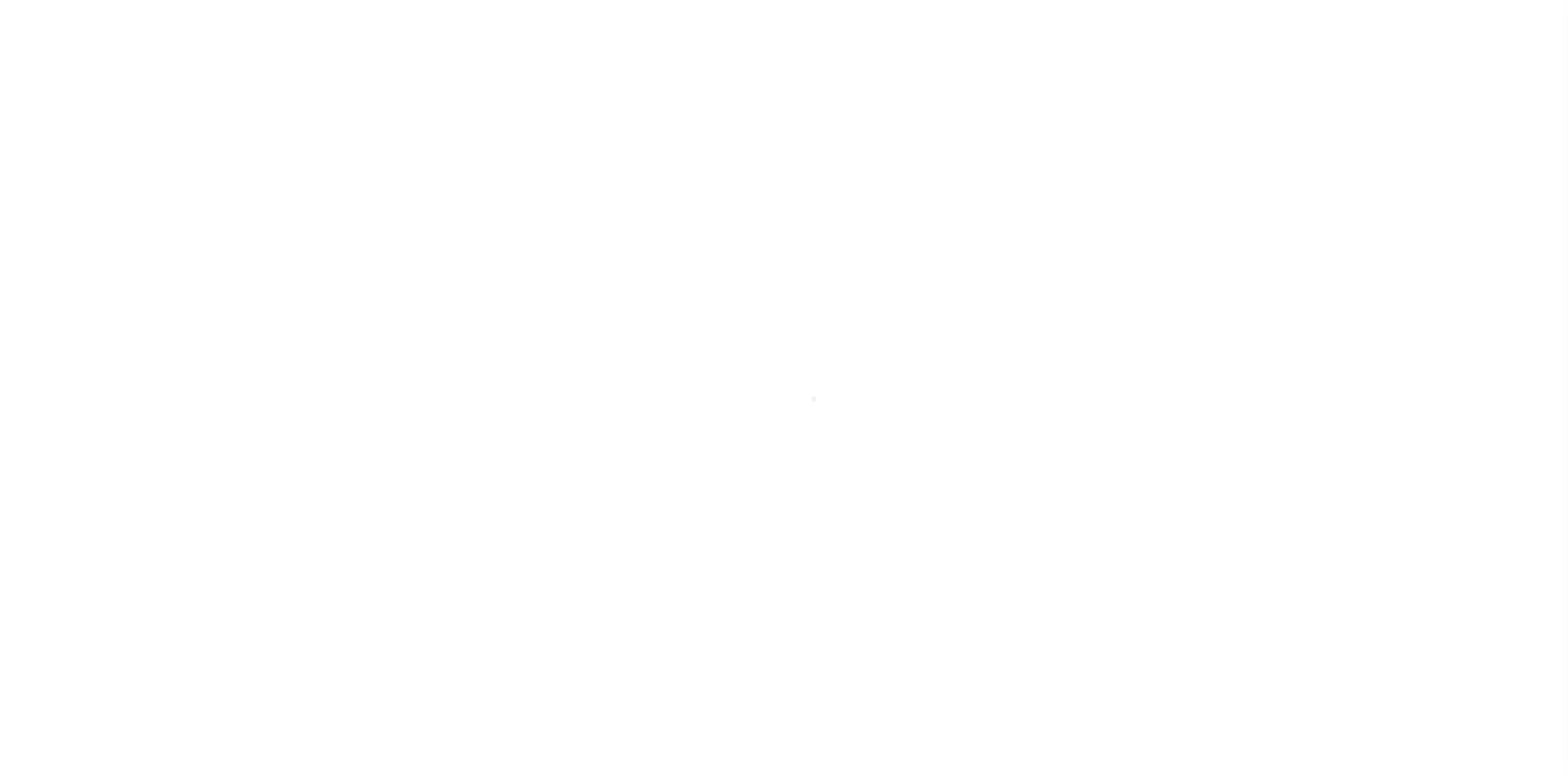
select select "ND"
select select "22464"
select select "4055"
select select "NonEscrow"
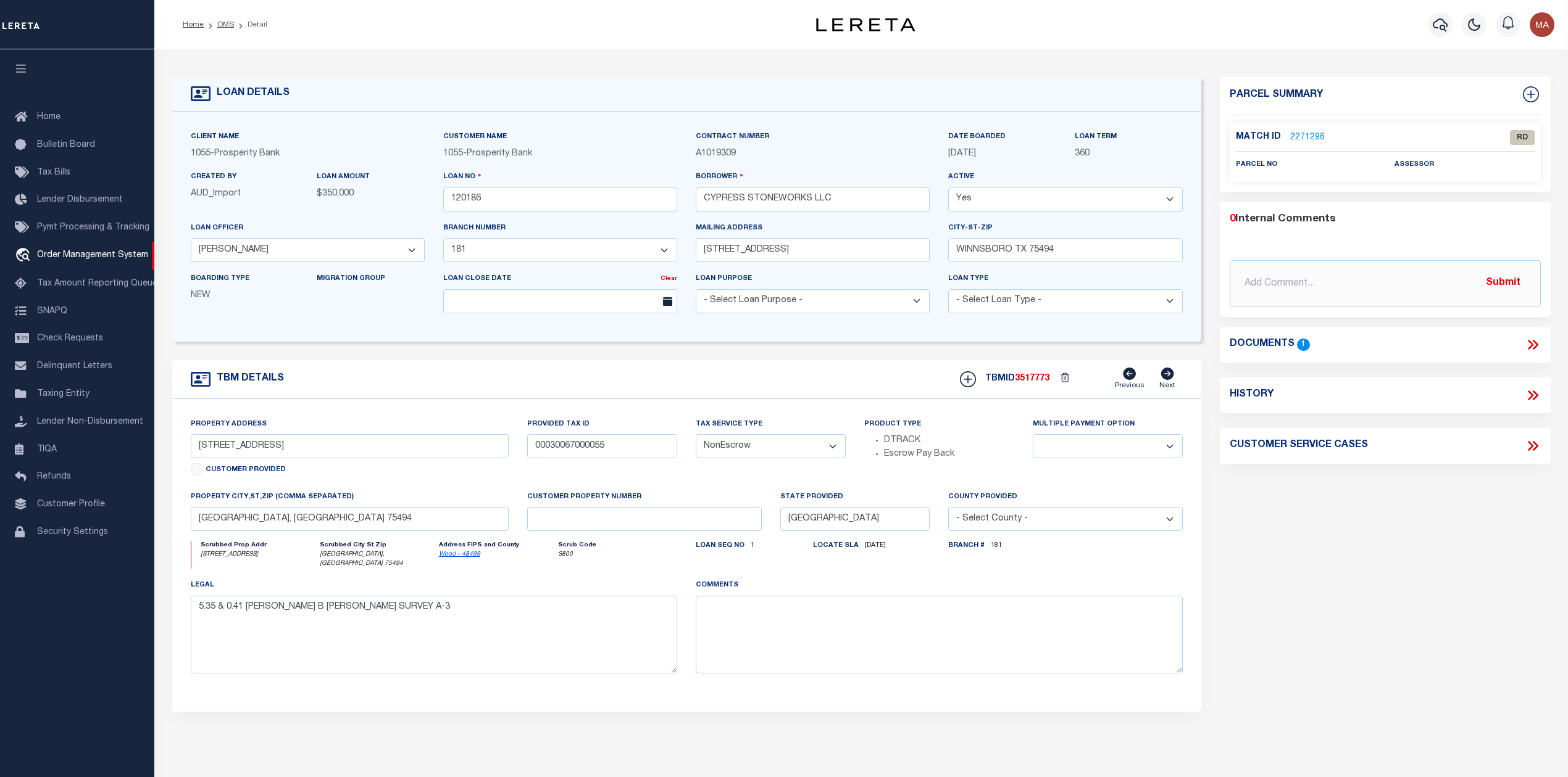
click at [1302, 139] on link "2271296" at bounding box center [1307, 138] width 34 height 13
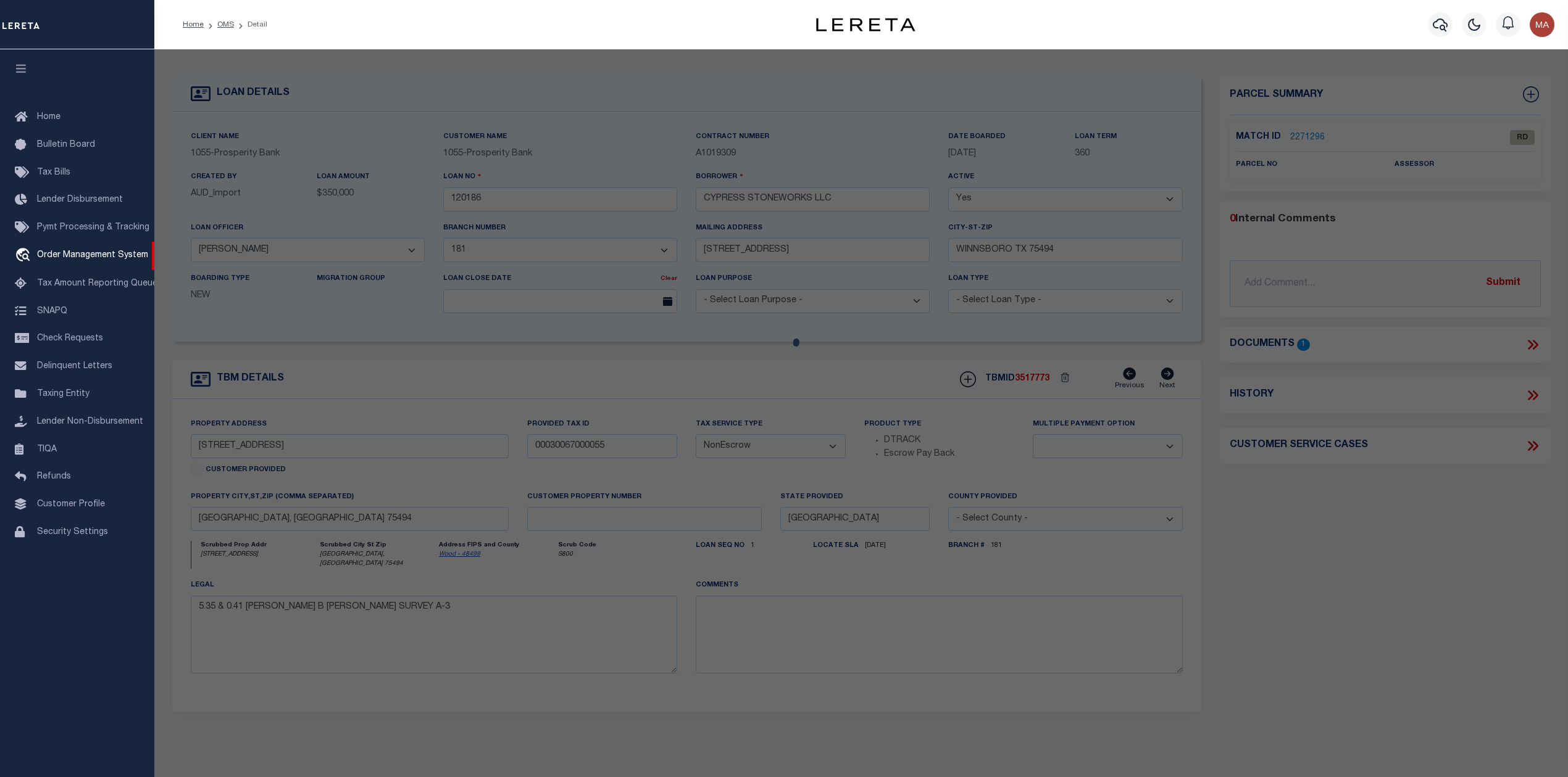
select select "AS"
checkbox input "false"
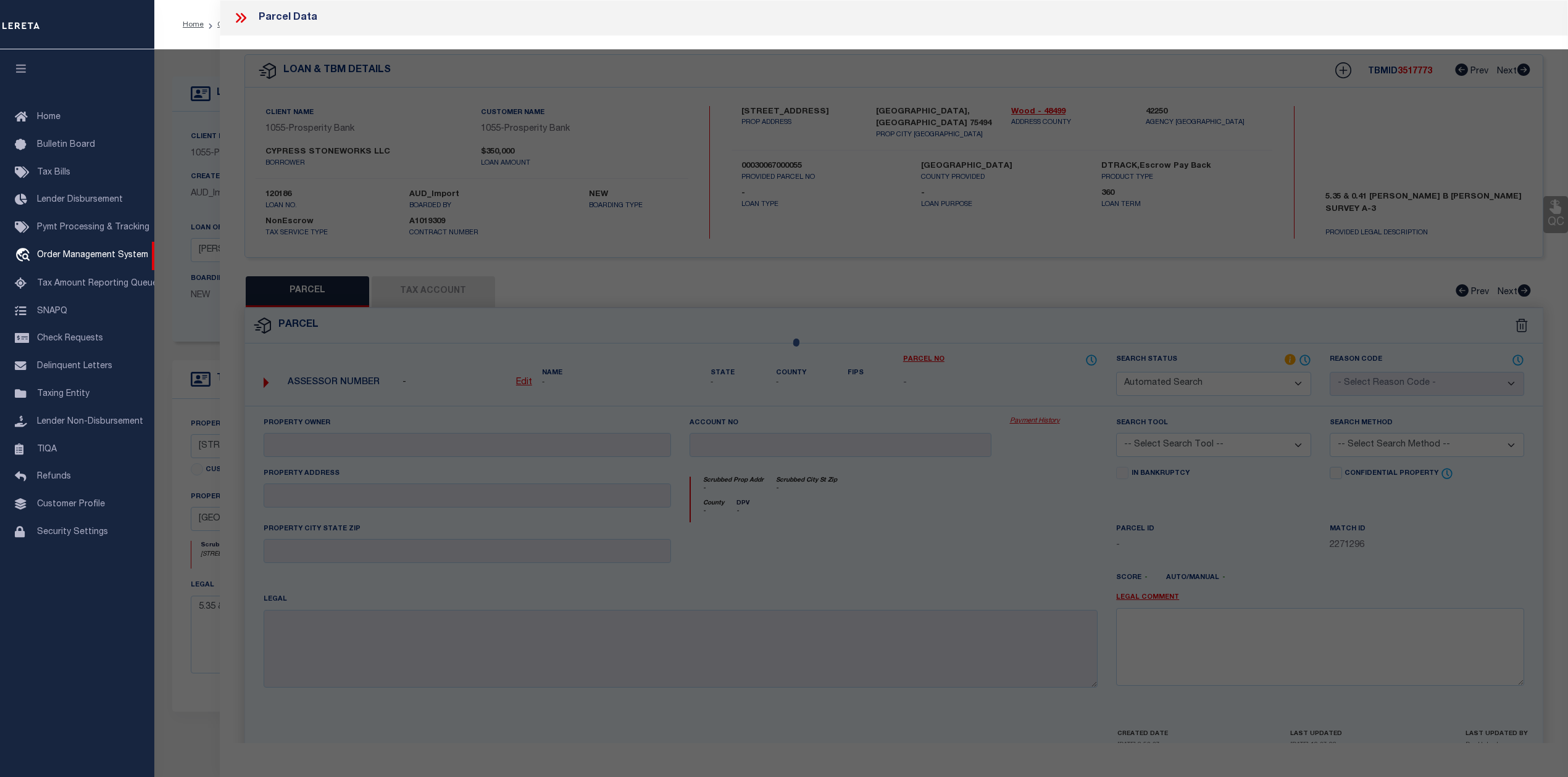
select select "RD"
checkbox input "false"
type textarea "Document uploaded that satisfies a legal requirement, changing from [GEOGRAPHIC…"
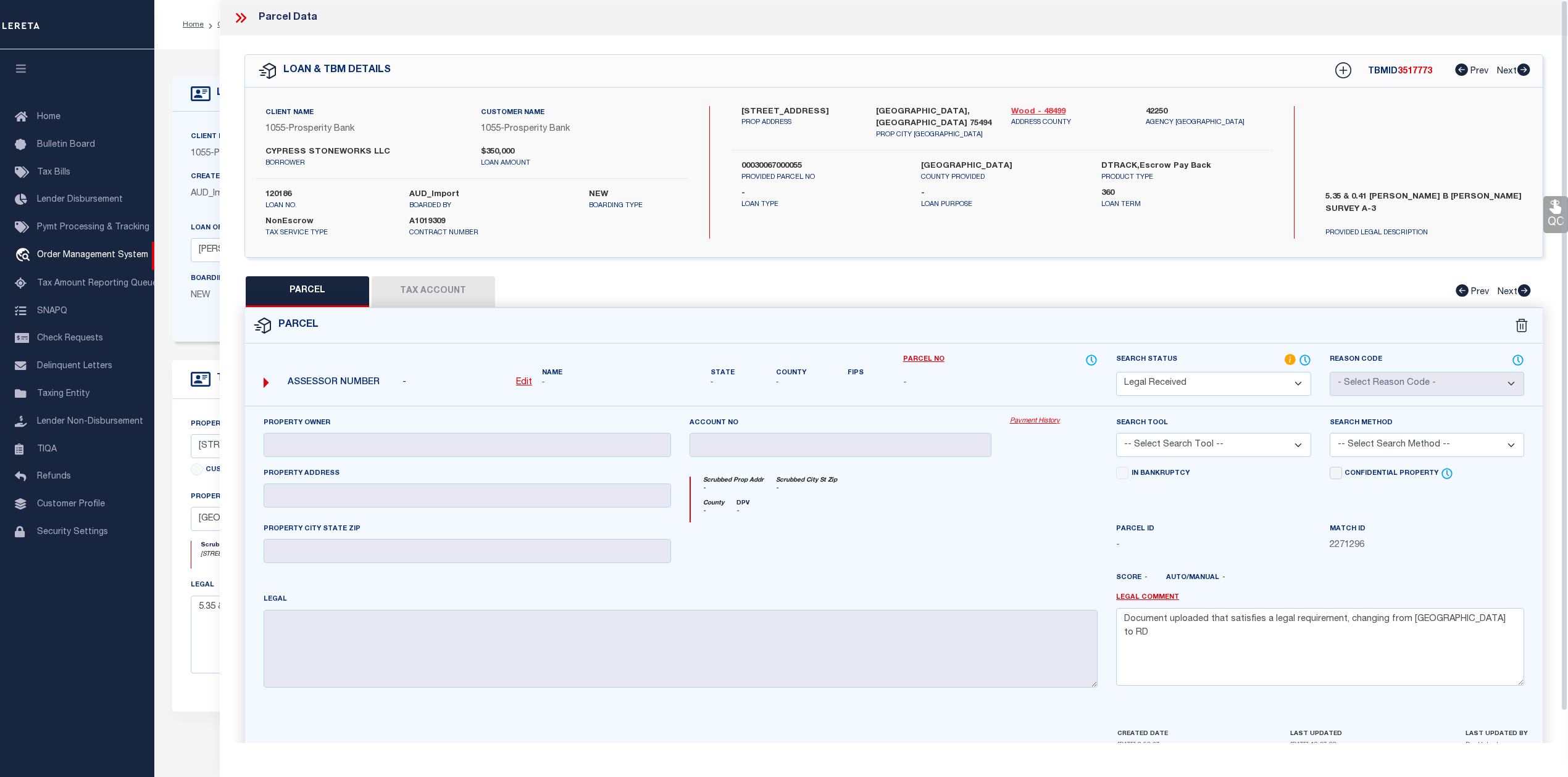
click at [1030, 109] on link "Wood - 48499" at bounding box center [1068, 112] width 116 height 12
click at [778, 107] on label "[STREET_ADDRESS]" at bounding box center [798, 112] width 116 height 12
copy label "COKE"
click at [771, 161] on label "00030067000055" at bounding box center [821, 166] width 161 height 12
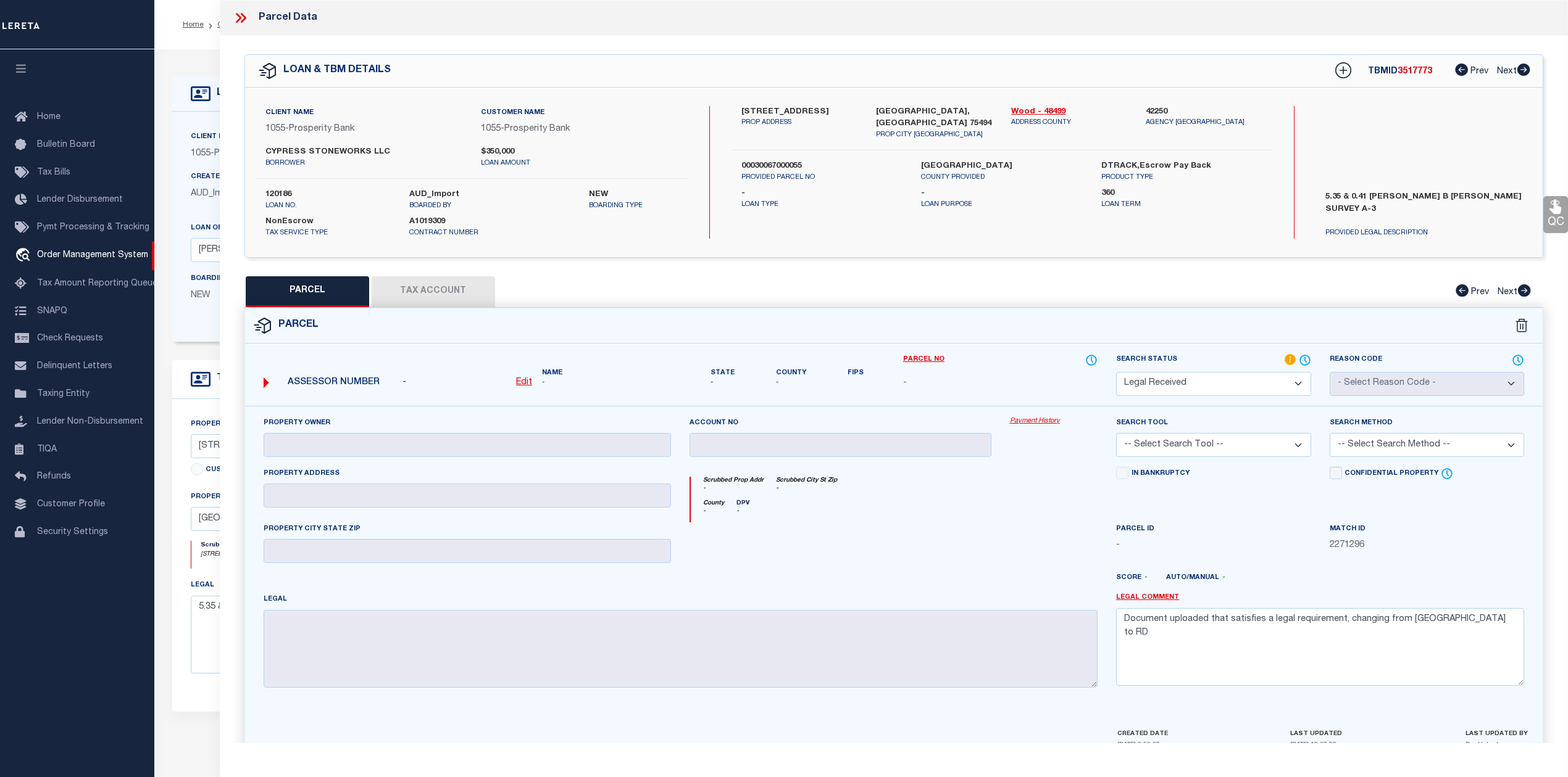
click at [771, 161] on label "00030067000055" at bounding box center [821, 166] width 161 height 12
copy label "00030067000055"
drag, startPoint x: 262, startPoint y: 148, endPoint x: 364, endPoint y: 153, distance: 102.1
click at [364, 153] on div "CYPRESS STONEWORKS LLC borrower" at bounding box center [364, 157] width 215 height 22
copy label "CYPRESS STONEWORKS"
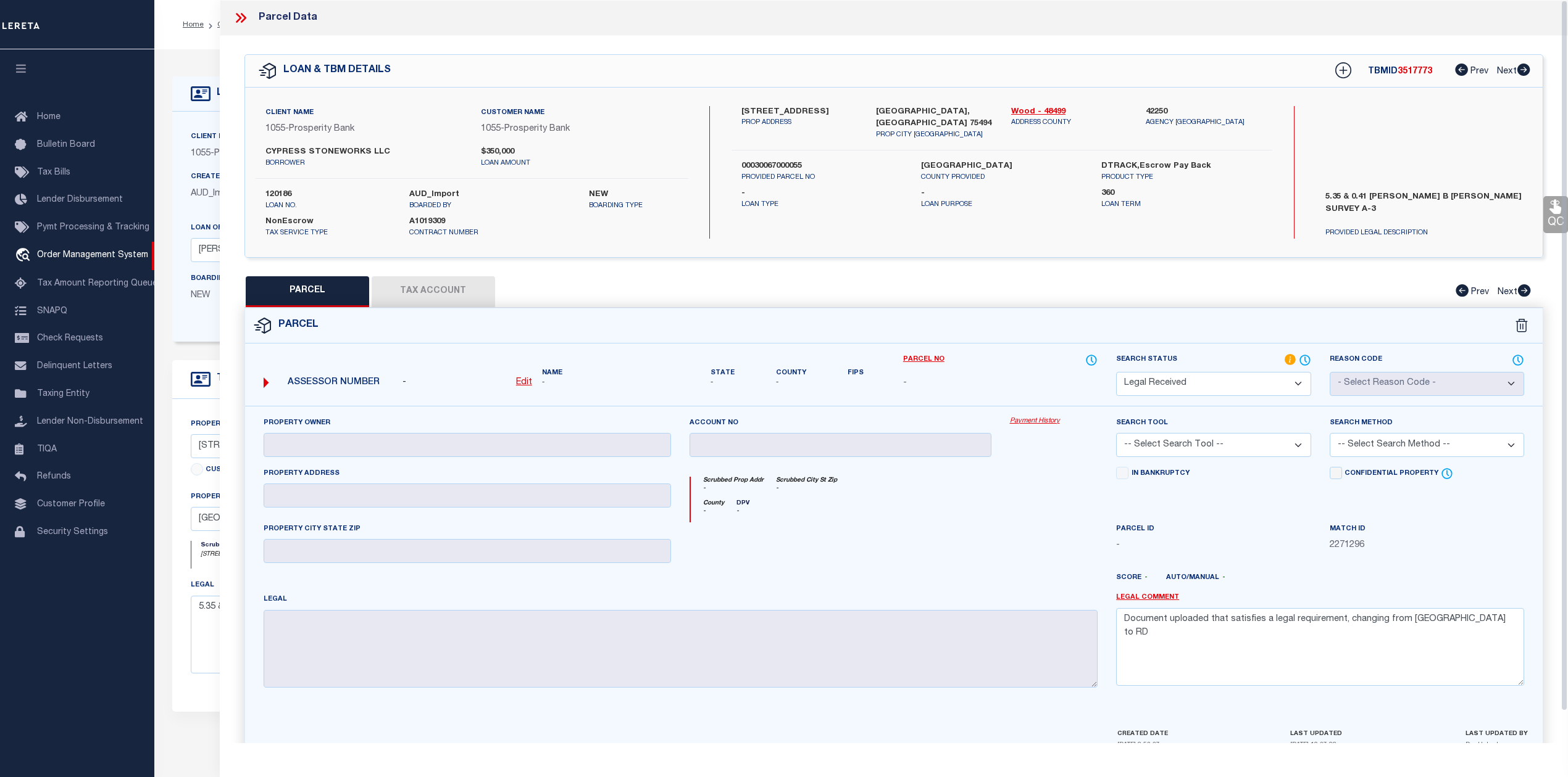
click at [793, 100] on div "Client Name 1055 - Prosperity Bank Customer Name 1055 - Prosperity Bank CYPRESS…" at bounding box center [893, 172] width 1297 height 169
drag, startPoint x: 762, startPoint y: 110, endPoint x: 805, endPoint y: 114, distance: 43.2
click at [805, 114] on label "[STREET_ADDRESS]" at bounding box center [798, 112] width 116 height 12
copy label "E COKE RD"
click at [789, 161] on label "00030067000055" at bounding box center [821, 166] width 161 height 12
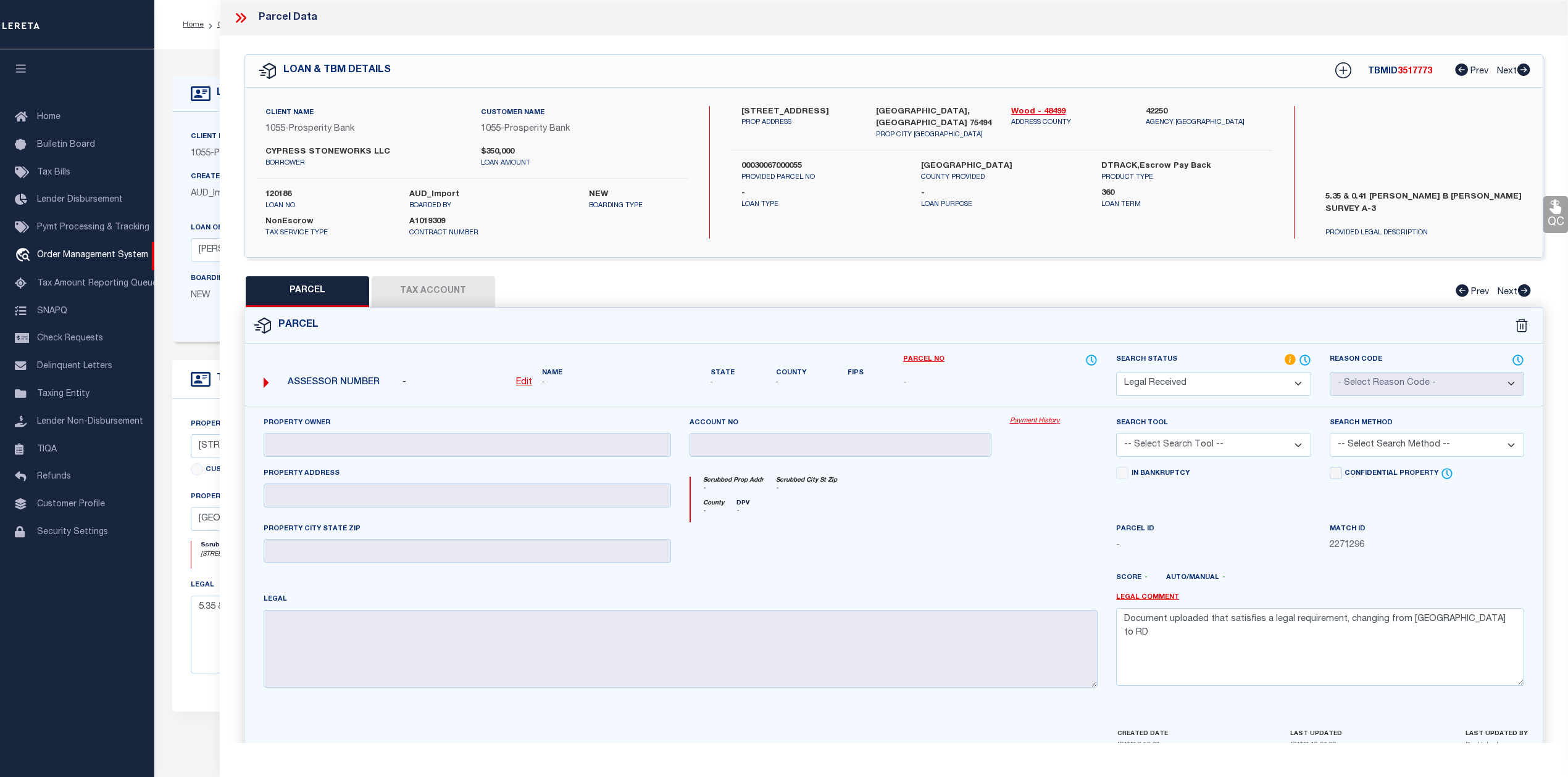
click at [789, 161] on label "00030067000055" at bounding box center [821, 166] width 161 height 12
copy label "00030067000055"
click at [1165, 388] on select "Automated Search Bad Parcel Complete Duplicate Parcel High Dollar Reporting In …" at bounding box center [1213, 384] width 194 height 24
select select "ND"
click at [1116, 372] on select "Automated Search Bad Parcel Complete Duplicate Parcel High Dollar Reporting In …" at bounding box center [1213, 384] width 194 height 24
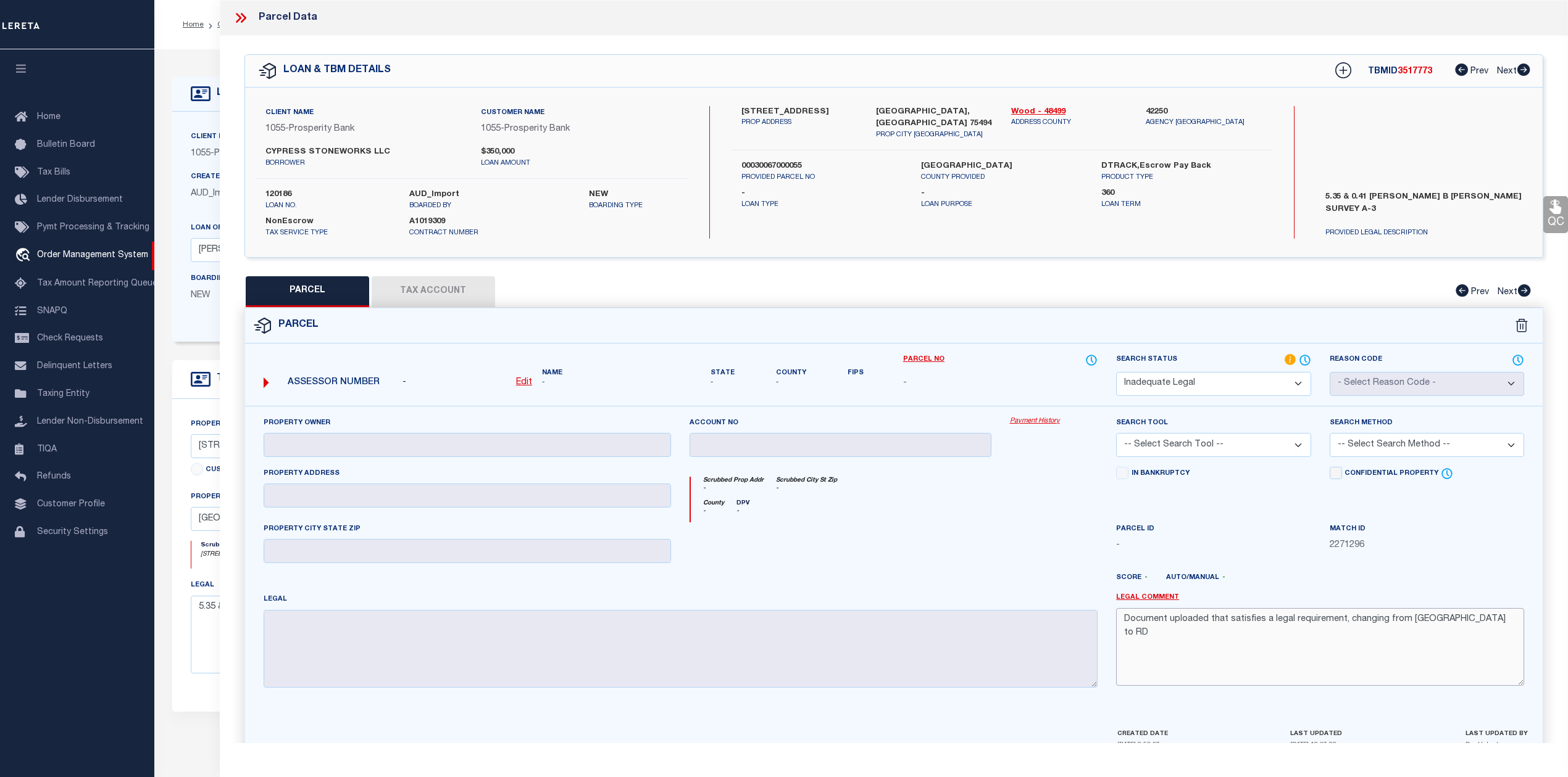
click at [1203, 619] on textarea "Document uploaded that satisfies a legal requirement, changing from [GEOGRAPHIC…" at bounding box center [1320, 647] width 408 height 78
click at [1203, 620] on textarea "Document uploaded that satisfies a legal requirement, changing from [GEOGRAPHIC…" at bounding box center [1320, 647] width 408 height 78
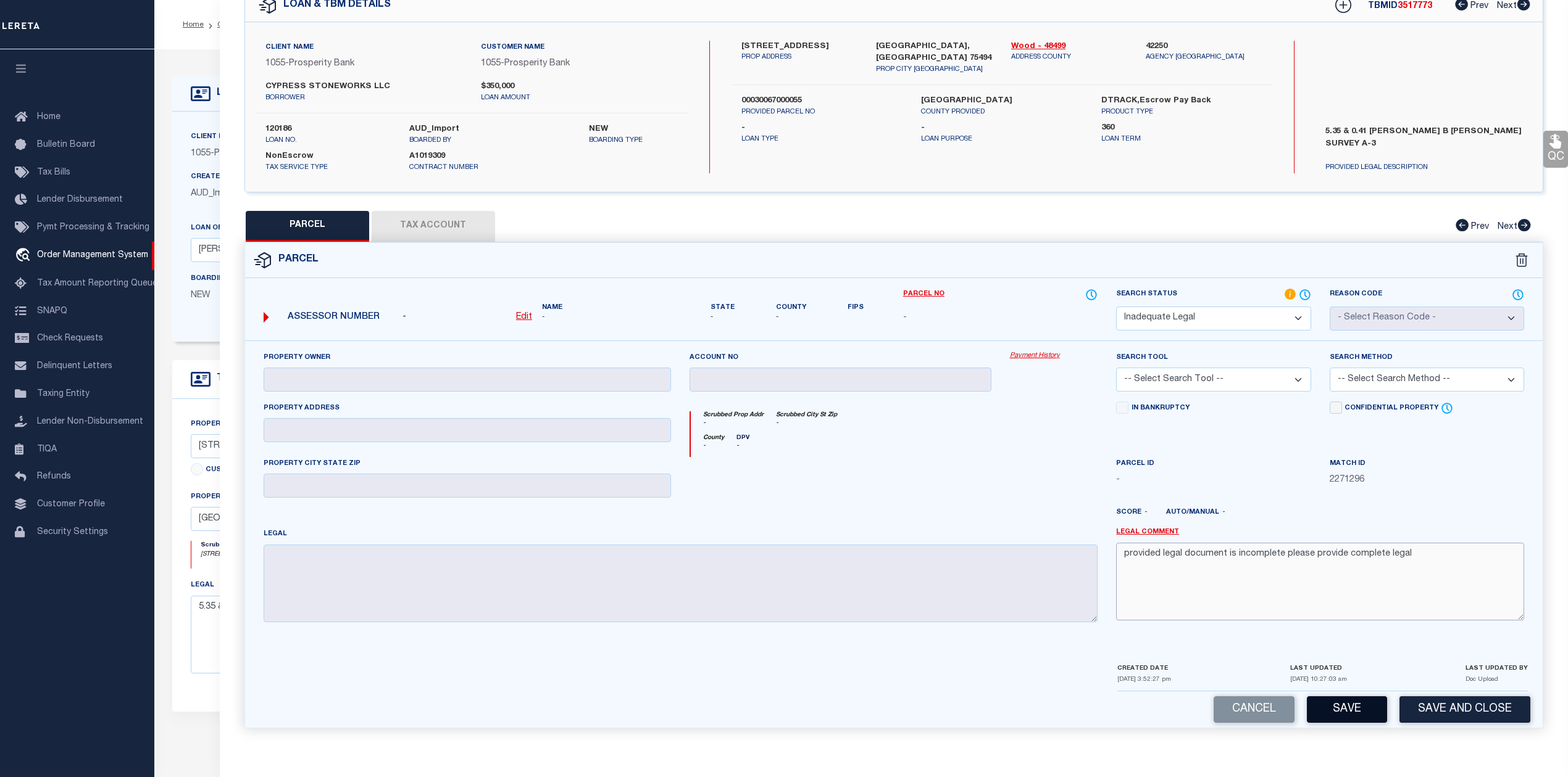
type textarea "provided legal document is incomplete please provide complete legal"
click at [1346, 704] on button "Save" at bounding box center [1347, 710] width 80 height 27
select select "AS"
checkbox input "false"
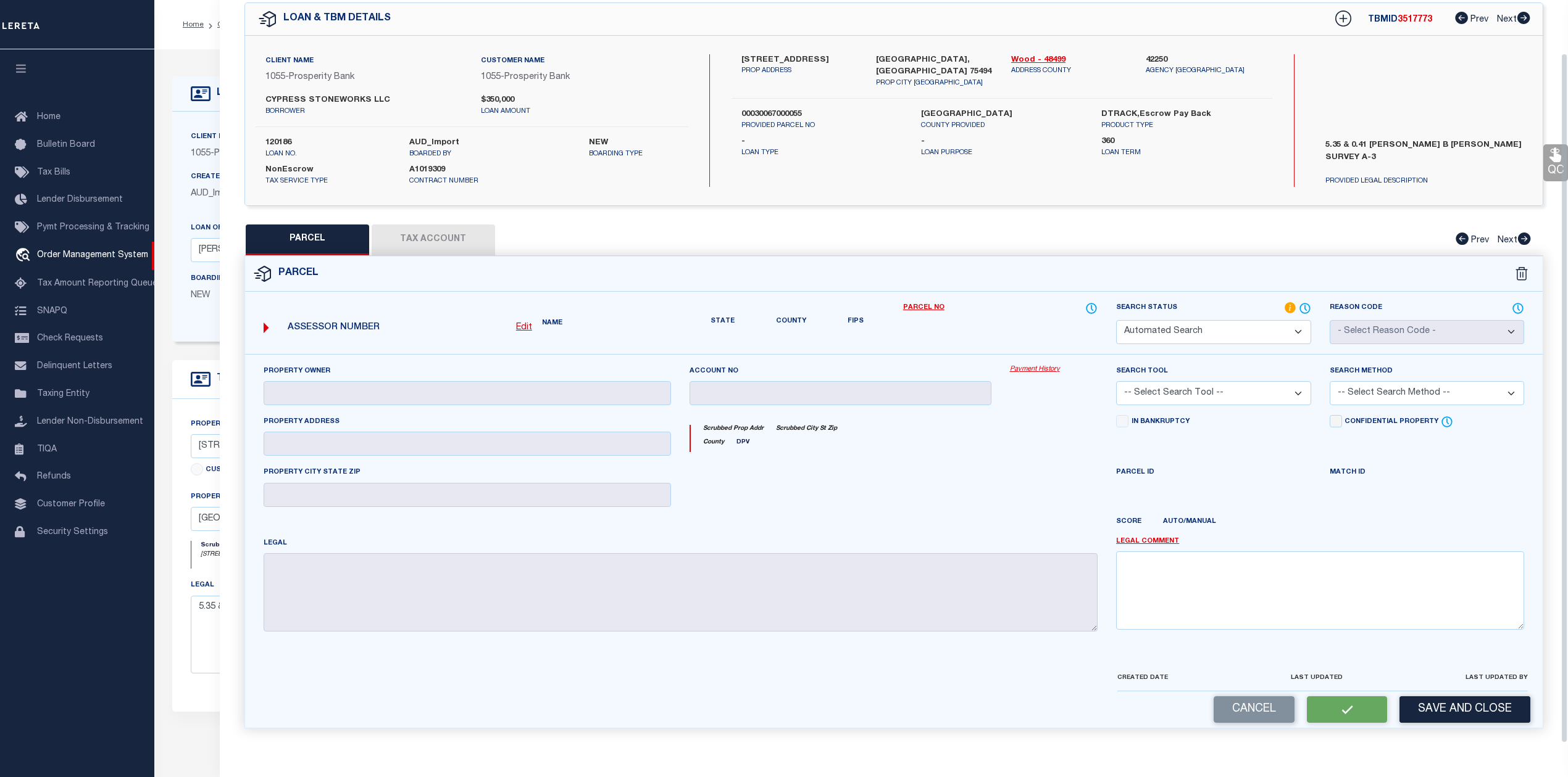
select select "ND"
checkbox input "false"
type textarea "provided legal document is incomplete please provide complete legal"
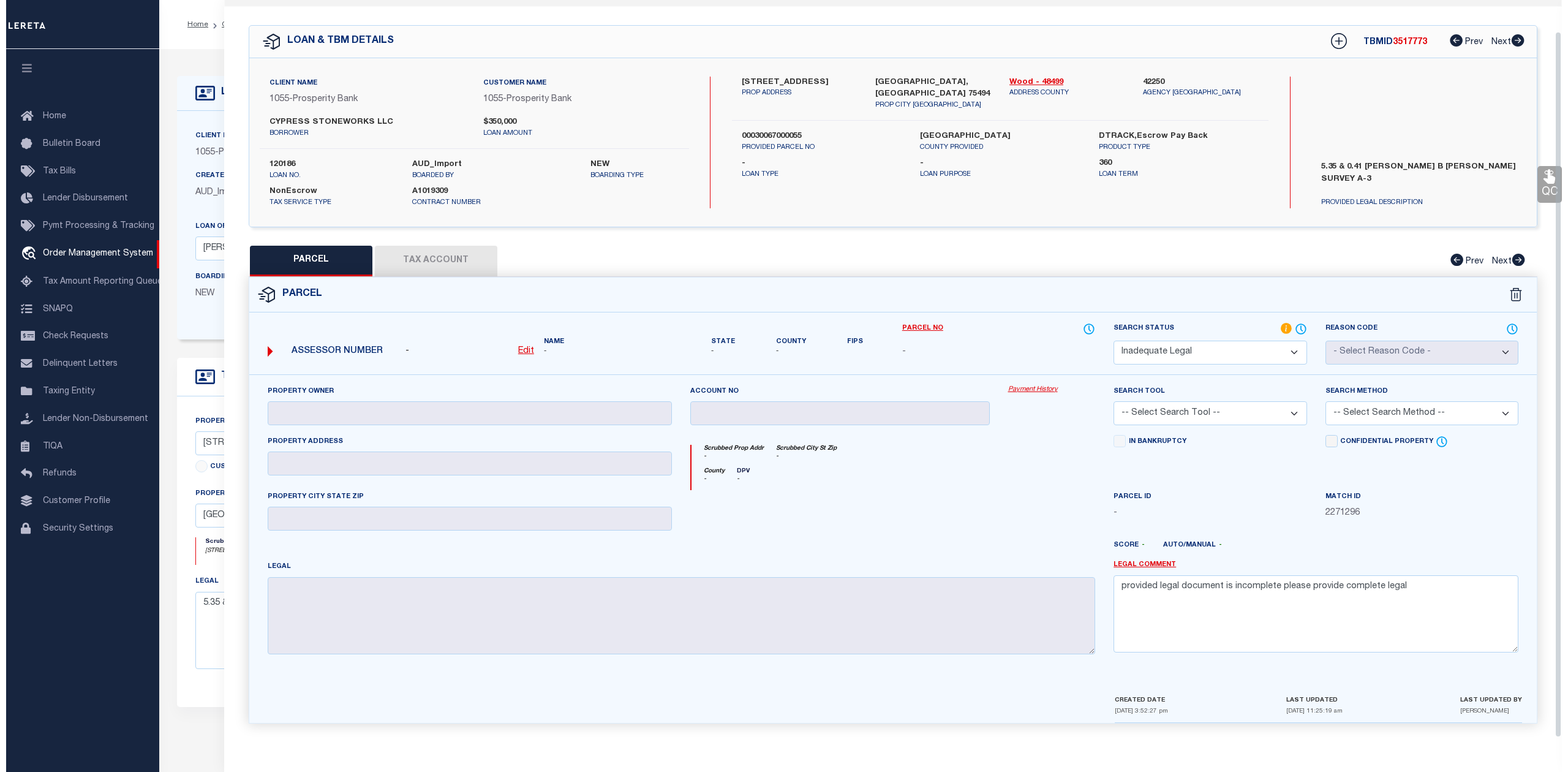
scroll to position [0, 0]
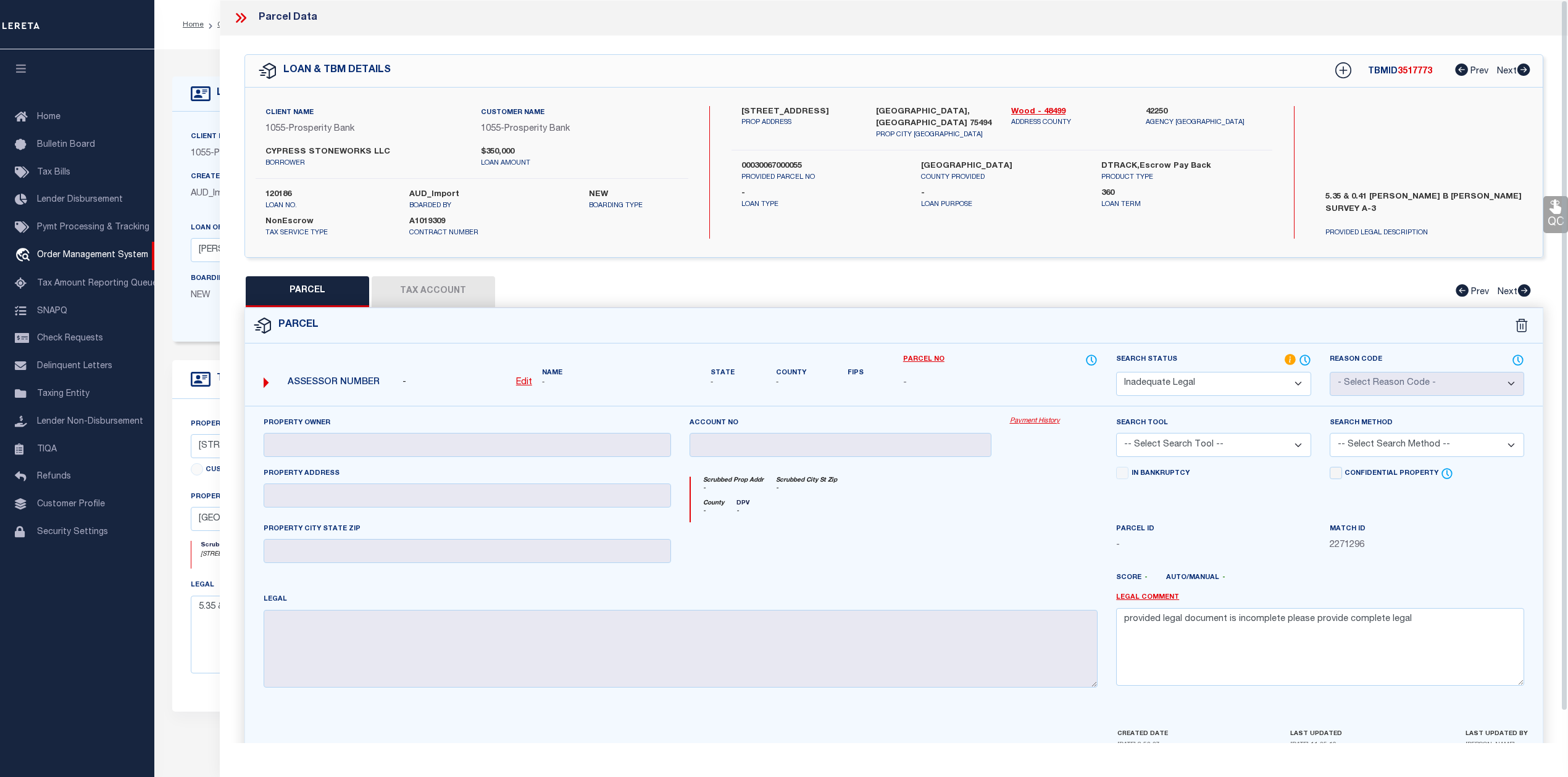
click at [235, 25] on icon at bounding box center [240, 17] width 16 height 16
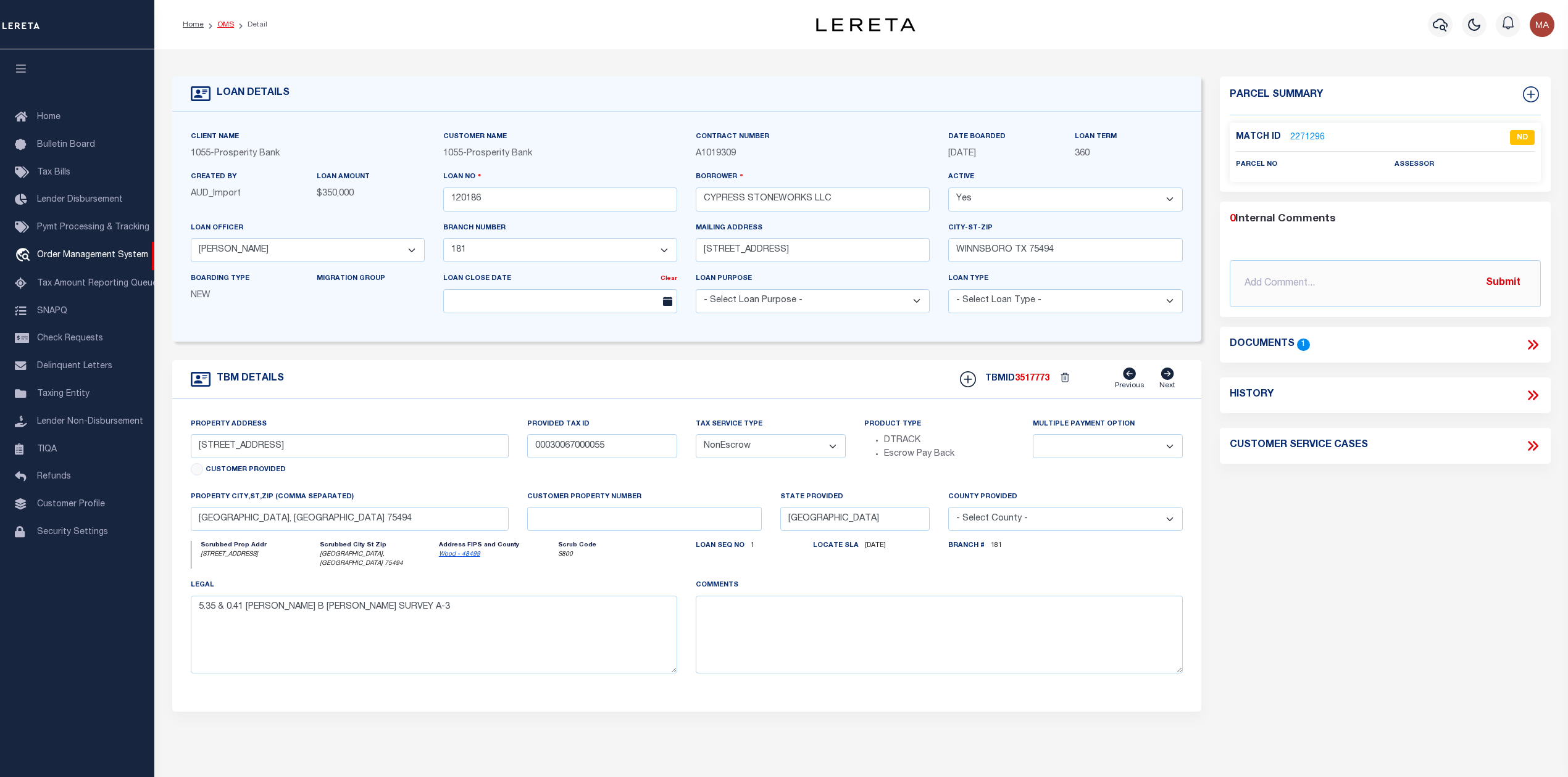
click at [225, 28] on link "OMS" at bounding box center [225, 25] width 16 height 8
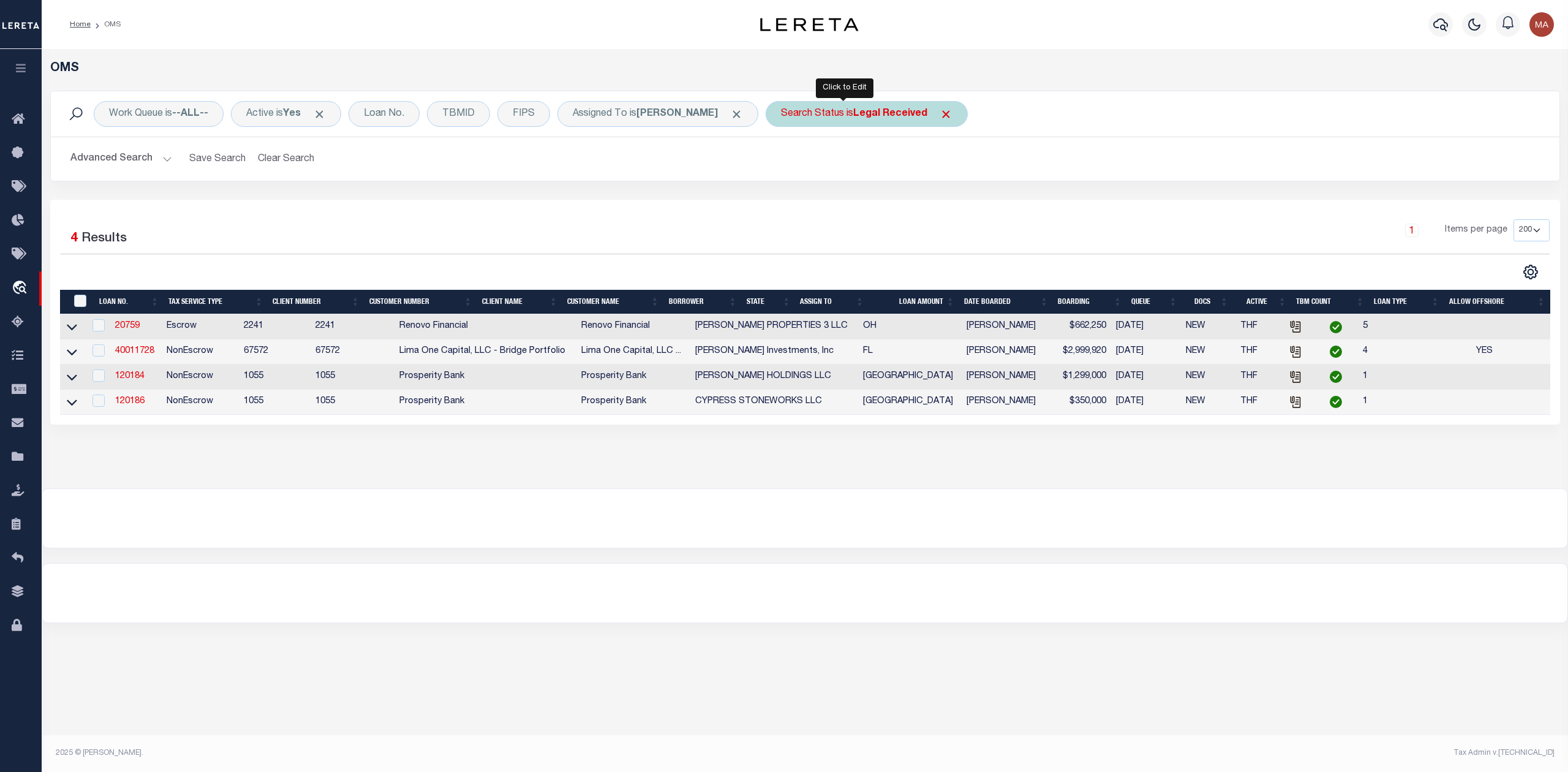
click at [829, 118] on div "Search Status is Legal Received" at bounding box center [867, 113] width 202 height 26
select select "RD"
click at [926, 206] on input "Apply" at bounding box center [944, 200] width 36 height 20
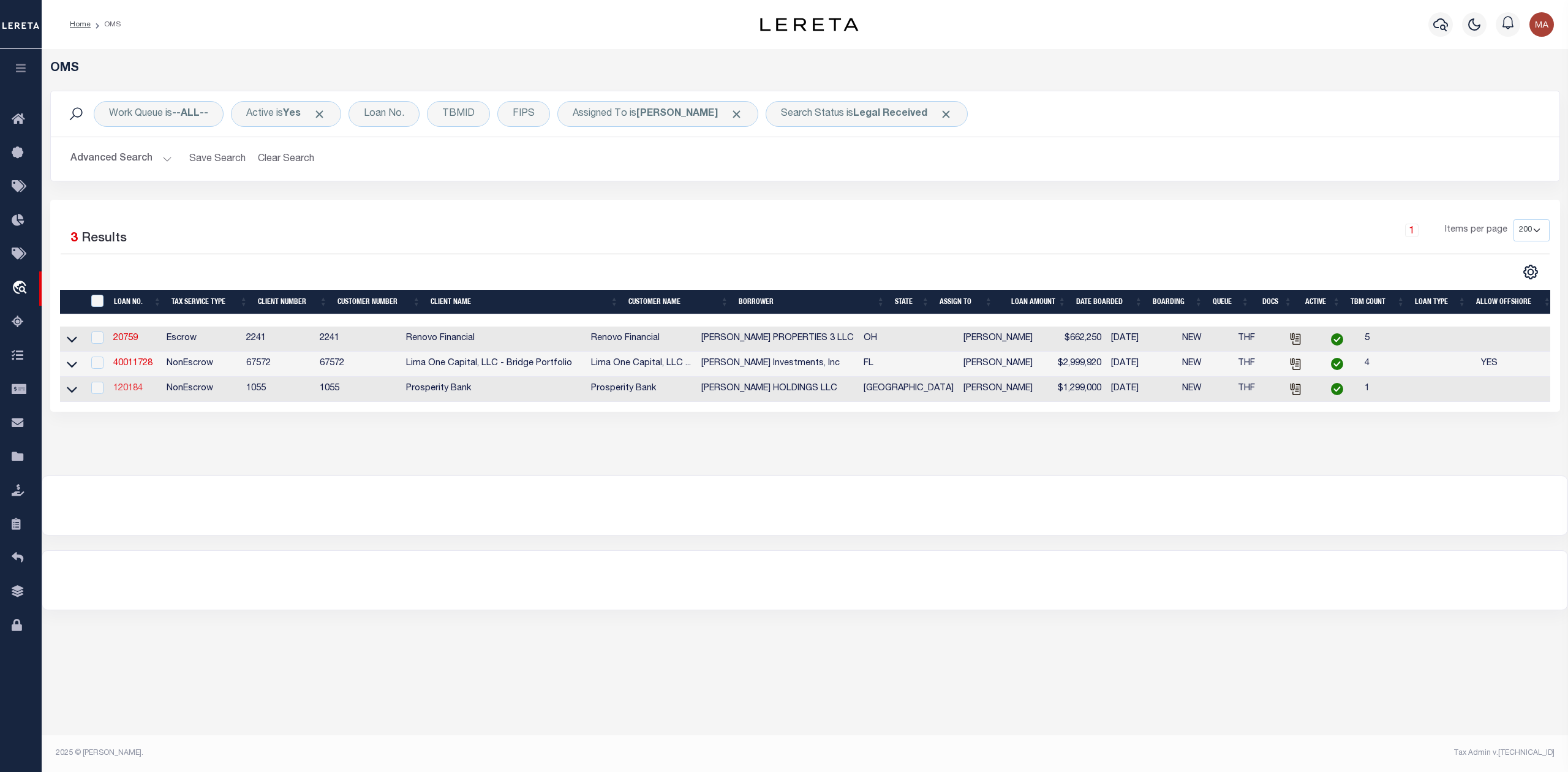
click at [131, 391] on link "120184" at bounding box center [127, 388] width 29 height 9
type input "120184"
type input "[PERSON_NAME] HOLDINGS LLC"
type input "[STREET_ADDRESS]"
type input "[GEOGRAPHIC_DATA]"
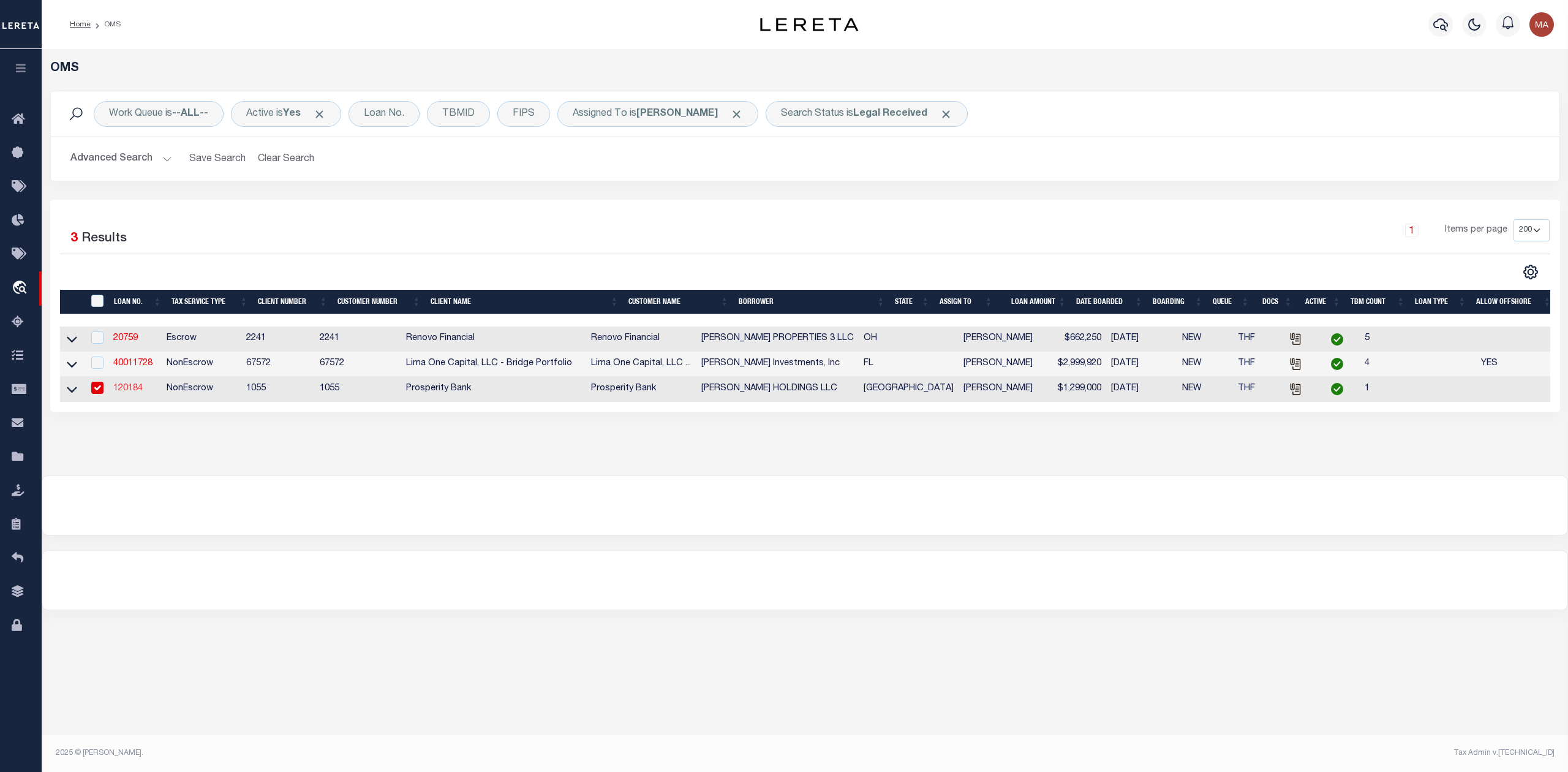
select select "400"
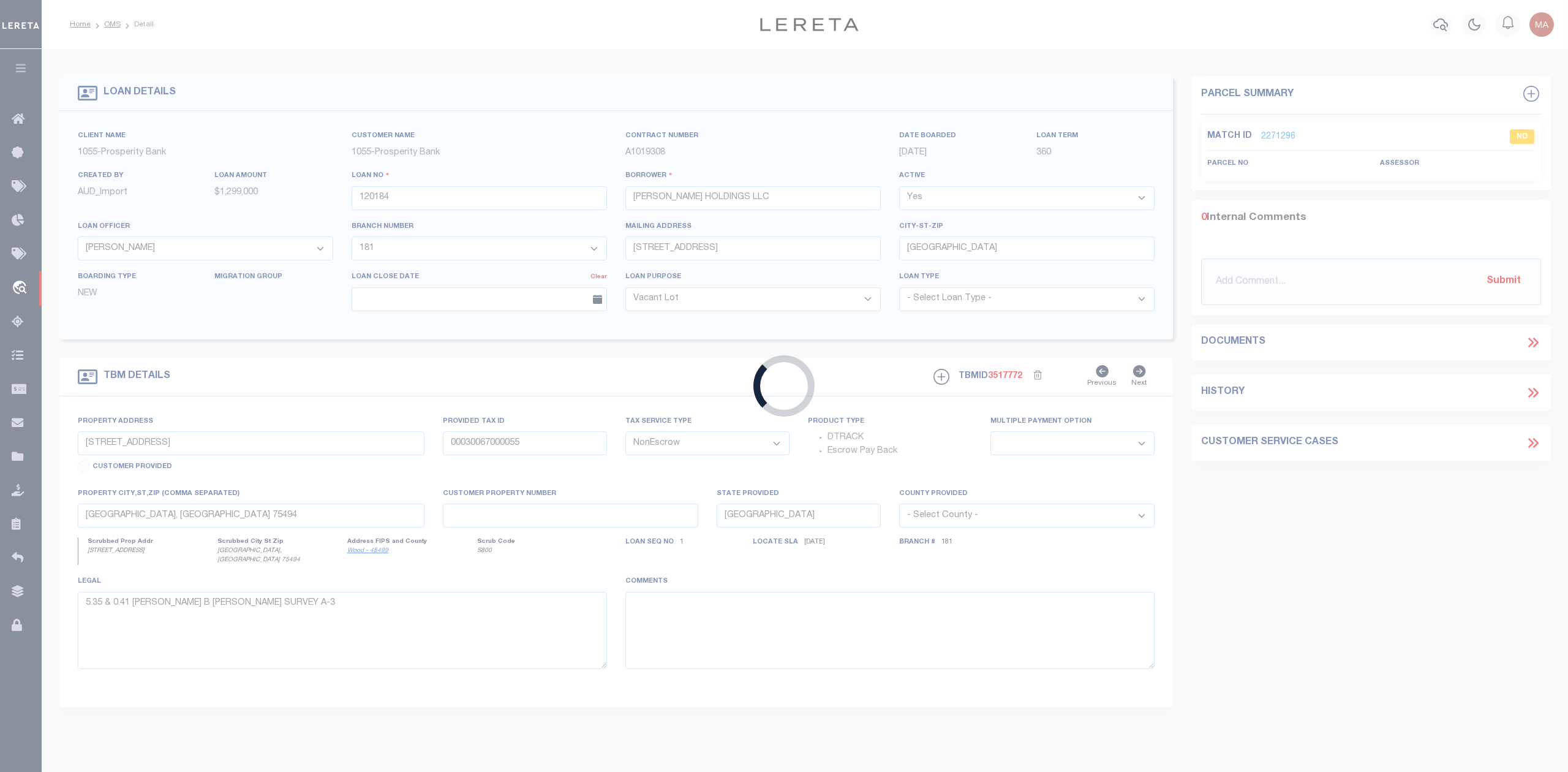
select select "22464"
select select "4055"
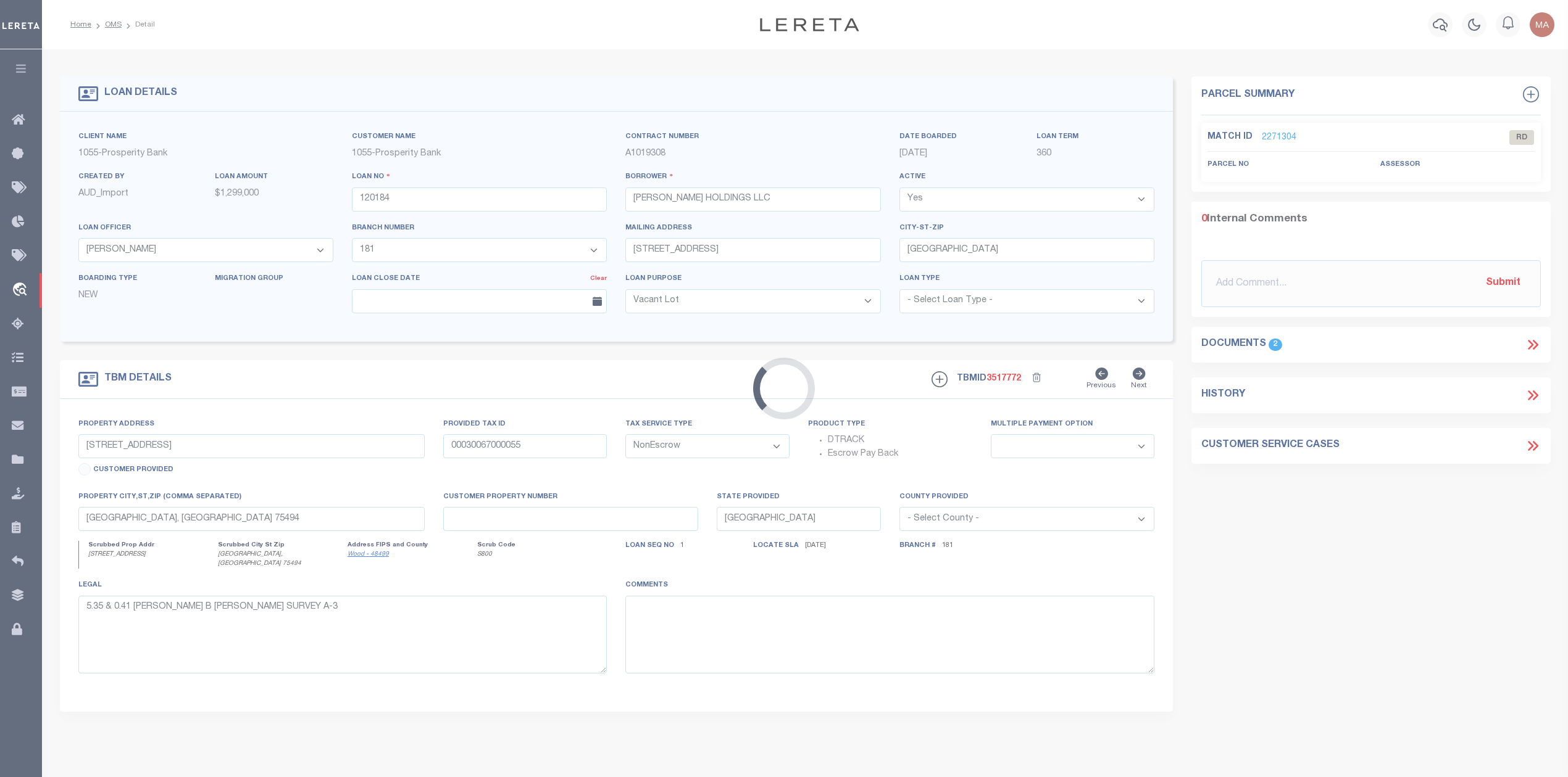
select select
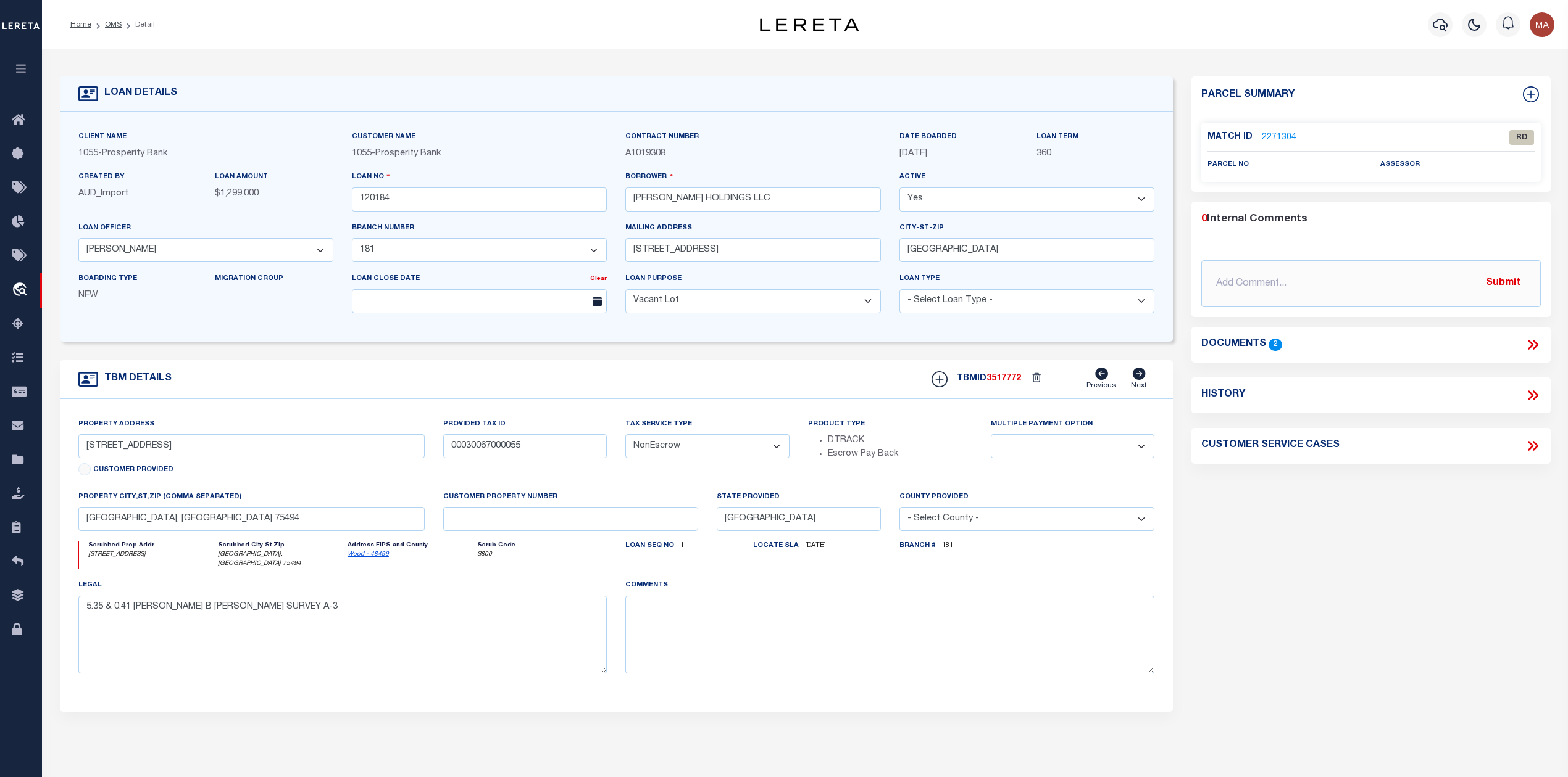
click at [1279, 133] on link "2271304" at bounding box center [1279, 138] width 34 height 13
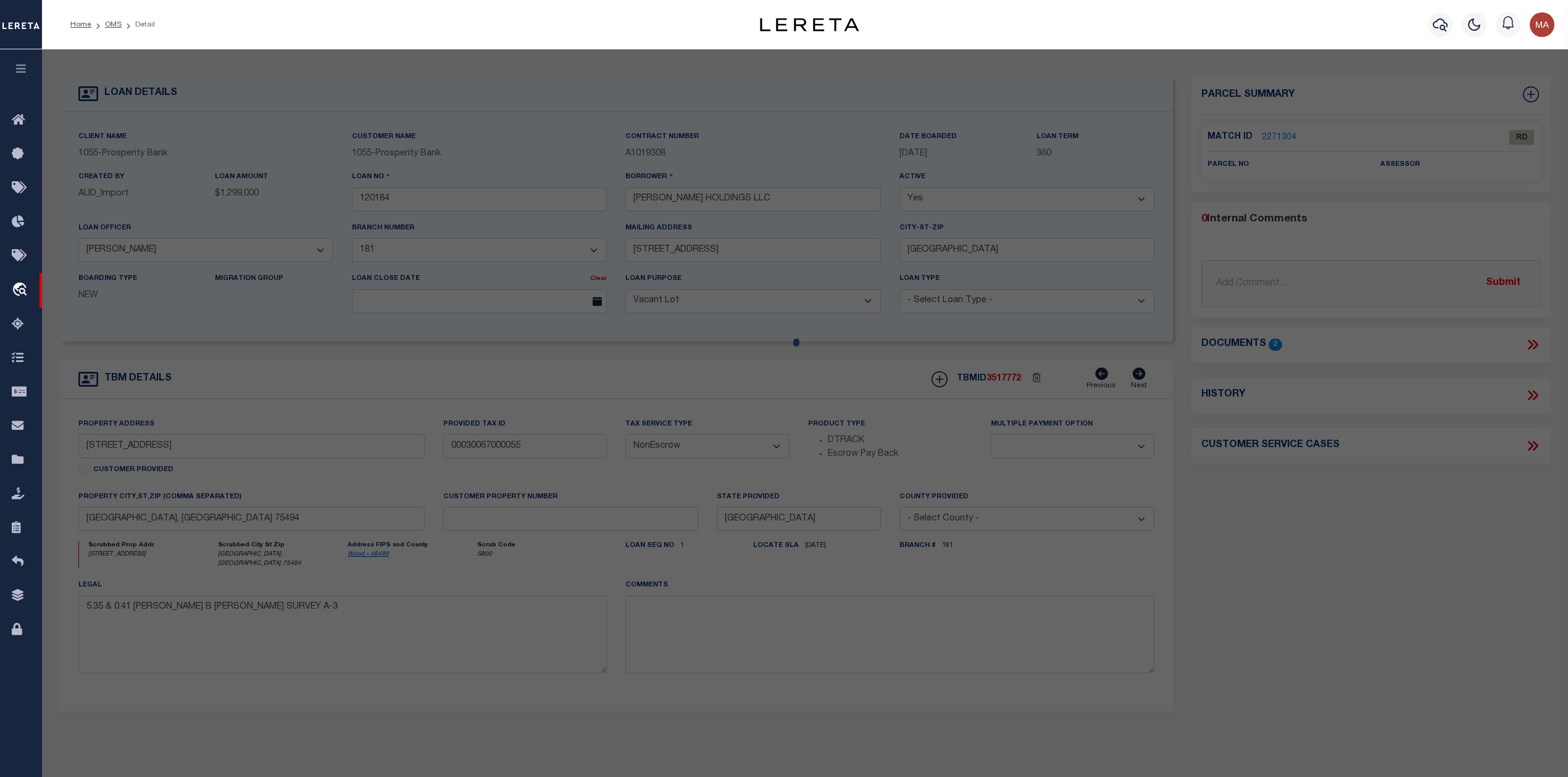
select select "AS"
checkbox input "false"
select select "RD"
checkbox input "false"
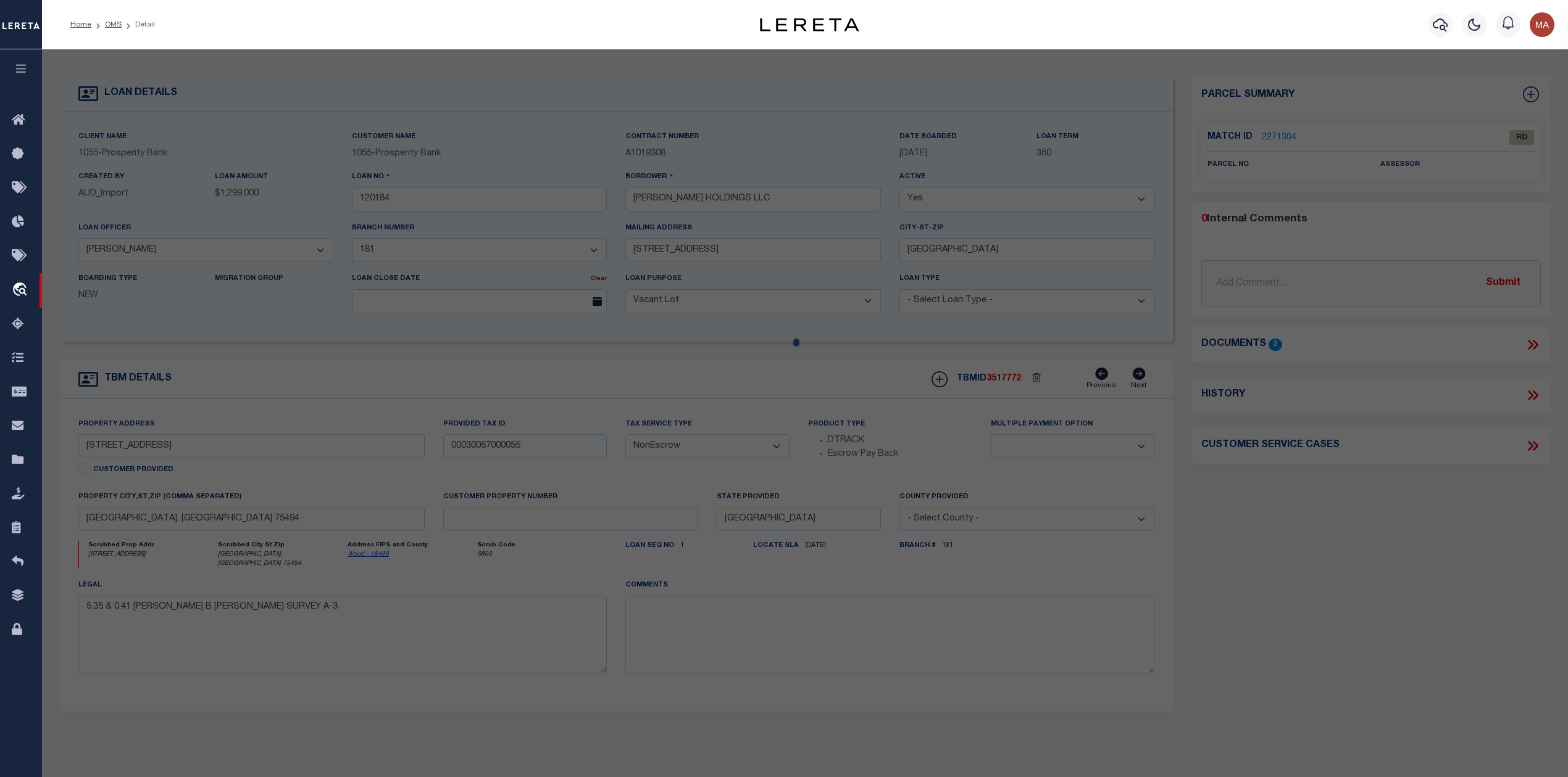
type textarea "Document uploaded that satisfies a legal requirement, changing from [GEOGRAPHIC…"
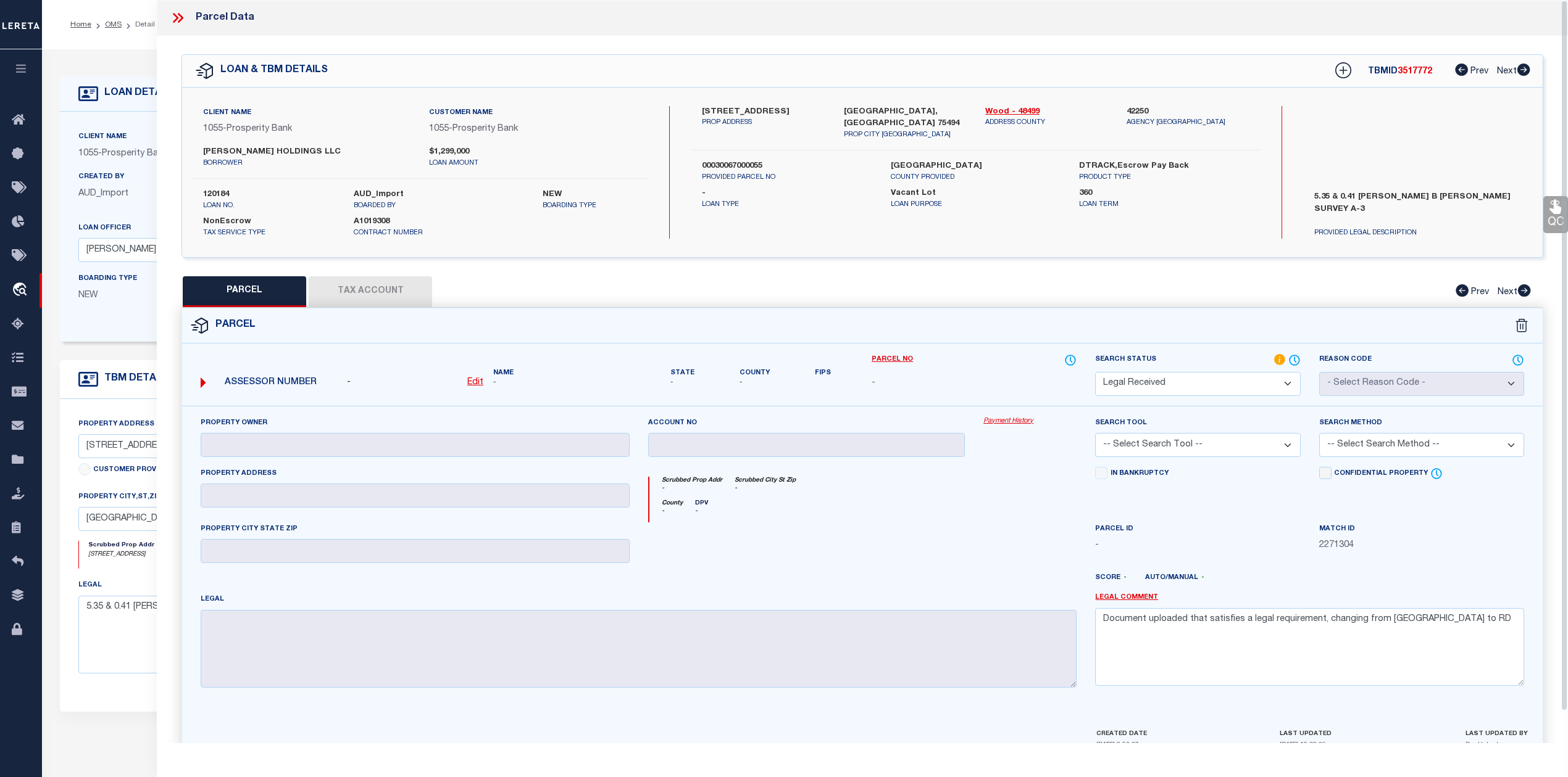
click at [176, 18] on icon at bounding box center [176, 18] width 6 height 10
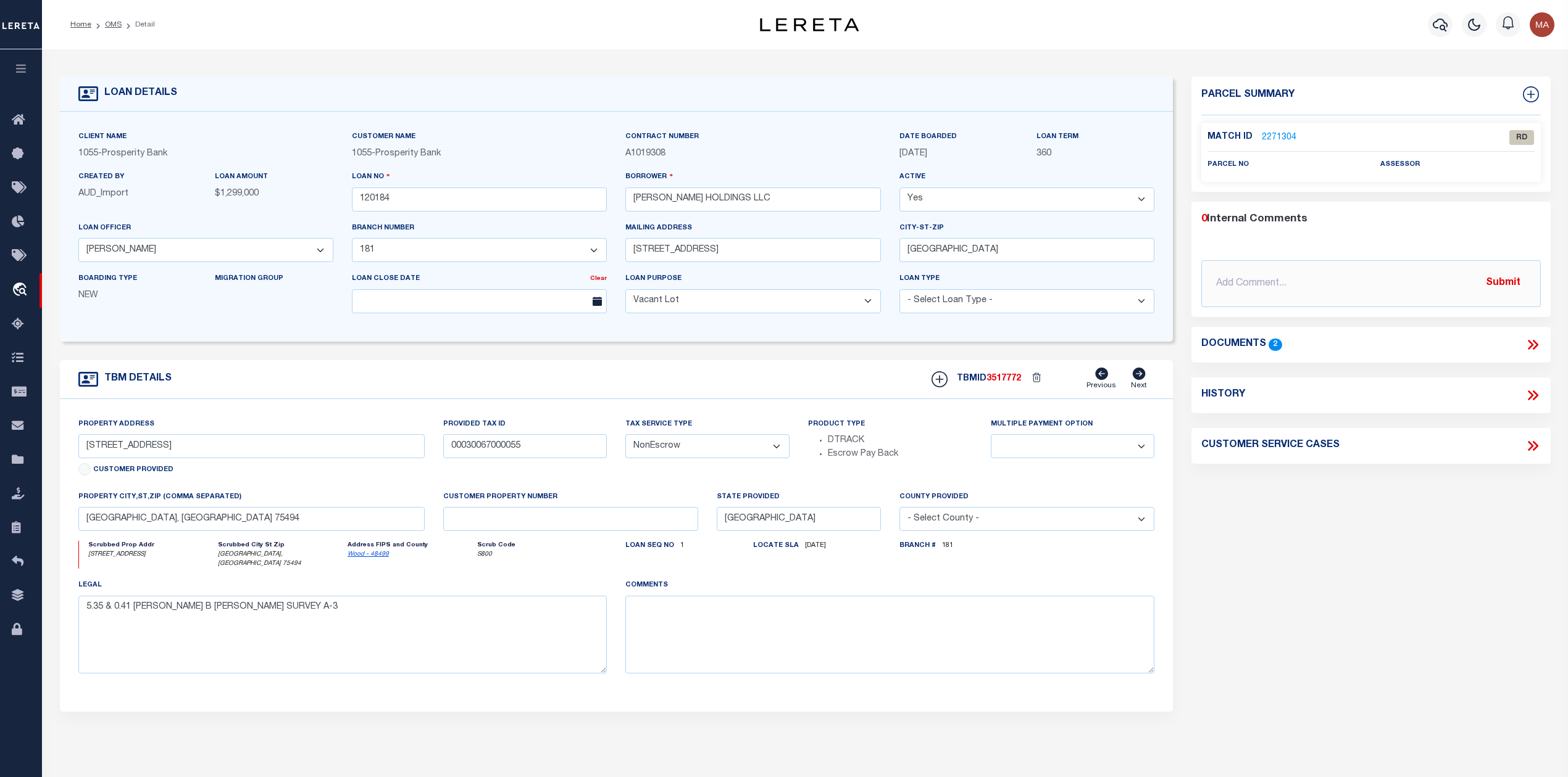
click at [1524, 346] on div "Documents 2" at bounding box center [1371, 344] width 339 height 16
click at [1534, 344] on icon at bounding box center [1532, 344] width 16 height 16
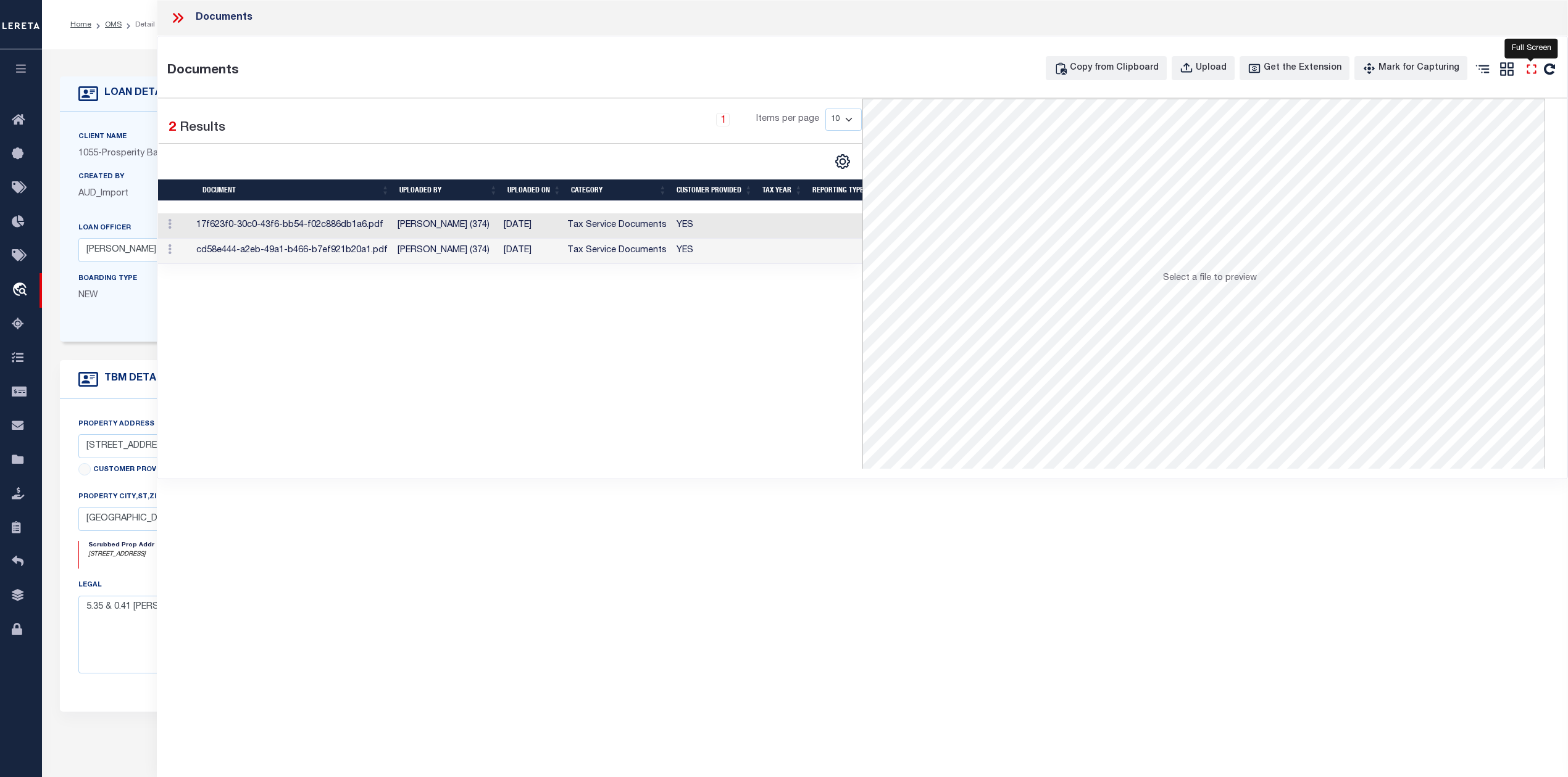
click at [1532, 64] on icon "" at bounding box center [1531, 69] width 16 height 16
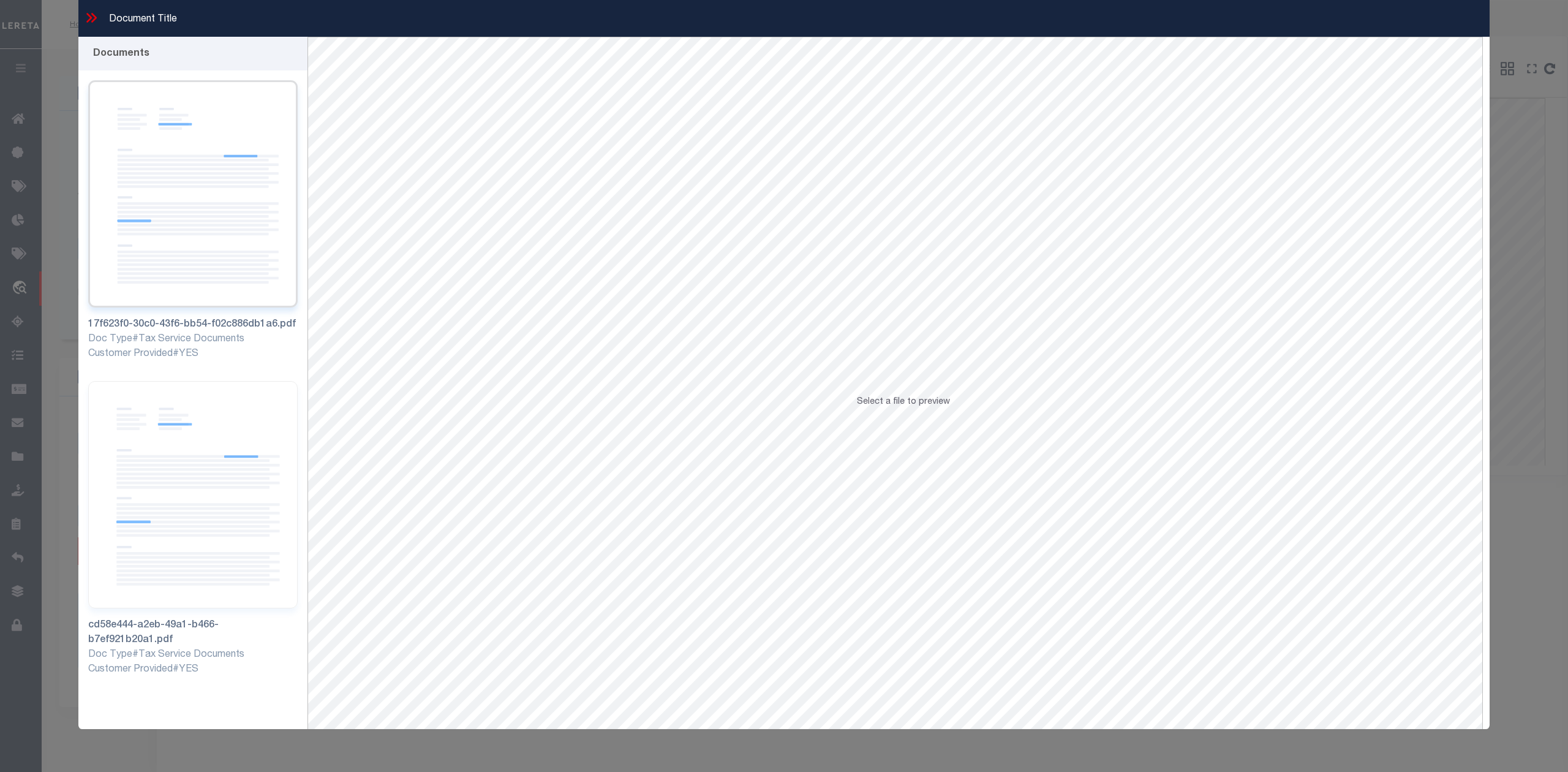
click at [191, 187] on img at bounding box center [193, 193] width 209 height 227
click at [185, 452] on img at bounding box center [193, 494] width 209 height 227
click at [94, 11] on icon at bounding box center [91, 17] width 16 height 16
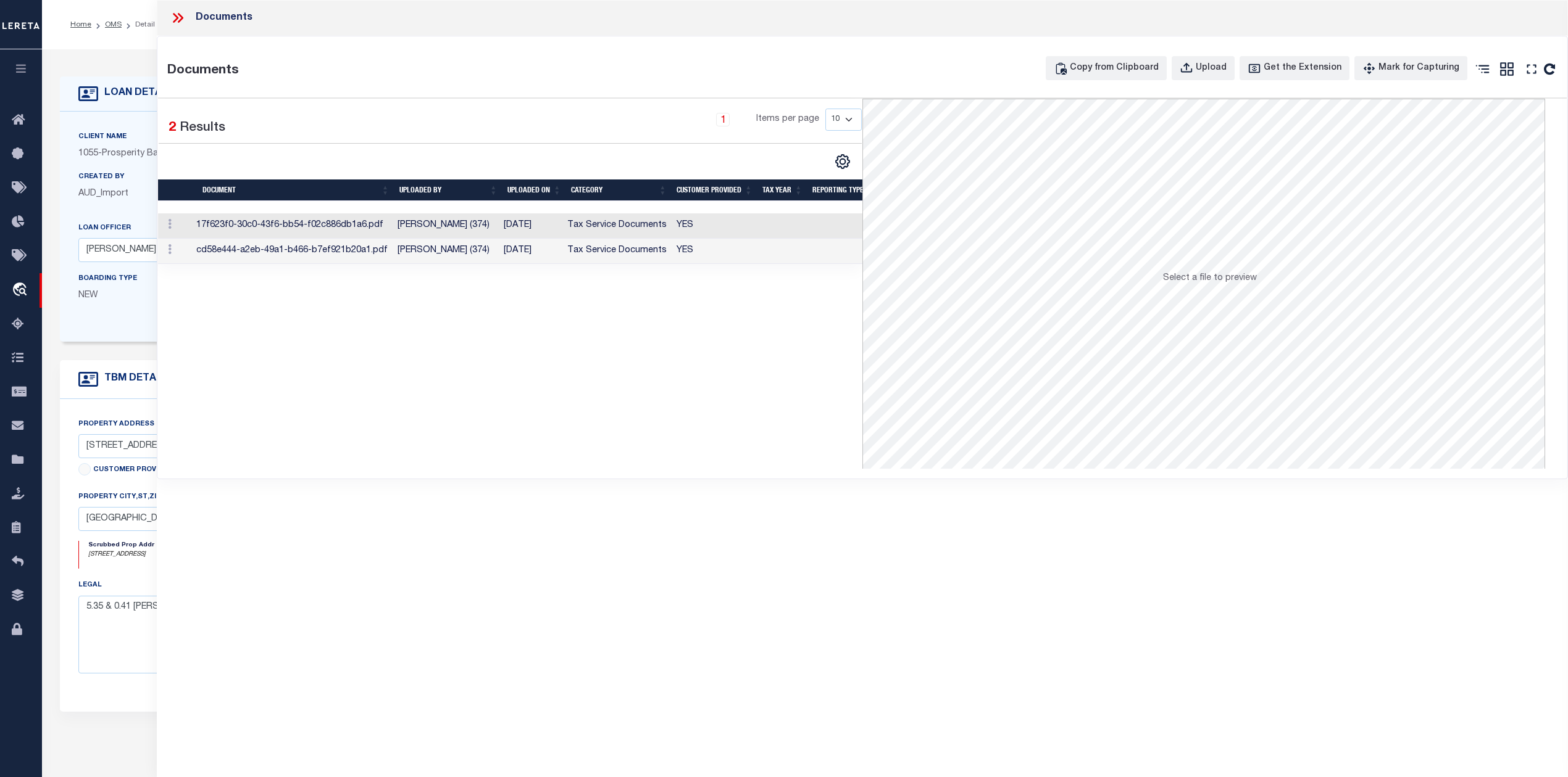
click at [536, 253] on td "[DATE]" at bounding box center [530, 251] width 63 height 25
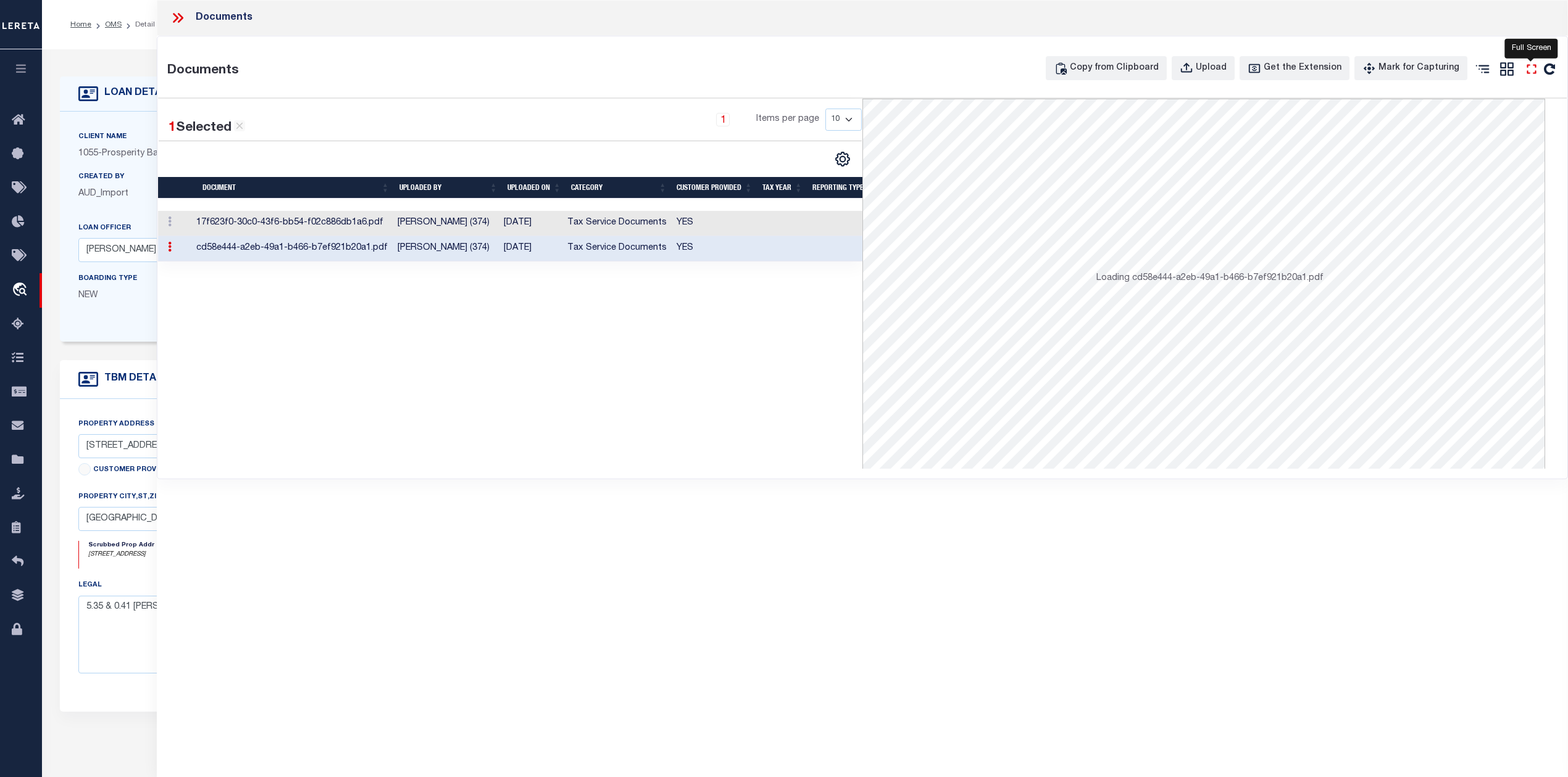
click at [1535, 70] on icon "" at bounding box center [1531, 69] width 16 height 16
